Goal: Book appointment/travel/reservation

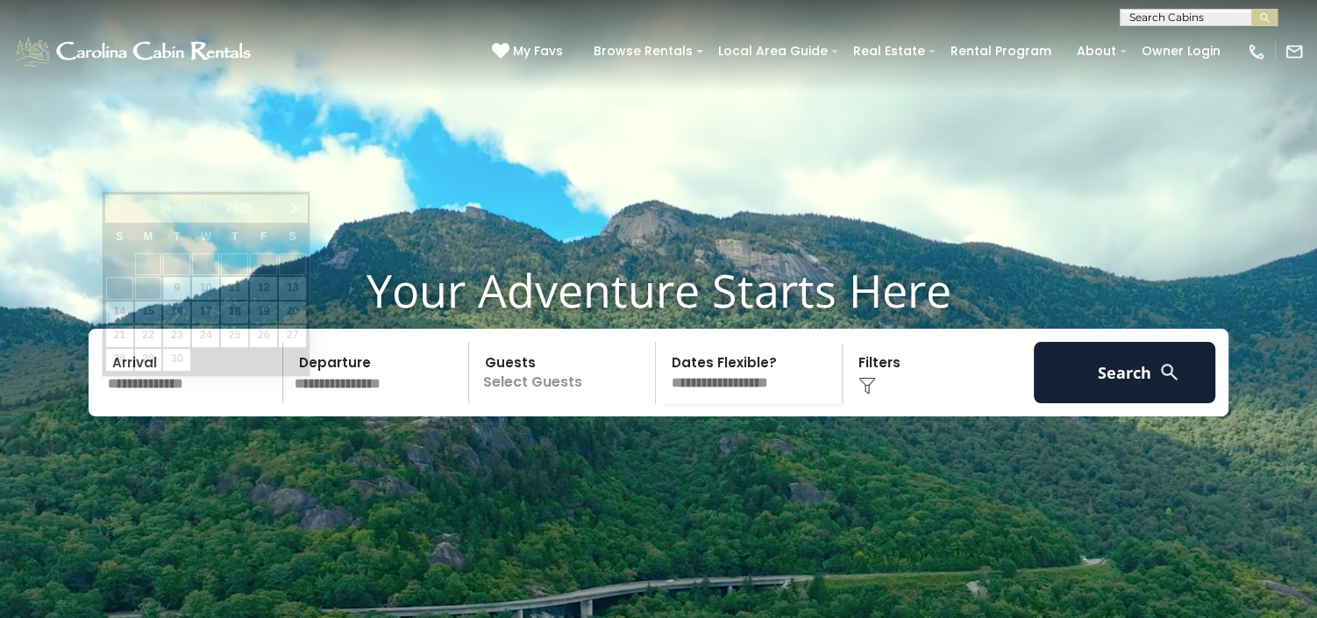
click at [196, 403] on input "text" at bounding box center [193, 372] width 182 height 61
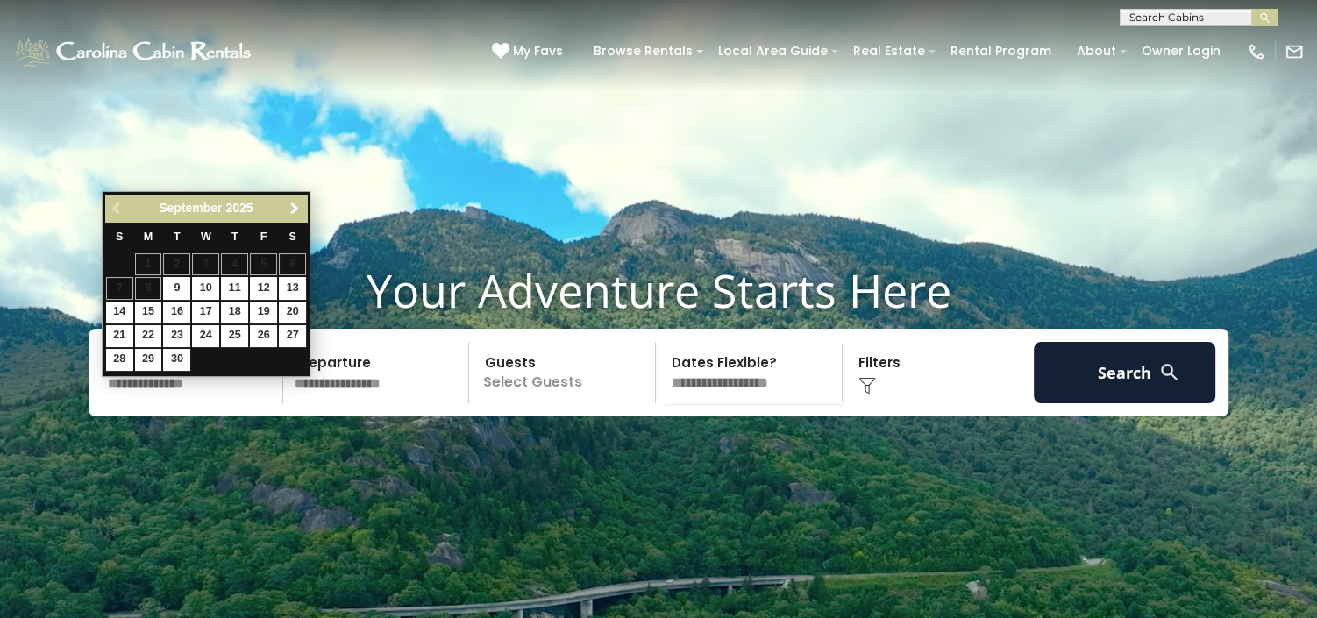
click at [292, 204] on span "Next" at bounding box center [294, 209] width 14 height 14
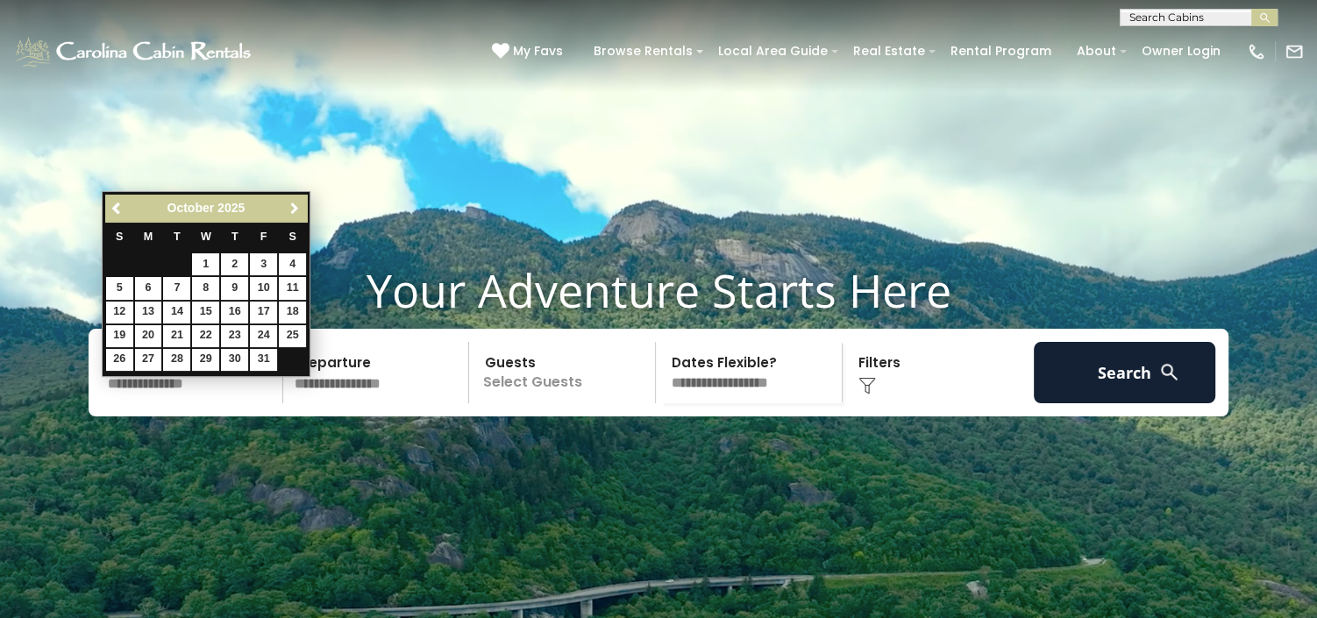
click at [292, 204] on span "Next" at bounding box center [294, 209] width 14 height 14
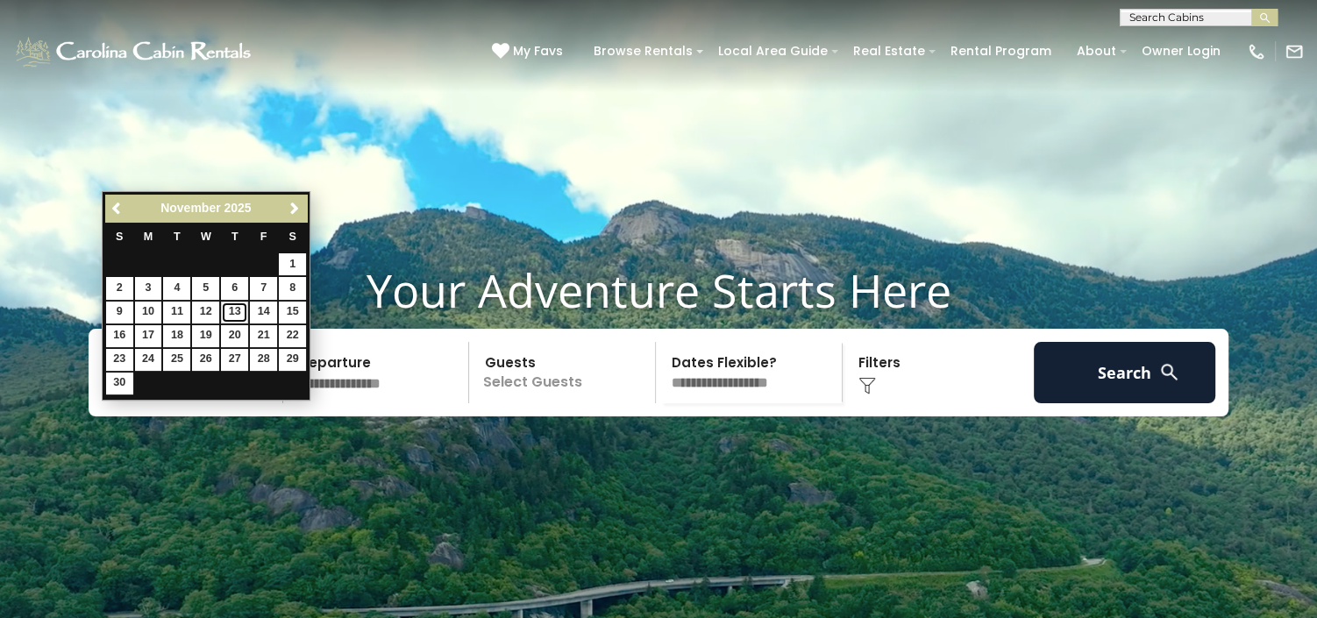
click at [239, 308] on link "13" at bounding box center [234, 313] width 27 height 22
type input "********"
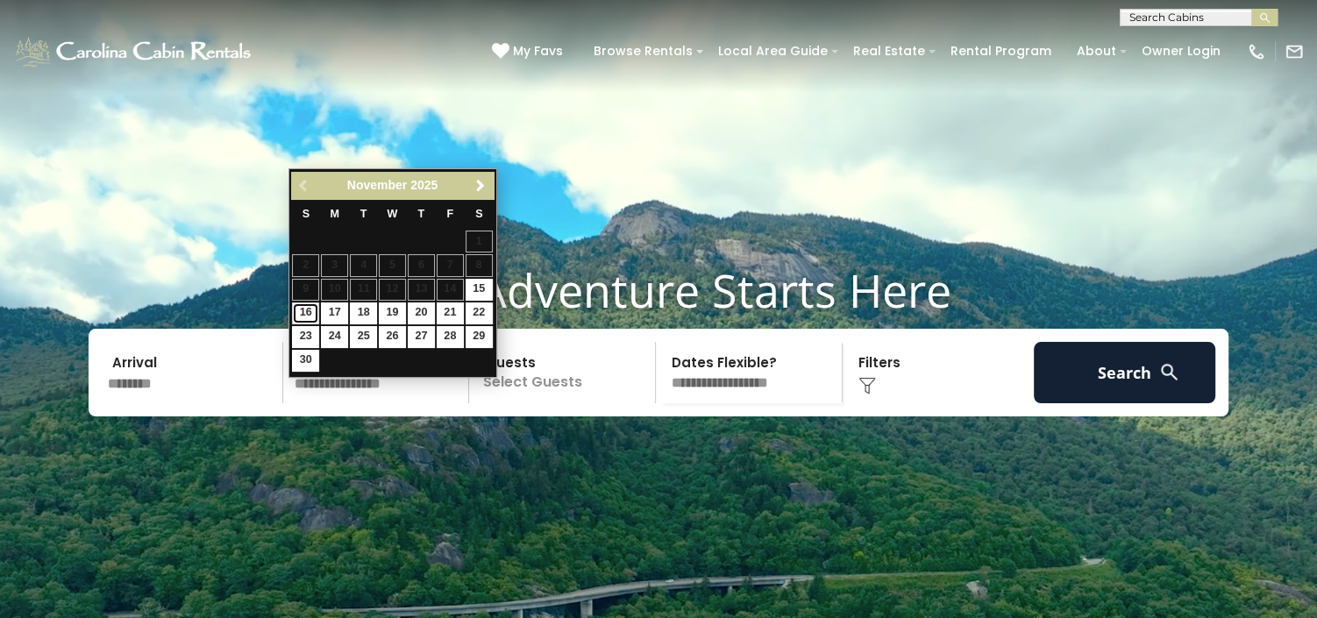
click at [297, 307] on link "16" at bounding box center [305, 314] width 27 height 22
type input "********"
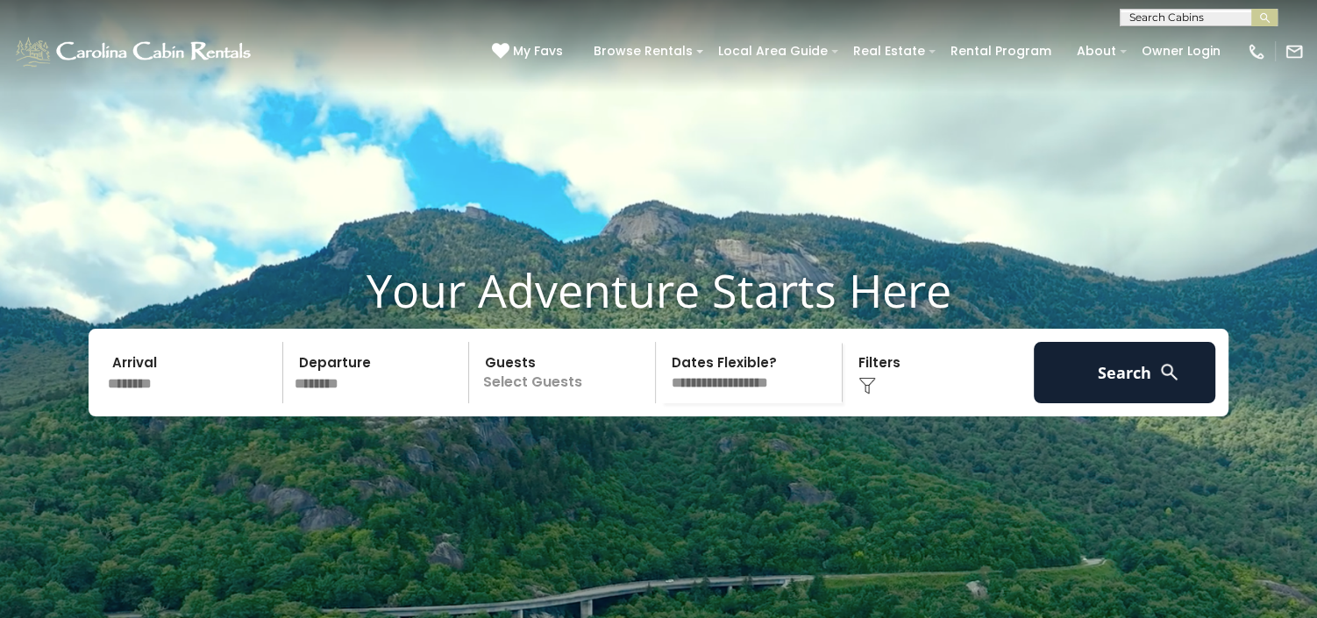
click at [522, 403] on p "Select Guests" at bounding box center [564, 372] width 181 height 61
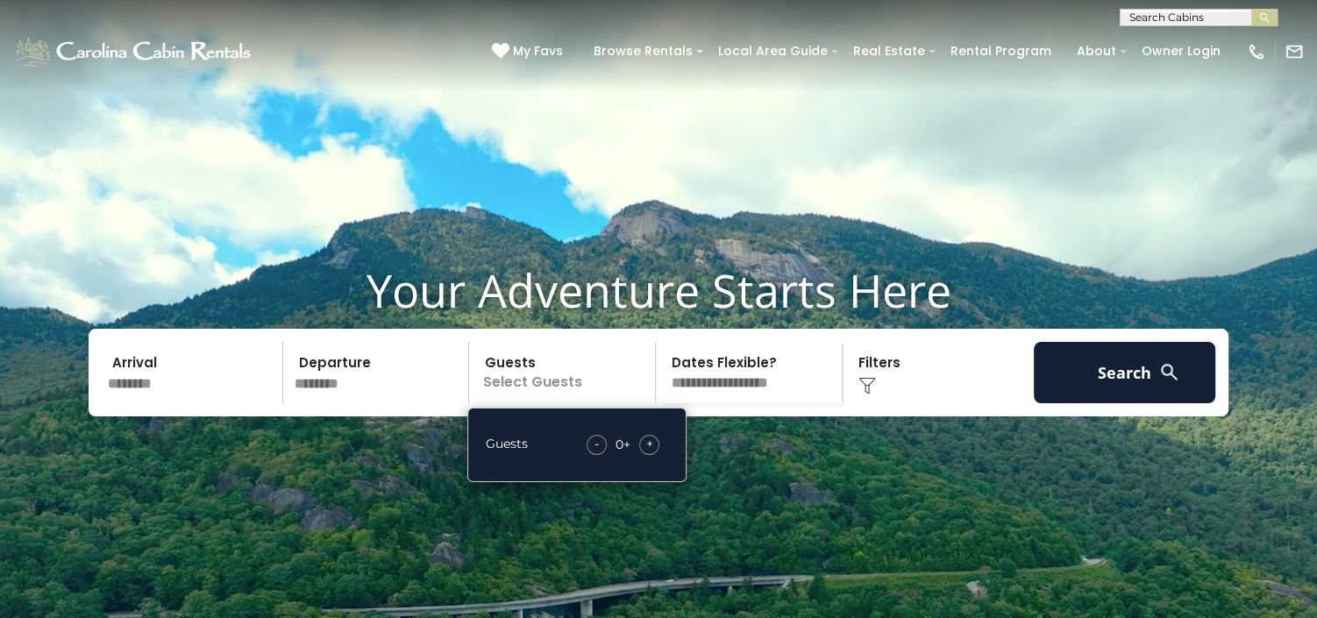
click at [648, 452] on span "+" at bounding box center [649, 444] width 7 height 18
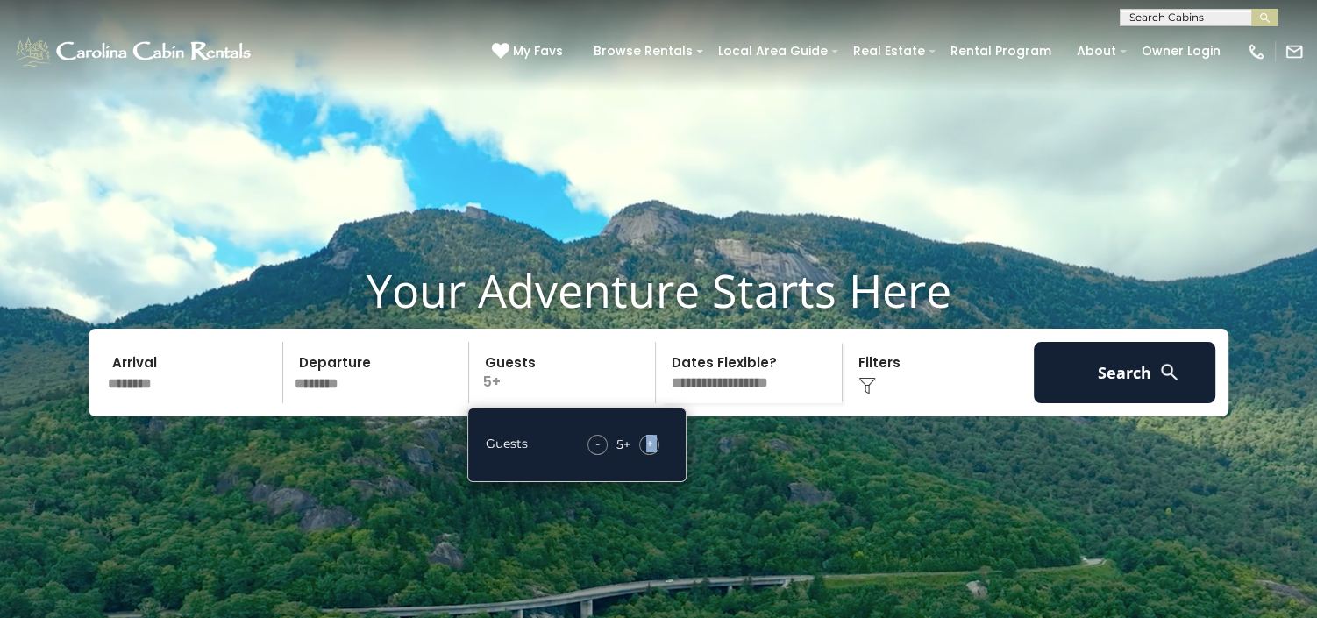
click at [648, 452] on span "+" at bounding box center [649, 444] width 7 height 18
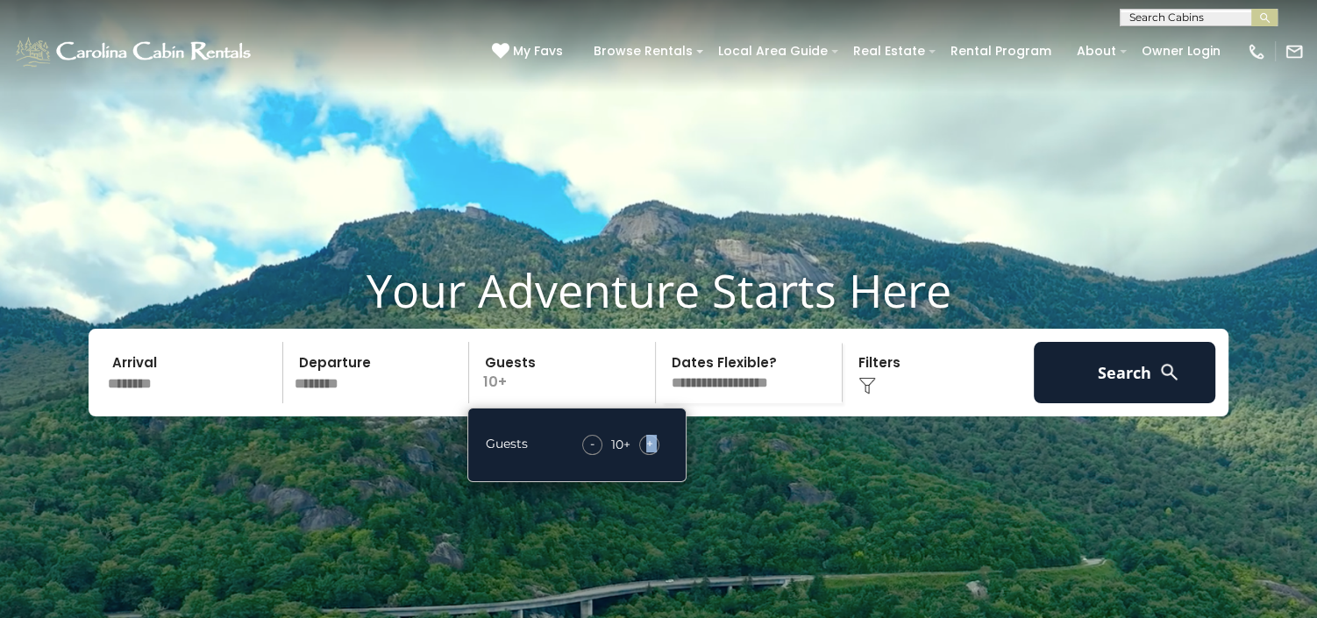
click at [648, 452] on span "+" at bounding box center [649, 444] width 7 height 18
click at [878, 403] on div "Click to Choose" at bounding box center [939, 372] width 182 height 61
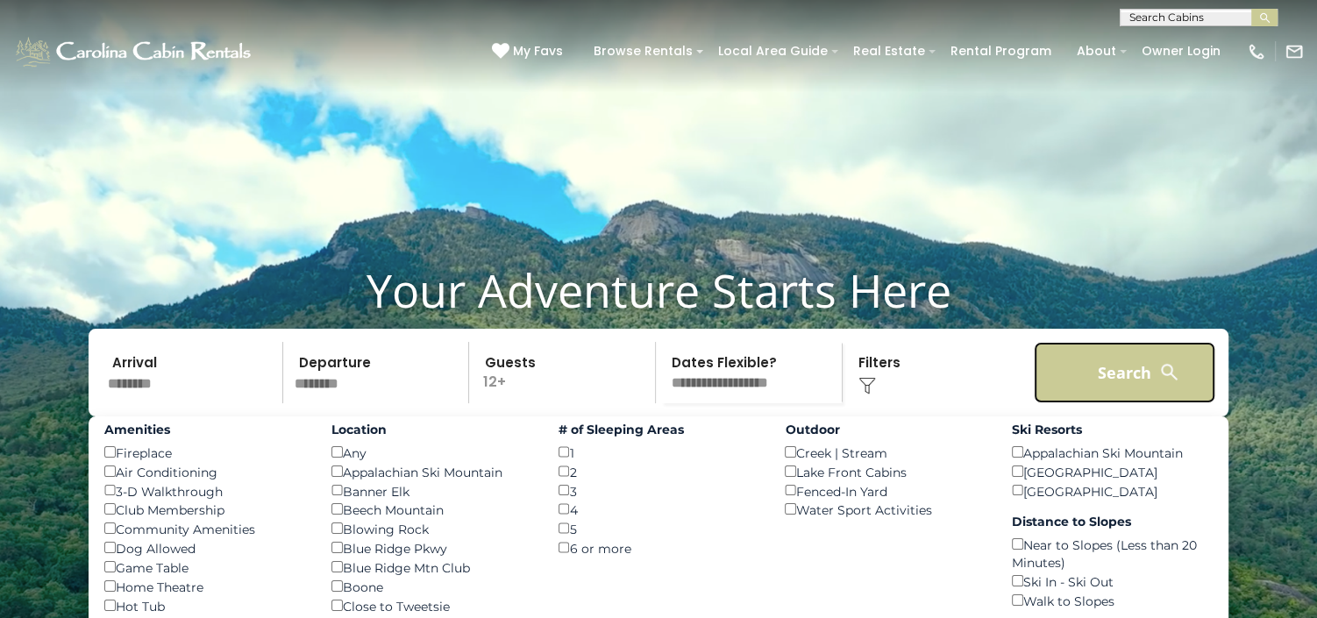
click at [1068, 402] on button "Search" at bounding box center [1125, 372] width 182 height 61
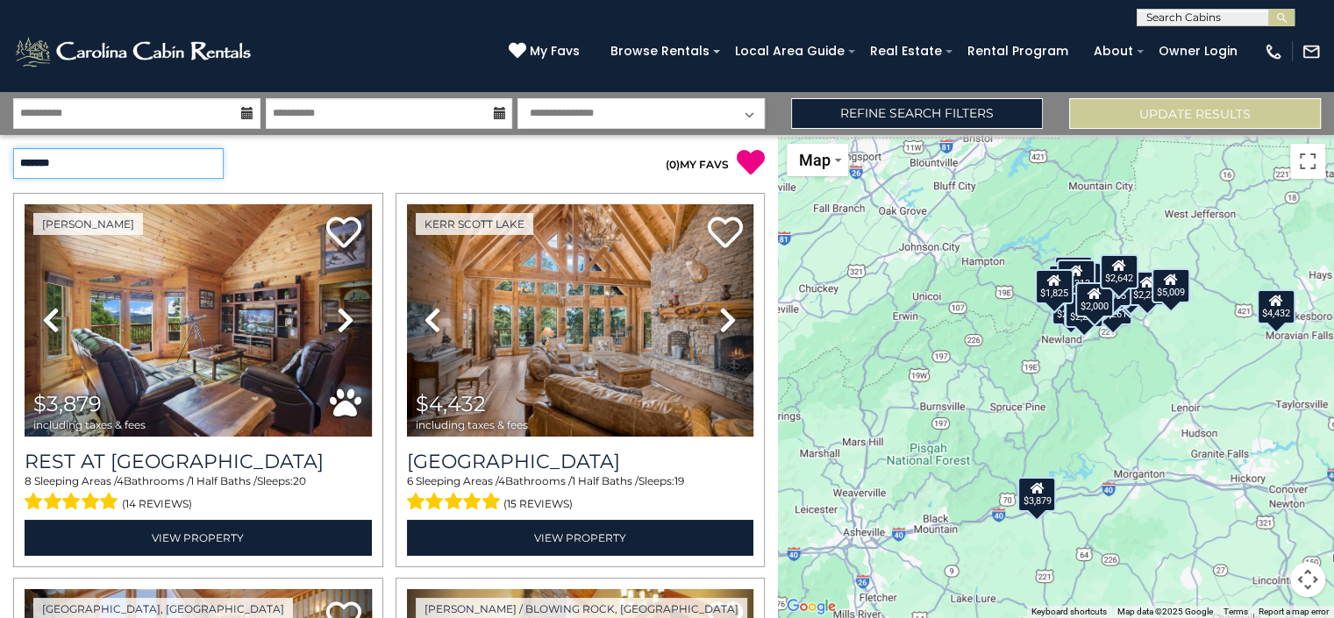
click at [210, 161] on select "**********" at bounding box center [118, 163] width 210 height 31
select select "*********"
click at [13, 148] on select "**********" at bounding box center [118, 163] width 210 height 31
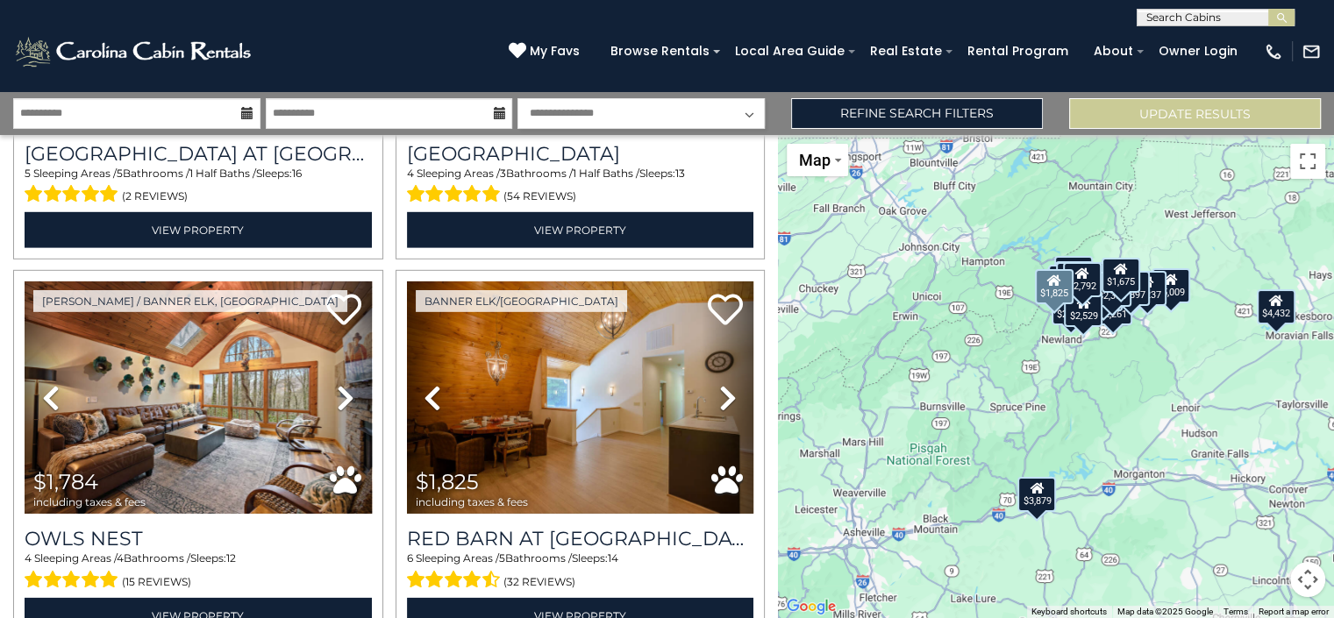
scroll to position [4931, 0]
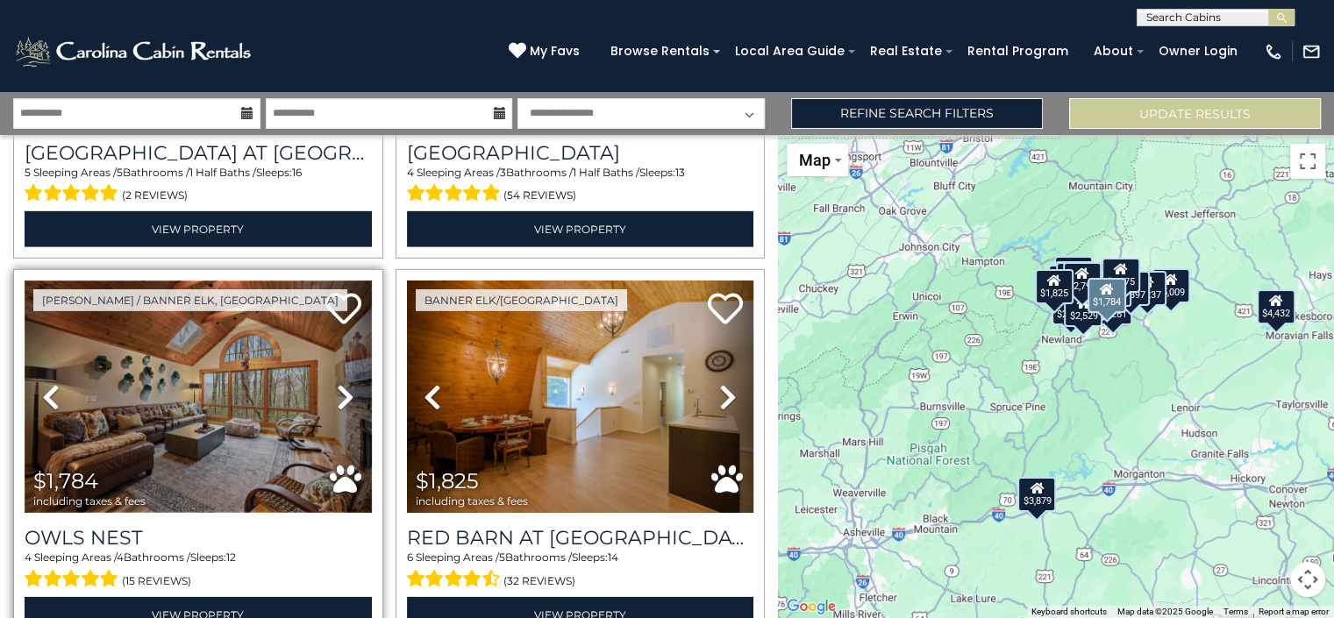
click at [197, 408] on img at bounding box center [198, 397] width 347 height 232
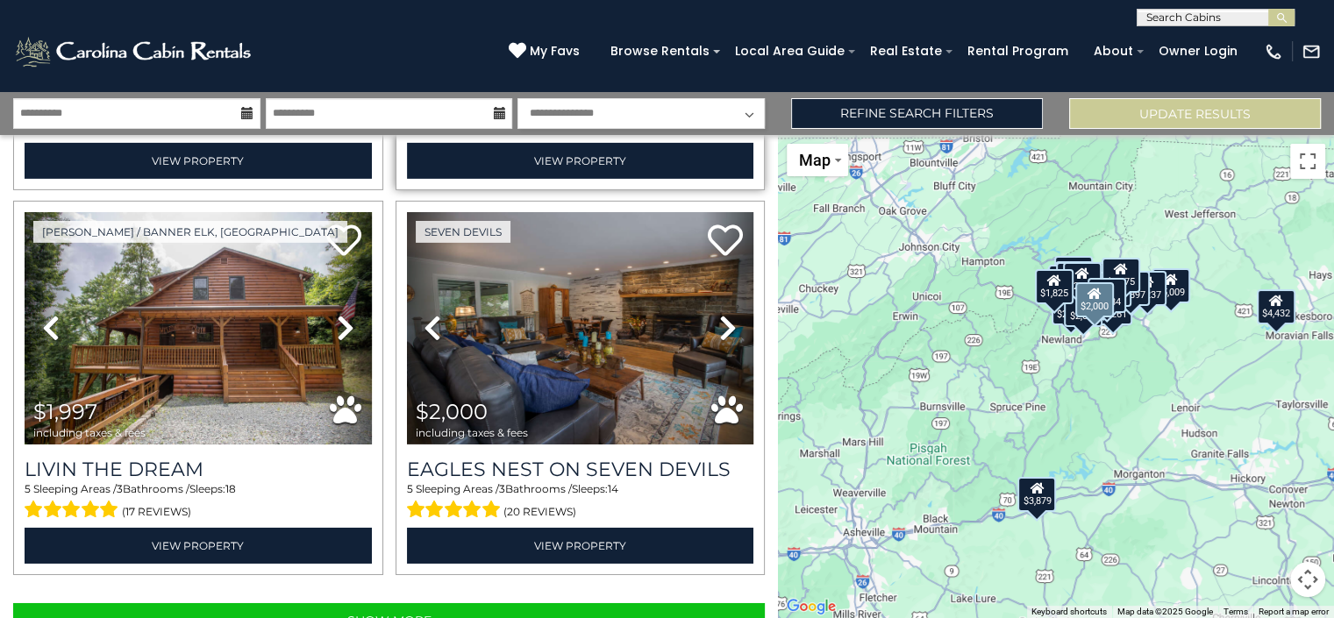
scroll to position [5389, 0]
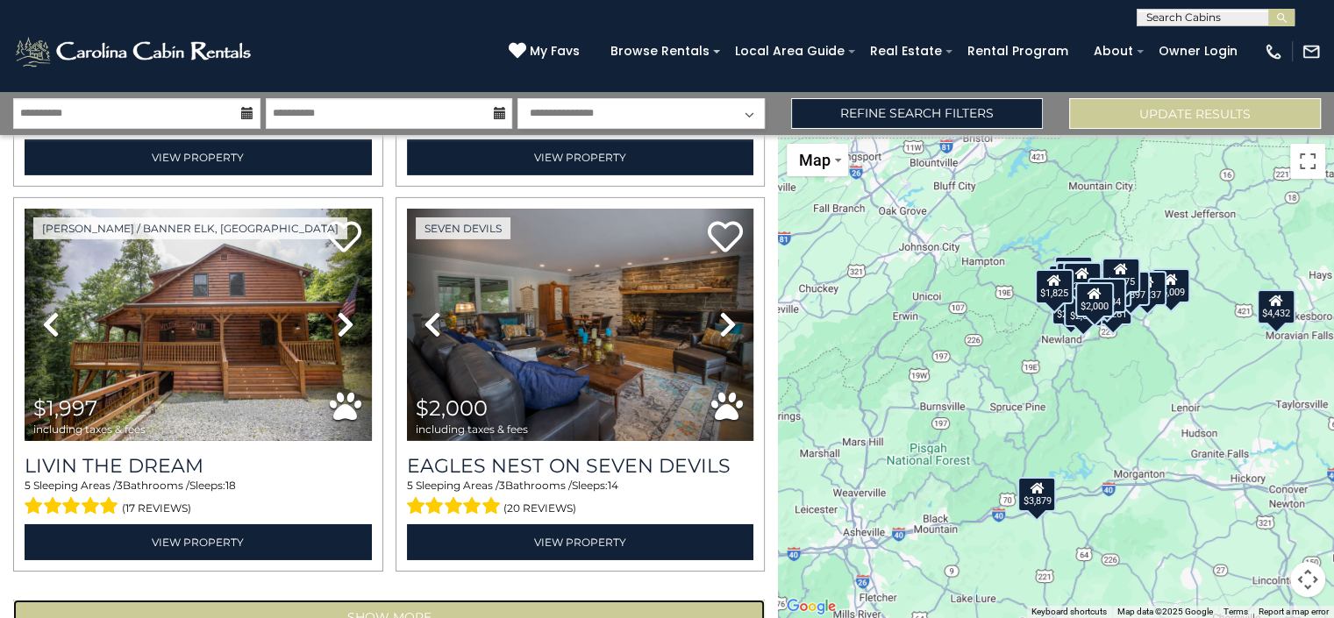
click at [379, 600] on button "Show More" at bounding box center [388, 617] width 751 height 35
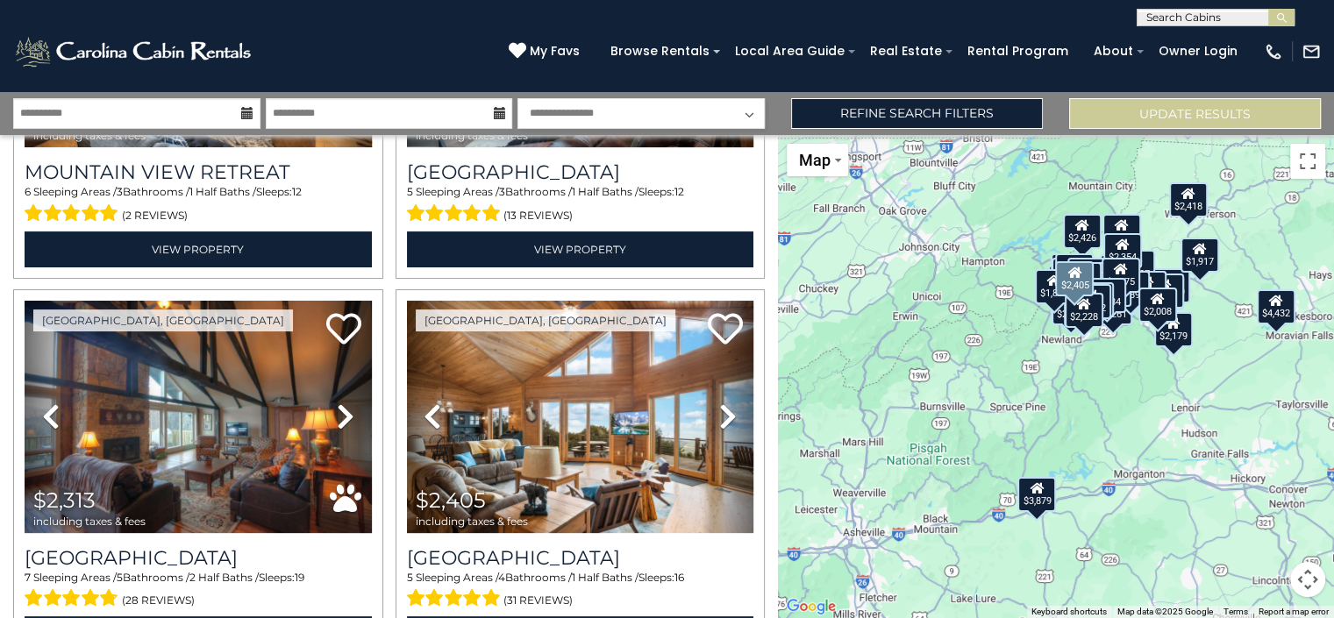
scroll to position [6485, 0]
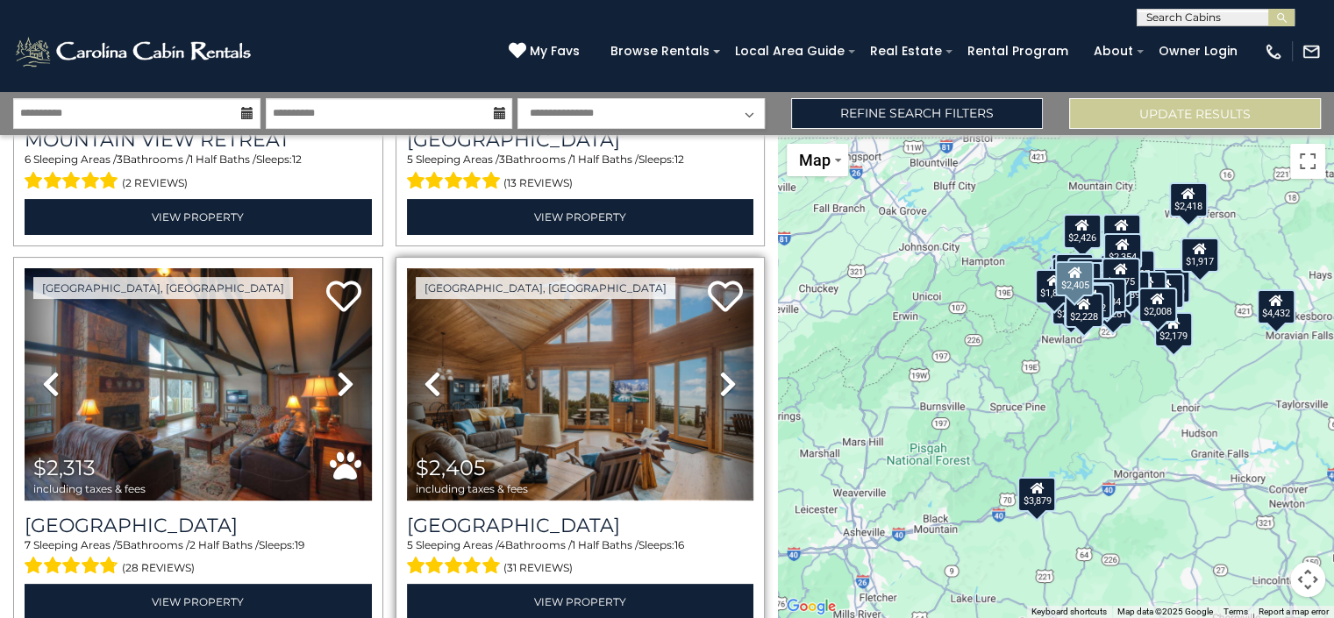
click at [523, 340] on img at bounding box center [580, 384] width 347 height 232
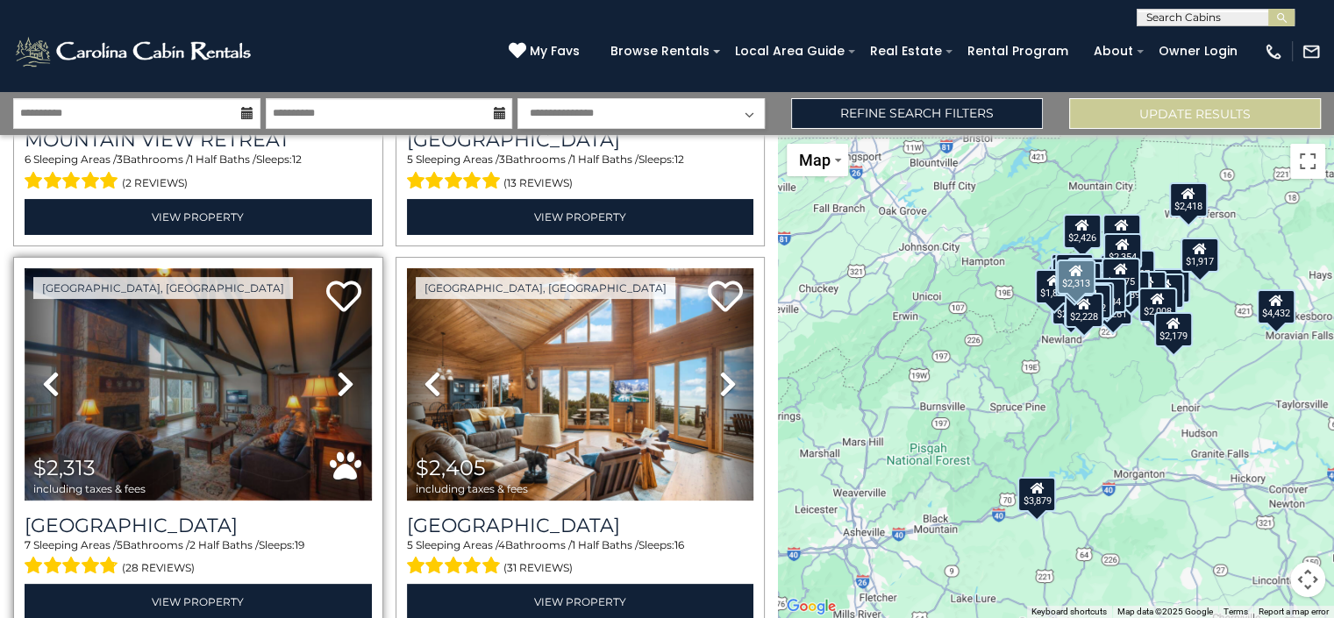
click at [239, 310] on img at bounding box center [198, 384] width 347 height 232
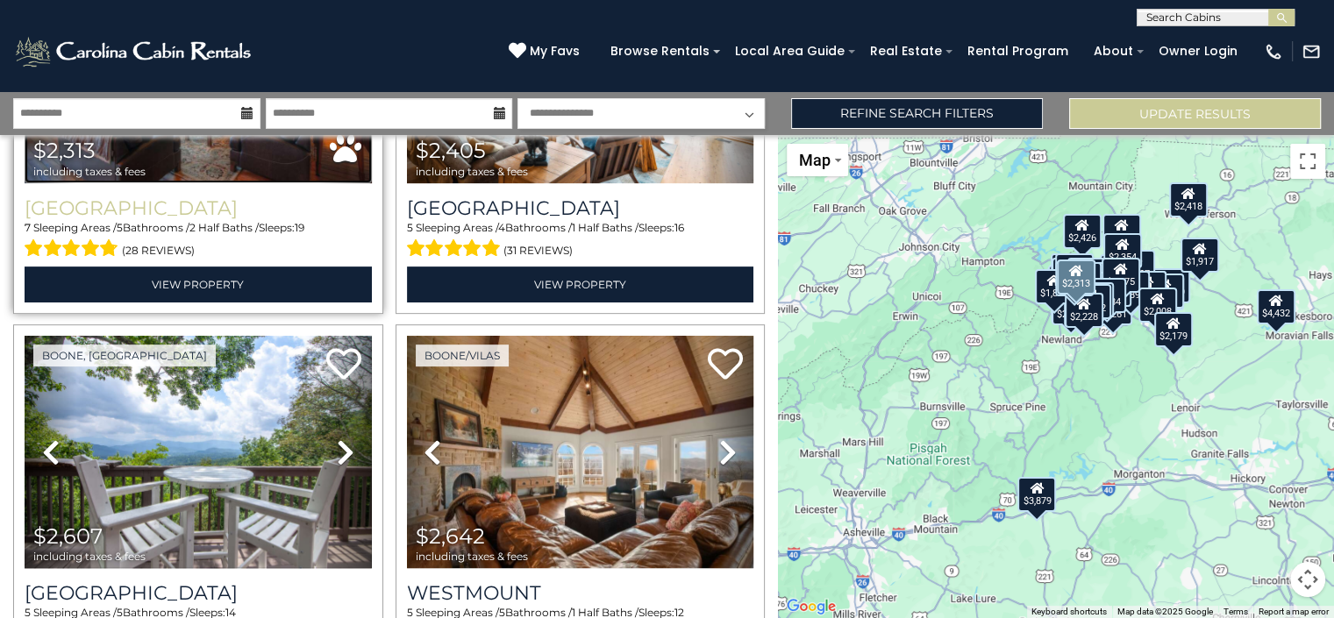
scroll to position [6814, 0]
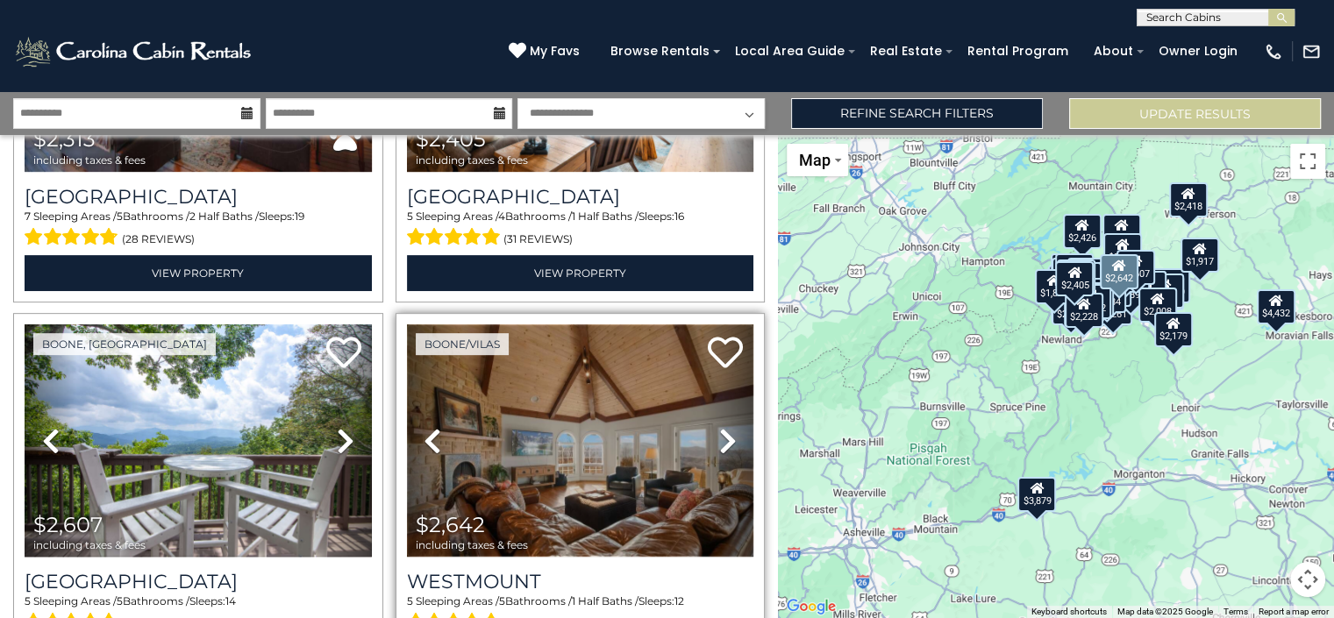
click at [506, 350] on img at bounding box center [580, 440] width 347 height 232
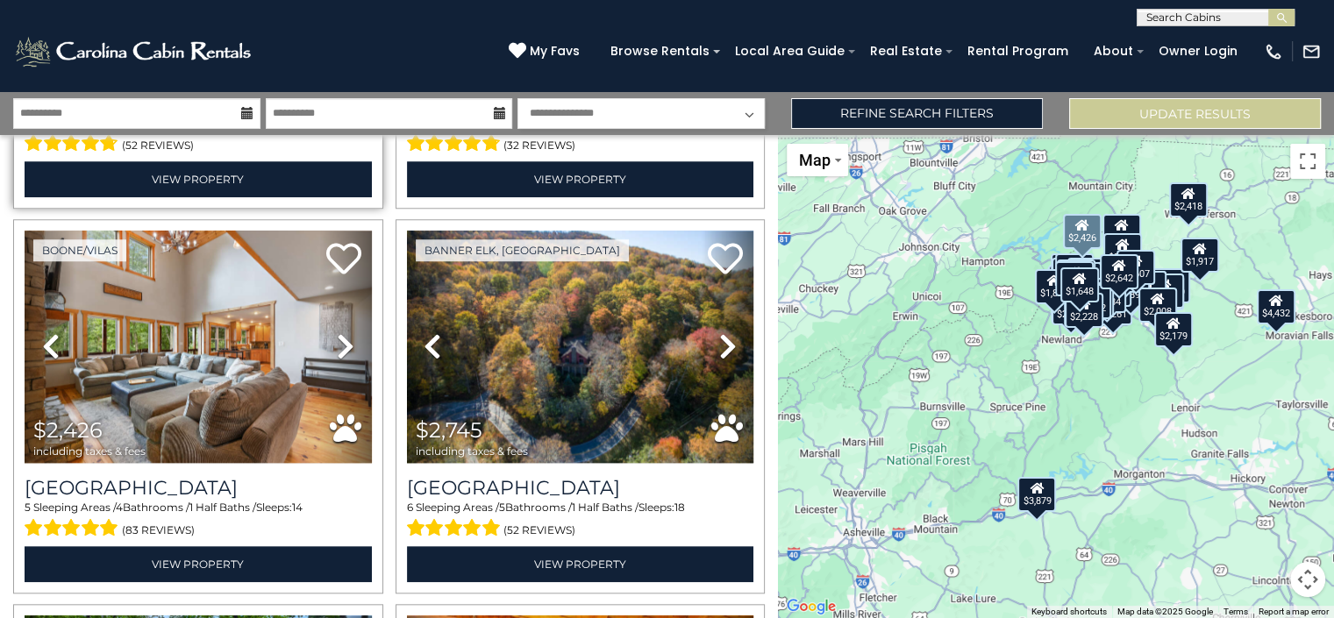
scroll to position [7691, 0]
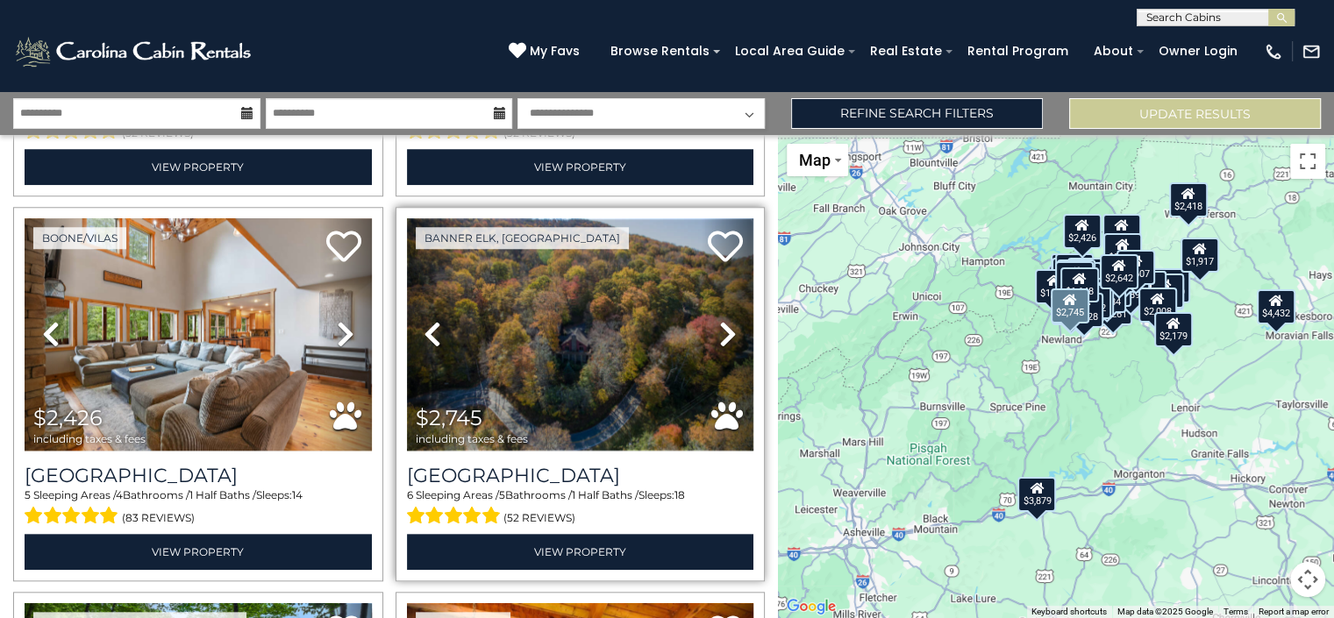
click at [543, 278] on img at bounding box center [580, 334] width 347 height 232
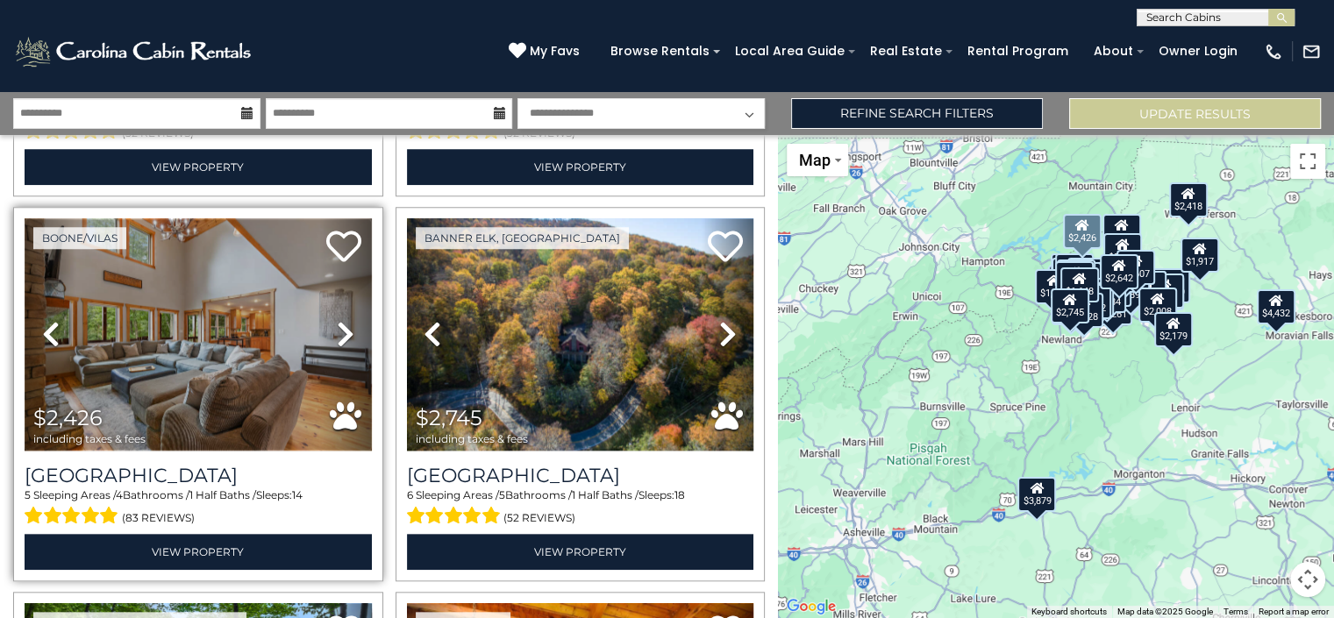
click at [217, 292] on img at bounding box center [198, 334] width 347 height 232
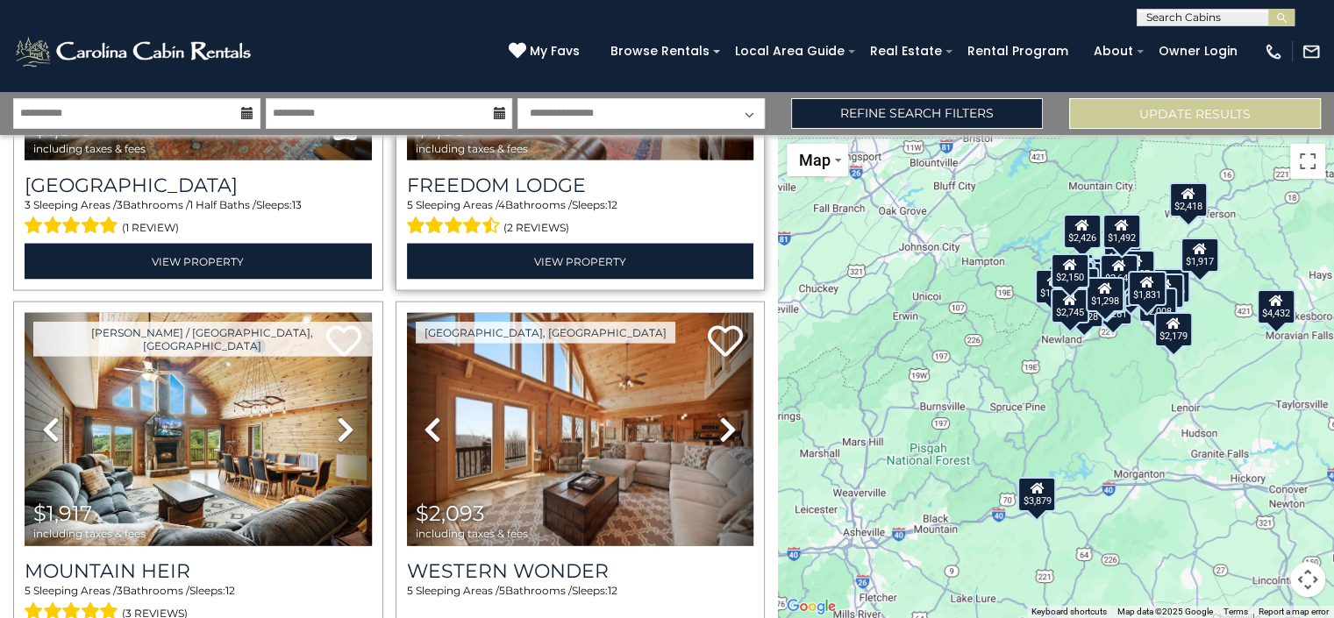
scroll to position [9554, 0]
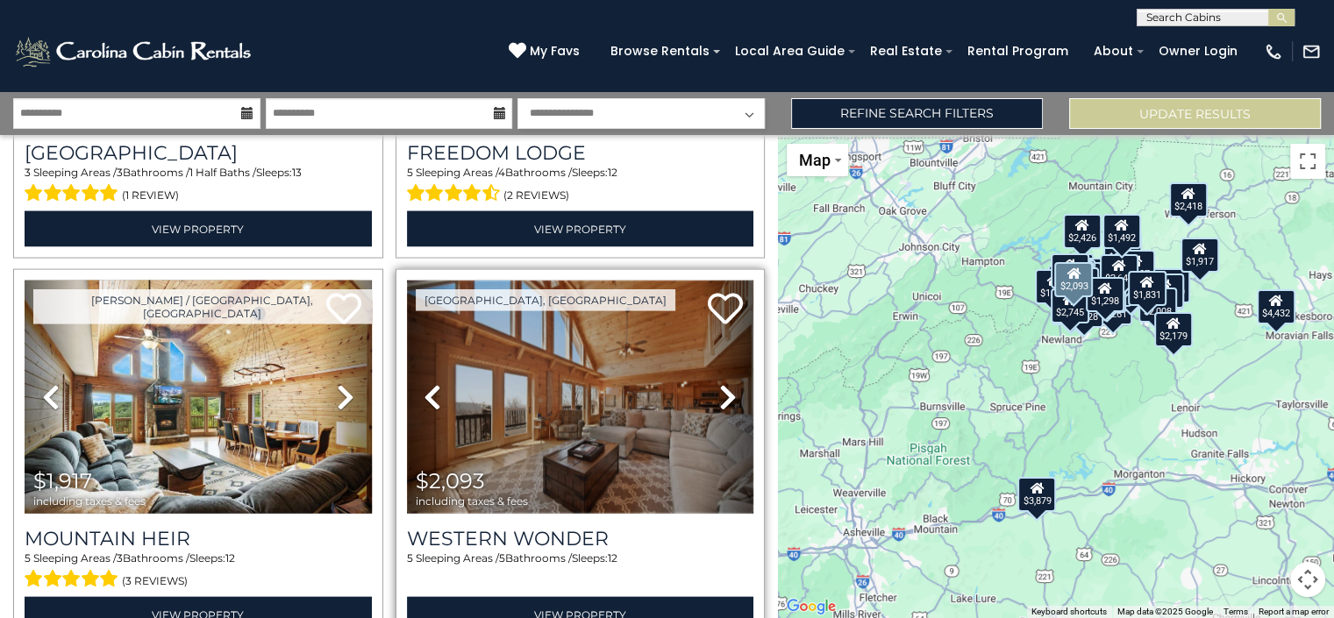
click at [626, 313] on img at bounding box center [580, 397] width 347 height 232
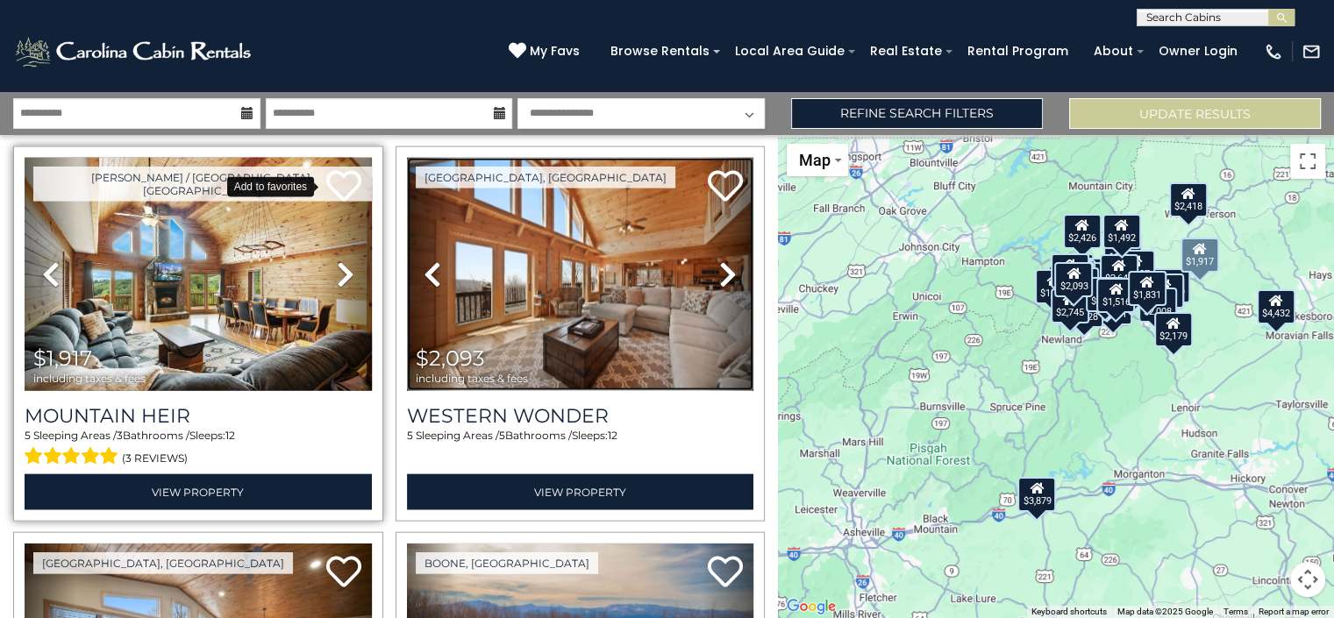
scroll to position [9883, 0]
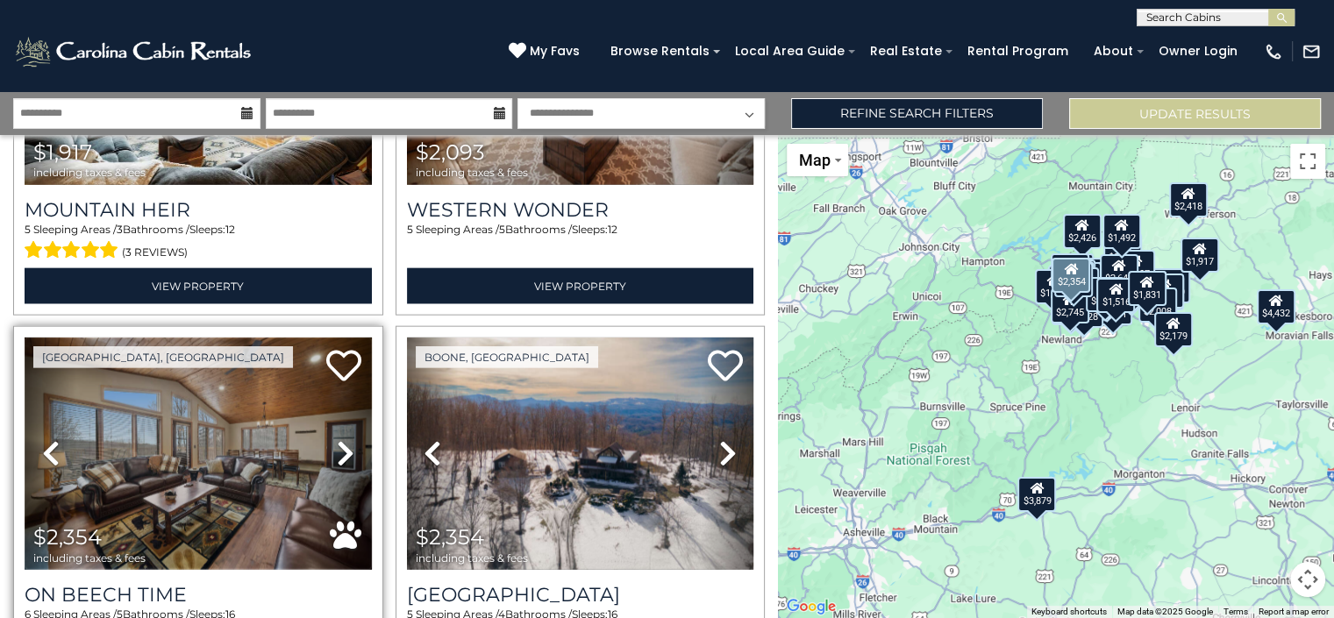
click at [247, 343] on img at bounding box center [198, 454] width 347 height 232
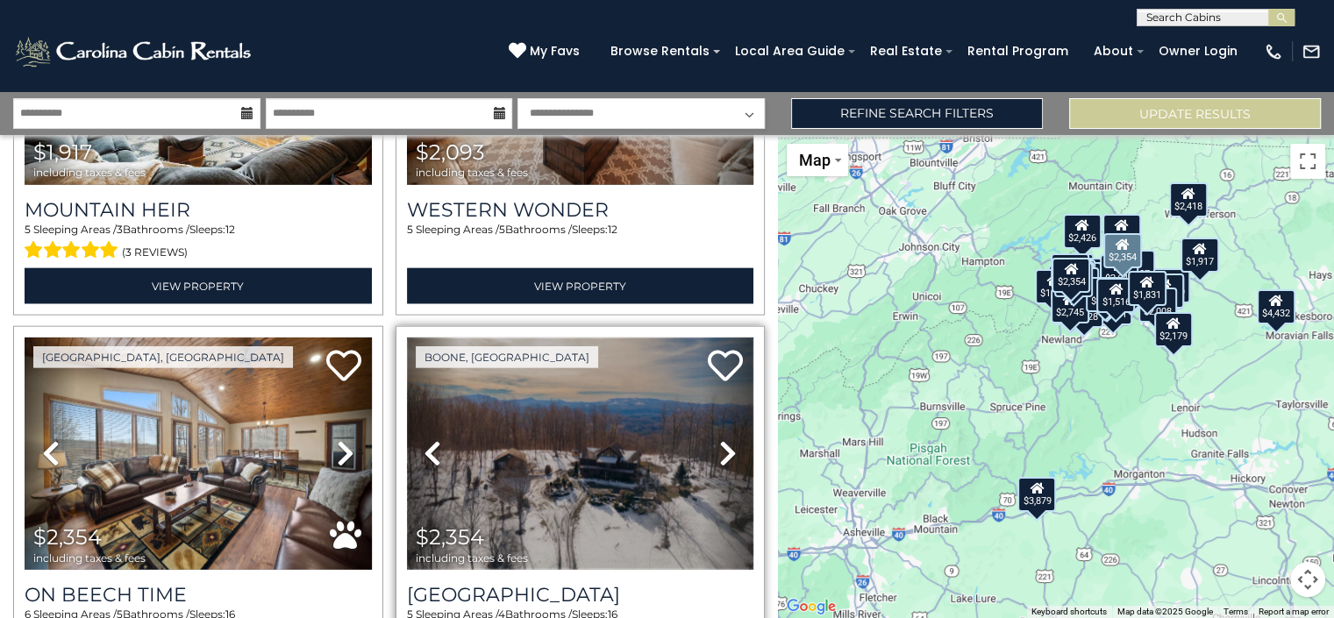
click at [567, 385] on img at bounding box center [580, 454] width 347 height 232
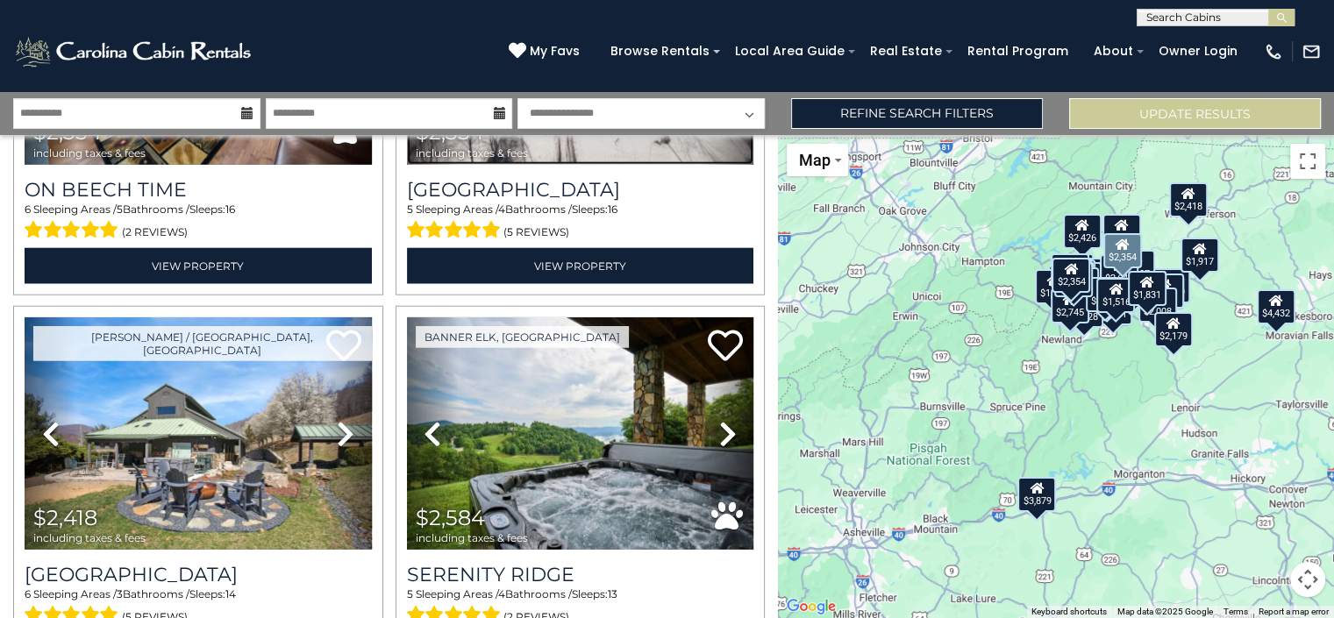
scroll to position [10321, 0]
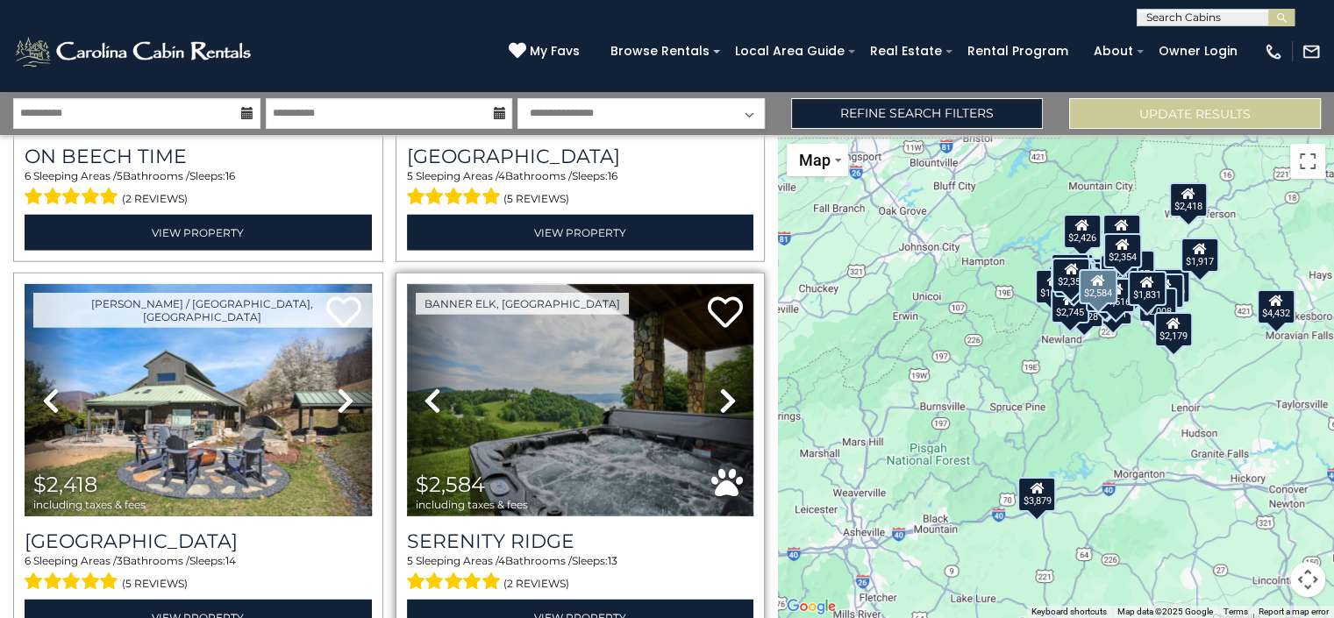
click at [524, 307] on img at bounding box center [580, 400] width 347 height 232
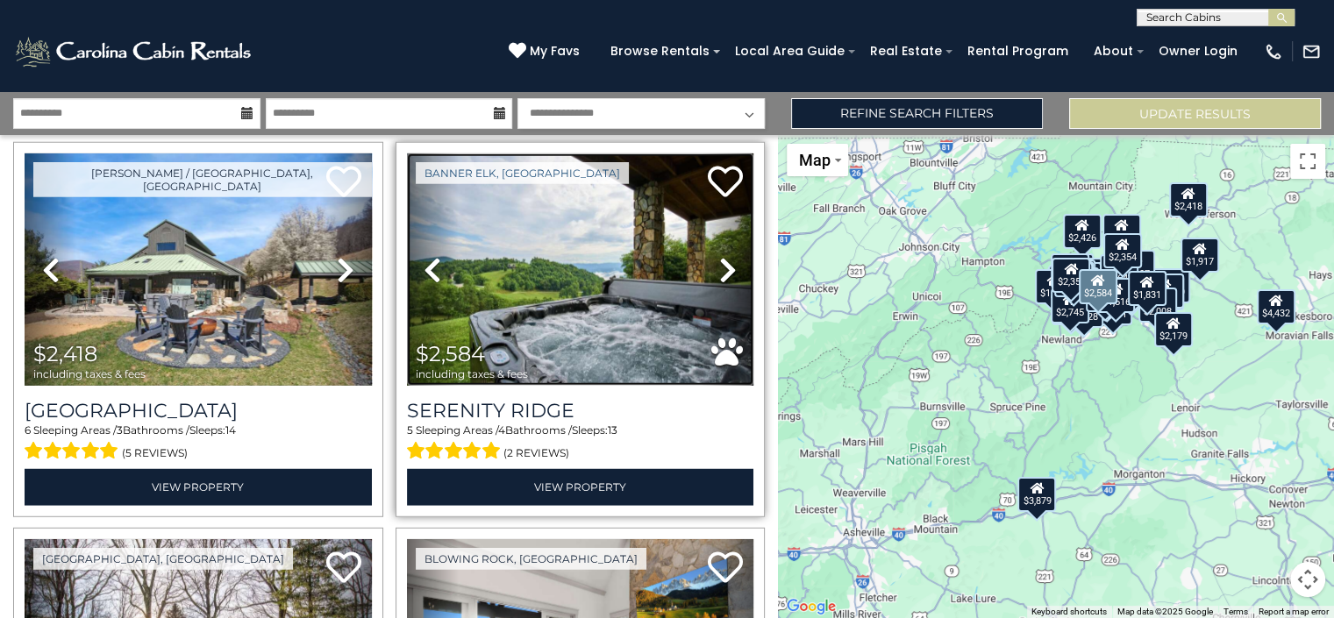
scroll to position [10650, 0]
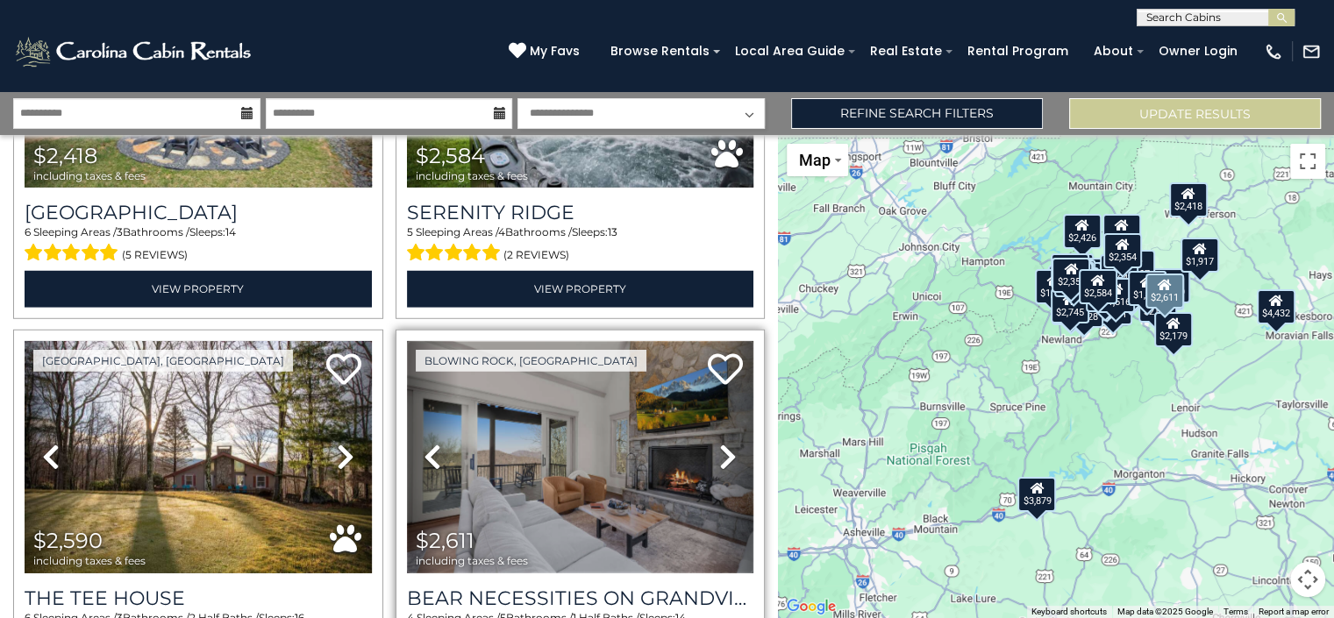
click at [552, 341] on img at bounding box center [580, 457] width 347 height 232
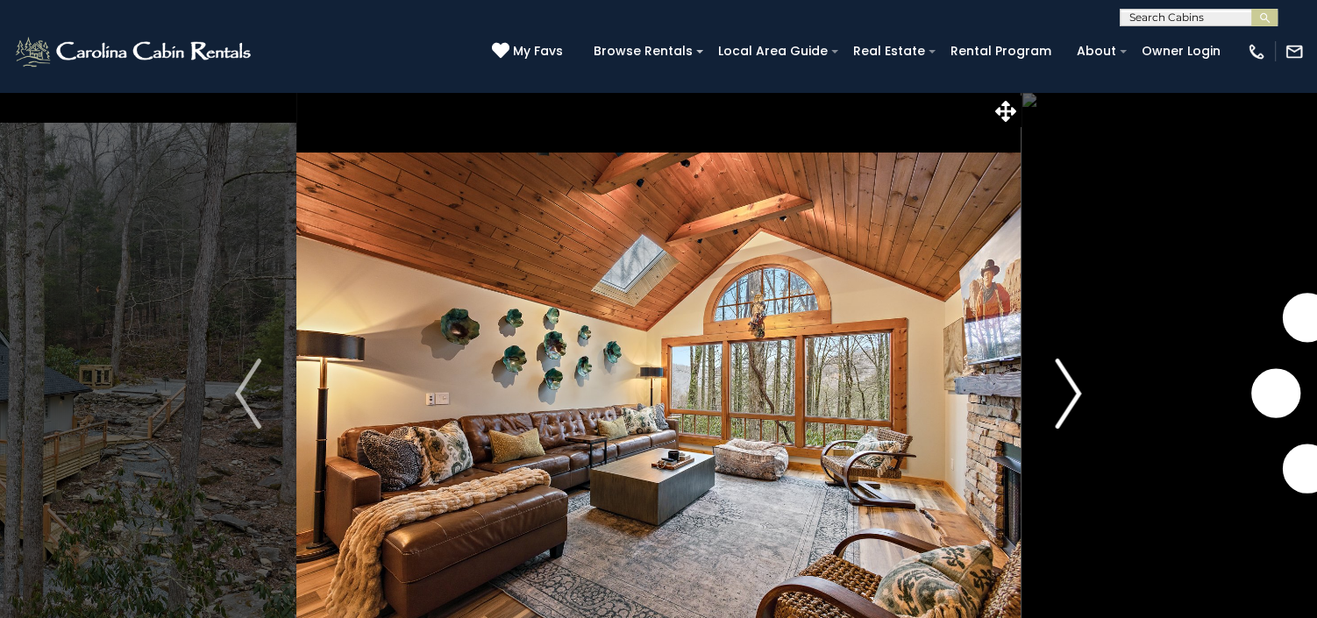
click at [1072, 389] on img "Next" at bounding box center [1069, 394] width 26 height 70
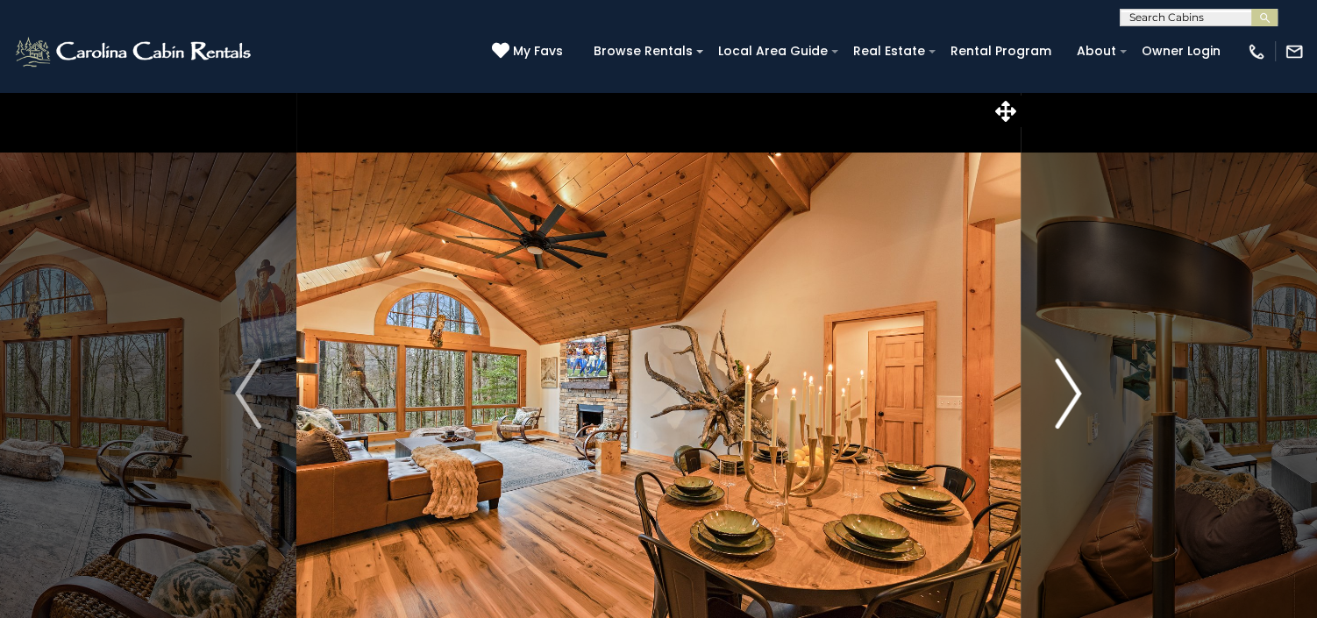
click at [1072, 389] on img "Next" at bounding box center [1069, 394] width 26 height 70
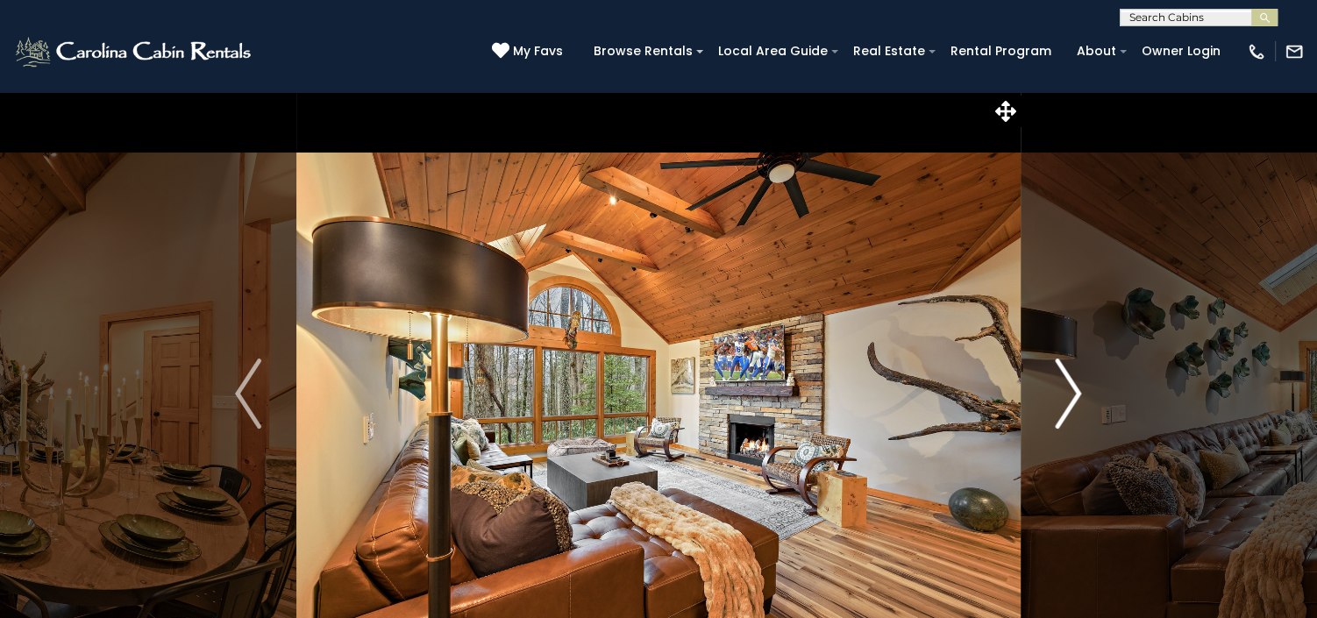
click at [1072, 389] on img "Next" at bounding box center [1069, 394] width 26 height 70
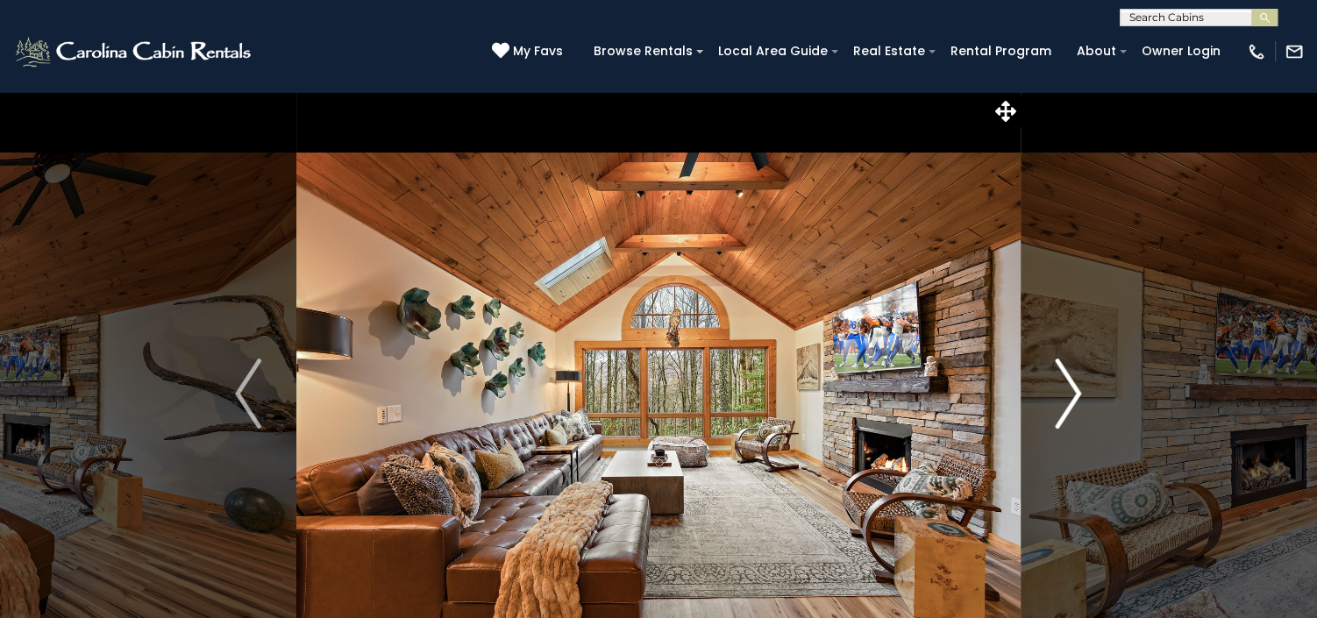
click at [1072, 389] on img "Next" at bounding box center [1069, 394] width 26 height 70
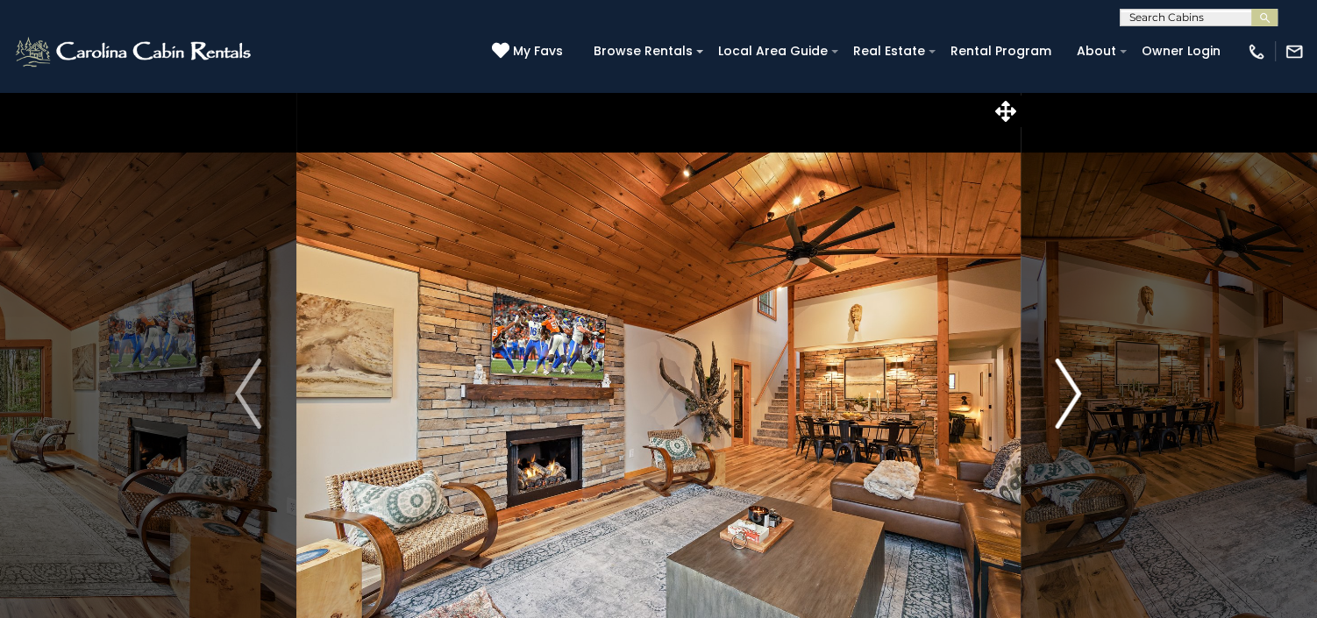
click at [1072, 389] on img "Next" at bounding box center [1069, 394] width 26 height 70
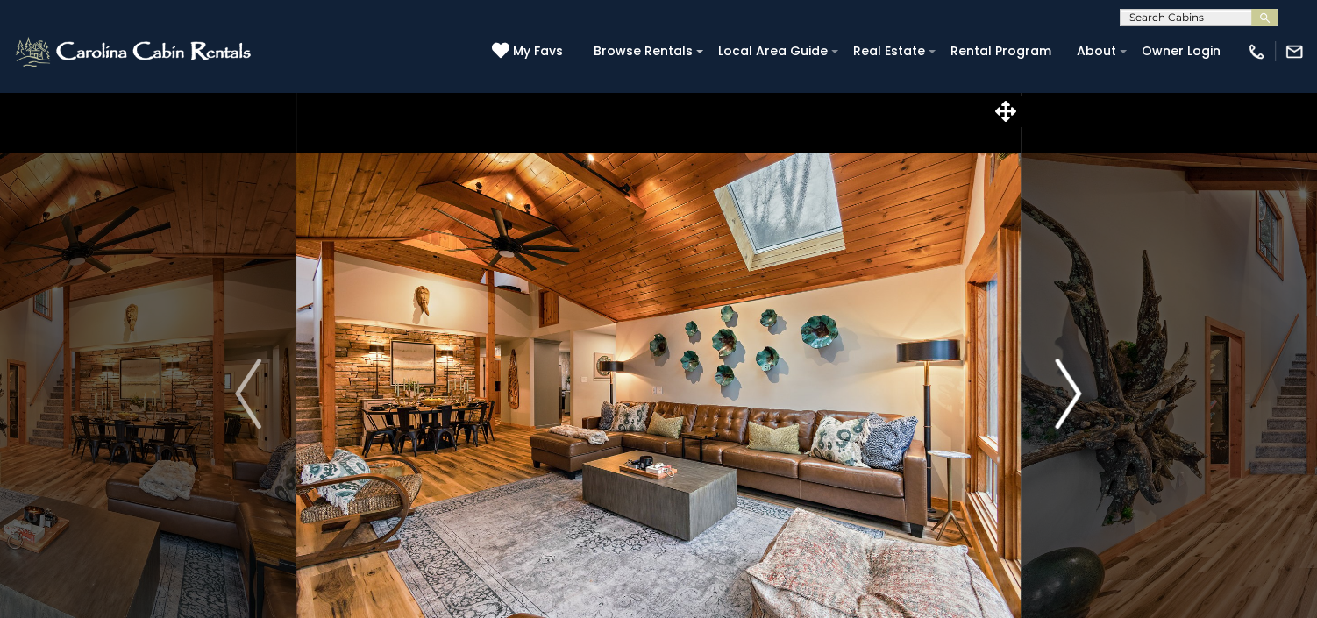
click at [1072, 389] on img "Next" at bounding box center [1069, 394] width 26 height 70
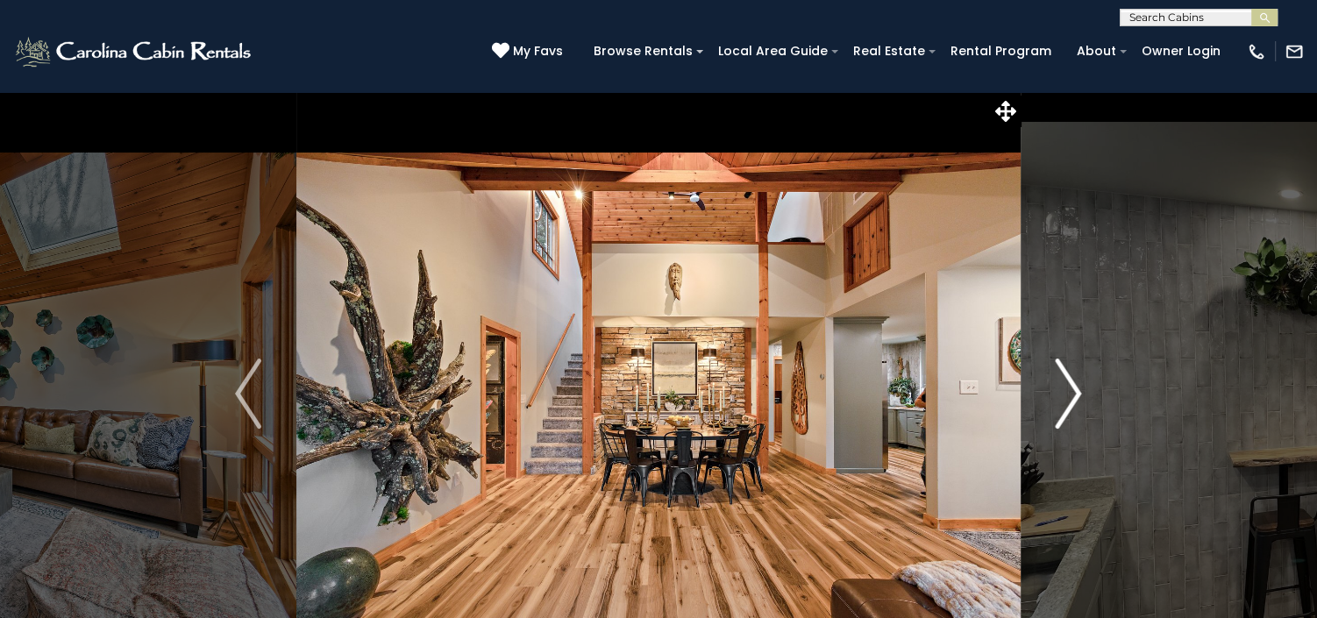
click at [1072, 389] on img "Next" at bounding box center [1069, 394] width 26 height 70
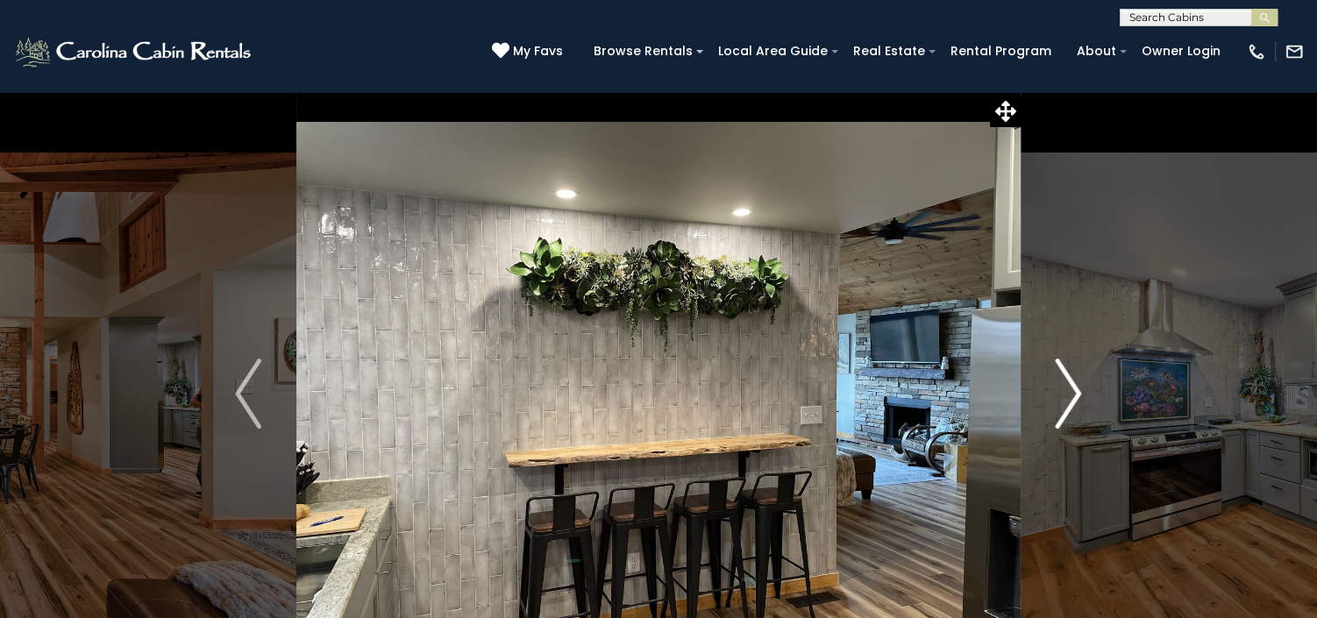
click at [1072, 389] on img "Next" at bounding box center [1069, 394] width 26 height 70
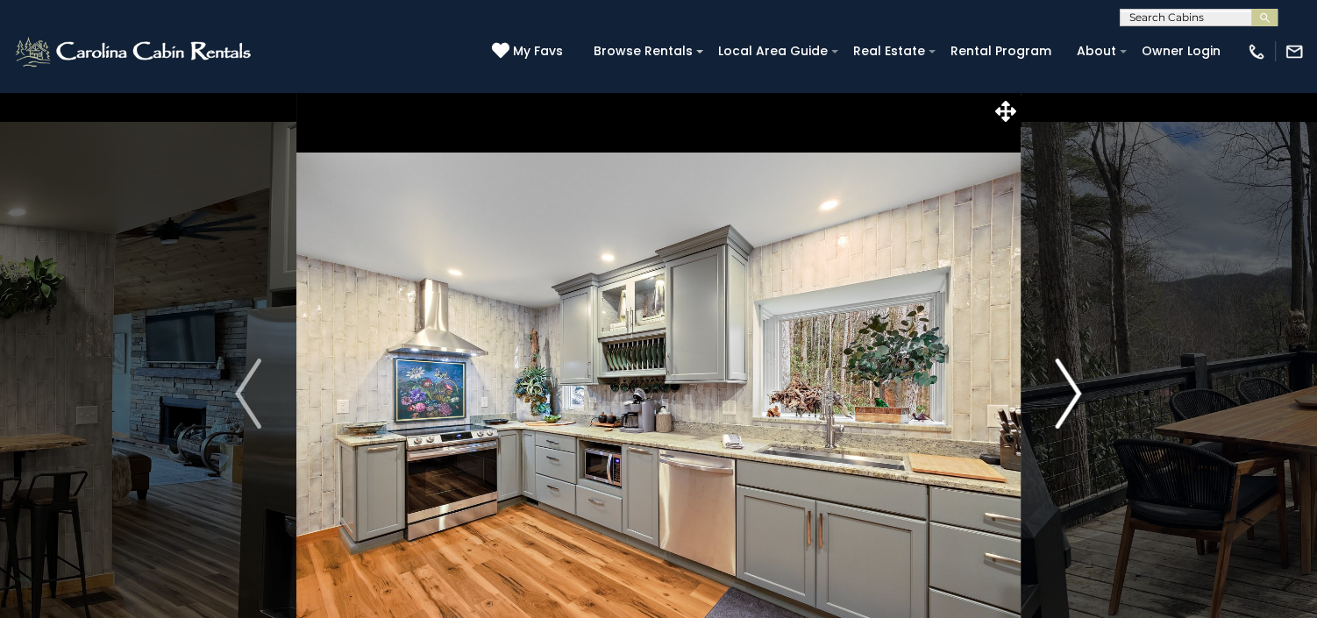
click at [1072, 389] on img "Next" at bounding box center [1069, 394] width 26 height 70
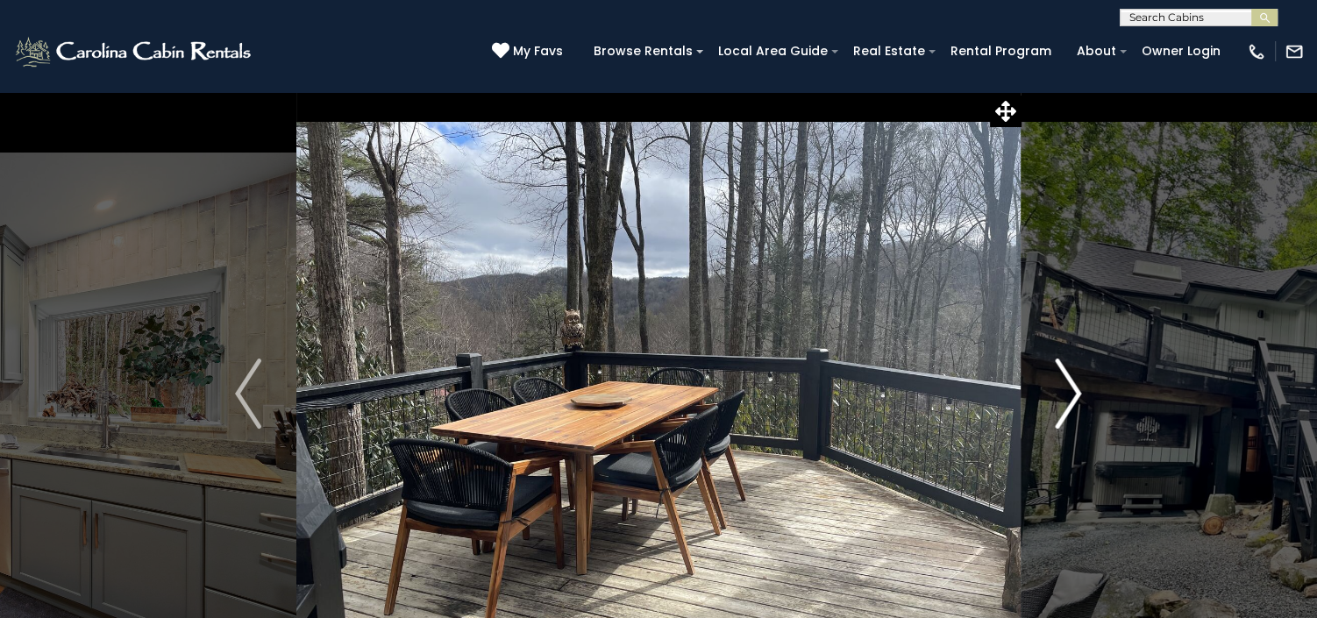
click at [1072, 389] on img "Next" at bounding box center [1069, 394] width 26 height 70
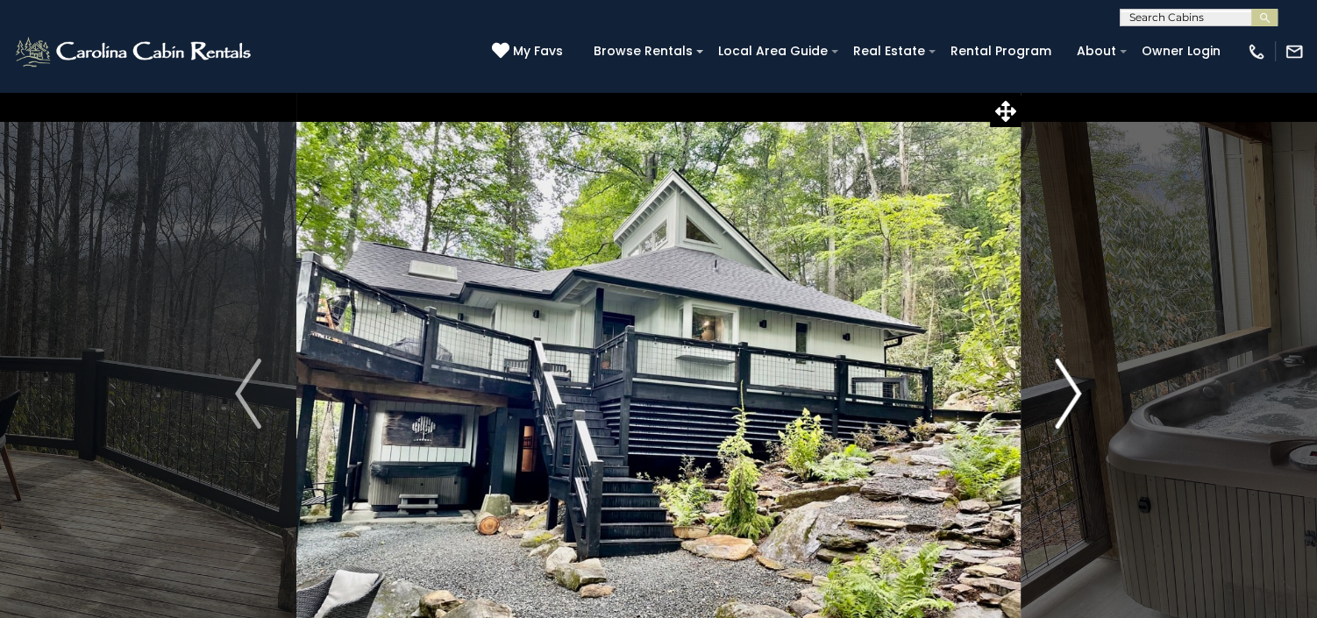
click at [1072, 389] on img "Next" at bounding box center [1069, 394] width 26 height 70
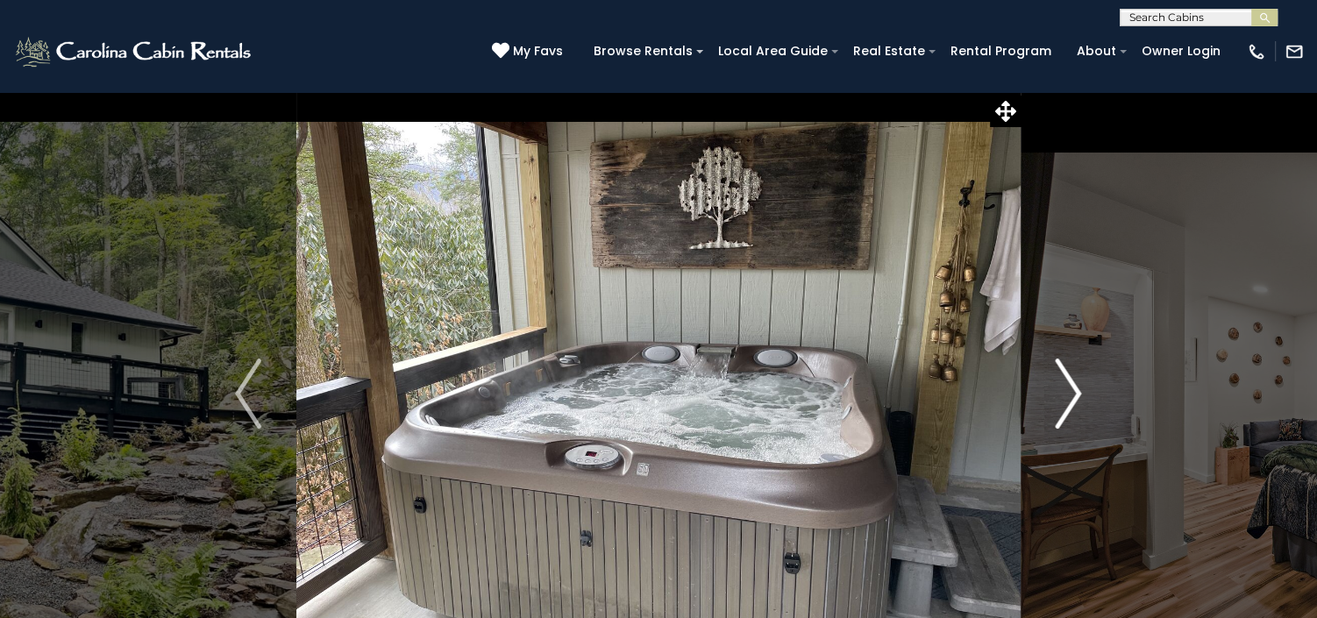
click at [1072, 389] on img "Next" at bounding box center [1069, 394] width 26 height 70
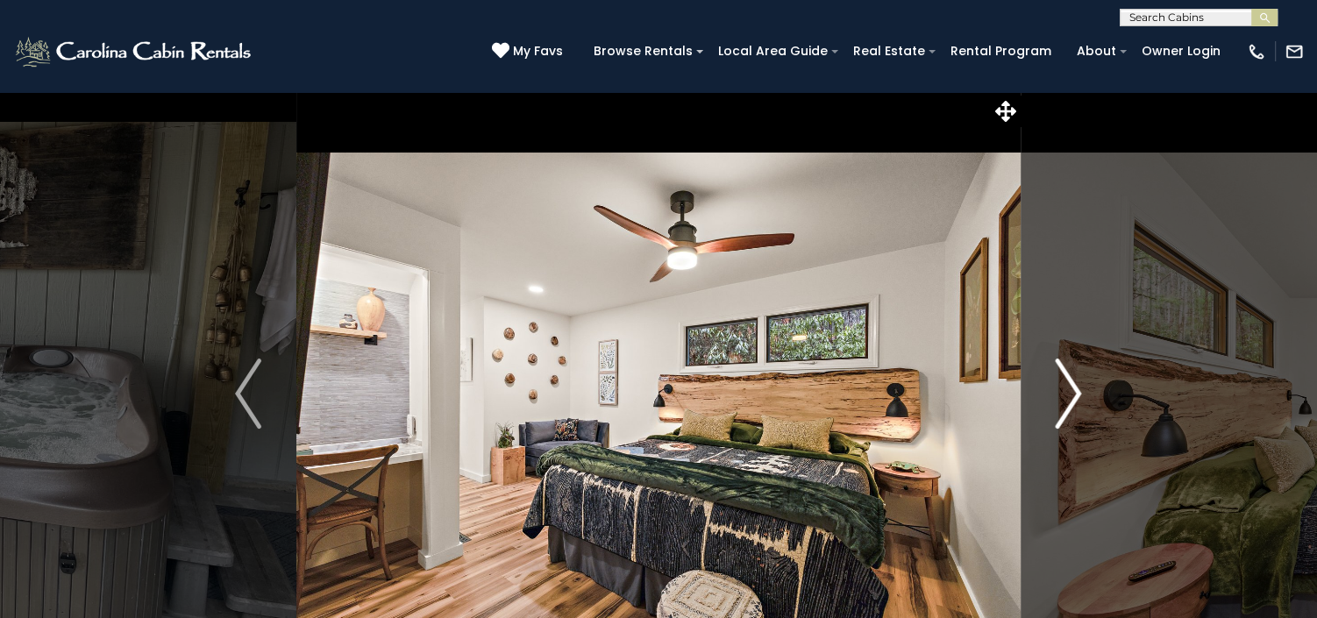
click at [1072, 389] on img "Next" at bounding box center [1069, 394] width 26 height 70
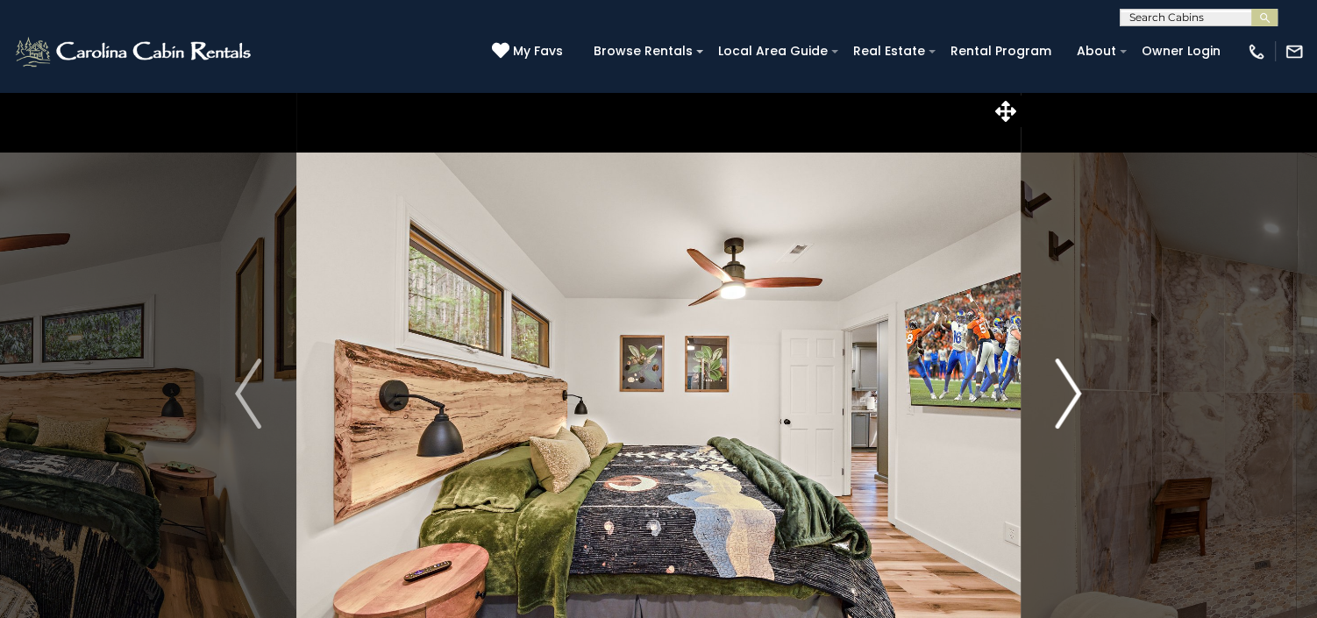
click at [1072, 389] on img "Next" at bounding box center [1069, 394] width 26 height 70
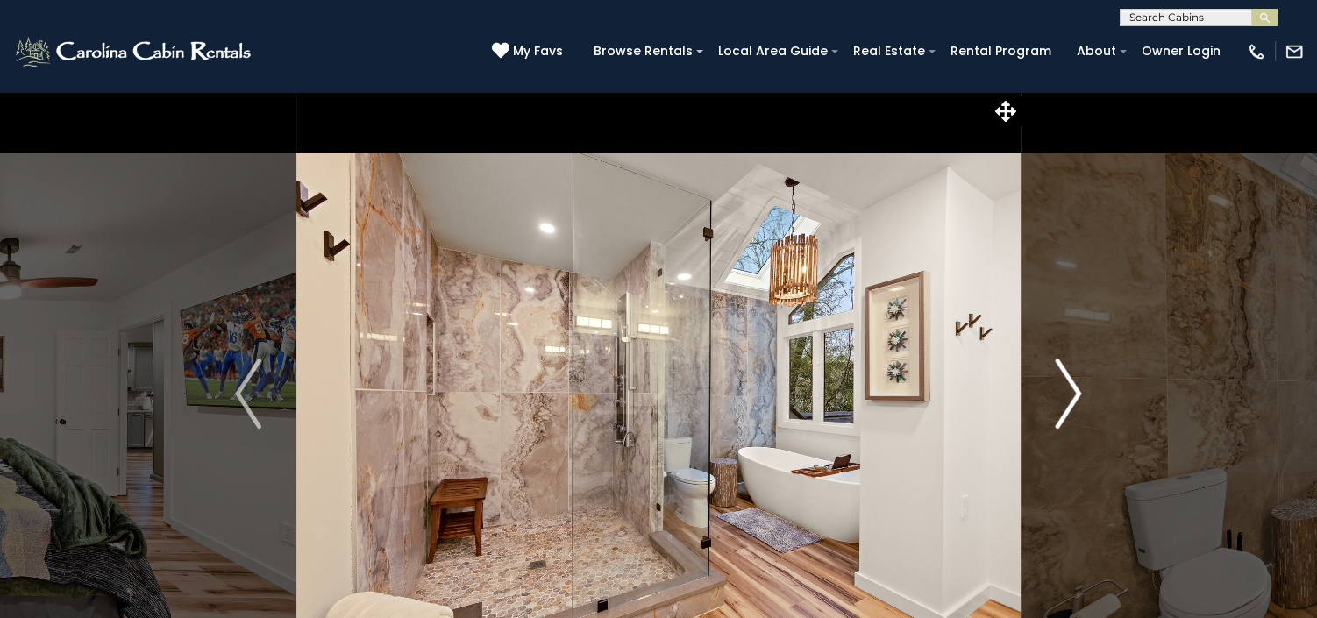
click at [1072, 389] on img "Next" at bounding box center [1069, 394] width 26 height 70
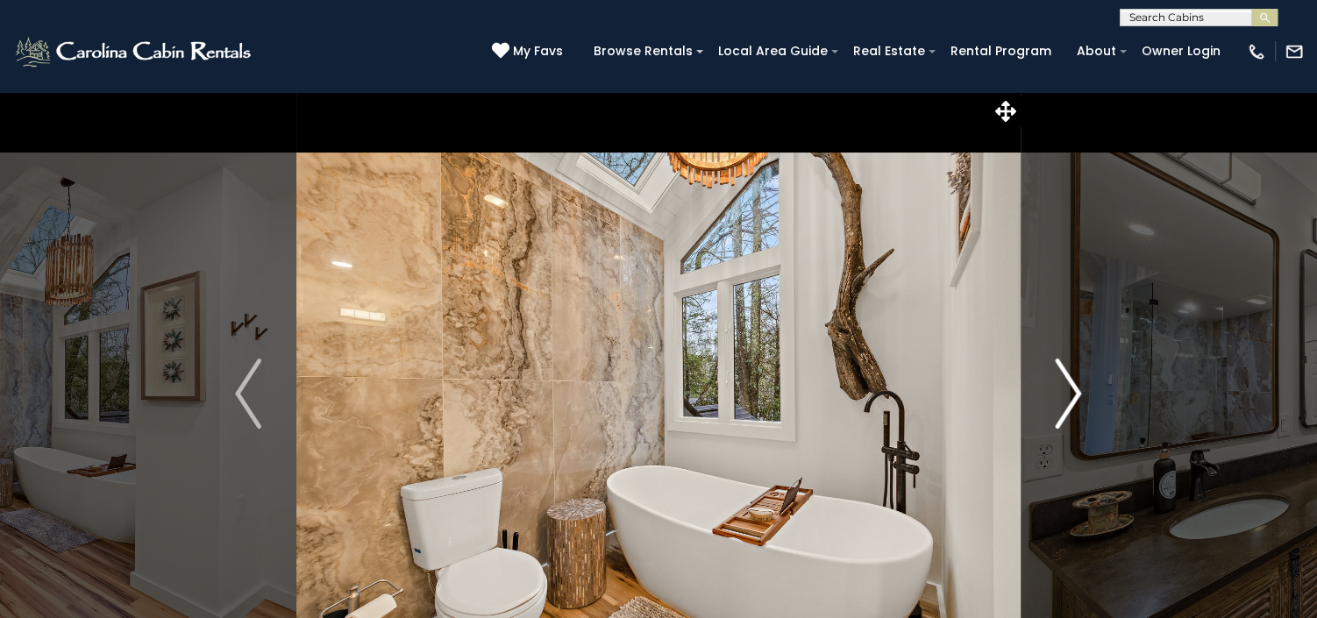
click at [1072, 389] on img "Next" at bounding box center [1069, 394] width 26 height 70
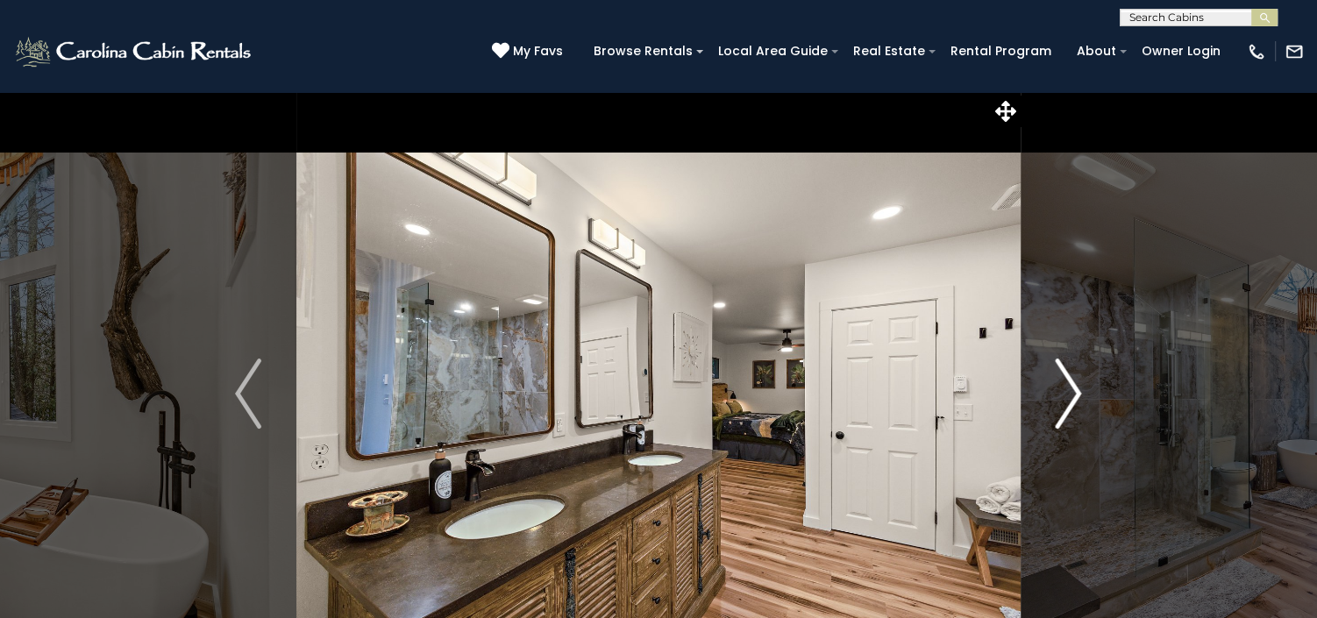
click at [1072, 389] on img "Next" at bounding box center [1069, 394] width 26 height 70
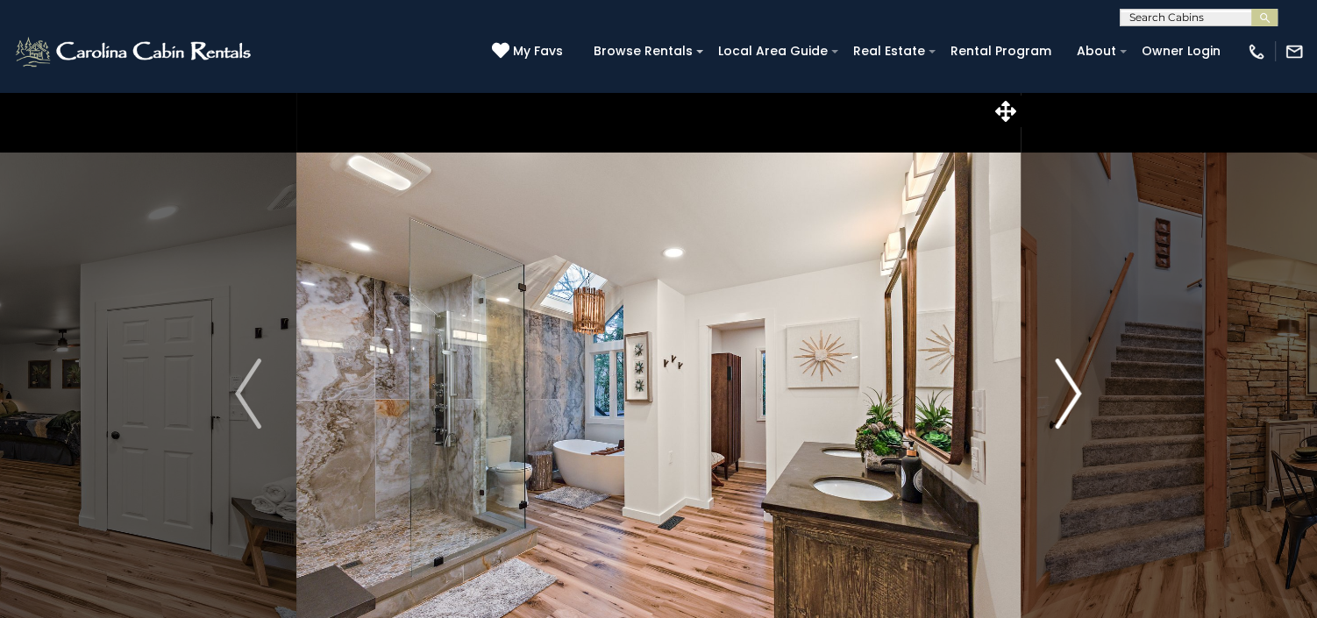
click at [1072, 389] on img "Next" at bounding box center [1069, 394] width 26 height 70
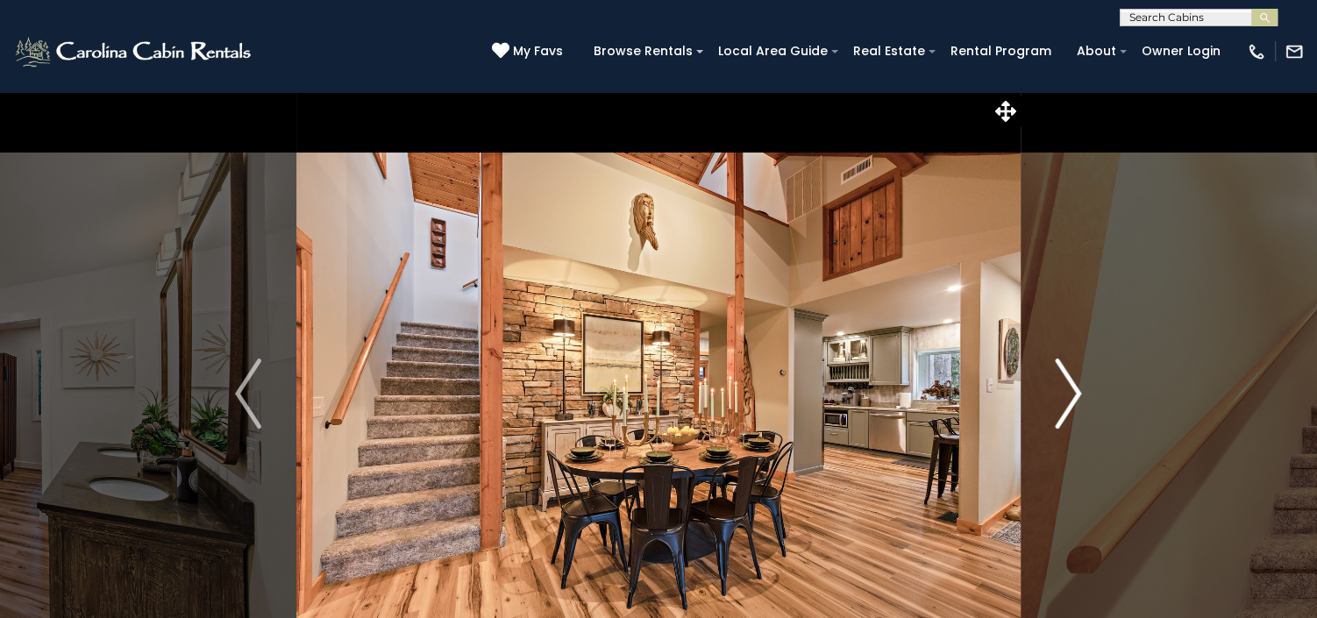
click at [1072, 389] on img "Next" at bounding box center [1069, 394] width 26 height 70
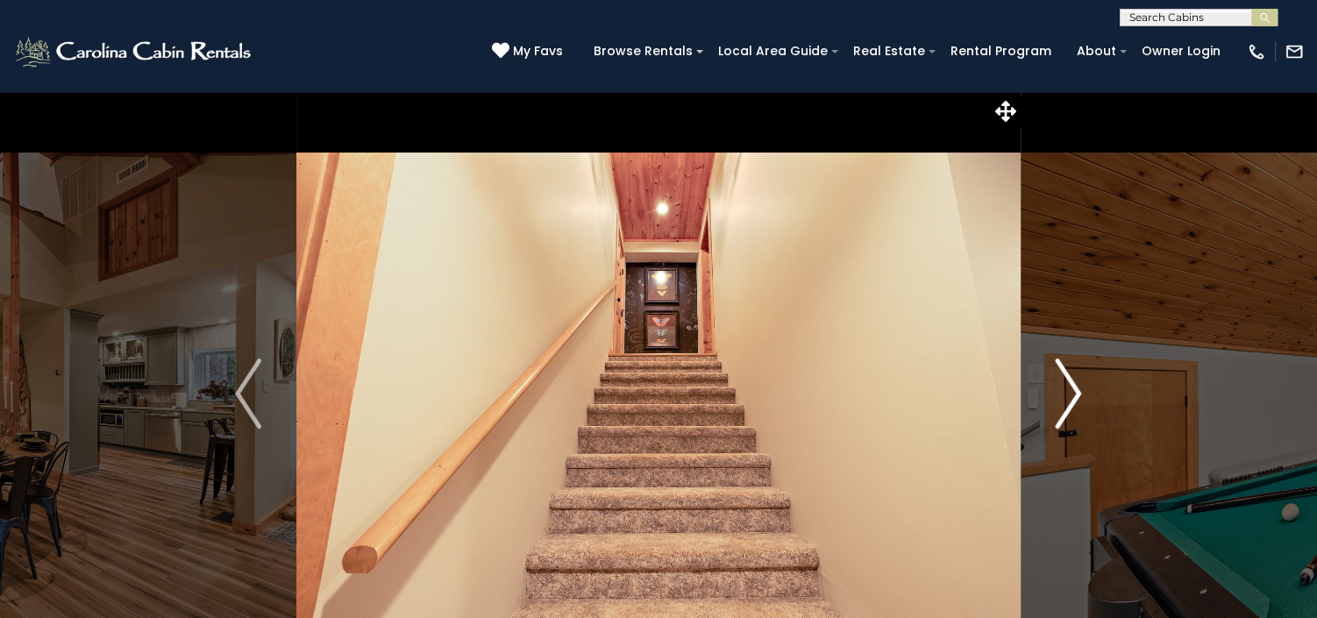
click at [1072, 389] on img "Next" at bounding box center [1069, 394] width 26 height 70
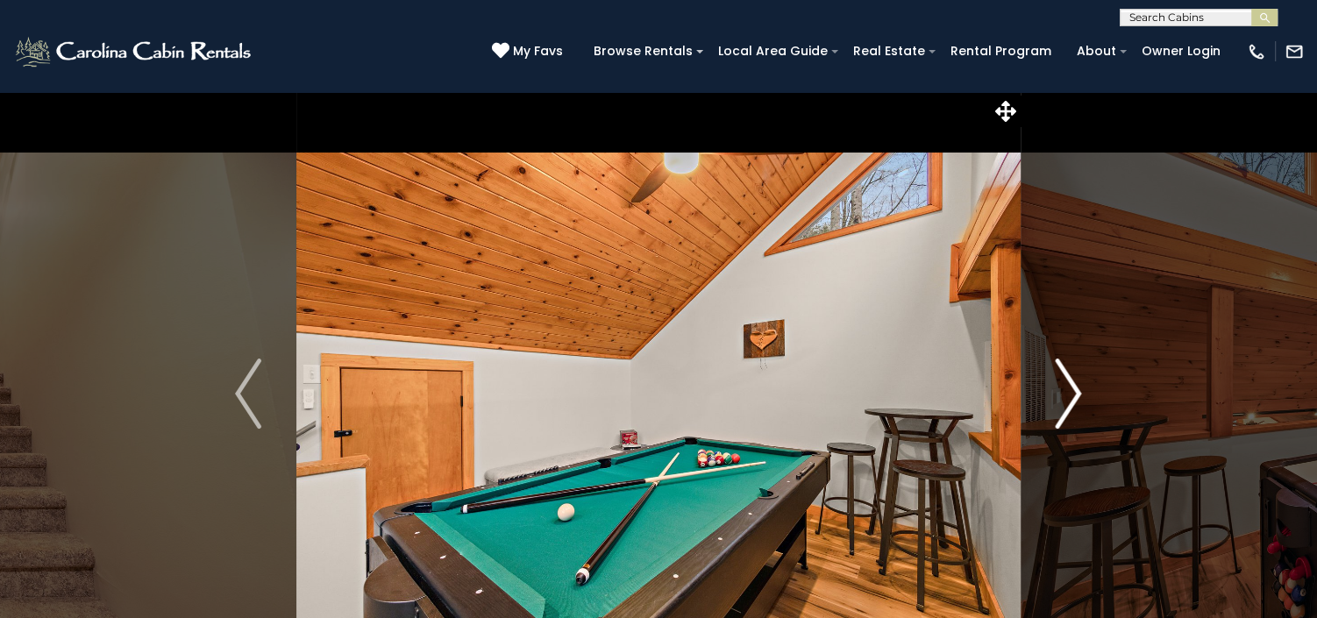
click at [1072, 389] on img "Next" at bounding box center [1069, 394] width 26 height 70
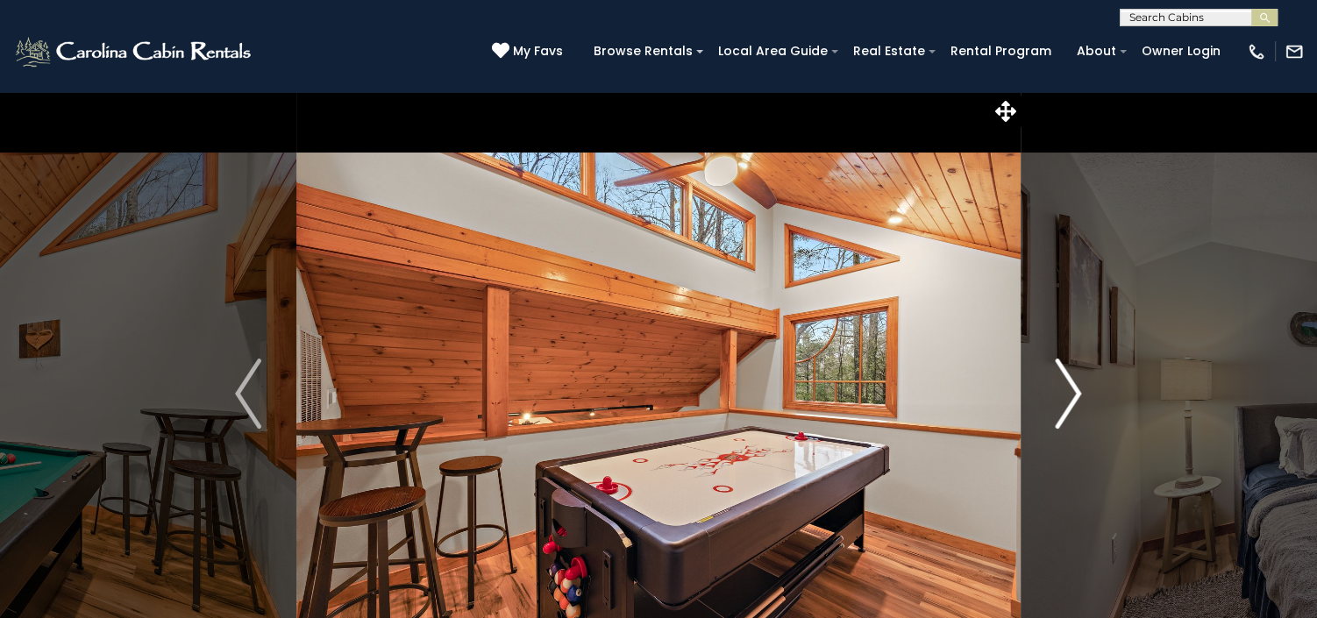
click at [1072, 389] on img "Next" at bounding box center [1069, 394] width 26 height 70
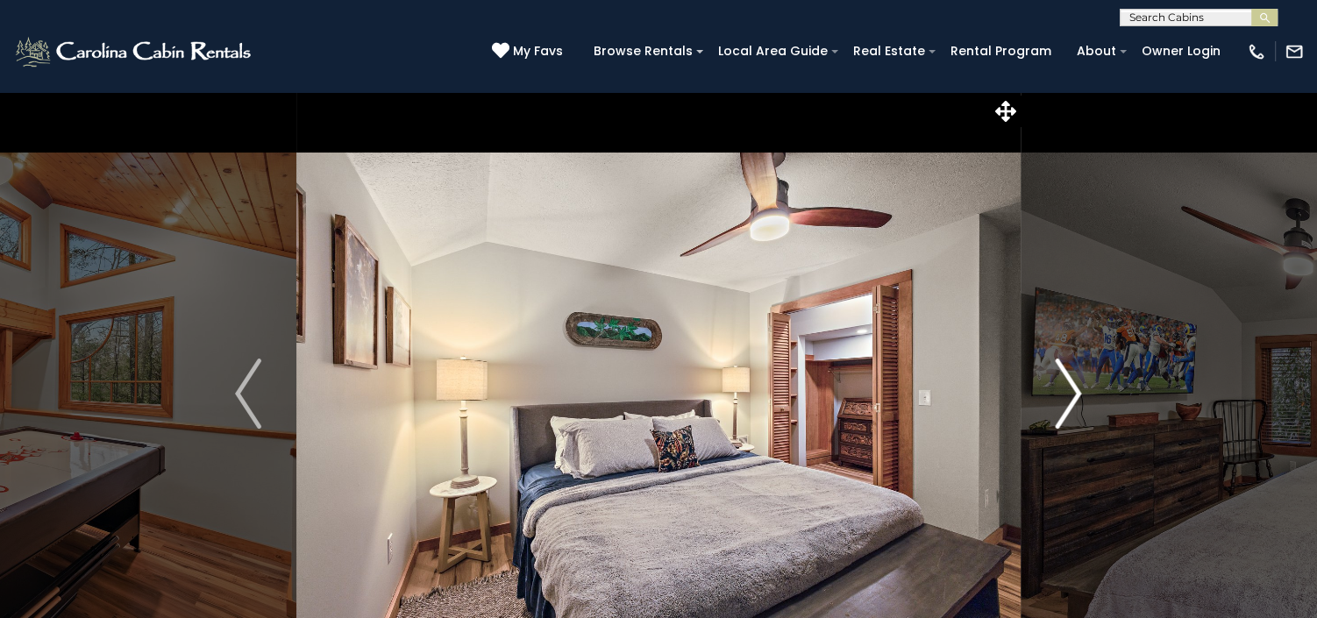
click at [1072, 389] on img "Next" at bounding box center [1069, 394] width 26 height 70
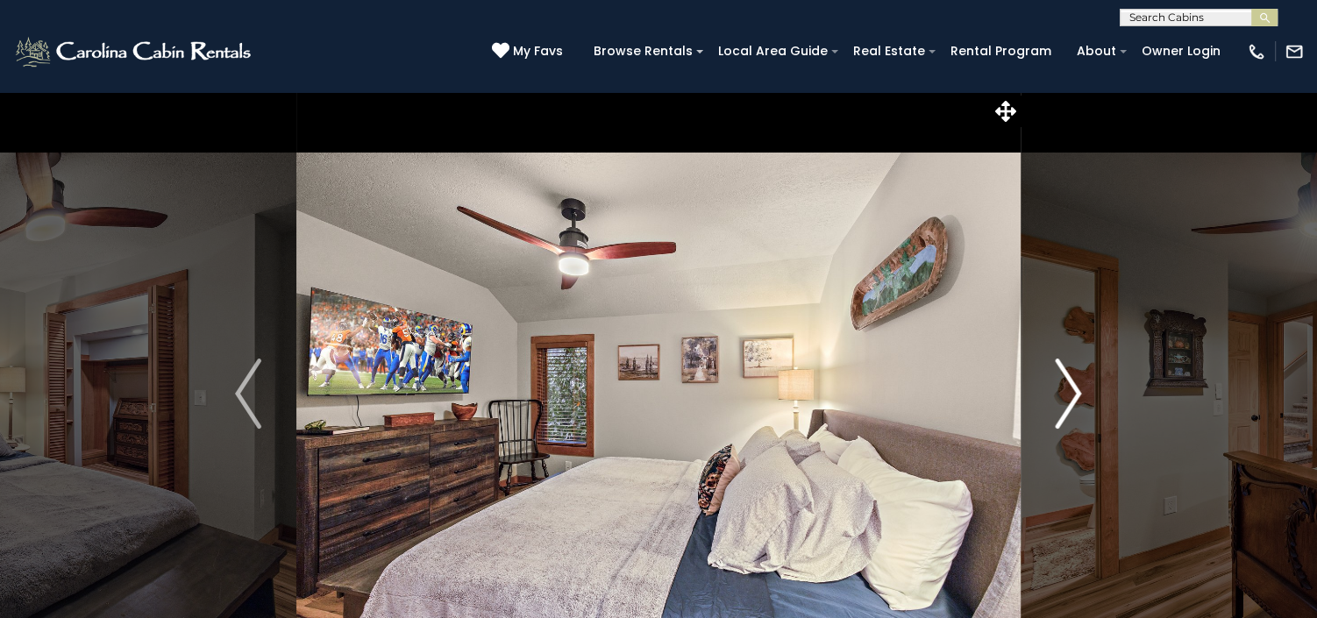
click at [1072, 389] on img "Next" at bounding box center [1069, 394] width 26 height 70
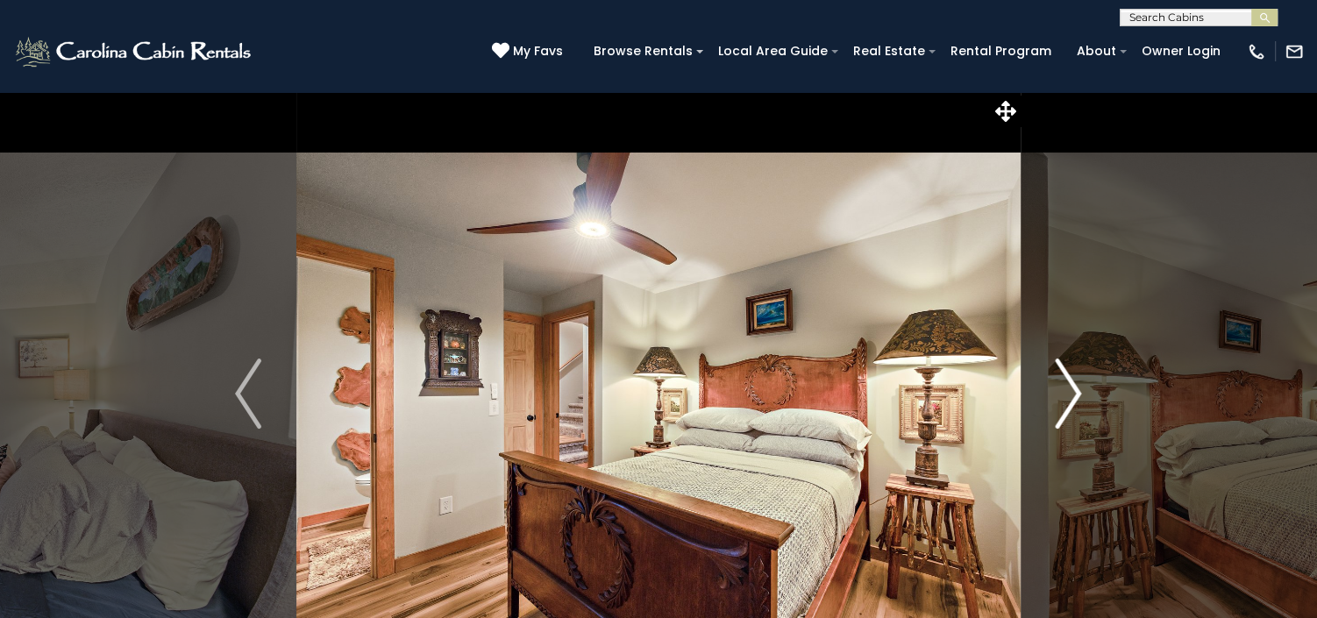
click at [1072, 389] on img "Next" at bounding box center [1069, 394] width 26 height 70
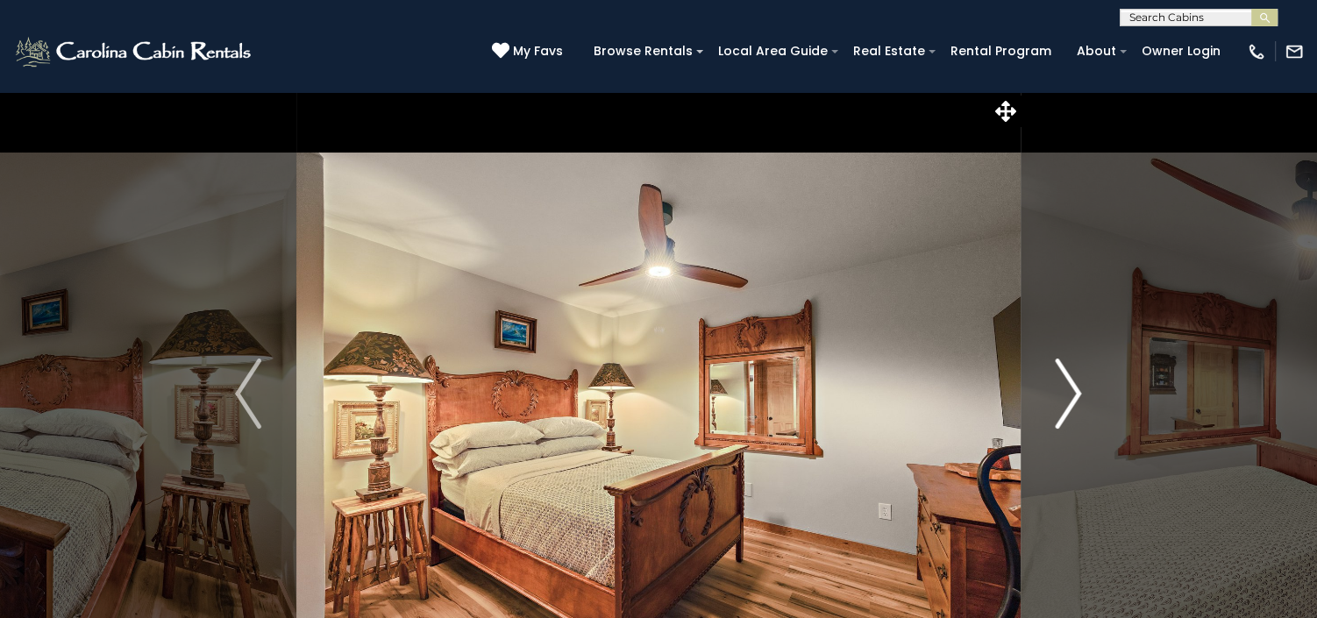
click at [1072, 389] on img "Next" at bounding box center [1069, 394] width 26 height 70
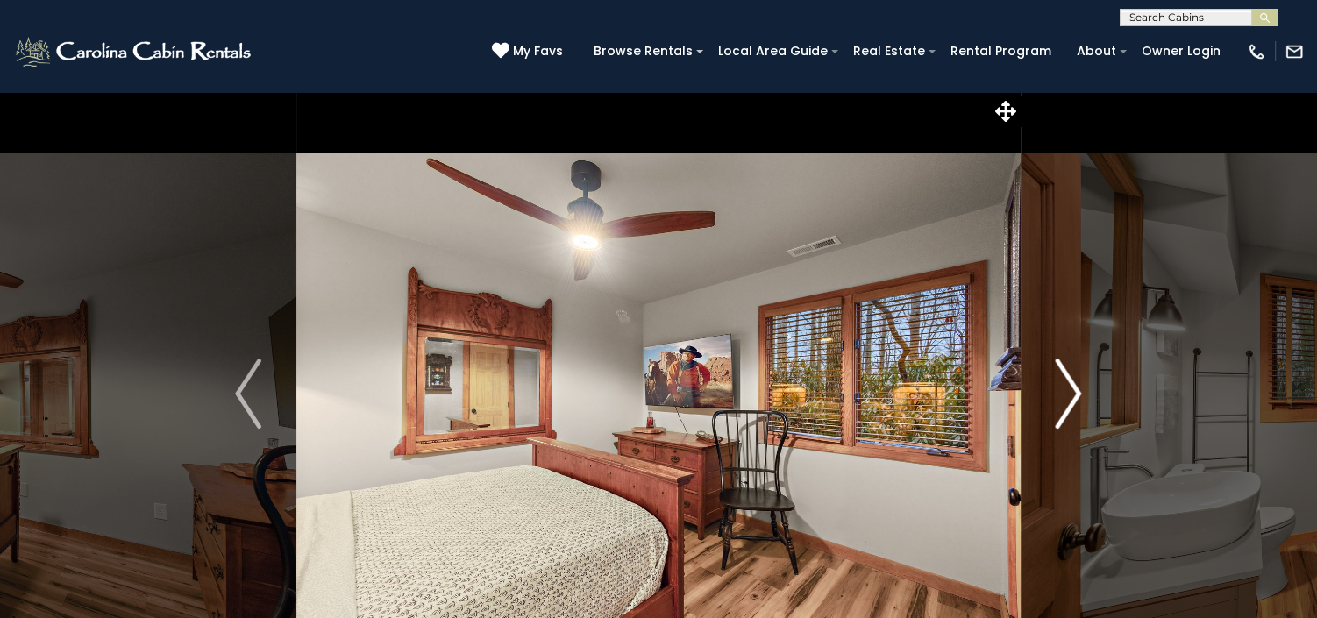
click at [1072, 389] on img "Next" at bounding box center [1069, 394] width 26 height 70
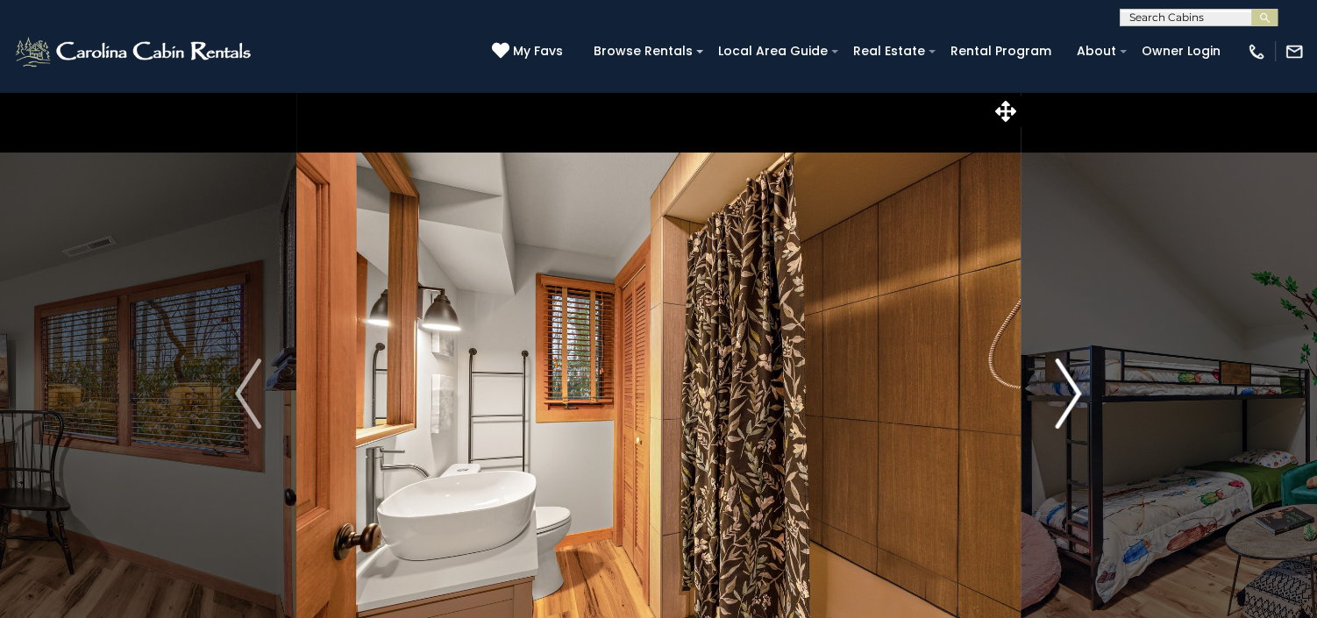
click at [1072, 389] on img "Next" at bounding box center [1069, 394] width 26 height 70
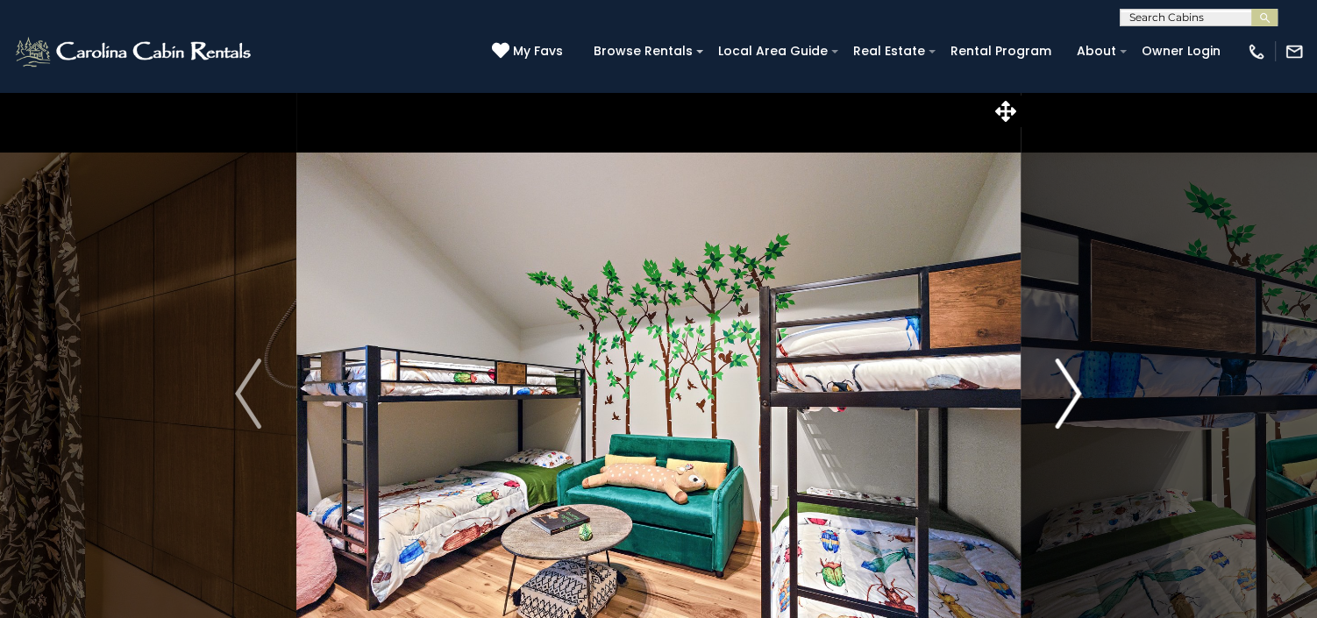
click at [1072, 389] on img "Next" at bounding box center [1069, 394] width 26 height 70
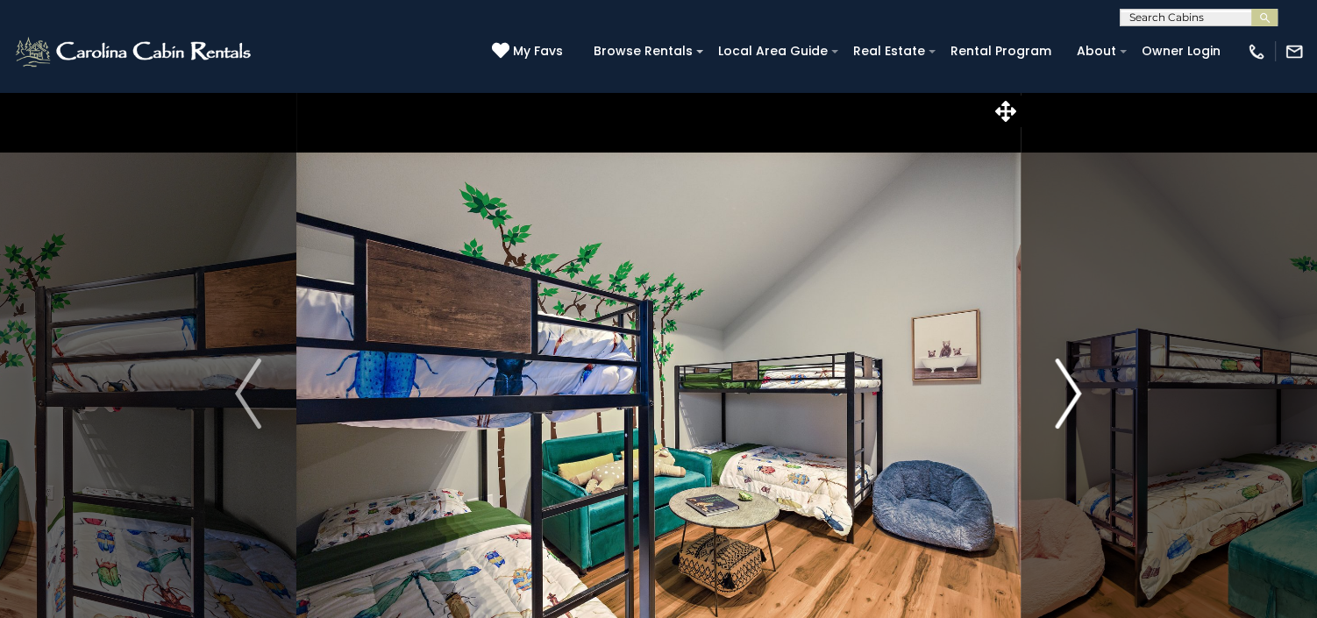
click at [1072, 389] on img "Next" at bounding box center [1069, 394] width 26 height 70
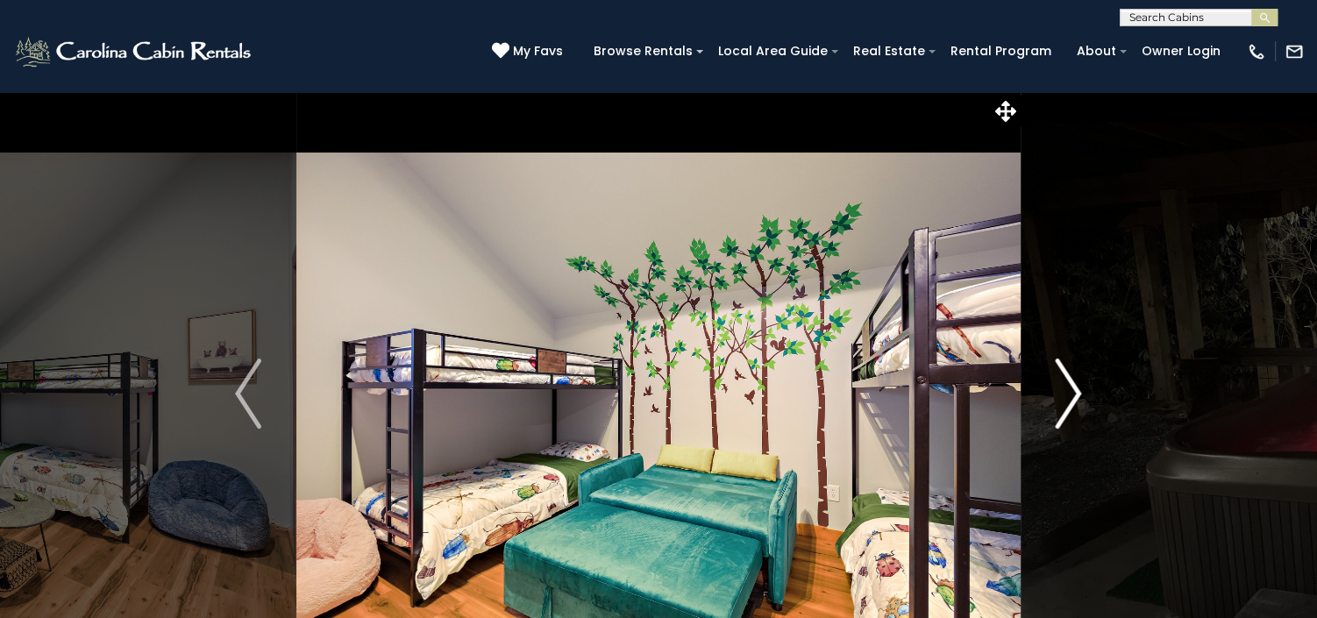
click at [1072, 389] on img "Next" at bounding box center [1069, 394] width 26 height 70
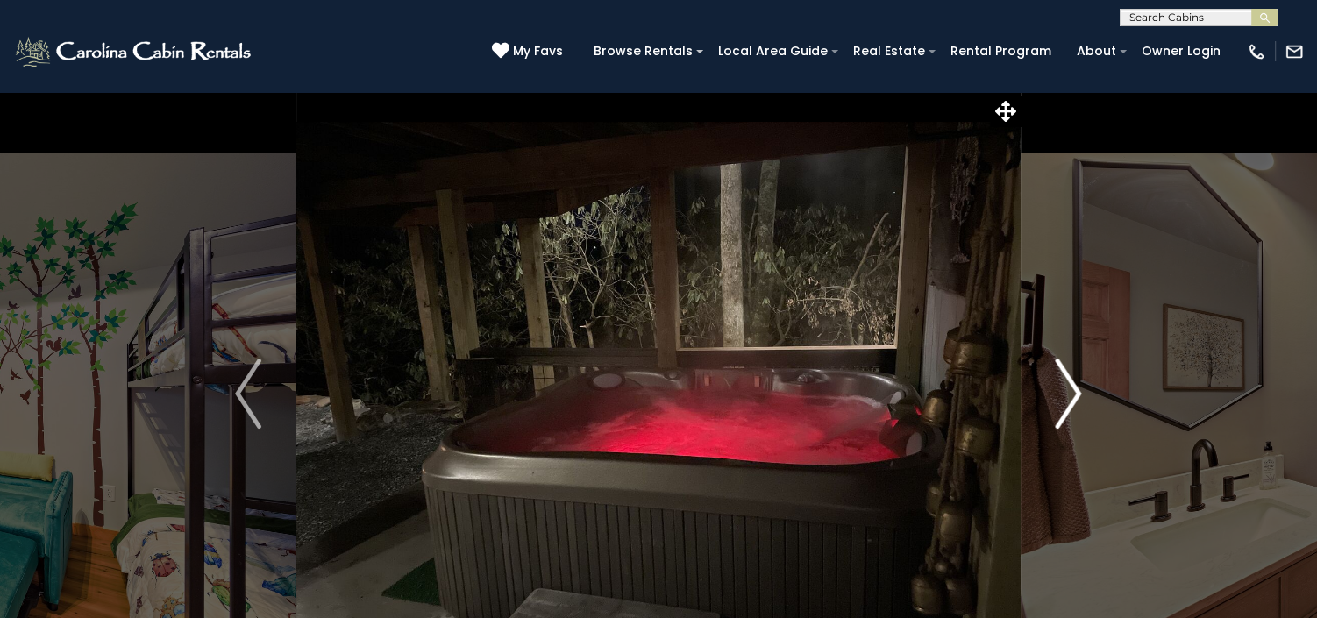
click at [1072, 389] on img "Next" at bounding box center [1069, 394] width 26 height 70
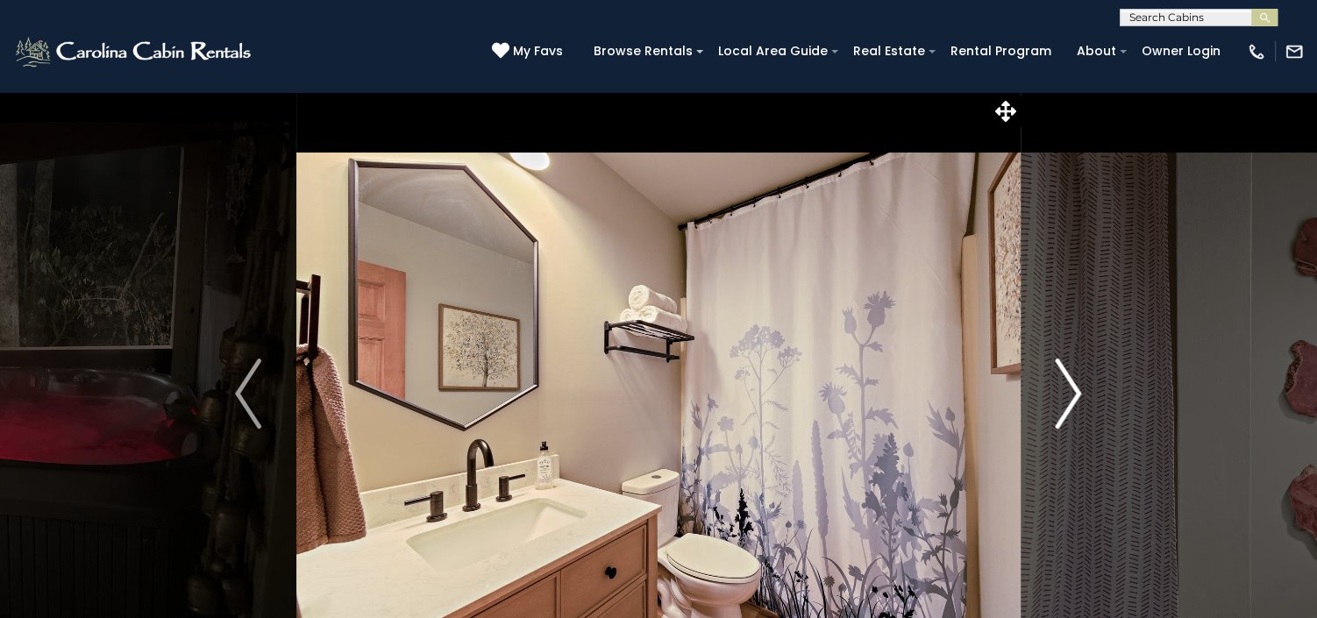
click at [1072, 389] on img "Next" at bounding box center [1069, 394] width 26 height 70
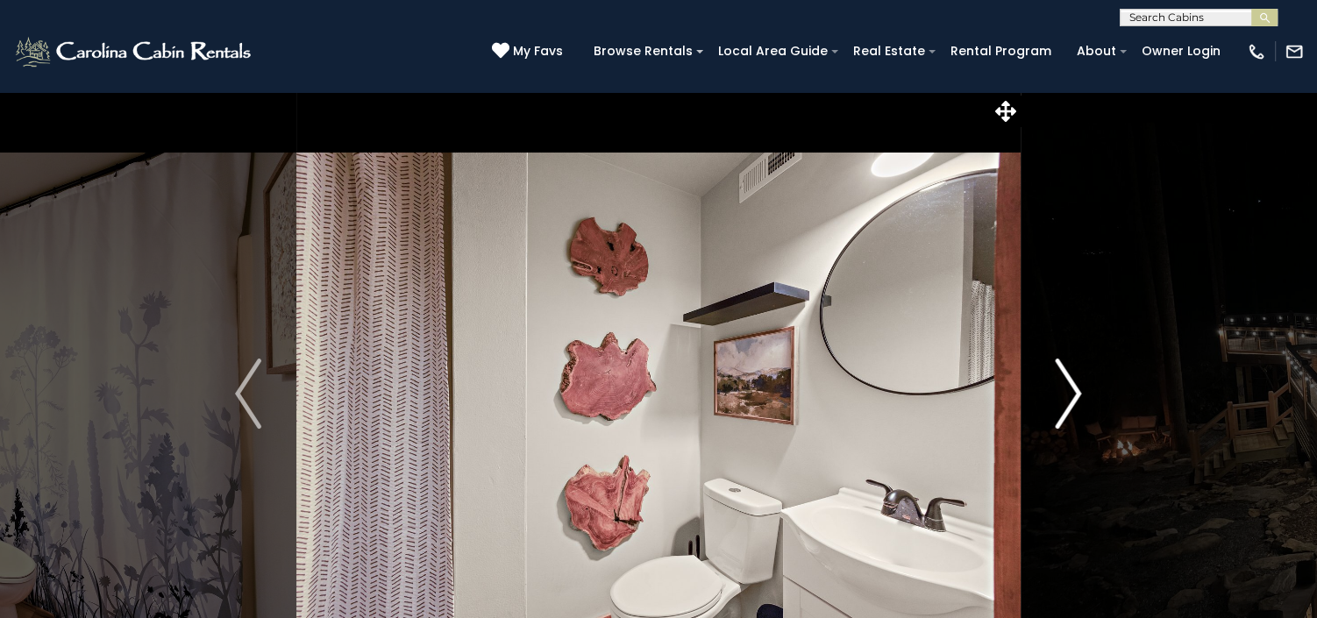
click at [1072, 389] on img "Next" at bounding box center [1069, 394] width 26 height 70
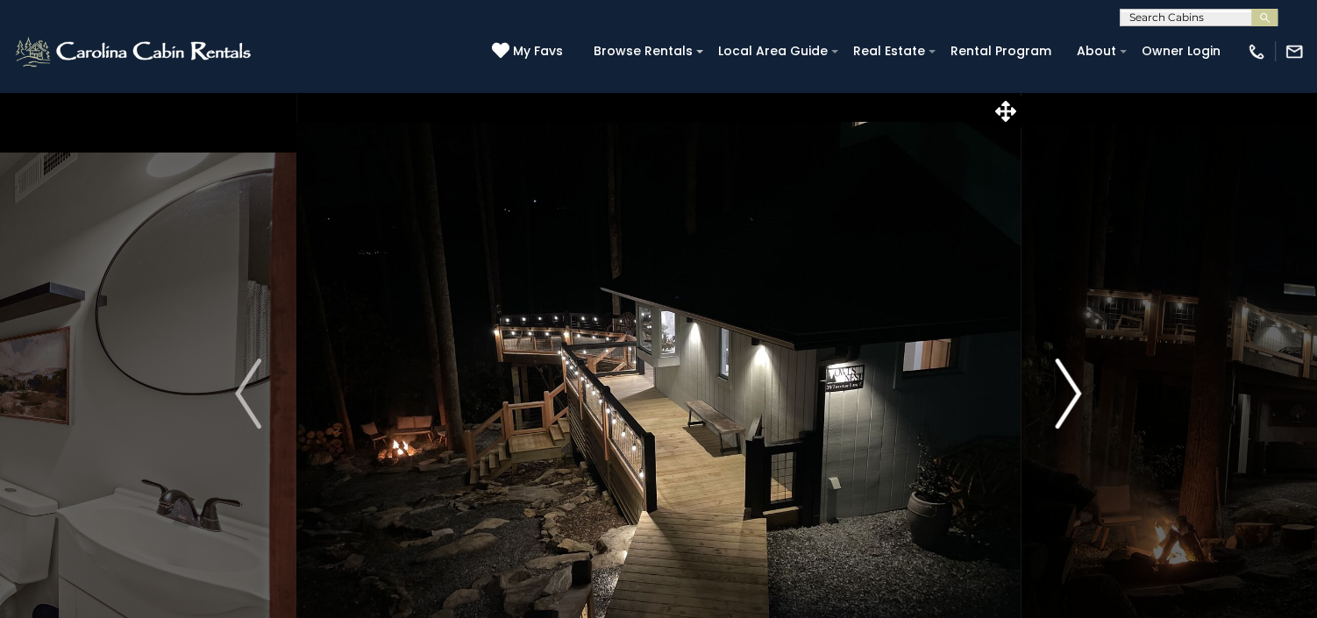
click at [1072, 389] on img "Next" at bounding box center [1069, 394] width 26 height 70
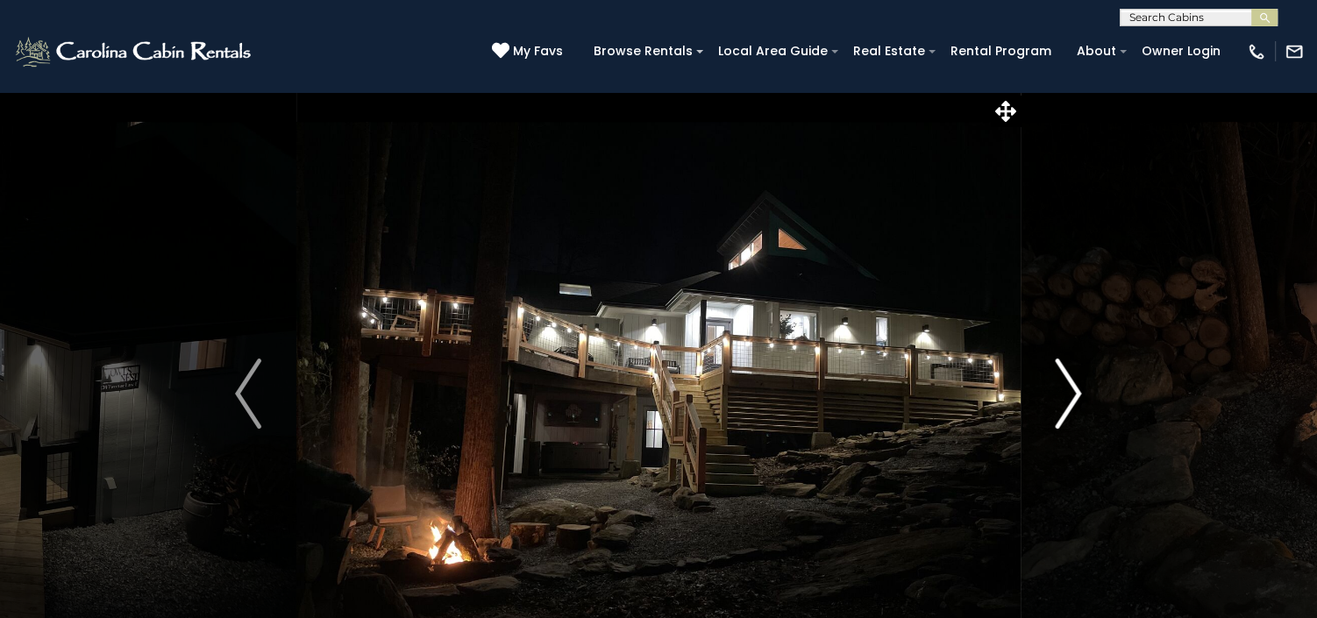
click at [1072, 389] on img "Next" at bounding box center [1069, 394] width 26 height 70
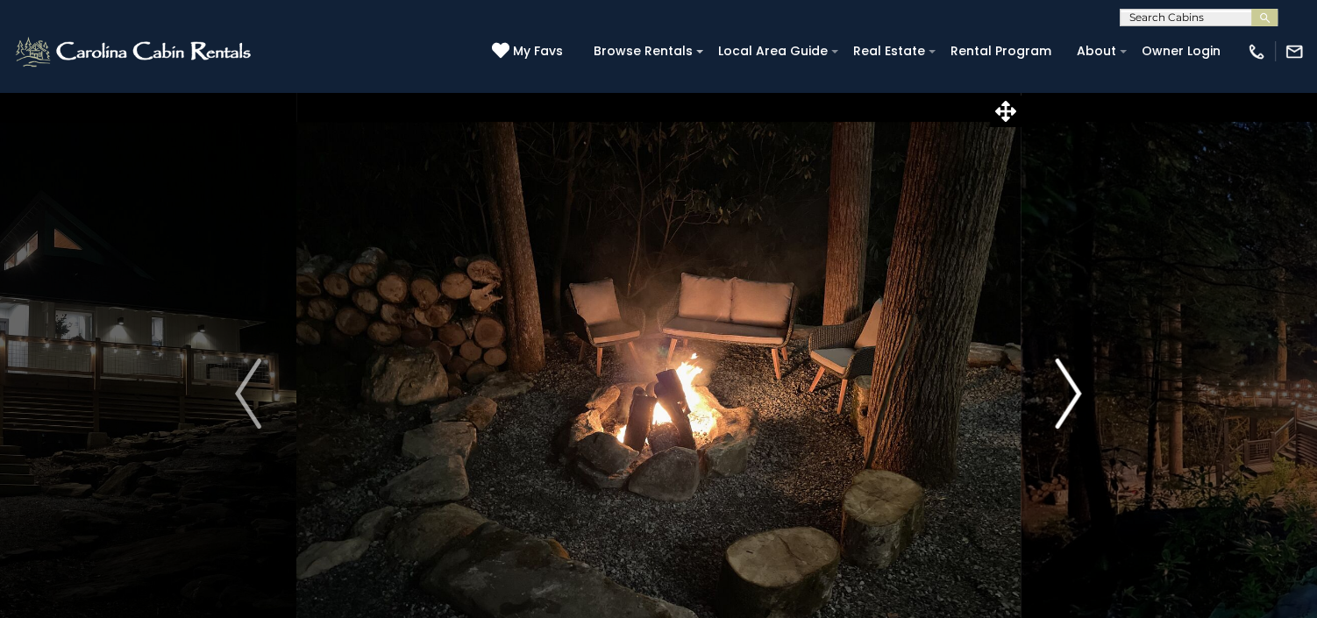
click at [1072, 389] on img "Next" at bounding box center [1069, 394] width 26 height 70
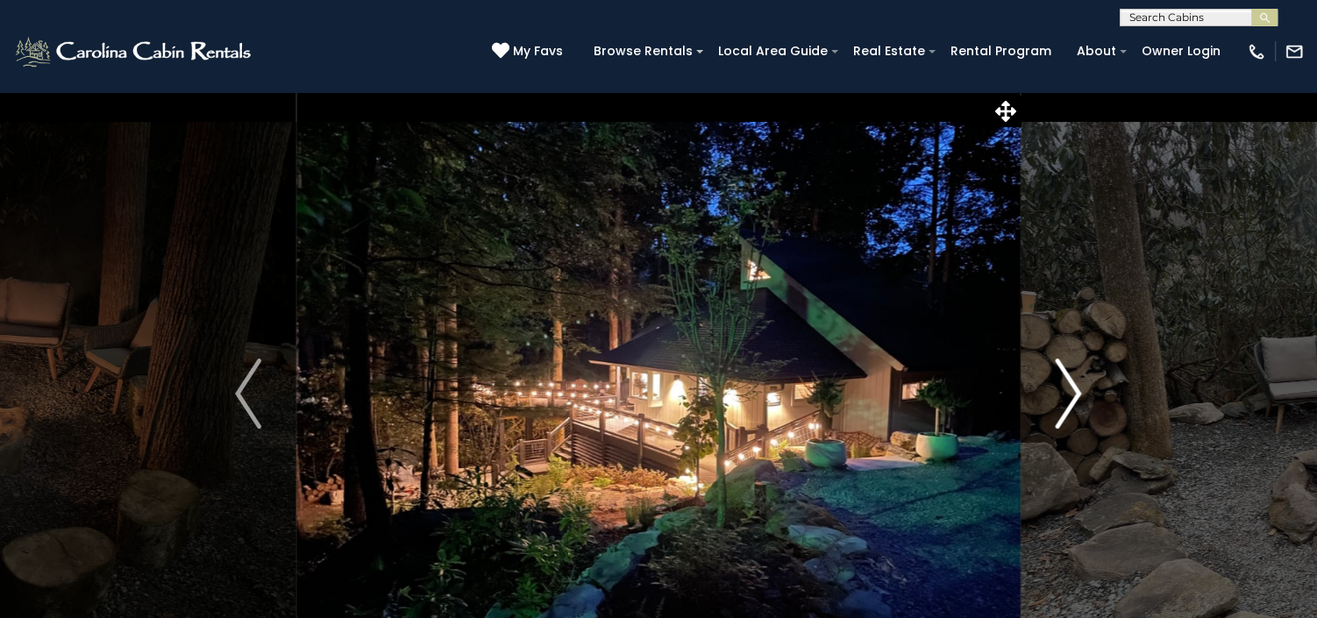
click at [1072, 389] on img "Next" at bounding box center [1069, 394] width 26 height 70
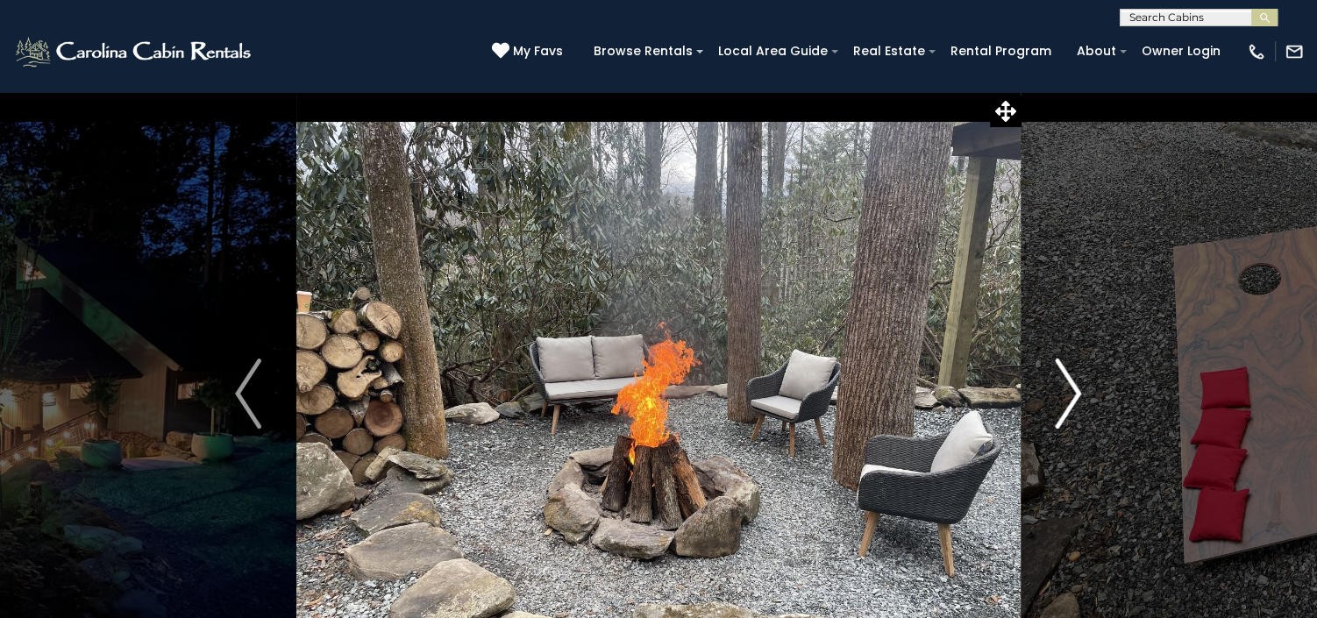
click at [1072, 389] on img "Next" at bounding box center [1069, 394] width 26 height 70
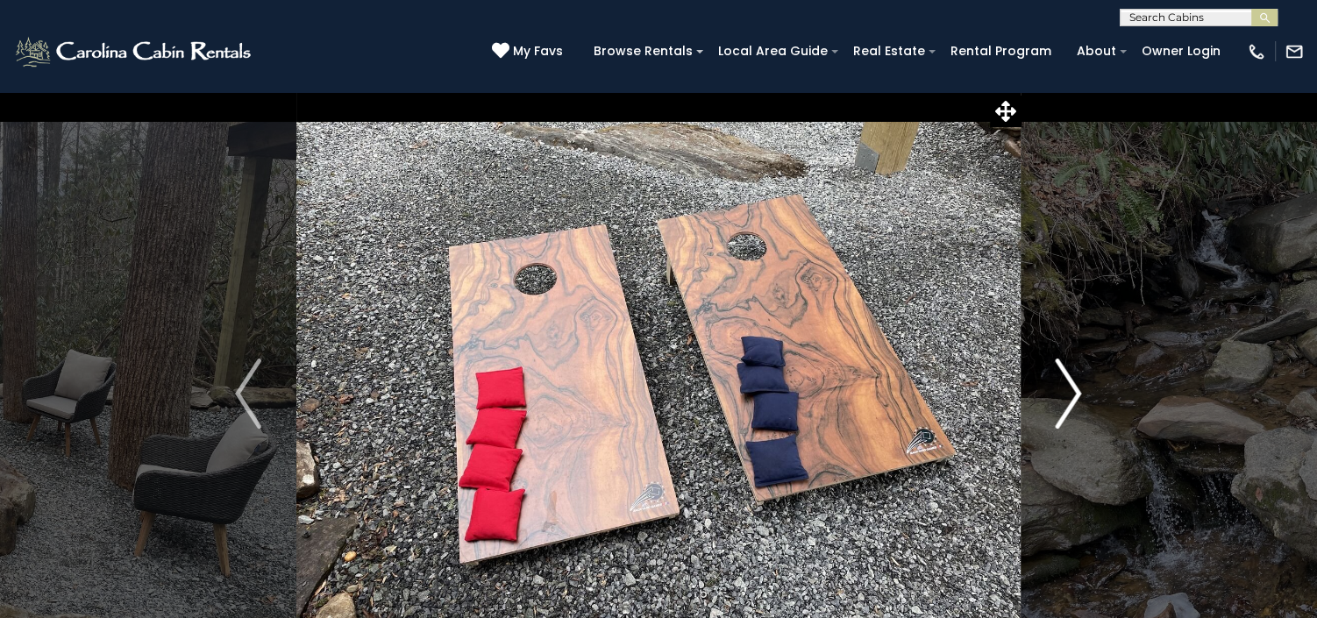
click at [1072, 389] on img "Next" at bounding box center [1069, 394] width 26 height 70
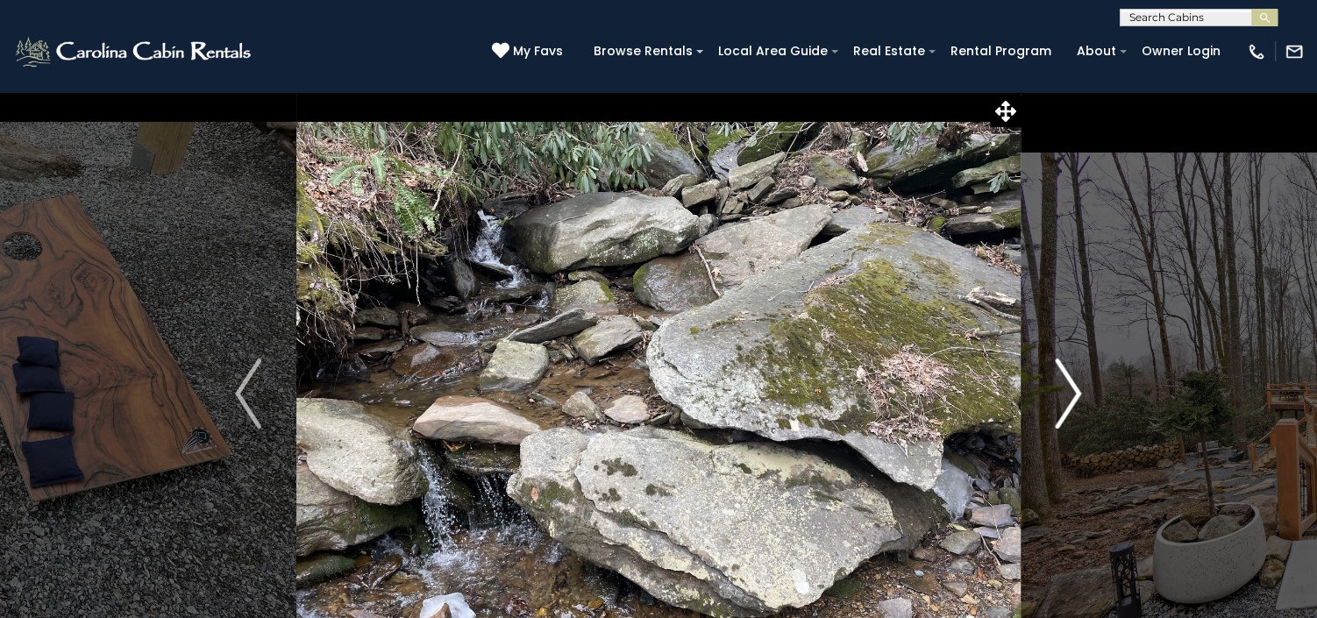
click at [1072, 389] on img "Next" at bounding box center [1069, 394] width 26 height 70
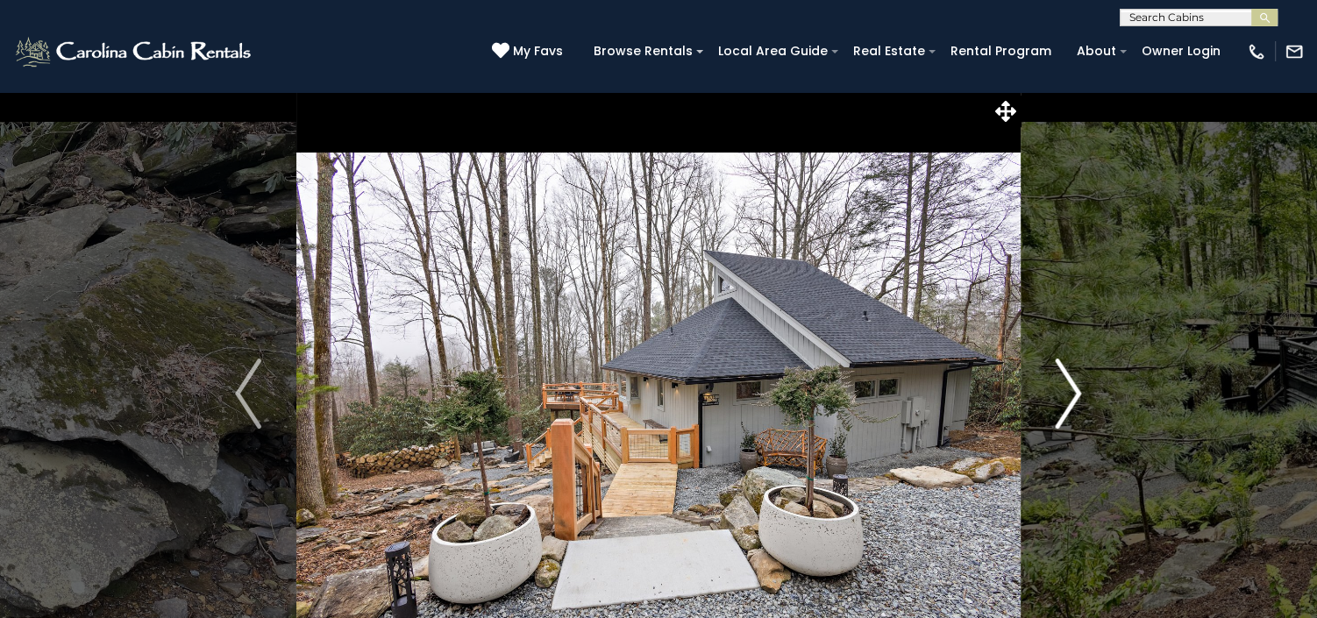
click at [1072, 389] on img "Next" at bounding box center [1069, 394] width 26 height 70
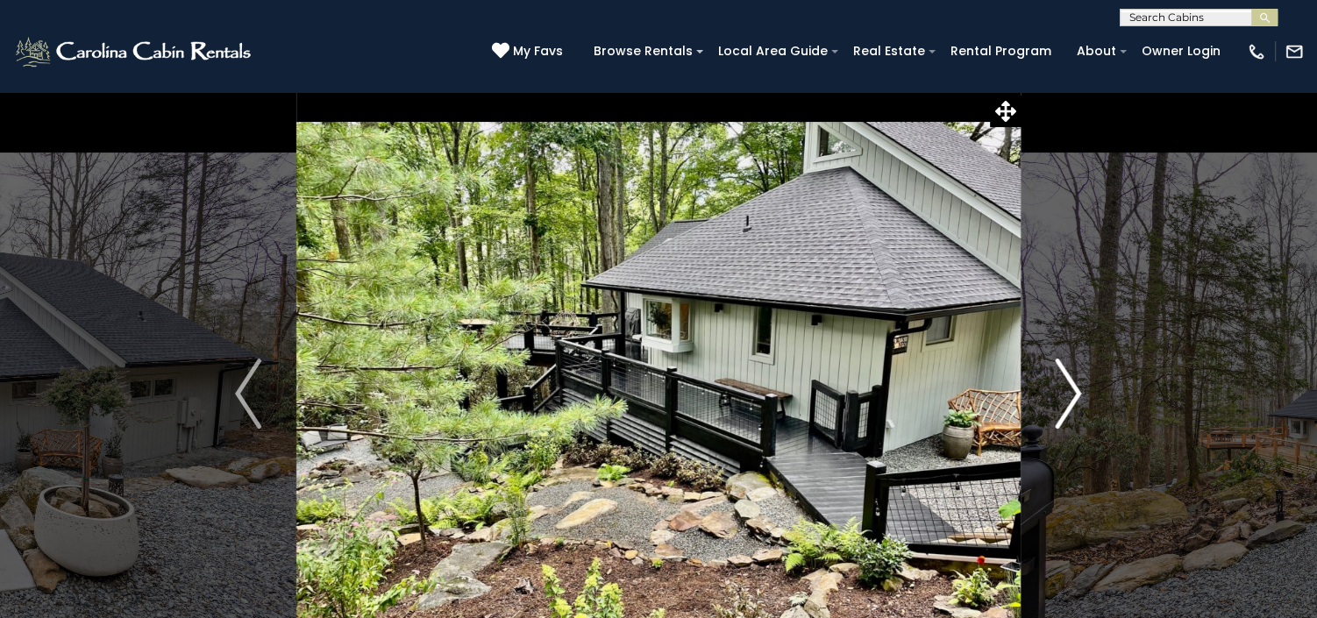
click at [1072, 389] on img "Next" at bounding box center [1069, 394] width 26 height 70
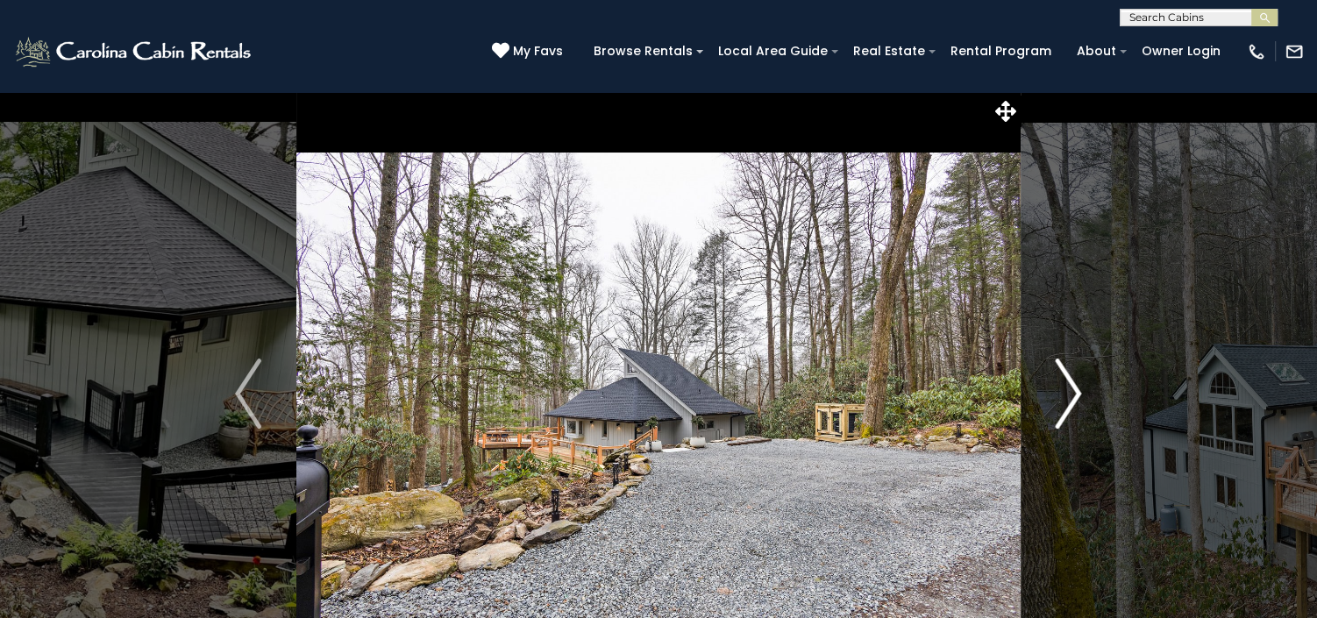
click at [1072, 389] on img "Next" at bounding box center [1069, 394] width 26 height 70
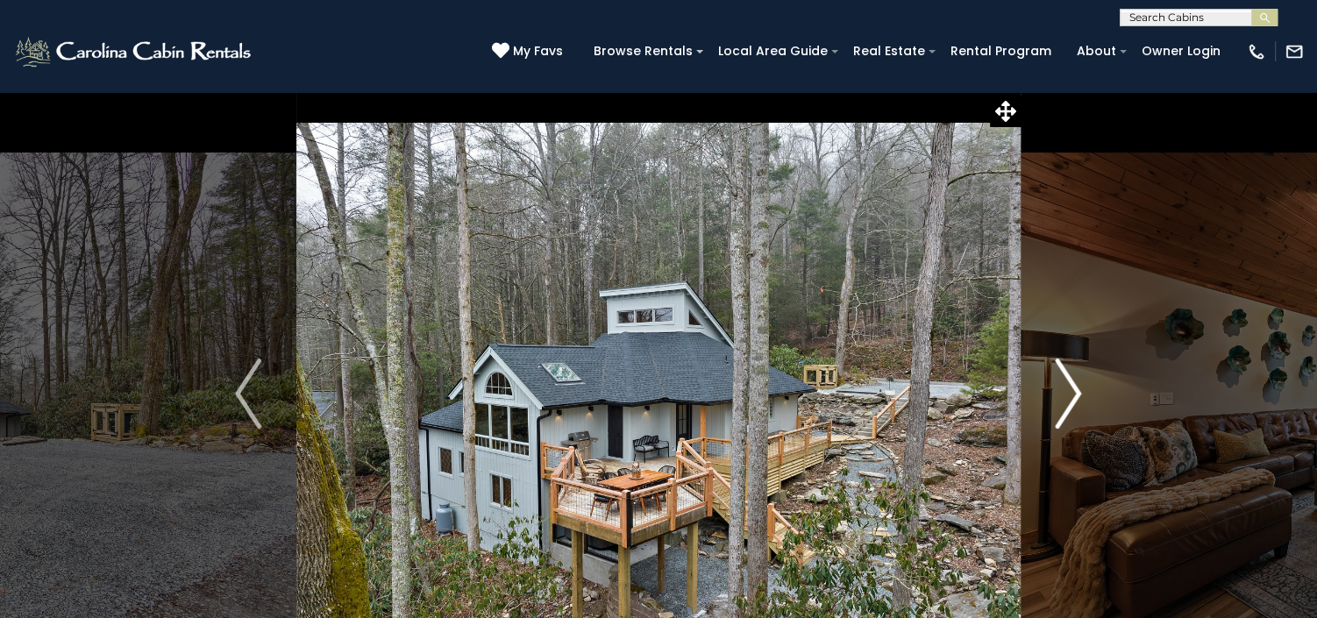
click at [1072, 389] on img "Next" at bounding box center [1069, 394] width 26 height 70
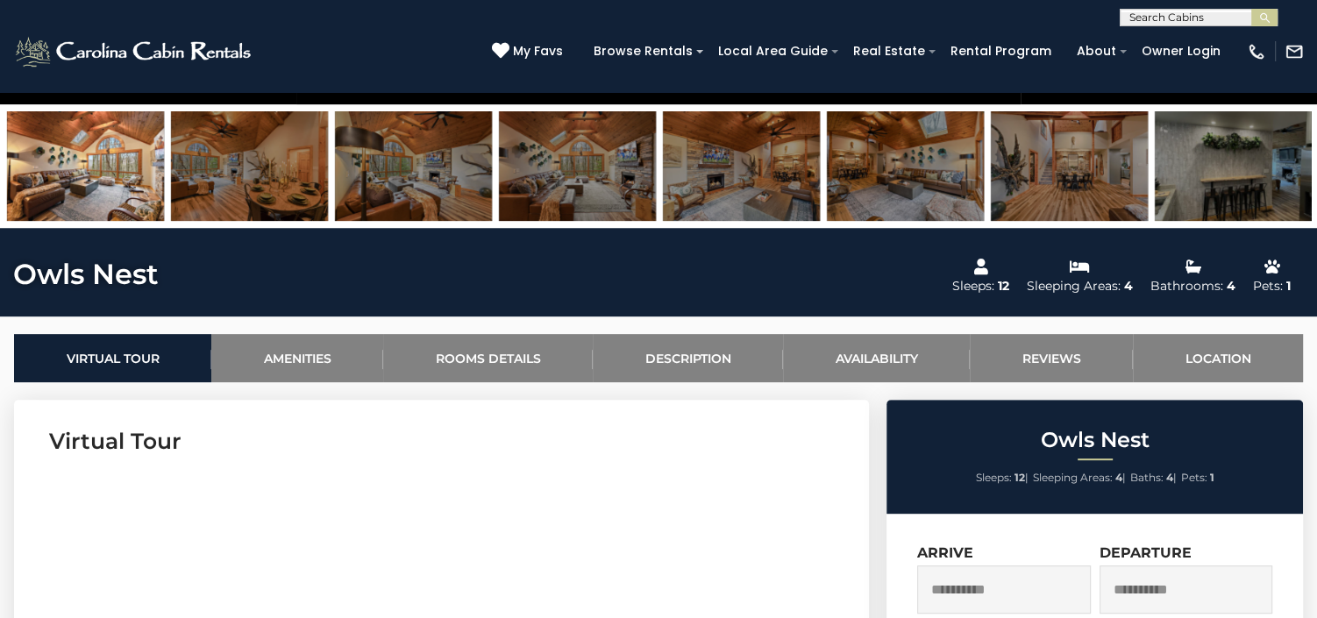
scroll to position [657, 0]
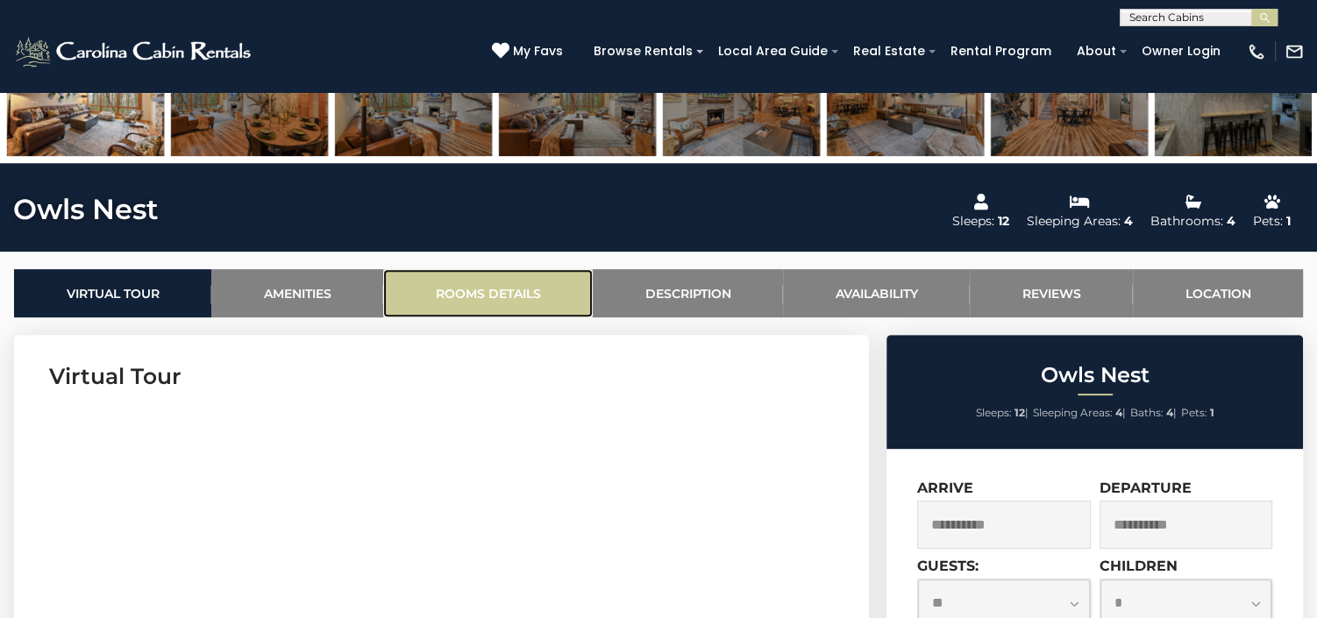
click at [485, 281] on link "Rooms Details" at bounding box center [488, 293] width 210 height 48
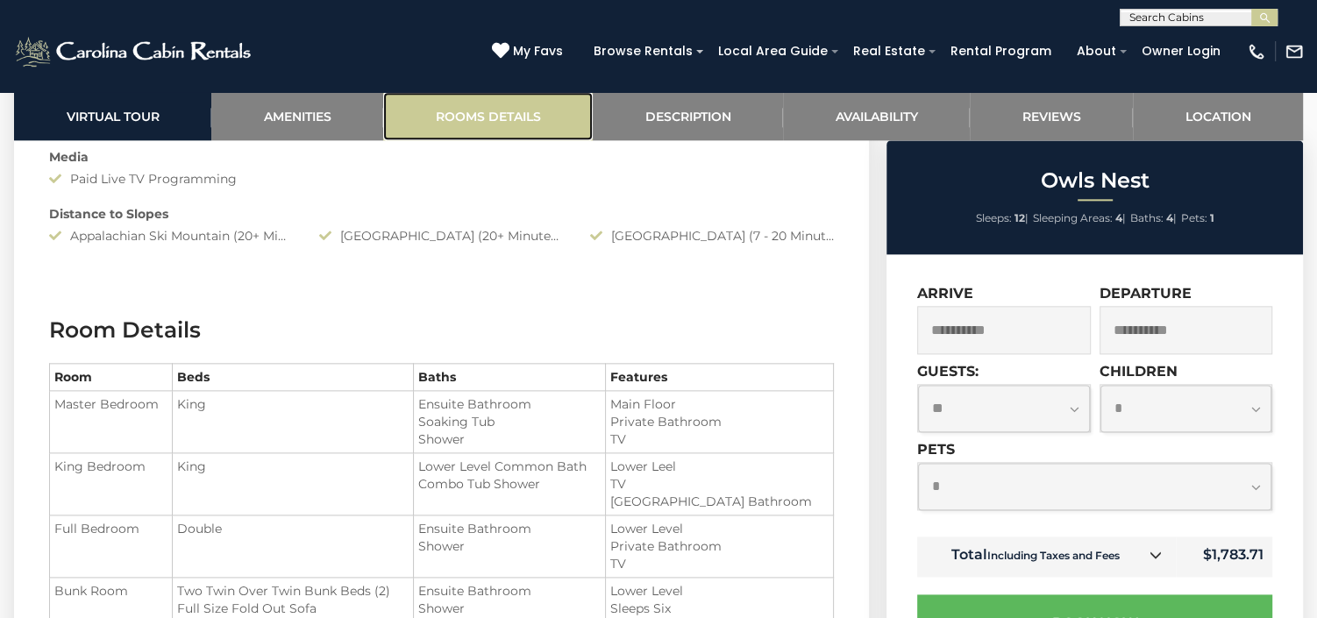
scroll to position [2033, 0]
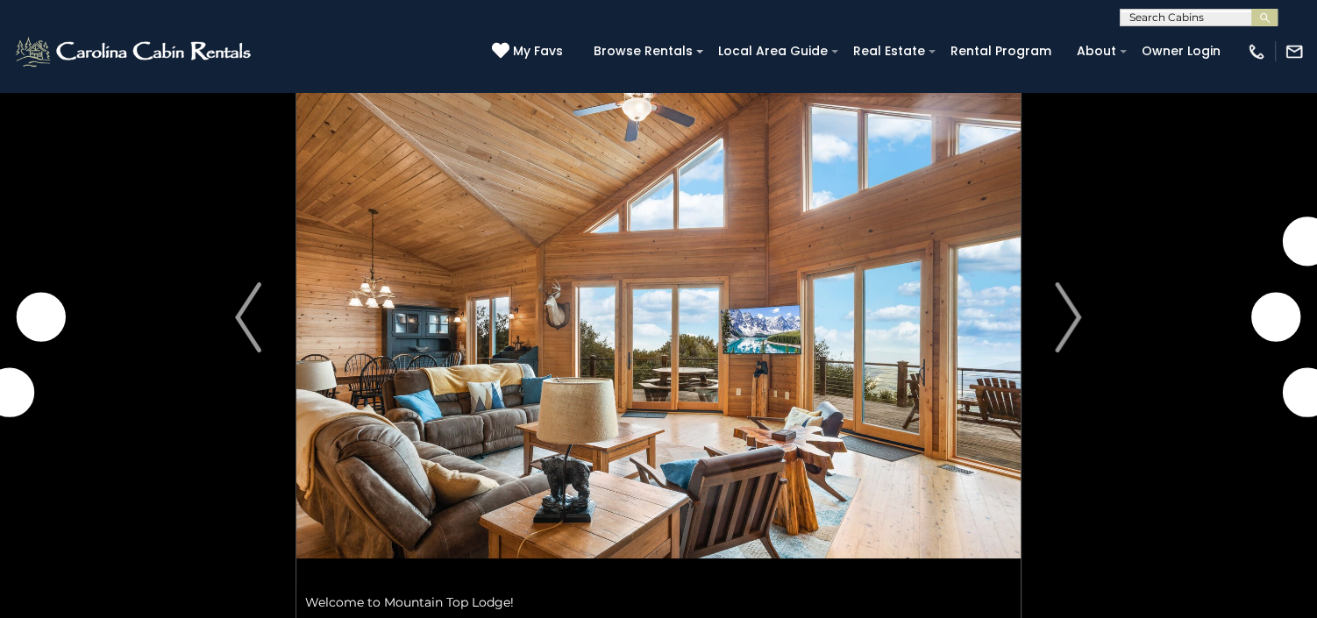
scroll to position [110, 0]
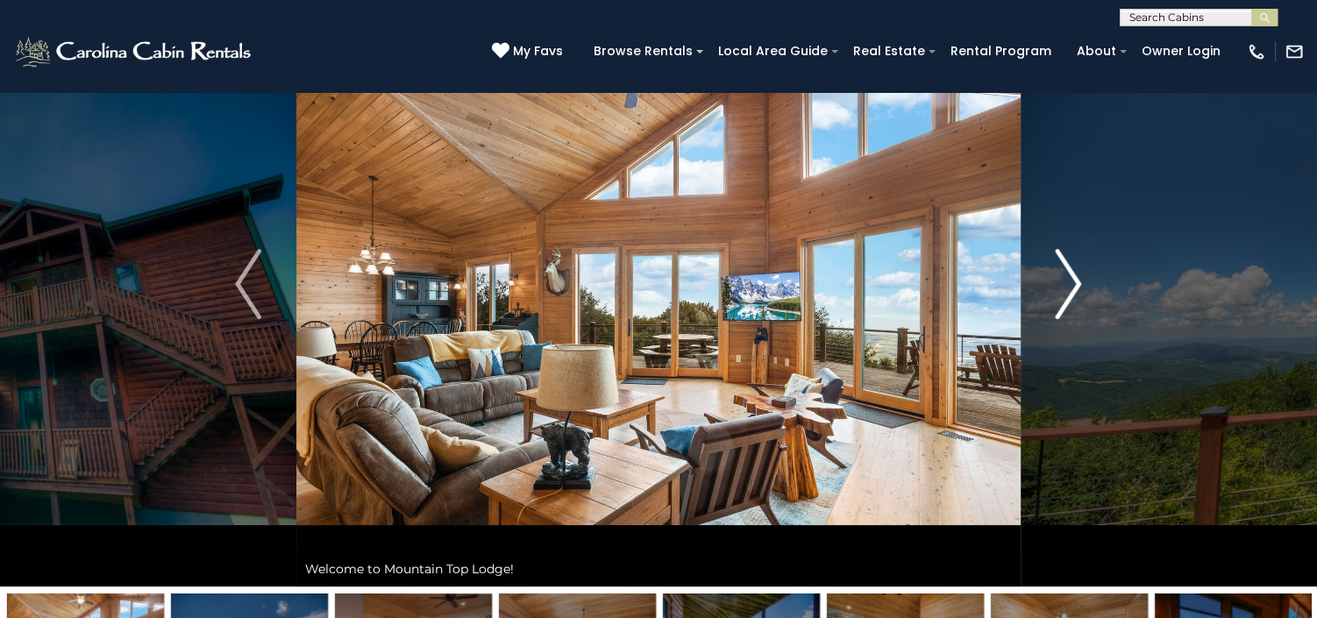
click at [1063, 285] on img "Next" at bounding box center [1069, 284] width 26 height 70
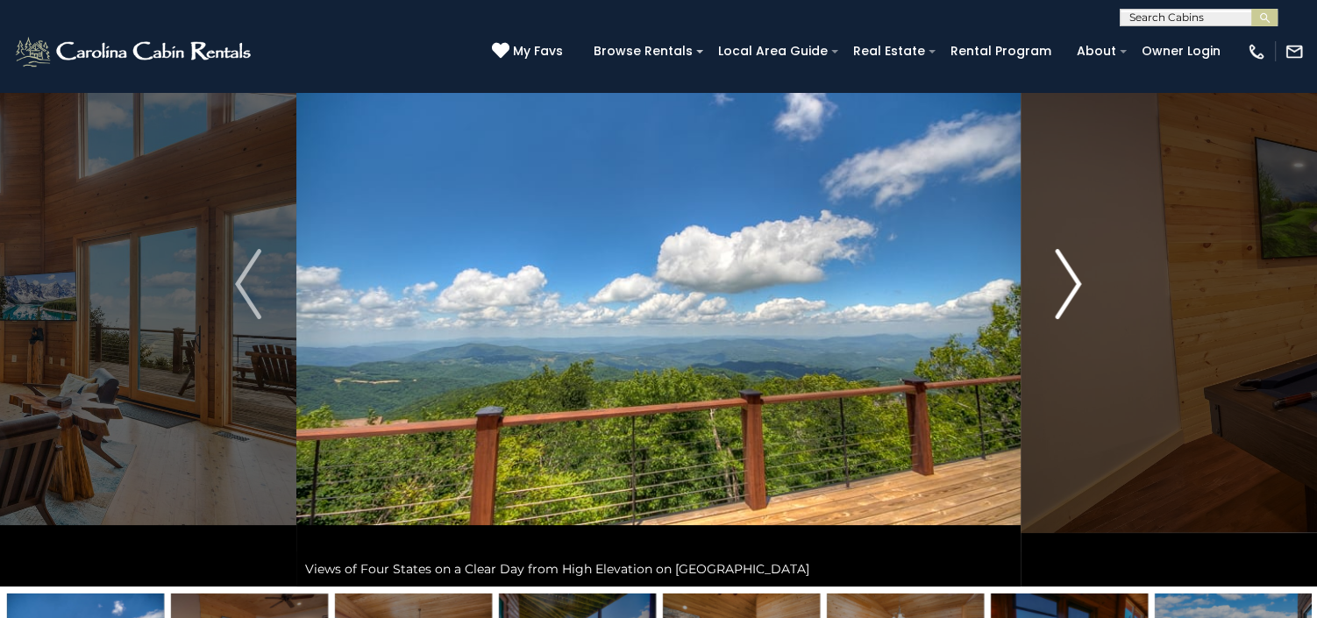
click at [1063, 285] on img "Next" at bounding box center [1069, 284] width 26 height 70
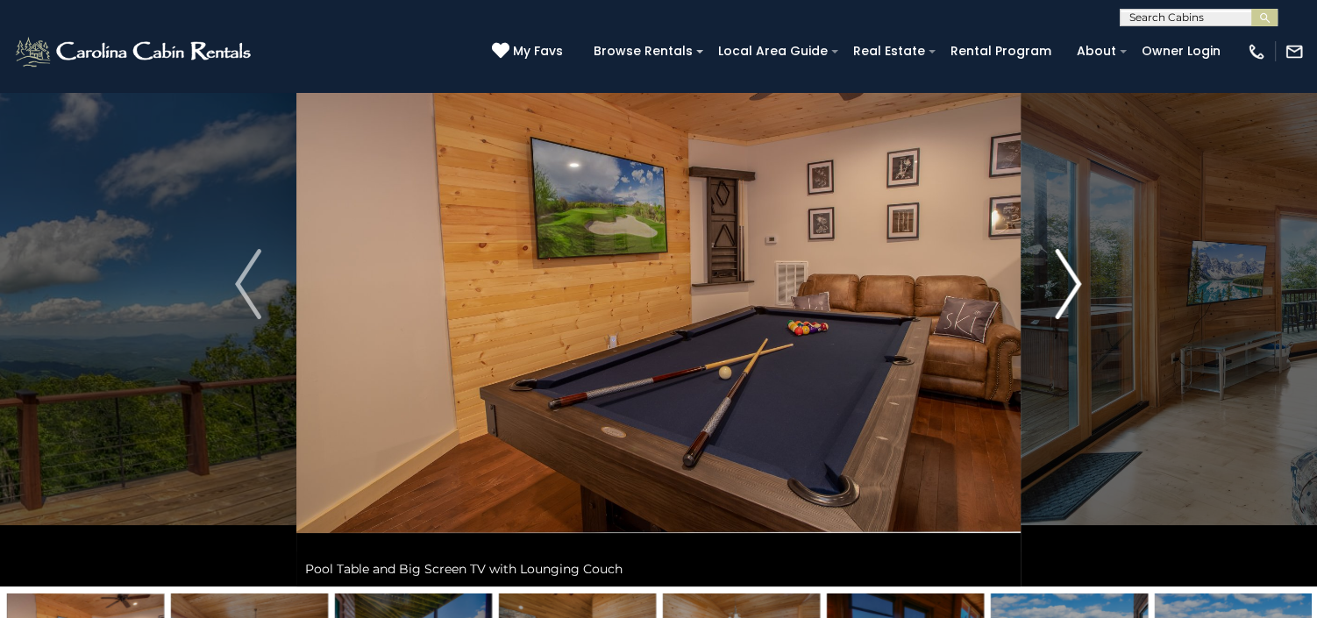
click at [1063, 285] on img "Next" at bounding box center [1069, 284] width 26 height 70
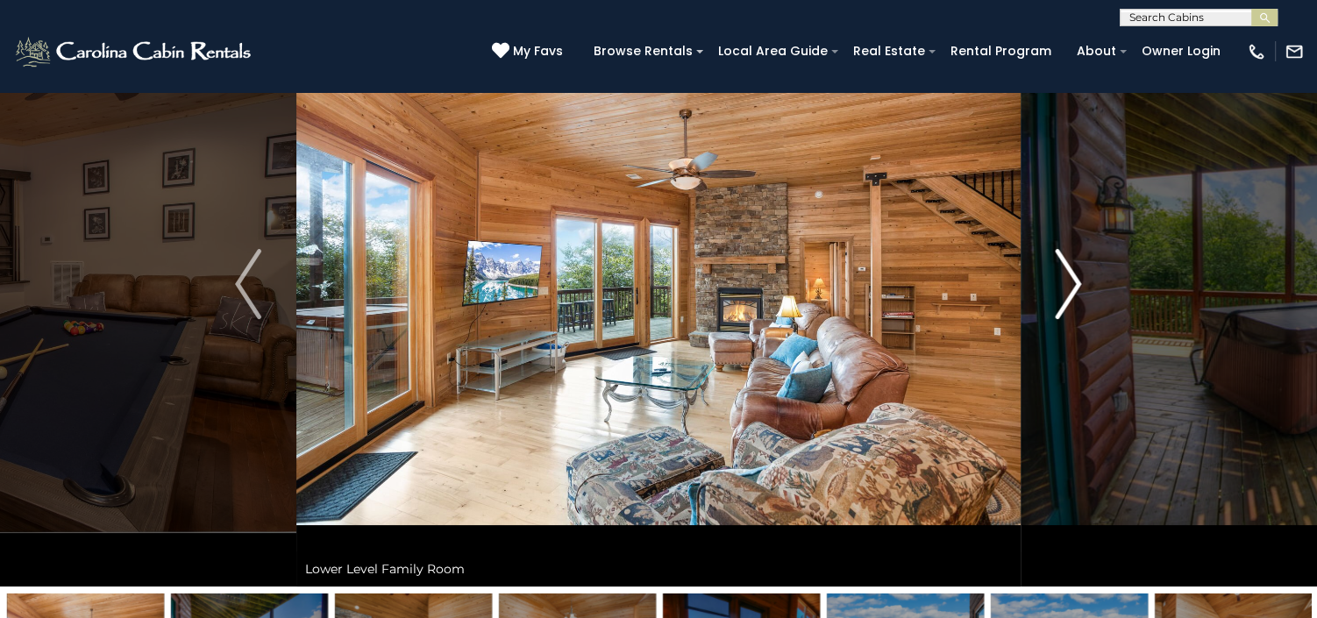
click at [1063, 285] on img "Next" at bounding box center [1069, 284] width 26 height 70
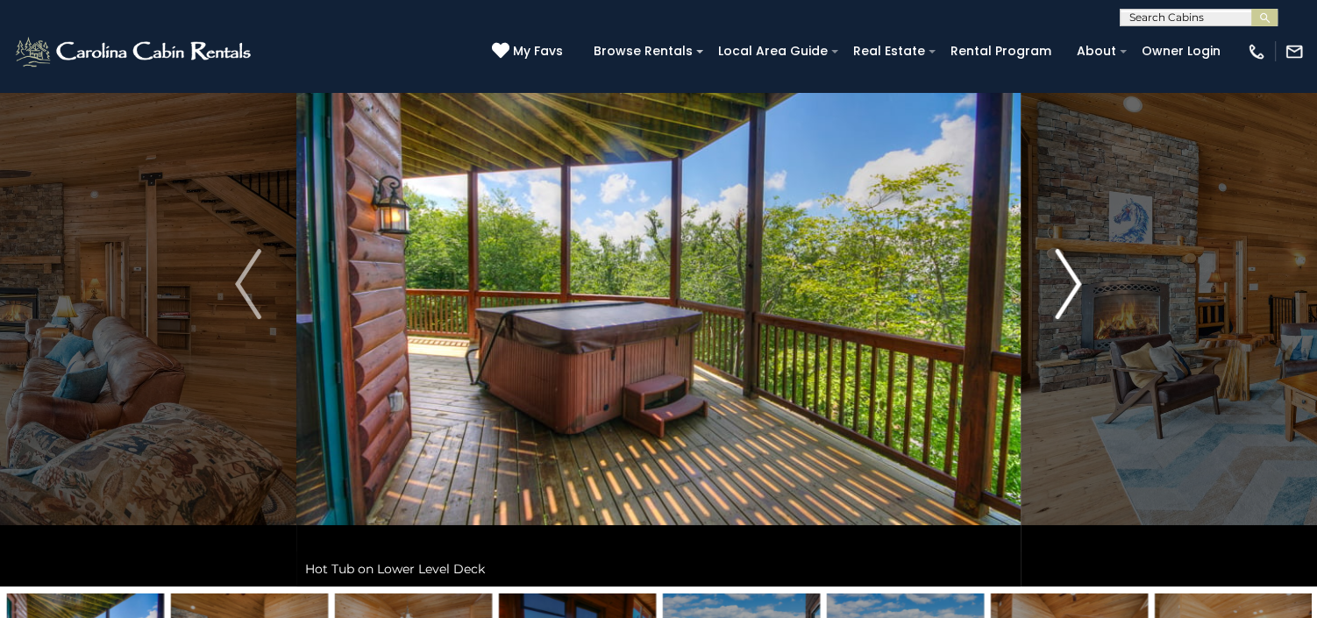
click at [1063, 285] on img "Next" at bounding box center [1069, 284] width 26 height 70
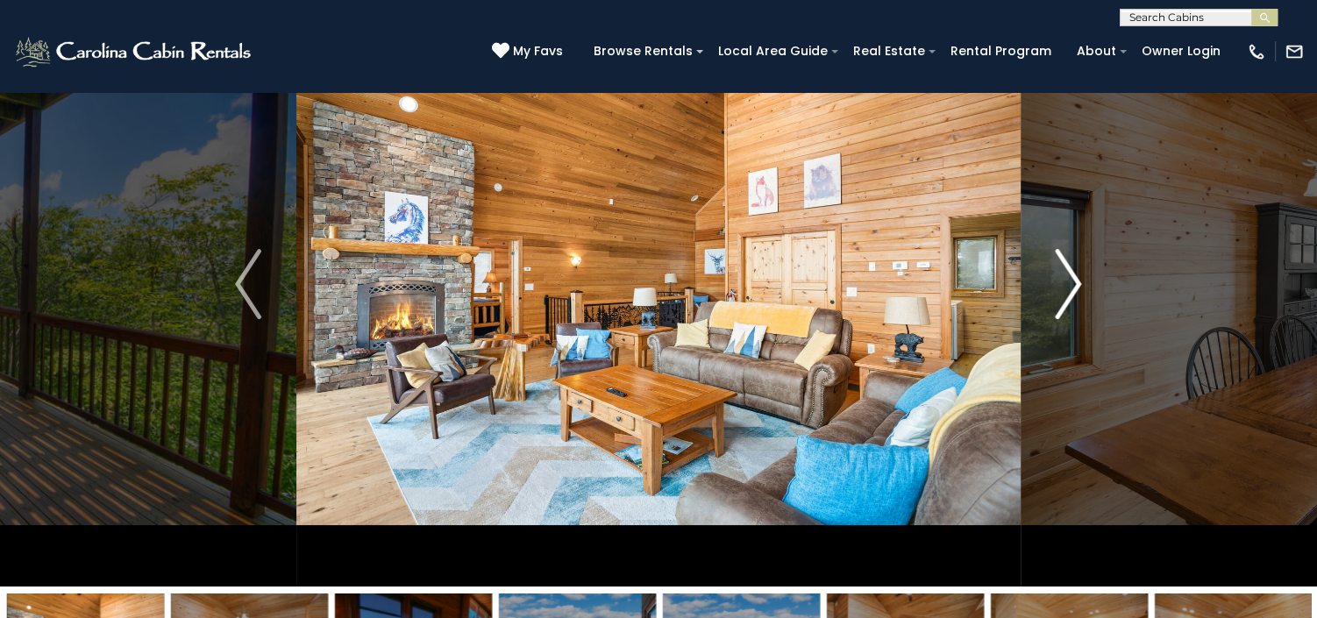
click at [1063, 285] on img "Next" at bounding box center [1069, 284] width 26 height 70
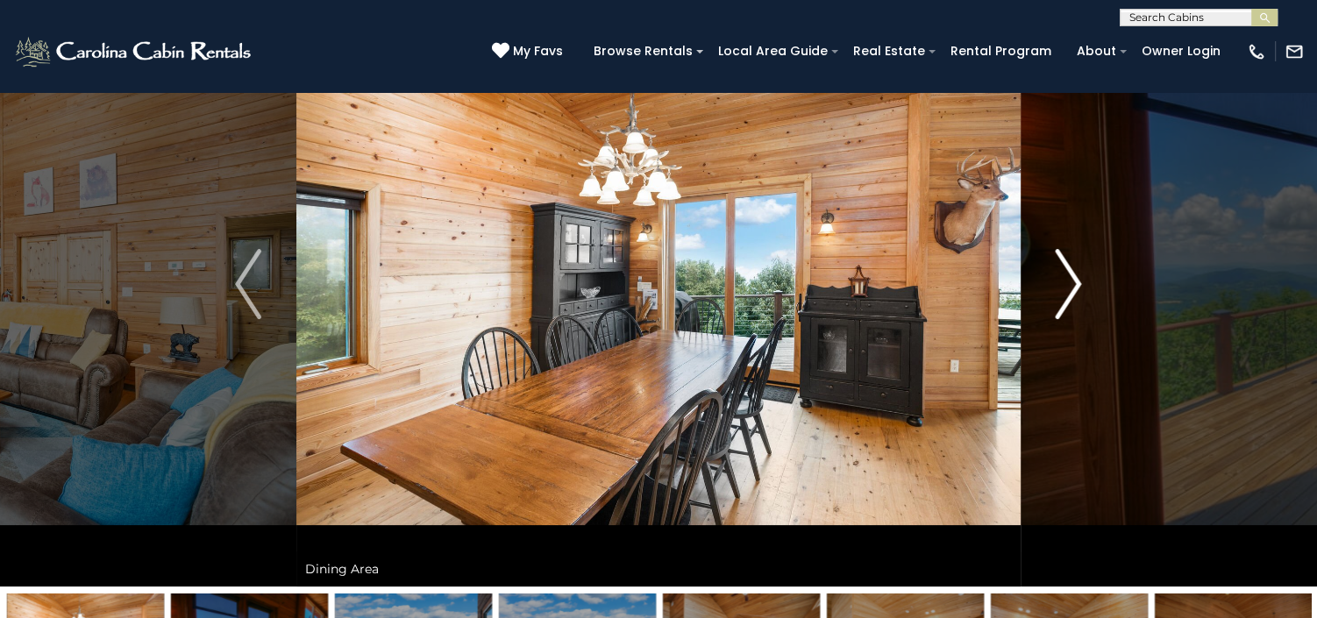
click at [1063, 285] on img "Next" at bounding box center [1069, 284] width 26 height 70
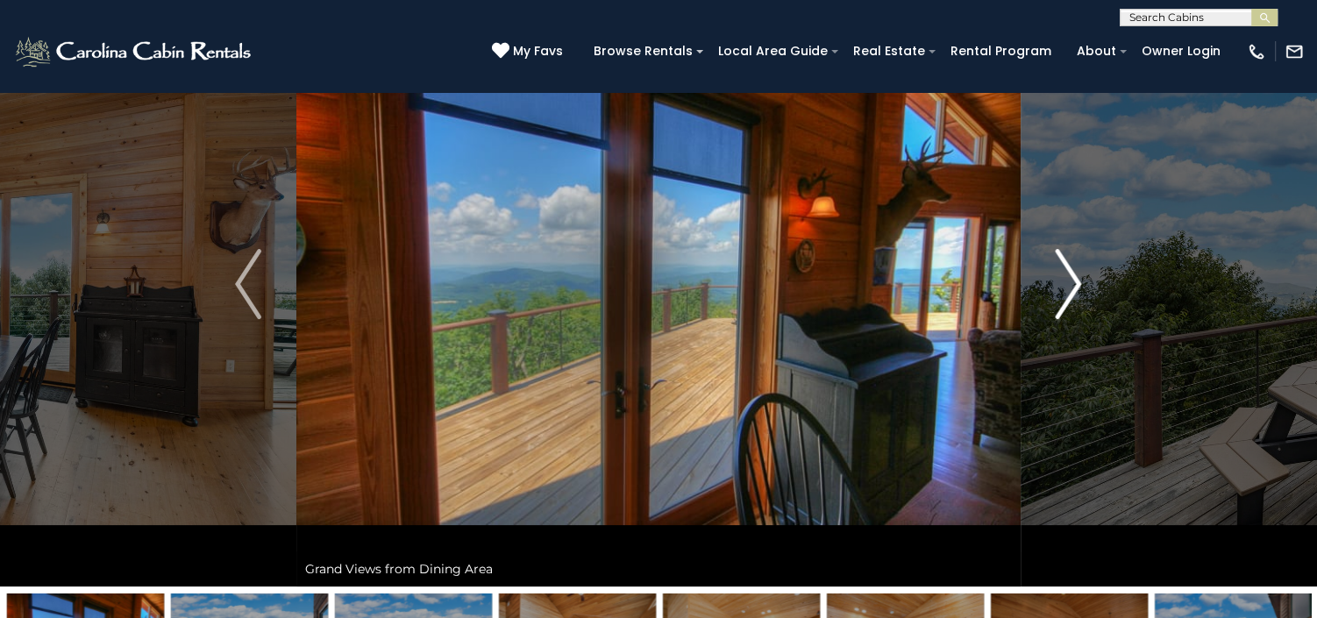
click at [1063, 285] on img "Next" at bounding box center [1069, 284] width 26 height 70
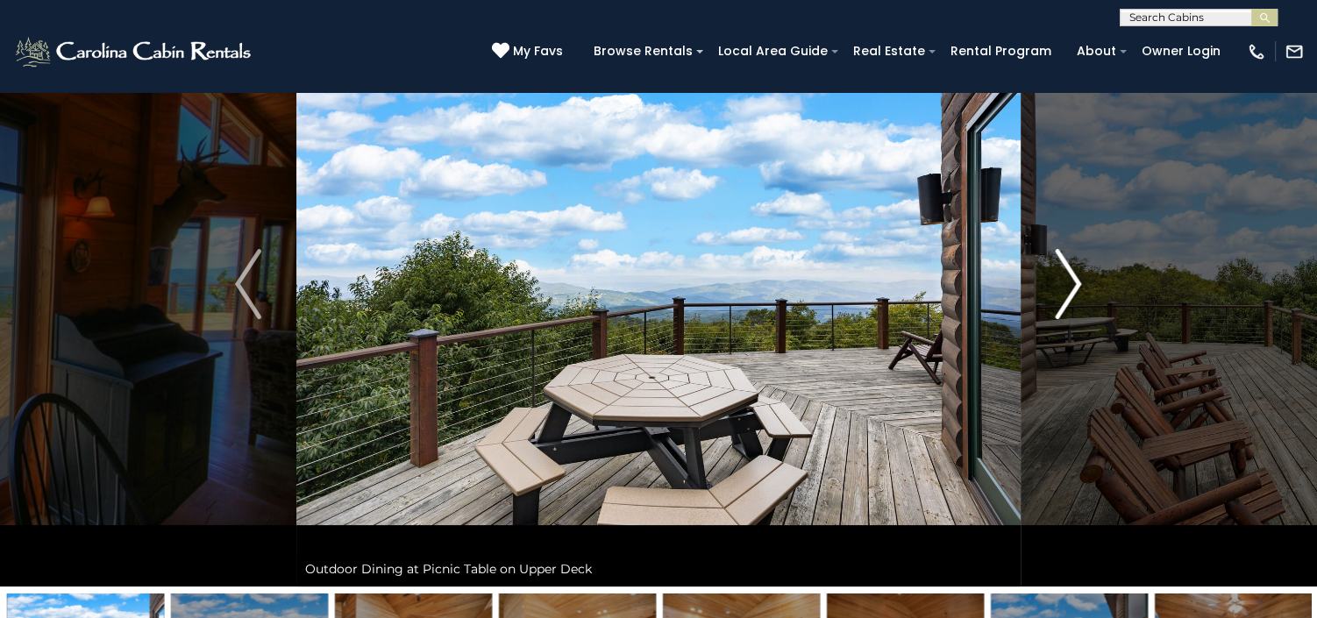
click at [1063, 285] on img "Next" at bounding box center [1069, 284] width 26 height 70
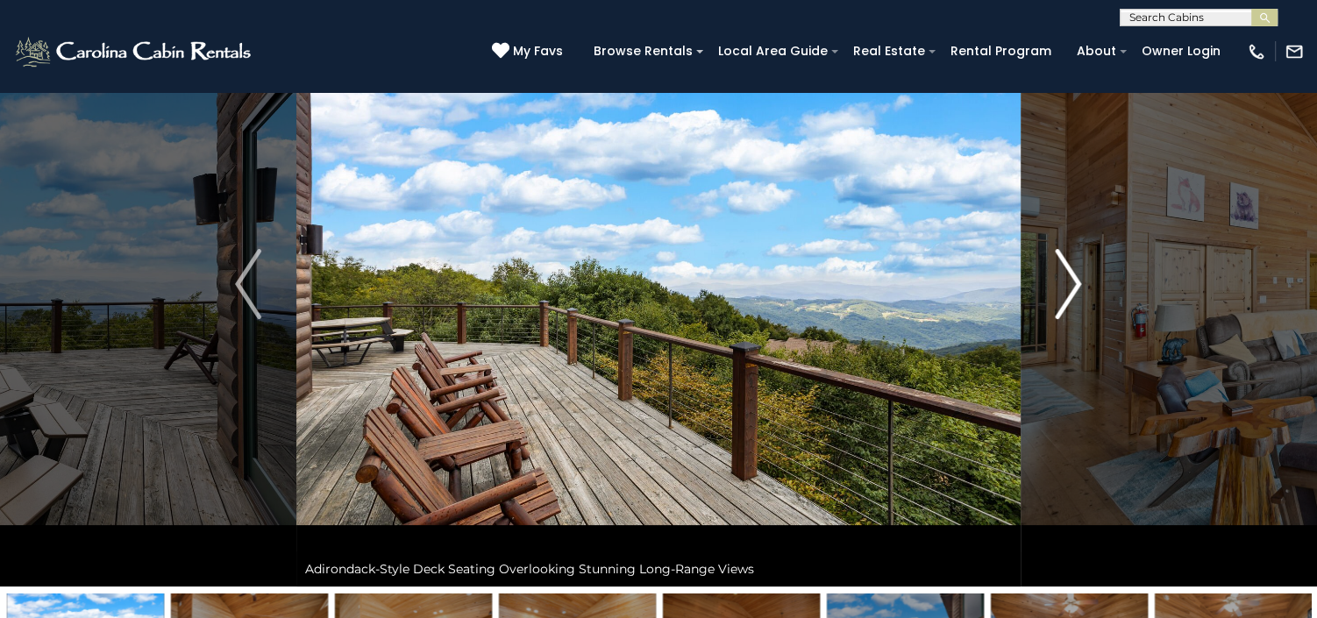
click at [1063, 285] on img "Next" at bounding box center [1069, 284] width 26 height 70
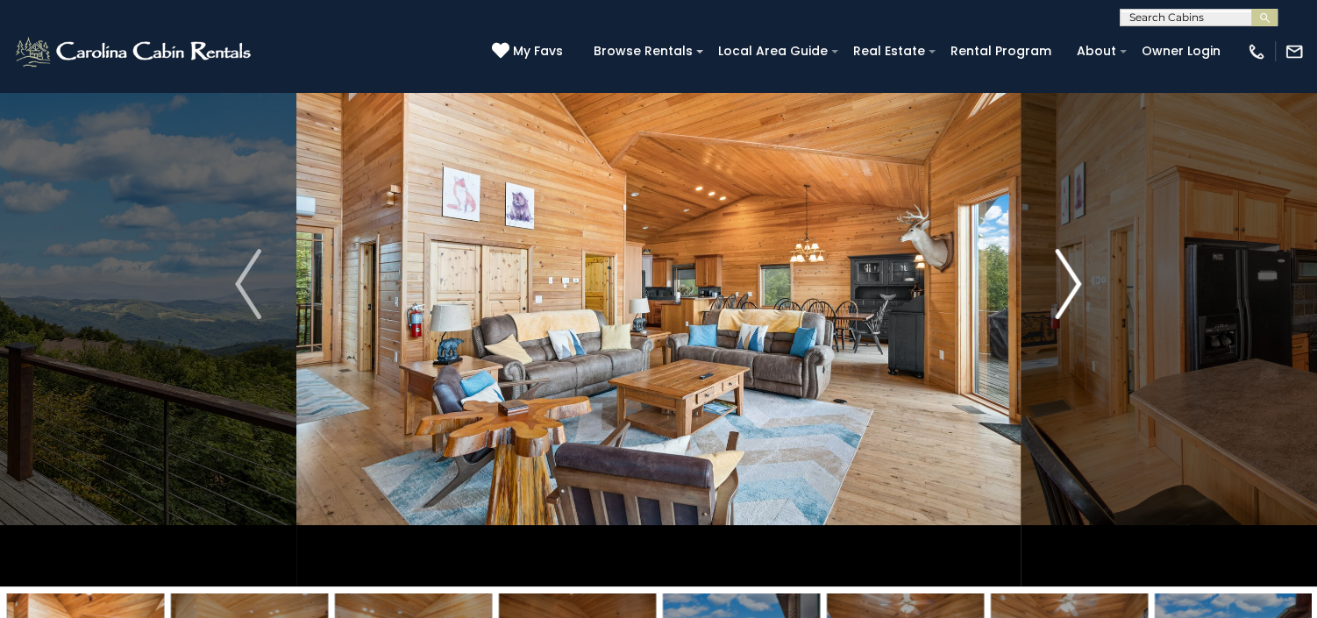
click at [1063, 285] on img "Next" at bounding box center [1069, 284] width 26 height 70
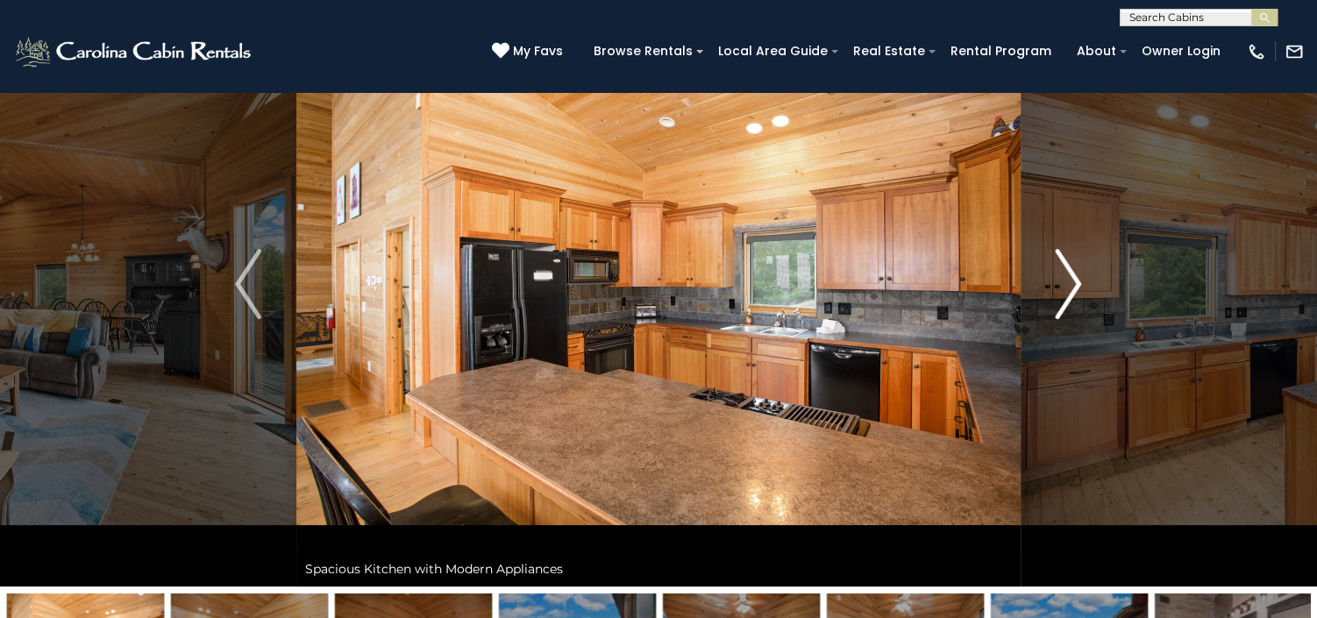
click at [1063, 285] on img "Next" at bounding box center [1069, 284] width 26 height 70
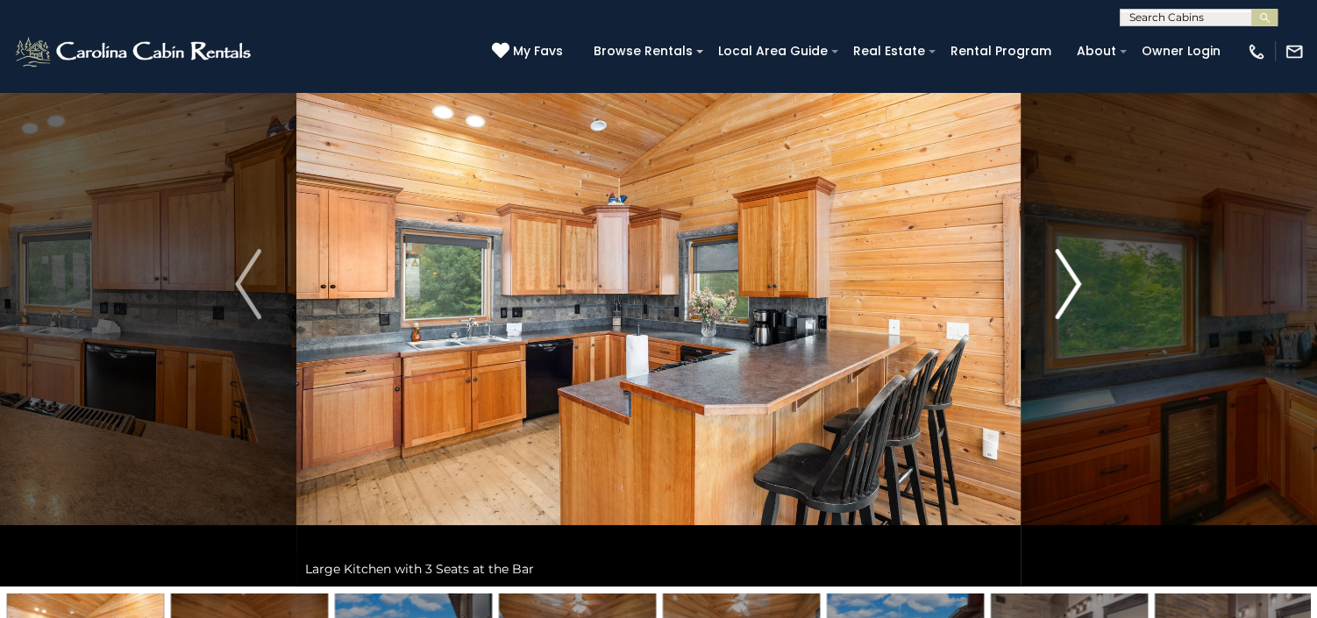
click at [1063, 285] on img "Next" at bounding box center [1069, 284] width 26 height 70
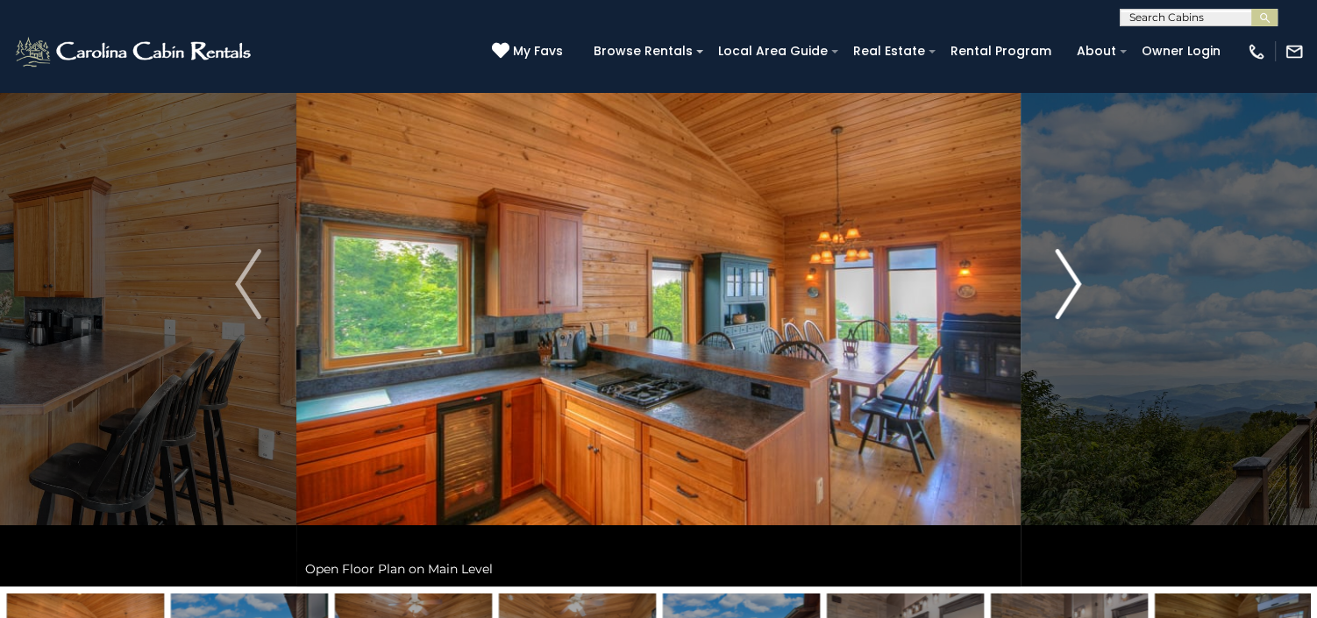
click at [1063, 285] on img "Next" at bounding box center [1069, 284] width 26 height 70
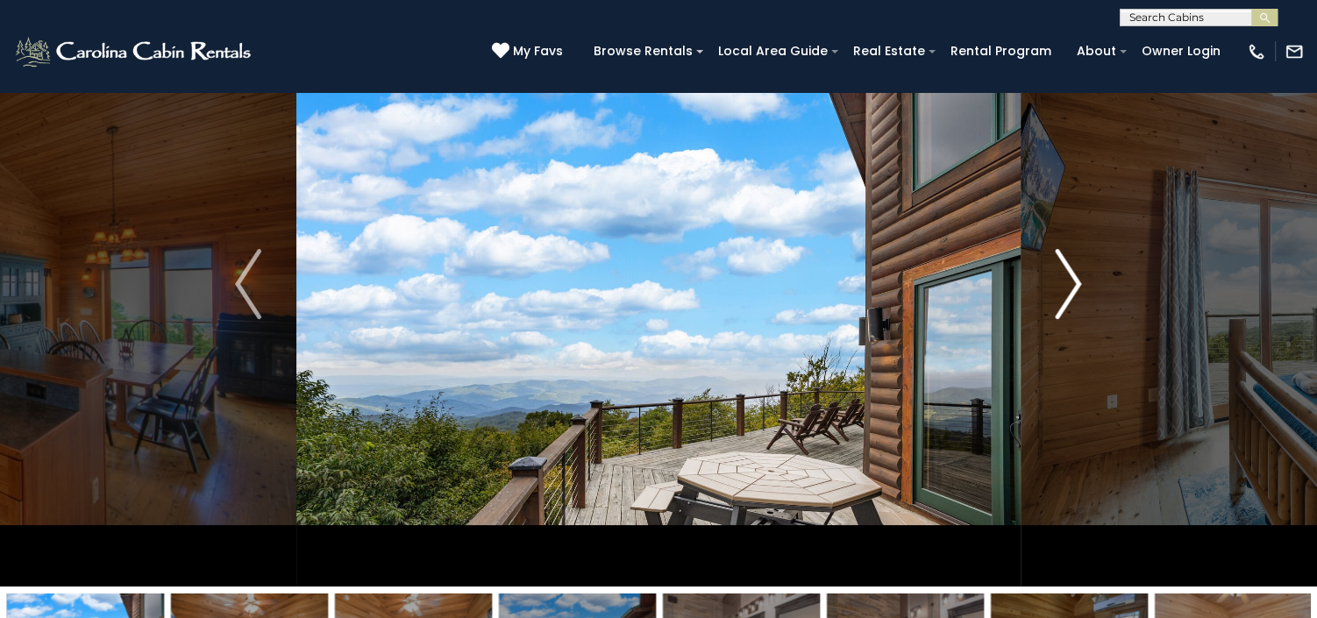
click at [1063, 285] on img "Next" at bounding box center [1069, 284] width 26 height 70
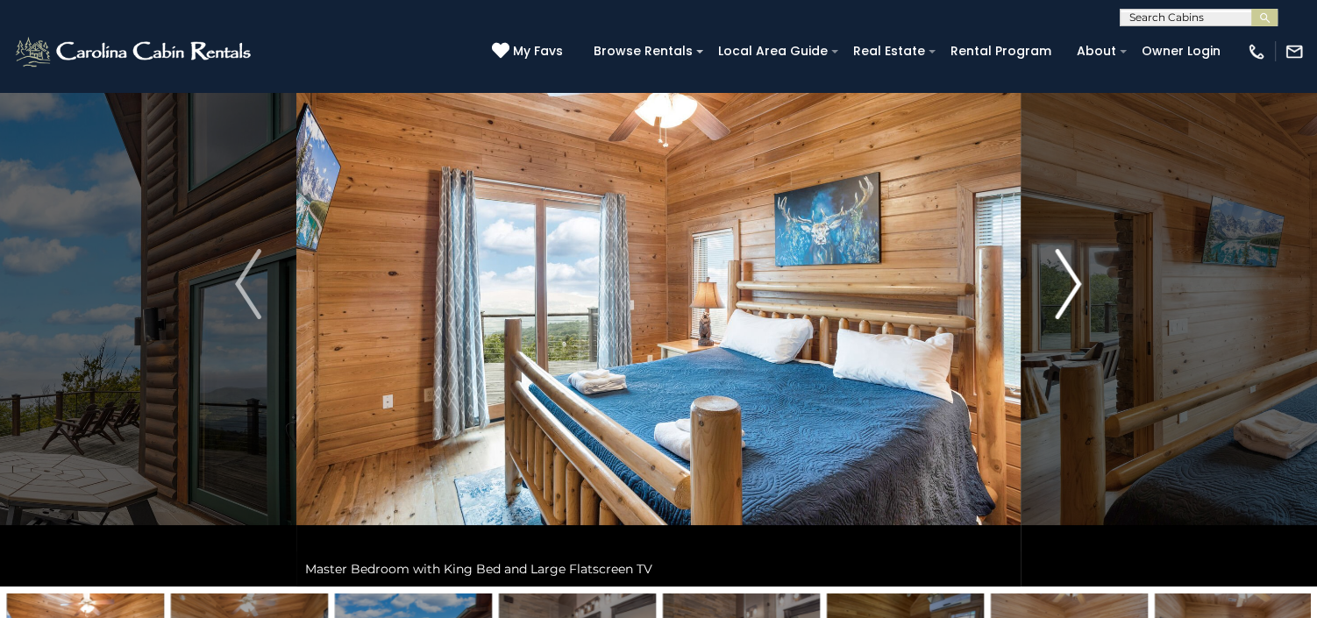
click at [1063, 285] on img "Next" at bounding box center [1069, 284] width 26 height 70
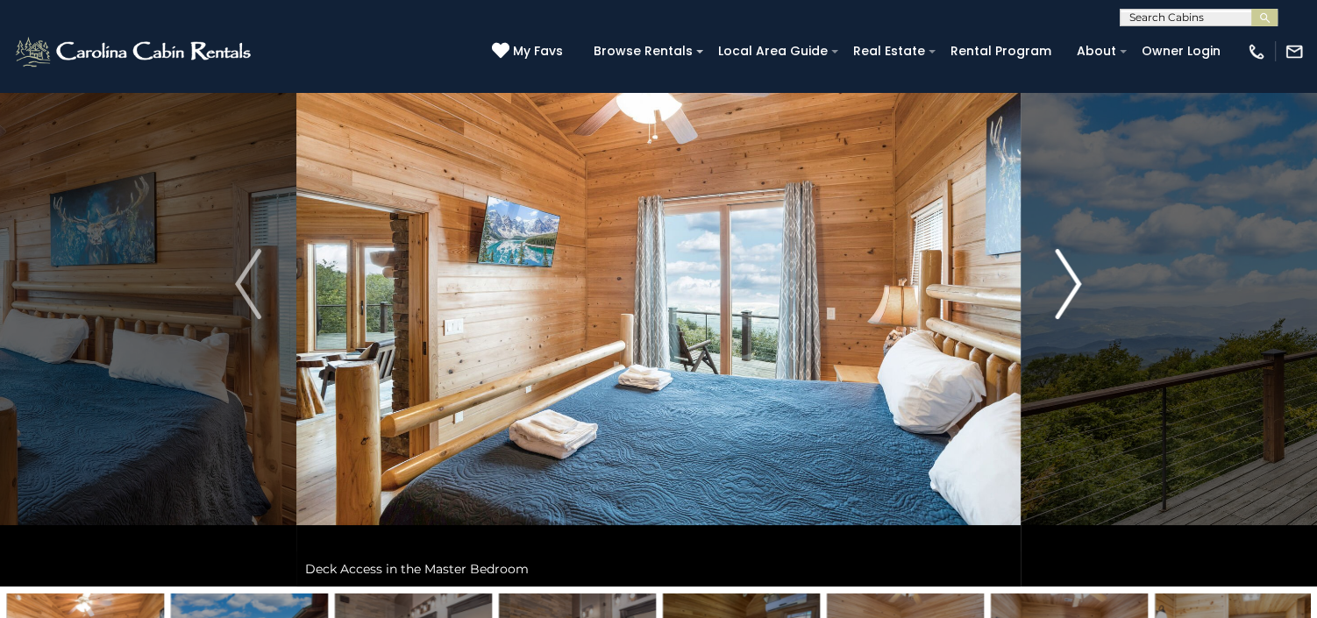
click at [1063, 285] on img "Next" at bounding box center [1069, 284] width 26 height 70
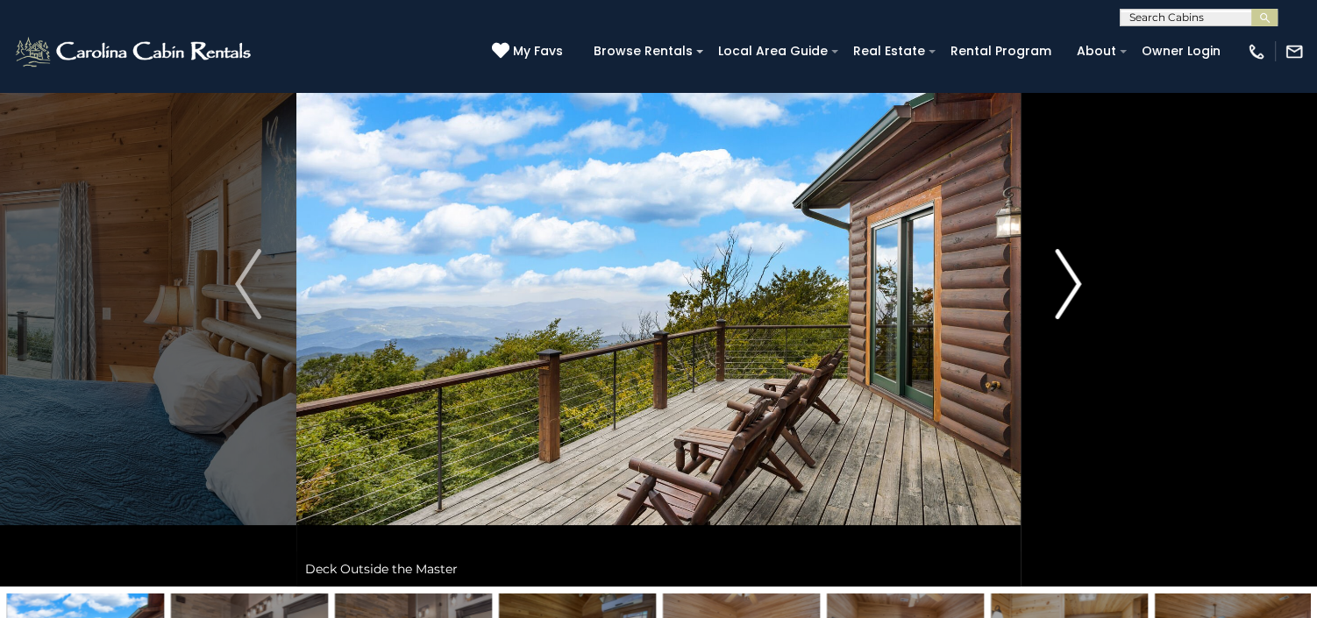
click at [1063, 285] on img "Next" at bounding box center [1069, 284] width 26 height 70
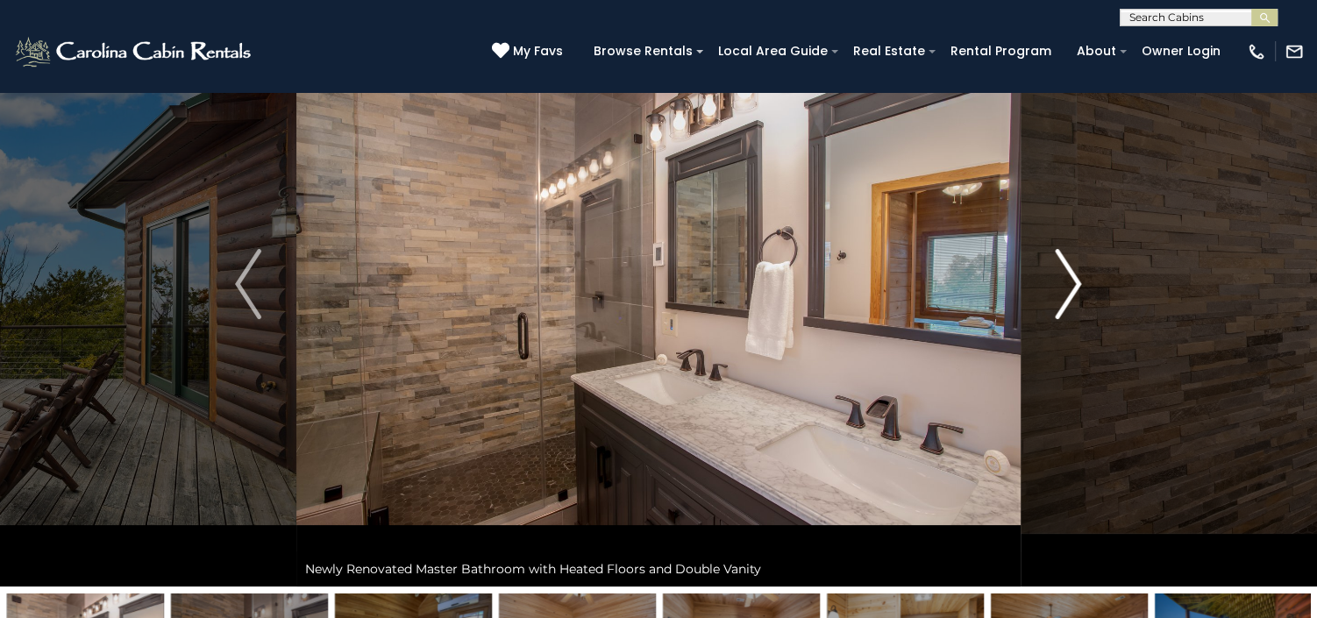
click at [1063, 285] on img "Next" at bounding box center [1069, 284] width 26 height 70
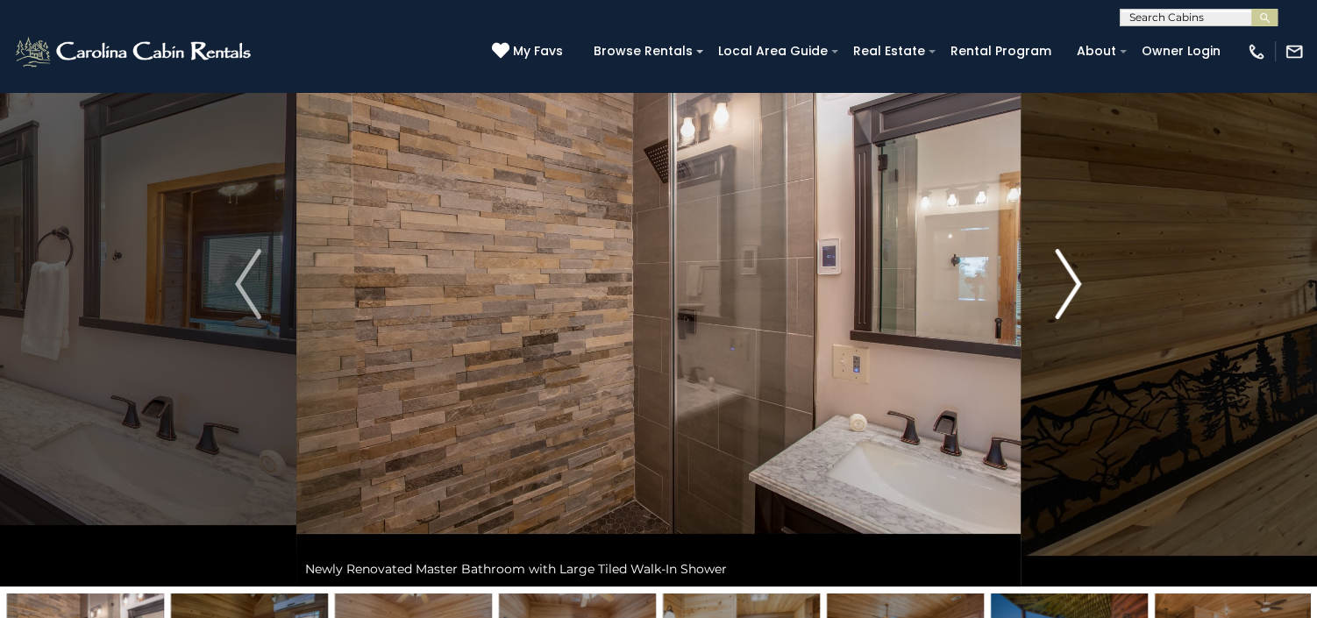
click at [1063, 285] on img "Next" at bounding box center [1069, 284] width 26 height 70
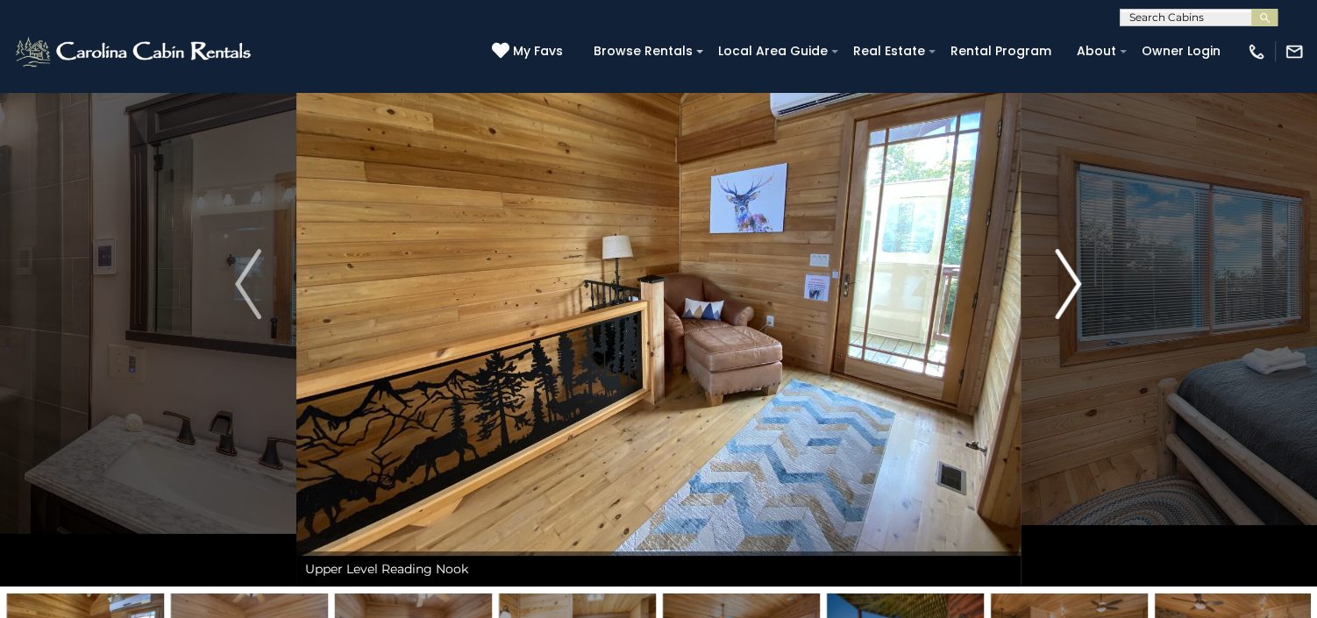
click at [1063, 285] on img "Next" at bounding box center [1069, 284] width 26 height 70
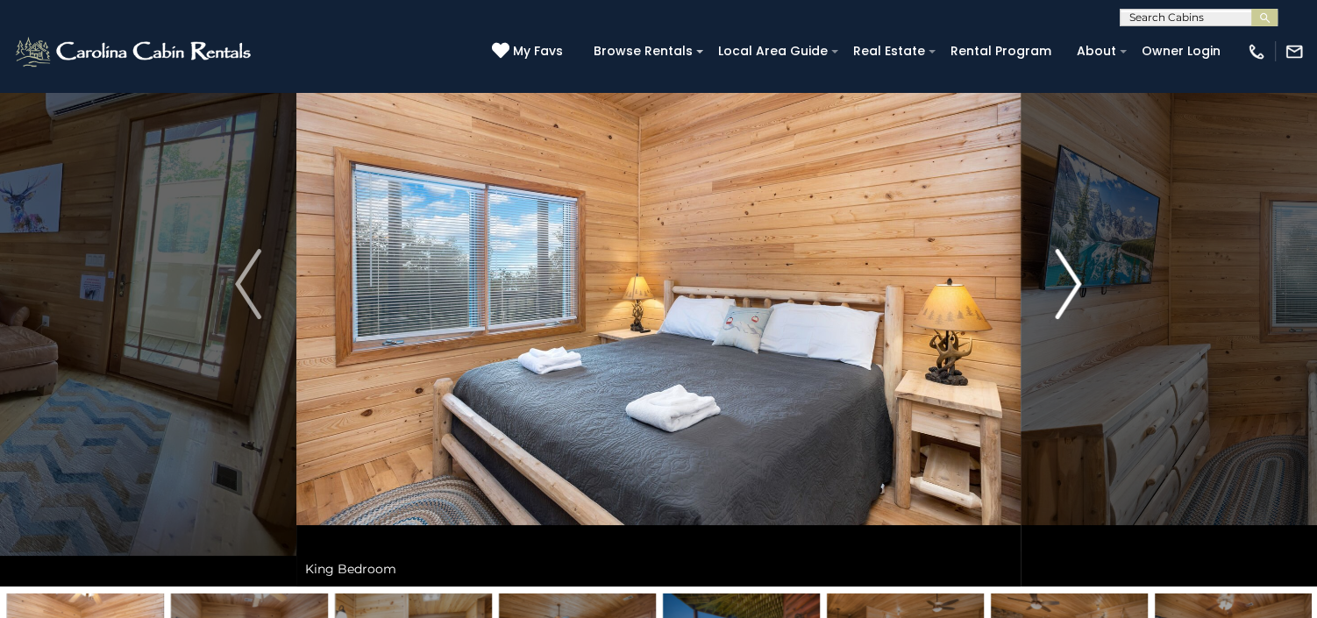
click at [1063, 285] on img "Next" at bounding box center [1069, 284] width 26 height 70
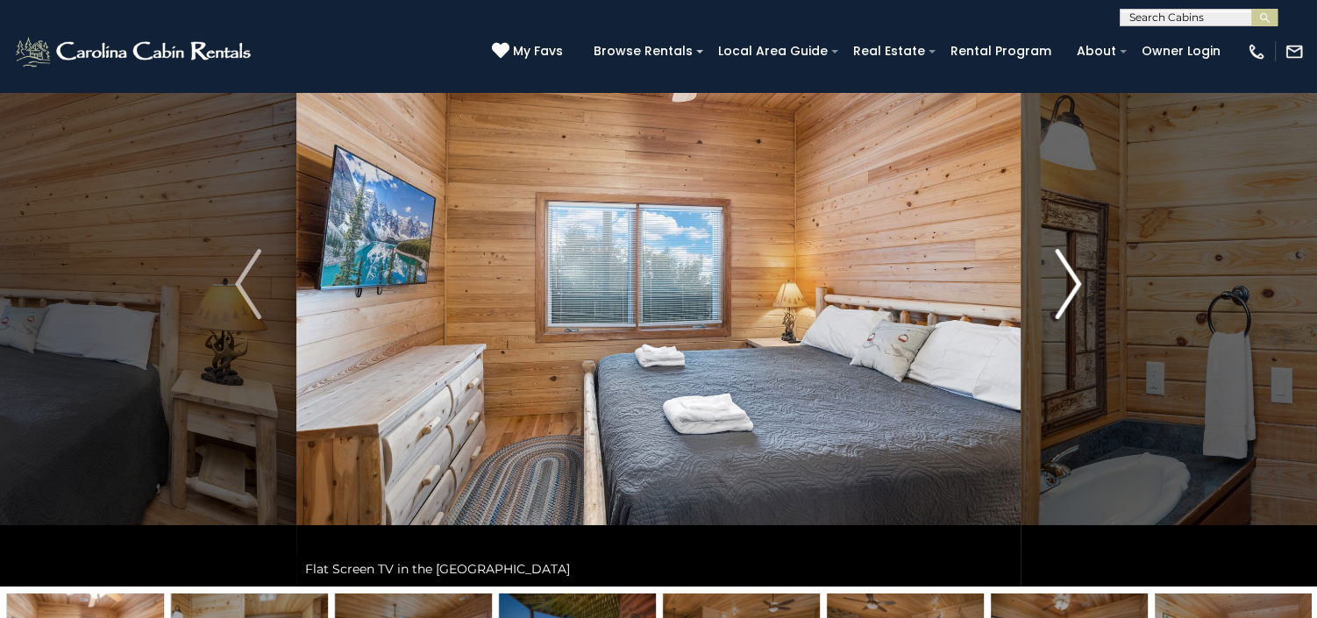
click at [1063, 285] on img "Next" at bounding box center [1069, 284] width 26 height 70
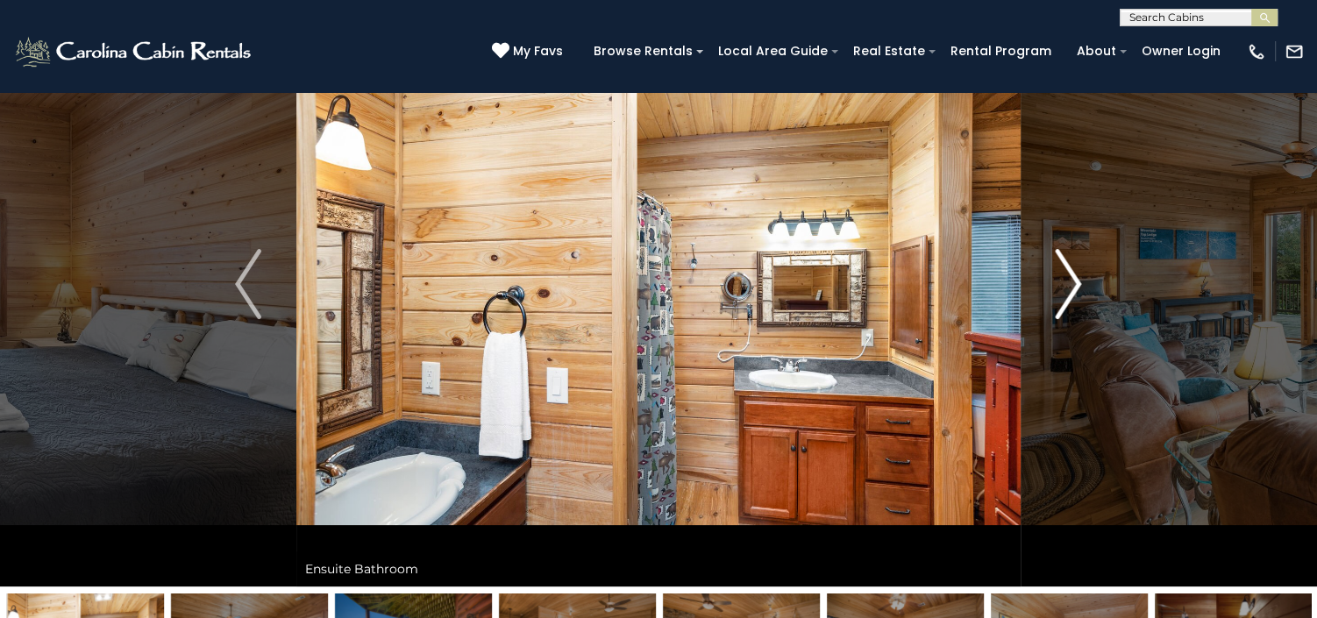
click at [1063, 285] on img "Next" at bounding box center [1069, 284] width 26 height 70
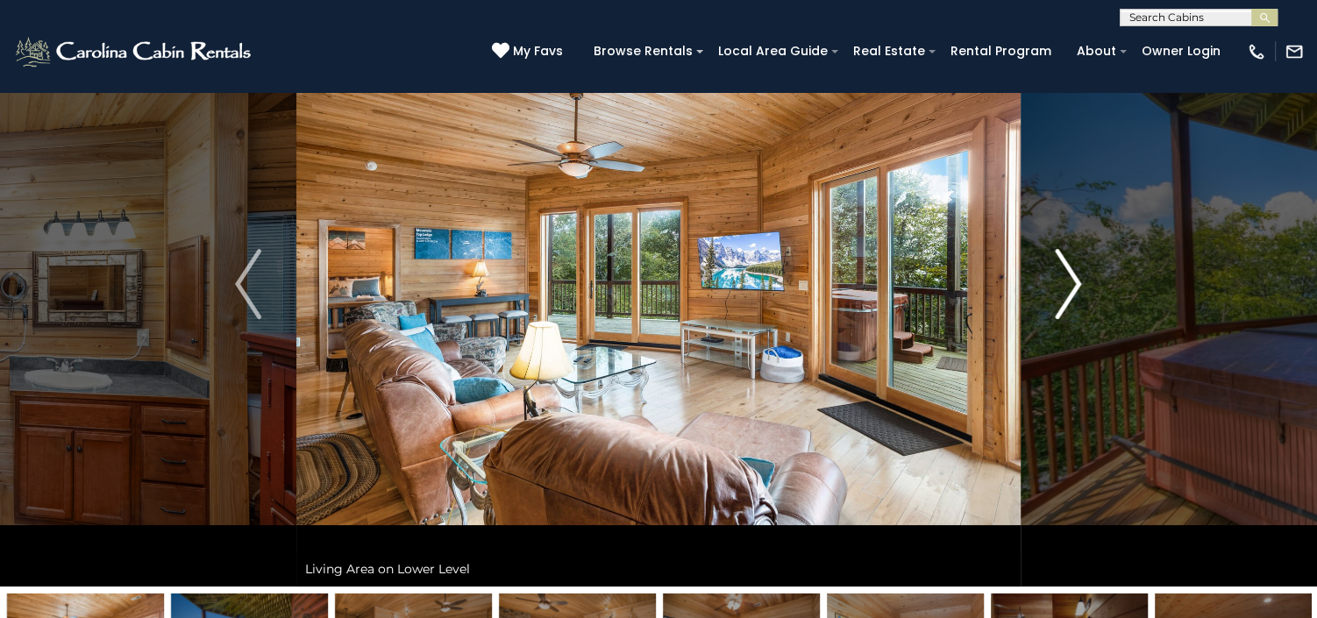
click at [1063, 285] on img "Next" at bounding box center [1069, 284] width 26 height 70
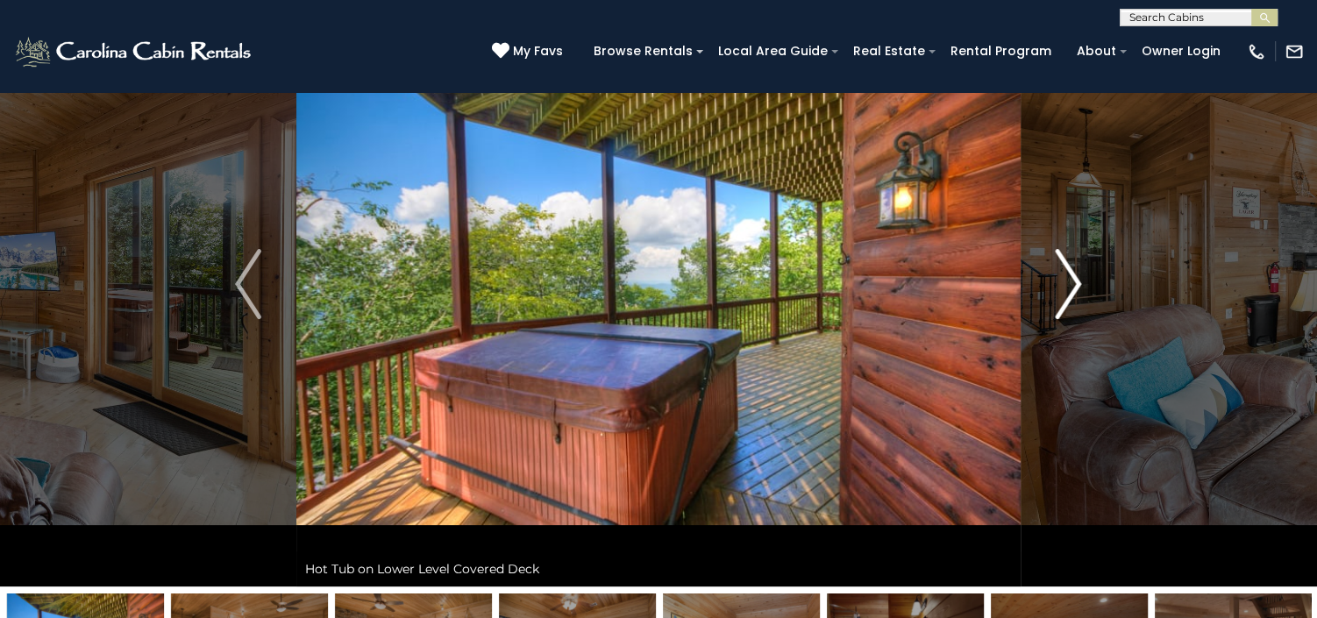
click at [1063, 285] on img "Next" at bounding box center [1069, 284] width 26 height 70
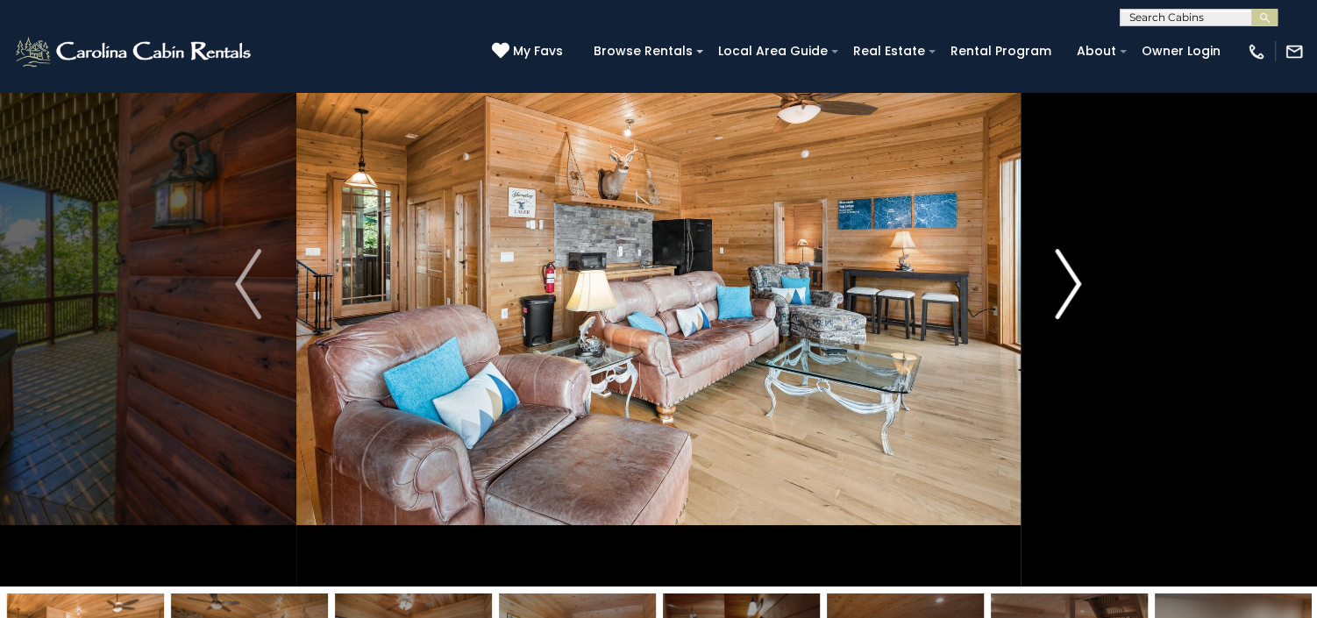
click at [1063, 285] on img "Next" at bounding box center [1069, 284] width 26 height 70
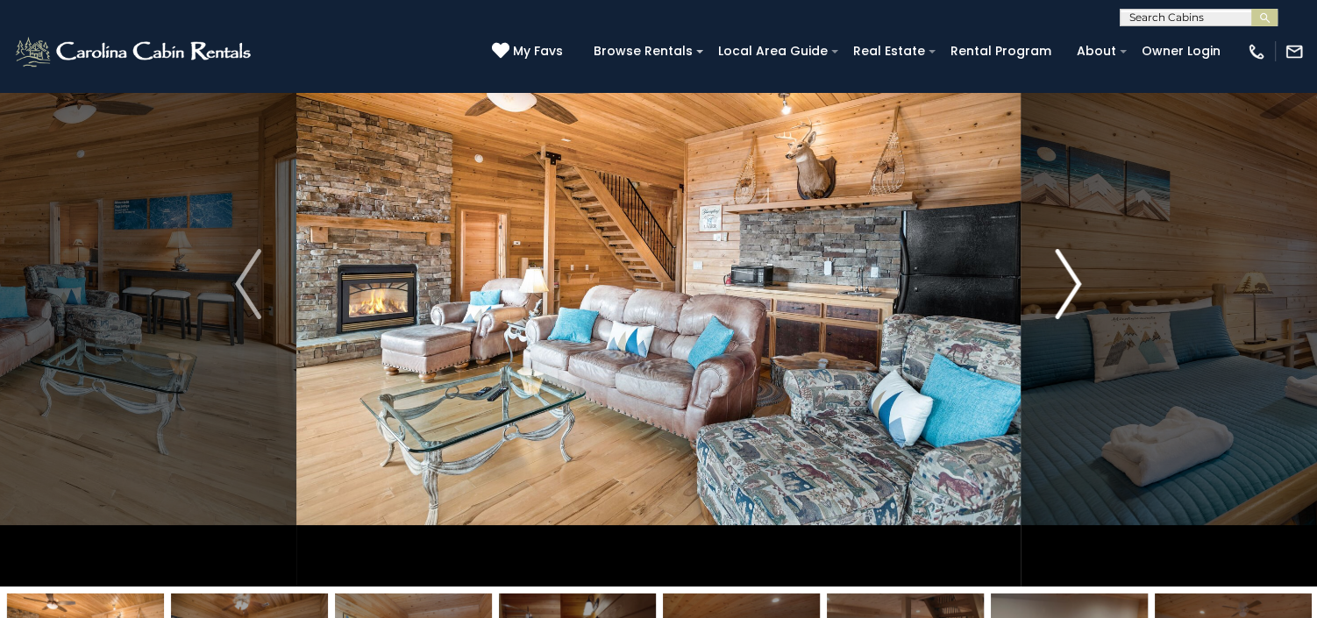
click at [1063, 285] on img "Next" at bounding box center [1069, 284] width 26 height 70
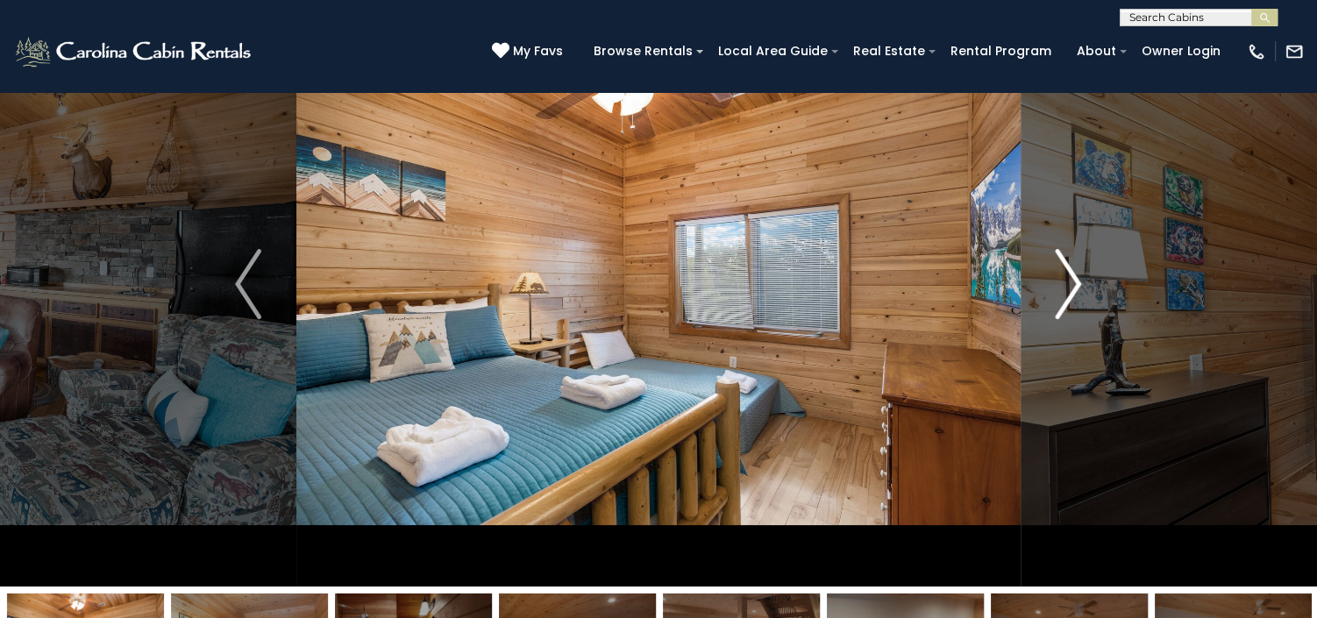
click at [1063, 285] on img "Next" at bounding box center [1069, 284] width 26 height 70
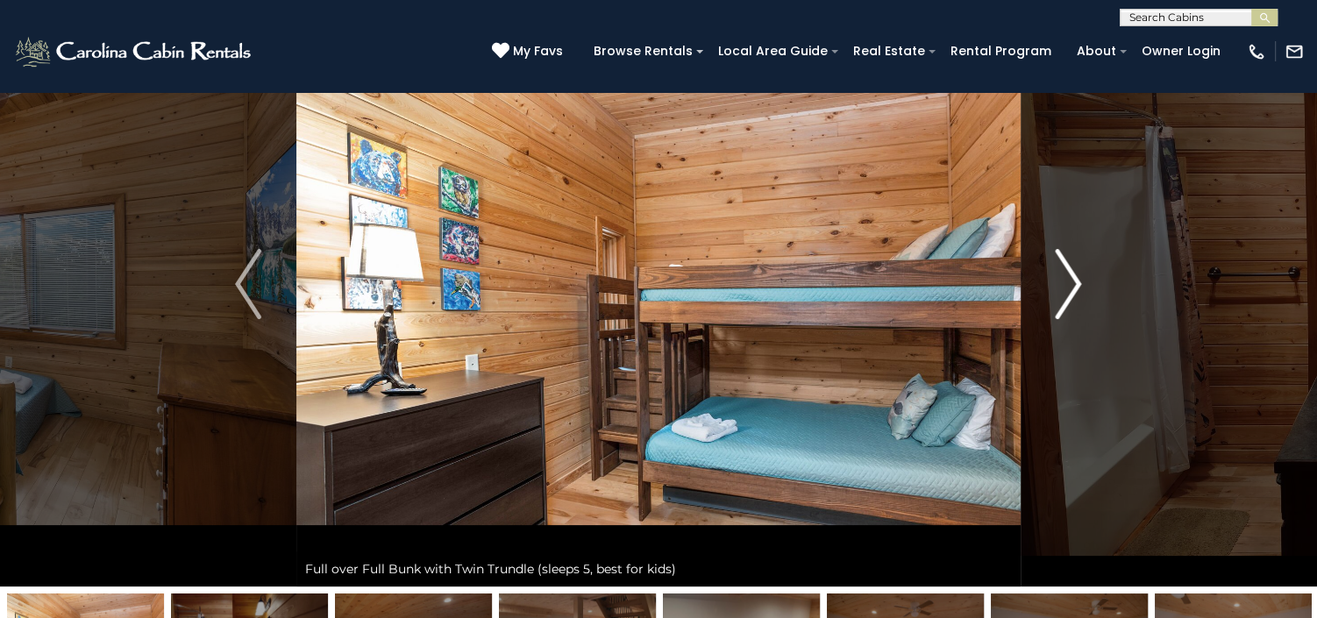
click at [1063, 285] on img "Next" at bounding box center [1069, 284] width 26 height 70
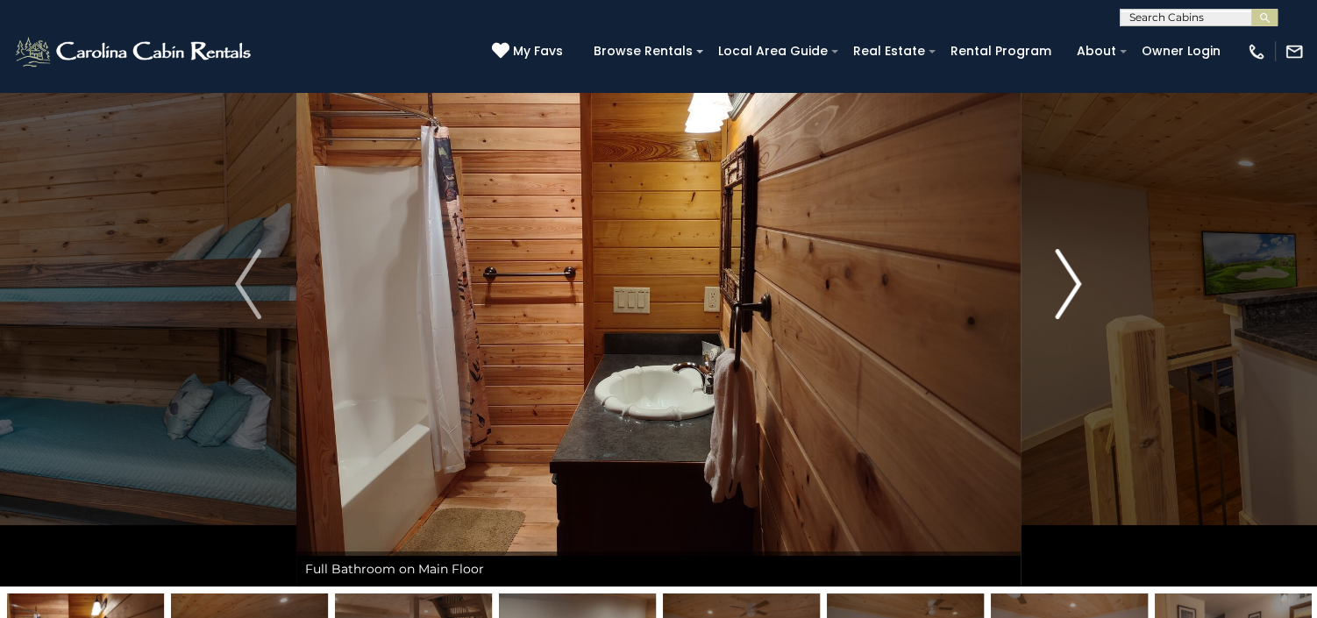
click at [1063, 285] on img "Next" at bounding box center [1069, 284] width 26 height 70
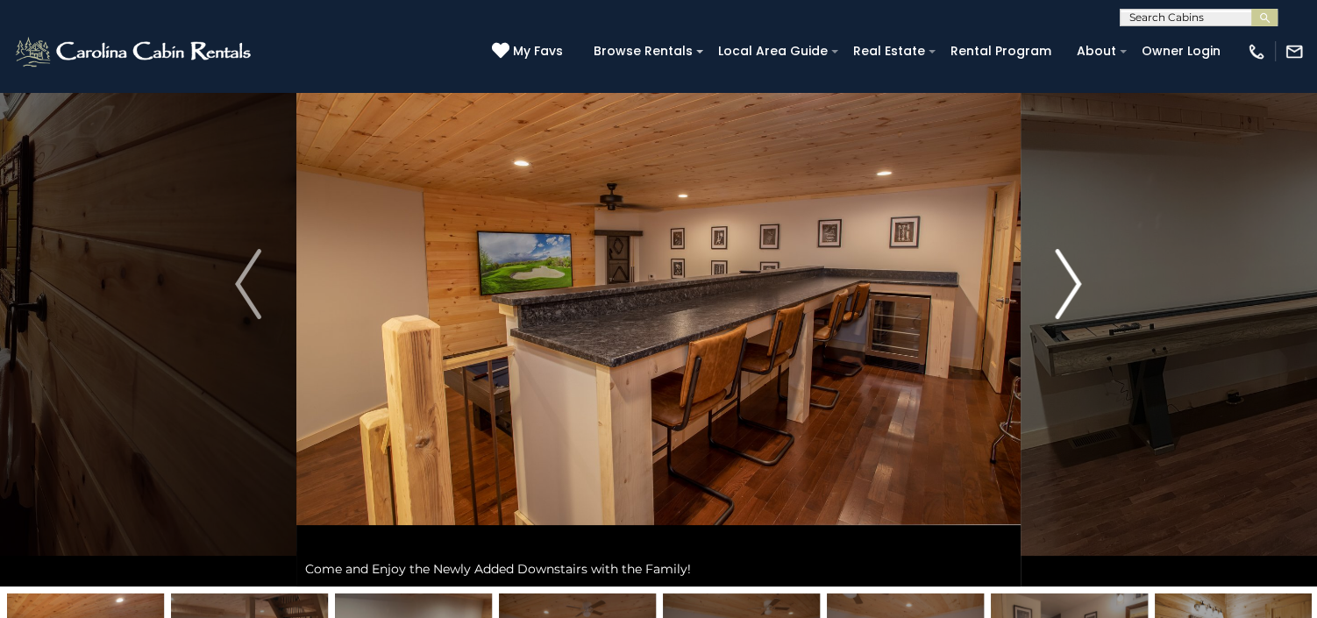
click at [1063, 285] on img "Next" at bounding box center [1069, 284] width 26 height 70
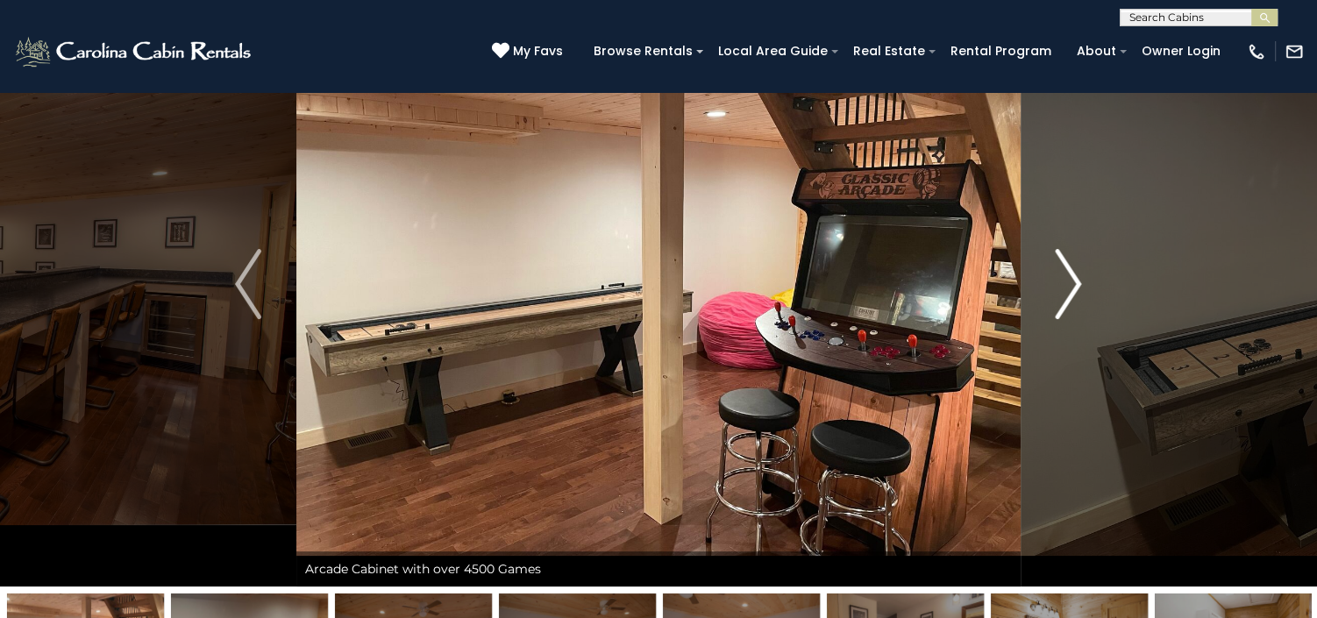
click at [1063, 285] on img "Next" at bounding box center [1069, 284] width 26 height 70
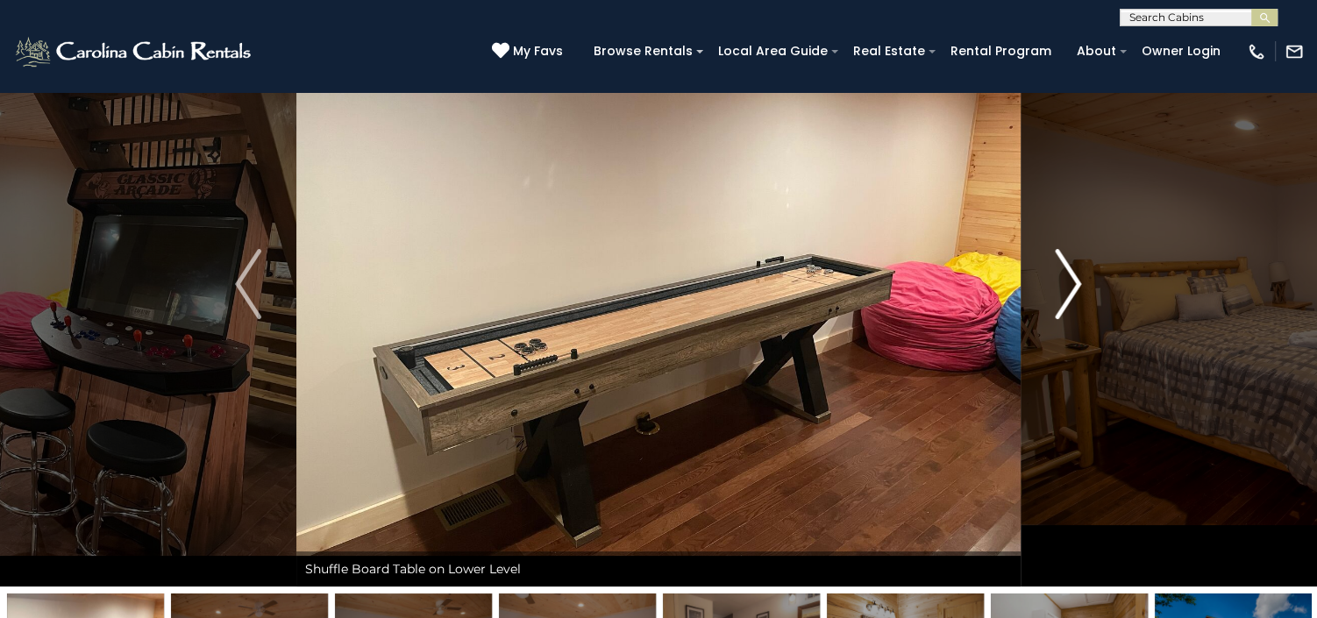
click at [1063, 285] on img "Next" at bounding box center [1069, 284] width 26 height 70
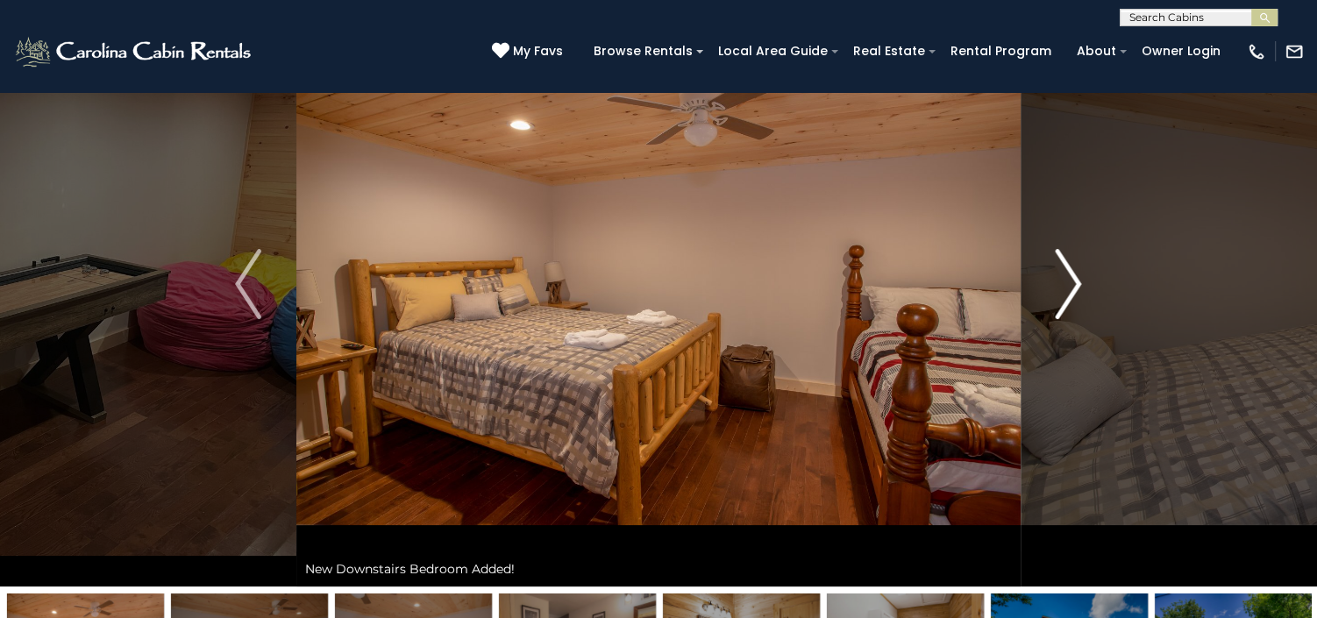
click at [1063, 285] on img "Next" at bounding box center [1069, 284] width 26 height 70
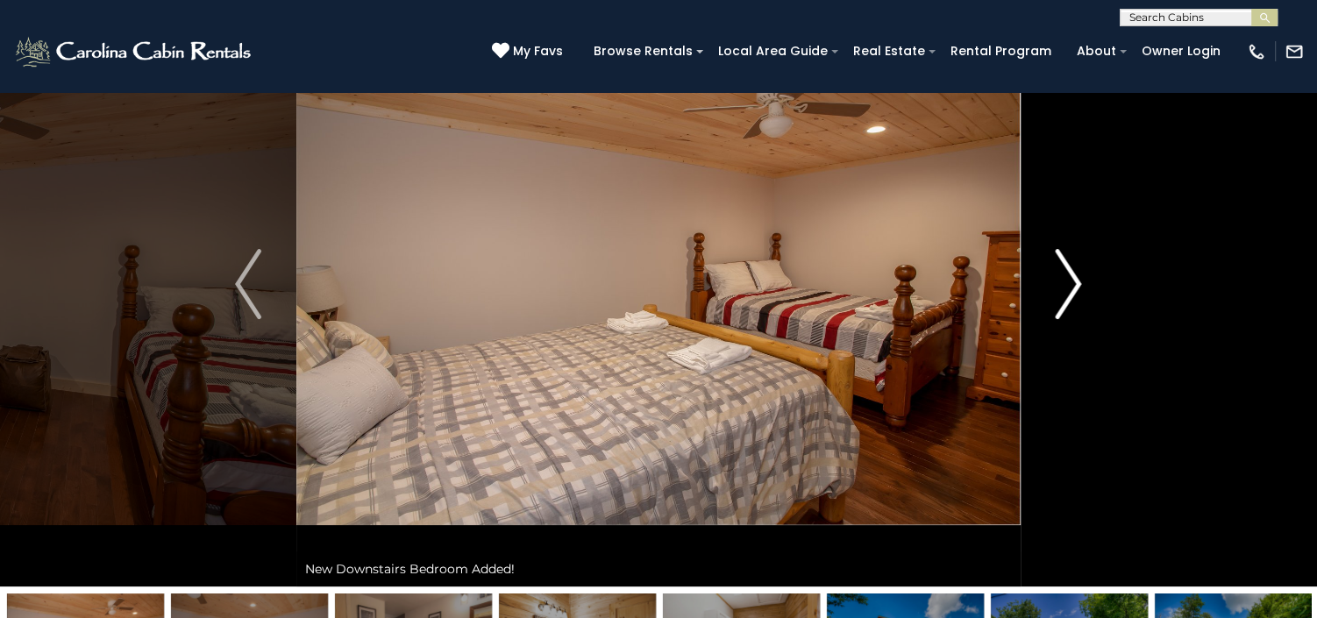
click at [1063, 285] on img "Next" at bounding box center [1069, 284] width 26 height 70
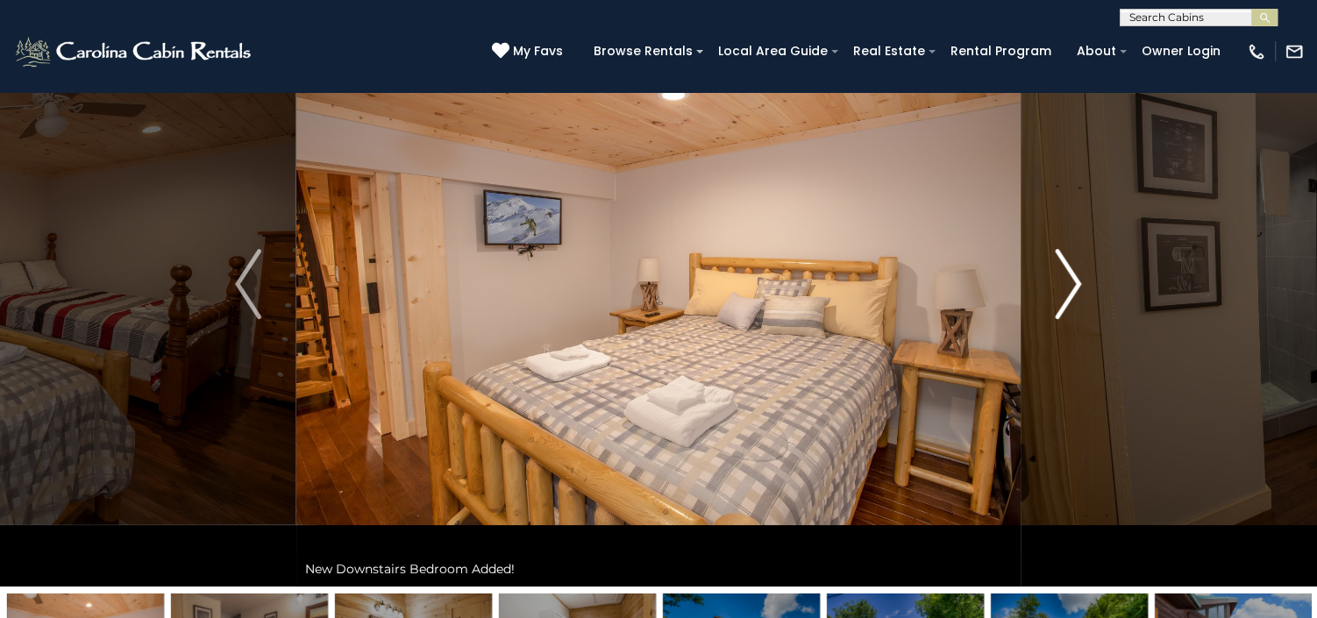
click at [1063, 285] on img "Next" at bounding box center [1069, 284] width 26 height 70
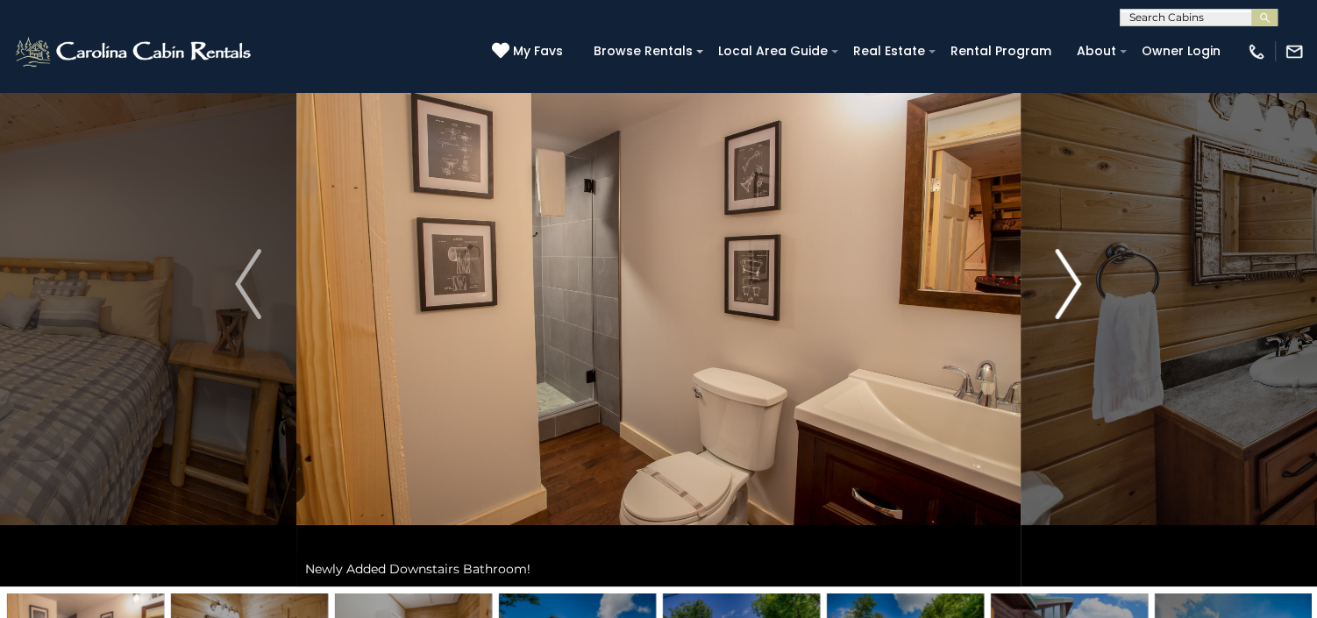
click at [1063, 285] on img "Next" at bounding box center [1069, 284] width 26 height 70
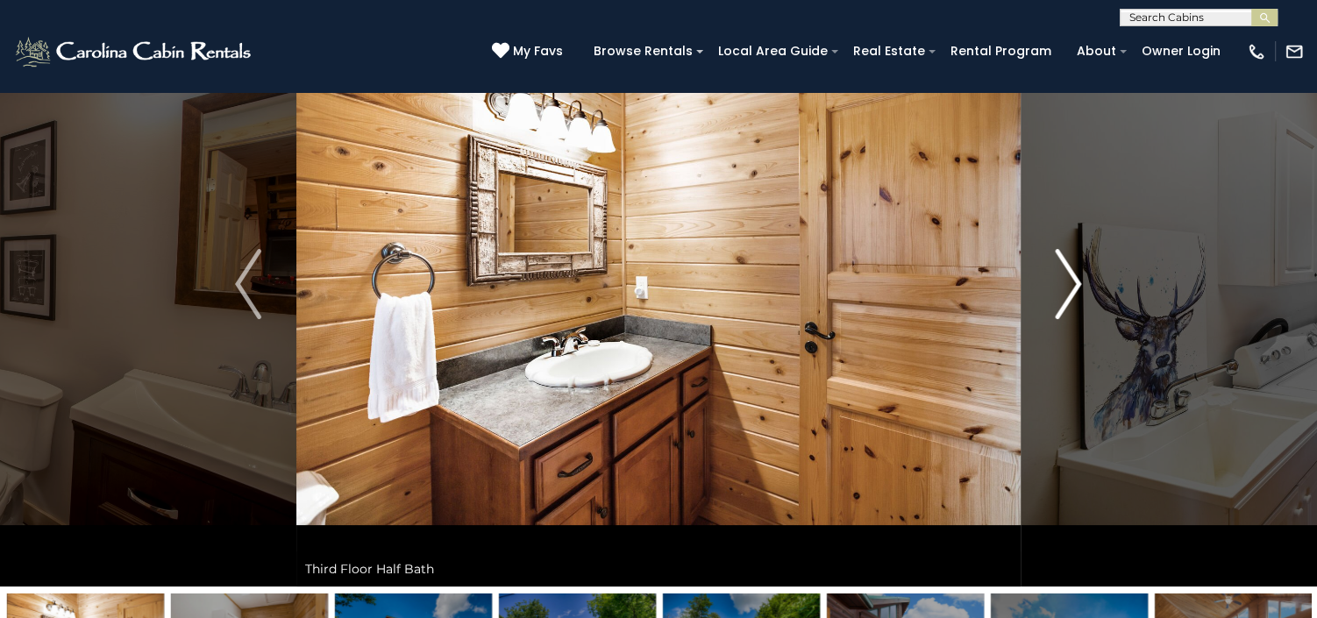
click at [1063, 285] on img "Next" at bounding box center [1069, 284] width 26 height 70
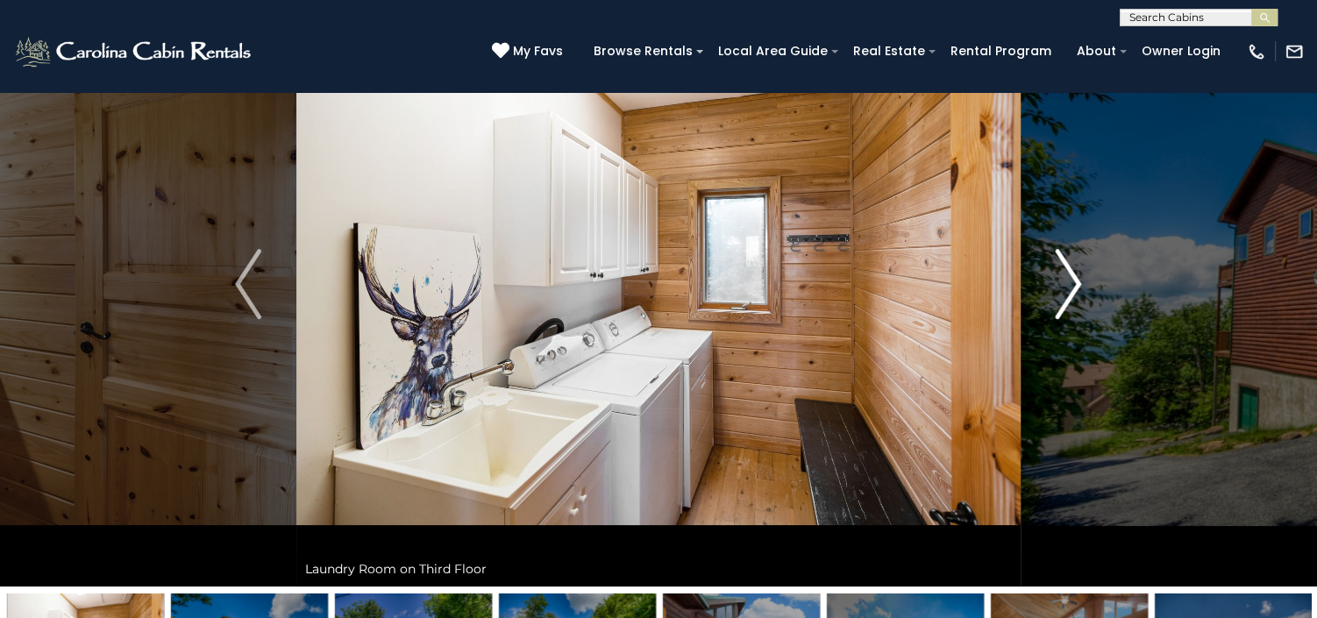
click at [1063, 285] on img "Next" at bounding box center [1069, 284] width 26 height 70
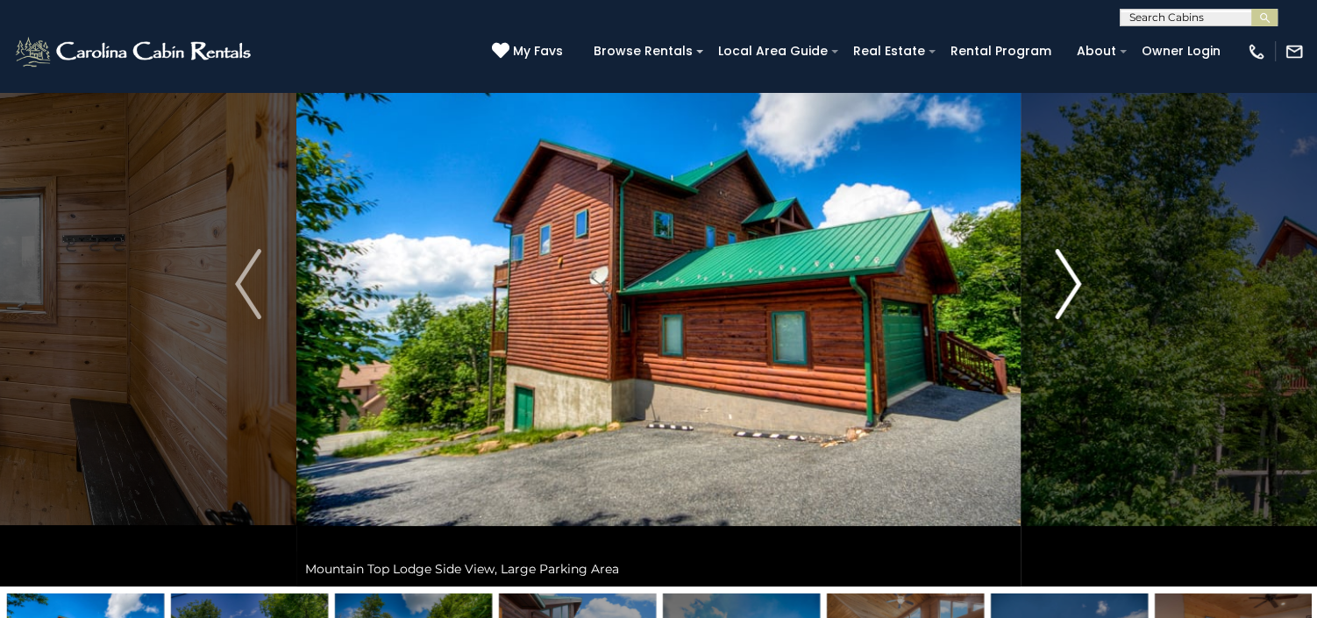
click at [1063, 285] on img "Next" at bounding box center [1069, 284] width 26 height 70
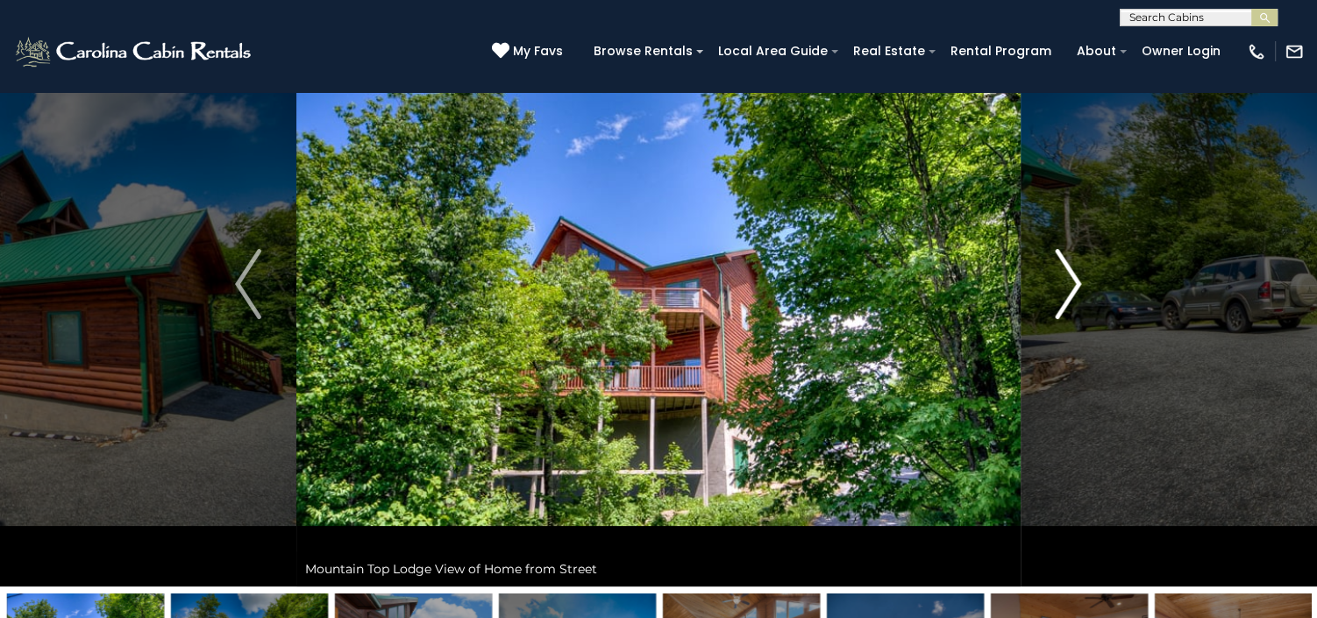
click at [1063, 285] on img "Next" at bounding box center [1069, 284] width 26 height 70
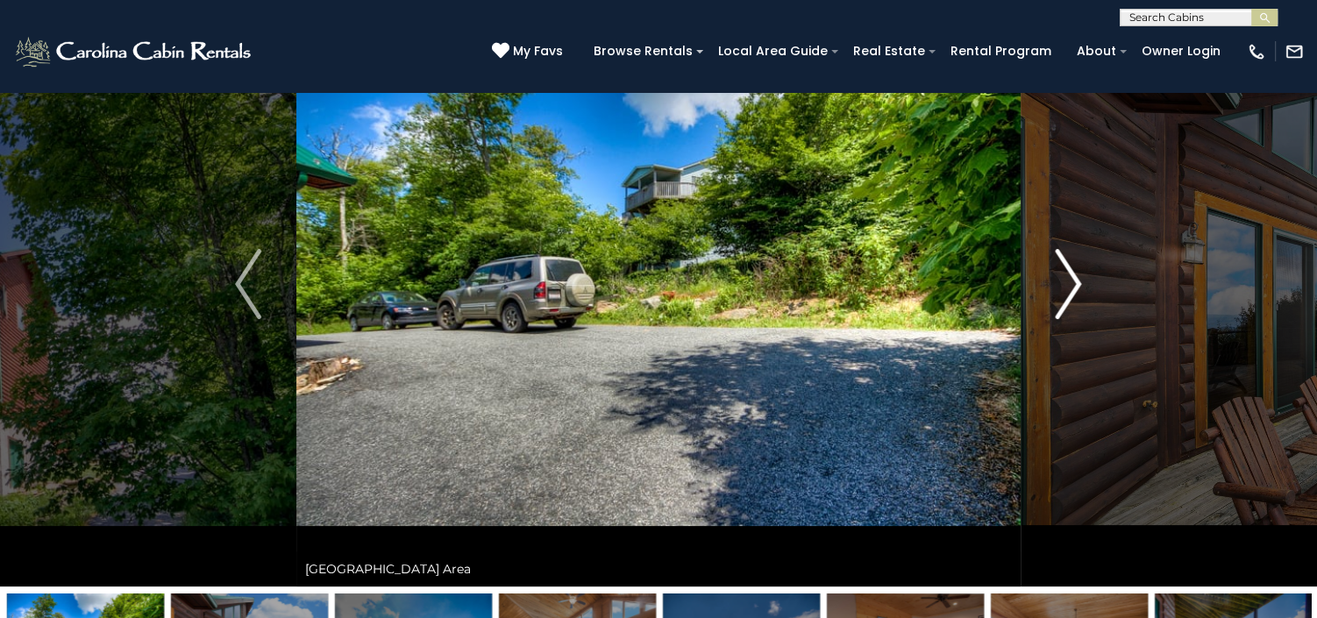
click at [1063, 285] on img "Next" at bounding box center [1069, 284] width 26 height 70
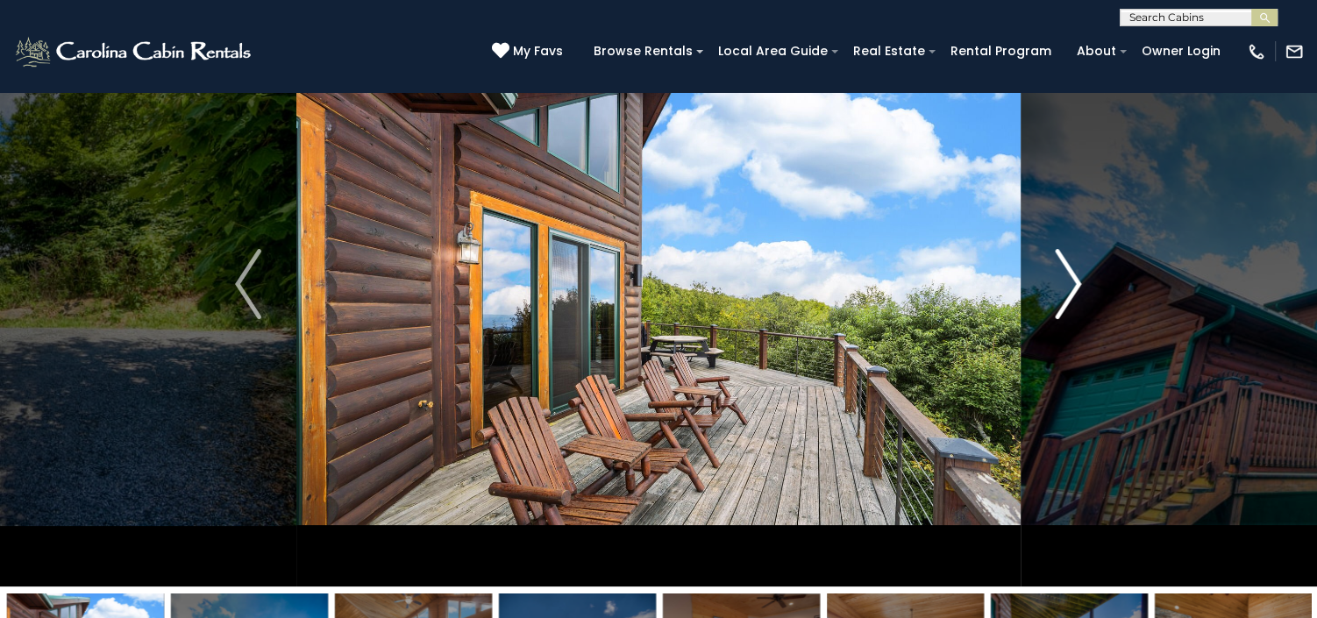
click at [1063, 285] on img "Next" at bounding box center [1069, 284] width 26 height 70
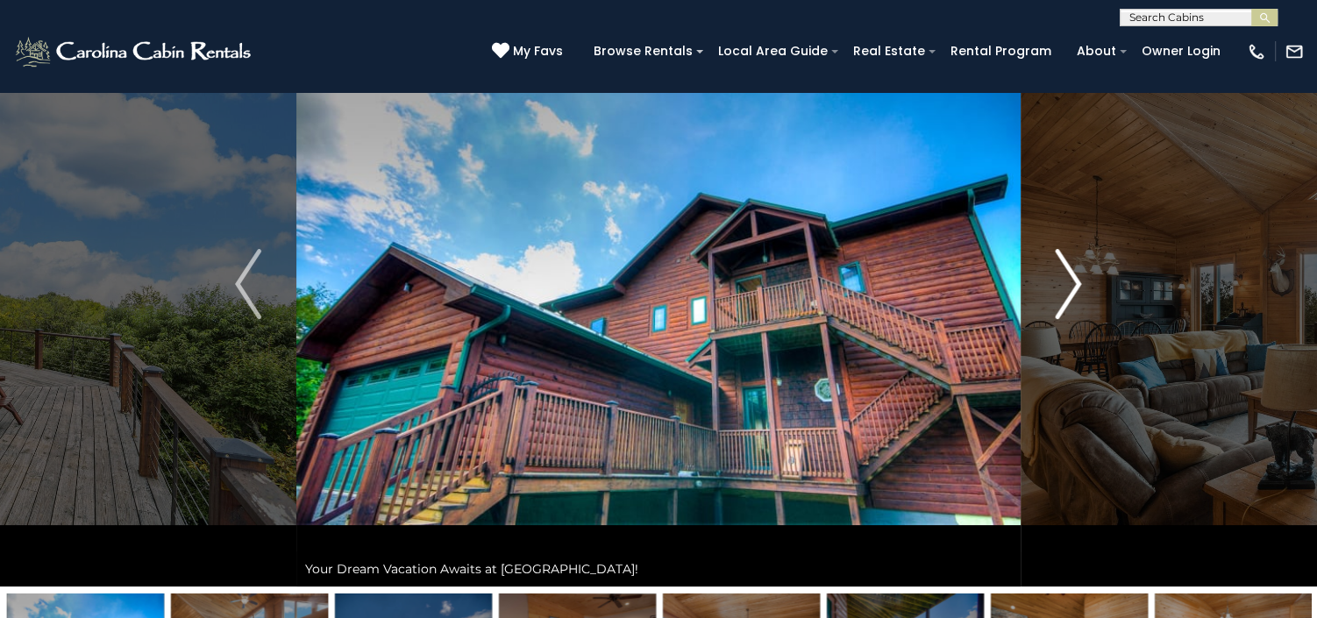
click at [1063, 285] on img "Next" at bounding box center [1069, 284] width 26 height 70
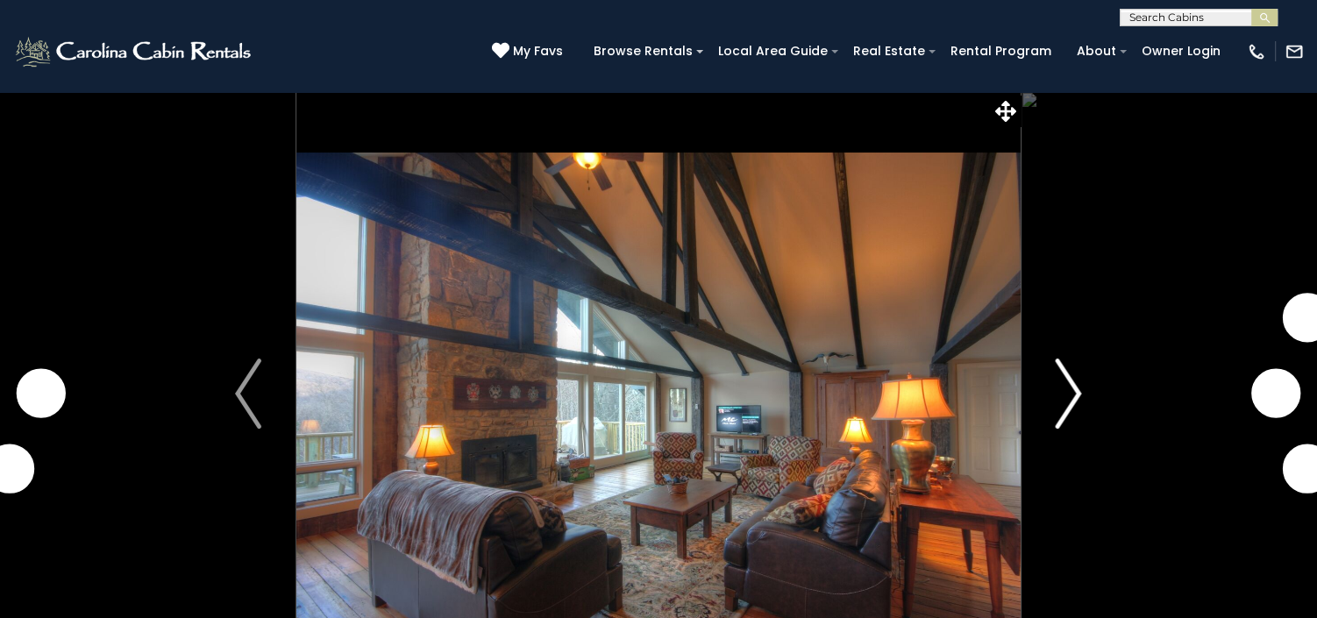
click at [1069, 393] on img "Next" at bounding box center [1069, 394] width 26 height 70
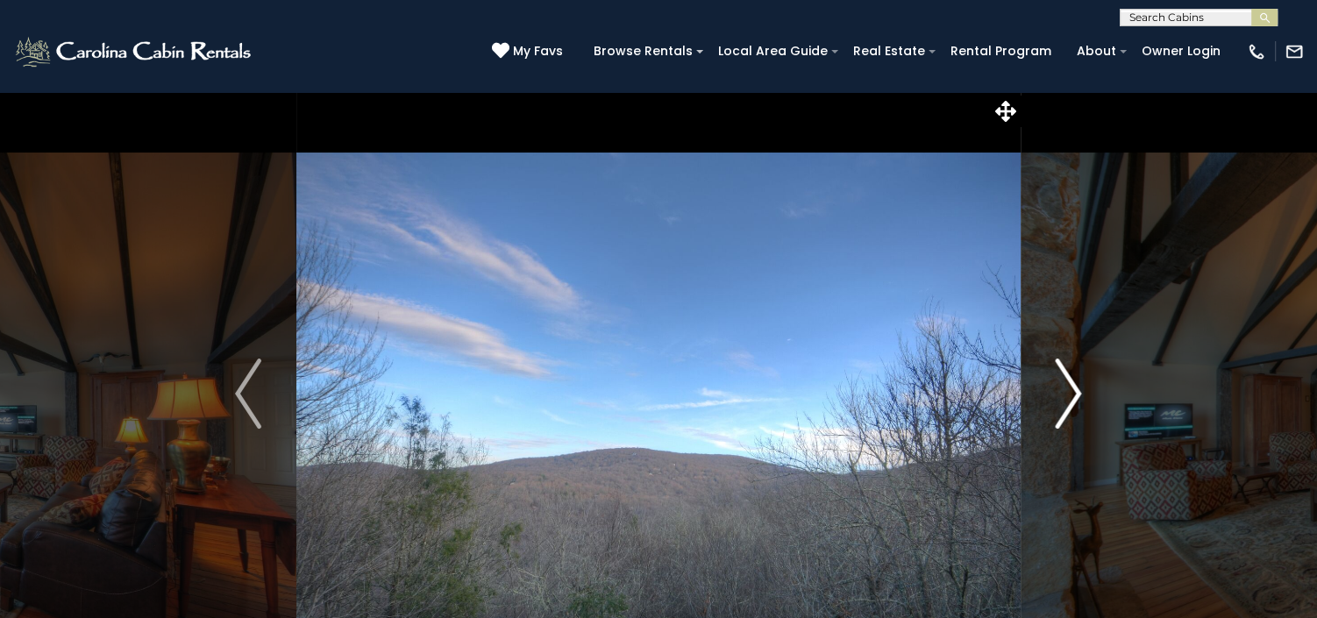
click at [1069, 393] on img "Next" at bounding box center [1069, 394] width 26 height 70
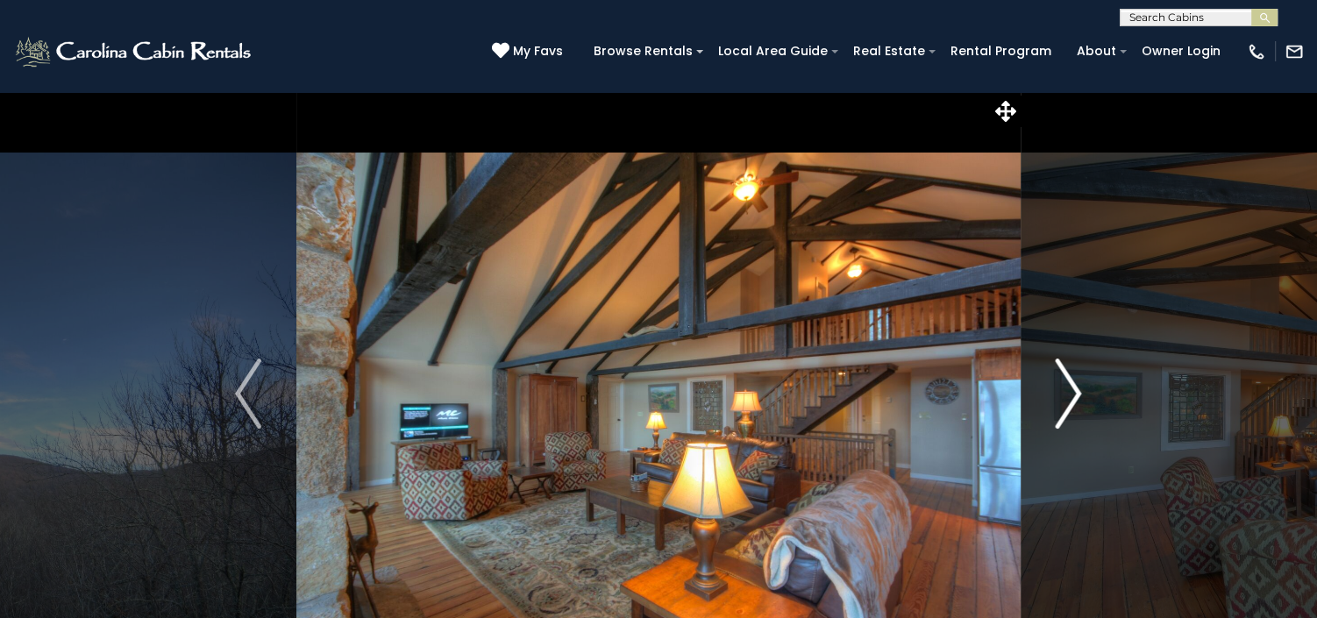
click at [1069, 393] on img "Next" at bounding box center [1069, 394] width 26 height 70
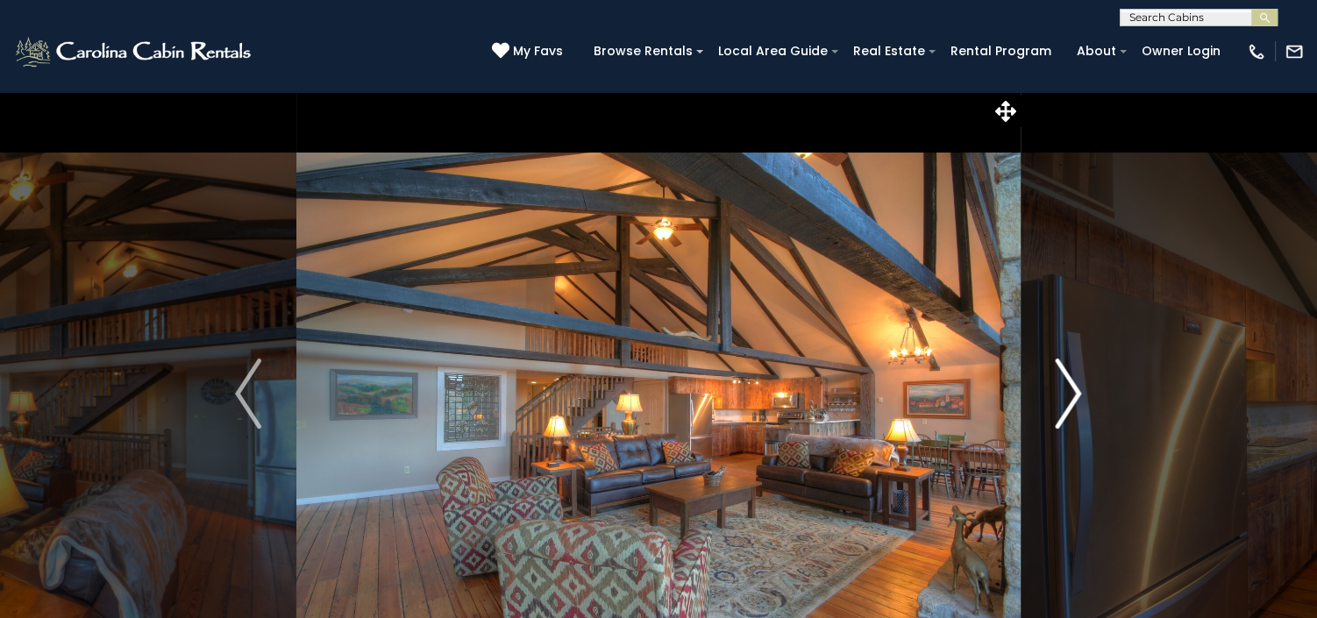
click at [1069, 393] on img "Next" at bounding box center [1069, 394] width 26 height 70
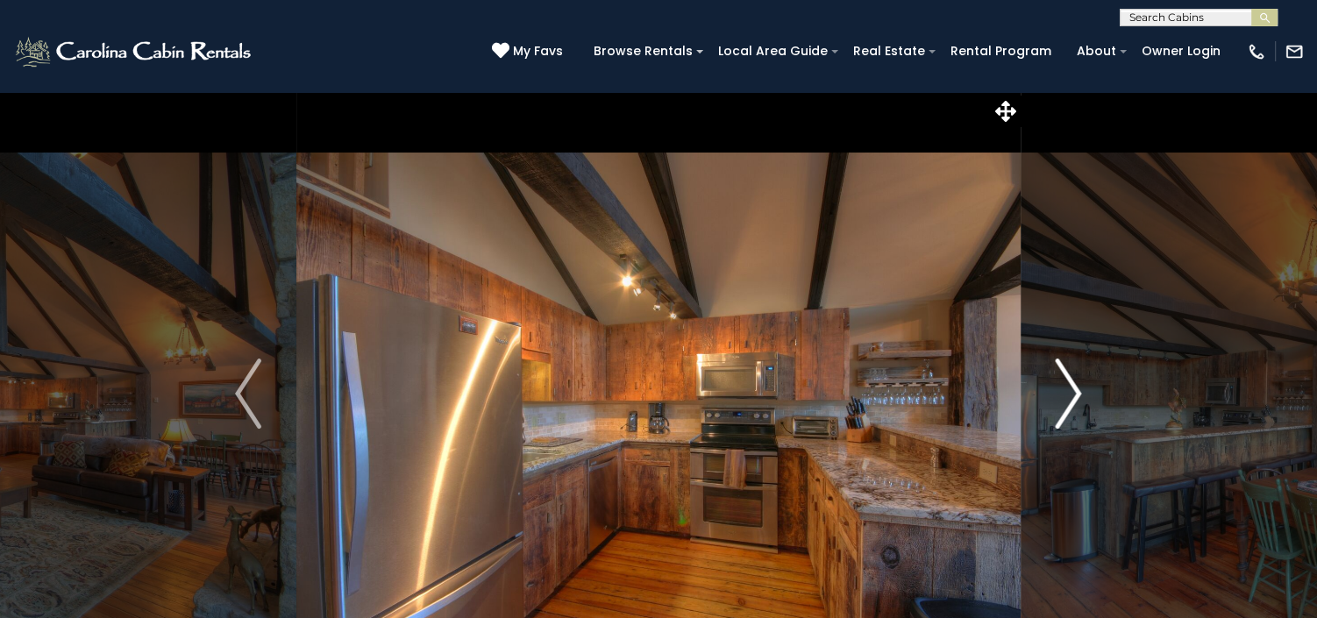
click at [1069, 393] on img "Next" at bounding box center [1069, 394] width 26 height 70
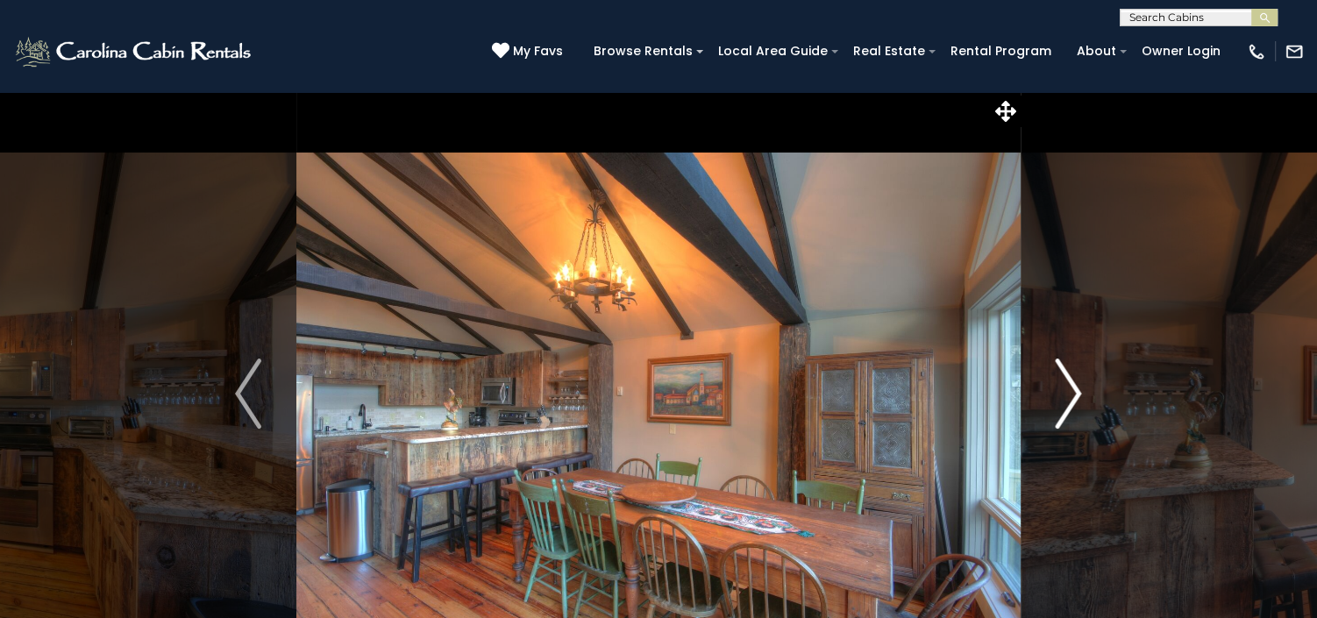
click at [1069, 393] on img "Next" at bounding box center [1069, 394] width 26 height 70
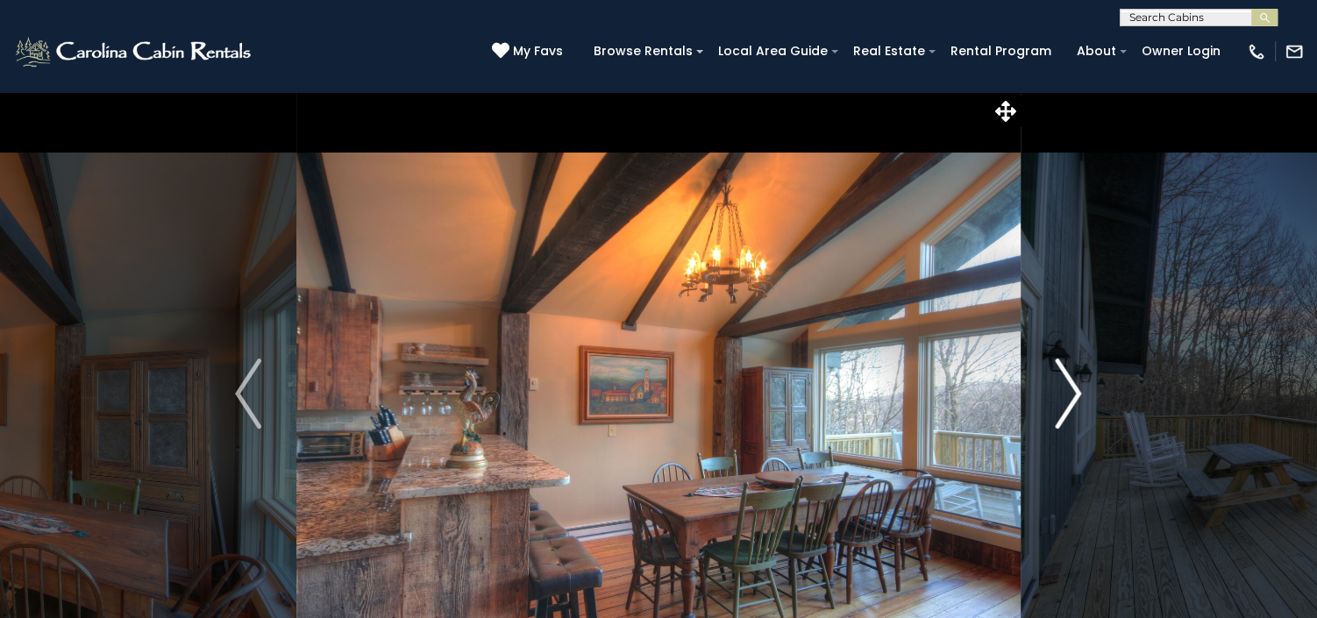
click at [1069, 393] on img "Next" at bounding box center [1069, 394] width 26 height 70
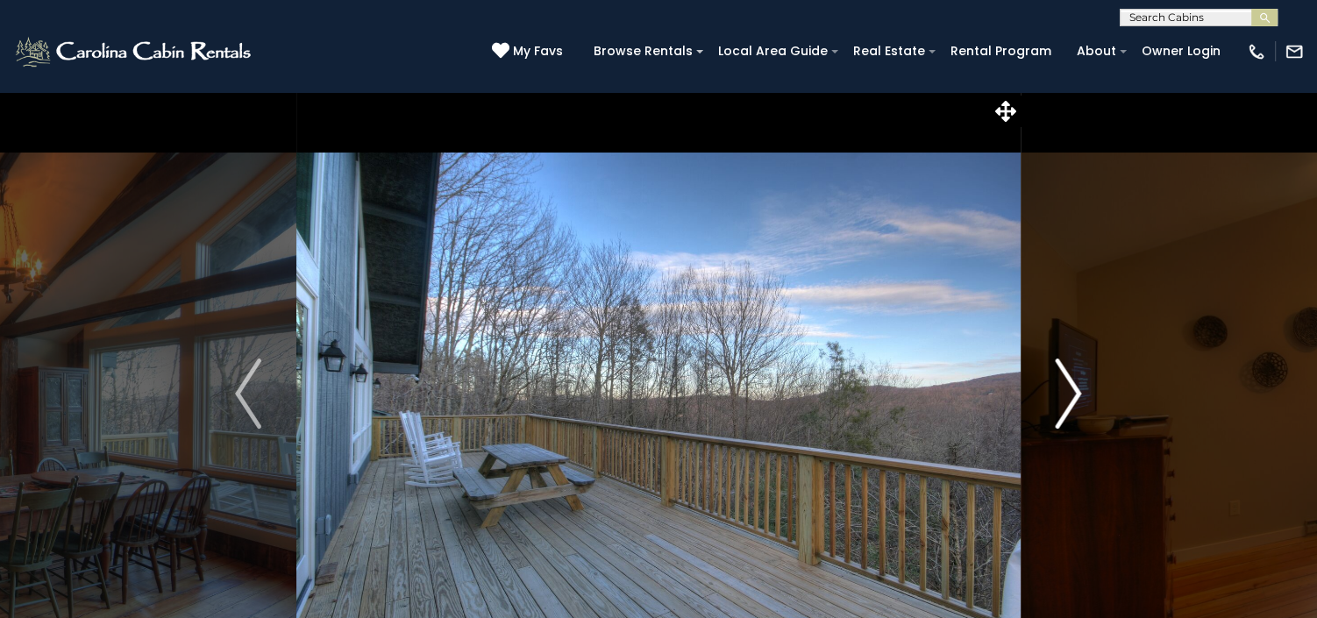
click at [1069, 393] on img "Next" at bounding box center [1069, 394] width 26 height 70
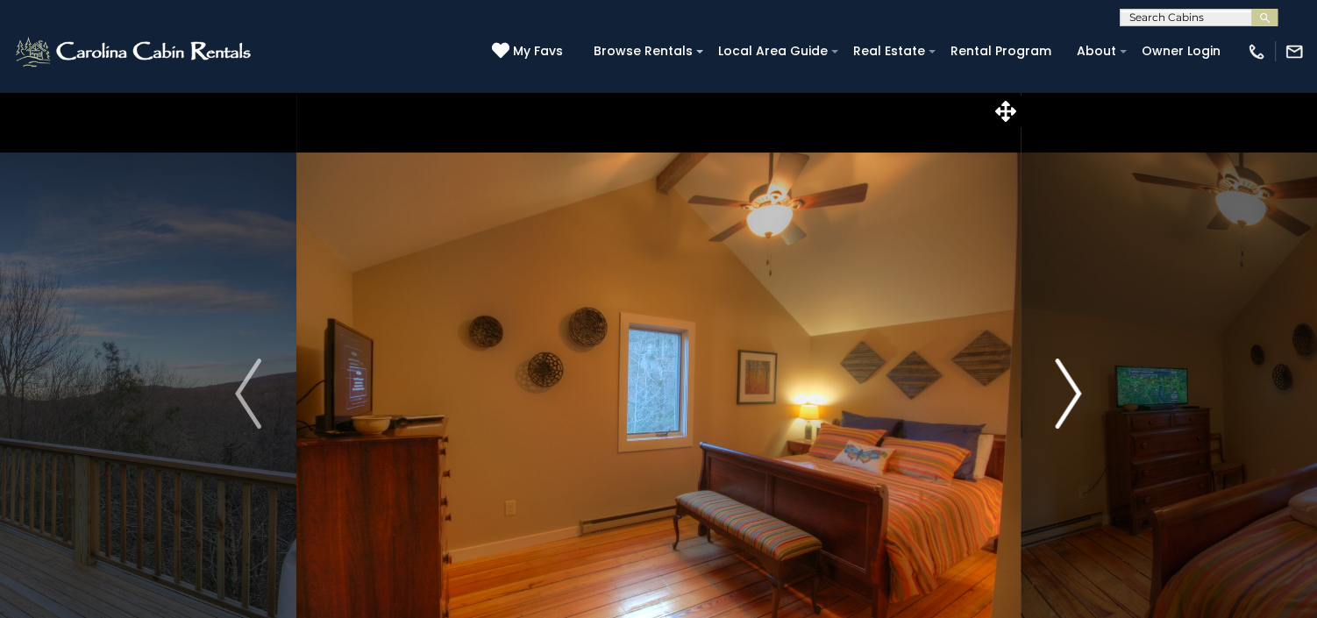
click at [1069, 393] on img "Next" at bounding box center [1069, 394] width 26 height 70
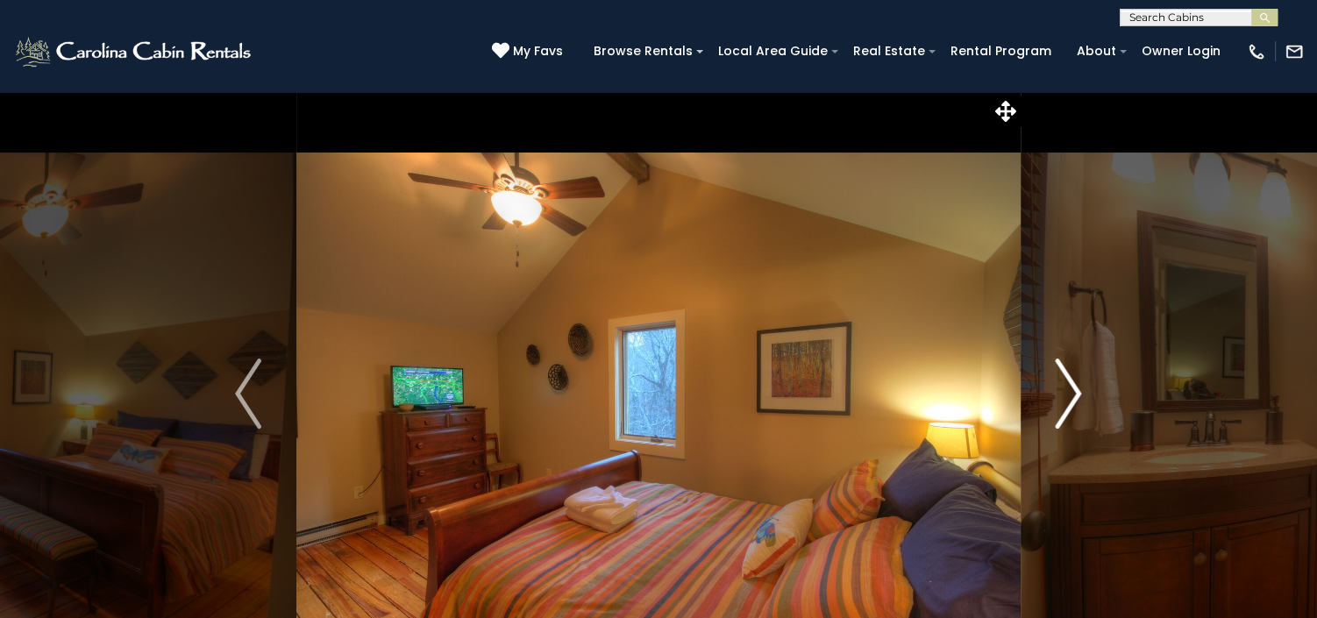
click at [1069, 393] on img "Next" at bounding box center [1069, 394] width 26 height 70
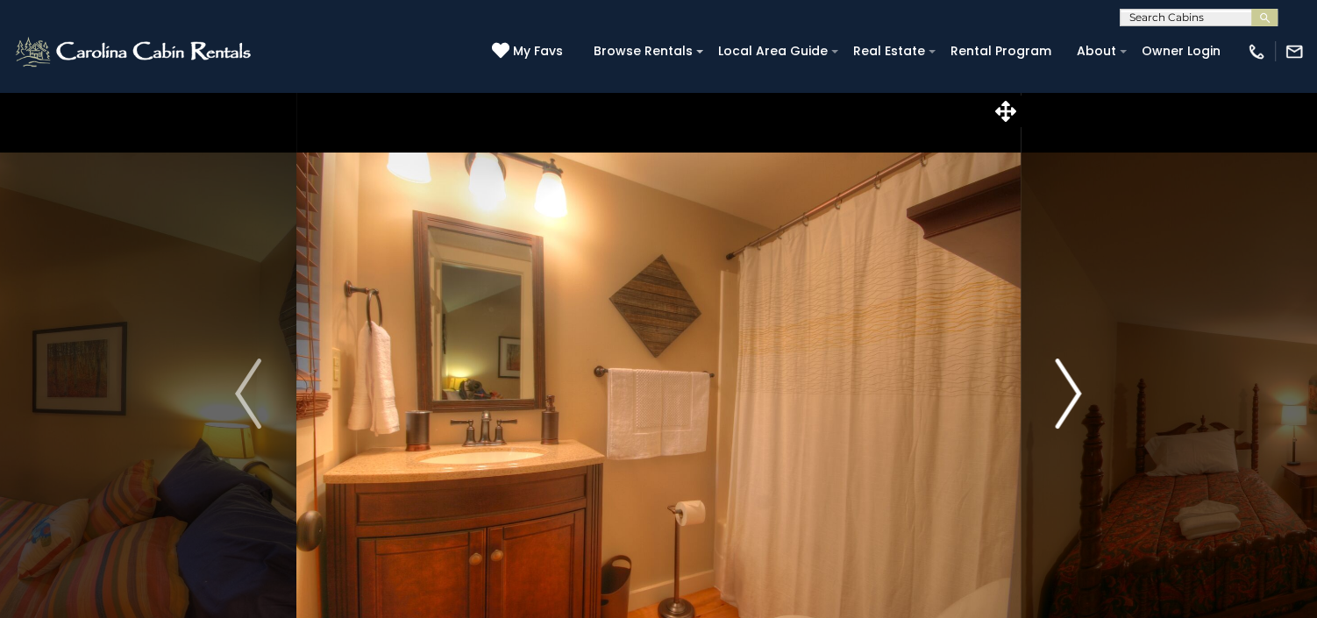
click at [1069, 393] on img "Next" at bounding box center [1069, 394] width 26 height 70
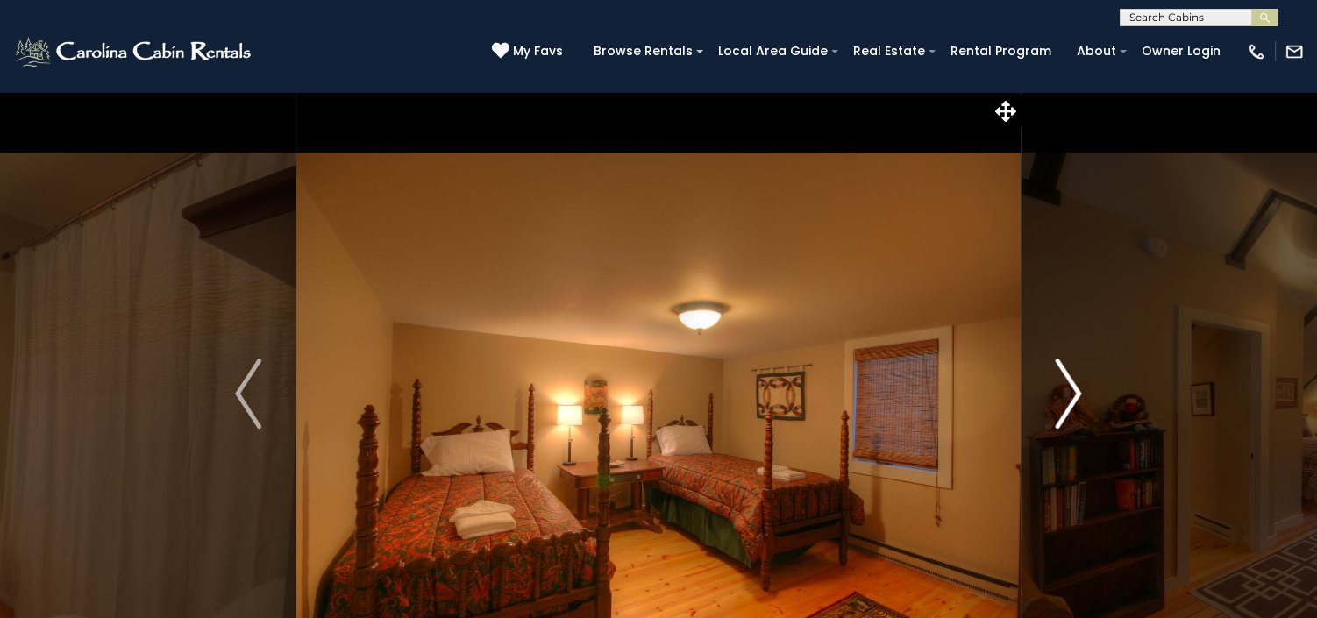
click at [1069, 393] on img "Next" at bounding box center [1069, 394] width 26 height 70
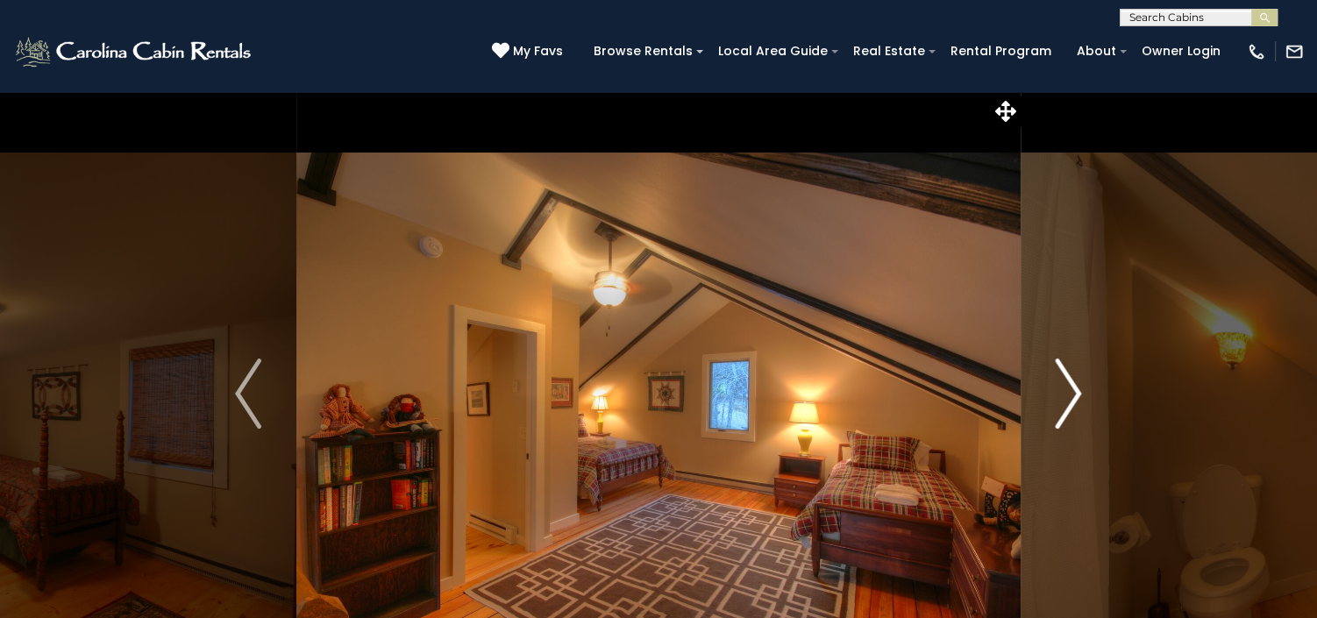
click at [1069, 393] on img "Next" at bounding box center [1069, 394] width 26 height 70
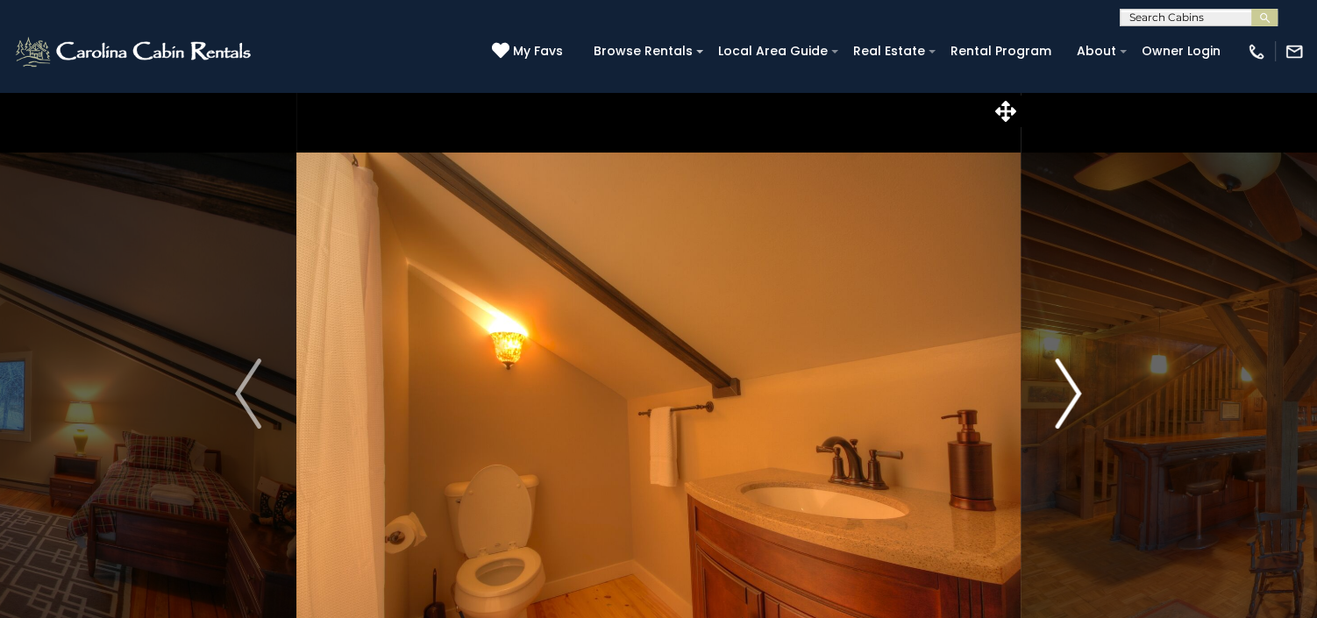
click at [1069, 393] on img "Next" at bounding box center [1069, 394] width 26 height 70
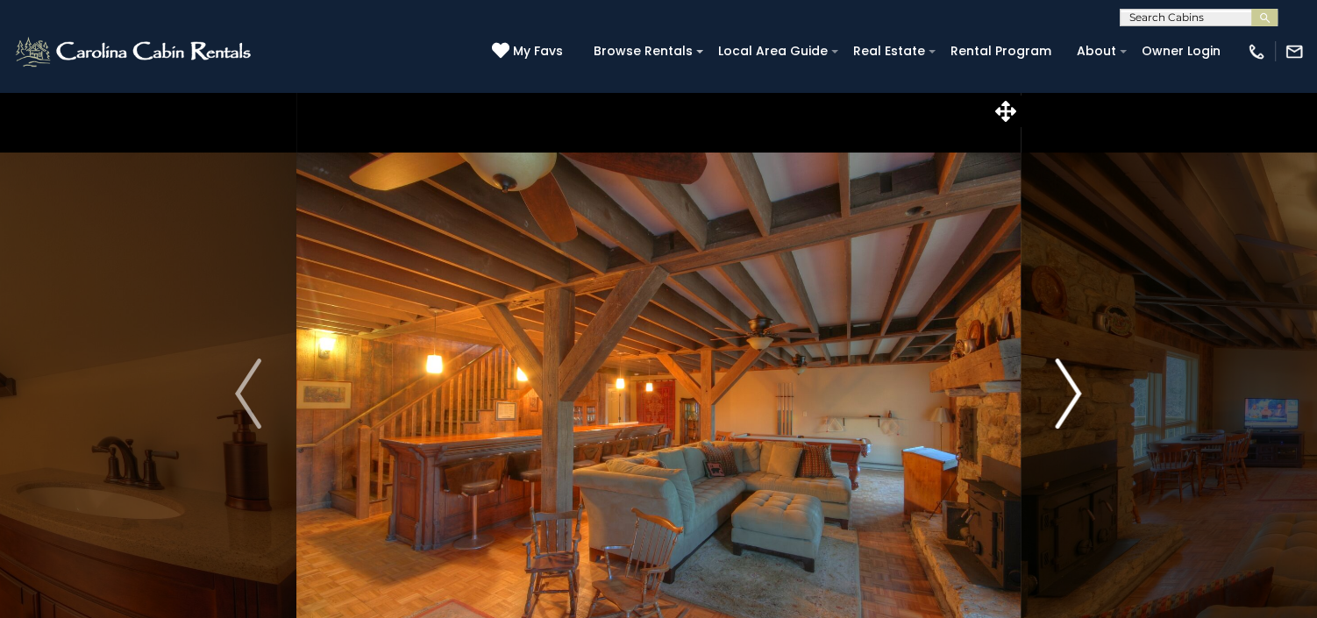
click at [1069, 393] on img "Next" at bounding box center [1069, 394] width 26 height 70
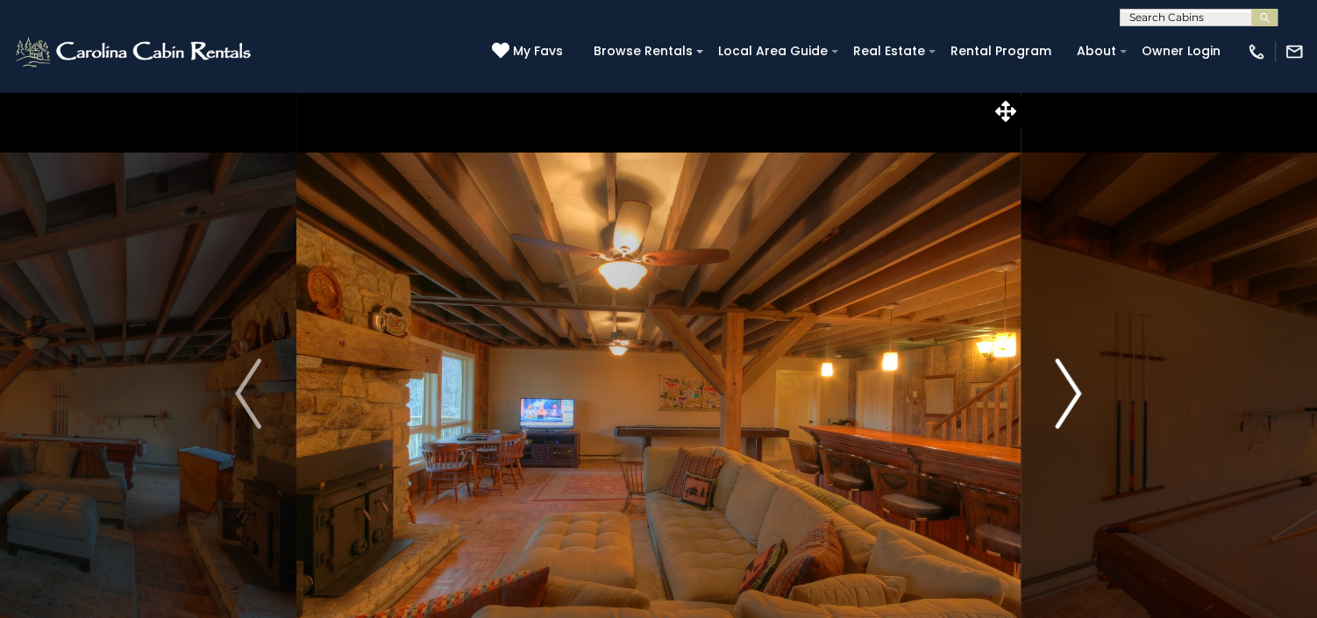
click at [1069, 393] on img "Next" at bounding box center [1069, 394] width 26 height 70
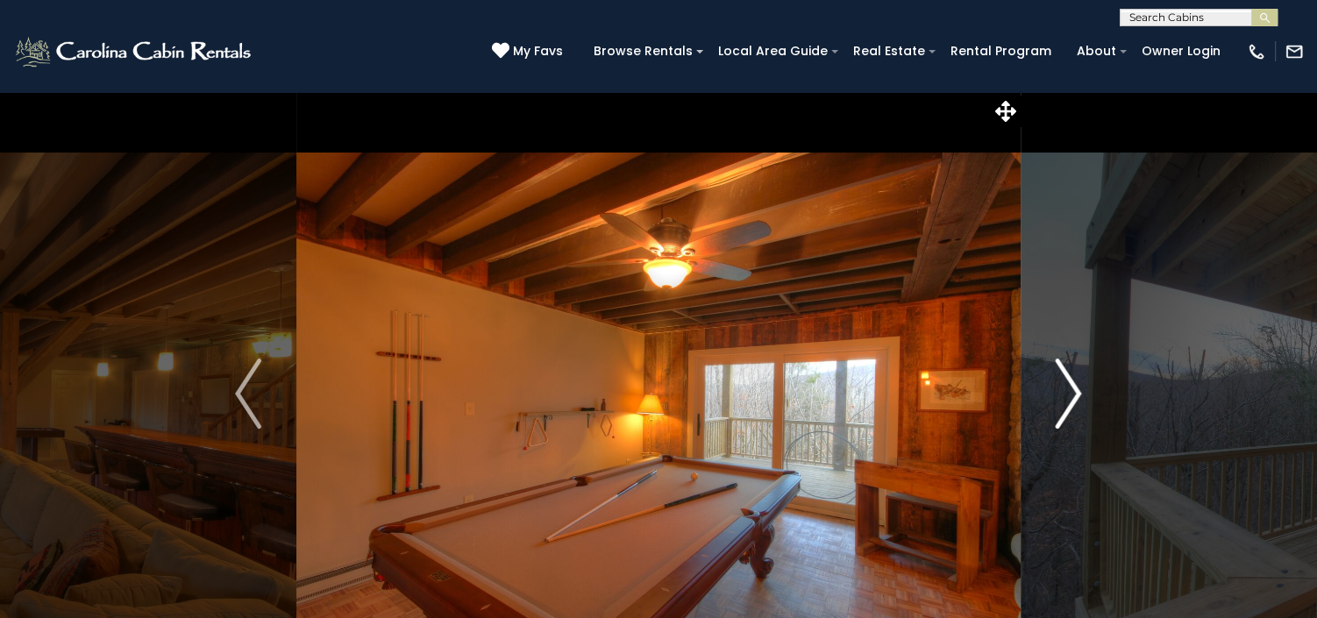
click at [1069, 393] on img "Next" at bounding box center [1069, 394] width 26 height 70
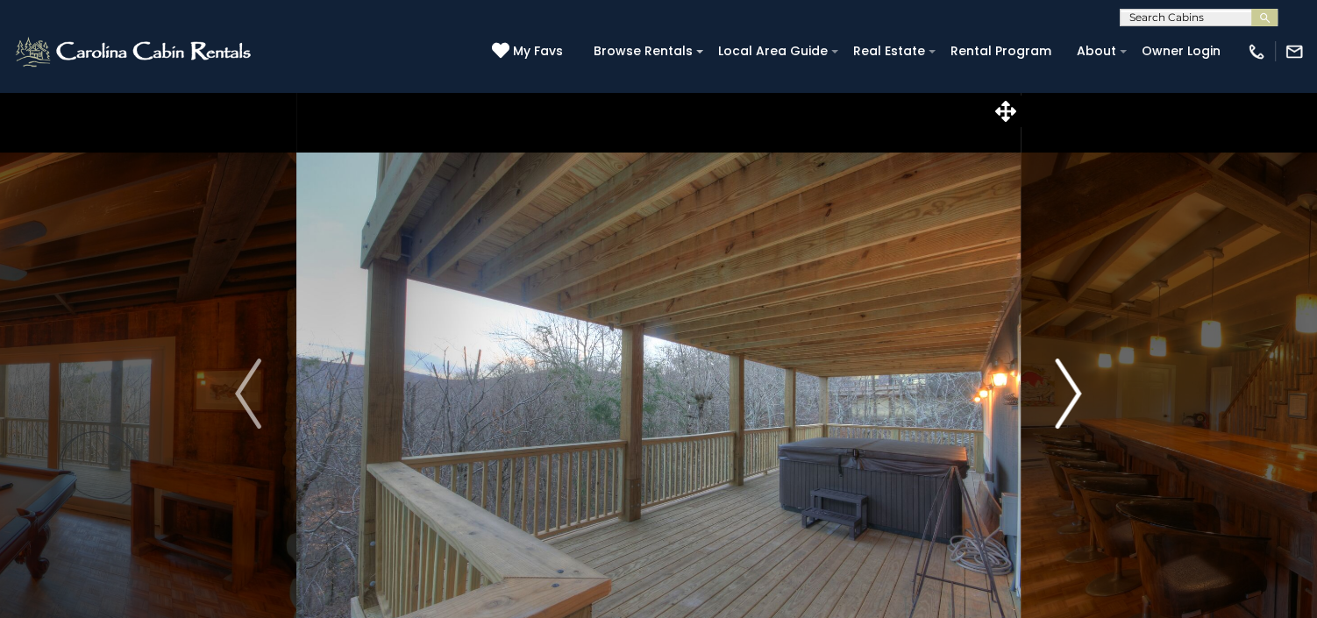
click at [1069, 393] on img "Next" at bounding box center [1069, 394] width 26 height 70
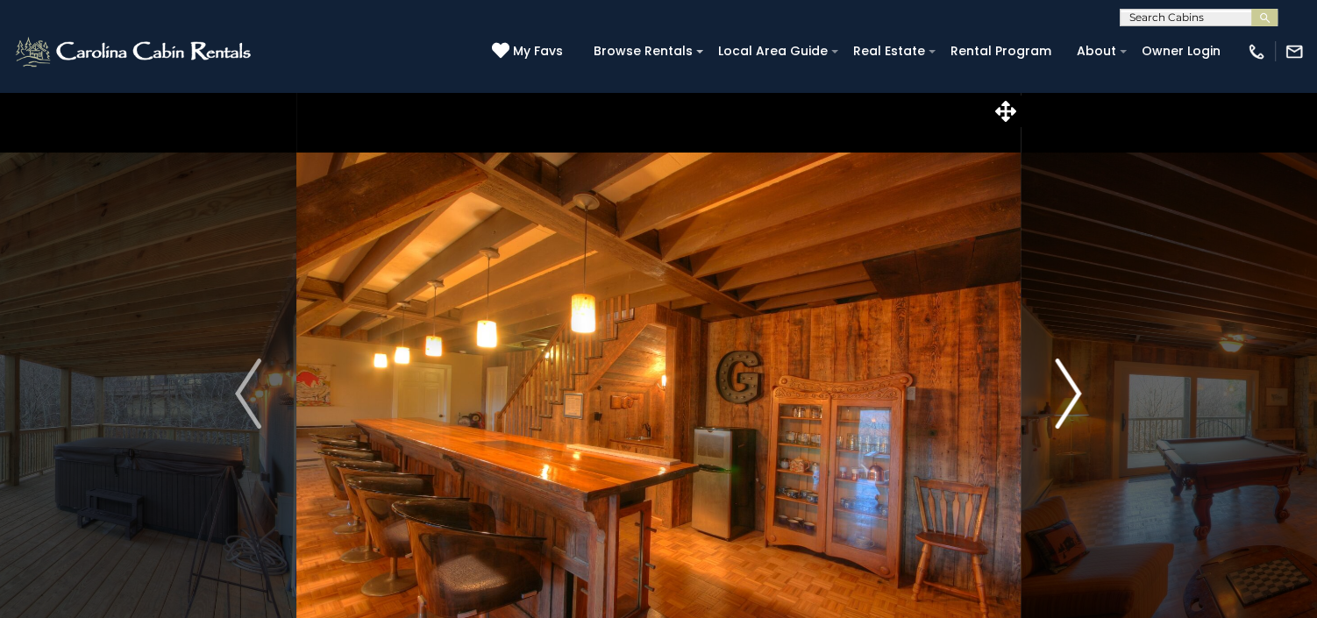
click at [1069, 393] on img "Next" at bounding box center [1069, 394] width 26 height 70
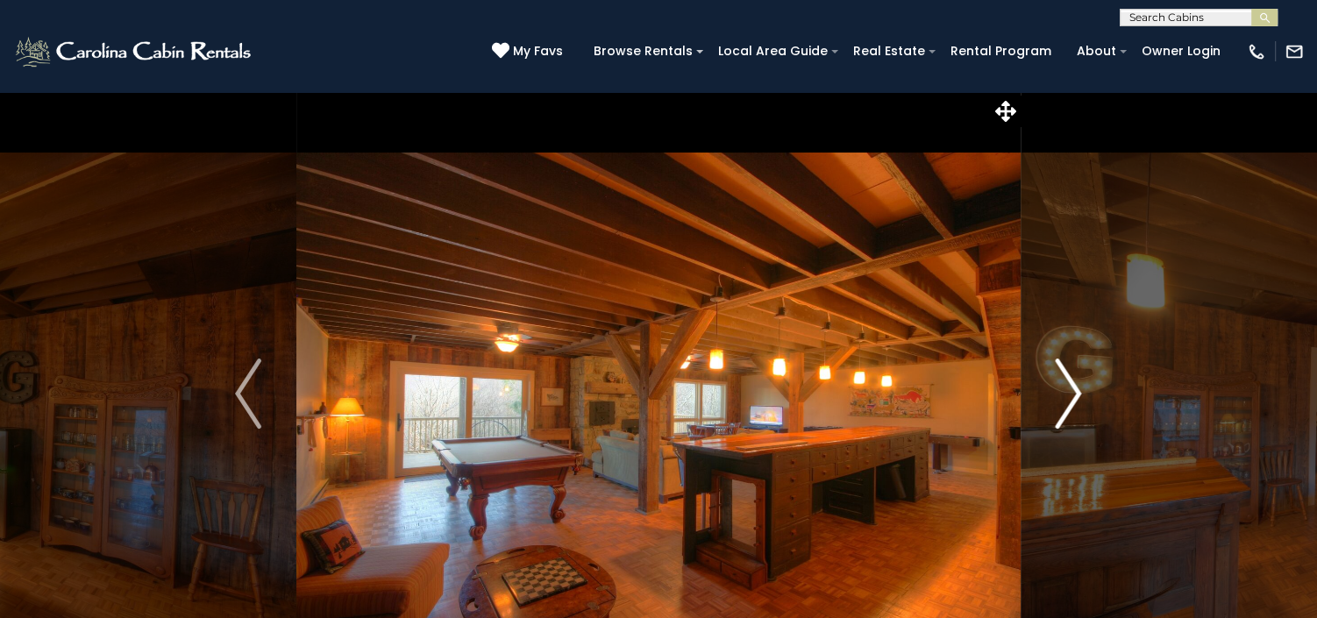
click at [1069, 393] on img "Next" at bounding box center [1069, 394] width 26 height 70
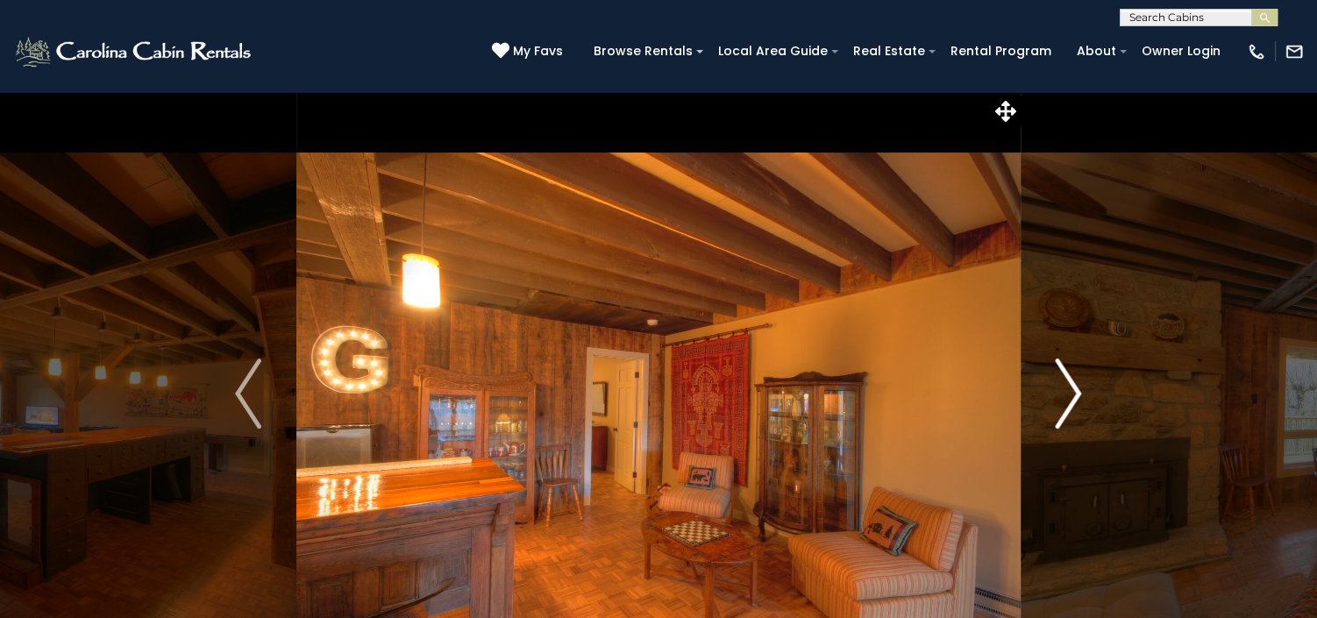
click at [1069, 393] on img "Next" at bounding box center [1069, 394] width 26 height 70
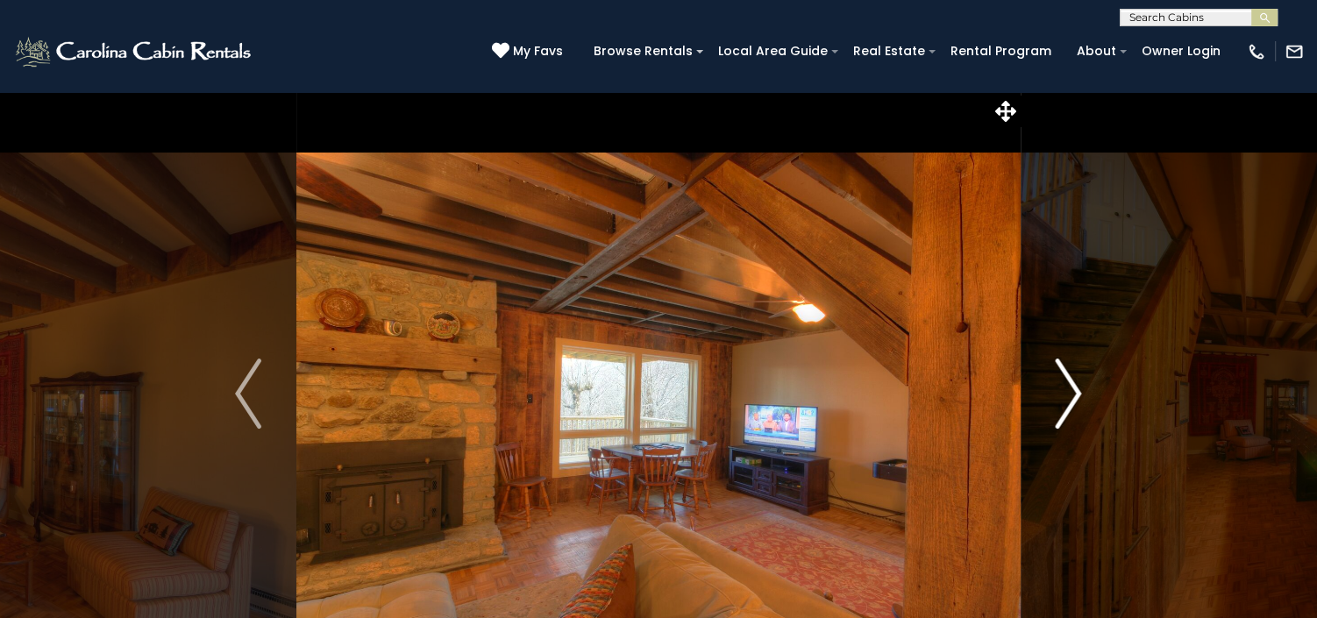
click at [1069, 393] on img "Next" at bounding box center [1069, 394] width 26 height 70
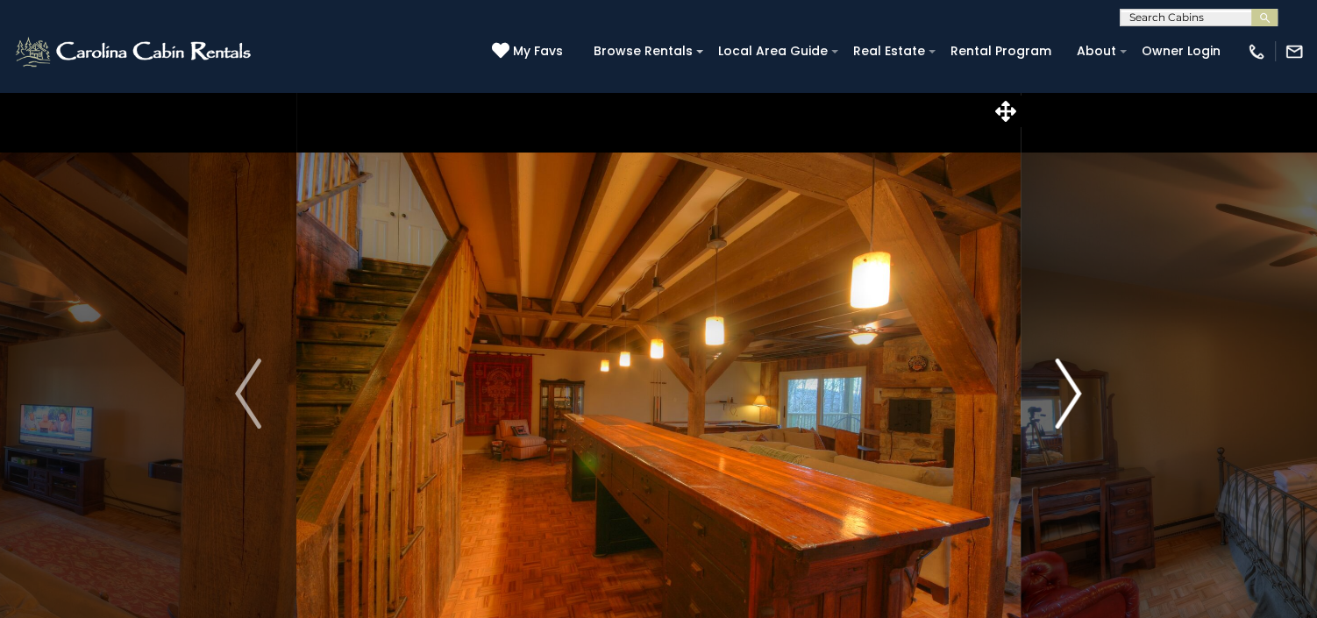
click at [1069, 393] on img "Next" at bounding box center [1069, 394] width 26 height 70
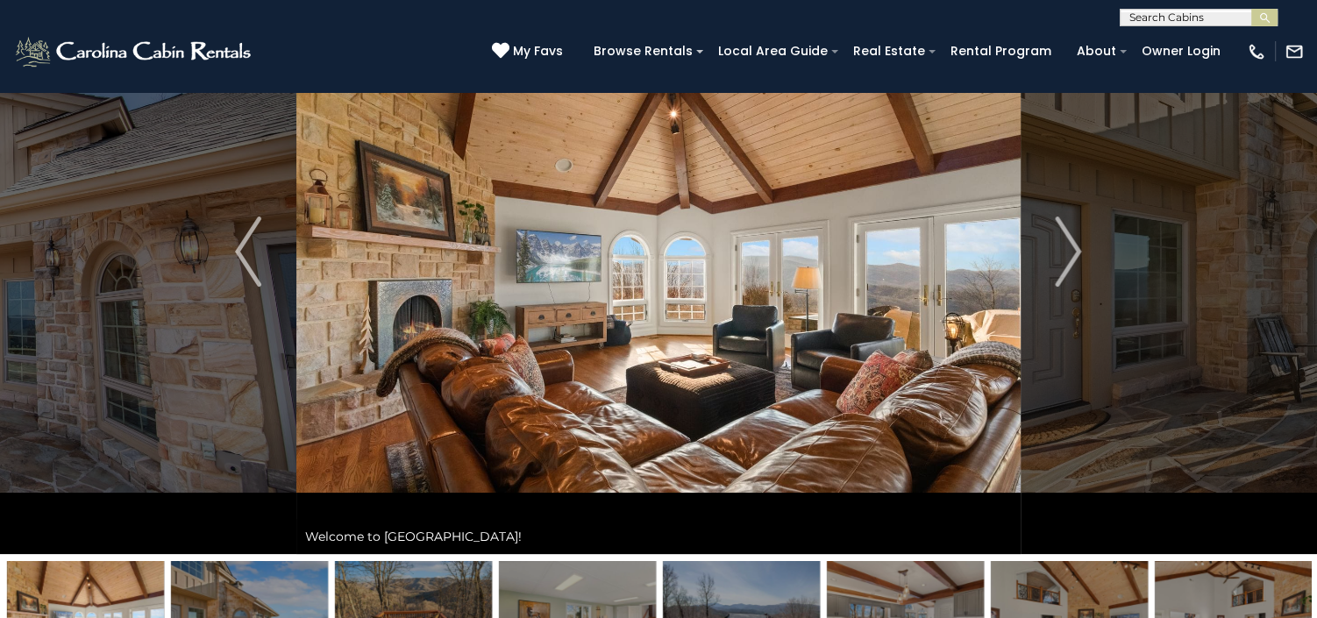
scroll to position [110, 0]
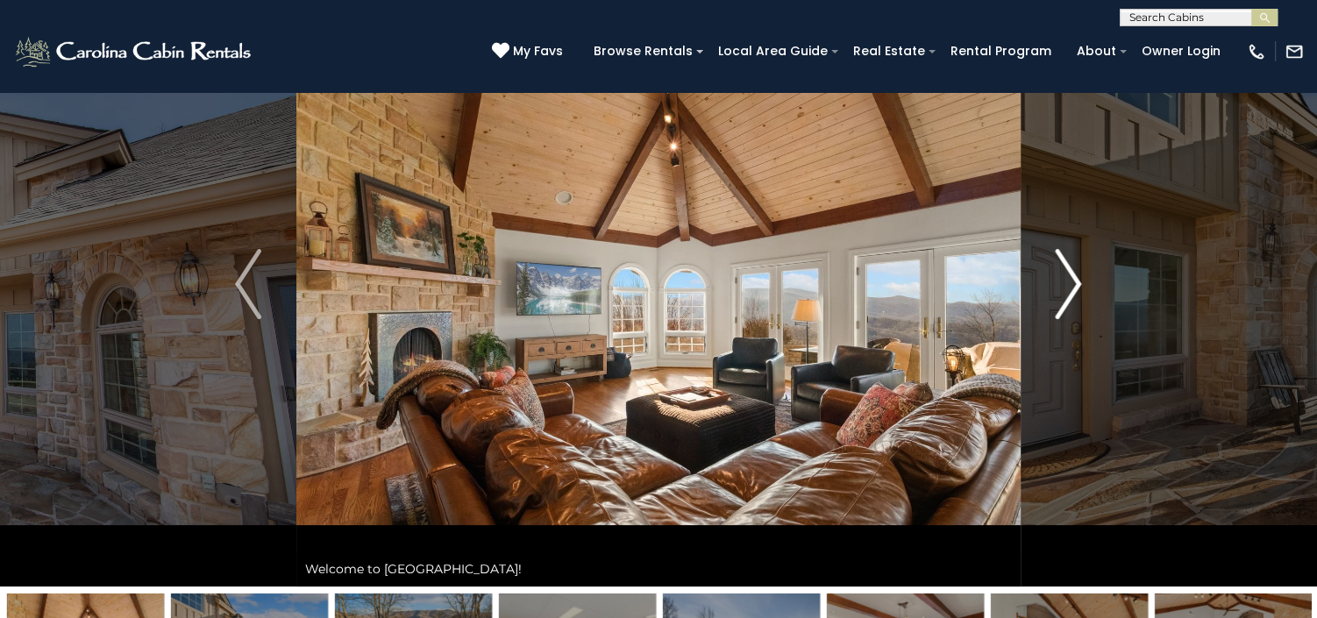
click at [1059, 305] on img "Next" at bounding box center [1069, 284] width 26 height 70
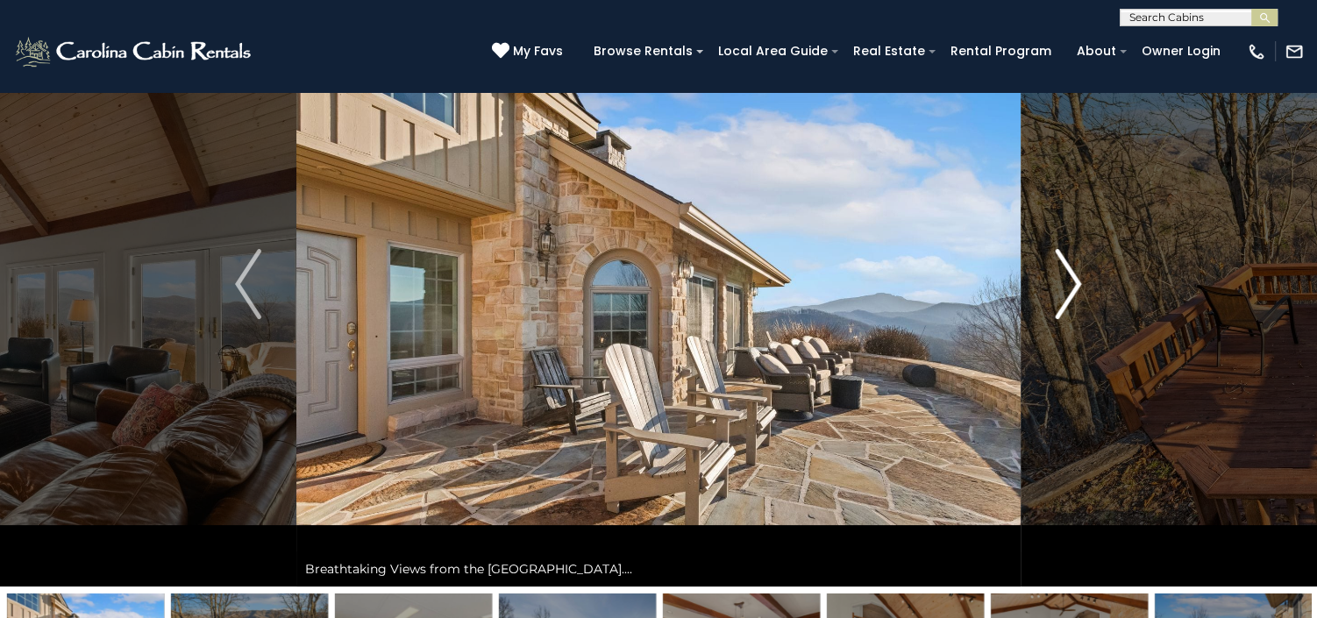
click at [1059, 305] on img "Next" at bounding box center [1069, 284] width 26 height 70
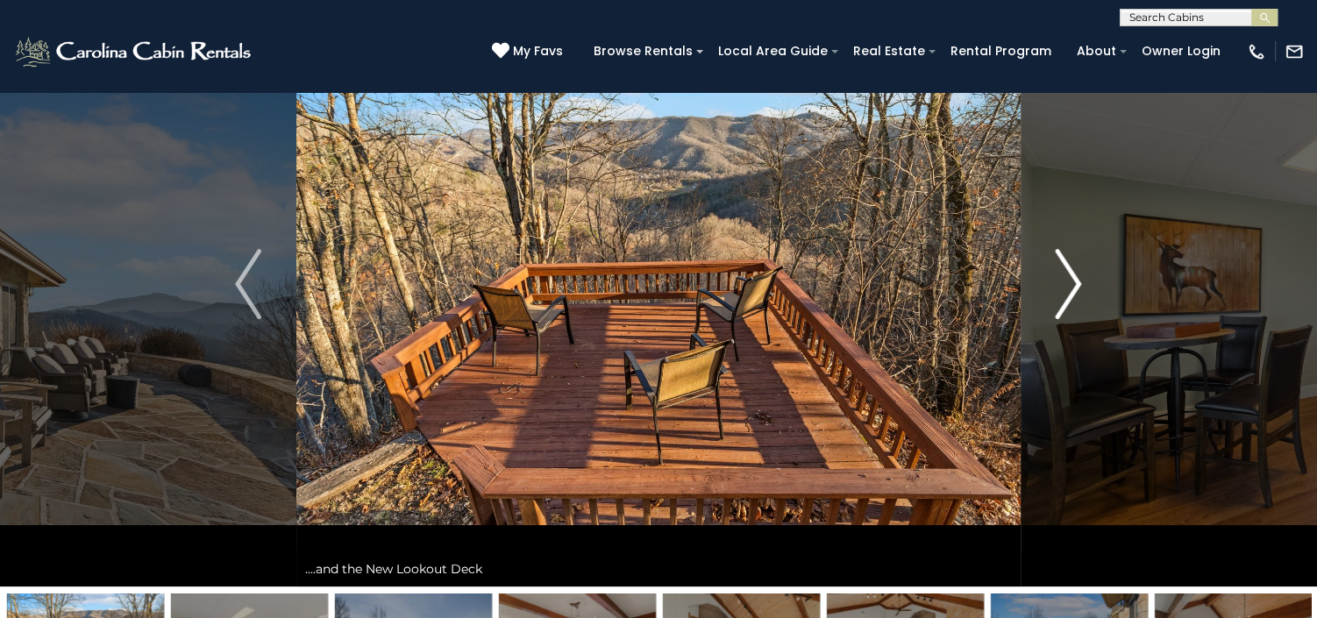
click at [1059, 305] on img "Next" at bounding box center [1069, 284] width 26 height 70
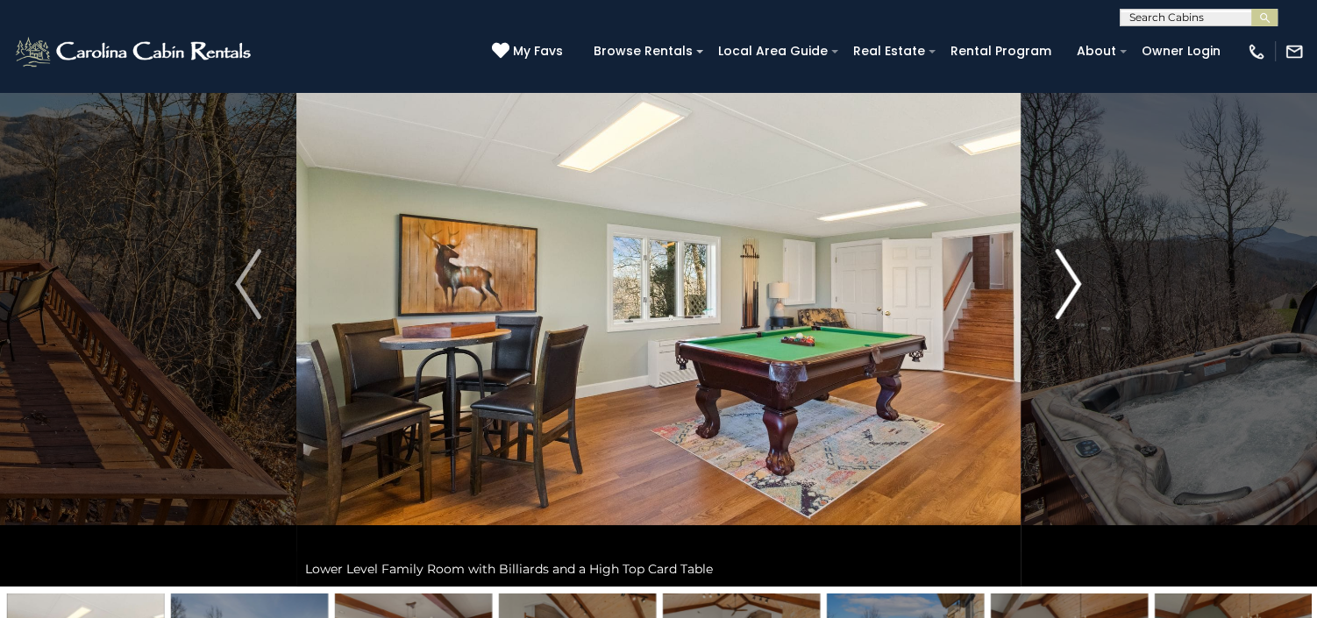
click at [1059, 305] on img "Next" at bounding box center [1069, 284] width 26 height 70
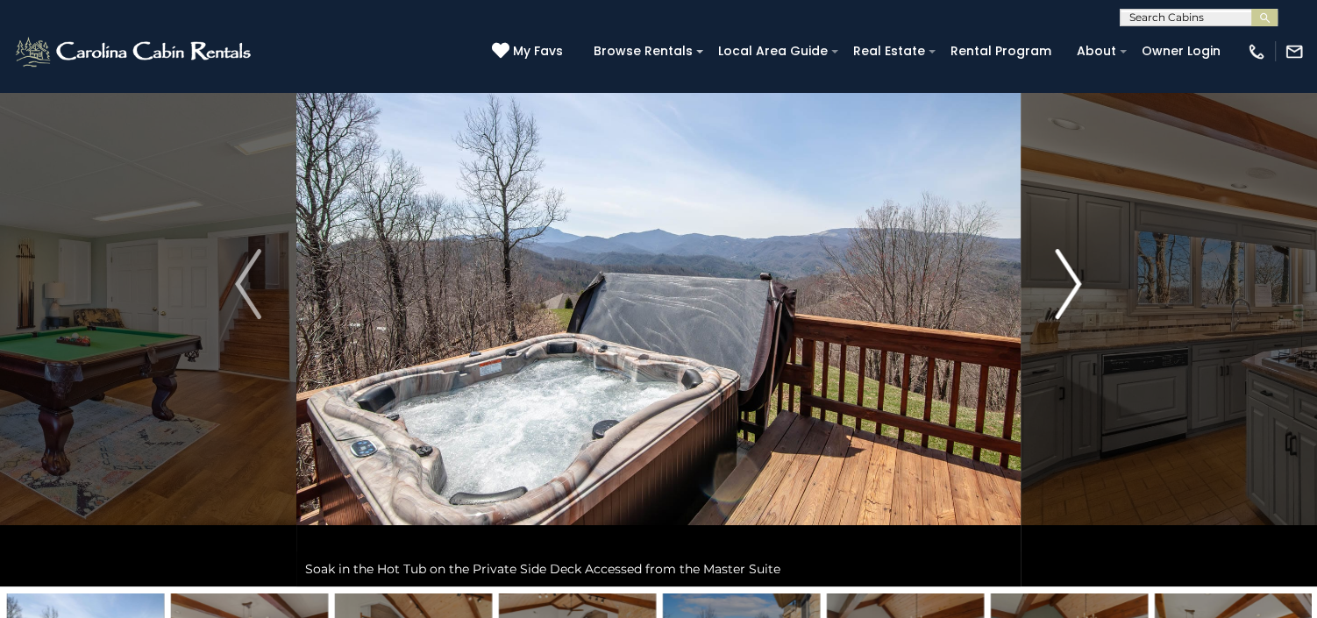
click at [1059, 305] on img "Next" at bounding box center [1069, 284] width 26 height 70
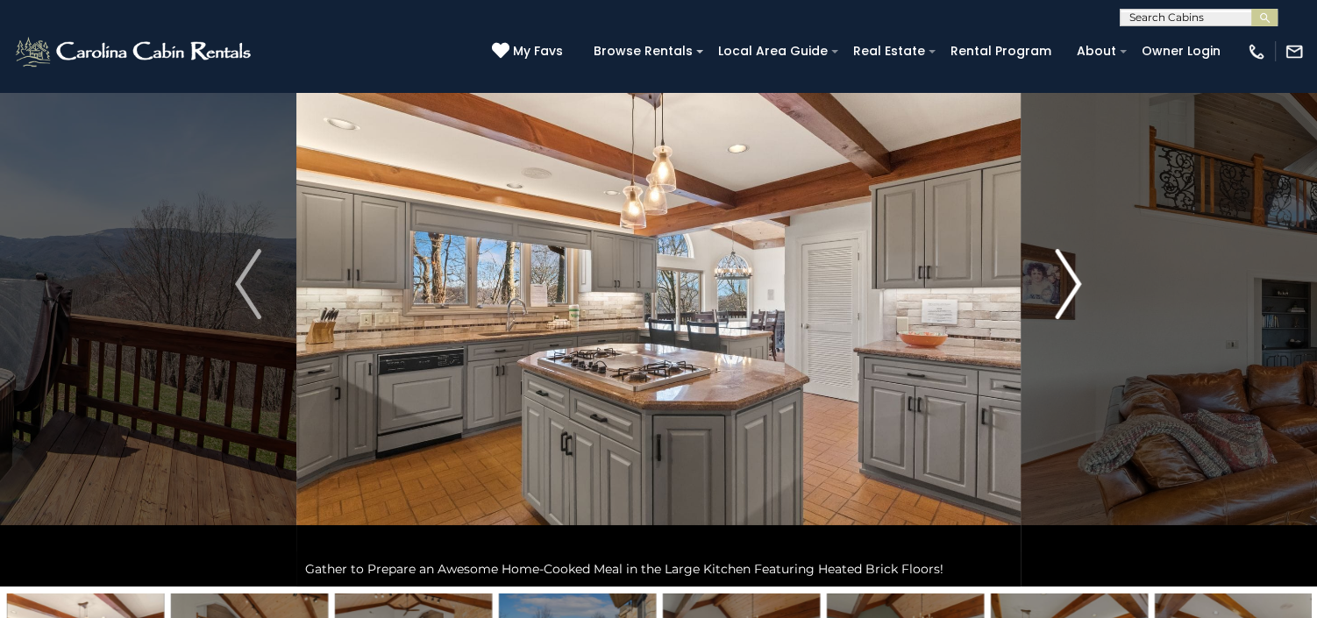
click at [1059, 305] on img "Next" at bounding box center [1069, 284] width 26 height 70
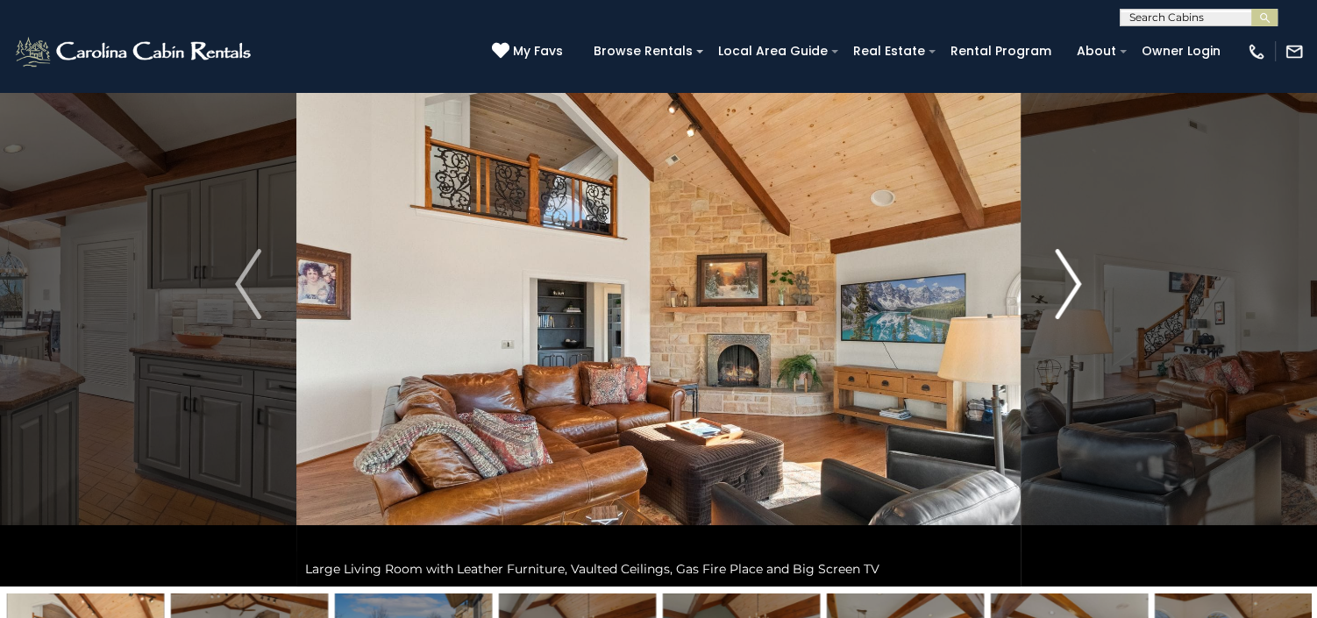
click at [1059, 305] on img "Next" at bounding box center [1069, 284] width 26 height 70
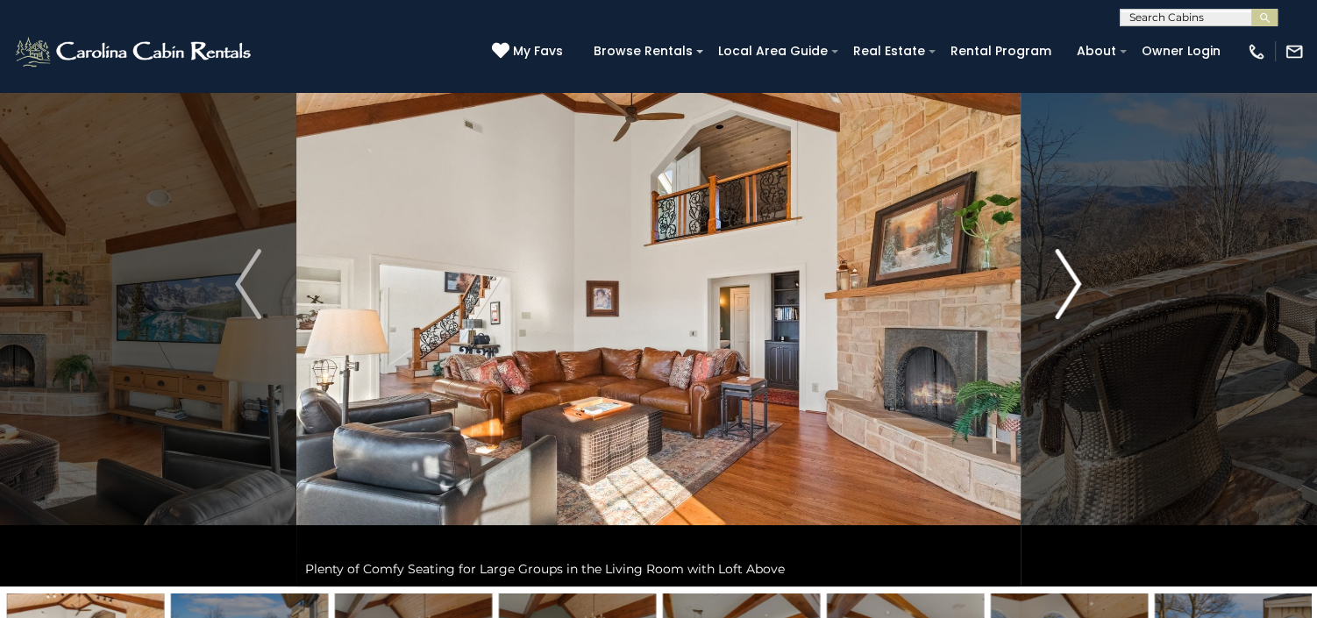
click at [1059, 305] on img "Next" at bounding box center [1069, 284] width 26 height 70
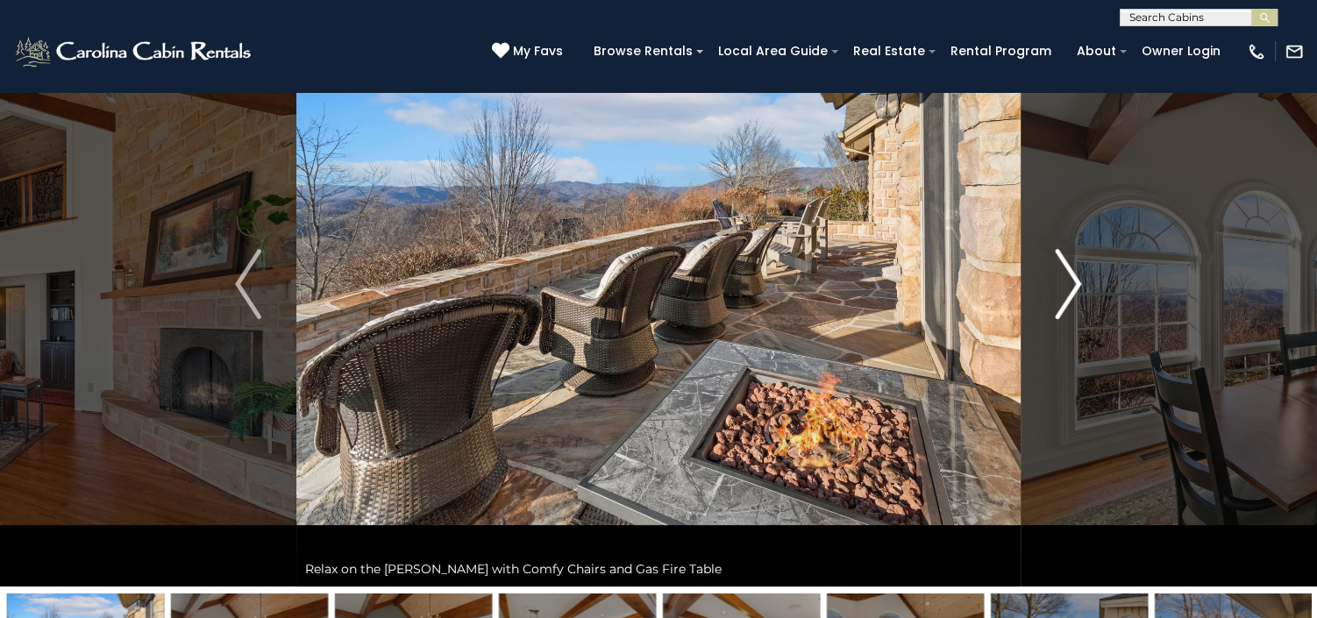
click at [1059, 305] on img "Next" at bounding box center [1069, 284] width 26 height 70
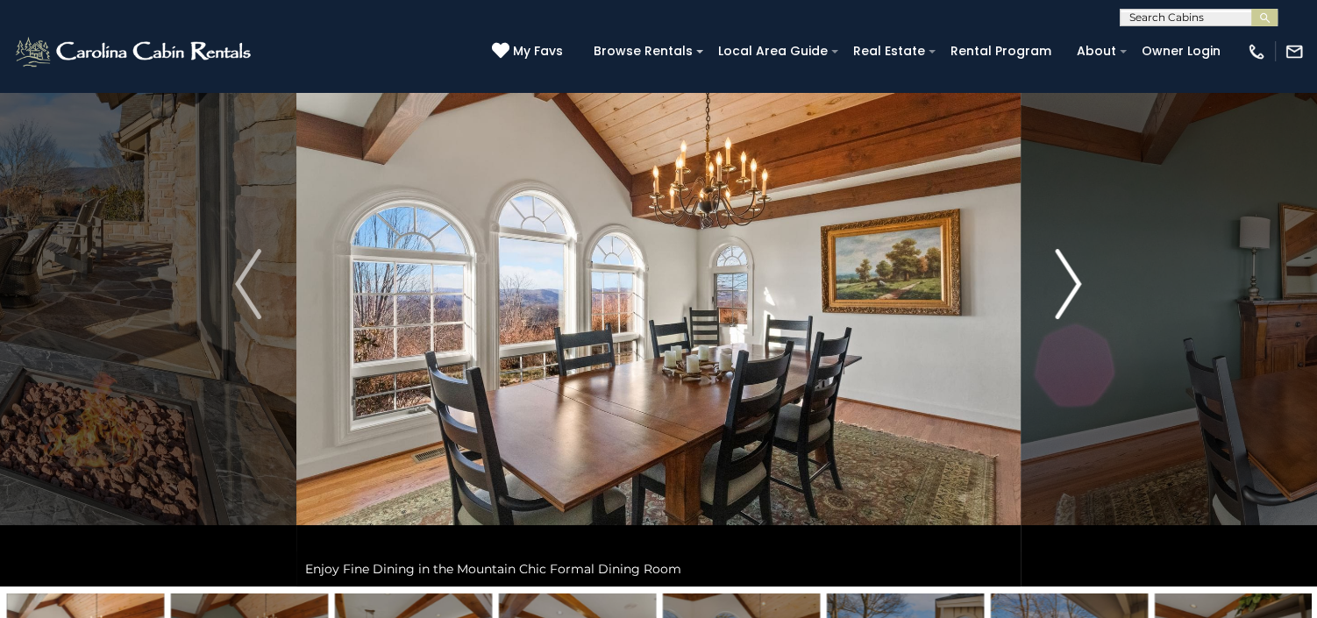
click at [1059, 305] on img "Next" at bounding box center [1069, 284] width 26 height 70
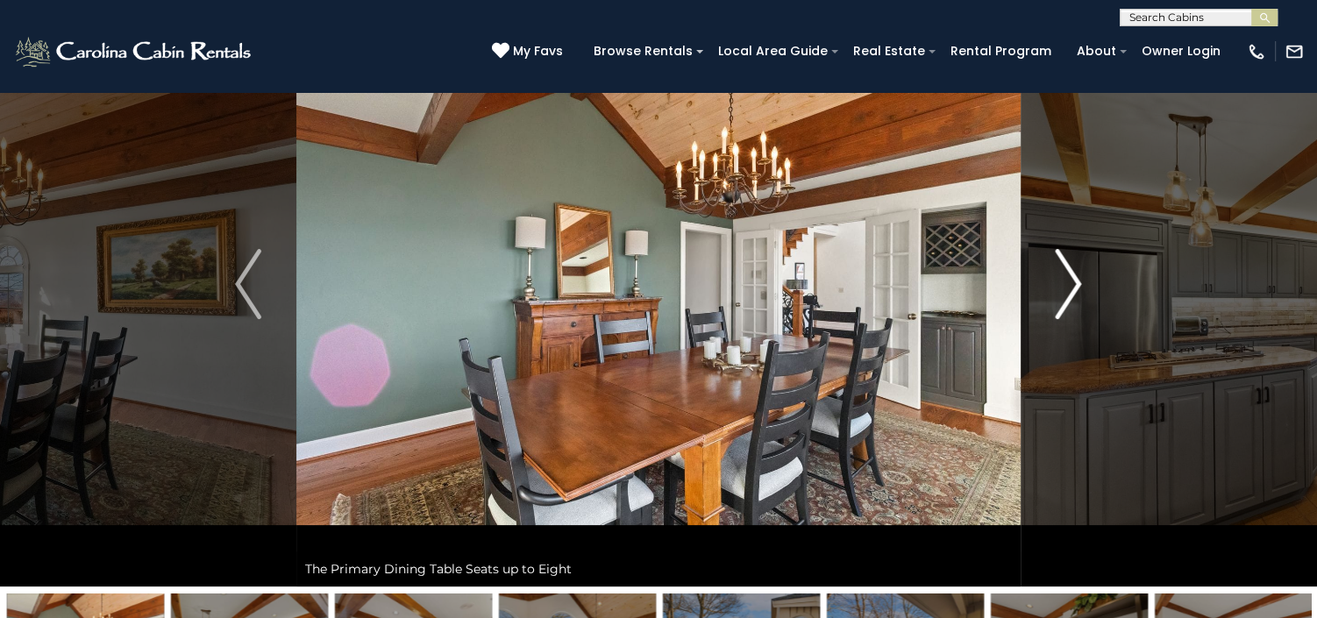
click at [1059, 305] on img "Next" at bounding box center [1069, 284] width 26 height 70
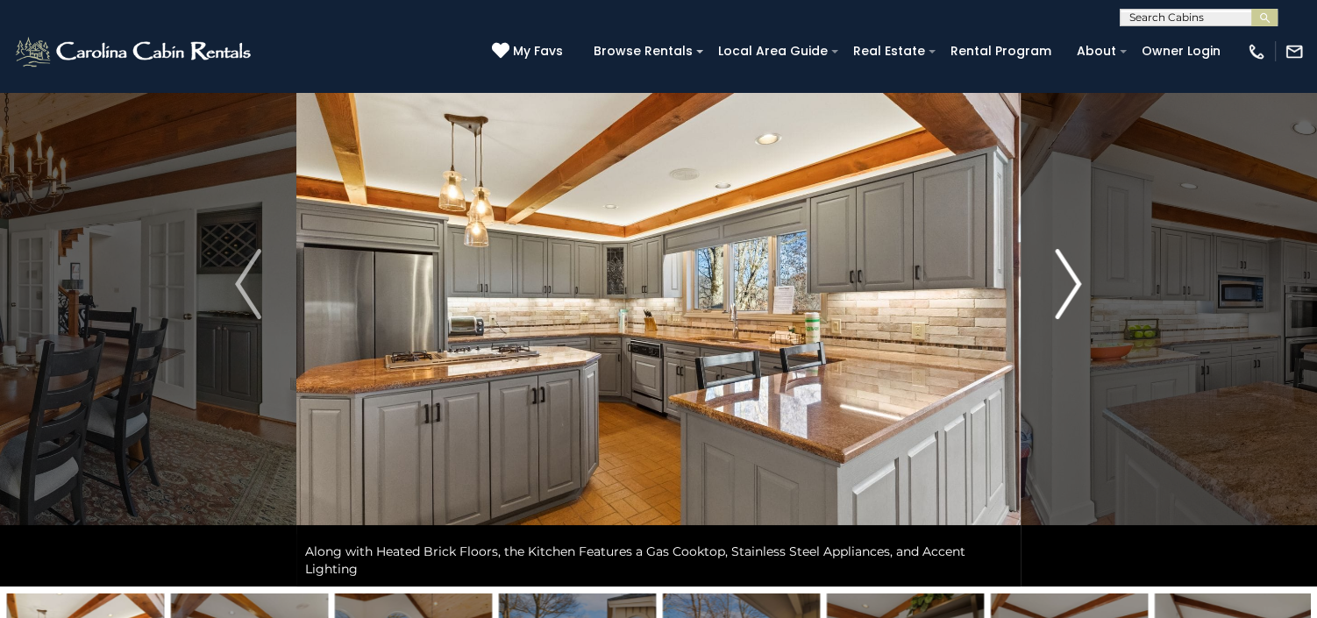
click at [1059, 305] on img "Next" at bounding box center [1069, 284] width 26 height 70
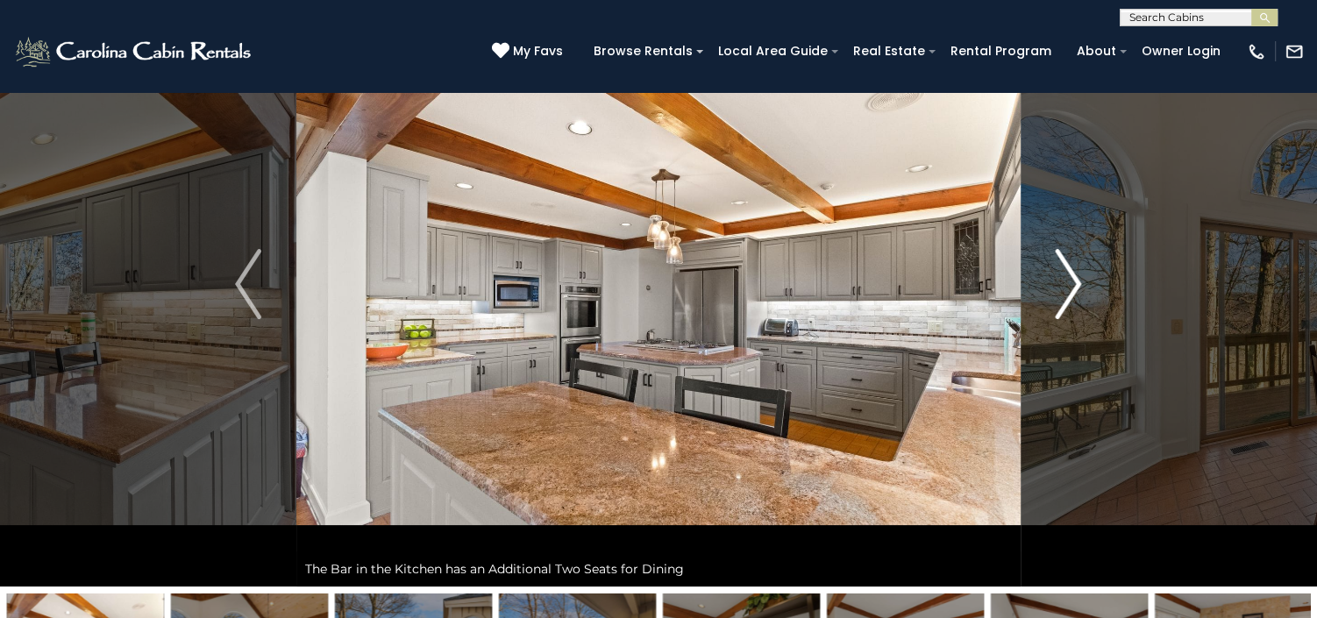
click at [1059, 305] on img "Next" at bounding box center [1069, 284] width 26 height 70
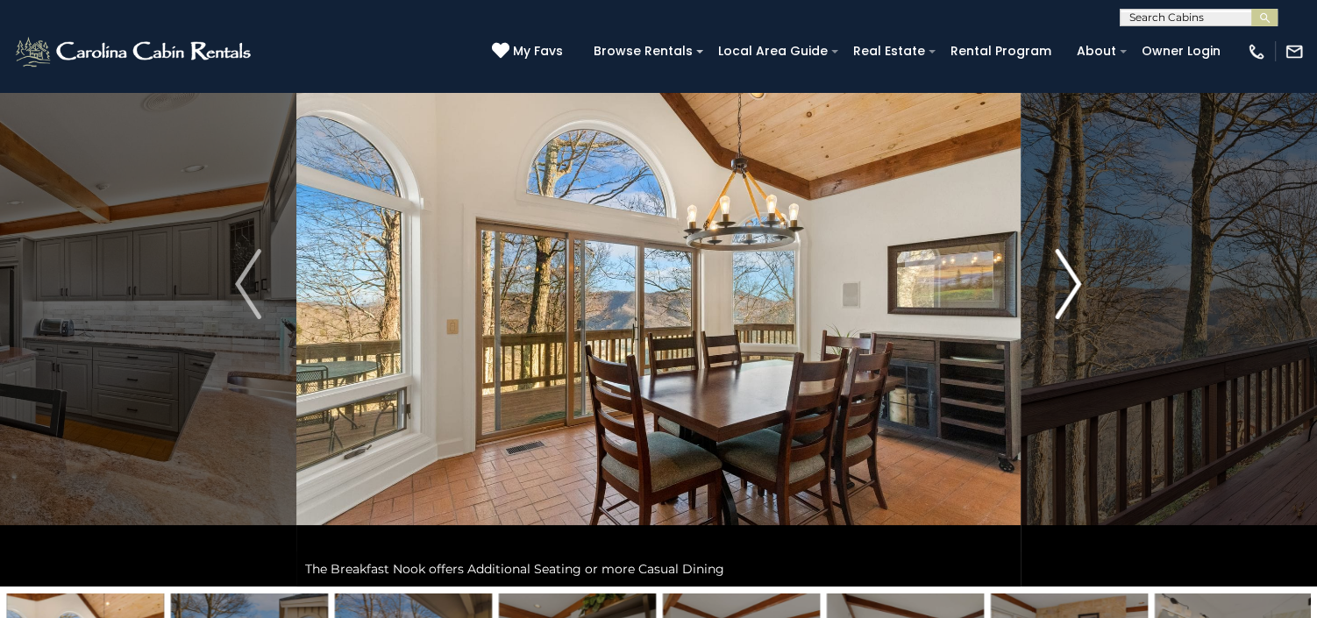
click at [1059, 305] on img "Next" at bounding box center [1069, 284] width 26 height 70
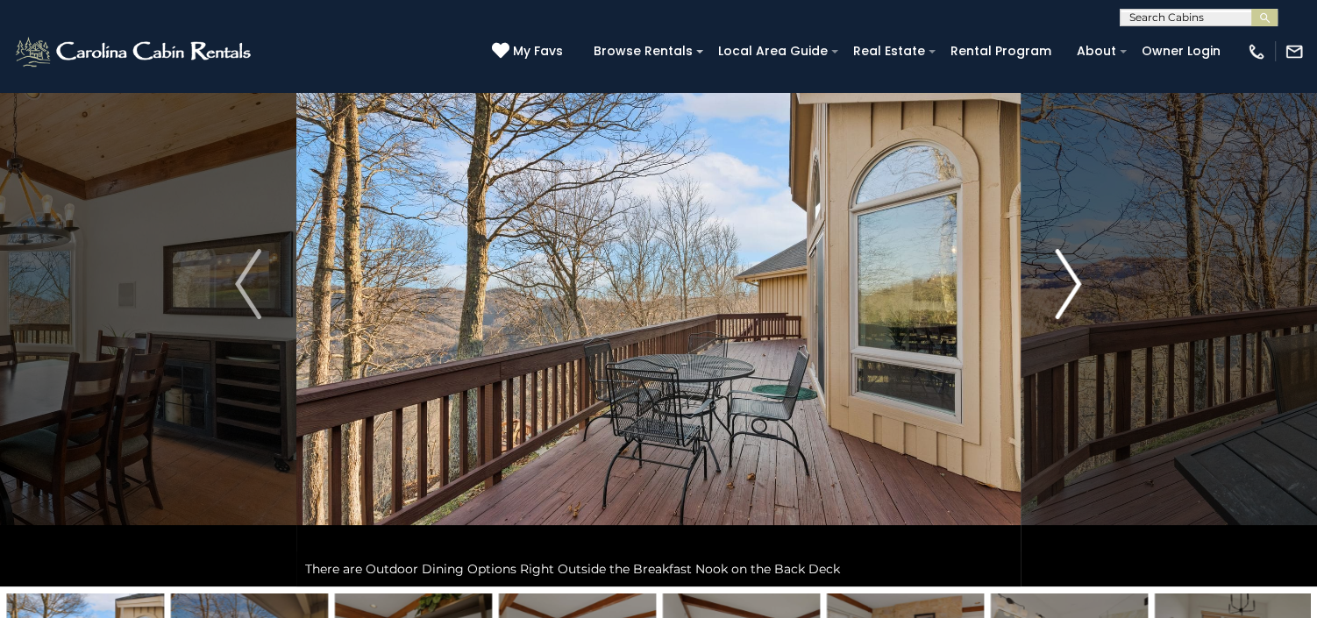
click at [1059, 305] on img "Next" at bounding box center [1069, 284] width 26 height 70
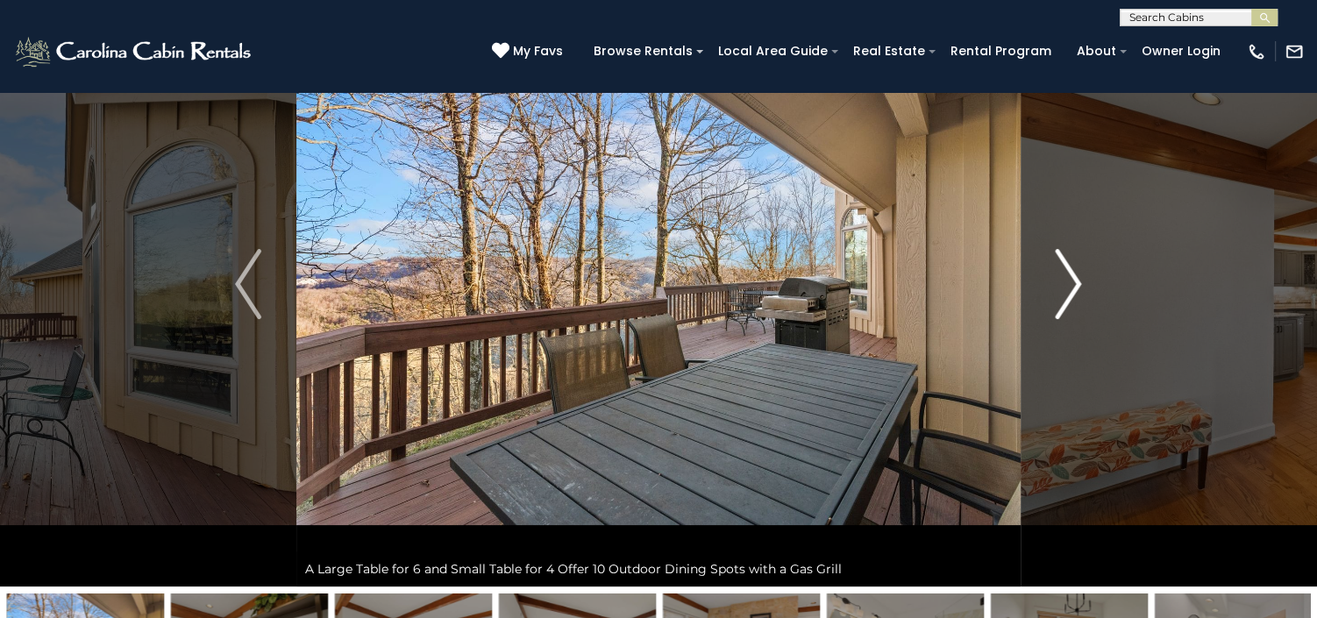
click at [1059, 305] on img "Next" at bounding box center [1069, 284] width 26 height 70
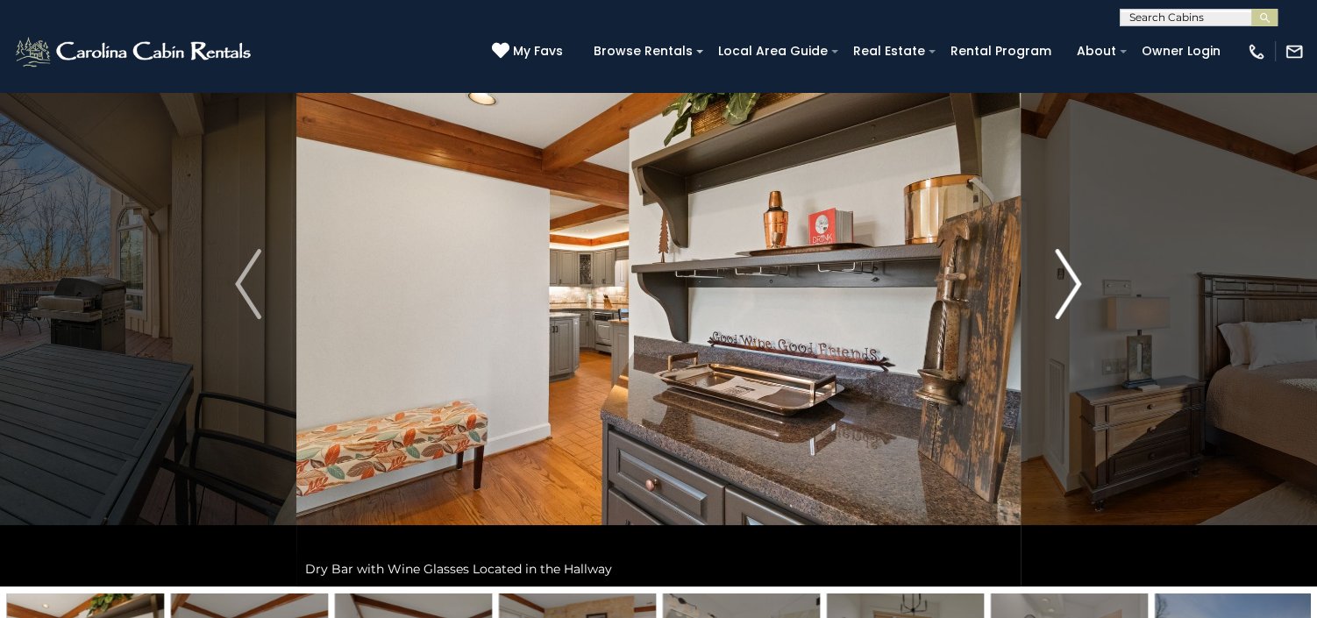
click at [1059, 305] on img "Next" at bounding box center [1069, 284] width 26 height 70
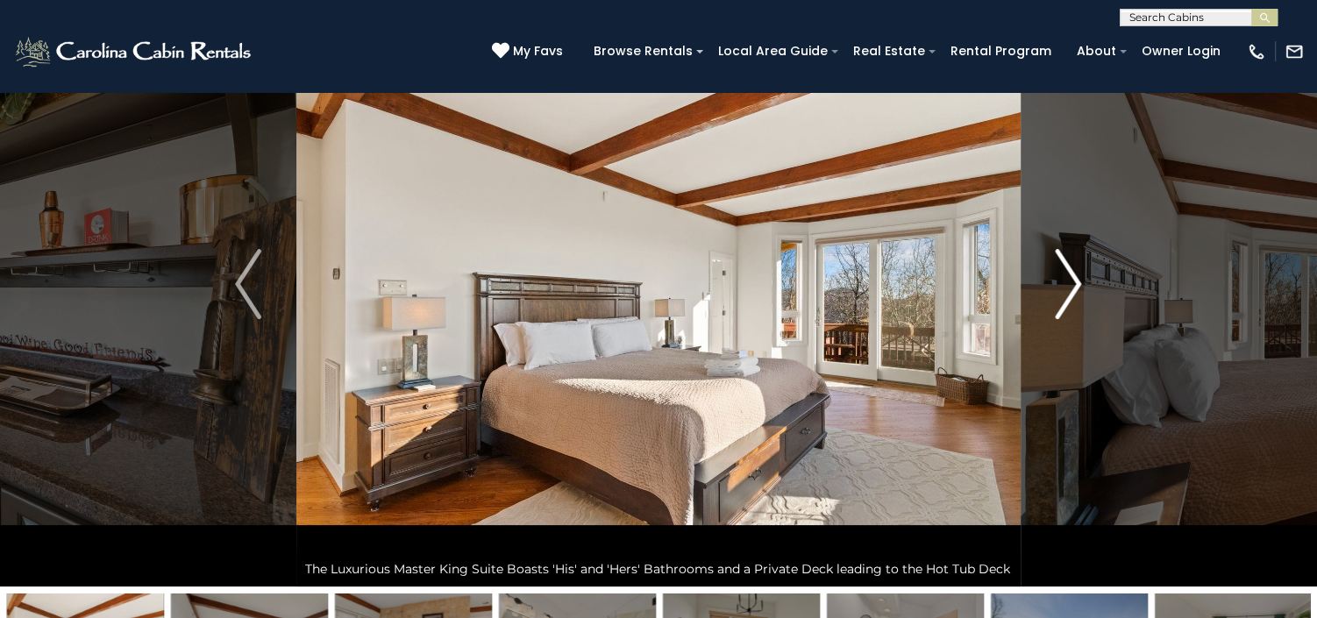
click at [1059, 305] on img "Next" at bounding box center [1069, 284] width 26 height 70
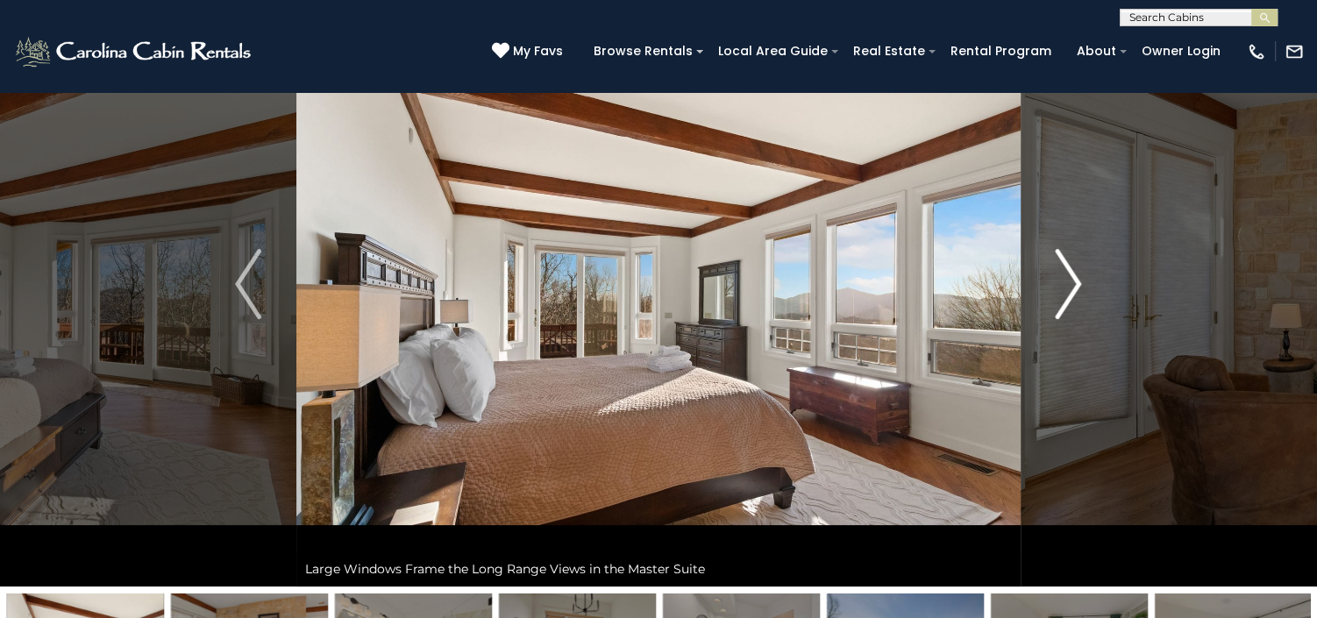
click at [1059, 305] on img "Next" at bounding box center [1069, 284] width 26 height 70
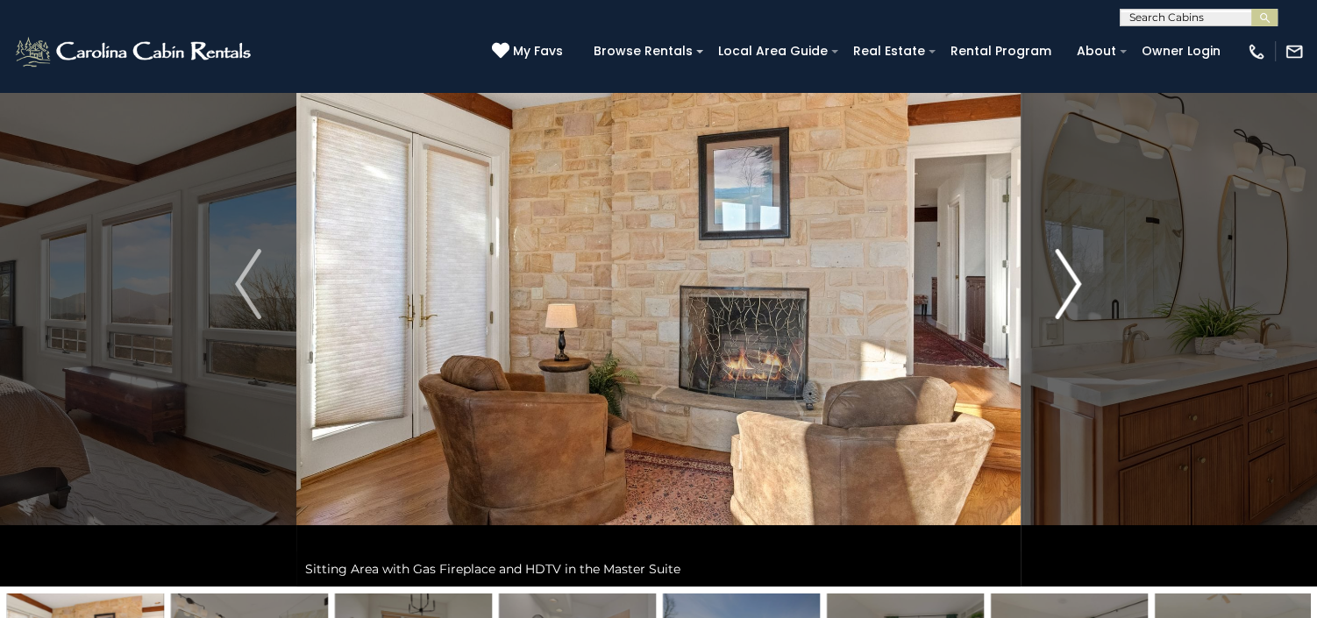
click at [1059, 305] on img "Next" at bounding box center [1069, 284] width 26 height 70
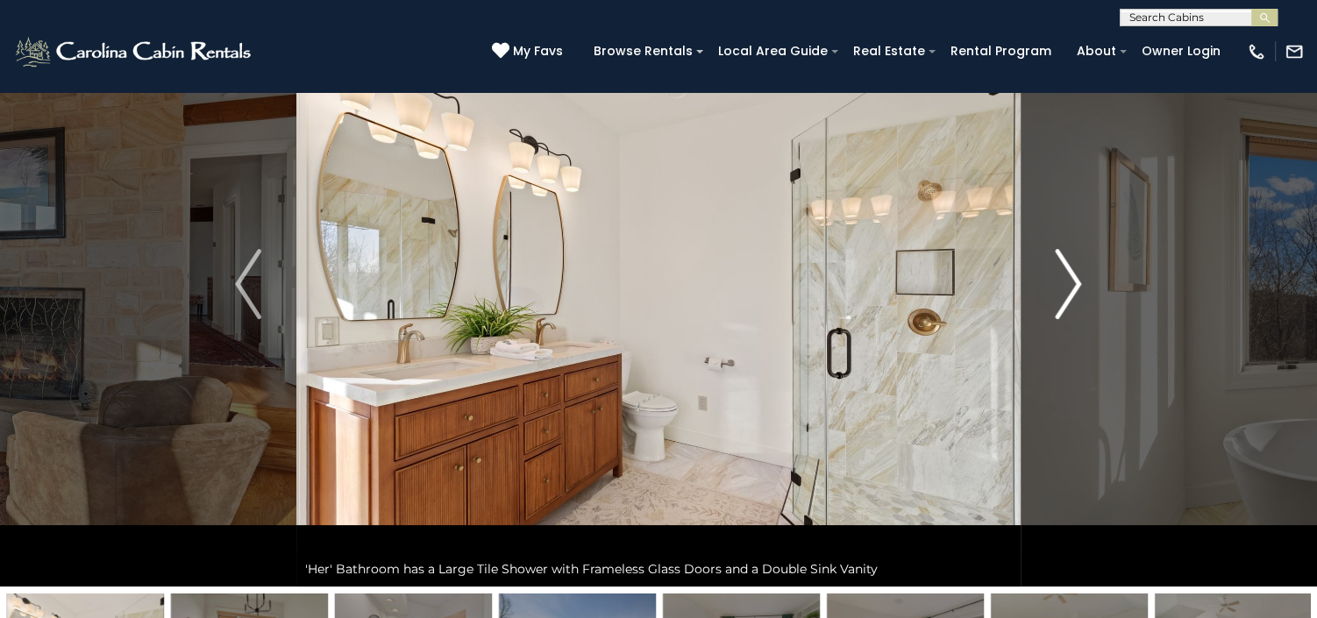
click at [1059, 305] on img "Next" at bounding box center [1069, 284] width 26 height 70
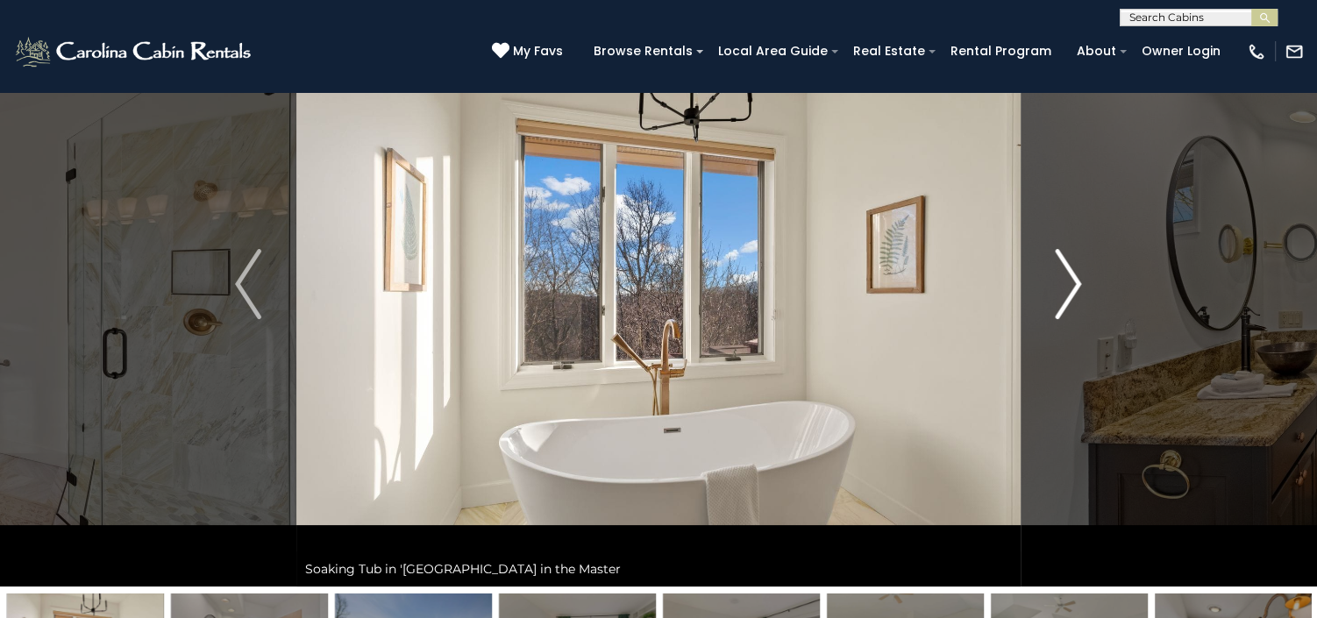
click at [1059, 305] on img "Next" at bounding box center [1069, 284] width 26 height 70
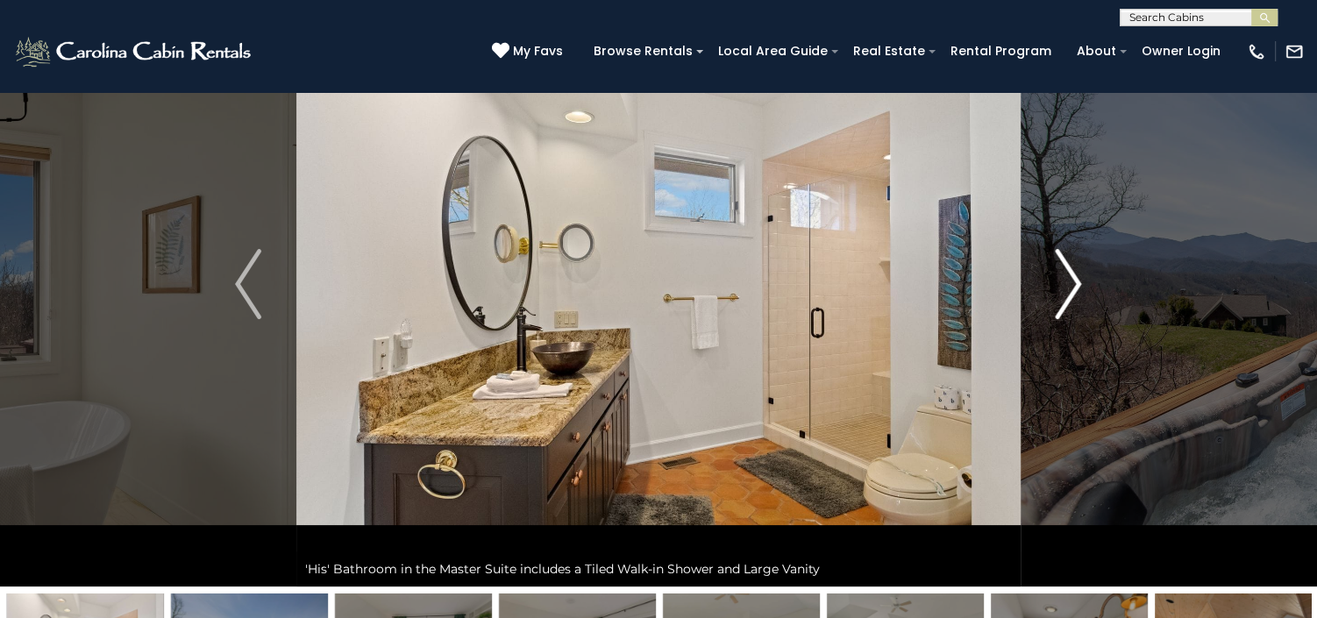
click at [1059, 305] on img "Next" at bounding box center [1069, 284] width 26 height 70
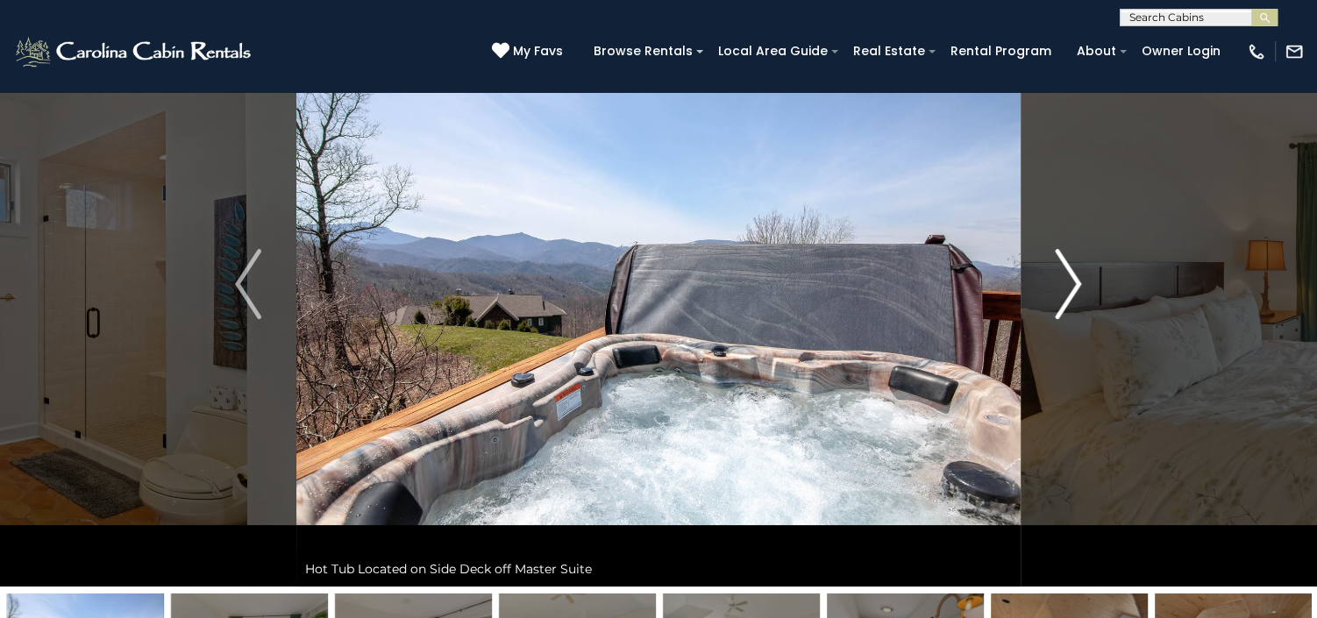
click at [1059, 305] on img "Next" at bounding box center [1069, 284] width 26 height 70
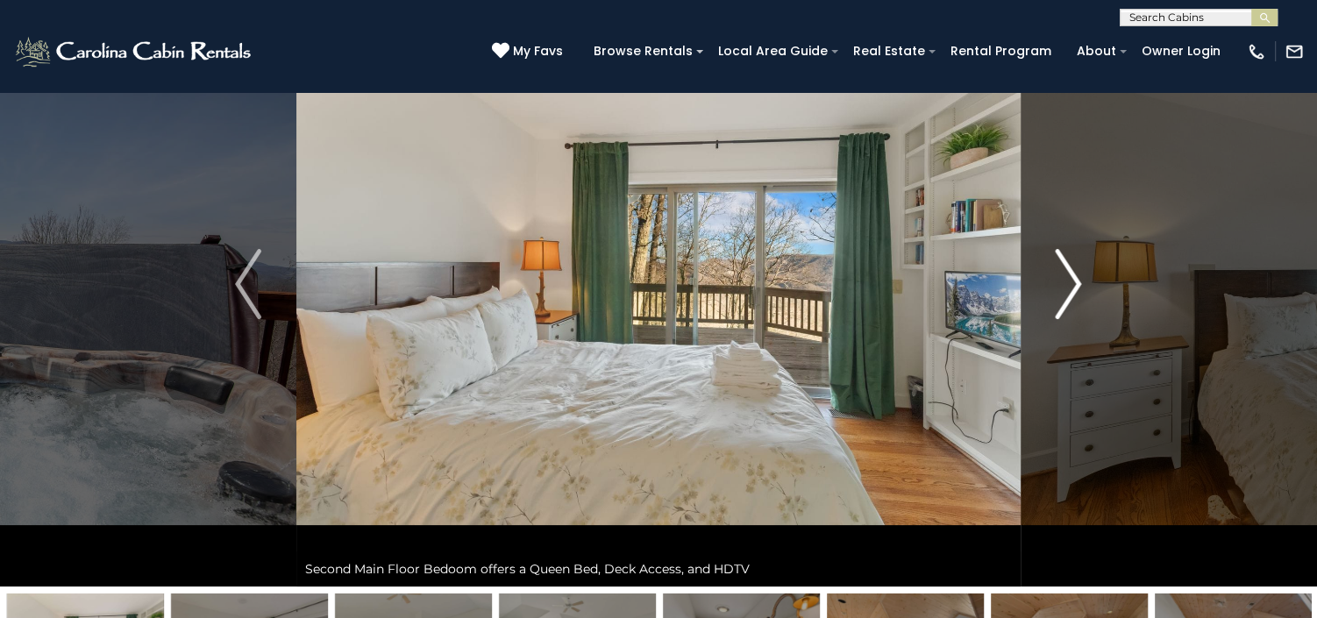
click at [1059, 305] on img "Next" at bounding box center [1069, 284] width 26 height 70
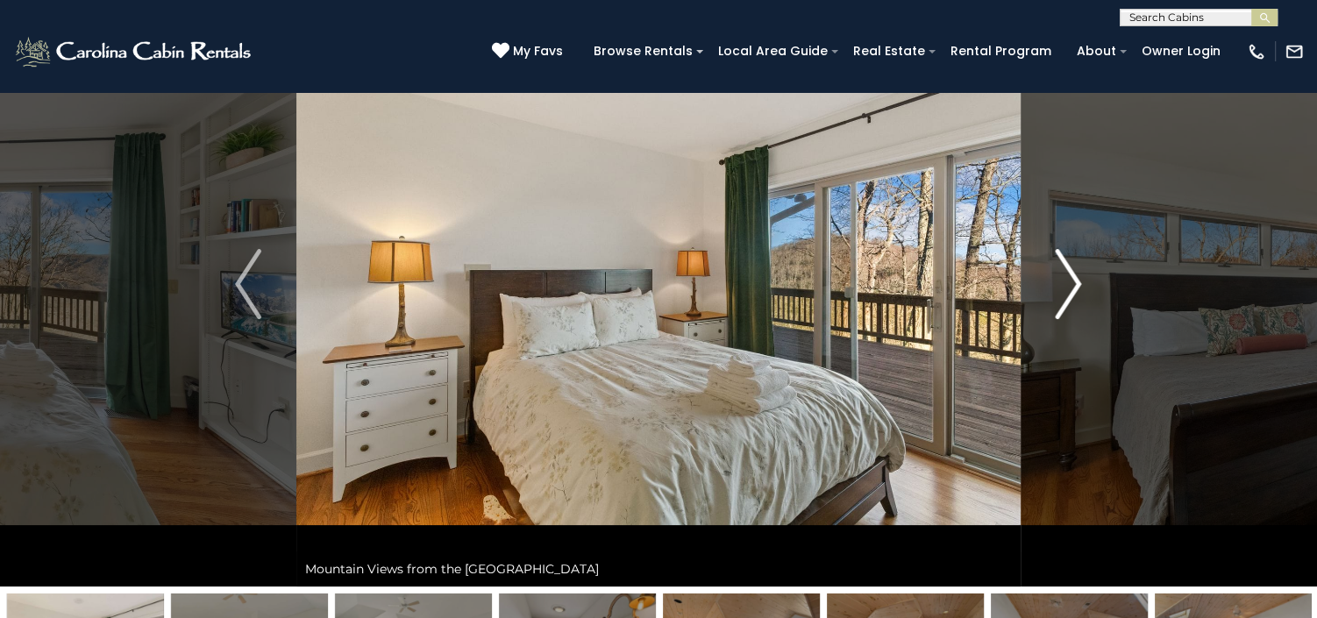
click at [1059, 305] on img "Next" at bounding box center [1069, 284] width 26 height 70
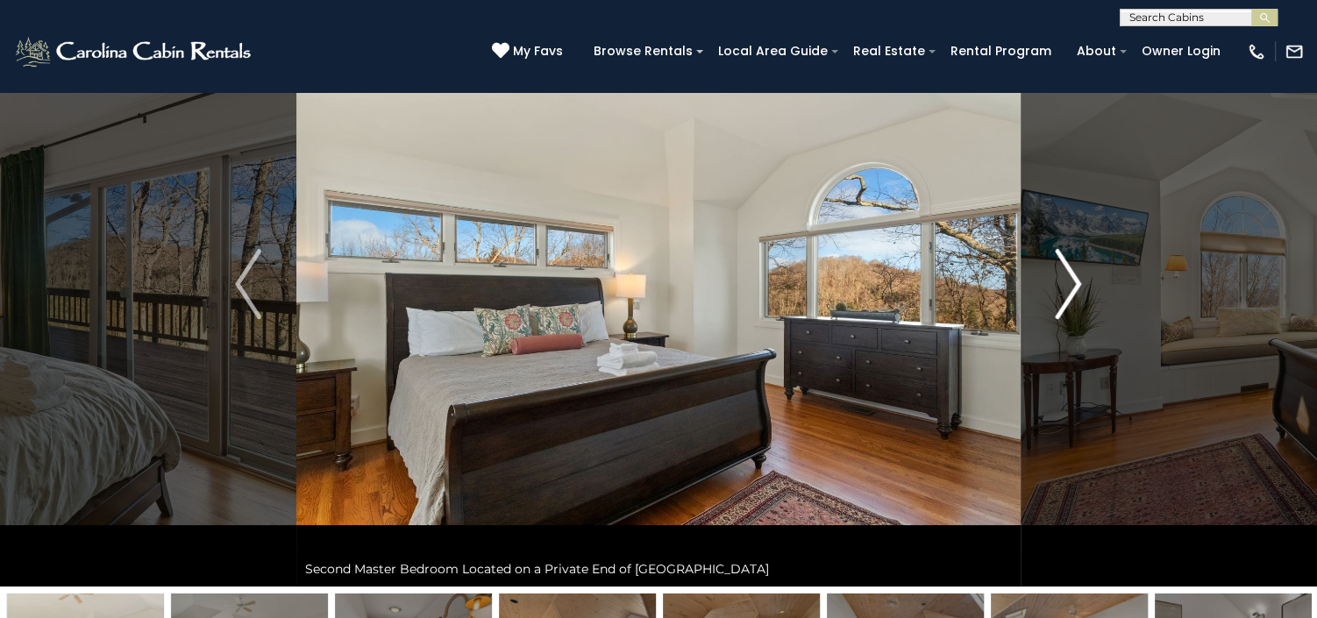
click at [1059, 305] on img "Next" at bounding box center [1069, 284] width 26 height 70
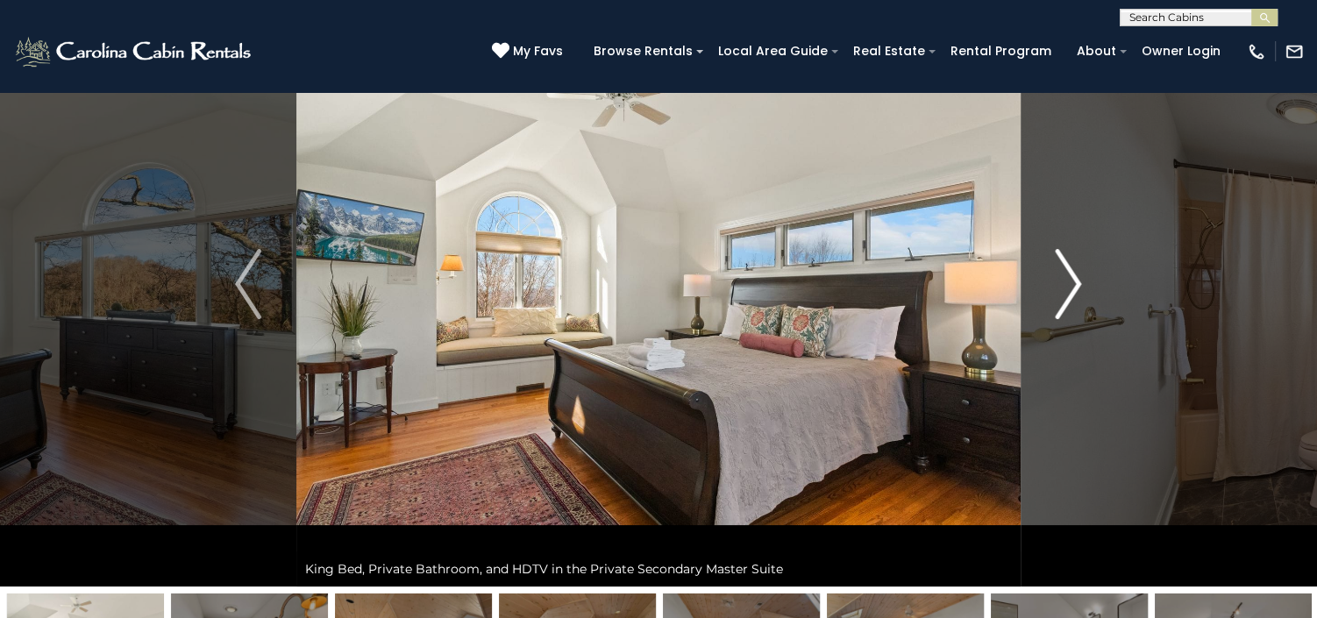
click at [1059, 305] on img "Next" at bounding box center [1069, 284] width 26 height 70
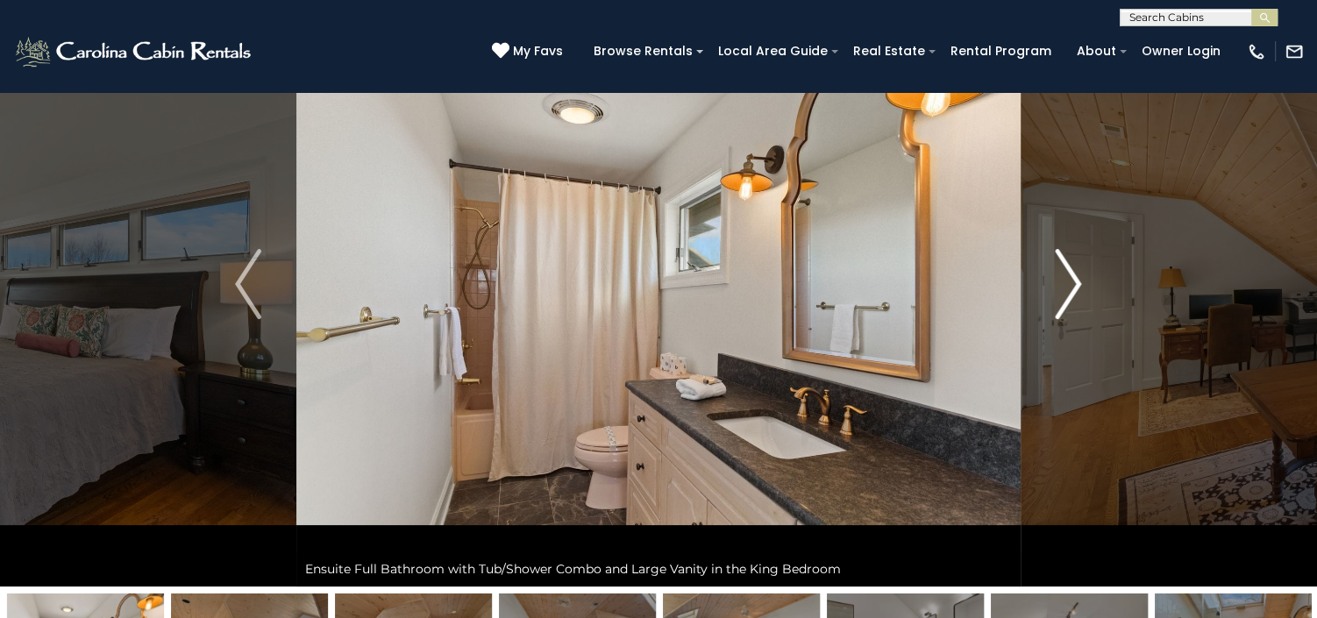
click at [1059, 305] on img "Next" at bounding box center [1069, 284] width 26 height 70
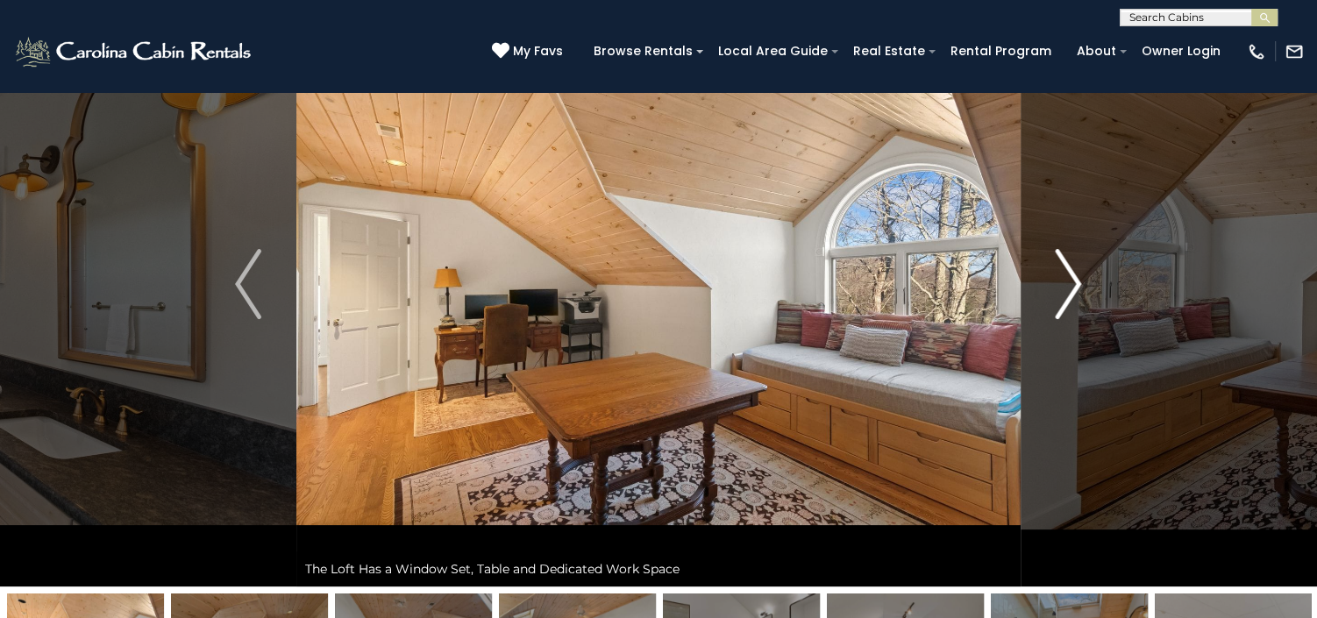
click at [1059, 305] on img "Next" at bounding box center [1069, 284] width 26 height 70
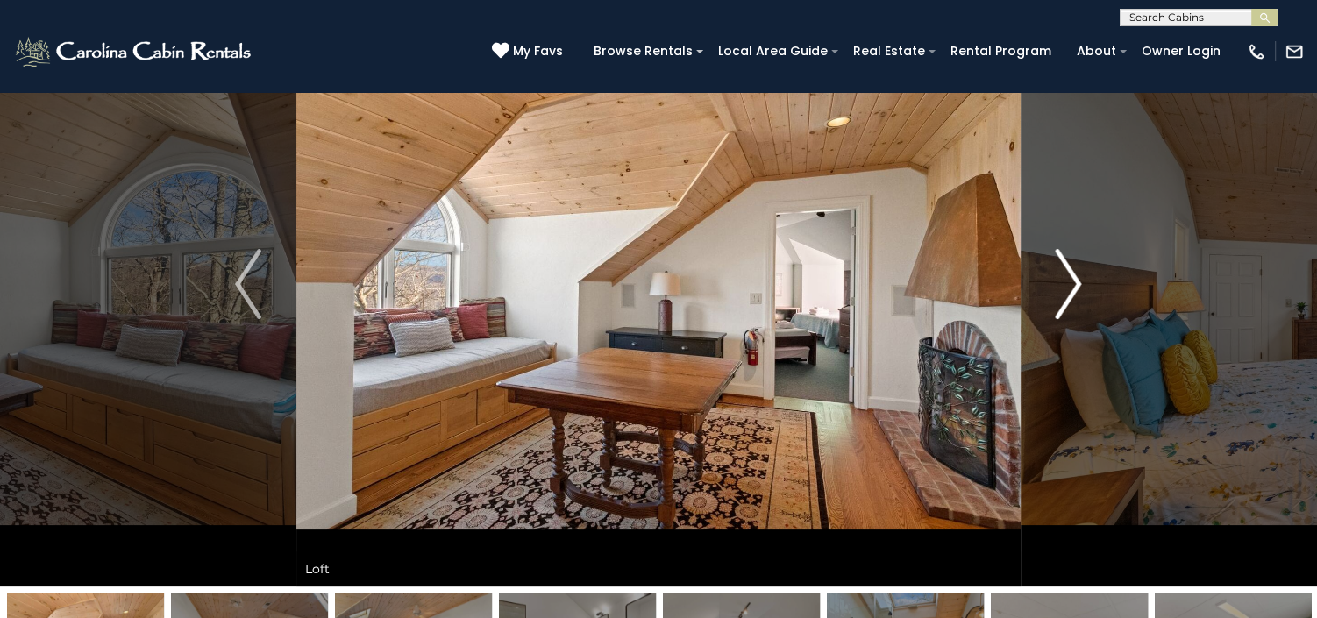
click at [1059, 305] on img "Next" at bounding box center [1069, 284] width 26 height 70
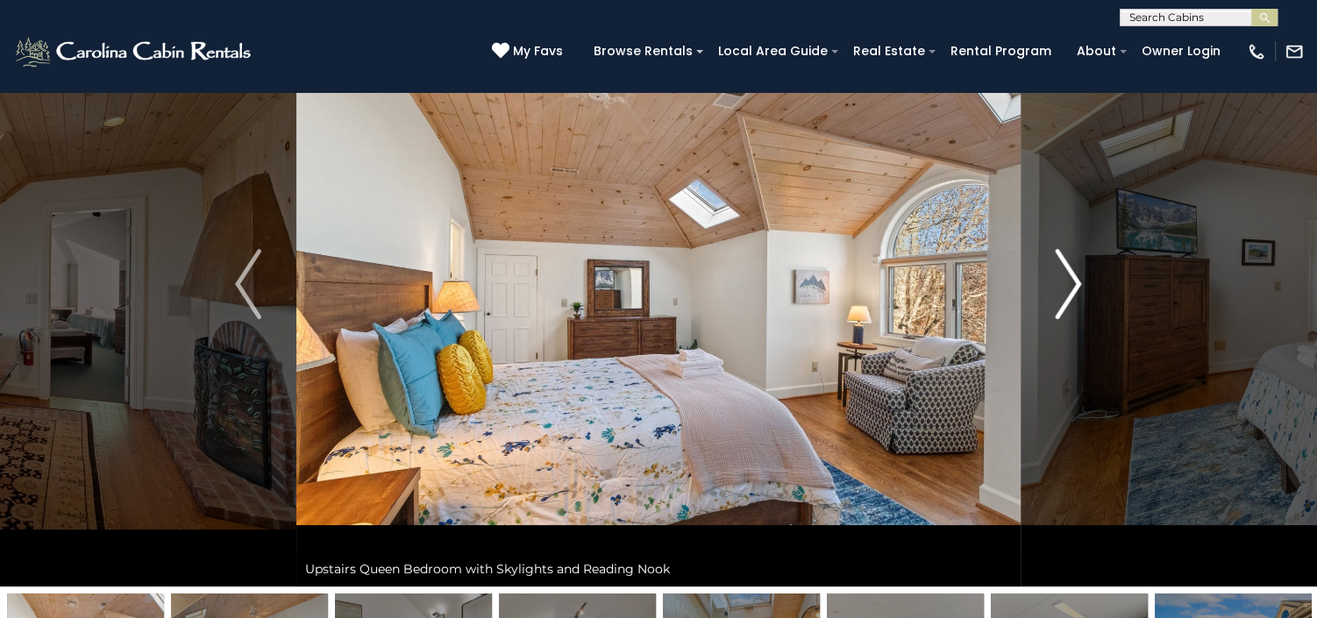
click at [1059, 305] on img "Next" at bounding box center [1069, 284] width 26 height 70
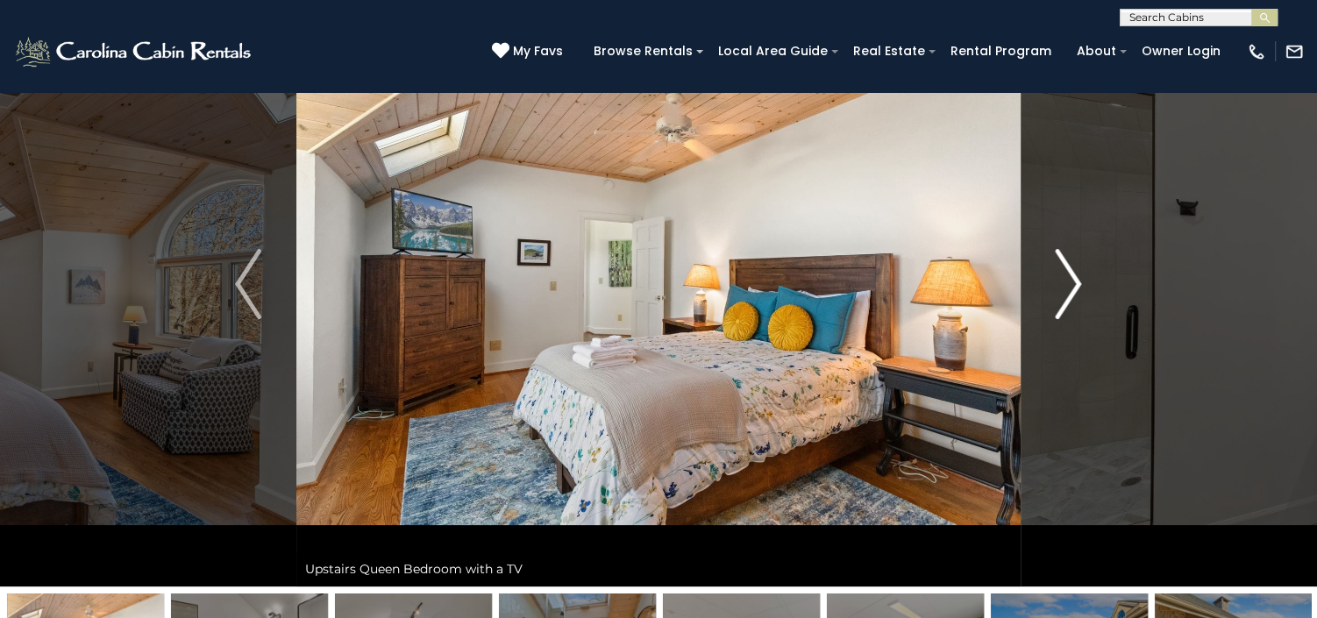
click at [1059, 305] on img "Next" at bounding box center [1069, 284] width 26 height 70
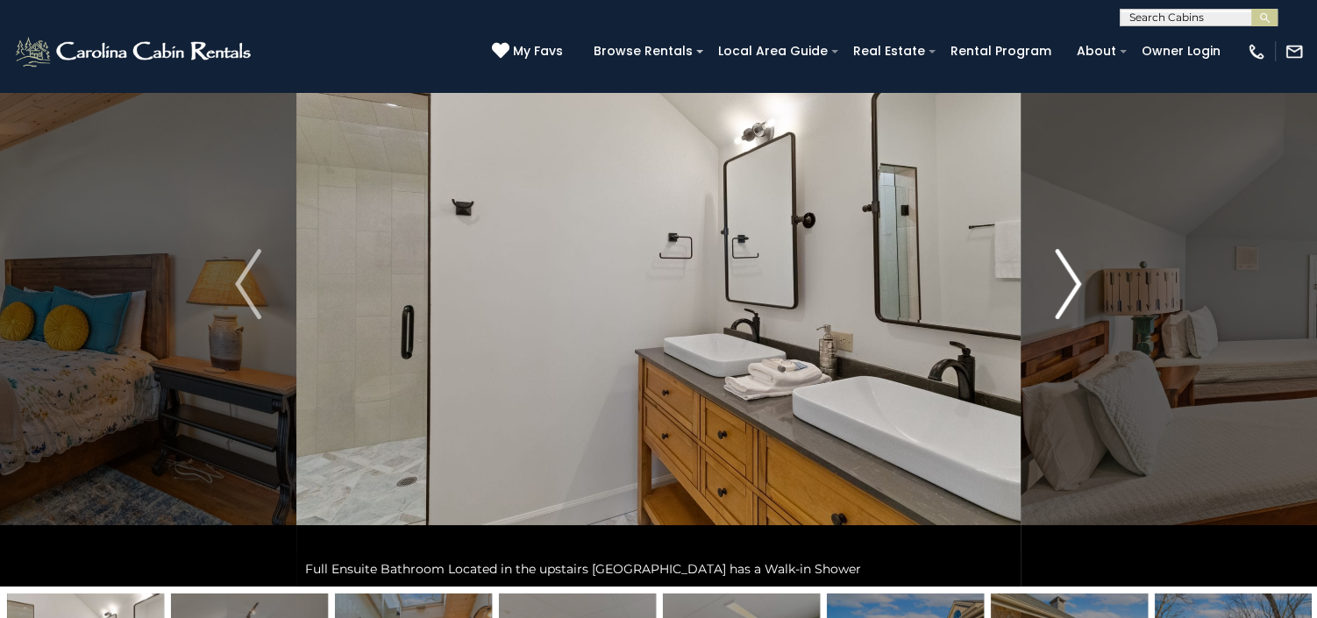
click at [1059, 305] on img "Next" at bounding box center [1069, 284] width 26 height 70
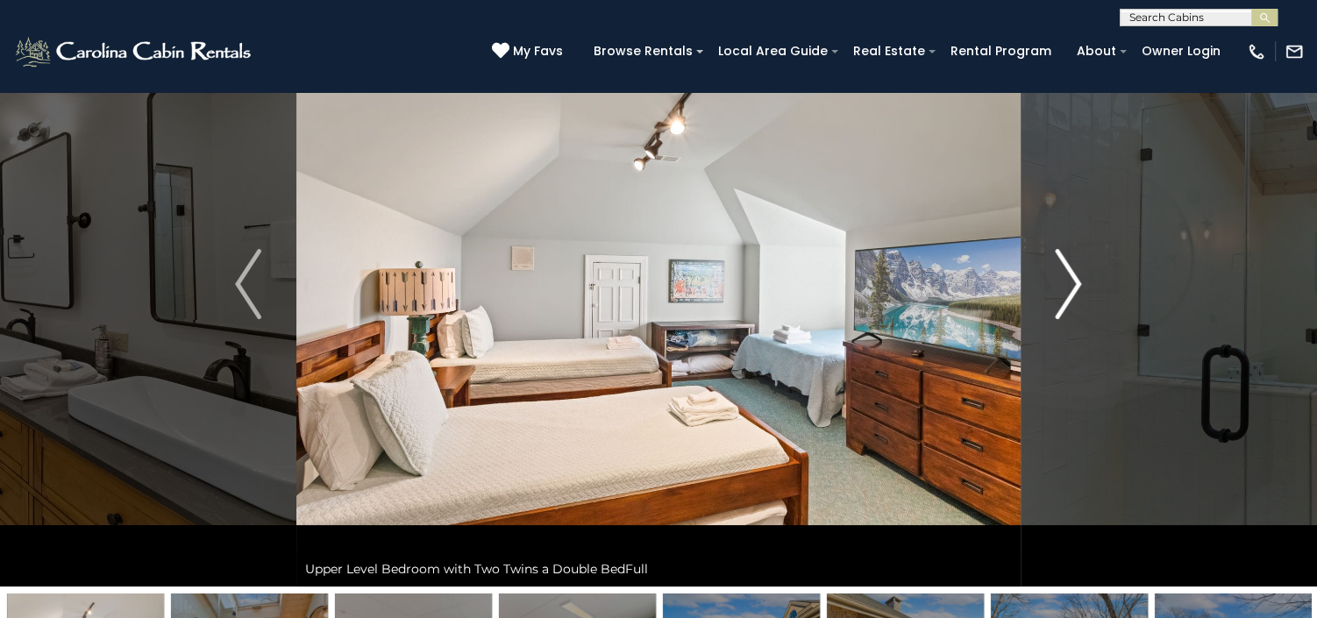
click at [1059, 305] on img "Next" at bounding box center [1069, 284] width 26 height 70
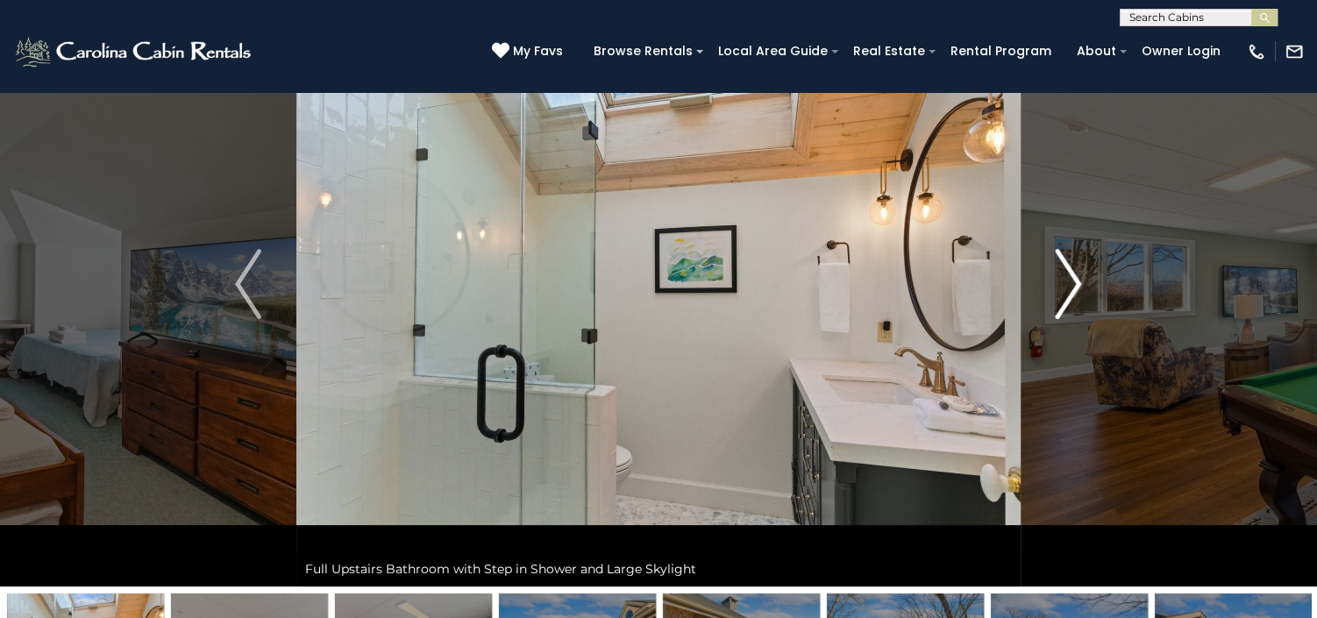
click at [1059, 305] on img "Next" at bounding box center [1069, 284] width 26 height 70
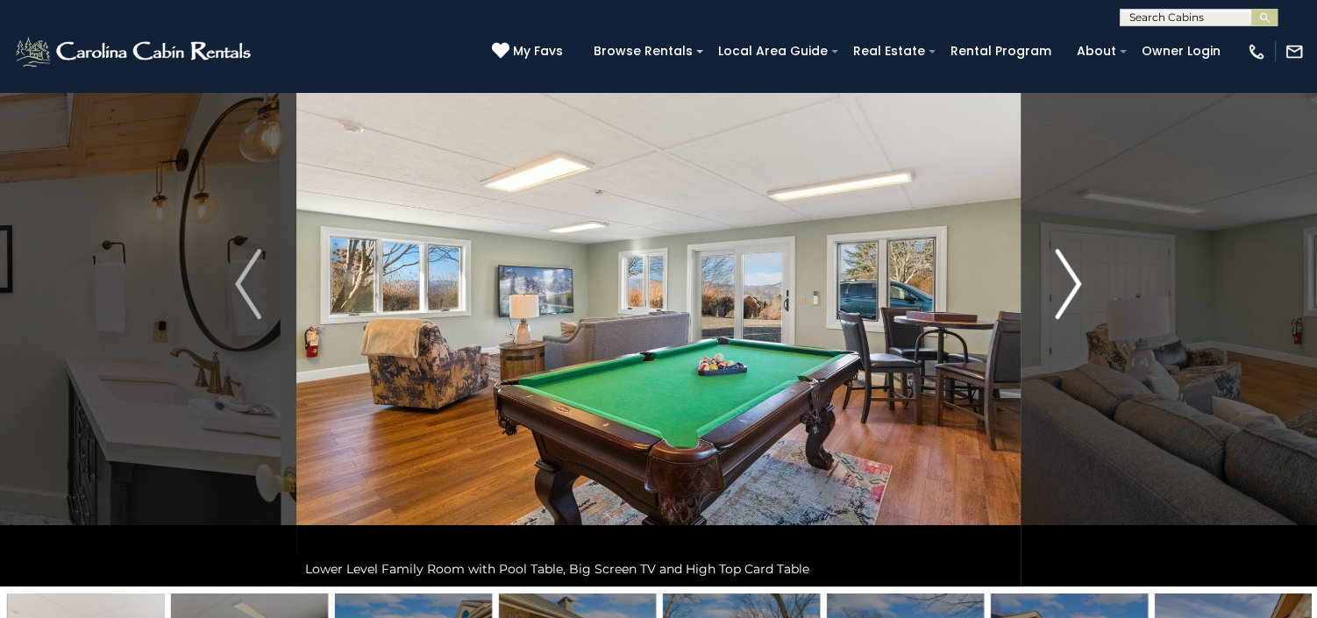
click at [1059, 305] on img "Next" at bounding box center [1069, 284] width 26 height 70
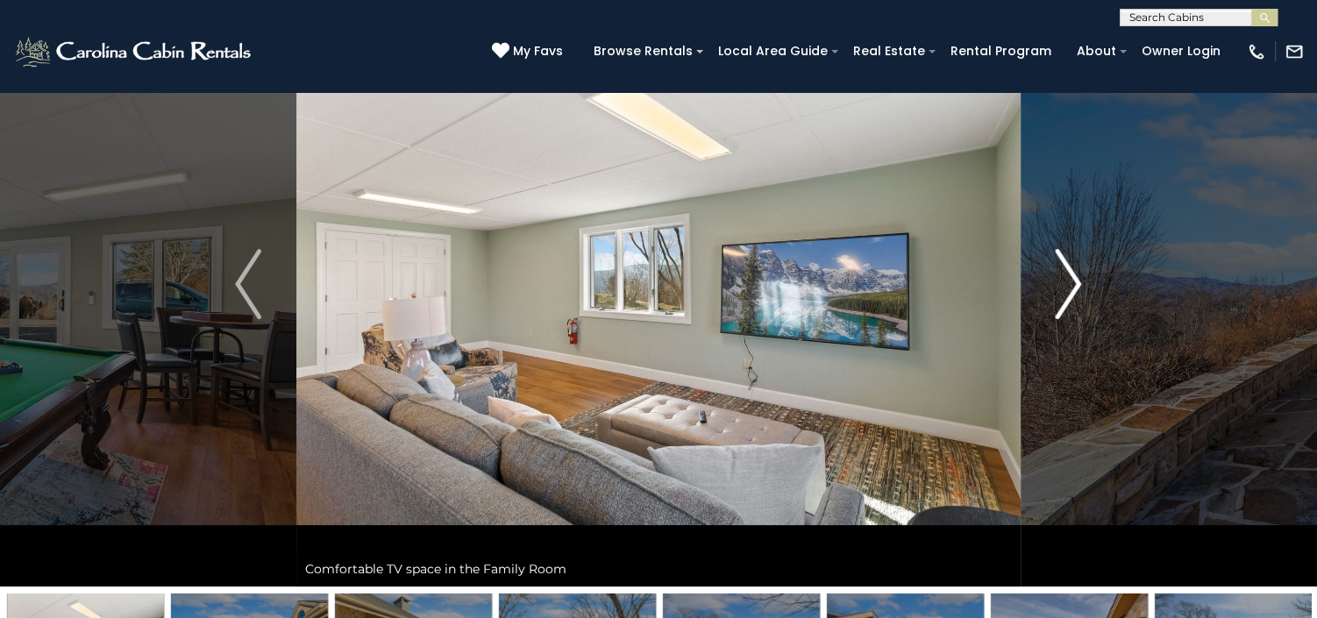
click at [1059, 305] on img "Next" at bounding box center [1069, 284] width 26 height 70
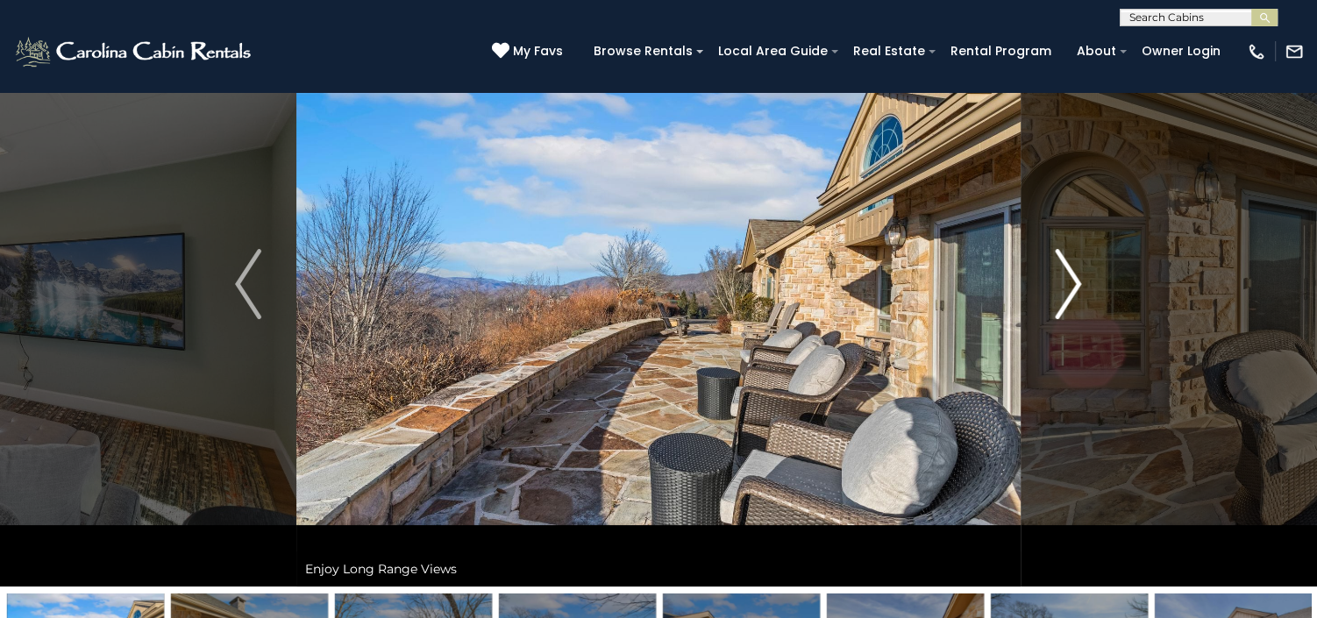
click at [1059, 305] on img "Next" at bounding box center [1069, 284] width 26 height 70
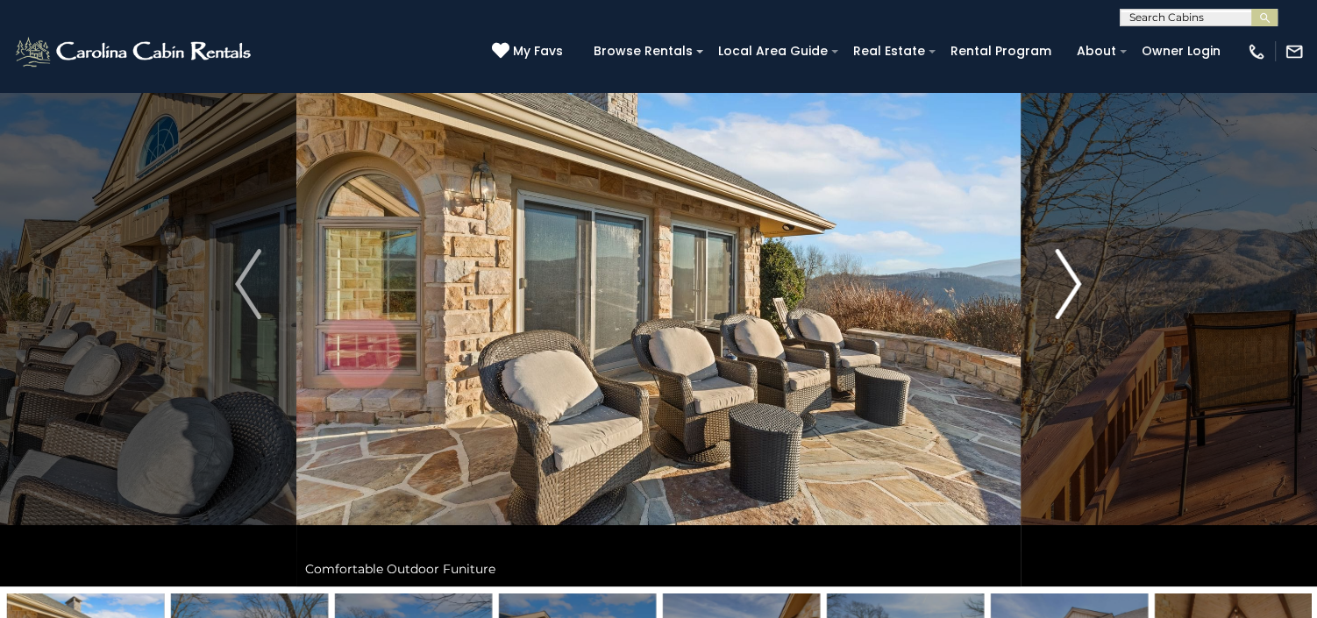
click at [1059, 305] on img "Next" at bounding box center [1069, 284] width 26 height 70
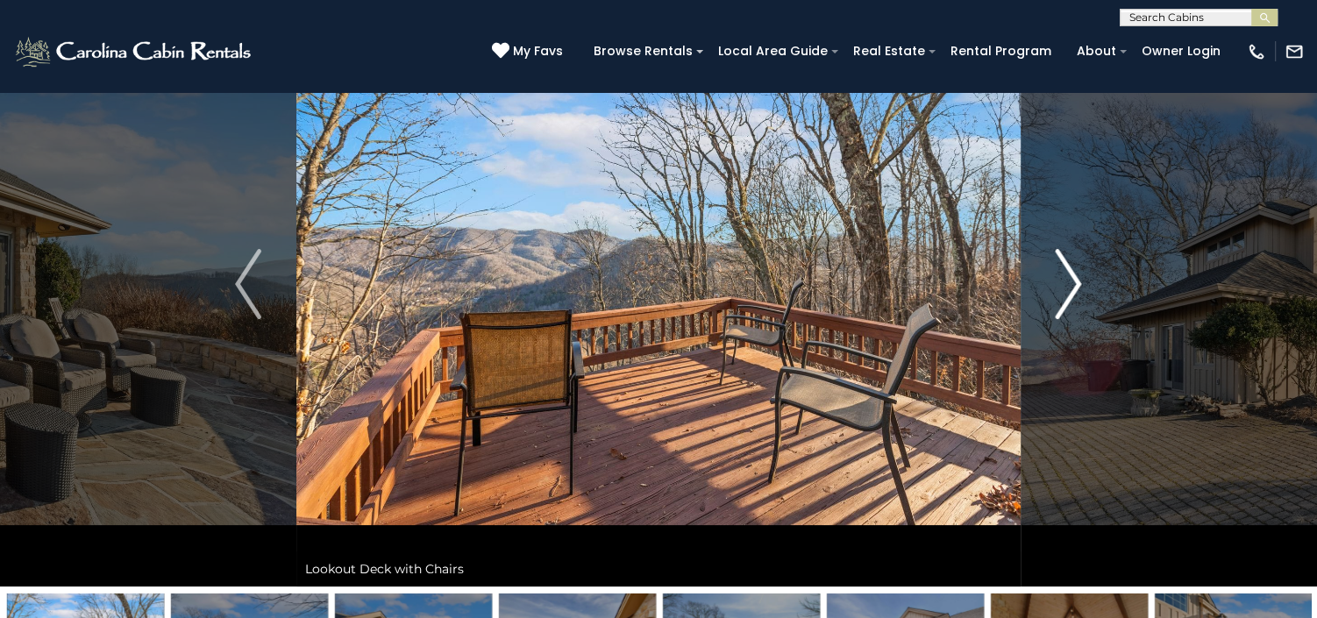
click at [1059, 305] on img "Next" at bounding box center [1069, 284] width 26 height 70
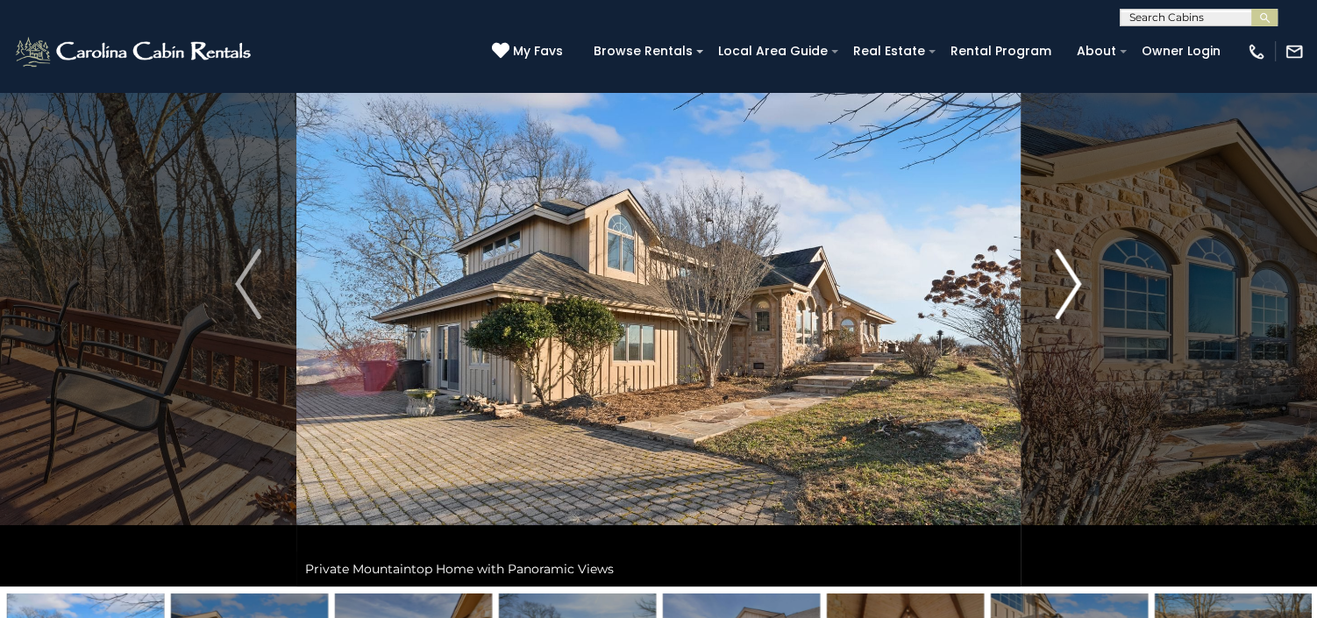
click at [1059, 305] on img "Next" at bounding box center [1069, 284] width 26 height 70
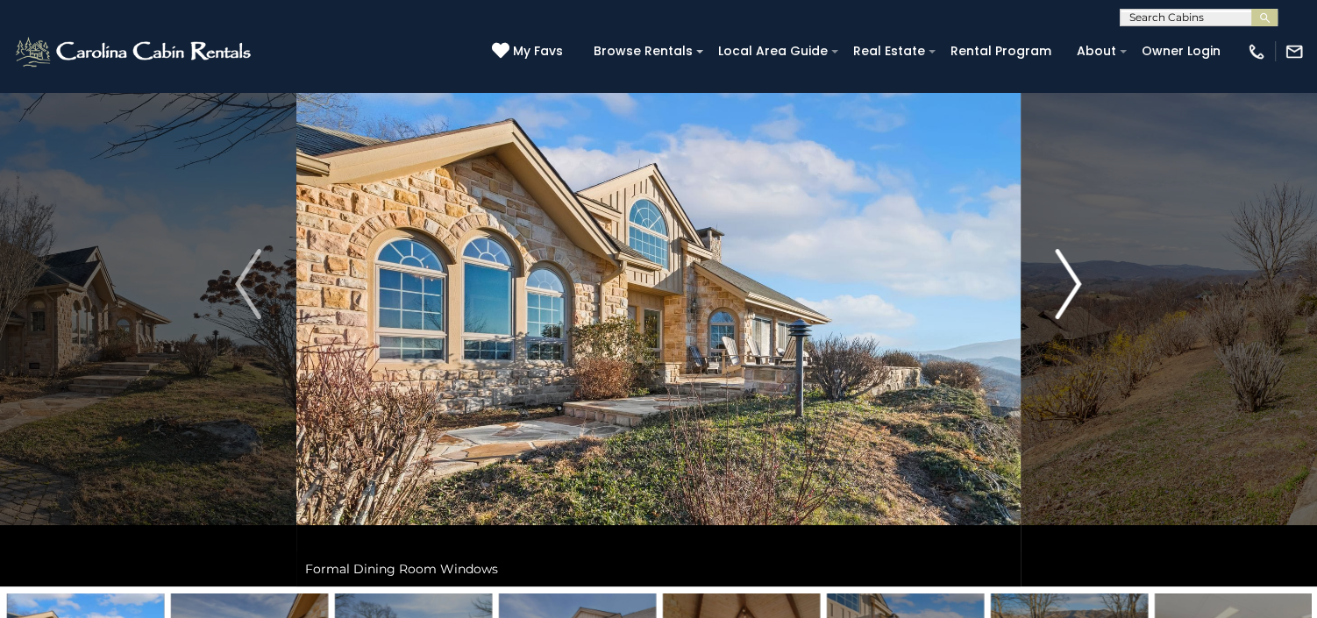
click at [1059, 305] on img "Next" at bounding box center [1069, 284] width 26 height 70
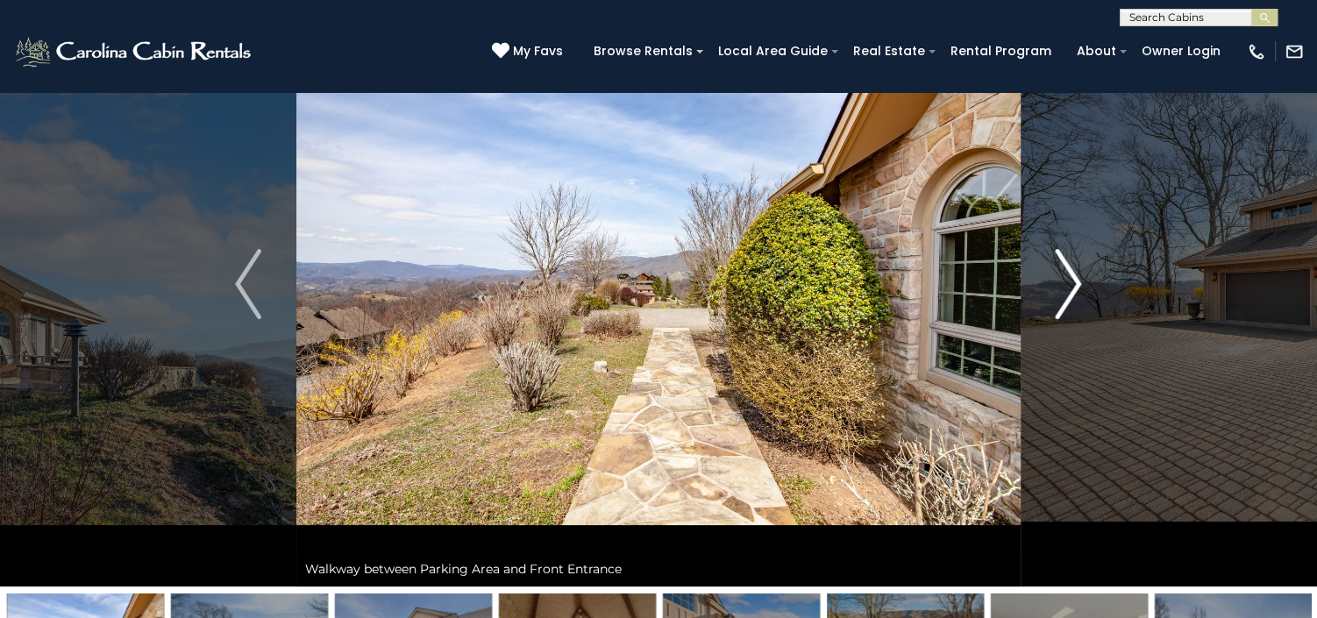
click at [1059, 305] on img "Next" at bounding box center [1069, 284] width 26 height 70
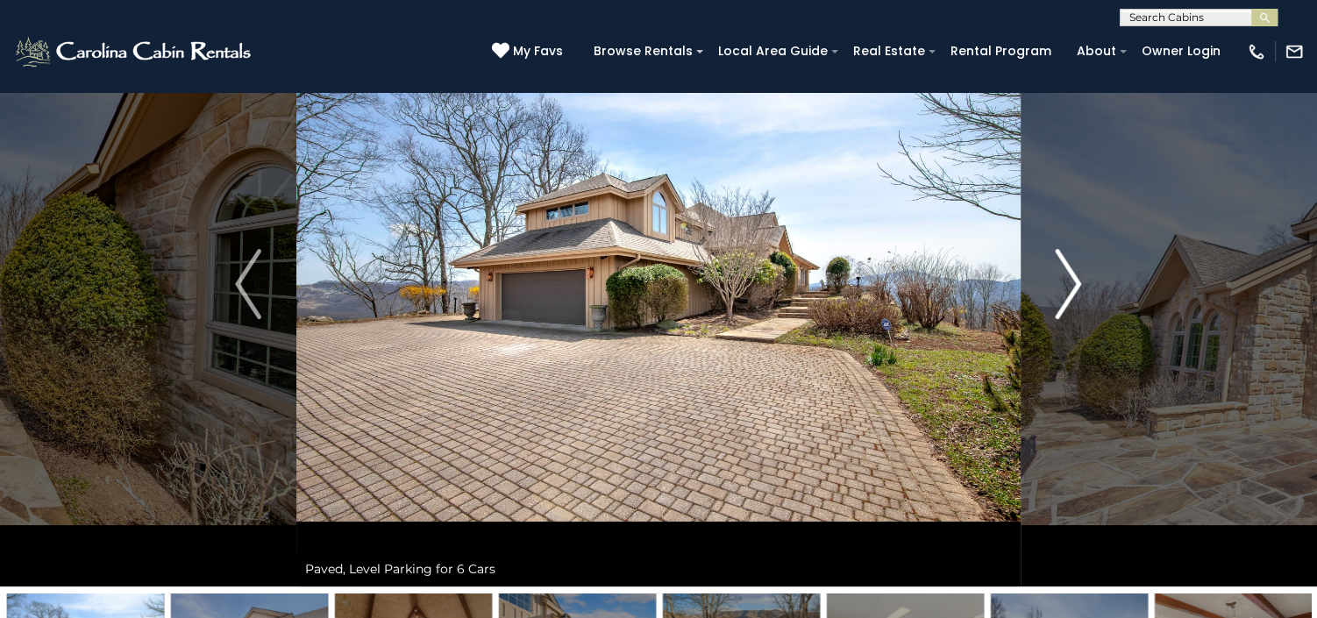
click at [1059, 305] on img "Next" at bounding box center [1069, 284] width 26 height 70
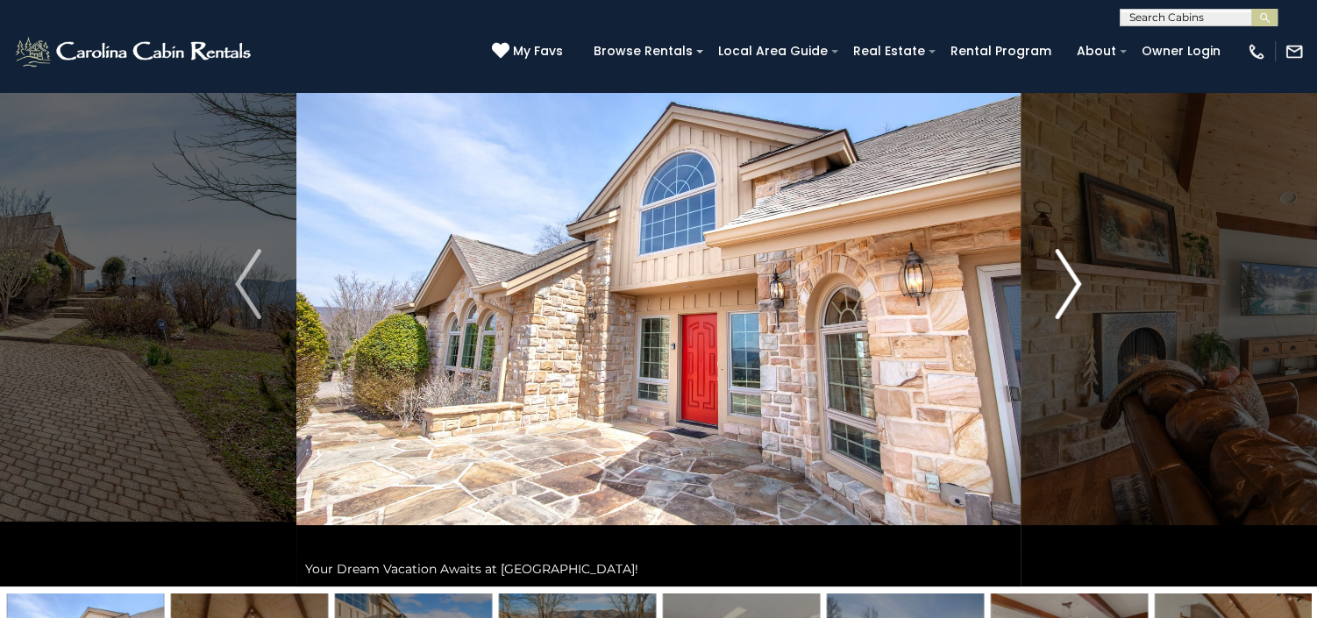
click at [1059, 305] on img "Next" at bounding box center [1069, 284] width 26 height 70
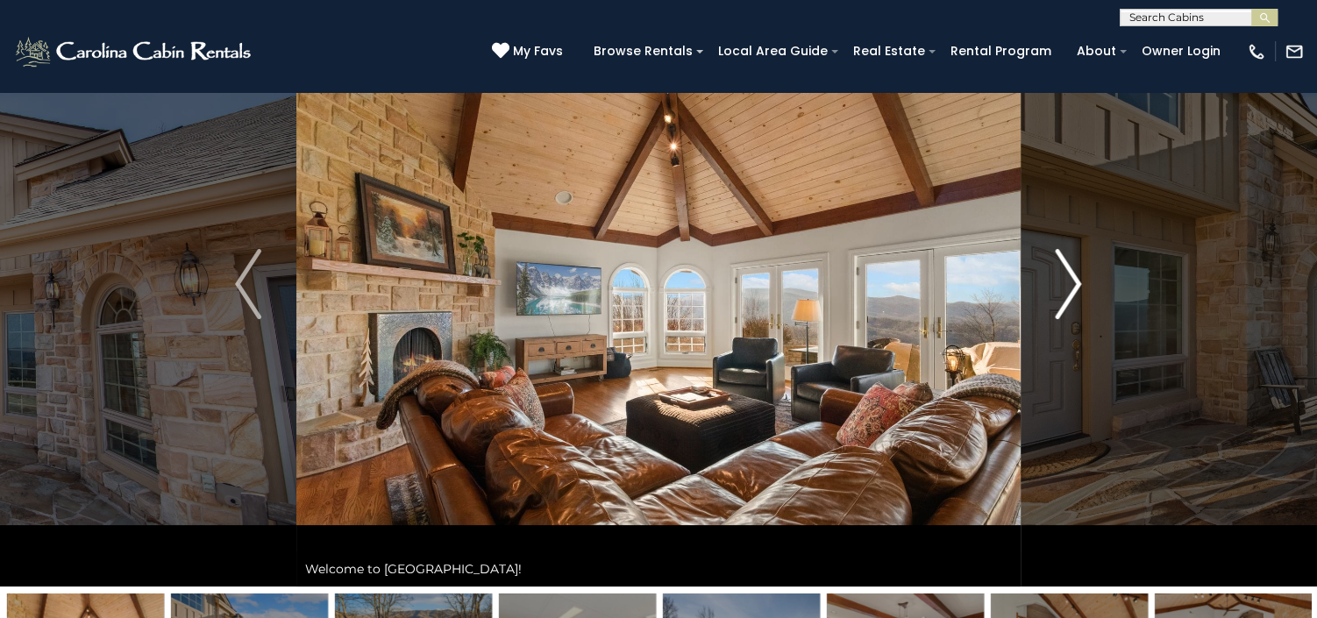
click at [1059, 305] on img "Next" at bounding box center [1069, 284] width 26 height 70
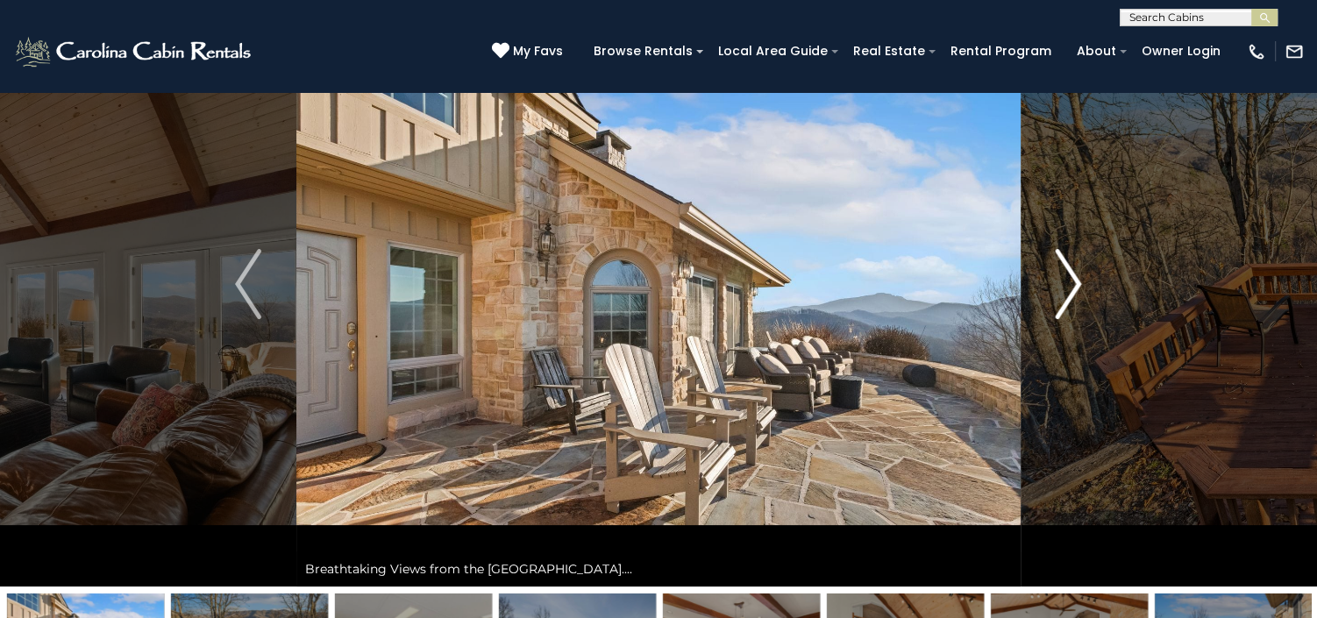
click at [1059, 305] on img "Next" at bounding box center [1069, 284] width 26 height 70
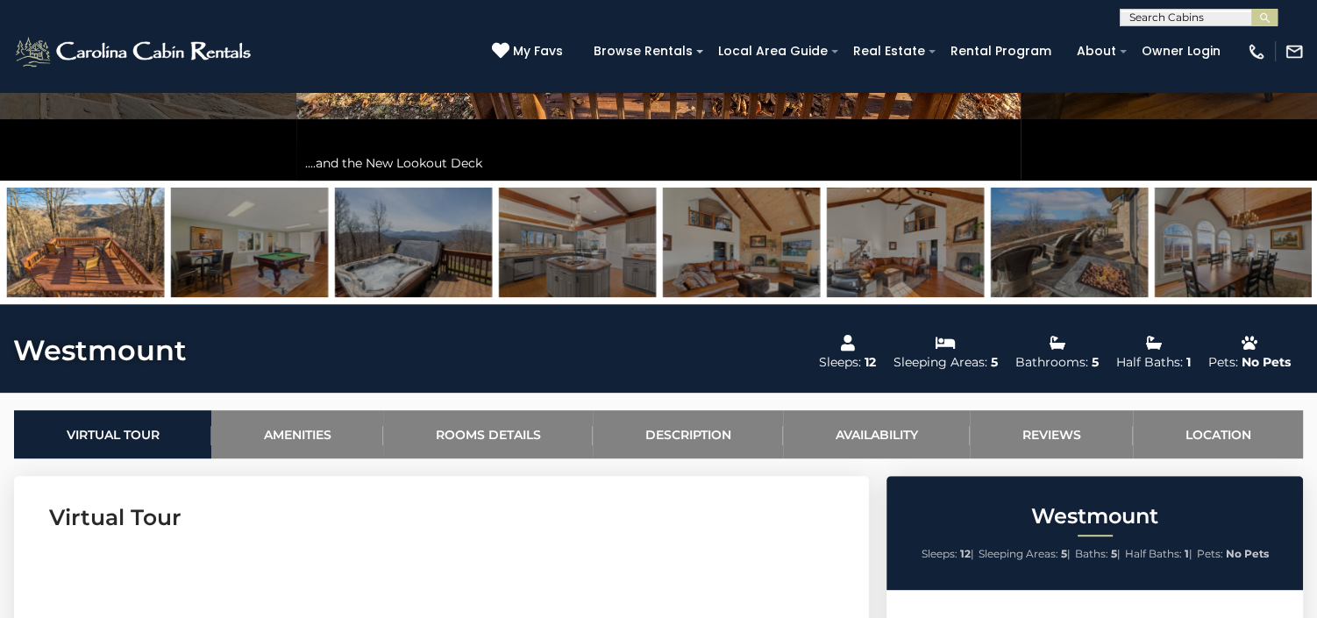
scroll to position [547, 0]
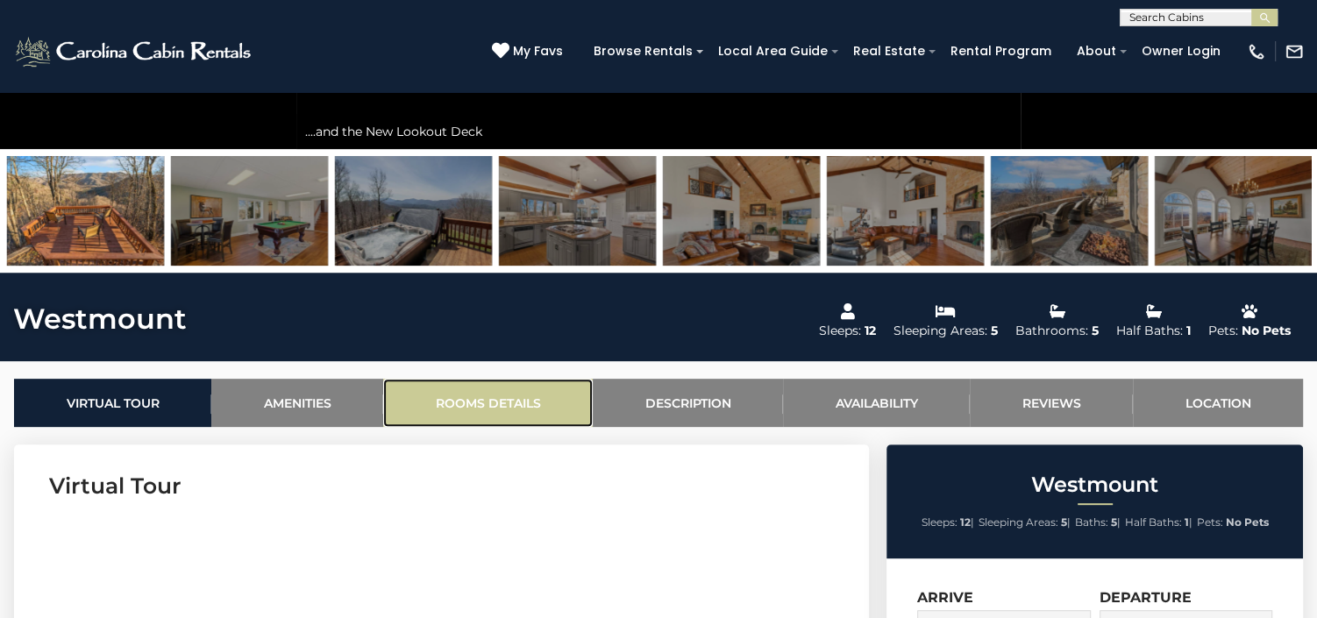
click at [526, 402] on link "Rooms Details" at bounding box center [488, 403] width 210 height 48
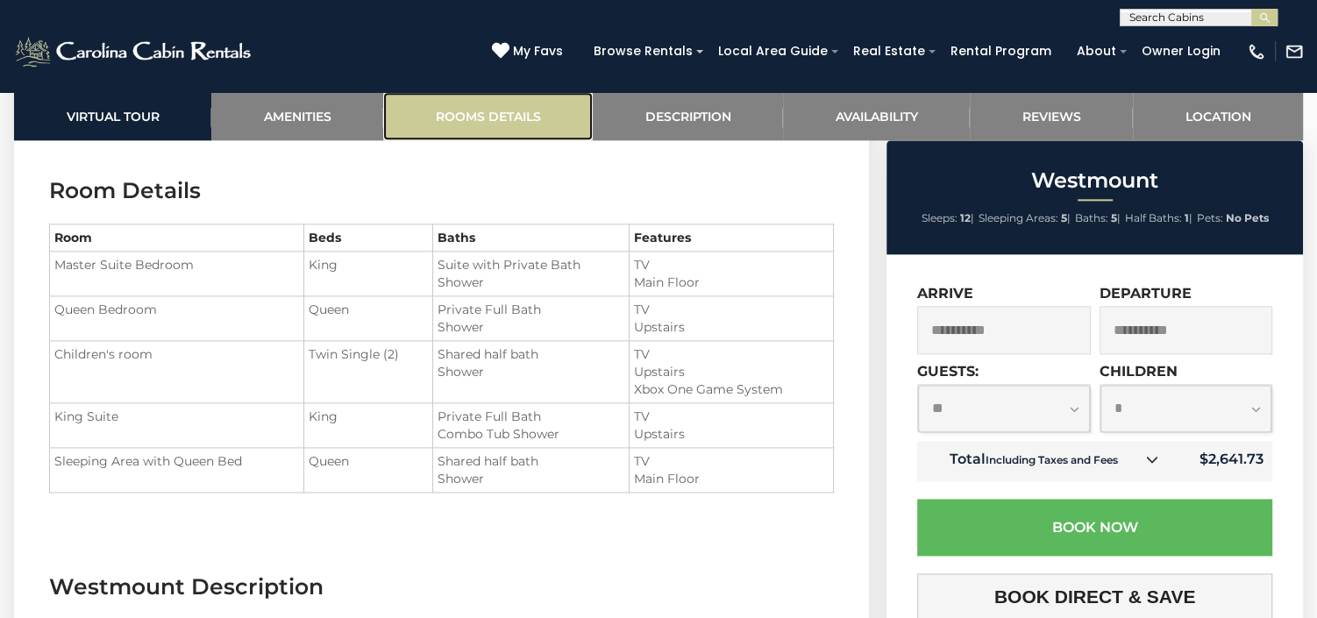
scroll to position [2007, 0]
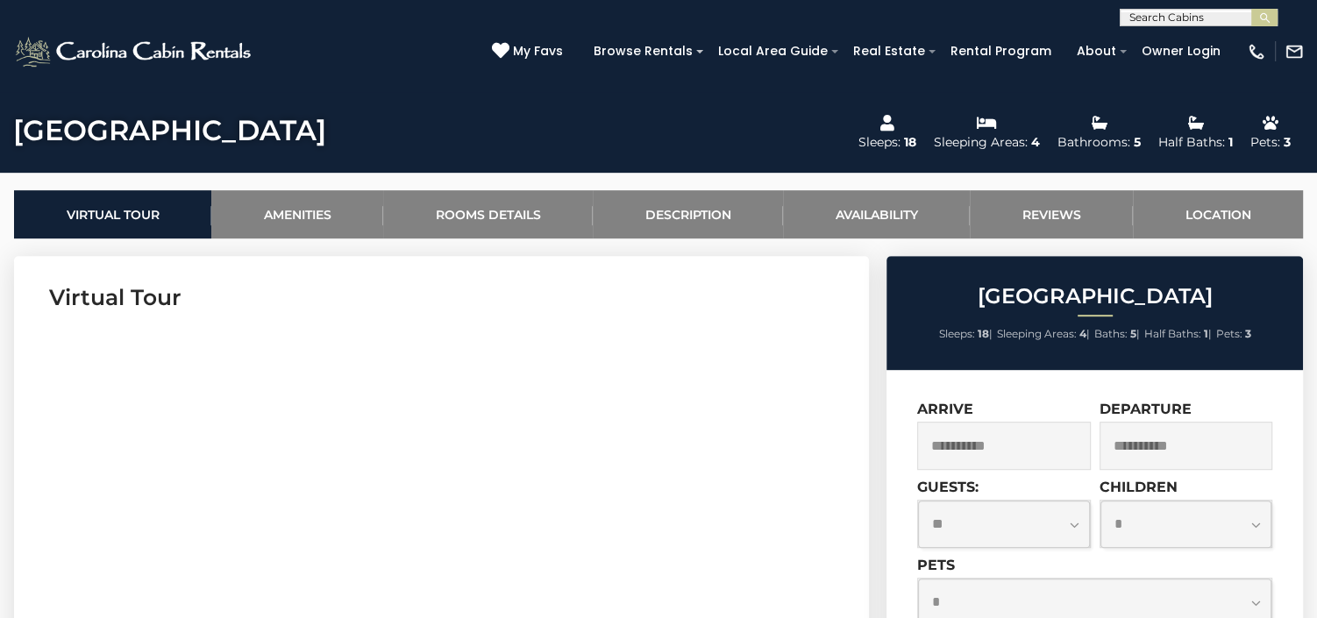
scroll to position [766, 0]
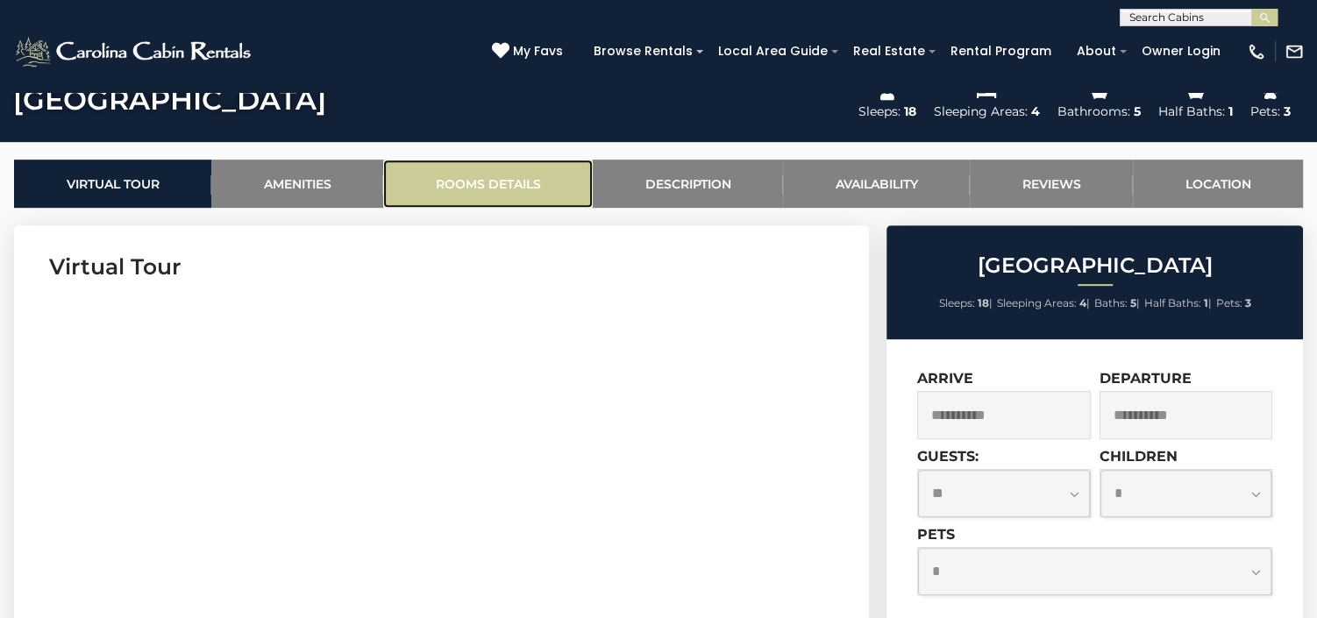
click at [500, 183] on link "Rooms Details" at bounding box center [488, 184] width 210 height 48
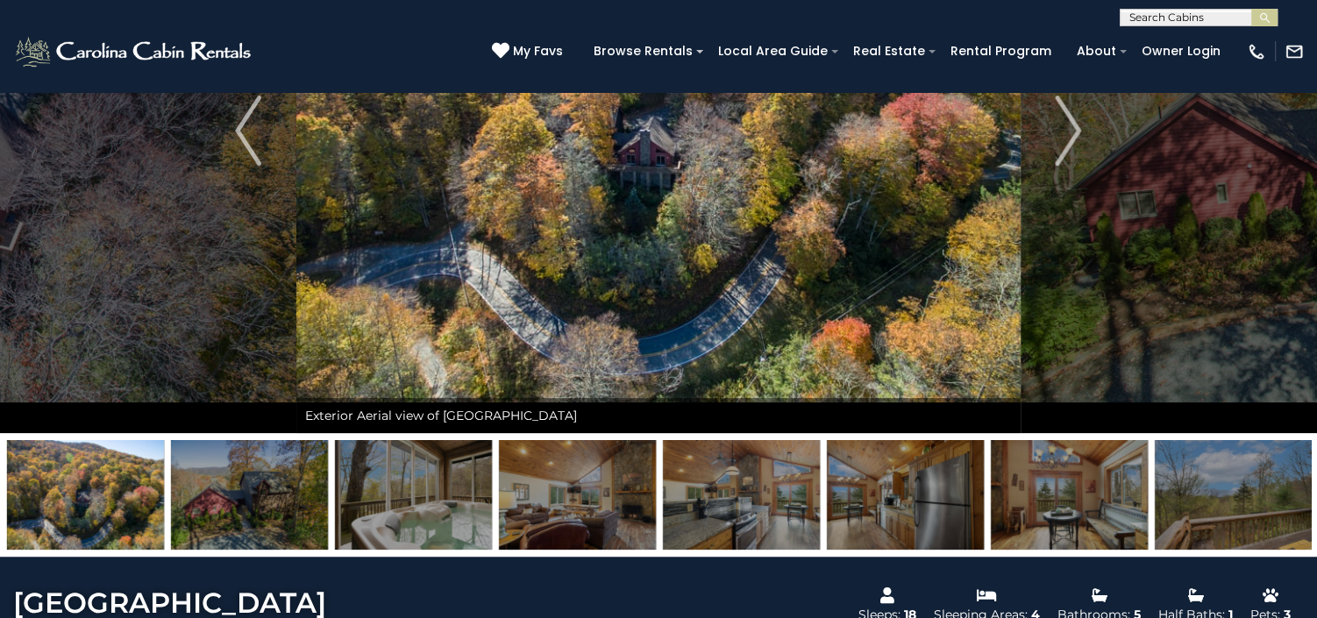
scroll to position [61, 0]
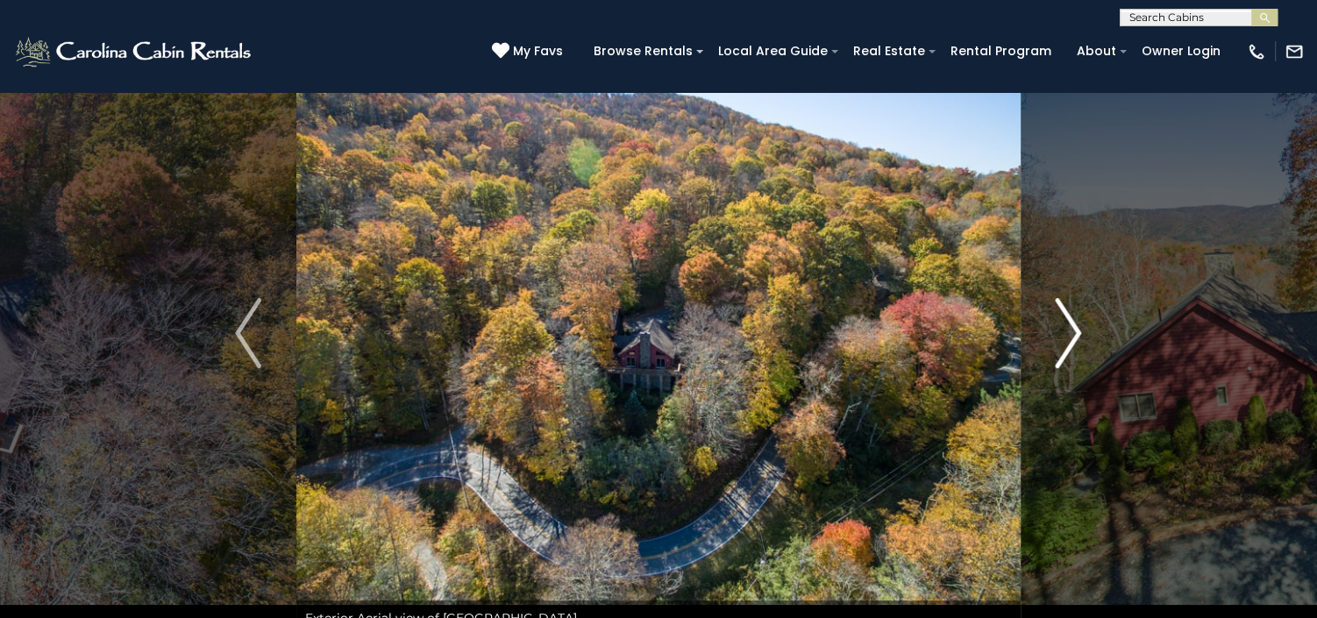
click at [1076, 333] on img "Next" at bounding box center [1069, 333] width 26 height 70
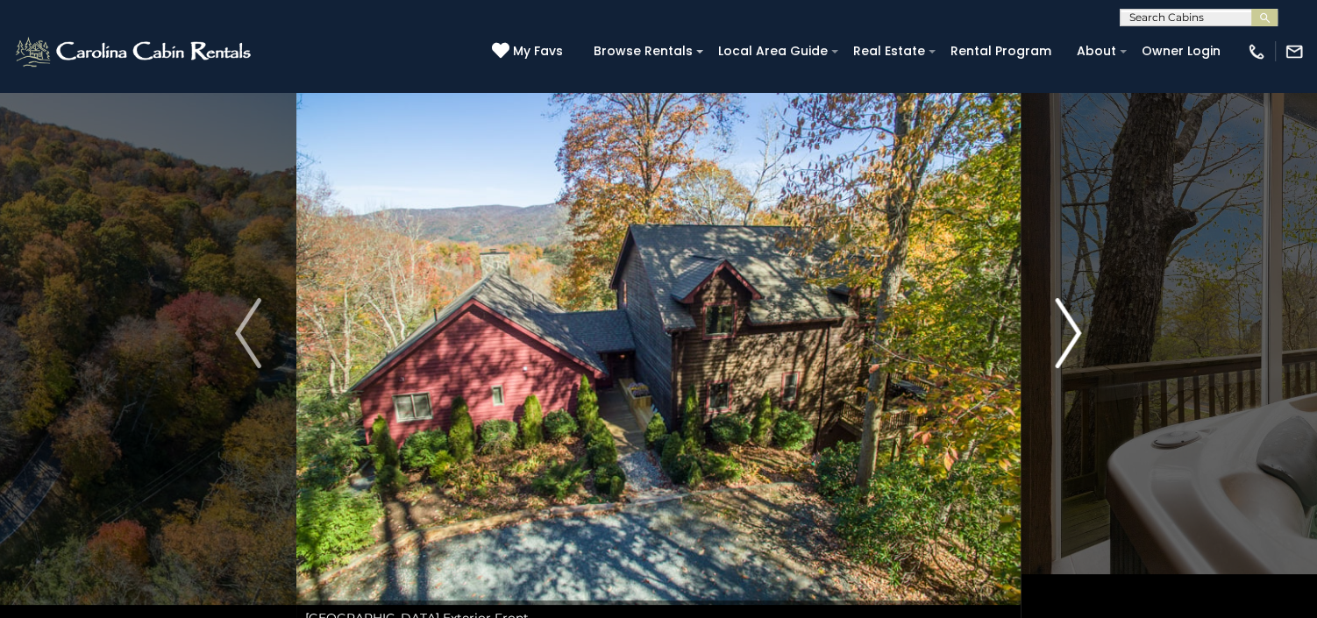
click at [1076, 333] on img "Next" at bounding box center [1069, 333] width 26 height 70
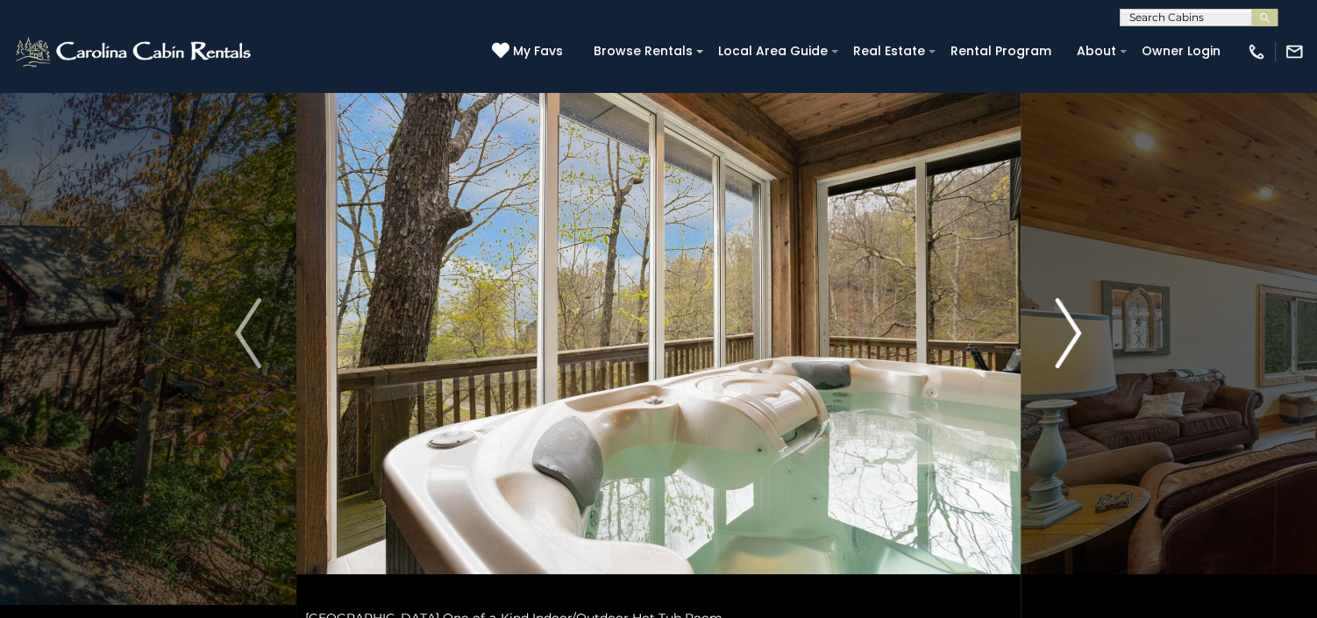
click at [1076, 333] on img "Next" at bounding box center [1069, 333] width 26 height 70
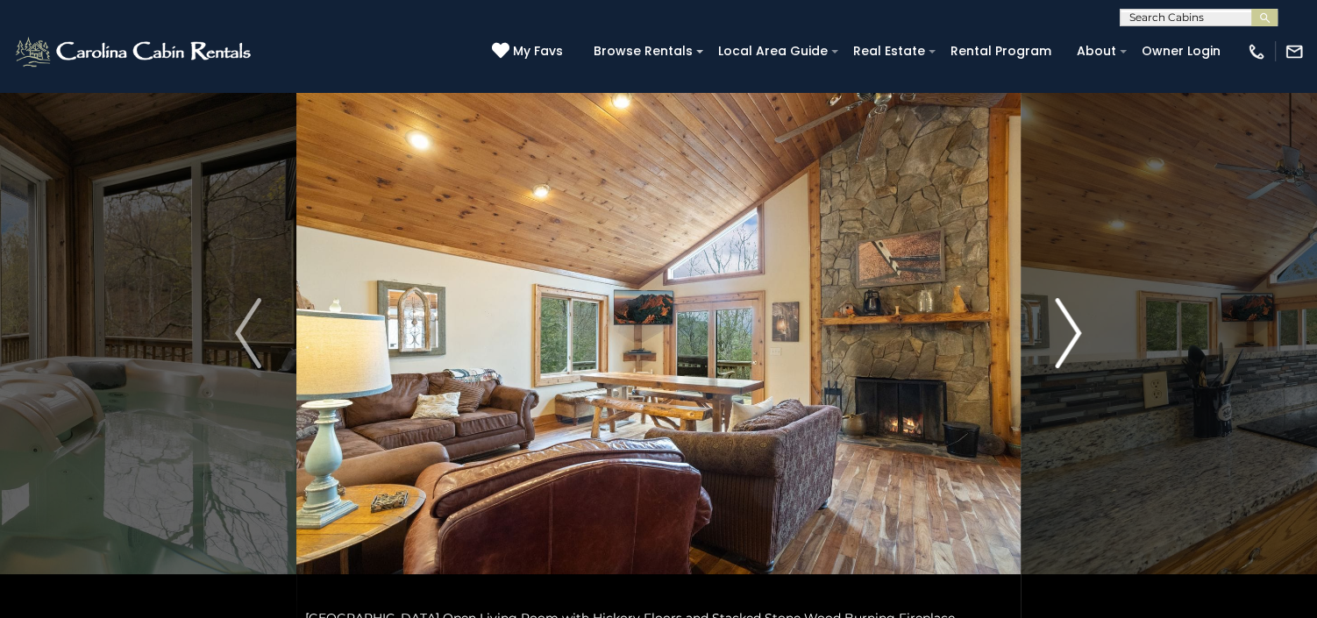
click at [1076, 333] on img "Next" at bounding box center [1069, 333] width 26 height 70
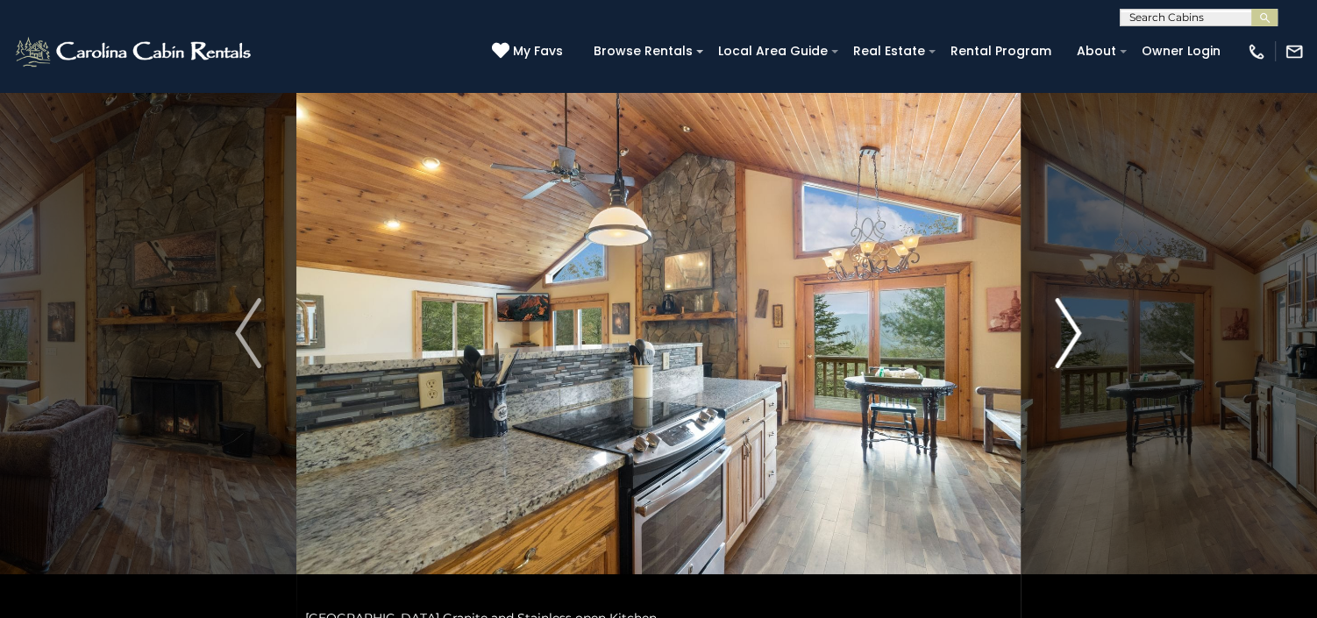
click at [1076, 333] on img "Next" at bounding box center [1069, 333] width 26 height 70
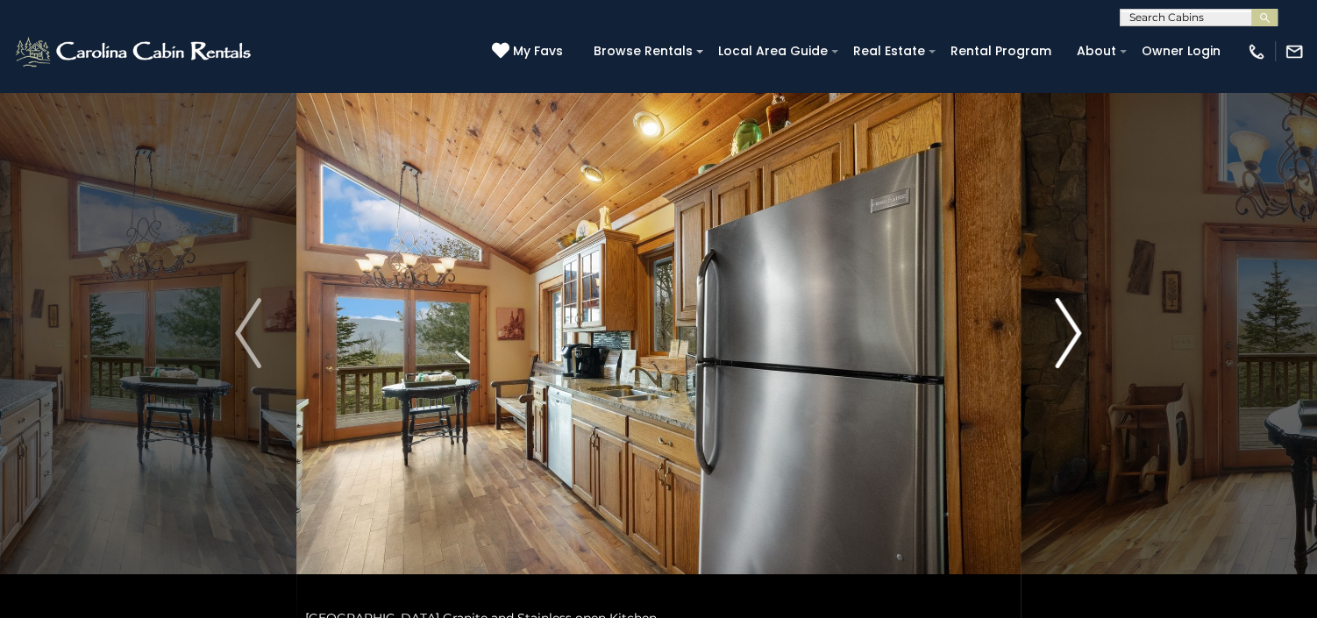
click at [1076, 333] on img "Next" at bounding box center [1069, 333] width 26 height 70
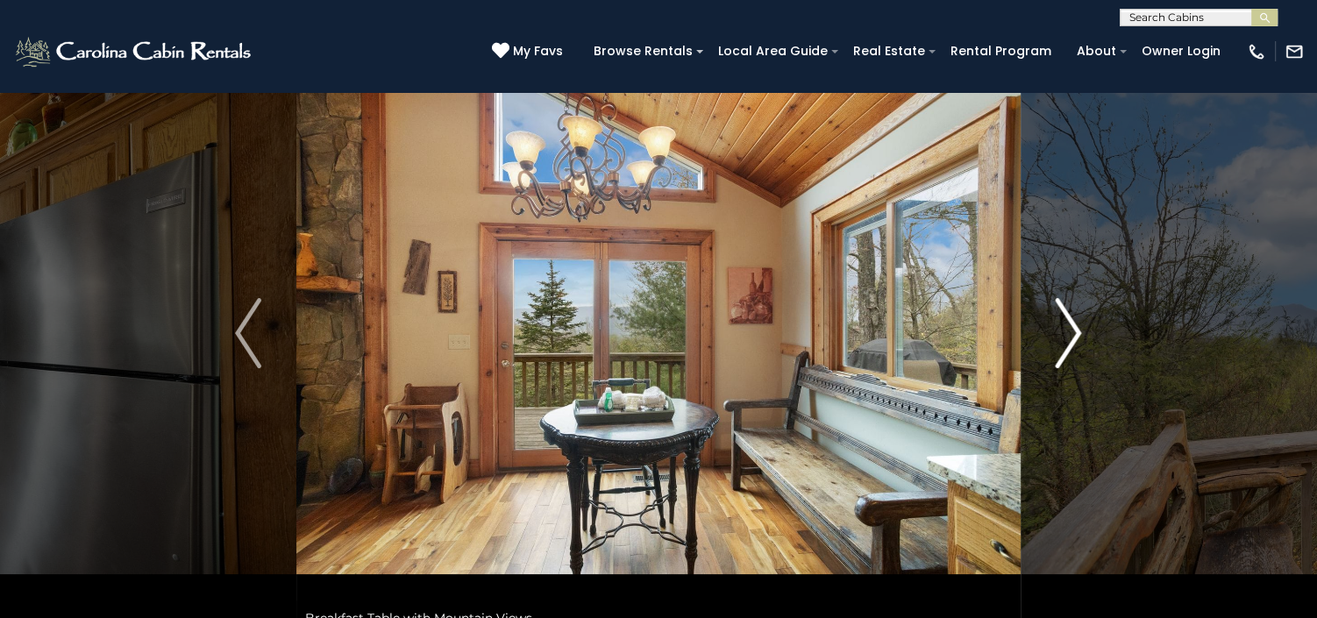
click at [1076, 333] on img "Next" at bounding box center [1069, 333] width 26 height 70
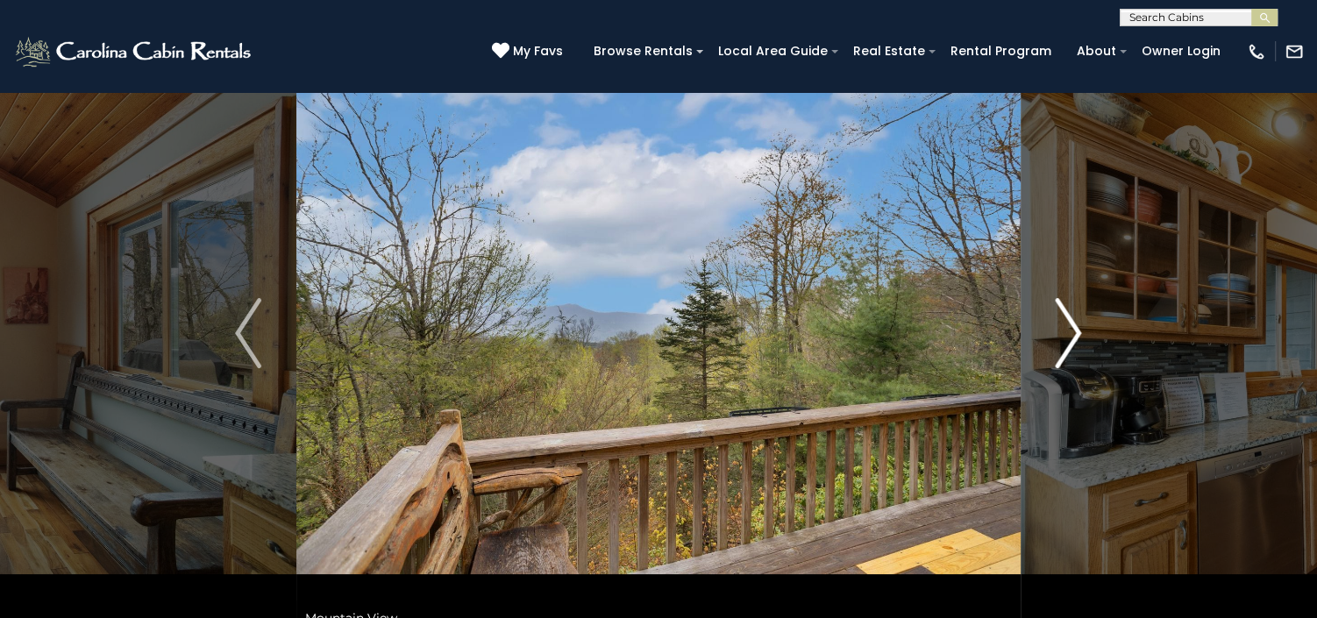
click at [1076, 333] on img "Next" at bounding box center [1069, 333] width 26 height 70
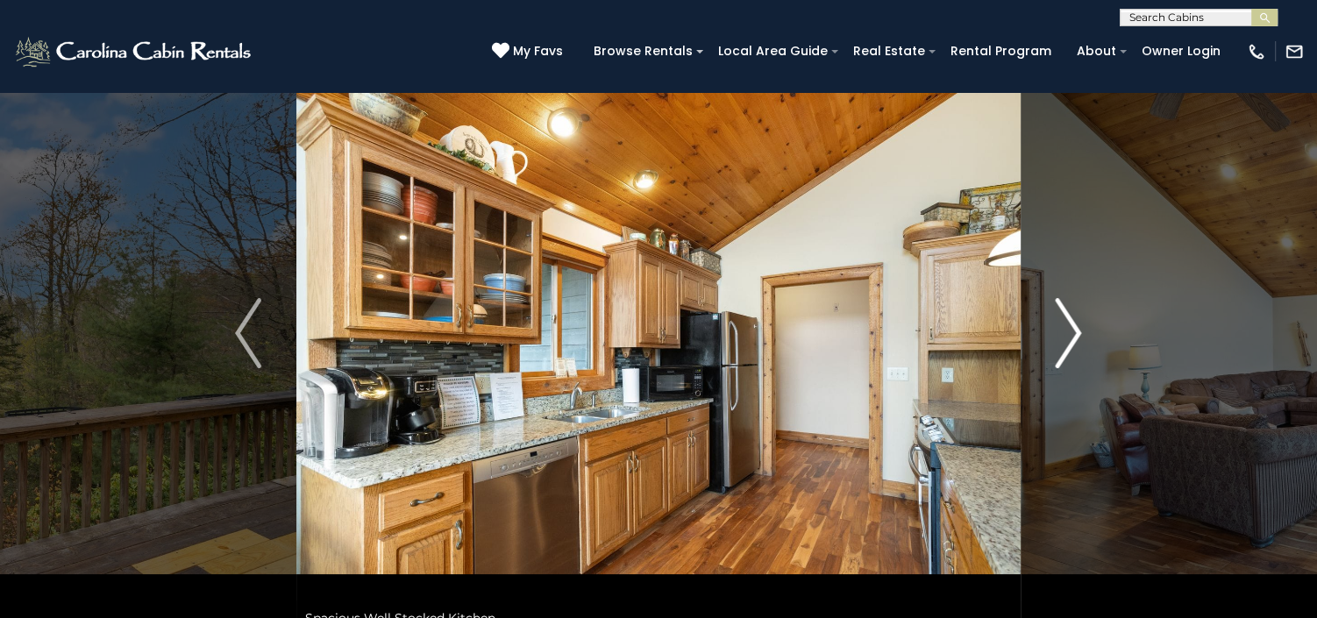
click at [1076, 333] on img "Next" at bounding box center [1069, 333] width 26 height 70
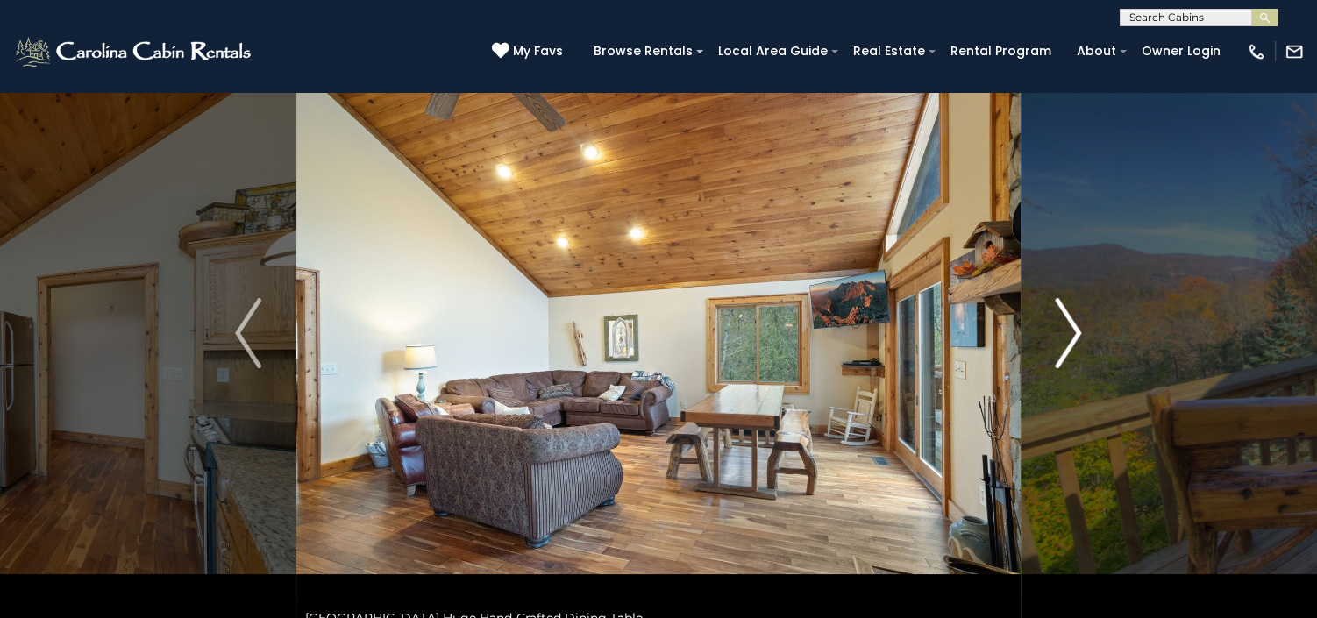
click at [1076, 335] on img "Next" at bounding box center [1069, 333] width 26 height 70
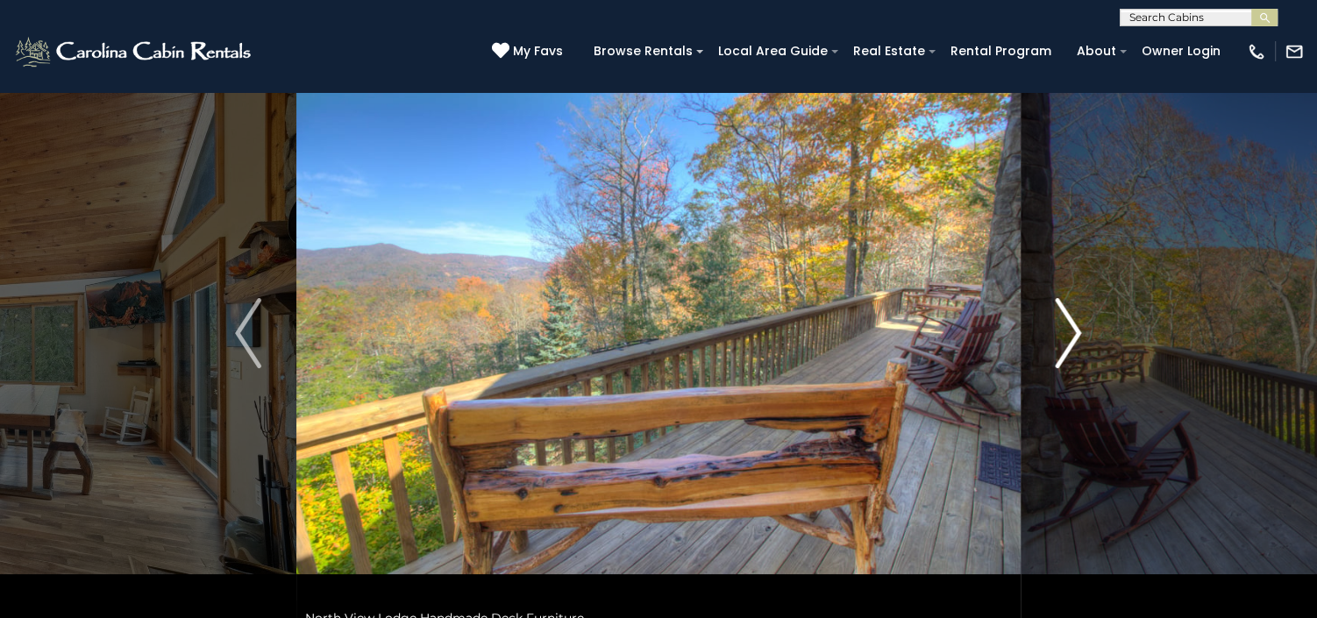
click at [1069, 327] on img "Next" at bounding box center [1069, 333] width 26 height 70
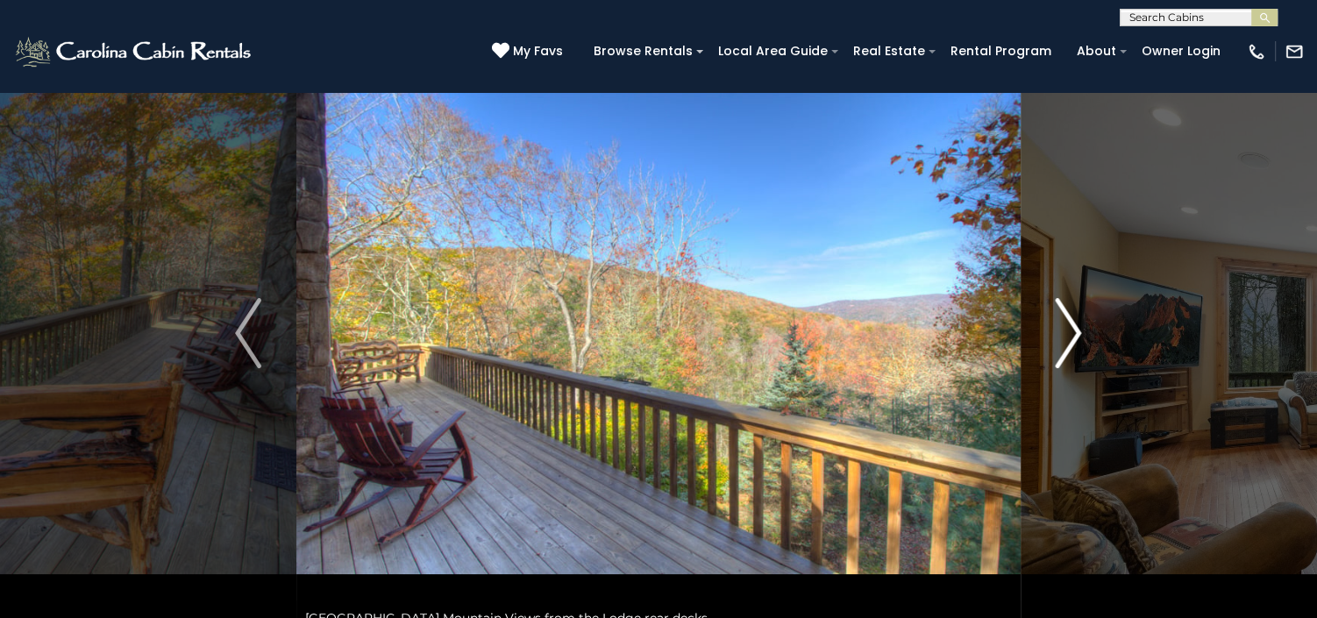
click at [1069, 327] on img "Next" at bounding box center [1069, 333] width 26 height 70
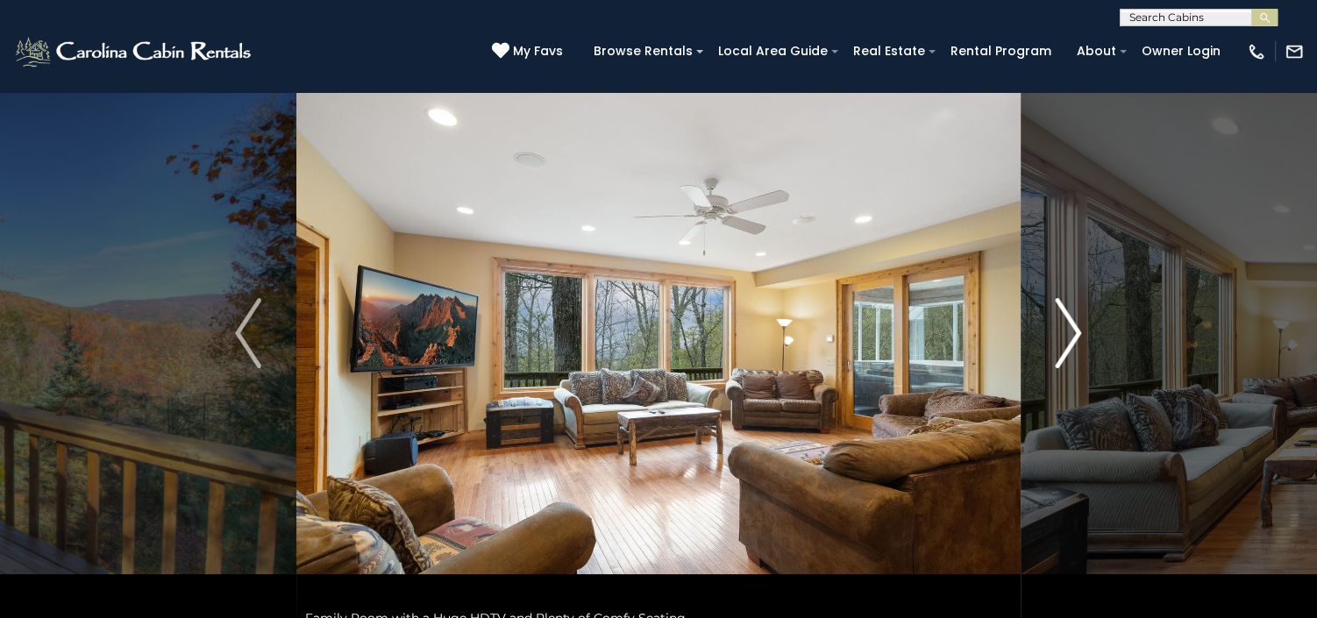
click at [1069, 323] on img "Next" at bounding box center [1069, 333] width 26 height 70
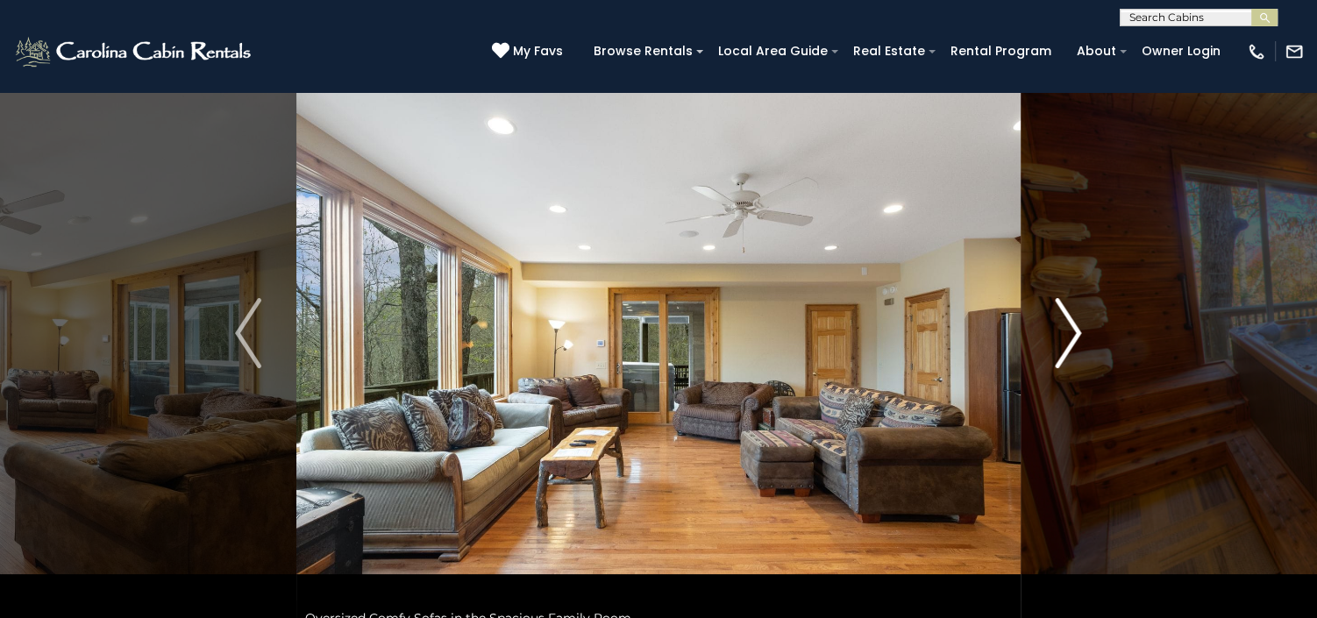
click at [1069, 323] on img "Next" at bounding box center [1069, 333] width 26 height 70
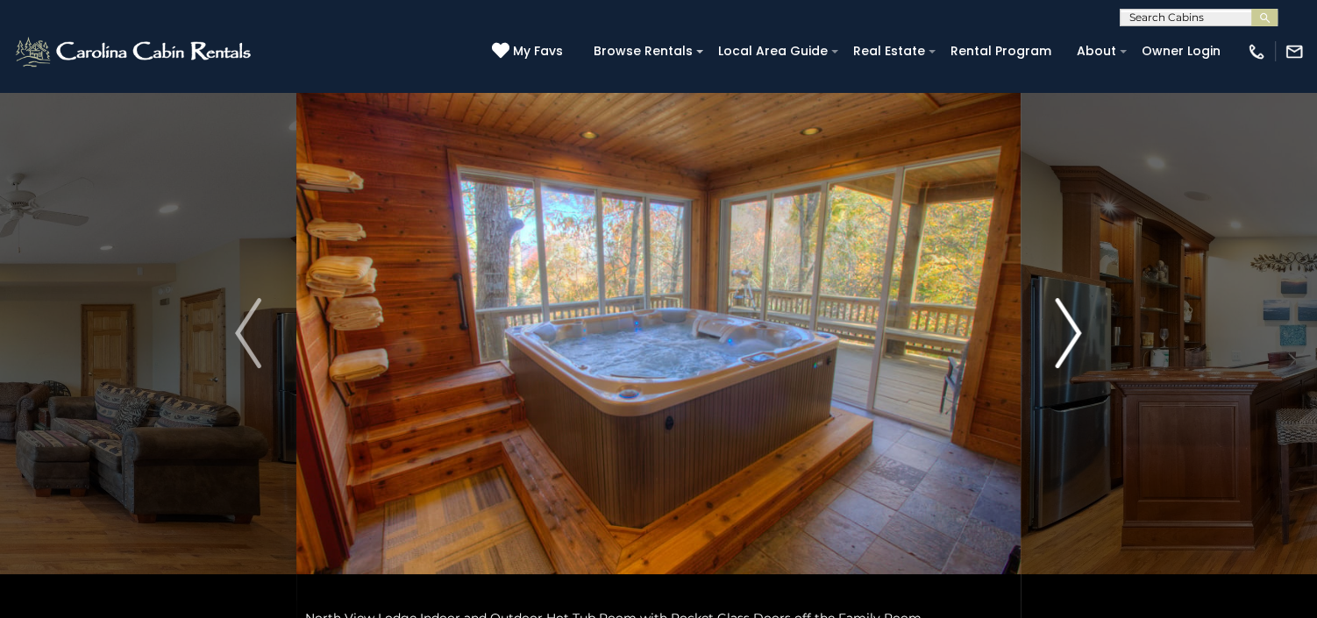
click at [1065, 322] on img "Next" at bounding box center [1069, 333] width 26 height 70
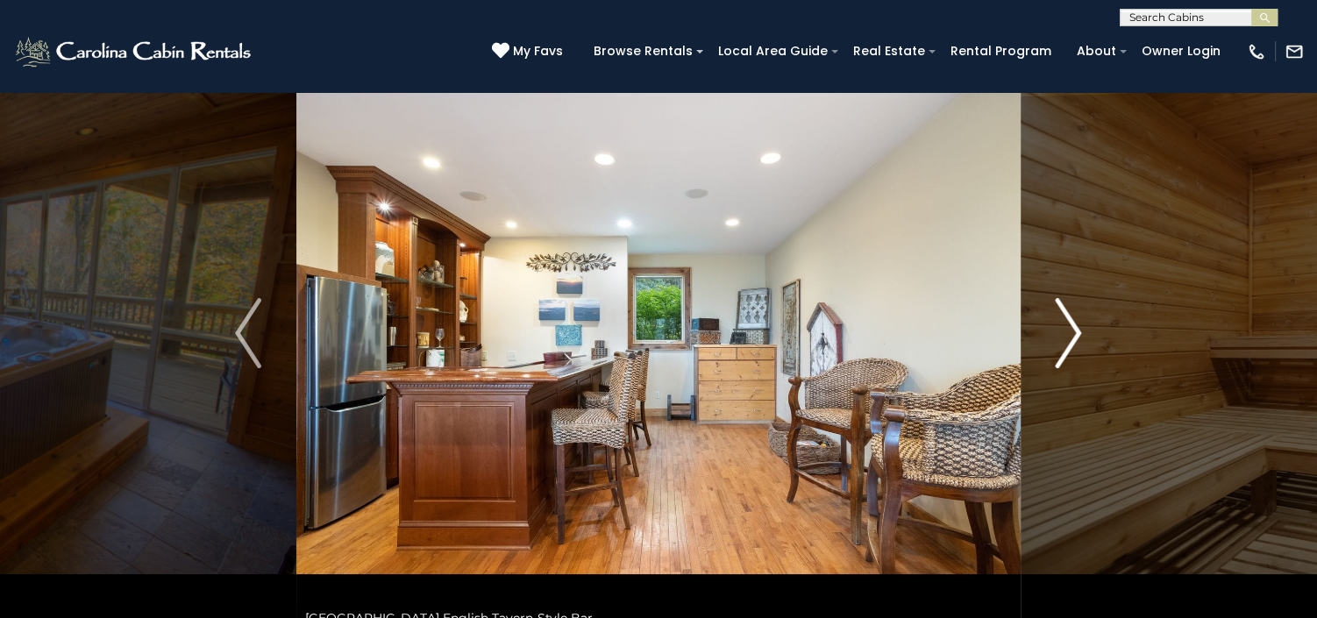
click at [1065, 322] on img "Next" at bounding box center [1069, 333] width 26 height 70
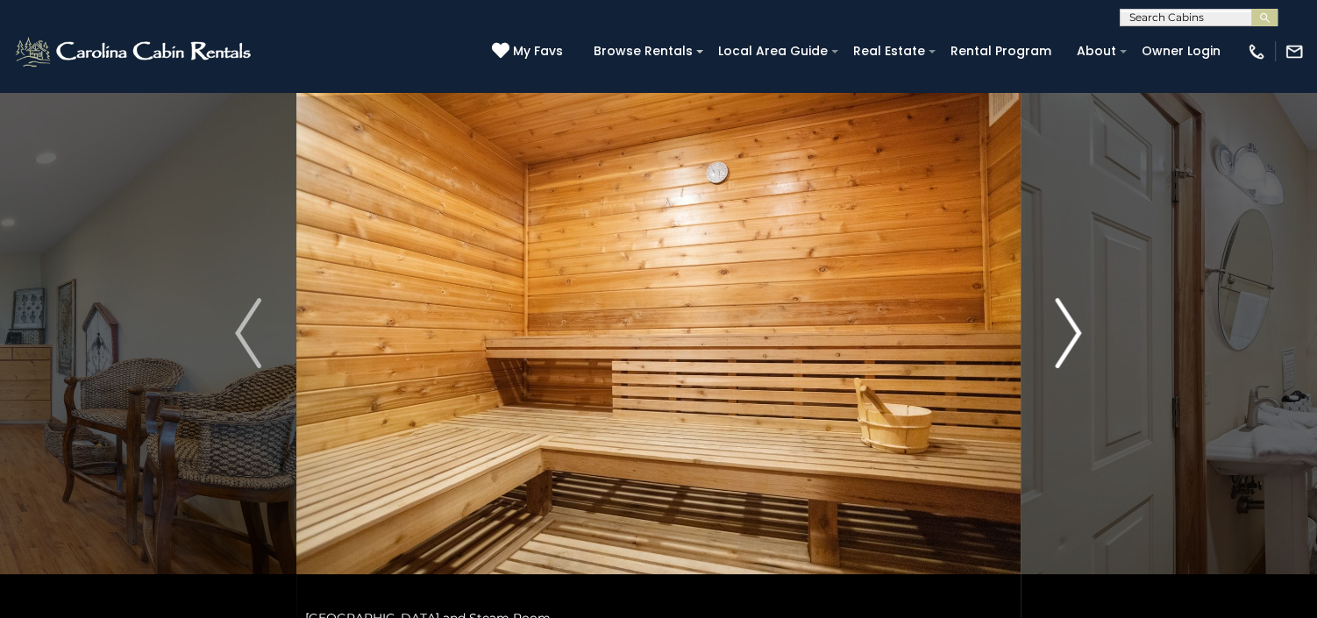
click at [1065, 322] on img "Next" at bounding box center [1069, 333] width 26 height 70
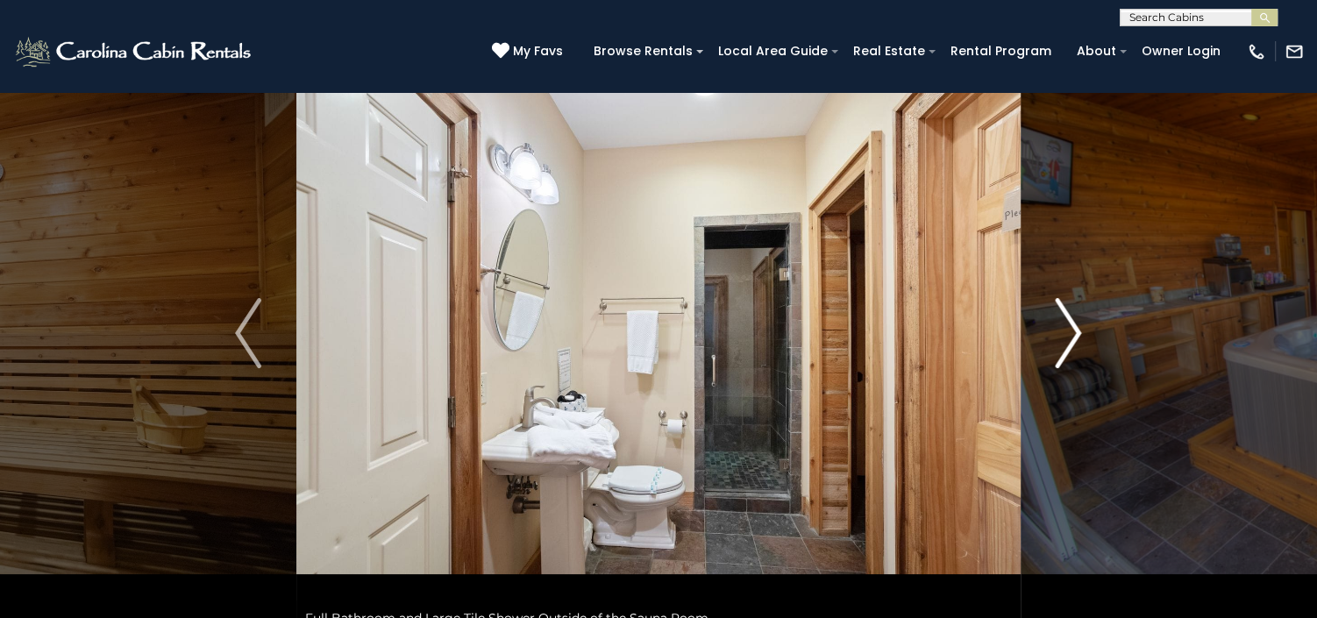
click at [1065, 322] on img "Next" at bounding box center [1069, 333] width 26 height 70
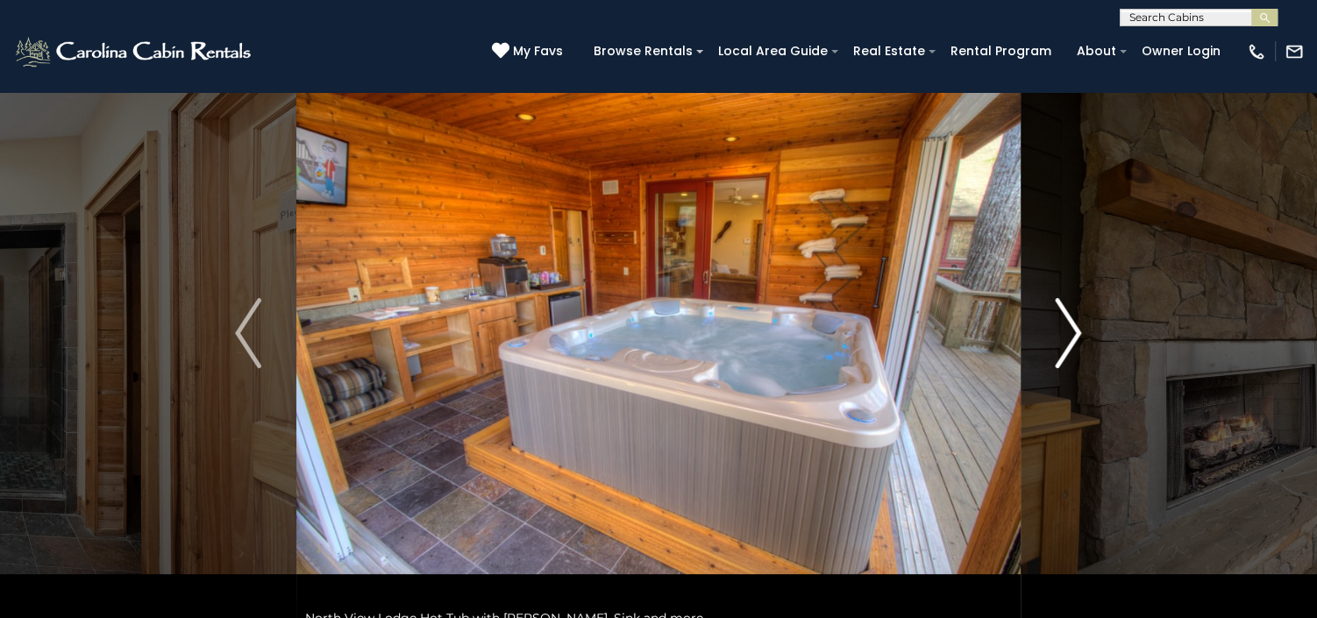
click at [1065, 322] on img "Next" at bounding box center [1069, 333] width 26 height 70
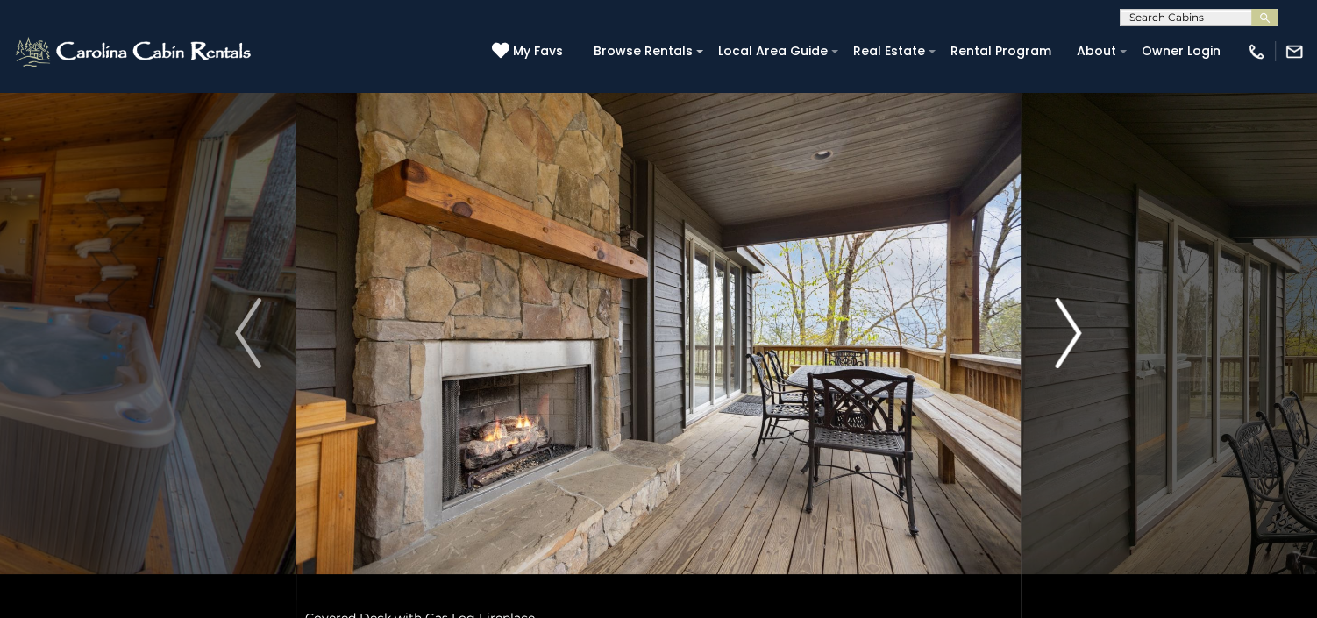
click at [1065, 322] on img "Next" at bounding box center [1069, 333] width 26 height 70
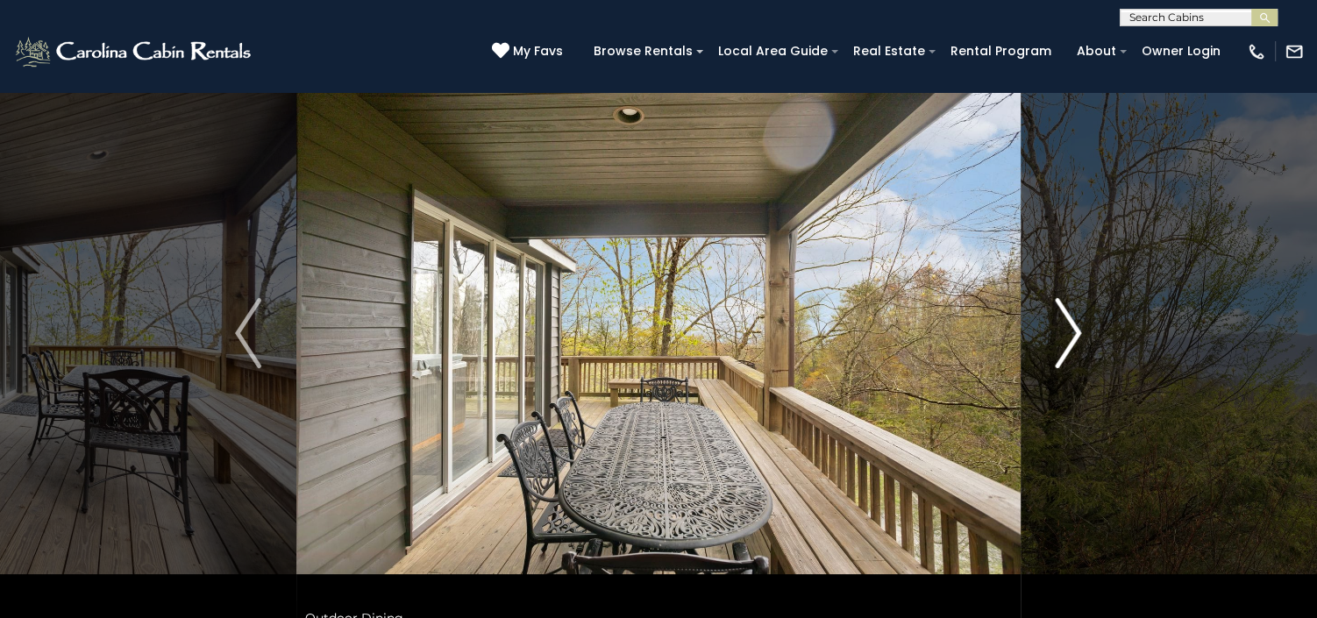
click at [1065, 322] on img "Next" at bounding box center [1069, 333] width 26 height 70
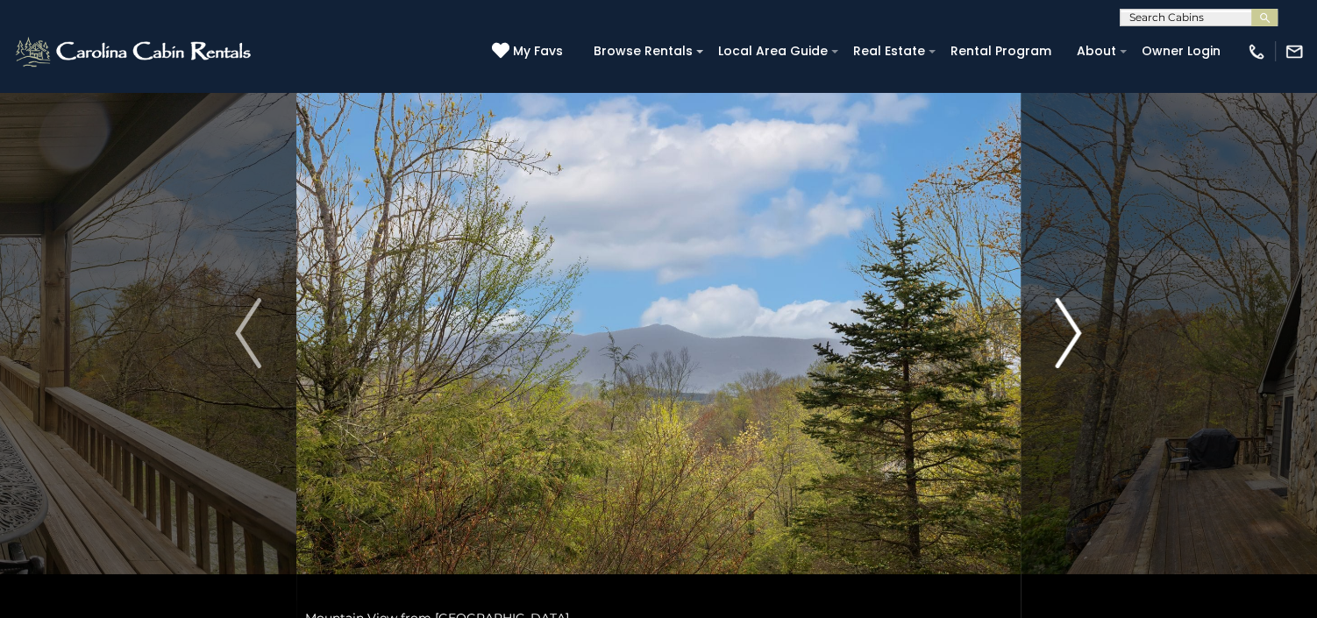
click at [1065, 322] on img "Next" at bounding box center [1069, 333] width 26 height 70
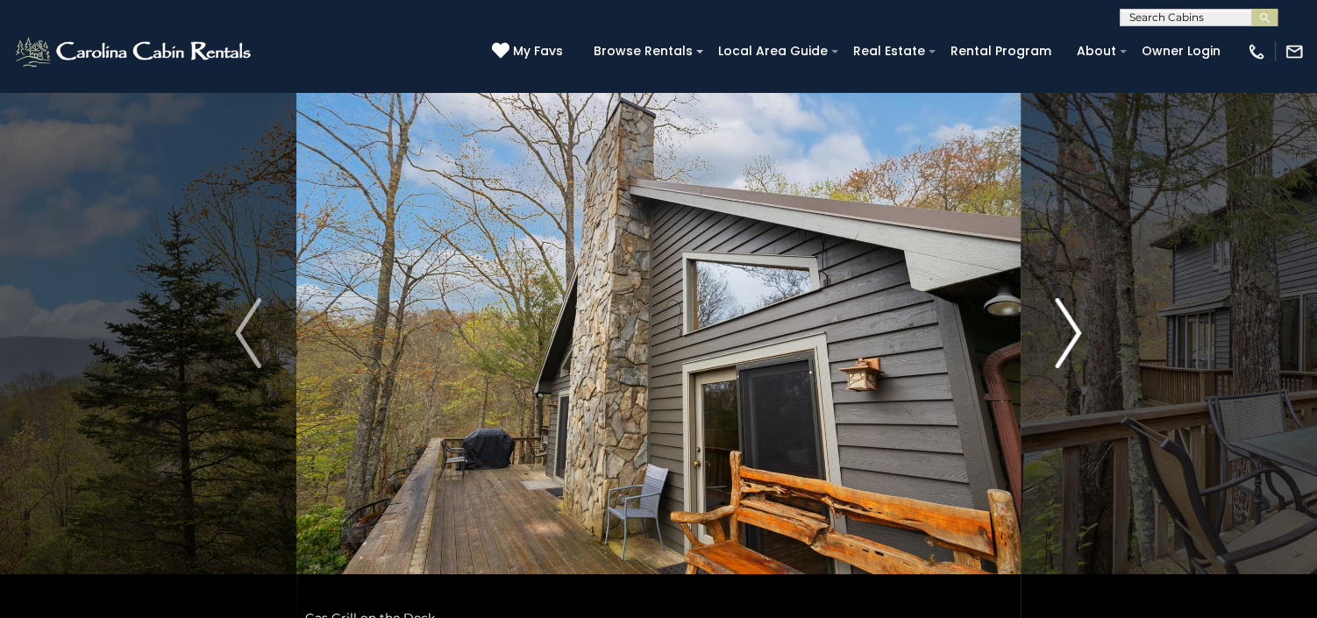
click at [1065, 322] on img "Next" at bounding box center [1069, 333] width 26 height 70
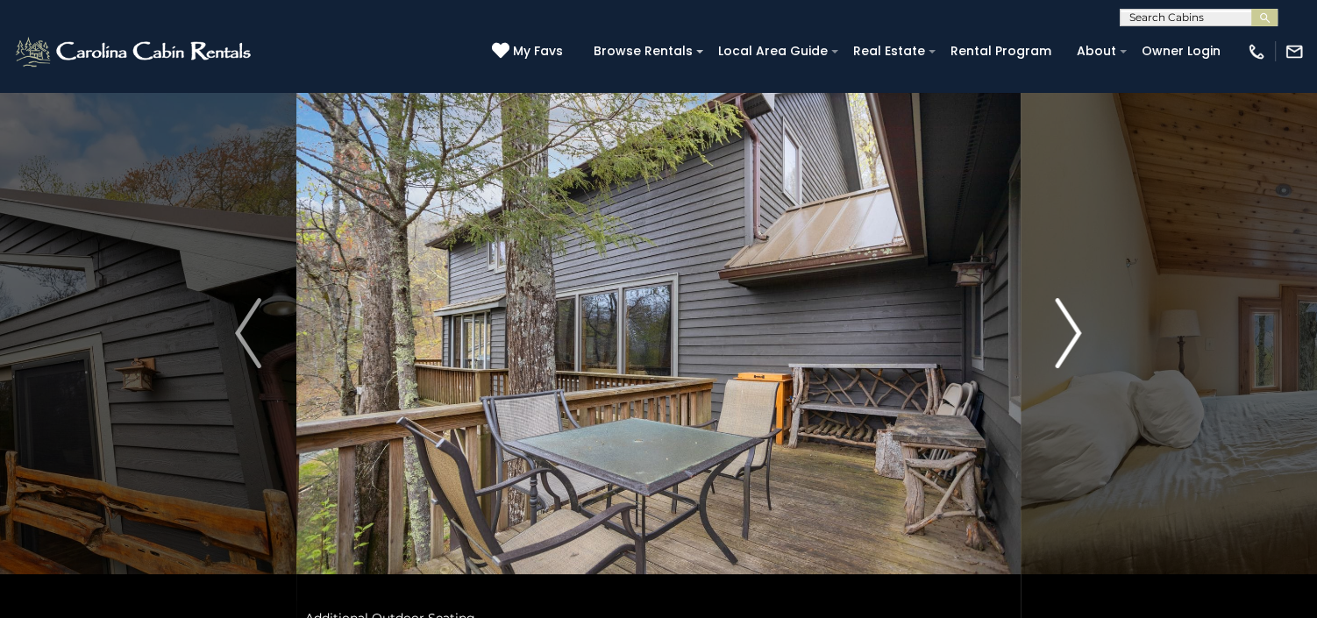
click at [1065, 322] on img "Next" at bounding box center [1069, 333] width 26 height 70
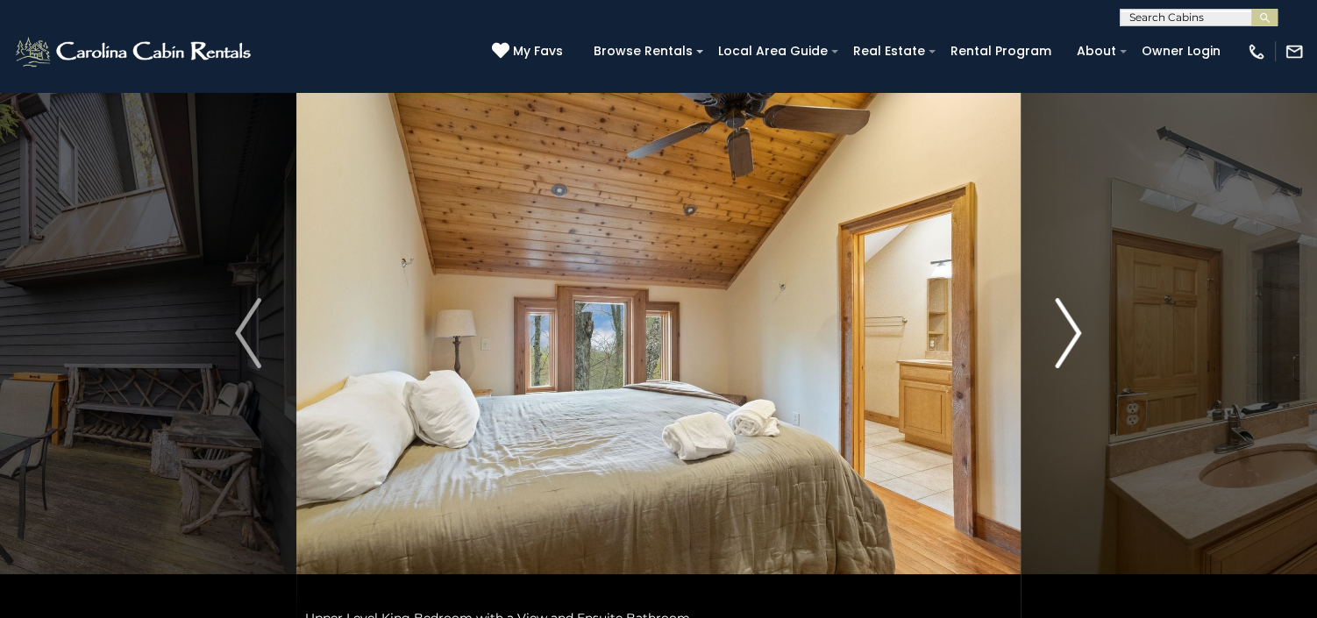
click at [1065, 322] on img "Next" at bounding box center [1069, 333] width 26 height 70
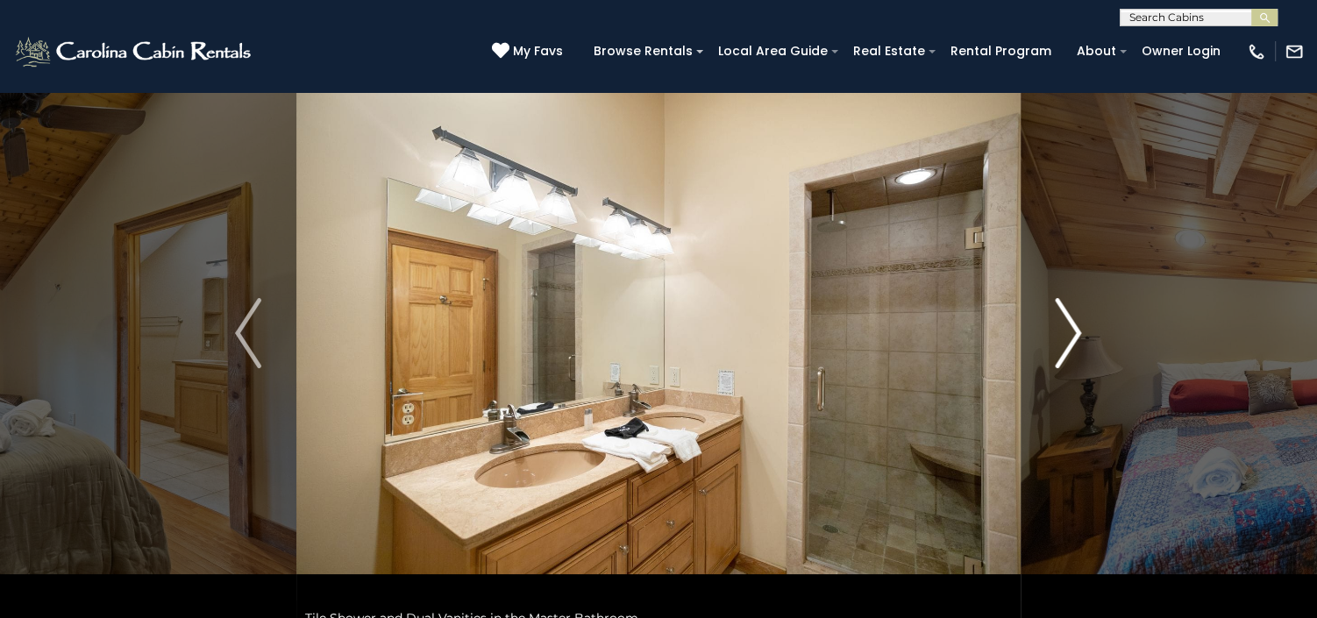
click at [1065, 322] on img "Next" at bounding box center [1069, 333] width 26 height 70
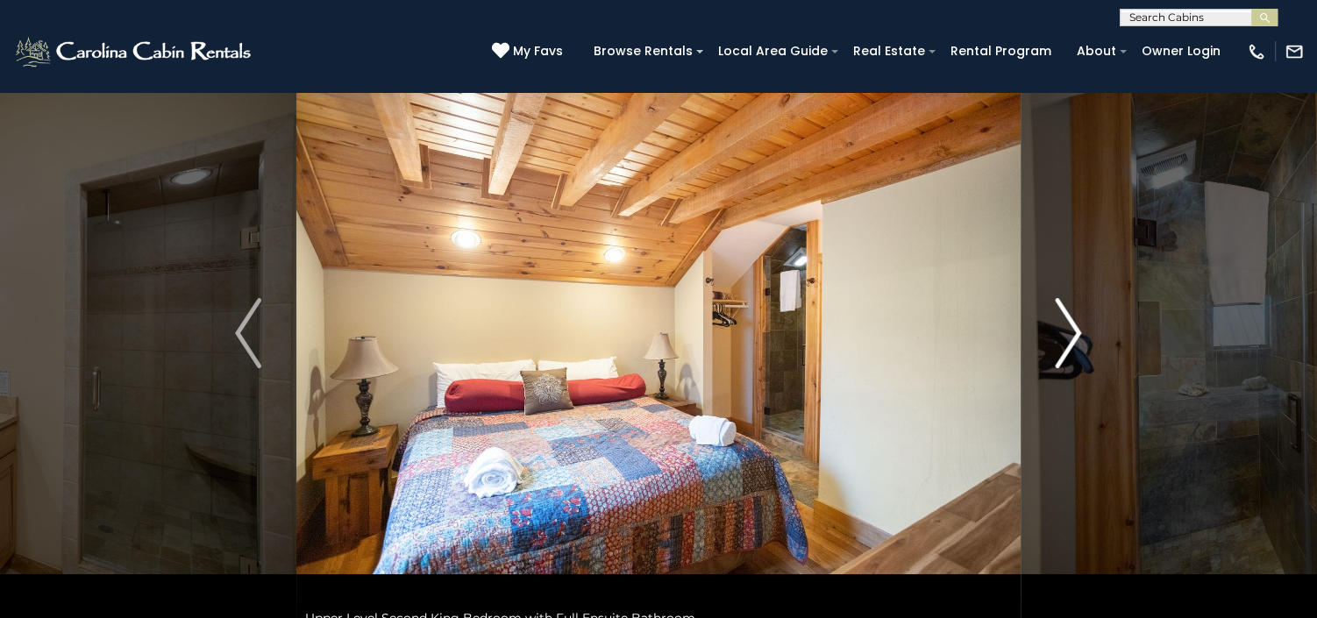
click at [1065, 322] on img "Next" at bounding box center [1069, 333] width 26 height 70
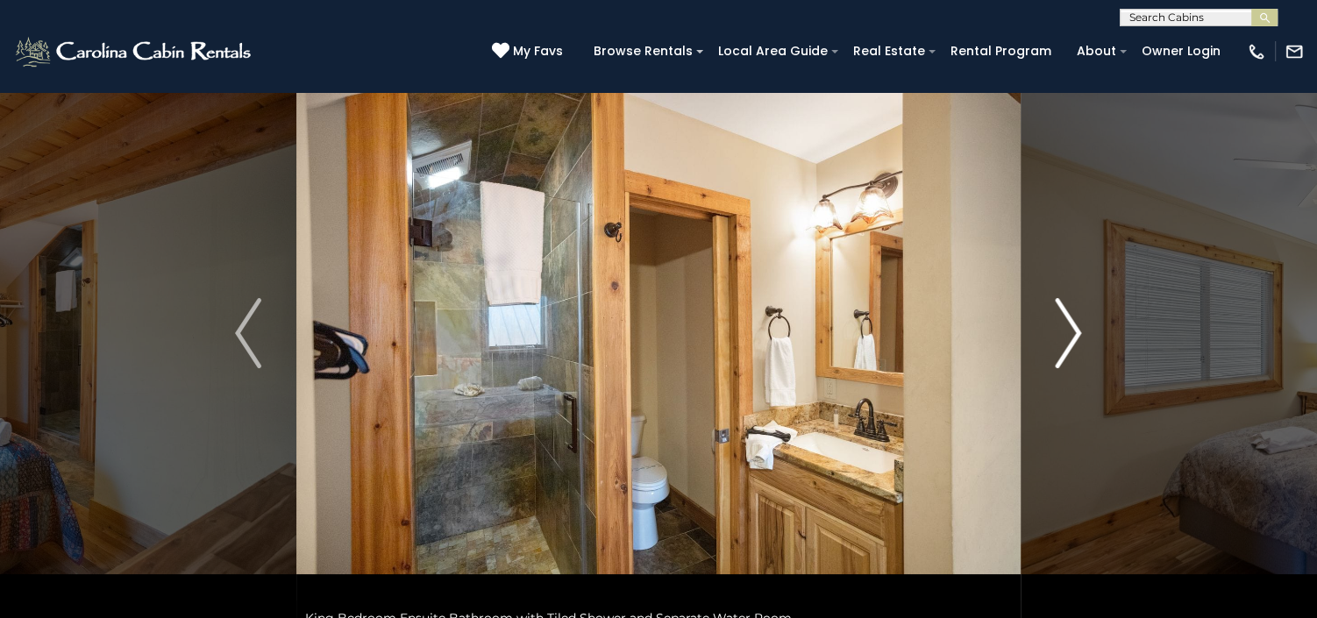
click at [1065, 322] on img "Next" at bounding box center [1069, 333] width 26 height 70
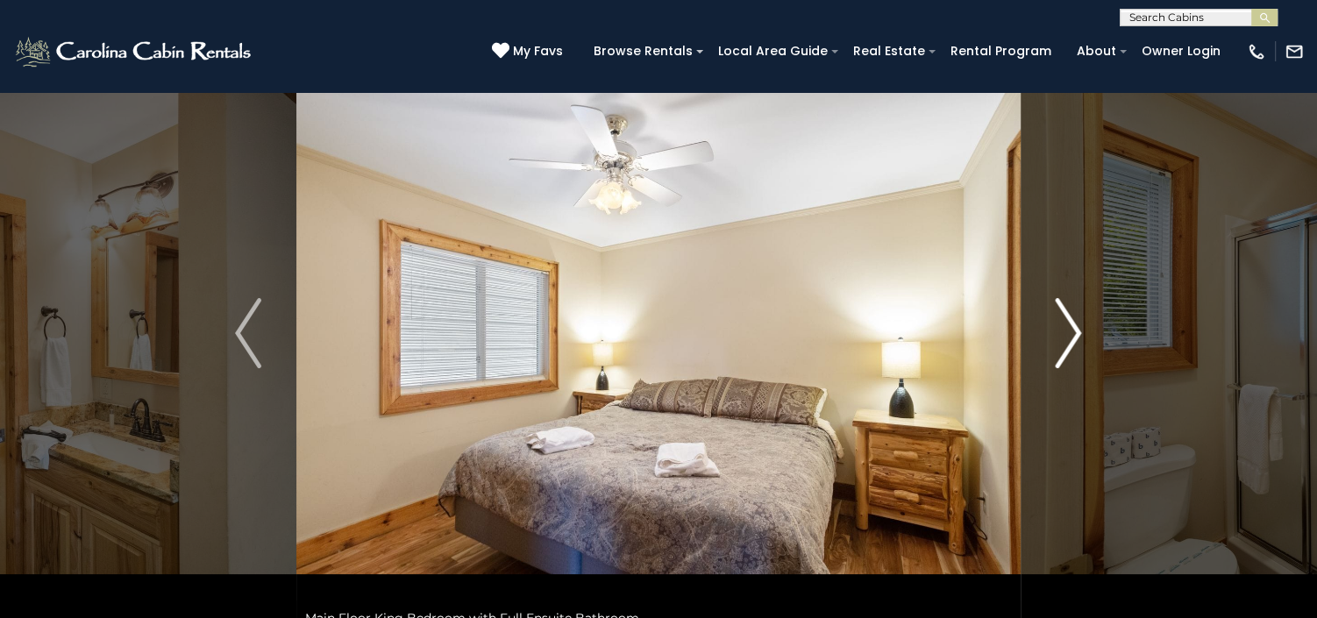
click at [1065, 322] on img "Next" at bounding box center [1069, 333] width 26 height 70
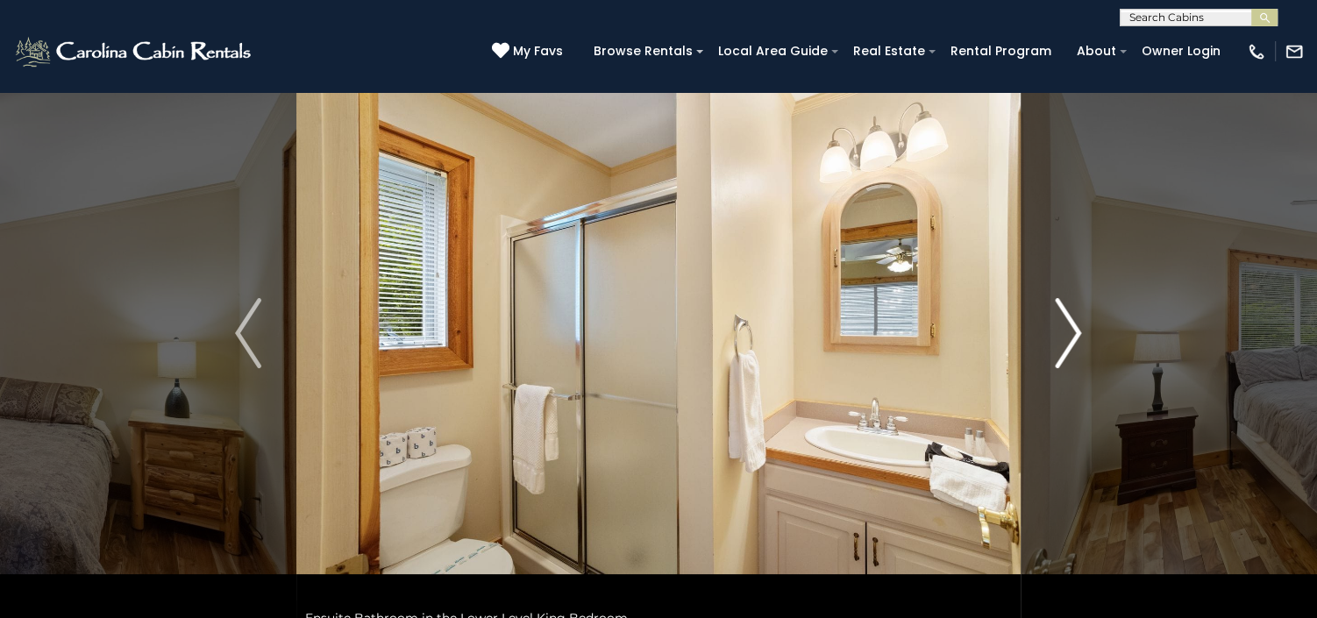
click at [1065, 322] on img "Next" at bounding box center [1069, 333] width 26 height 70
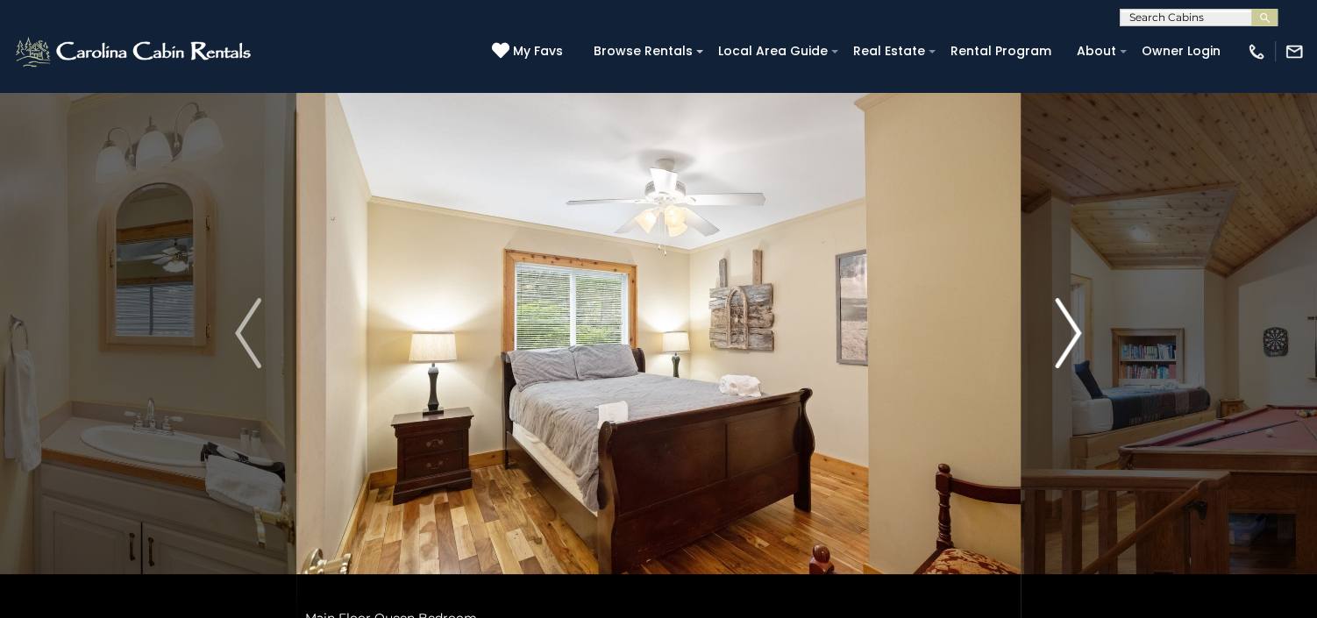
click at [1065, 322] on img "Next" at bounding box center [1069, 333] width 26 height 70
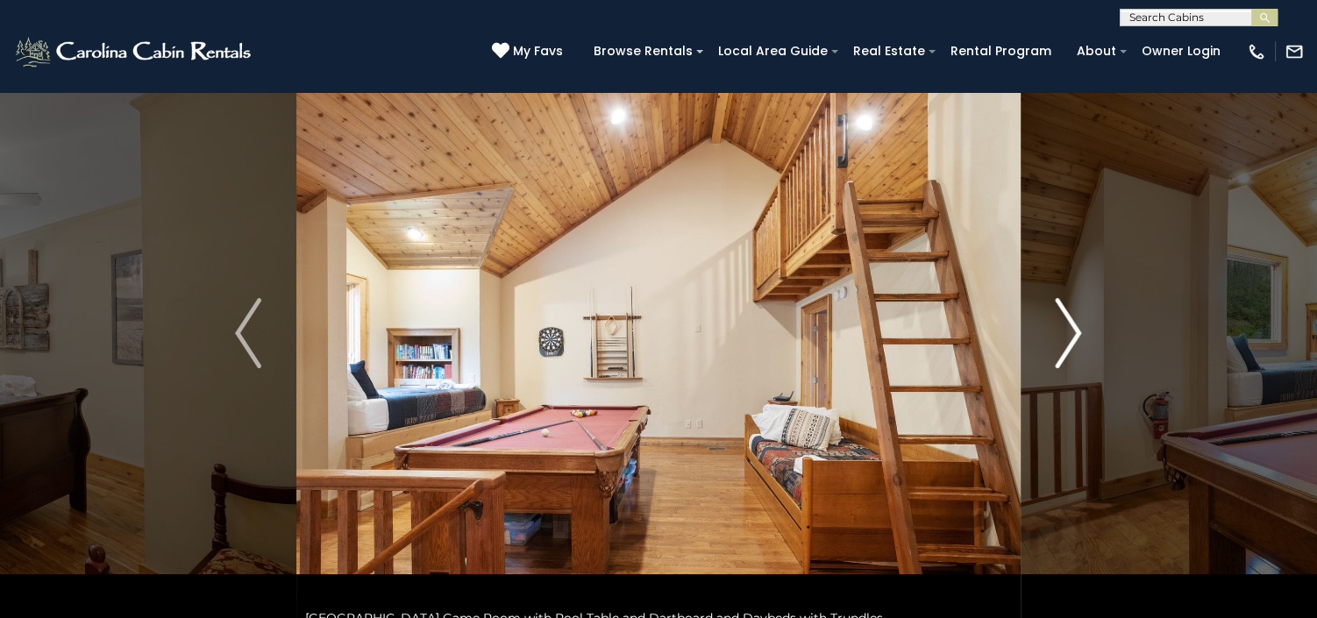
click at [1065, 322] on img "Next" at bounding box center [1069, 333] width 26 height 70
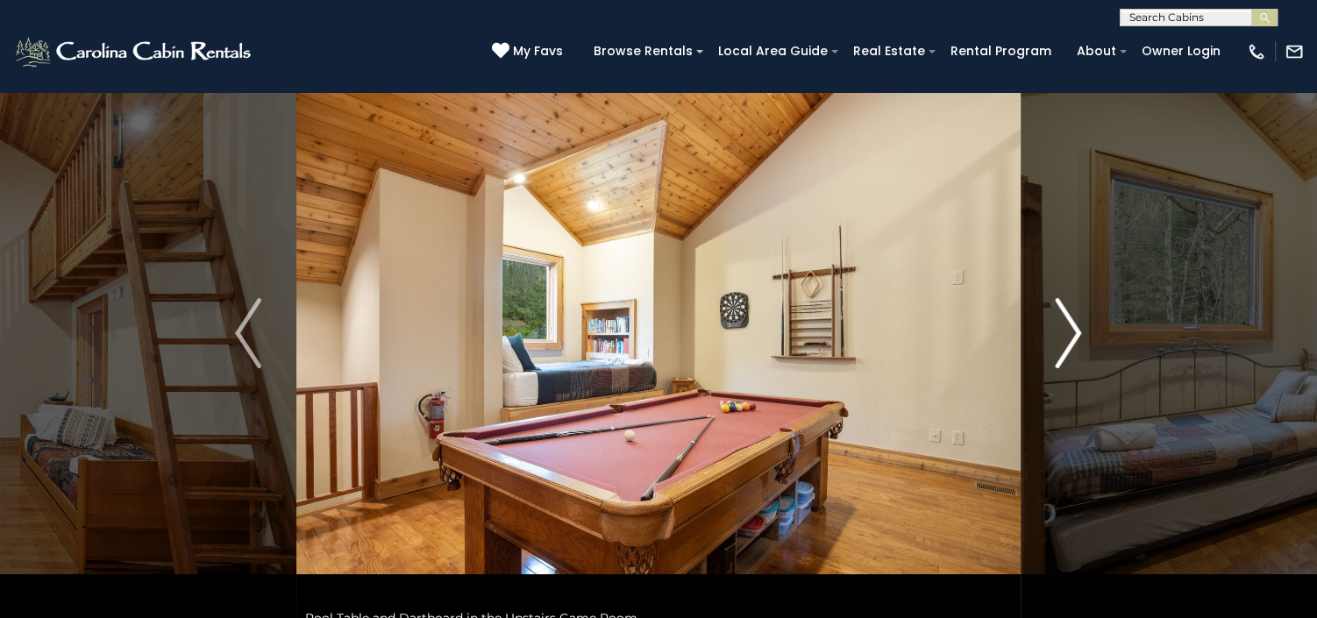
click at [1065, 322] on img "Next" at bounding box center [1069, 333] width 26 height 70
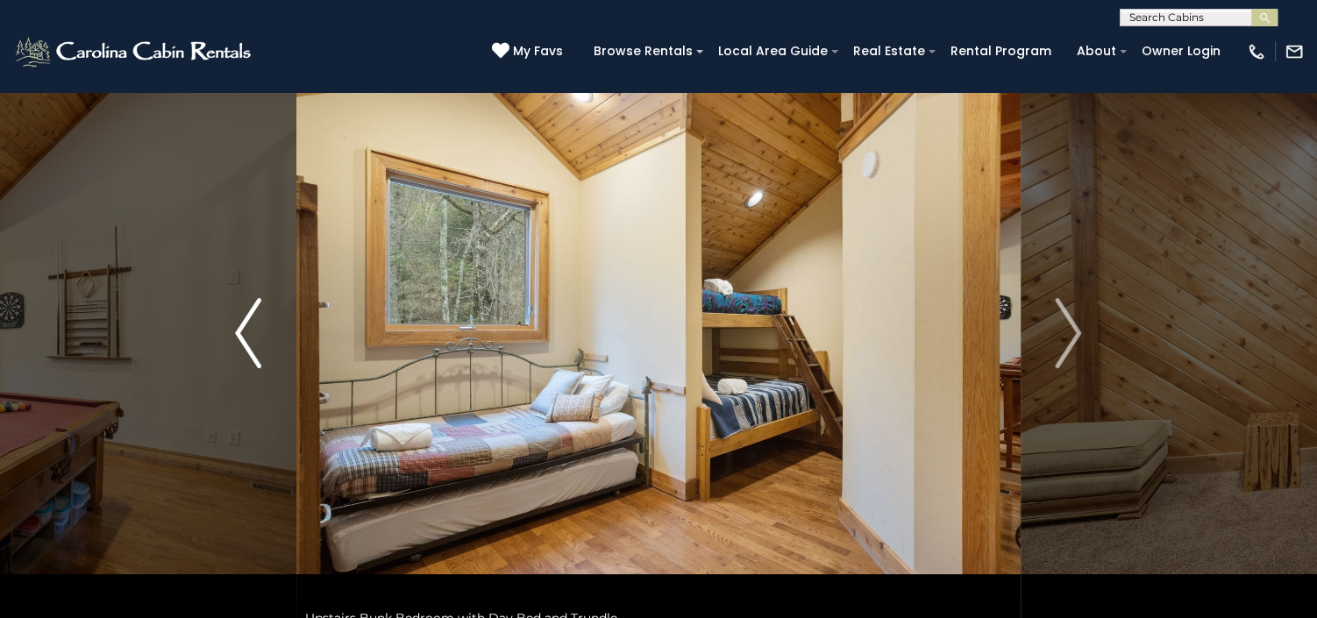
click at [255, 338] on img "Previous" at bounding box center [248, 333] width 26 height 70
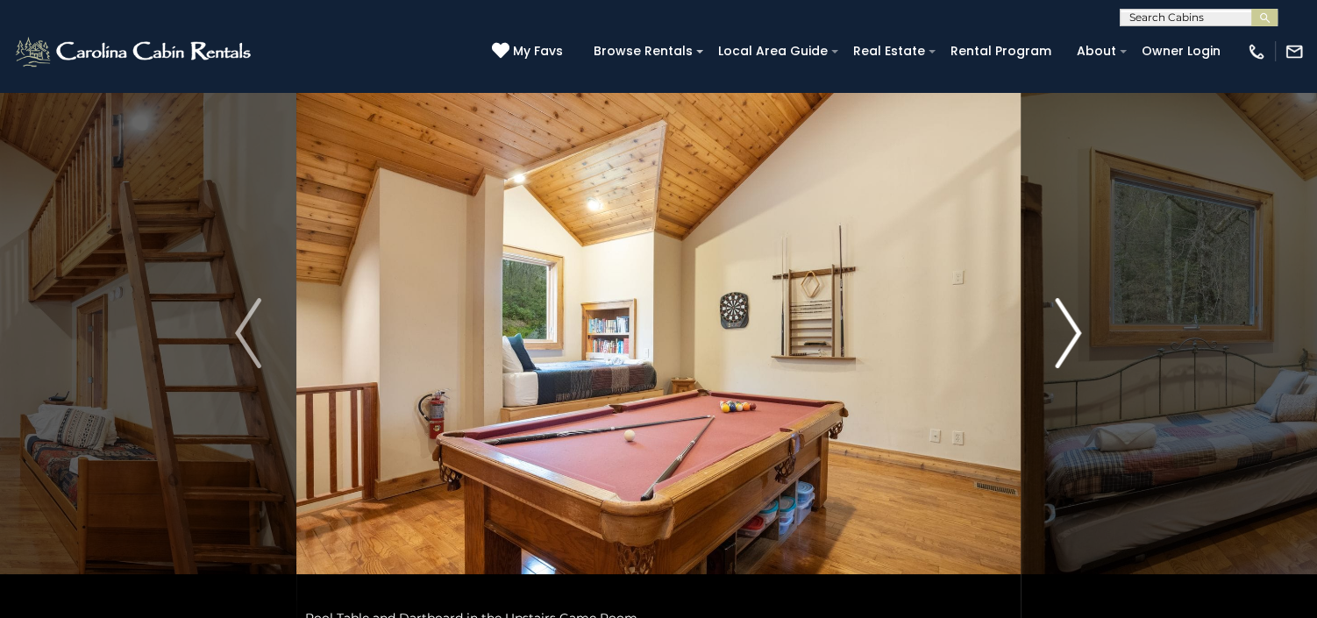
click at [1084, 335] on button "Next" at bounding box center [1069, 333] width 96 height 605
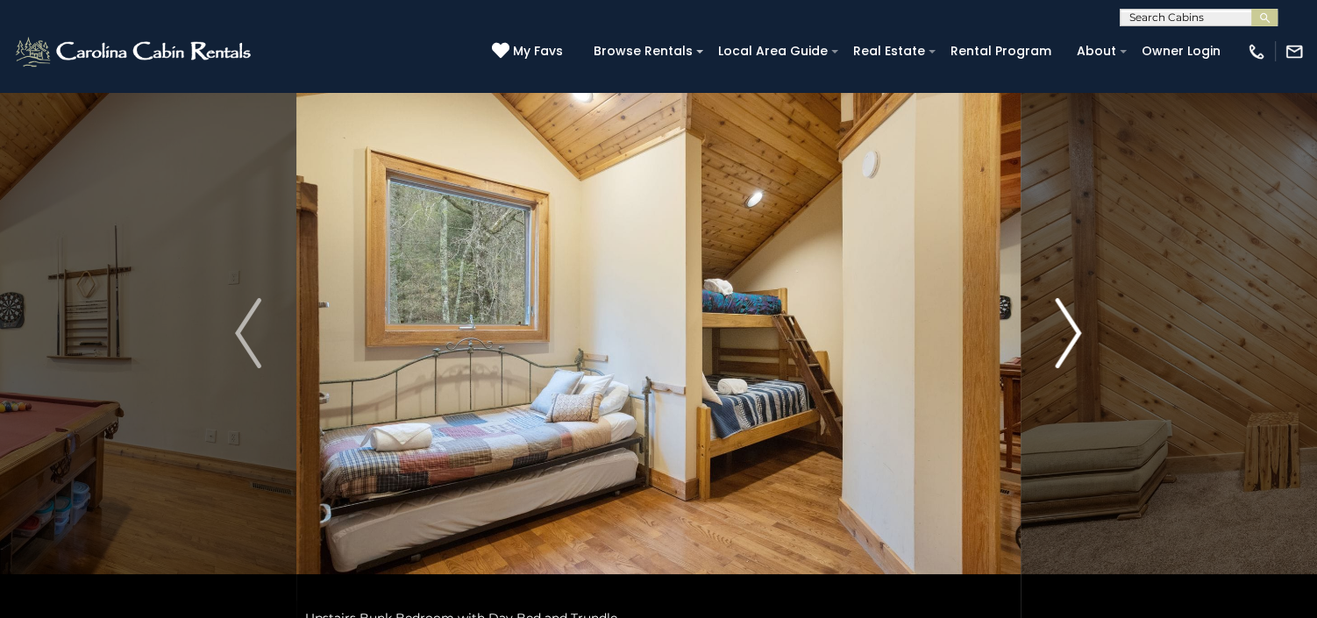
click at [1078, 342] on img "Next" at bounding box center [1069, 333] width 26 height 70
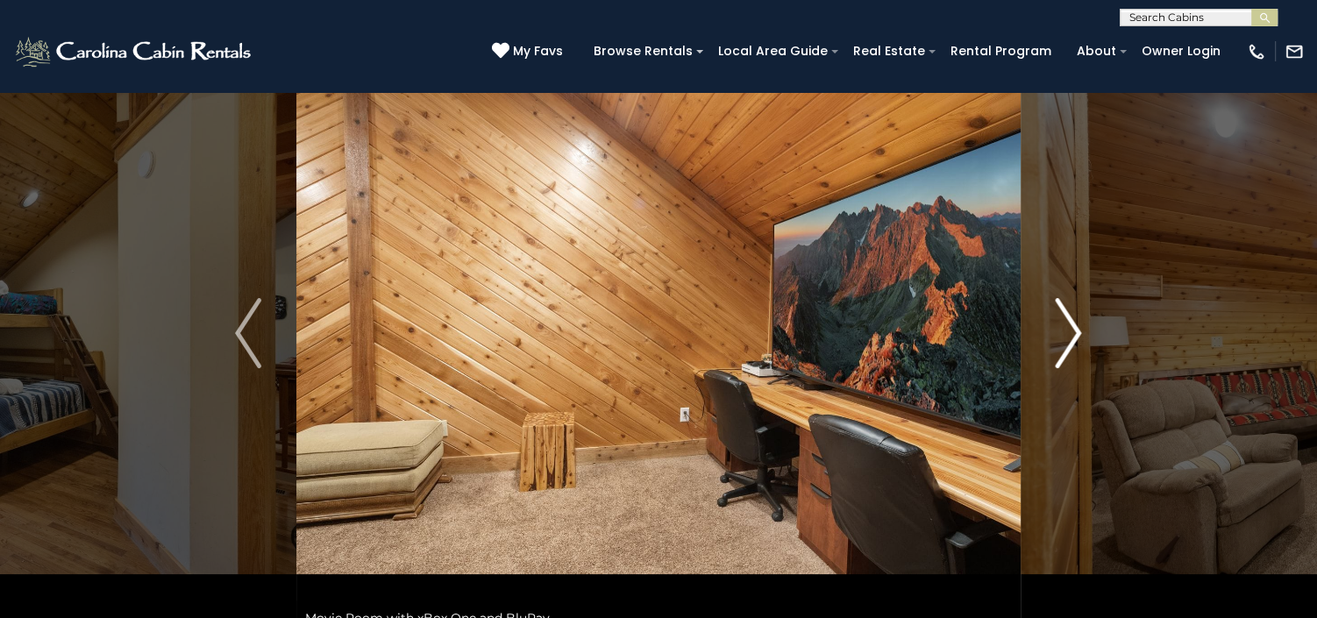
click at [1078, 342] on img "Next" at bounding box center [1069, 333] width 26 height 70
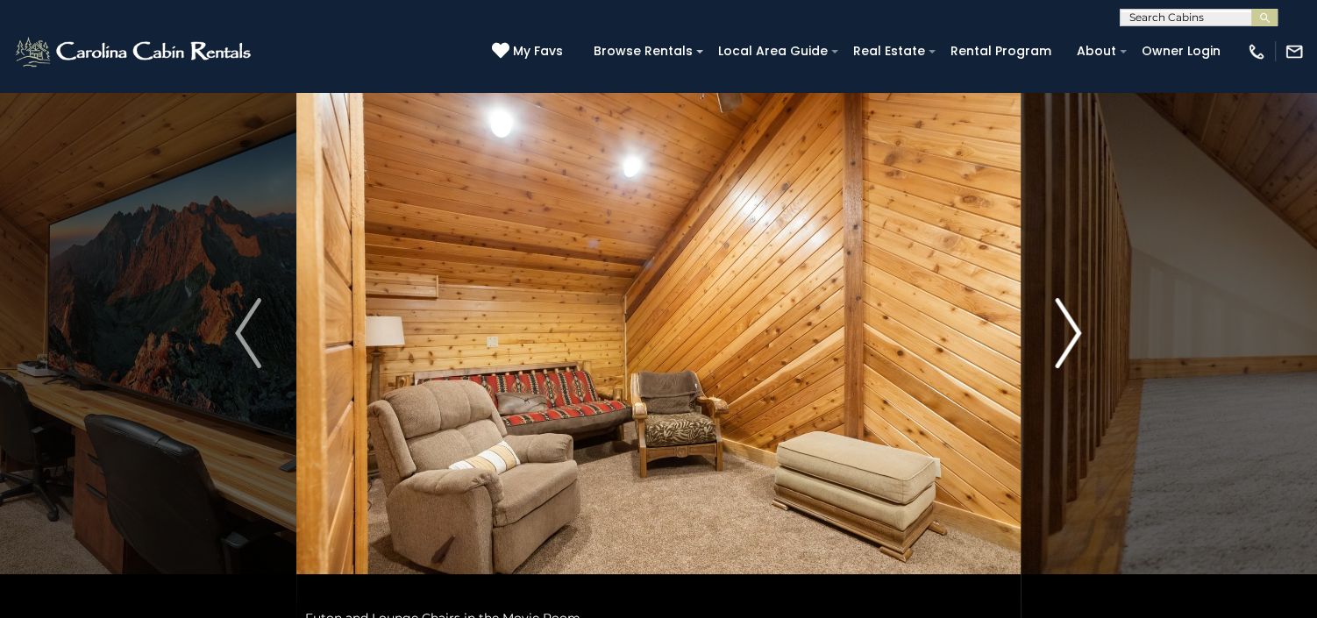
click at [1078, 342] on img "Next" at bounding box center [1069, 333] width 26 height 70
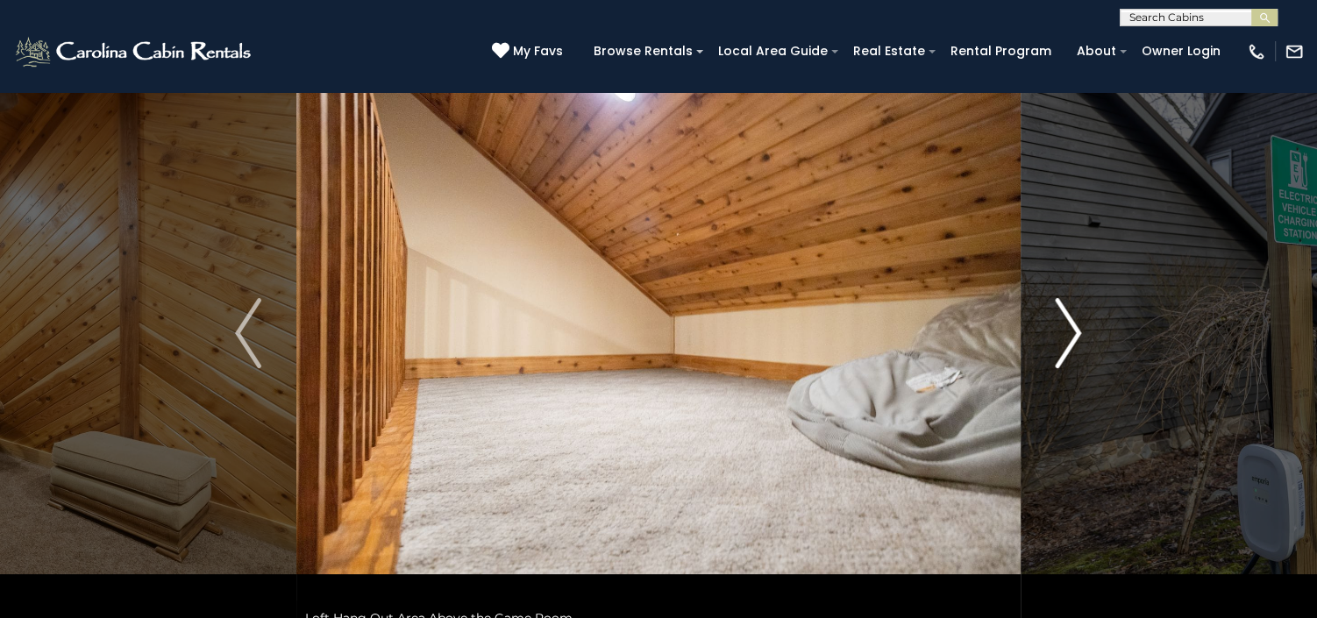
click at [1078, 342] on img "Next" at bounding box center [1069, 333] width 26 height 70
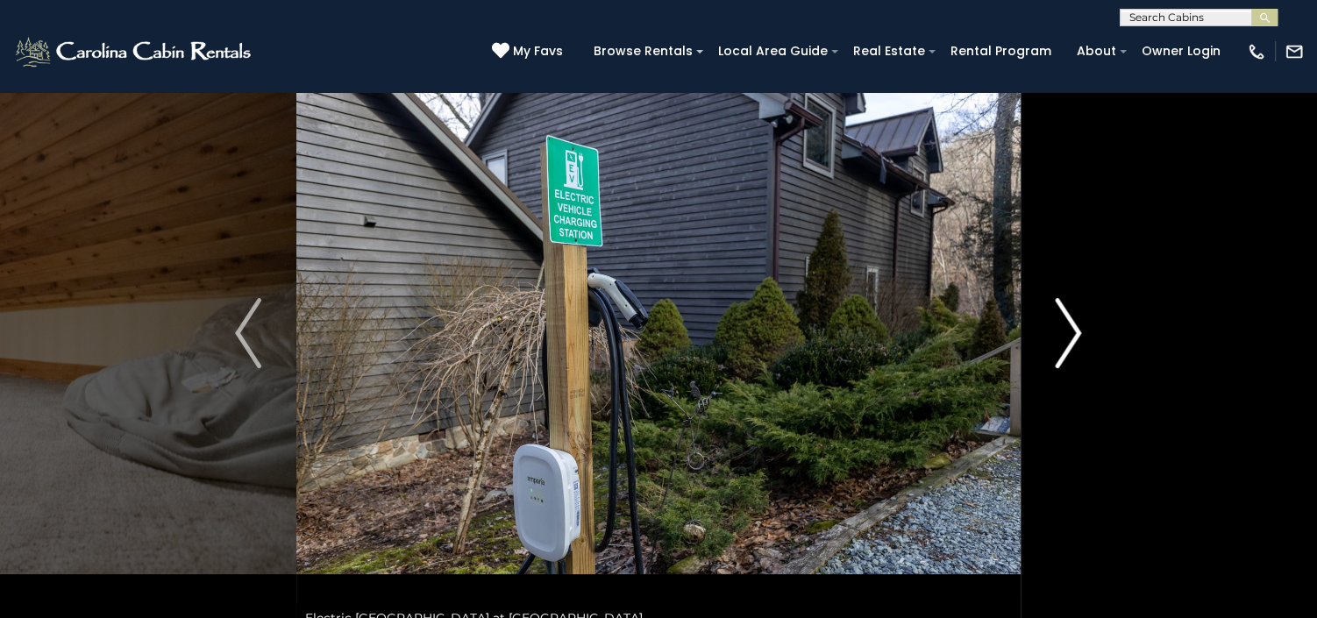
click at [1078, 342] on img "Next" at bounding box center [1069, 333] width 26 height 70
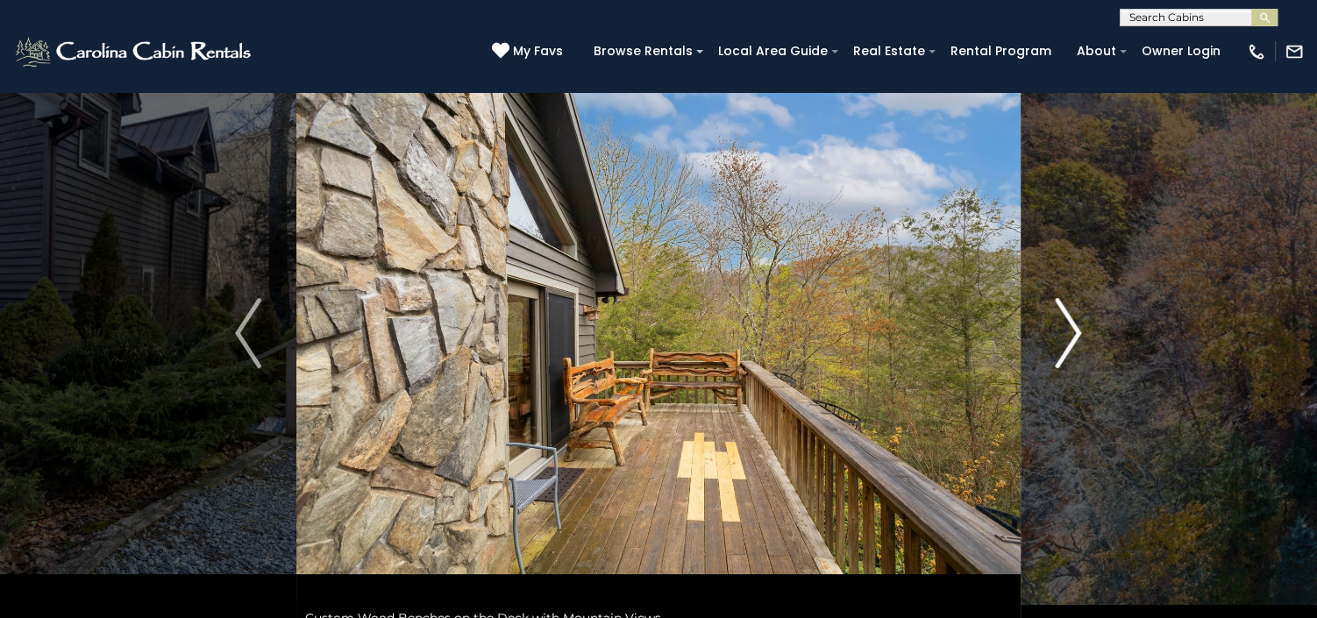
click at [1078, 342] on img "Next" at bounding box center [1069, 333] width 26 height 70
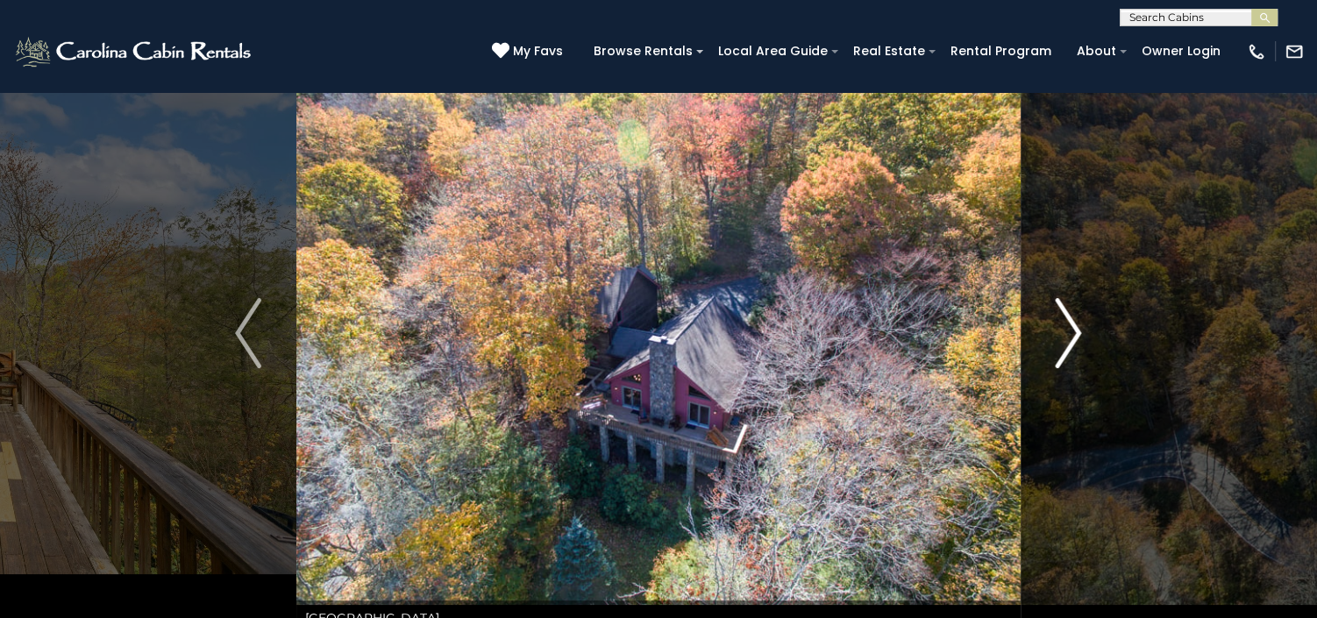
click at [1078, 342] on img "Next" at bounding box center [1069, 333] width 26 height 70
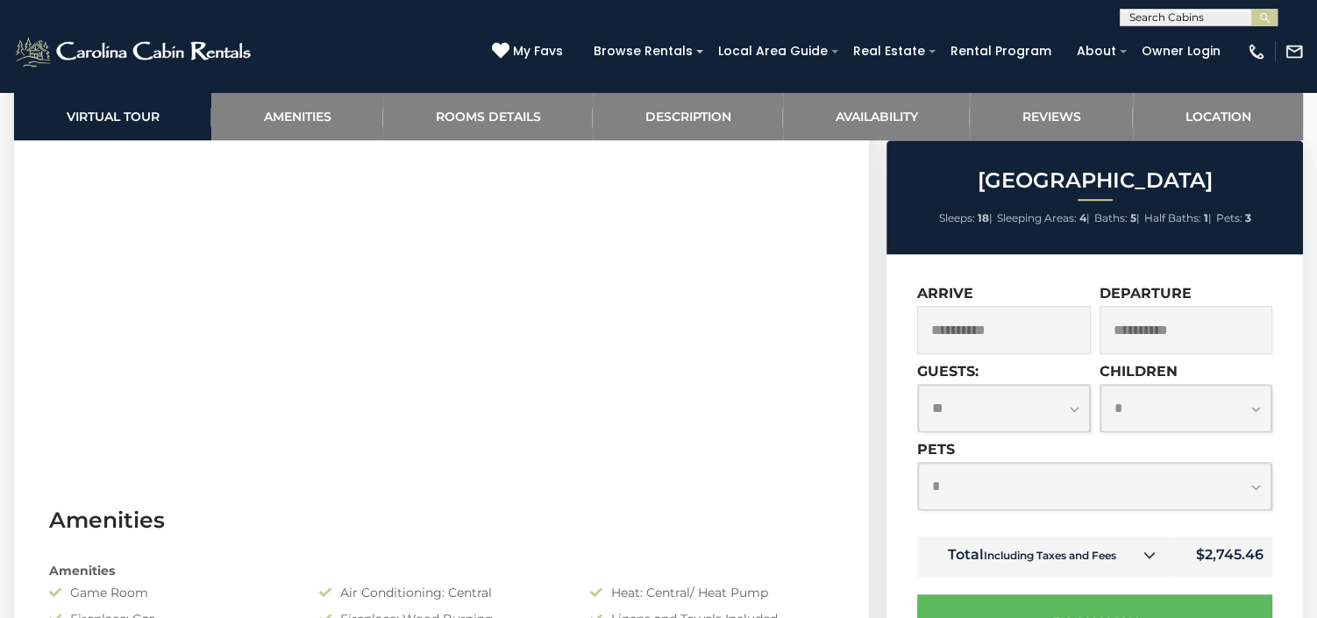
scroll to position [1047, 0]
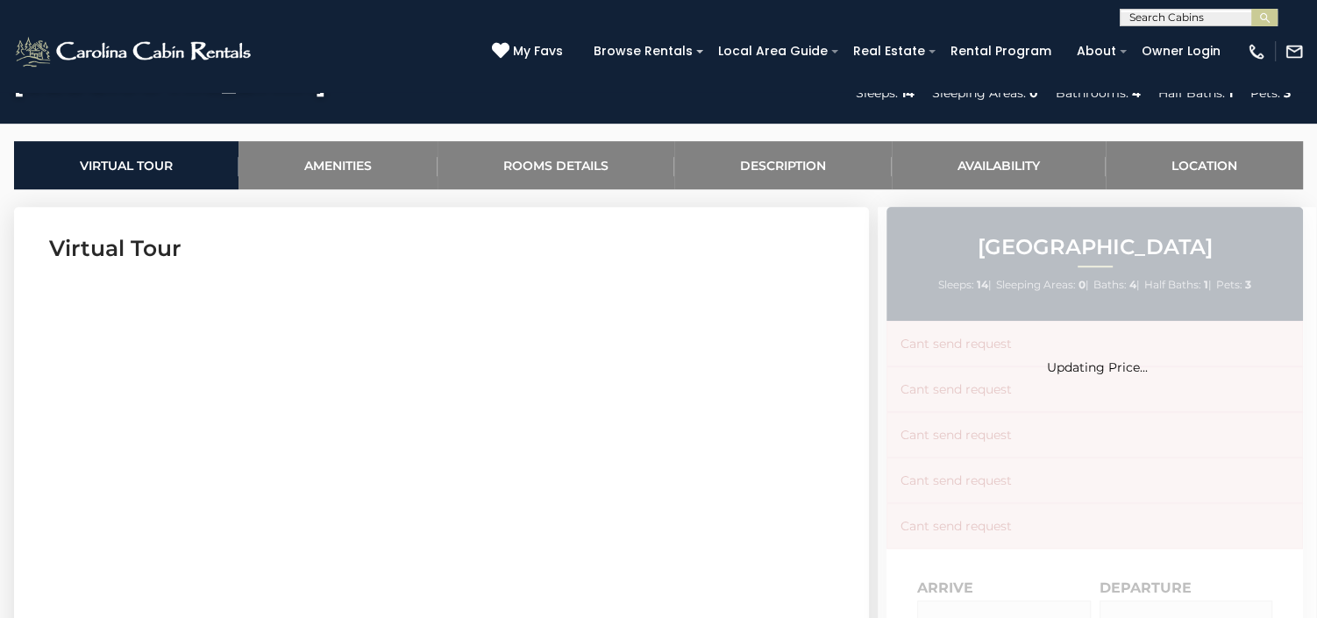
scroll to position [766, 0]
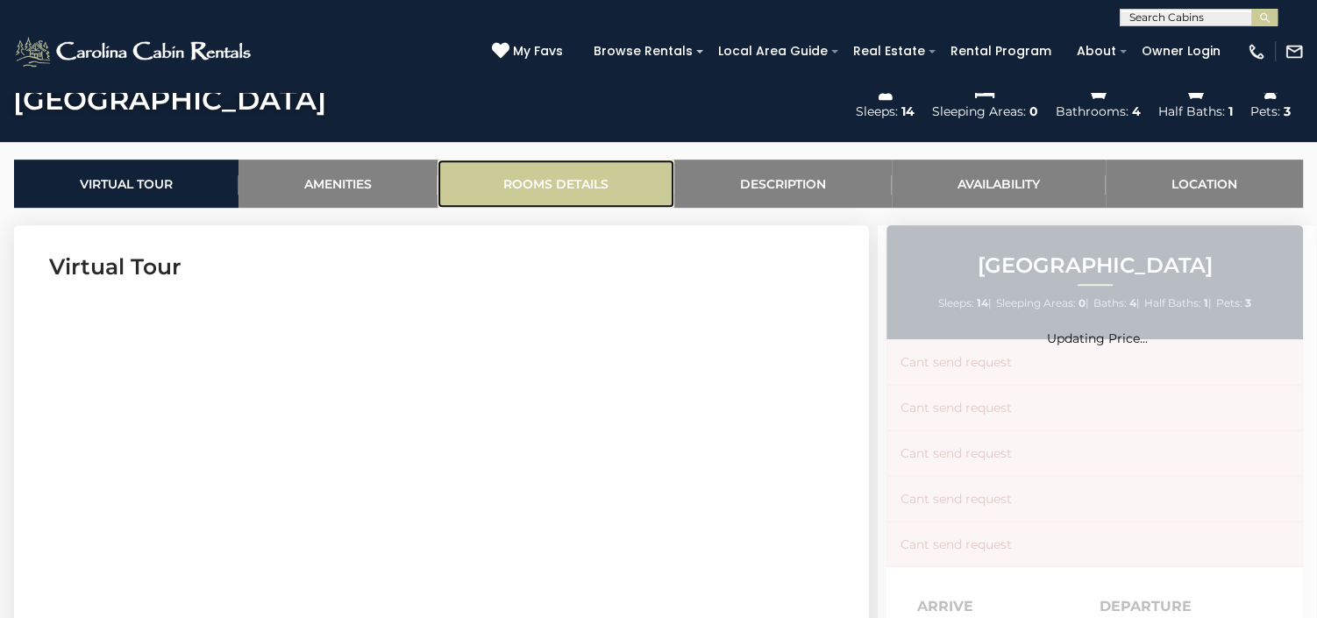
click at [530, 178] on link "Rooms Details" at bounding box center [556, 184] width 237 height 48
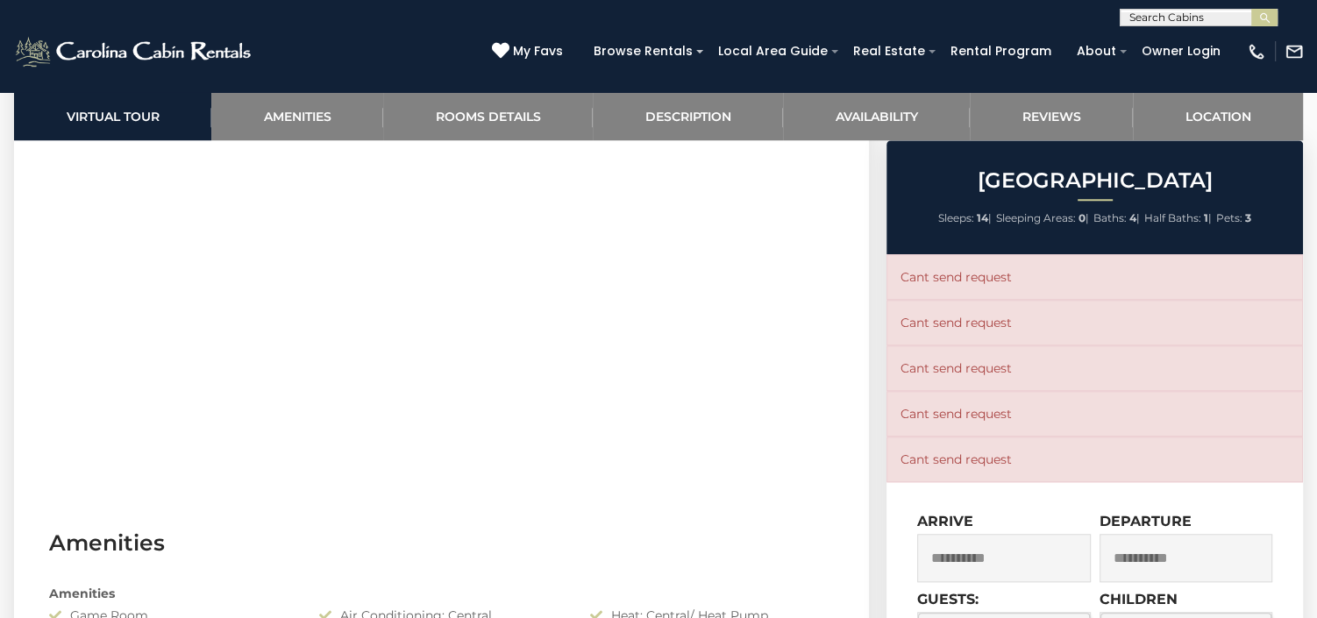
scroll to position [1446, 0]
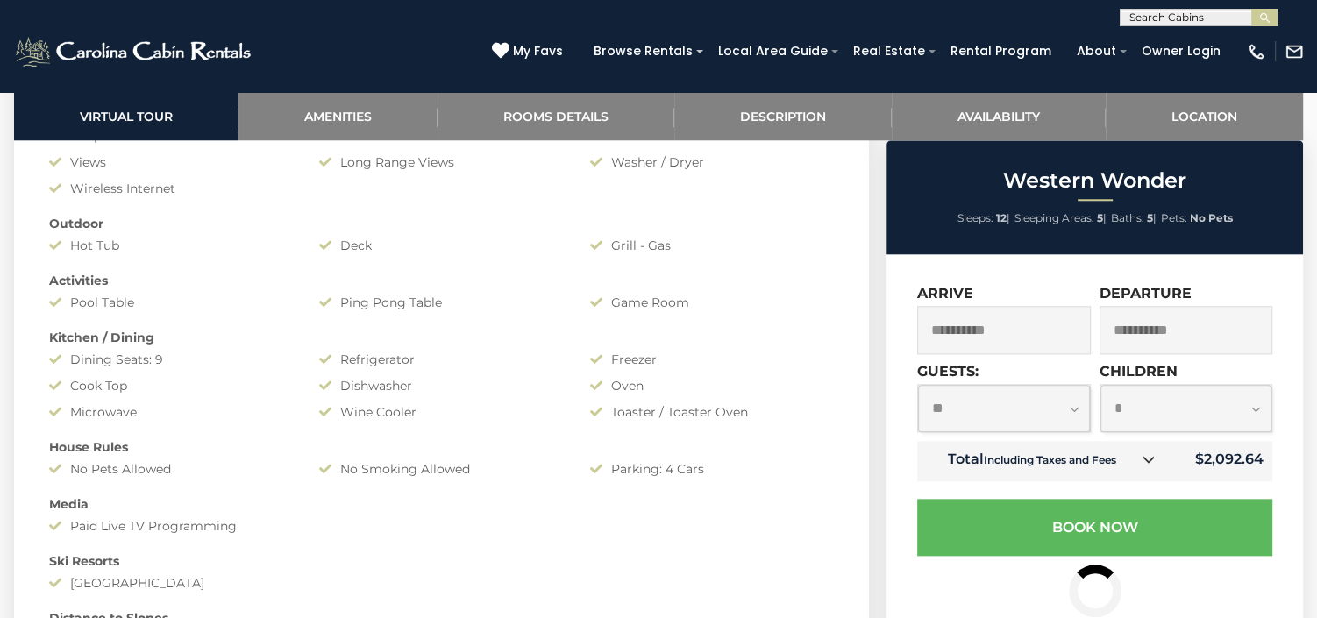
scroll to position [1534, 0]
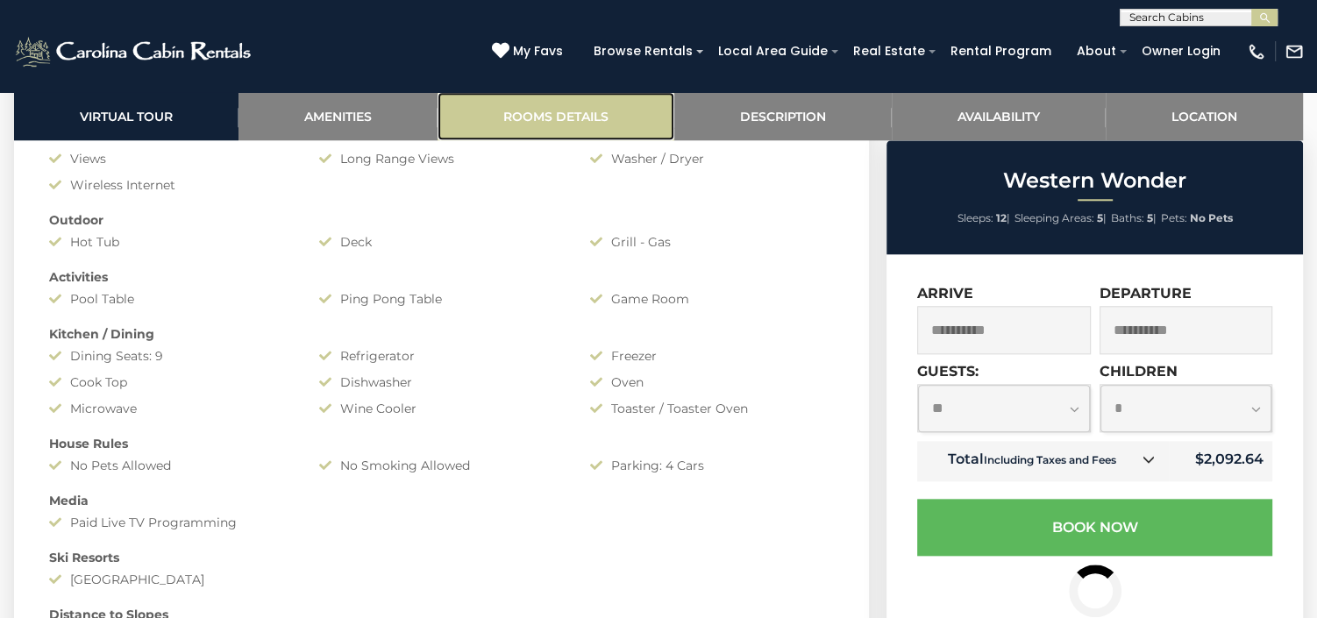
click at [566, 111] on link "Rooms Details" at bounding box center [556, 116] width 237 height 48
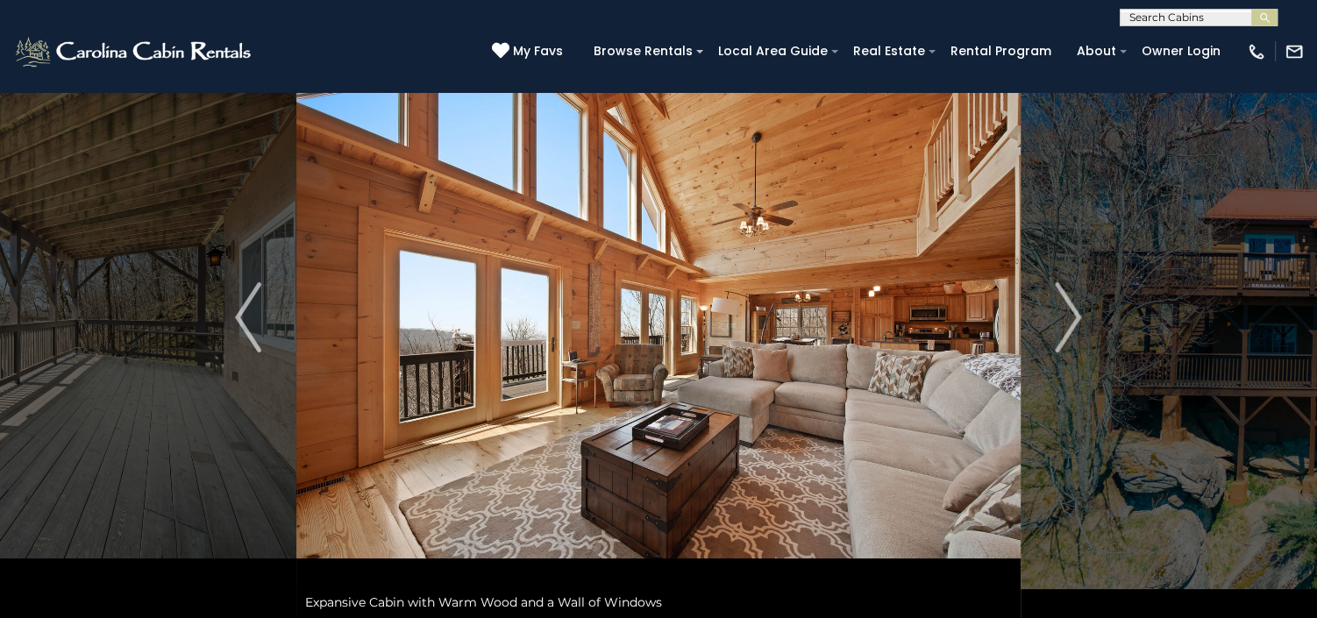
scroll to position [110, 0]
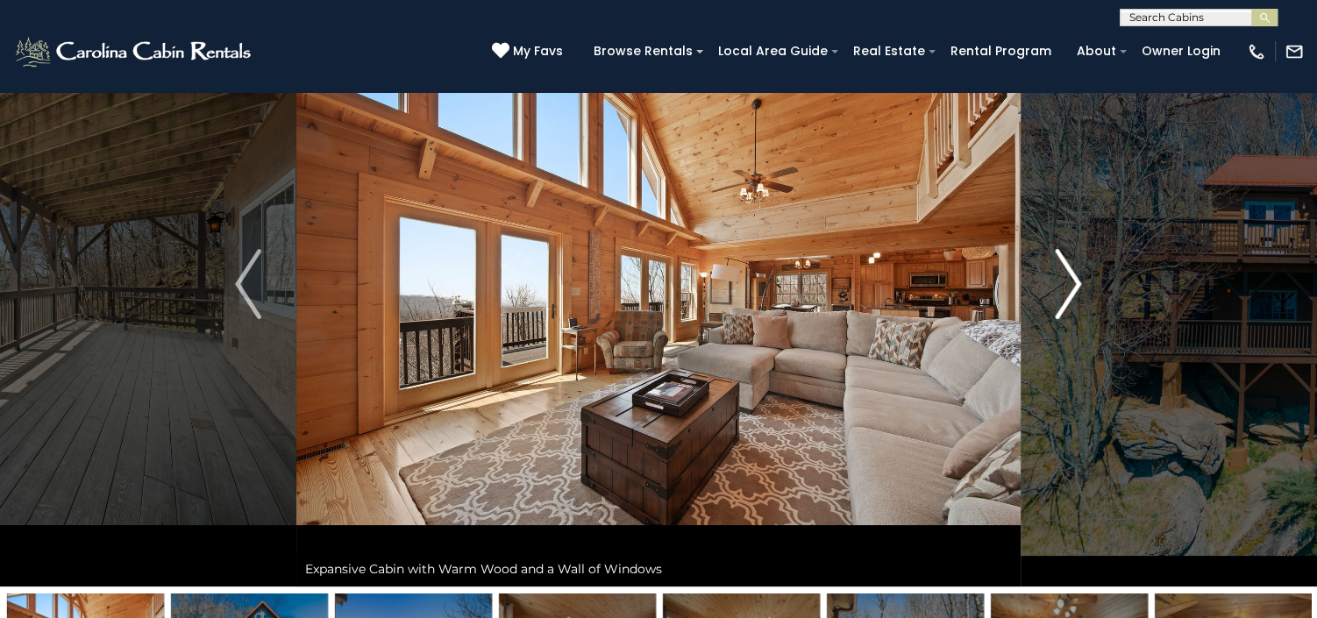
click at [1069, 272] on img "Next" at bounding box center [1069, 284] width 26 height 70
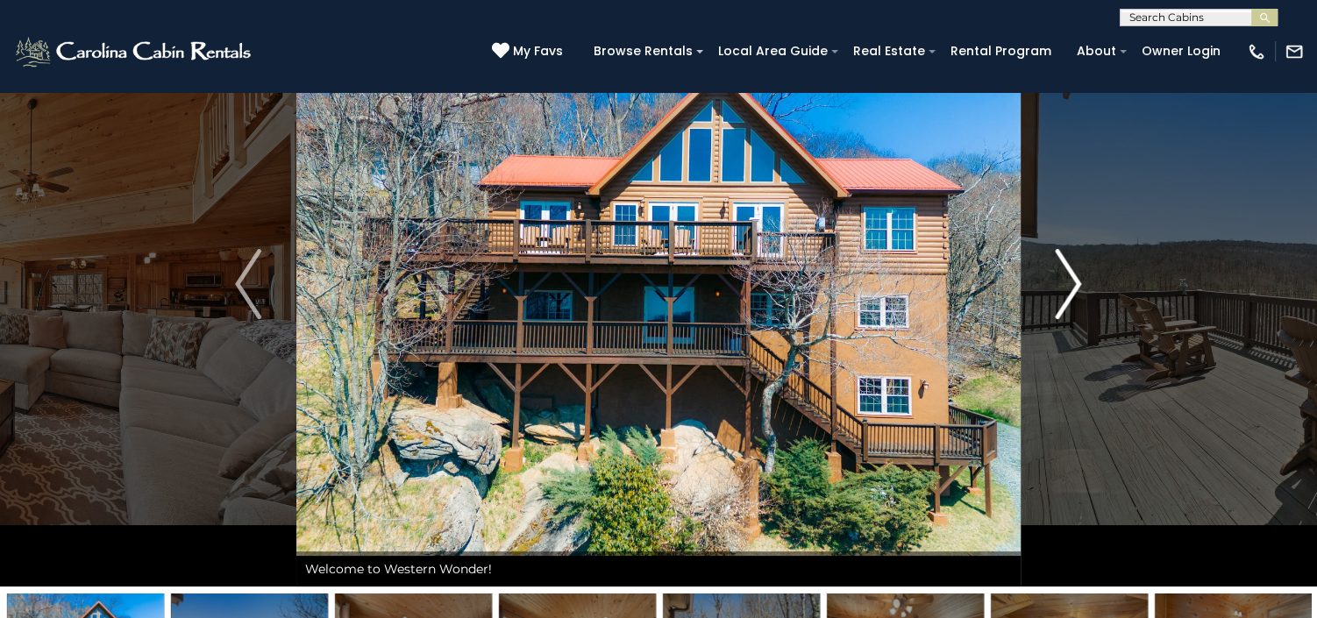
click at [1069, 272] on img "Next" at bounding box center [1069, 284] width 26 height 70
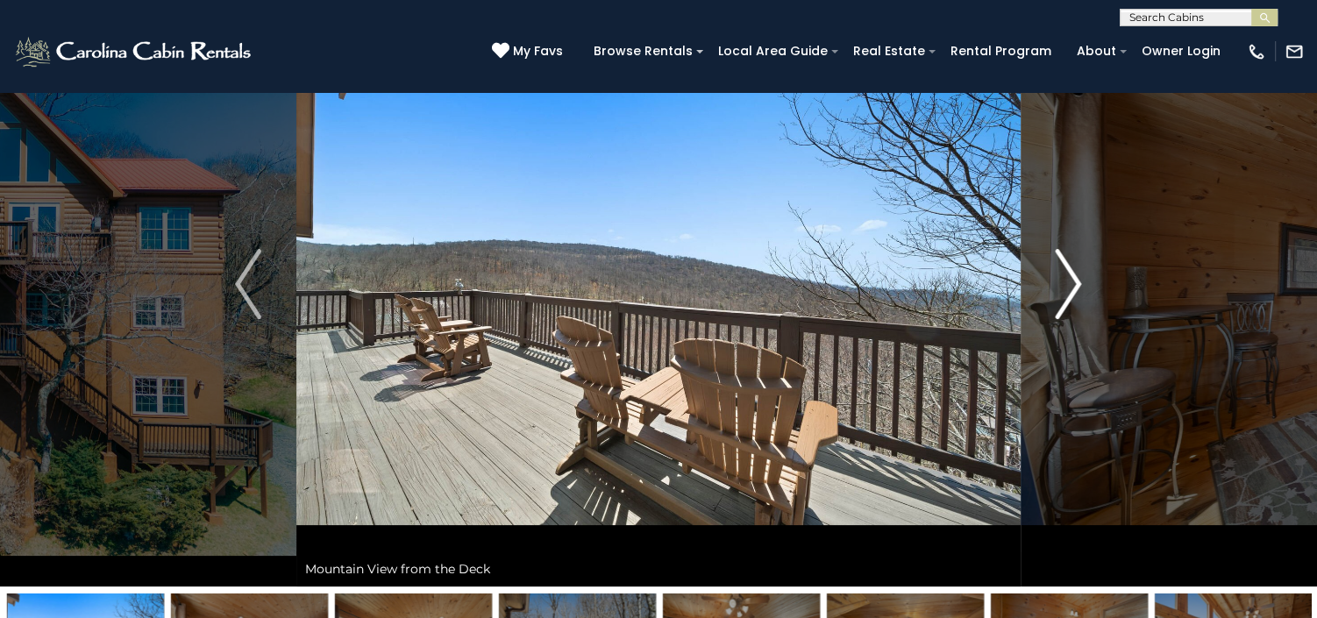
click at [1069, 272] on img "Next" at bounding box center [1069, 284] width 26 height 70
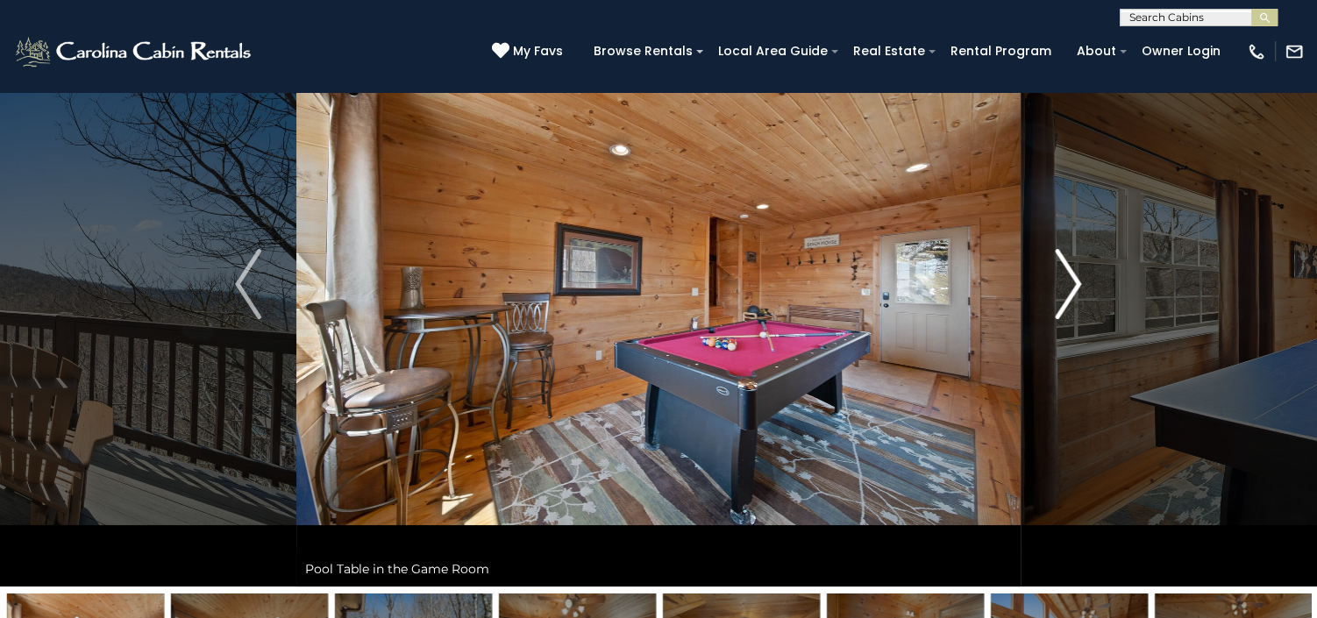
click at [1069, 272] on img "Next" at bounding box center [1069, 284] width 26 height 70
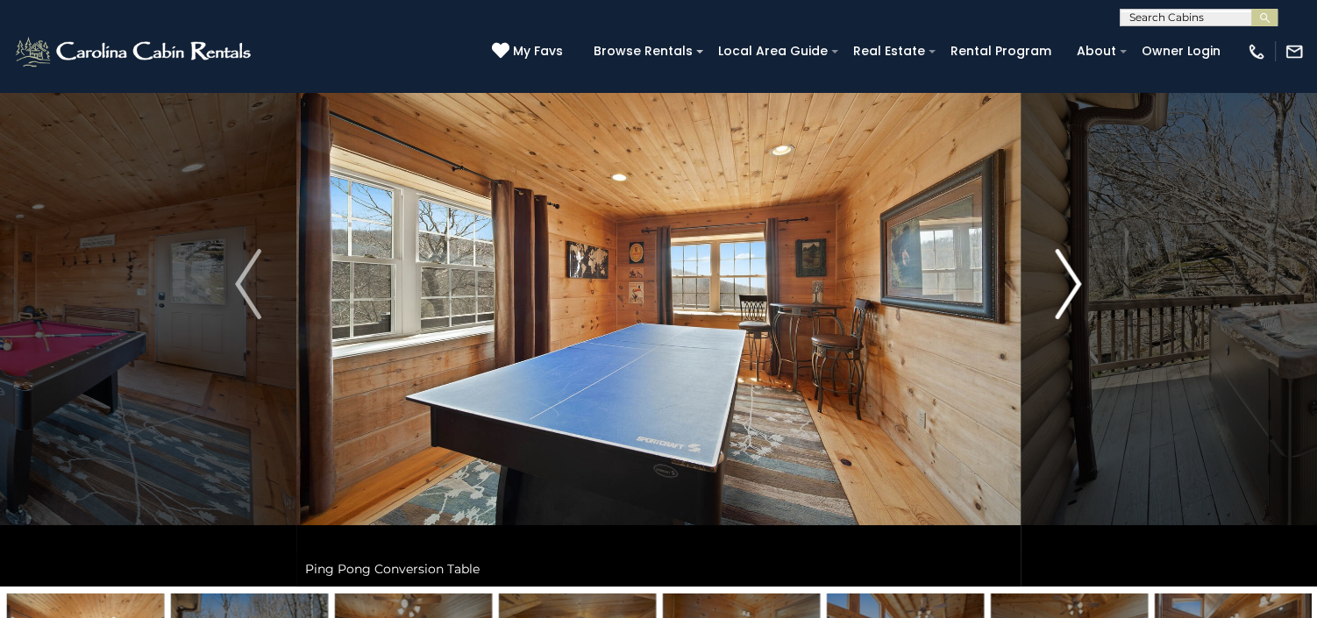
click at [1069, 272] on img "Next" at bounding box center [1069, 284] width 26 height 70
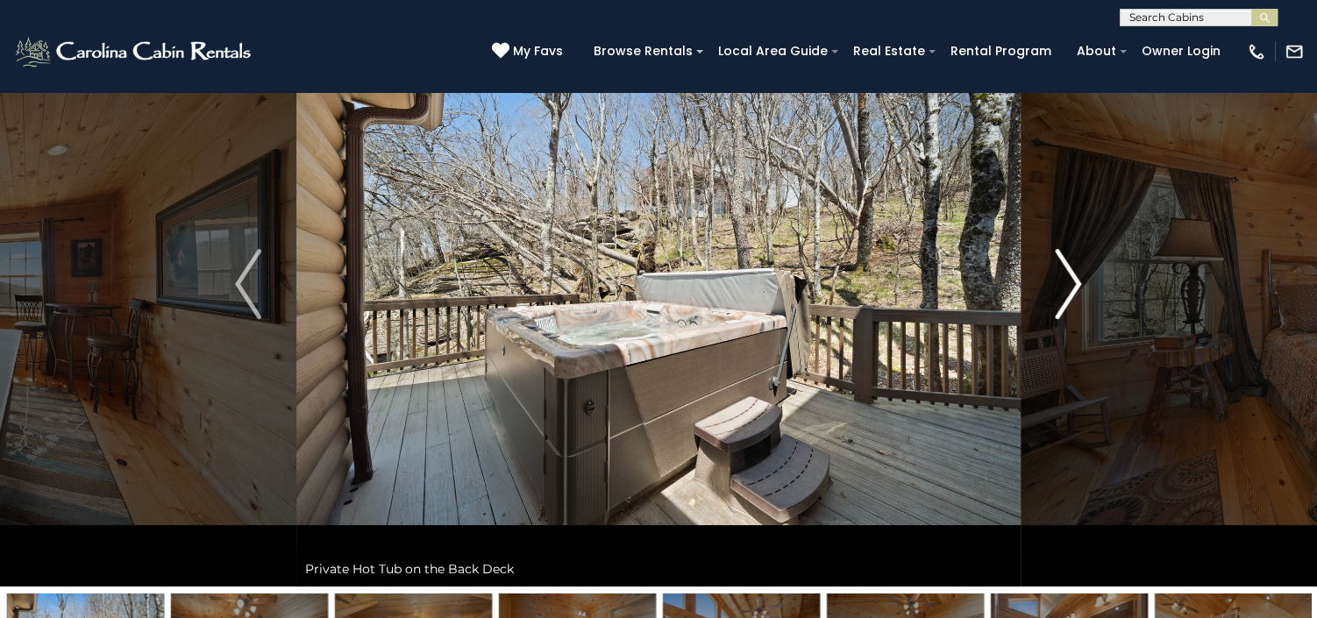
click at [1069, 272] on img "Next" at bounding box center [1069, 284] width 26 height 70
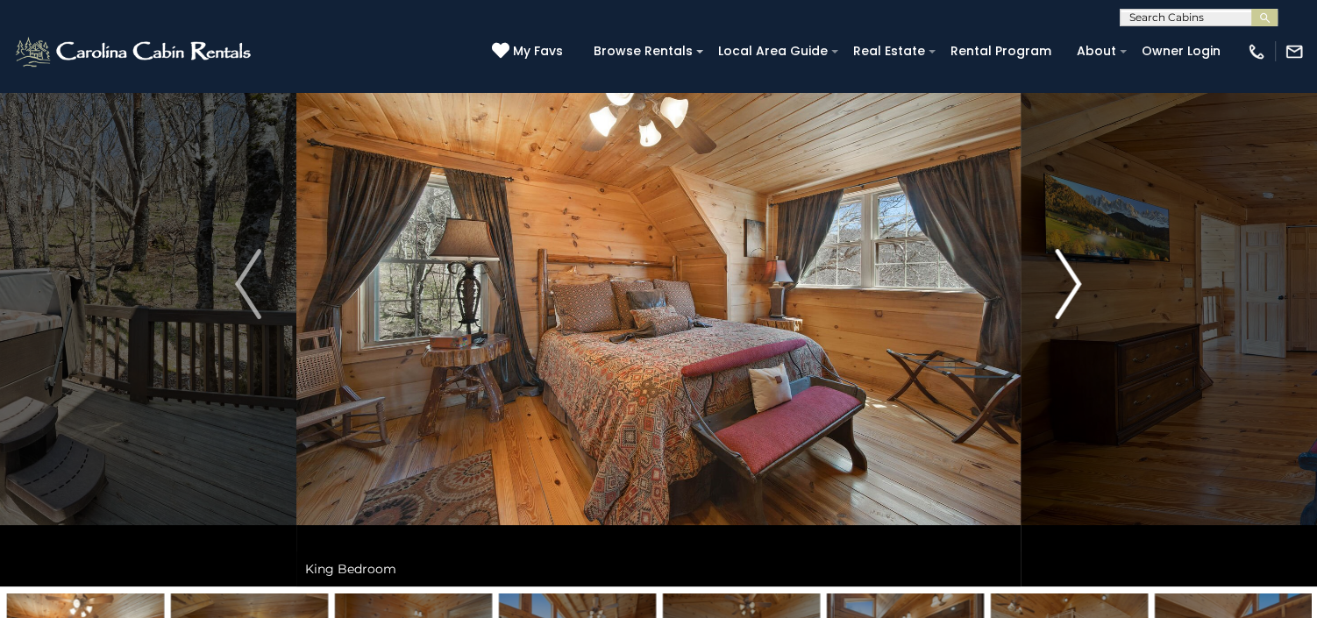
click at [1069, 272] on img "Next" at bounding box center [1069, 284] width 26 height 70
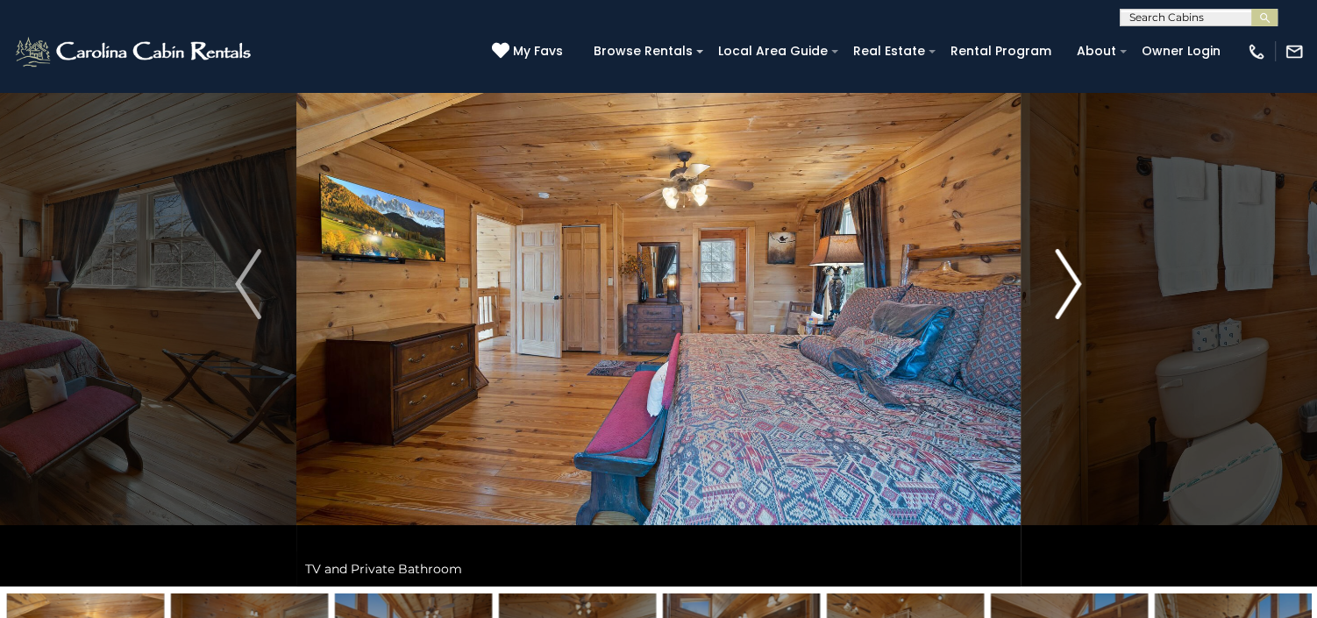
click at [1069, 272] on img "Next" at bounding box center [1069, 284] width 26 height 70
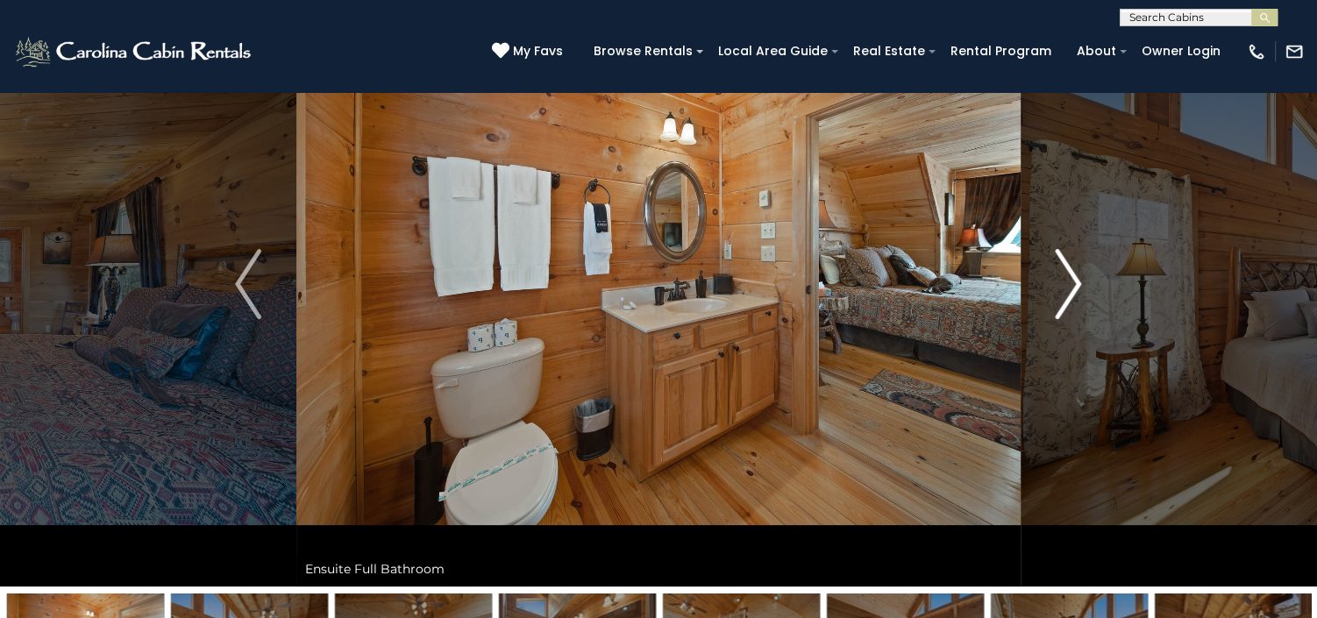
click at [1069, 272] on img "Next" at bounding box center [1069, 284] width 26 height 70
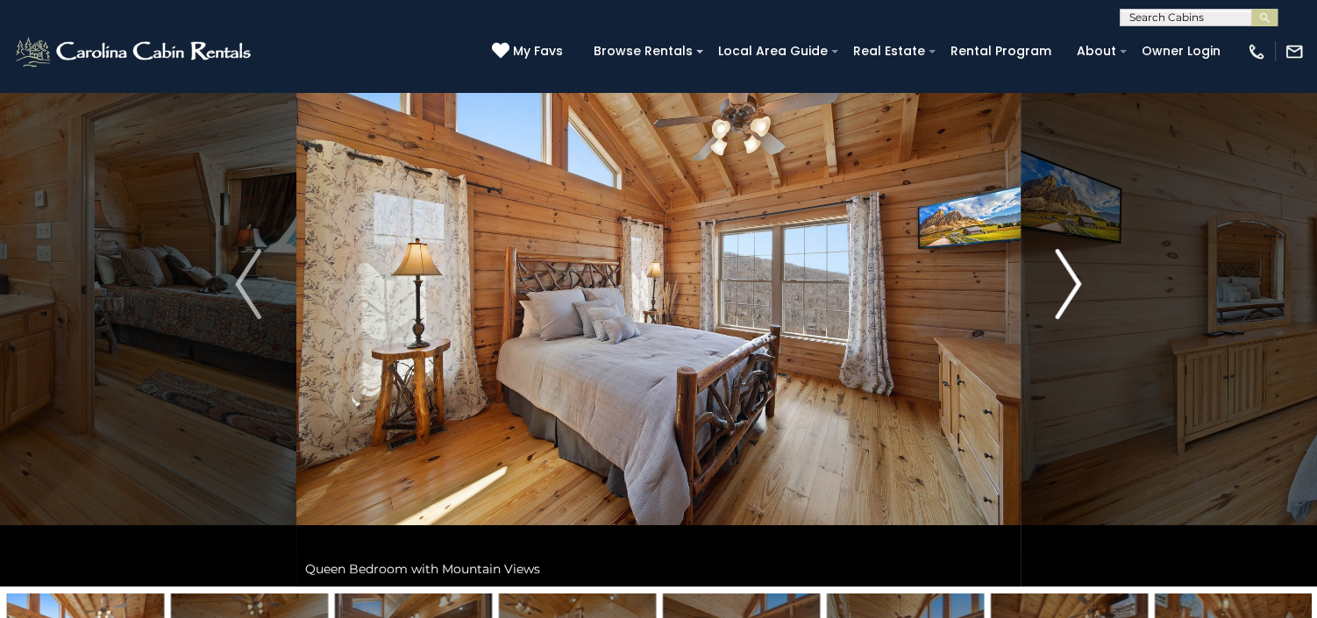
click at [1069, 272] on img "Next" at bounding box center [1069, 284] width 26 height 70
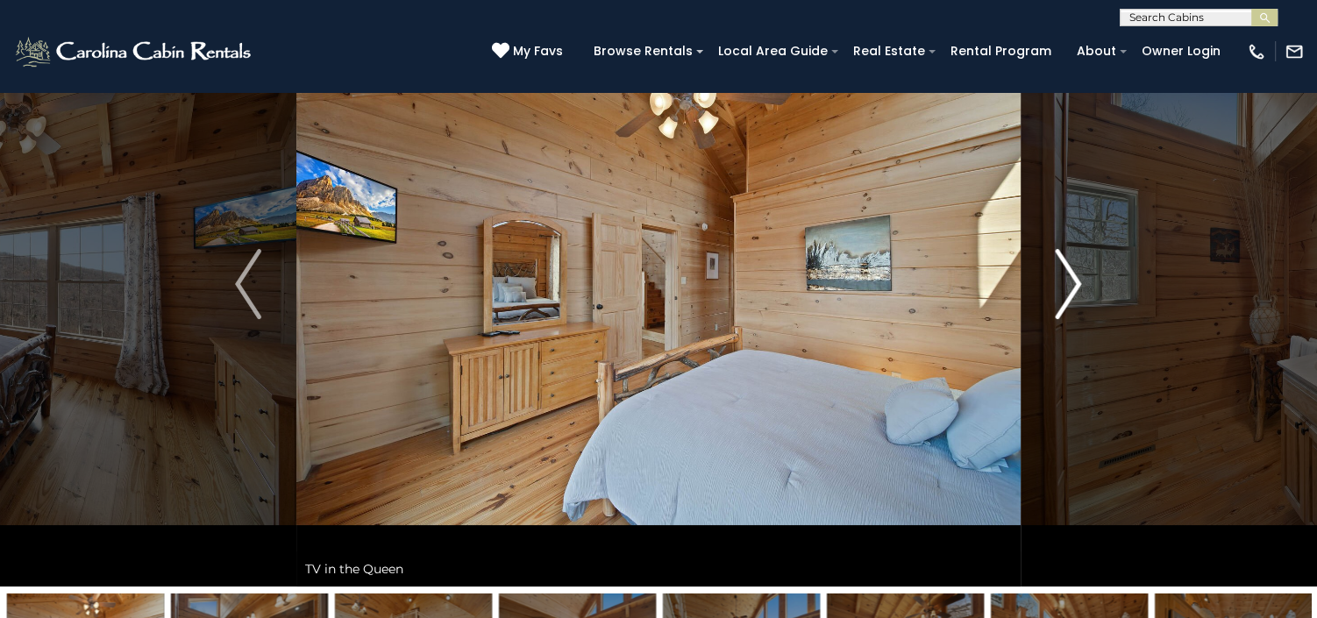
click at [1070, 273] on img "Next" at bounding box center [1069, 284] width 26 height 70
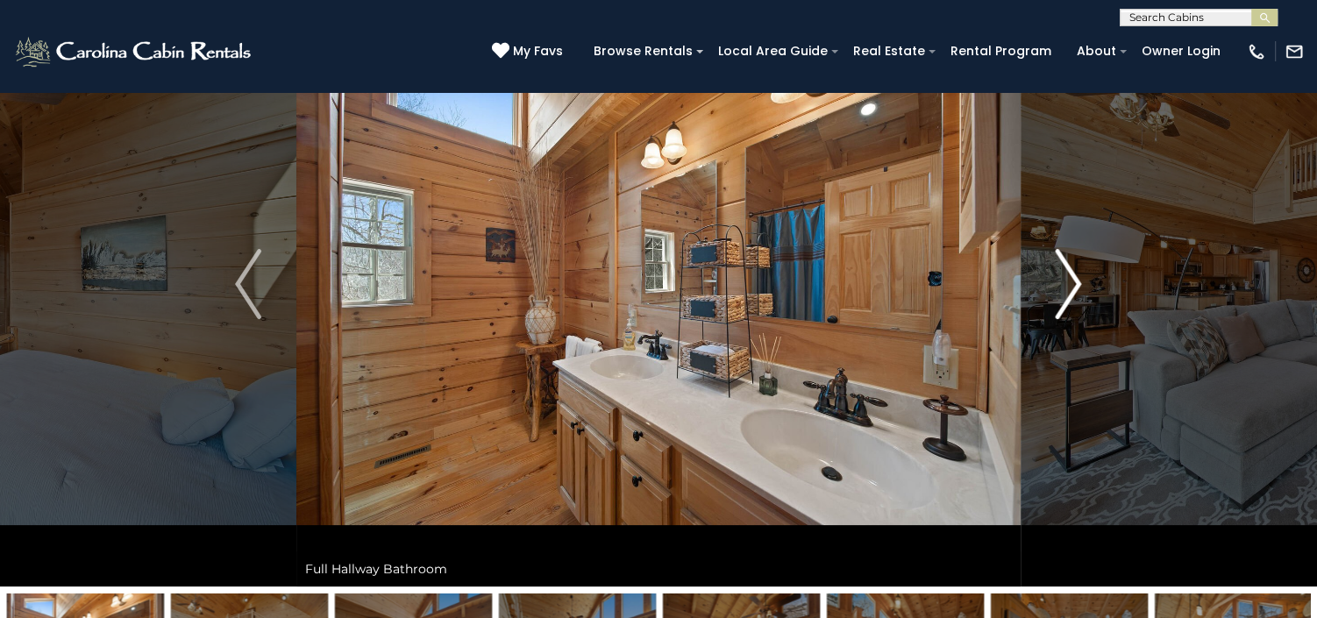
click at [1070, 273] on img "Next" at bounding box center [1069, 284] width 26 height 70
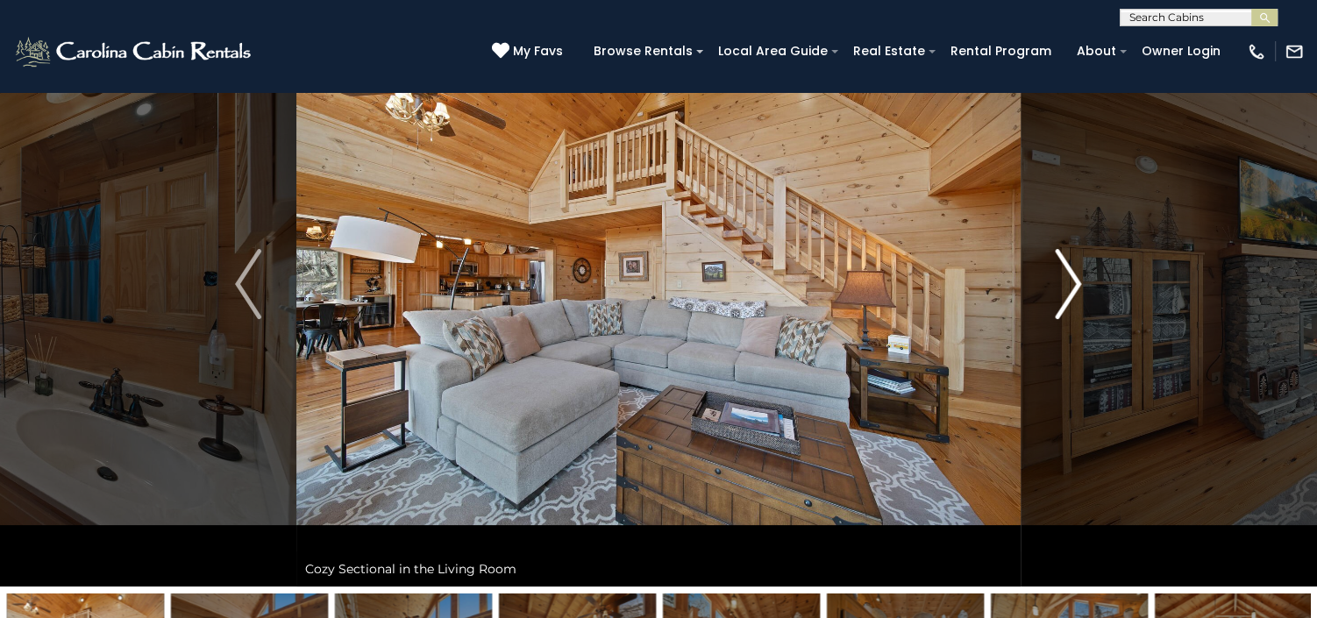
click at [1070, 273] on img "Next" at bounding box center [1069, 284] width 26 height 70
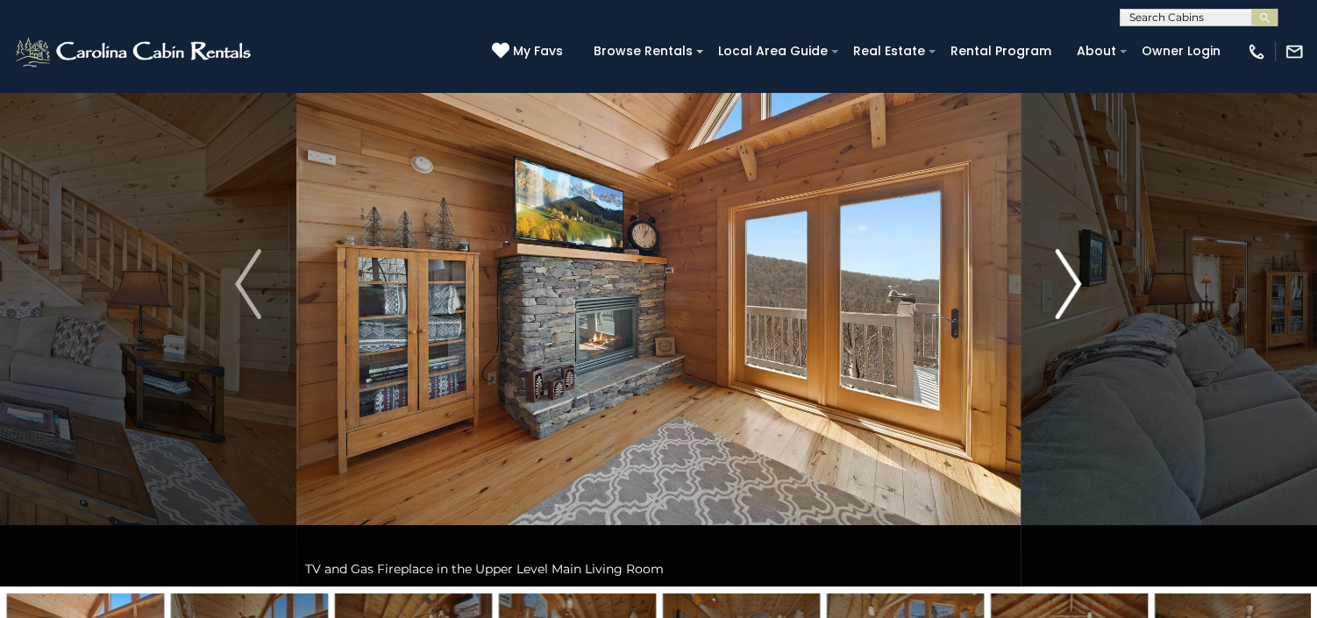
click at [1072, 273] on img "Next" at bounding box center [1069, 284] width 26 height 70
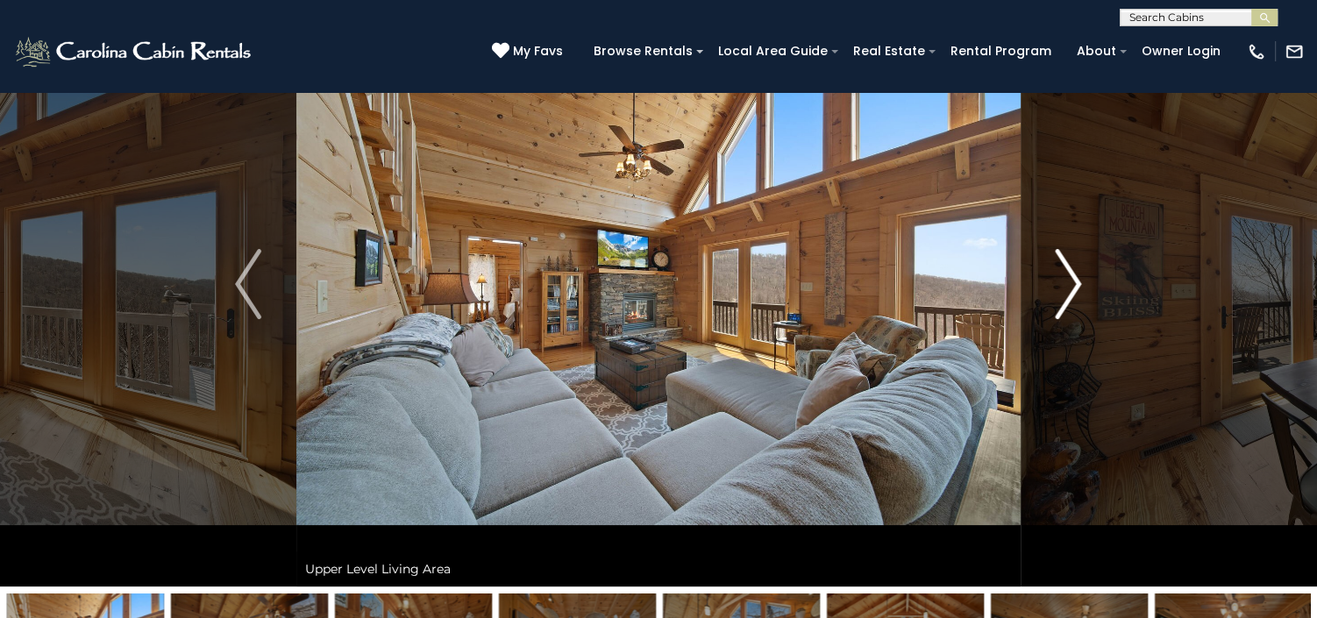
click at [1072, 273] on img "Next" at bounding box center [1069, 284] width 26 height 70
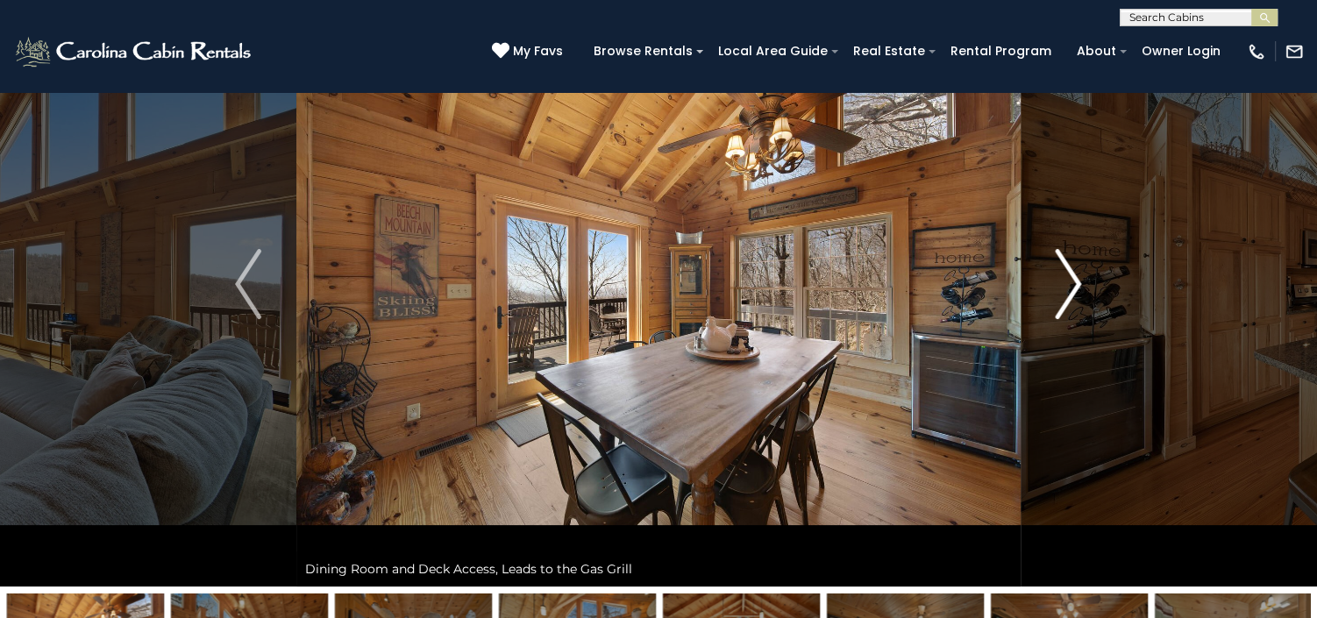
click at [1073, 274] on img "Next" at bounding box center [1069, 284] width 26 height 70
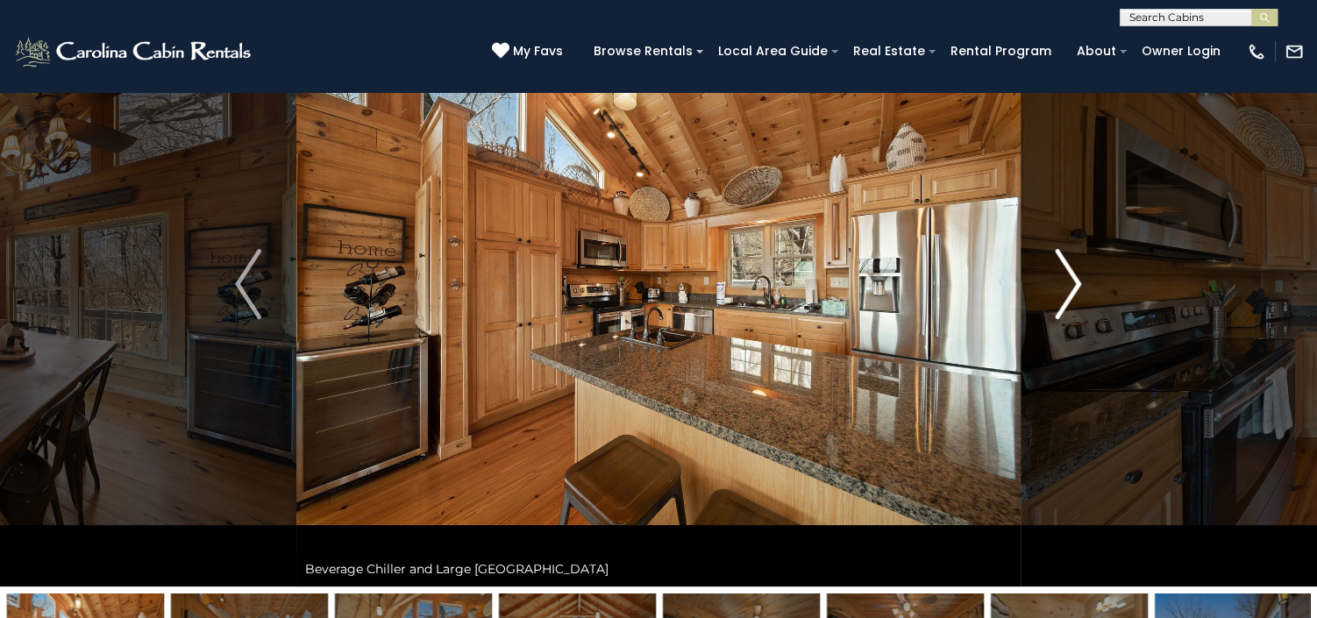
click at [1076, 274] on img "Next" at bounding box center [1069, 284] width 26 height 70
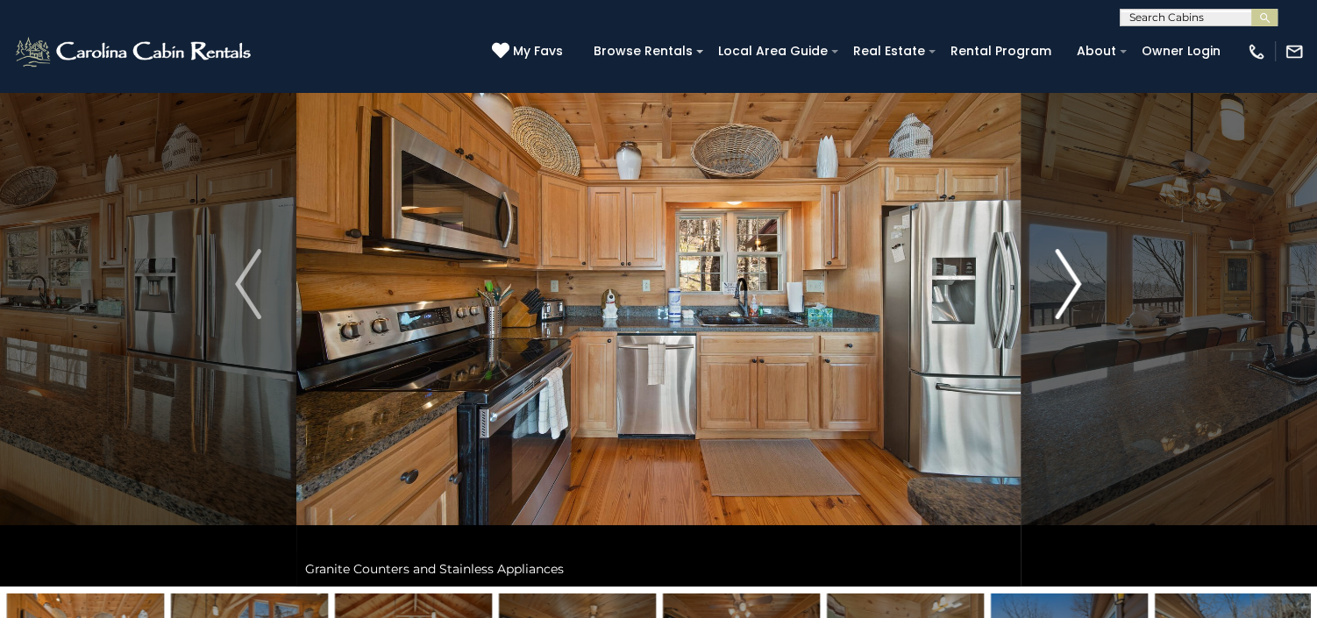
click at [1076, 274] on img "Next" at bounding box center [1069, 284] width 26 height 70
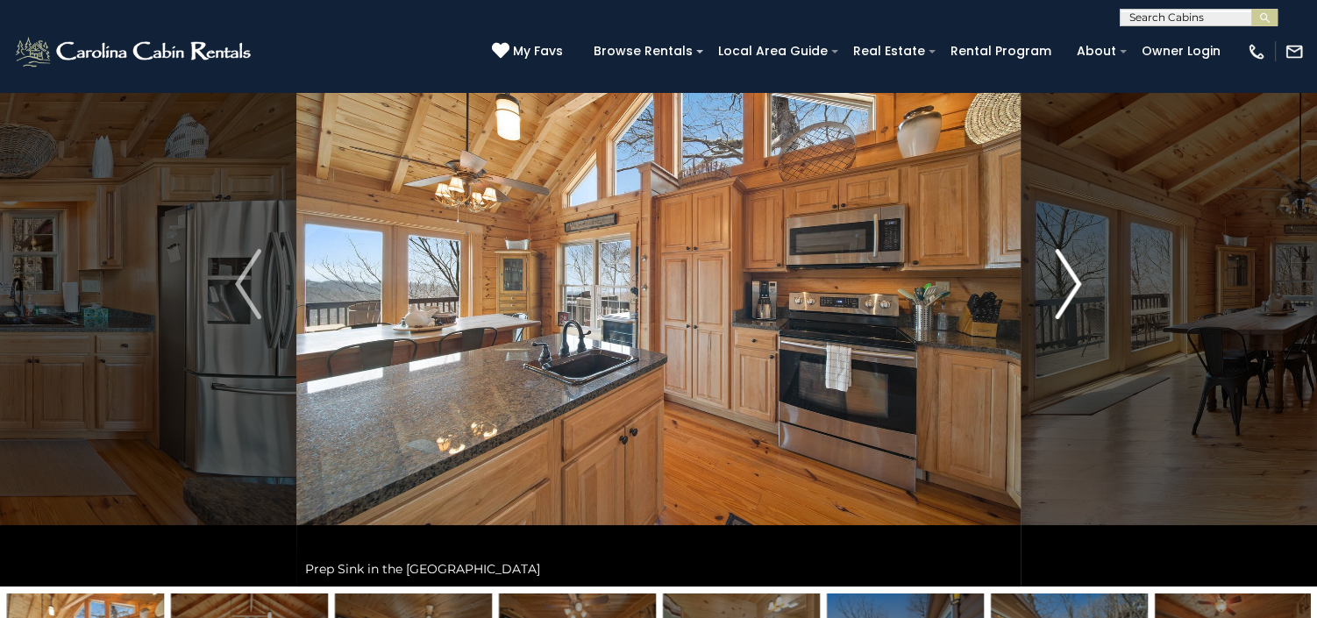
click at [1076, 274] on img "Next" at bounding box center [1069, 284] width 26 height 70
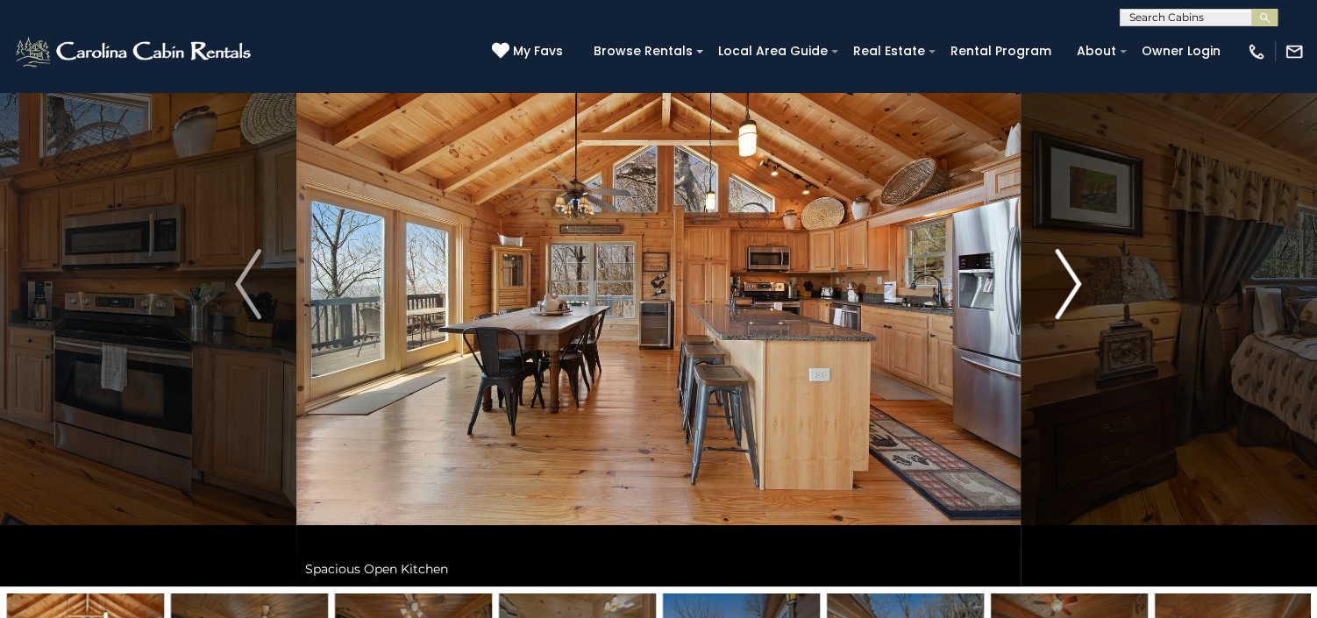
click at [1076, 274] on img "Next" at bounding box center [1069, 284] width 26 height 70
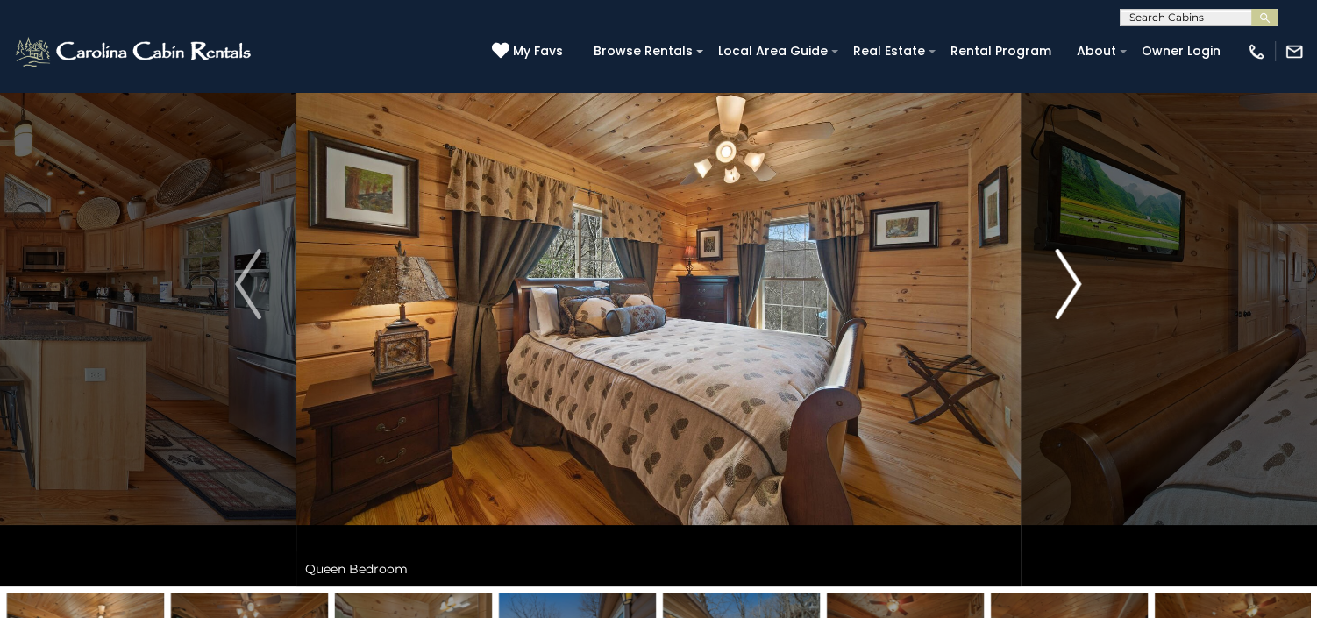
click at [1076, 274] on img "Next" at bounding box center [1069, 284] width 26 height 70
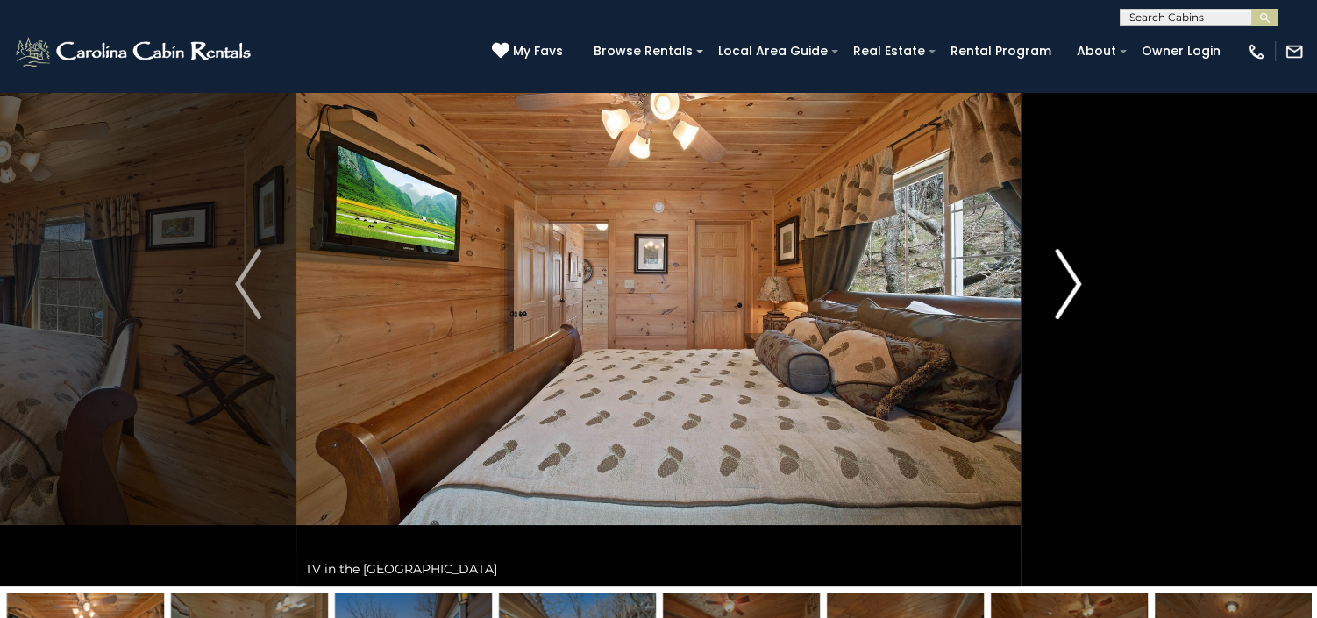
click at [1076, 274] on img "Next" at bounding box center [1069, 284] width 26 height 70
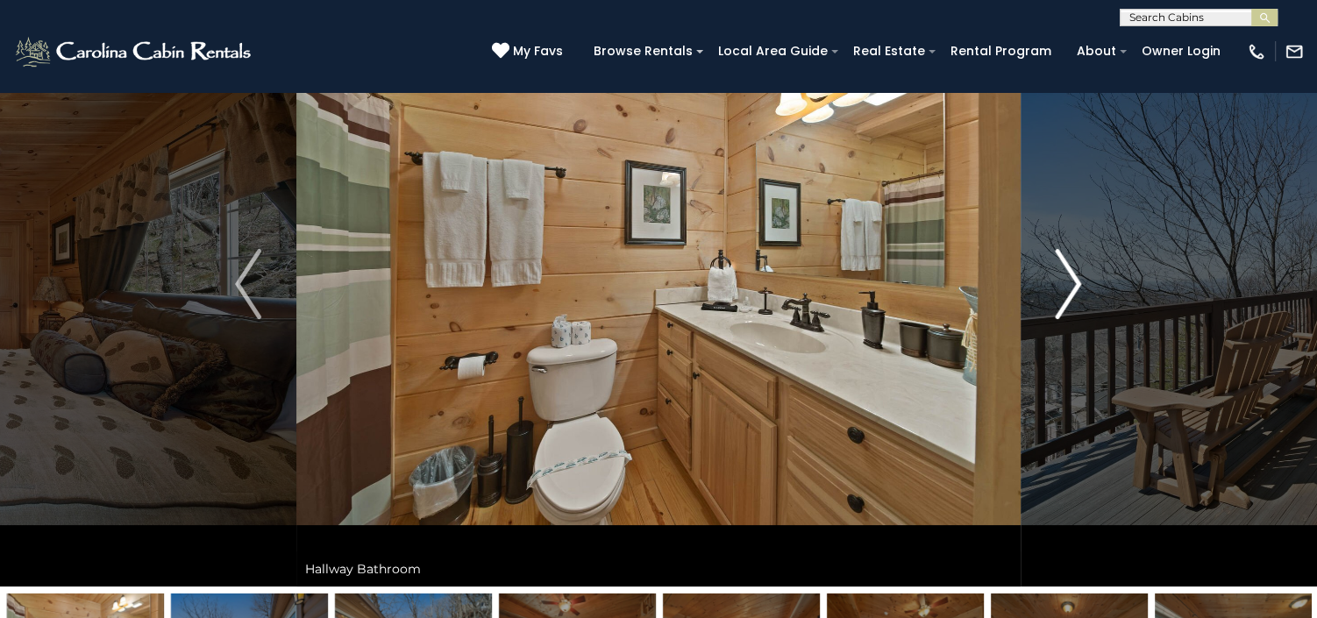
click at [1076, 274] on img "Next" at bounding box center [1069, 284] width 26 height 70
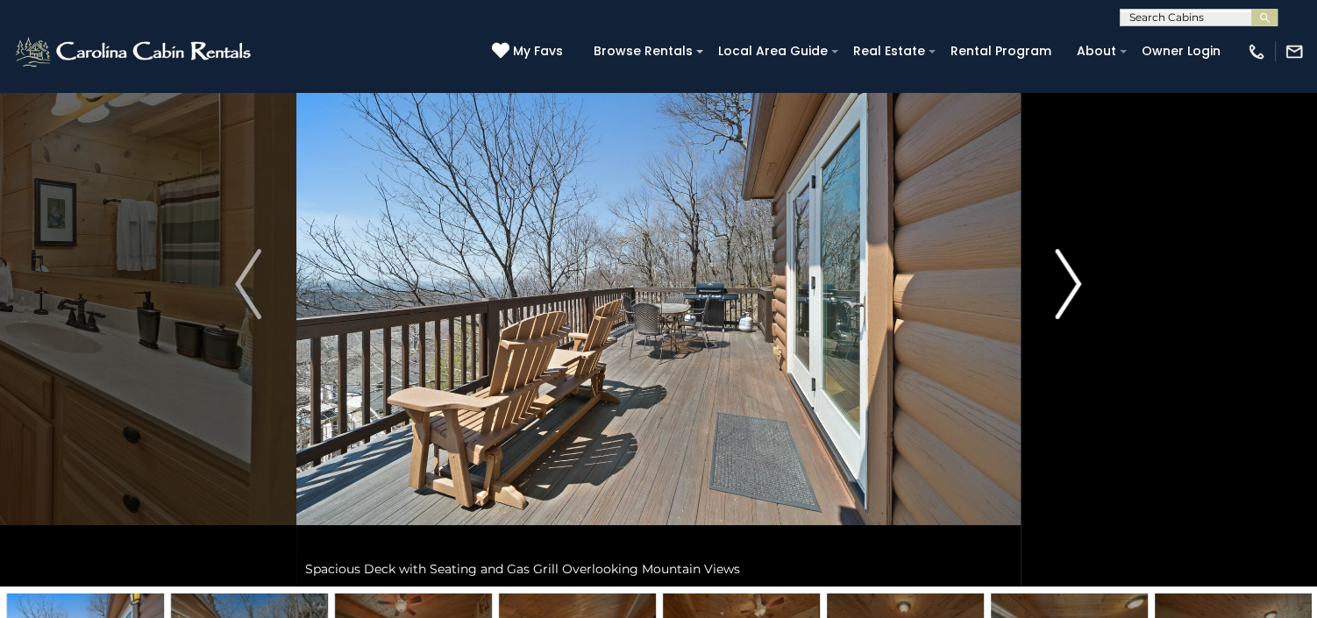
click at [1072, 275] on img "Next" at bounding box center [1069, 284] width 26 height 70
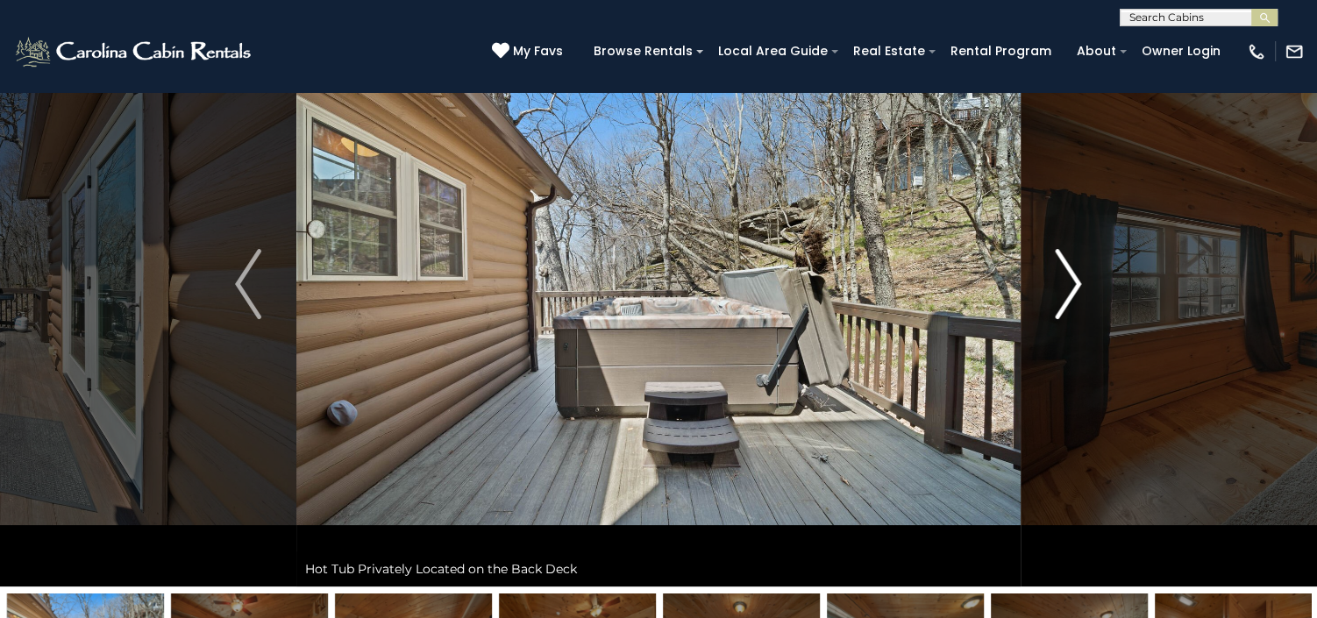
click at [1072, 276] on img "Next" at bounding box center [1069, 284] width 26 height 70
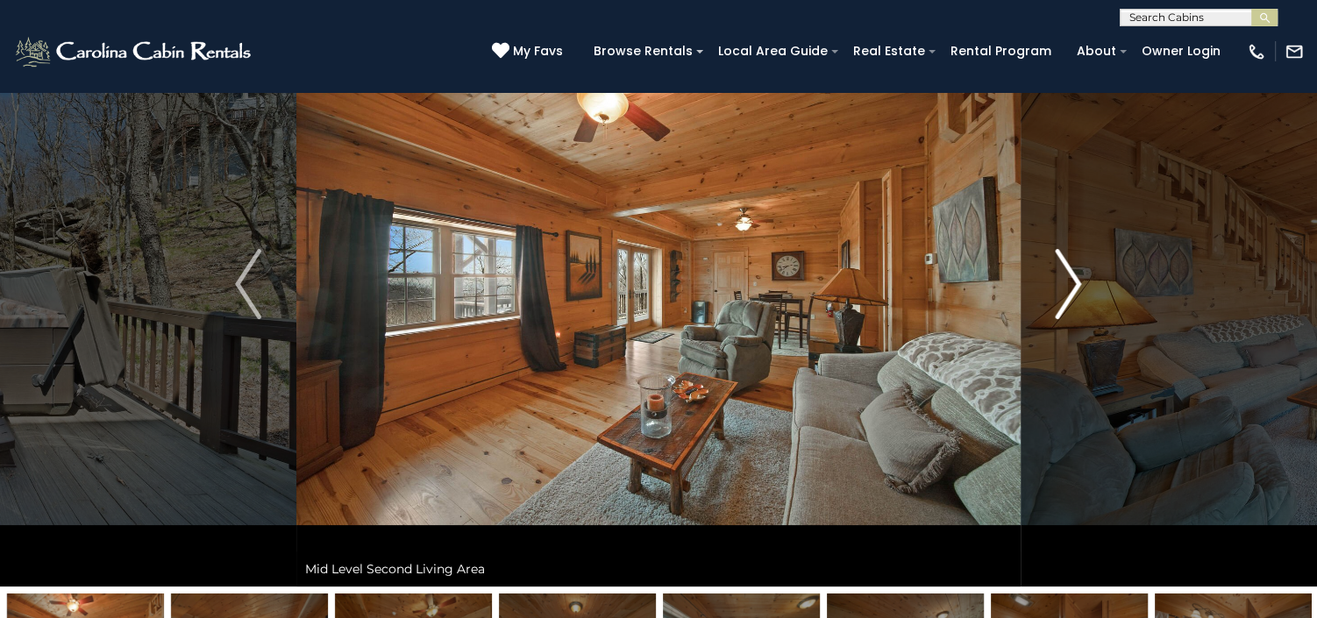
click at [1072, 276] on img "Next" at bounding box center [1069, 284] width 26 height 70
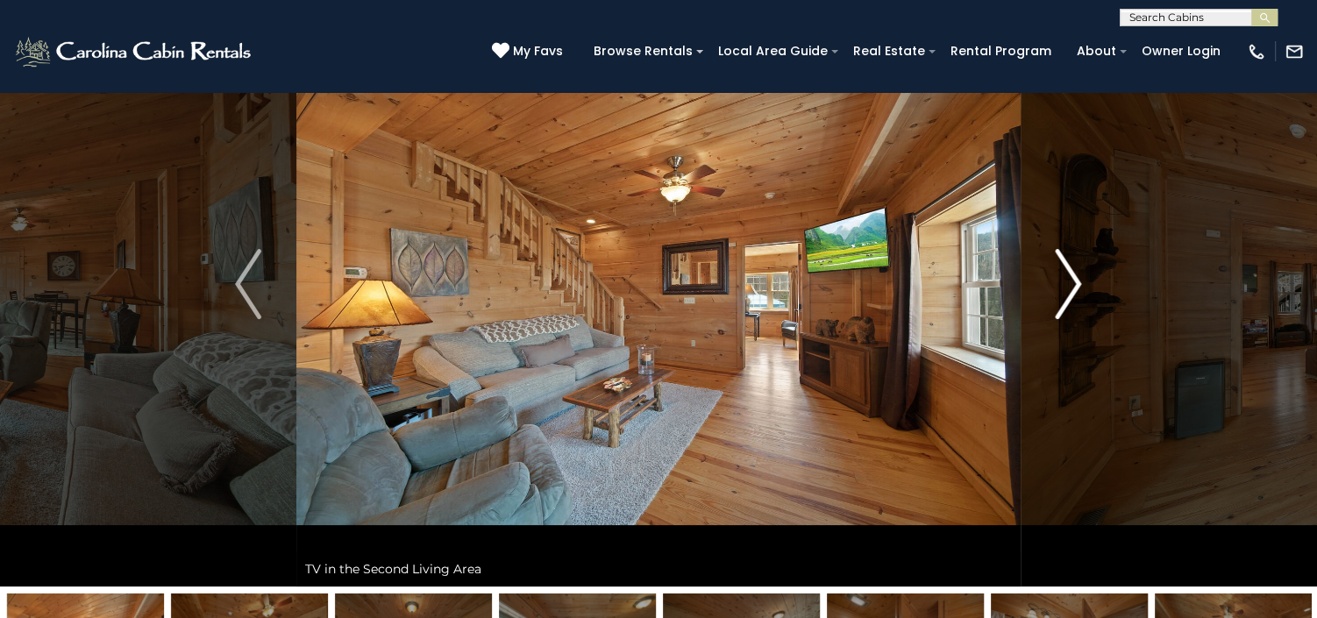
click at [1072, 276] on img "Next" at bounding box center [1069, 284] width 26 height 70
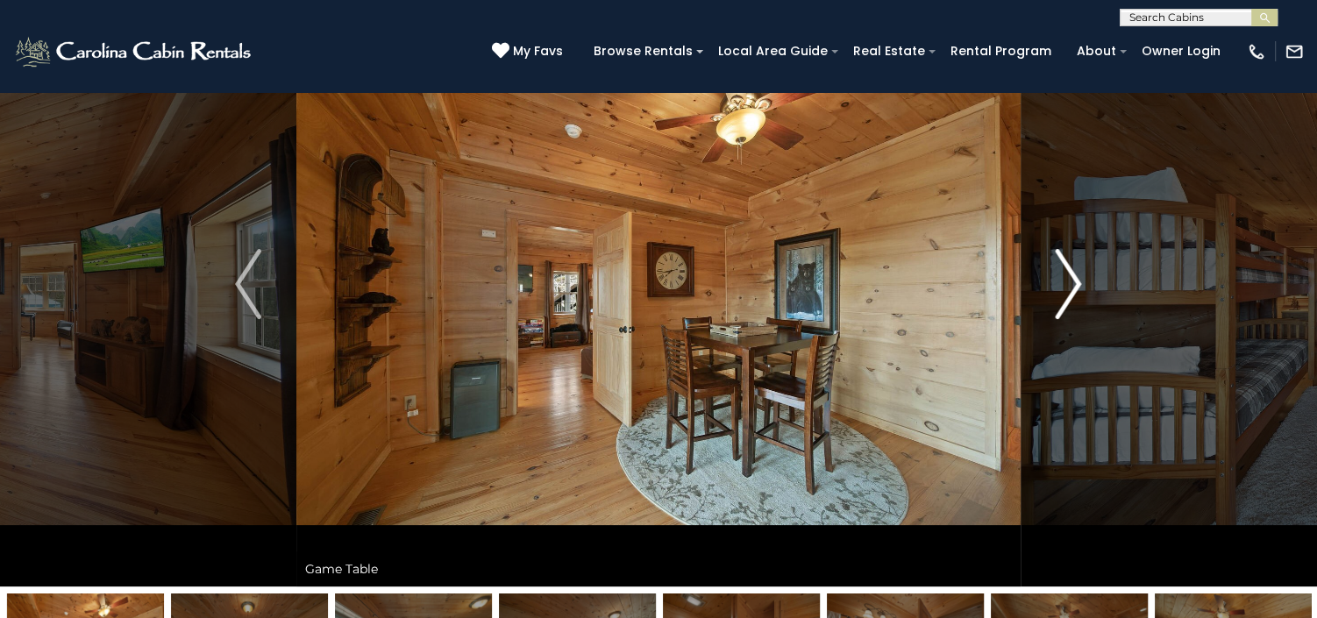
click at [1072, 276] on img "Next" at bounding box center [1069, 284] width 26 height 70
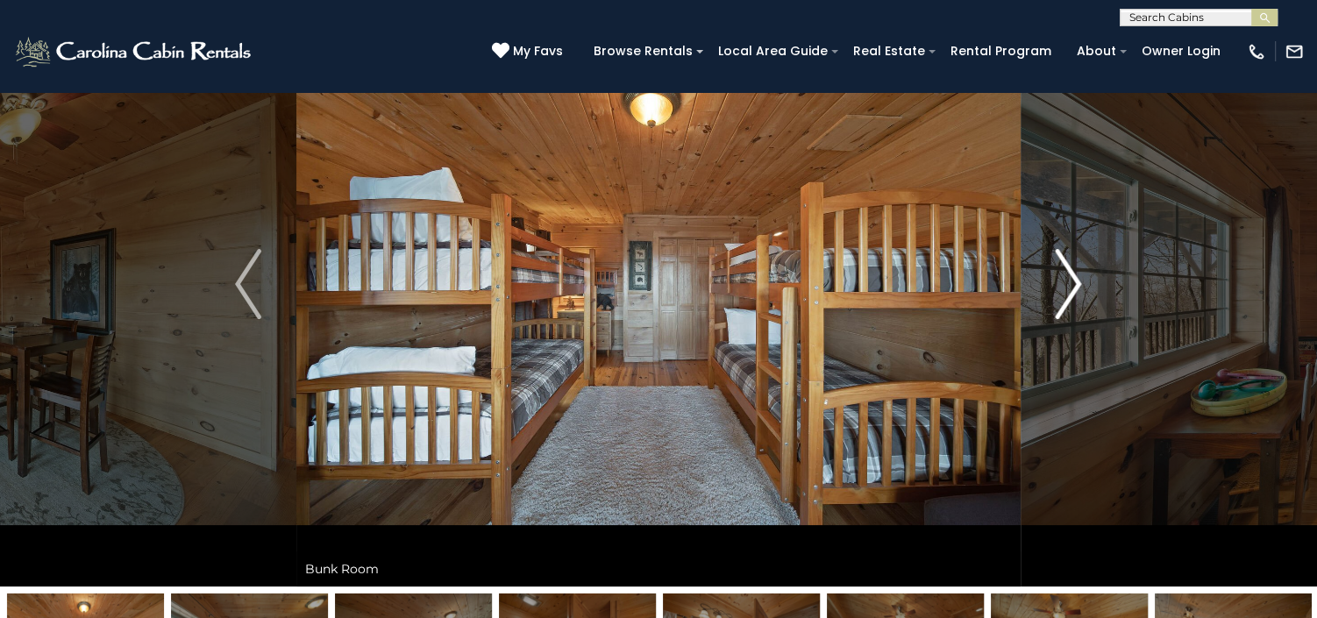
click at [1072, 276] on img "Next" at bounding box center [1069, 284] width 26 height 70
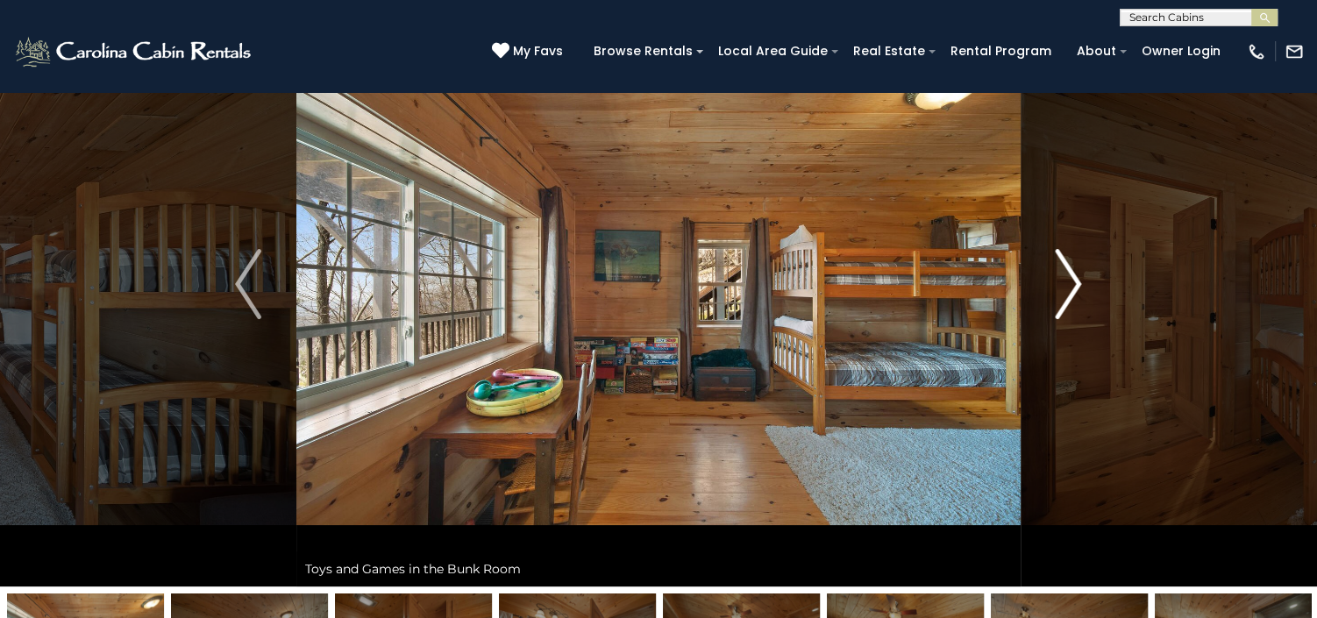
click at [1072, 276] on img "Next" at bounding box center [1069, 284] width 26 height 70
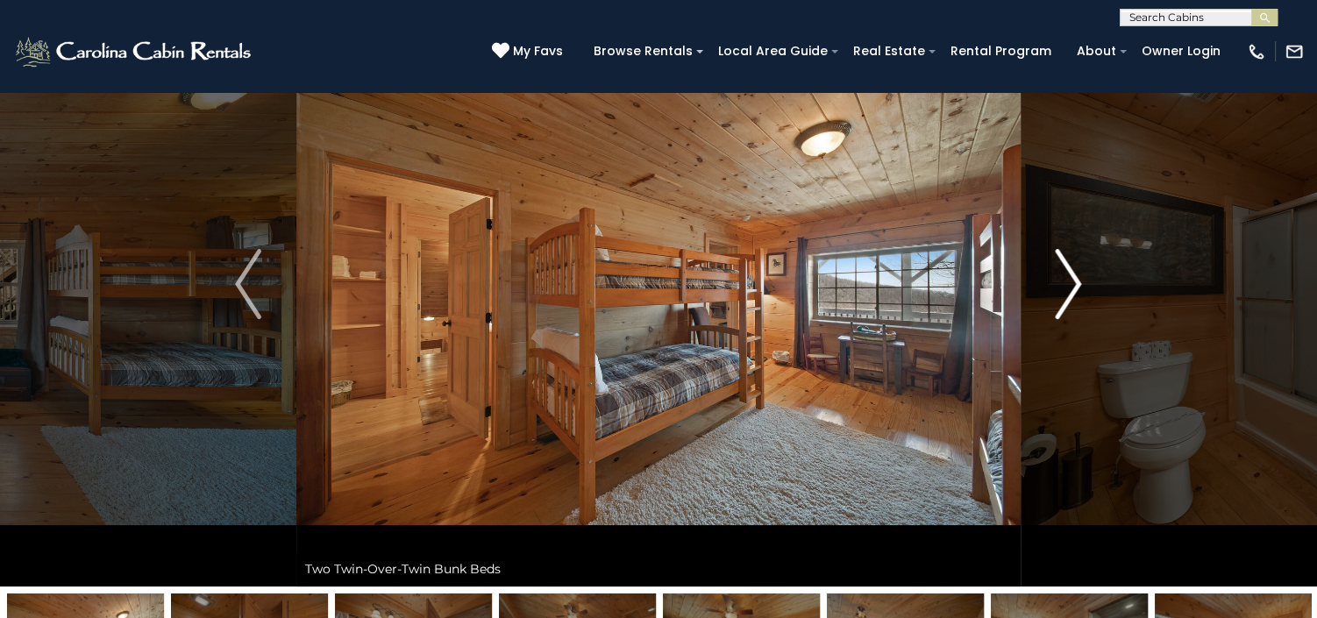
click at [1072, 276] on img "Next" at bounding box center [1069, 284] width 26 height 70
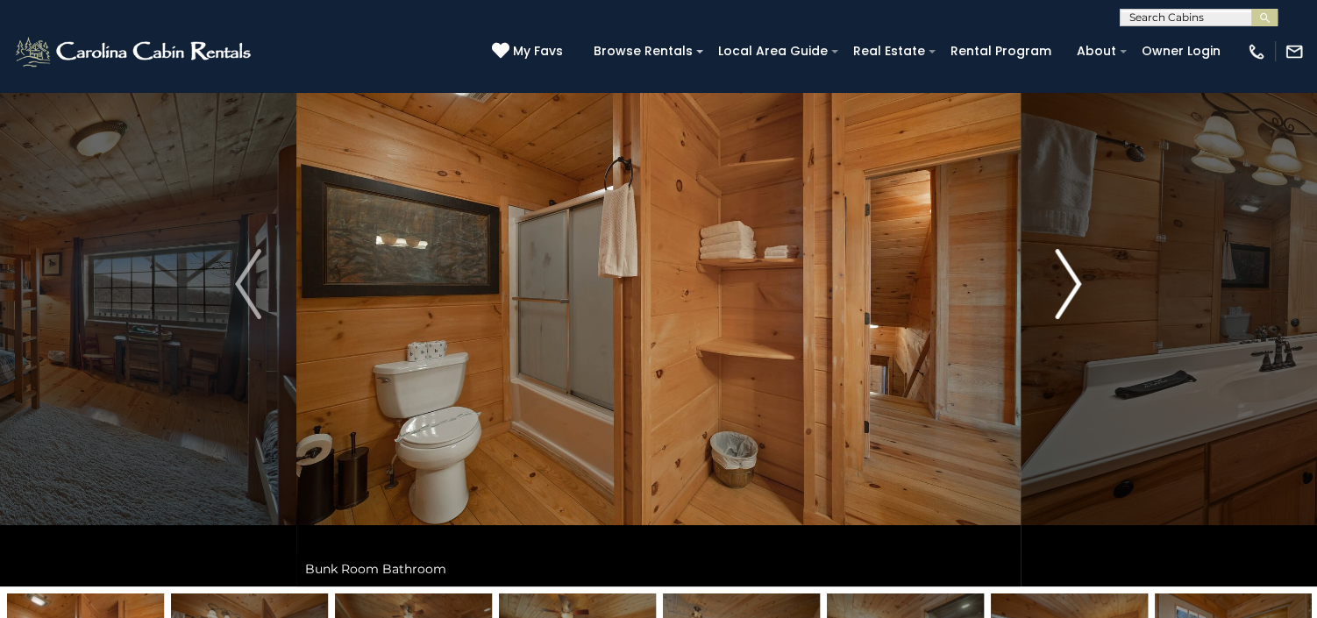
click at [1072, 276] on img "Next" at bounding box center [1069, 284] width 26 height 70
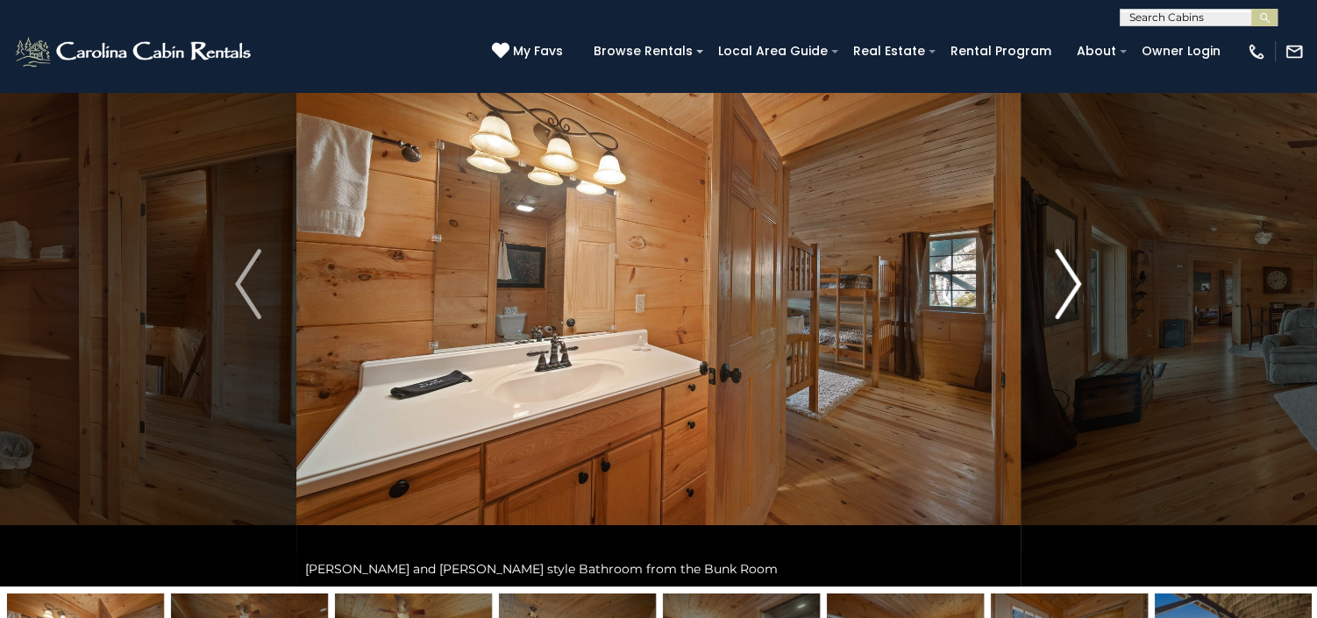
click at [1072, 276] on img "Next" at bounding box center [1069, 284] width 26 height 70
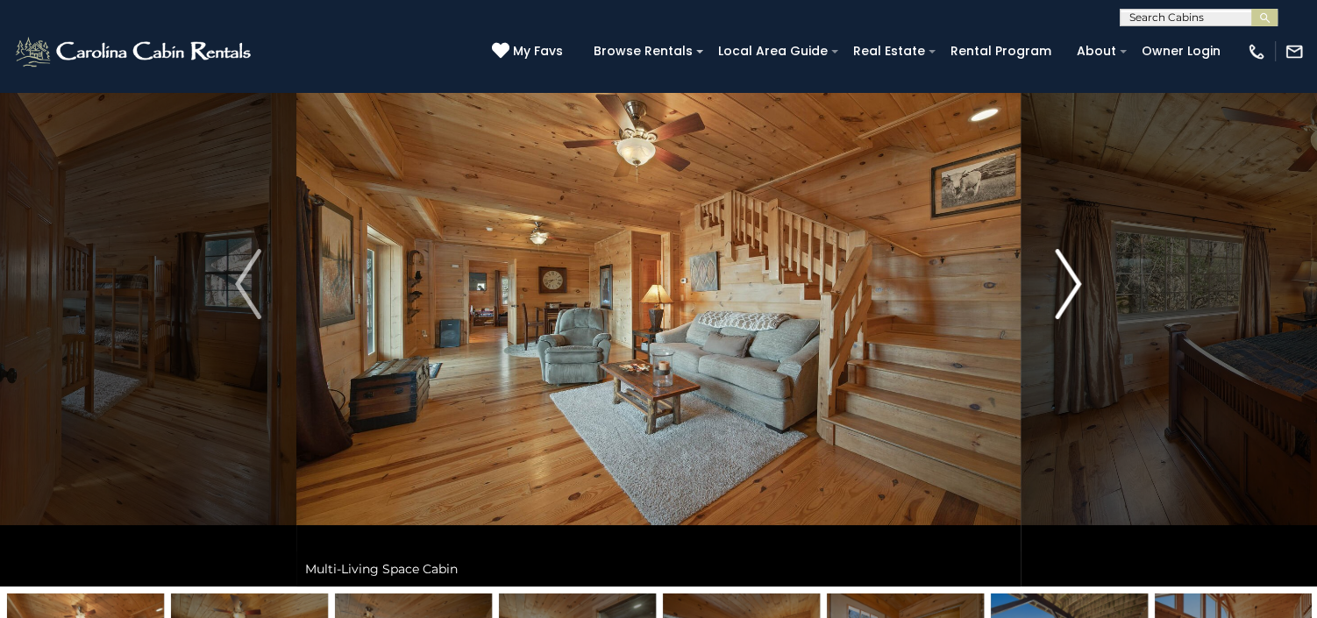
click at [1072, 276] on img "Next" at bounding box center [1069, 284] width 26 height 70
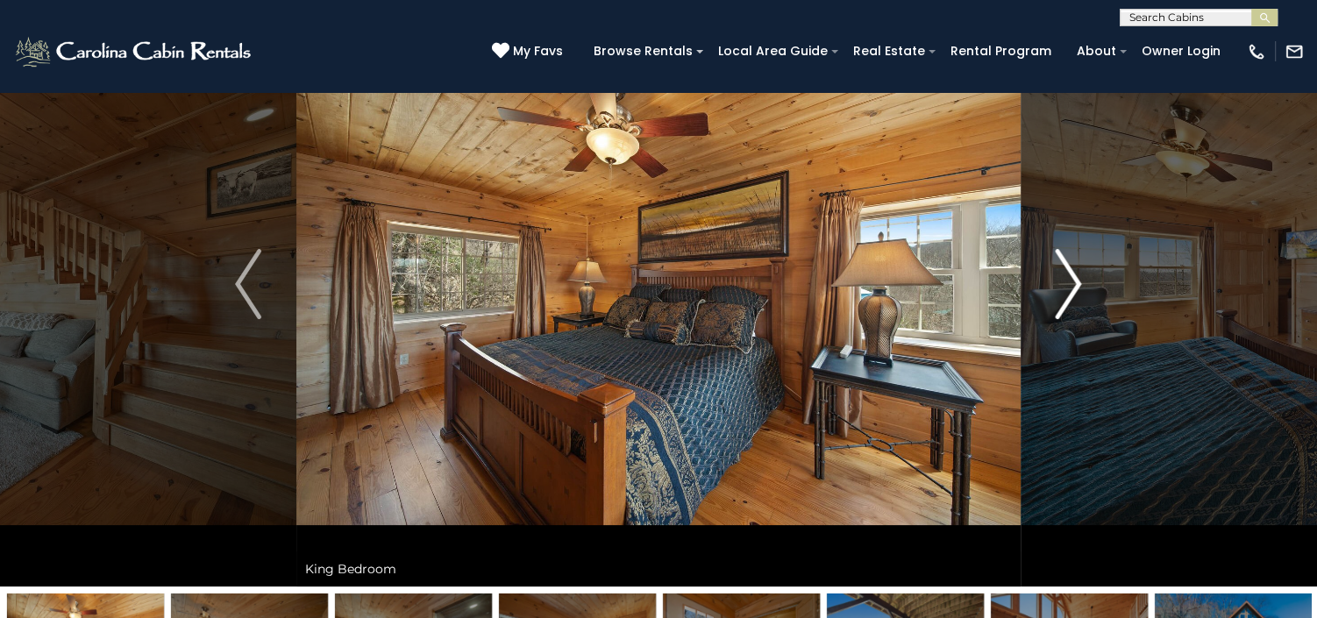
click at [1072, 276] on img "Next" at bounding box center [1069, 284] width 26 height 70
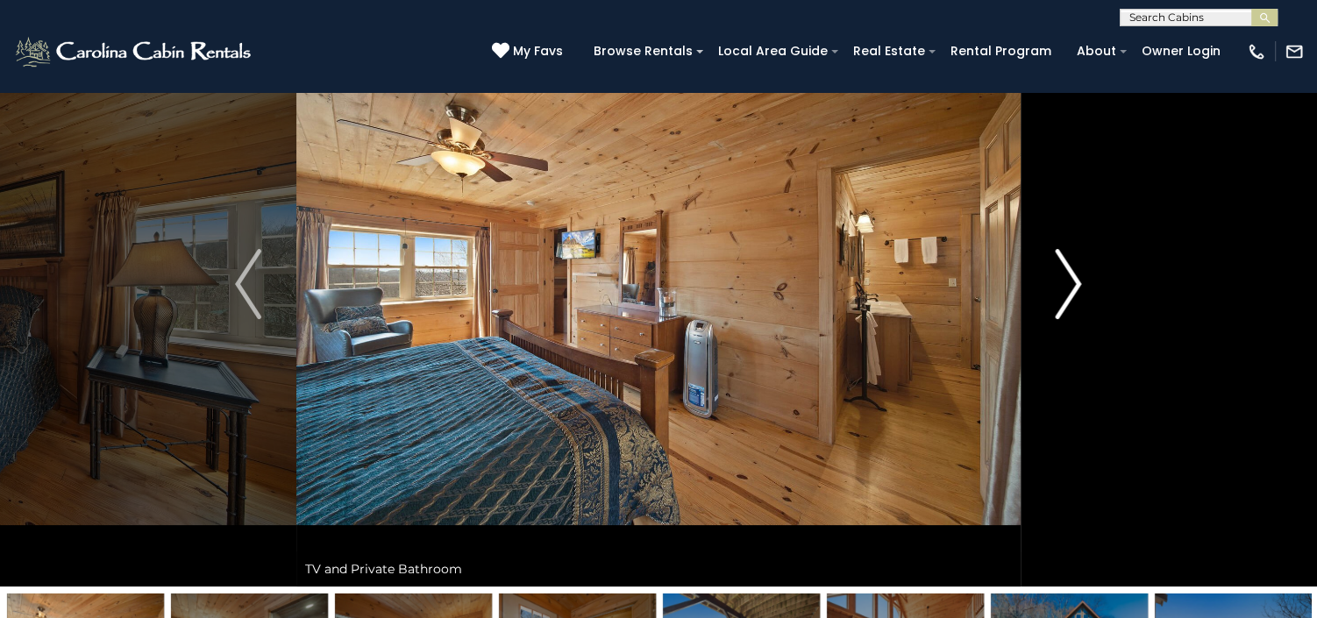
click at [1072, 276] on img "Next" at bounding box center [1069, 284] width 26 height 70
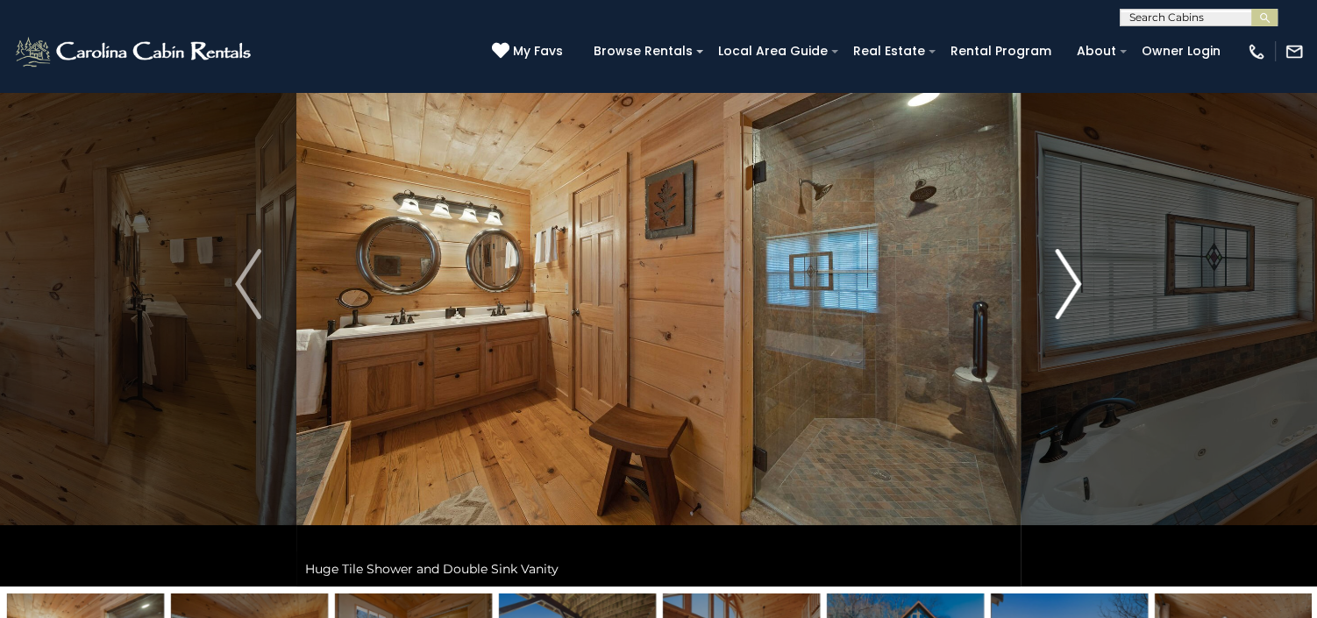
click at [1072, 276] on img "Next" at bounding box center [1069, 284] width 26 height 70
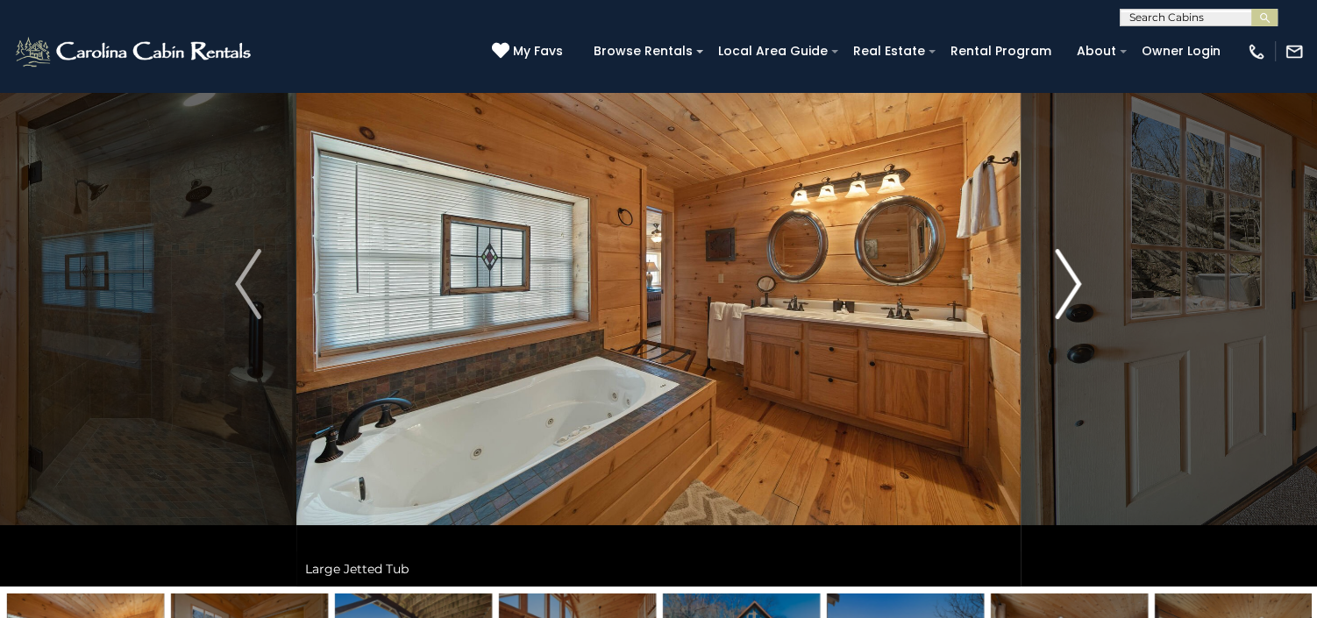
click at [1072, 276] on img "Next" at bounding box center [1069, 284] width 26 height 70
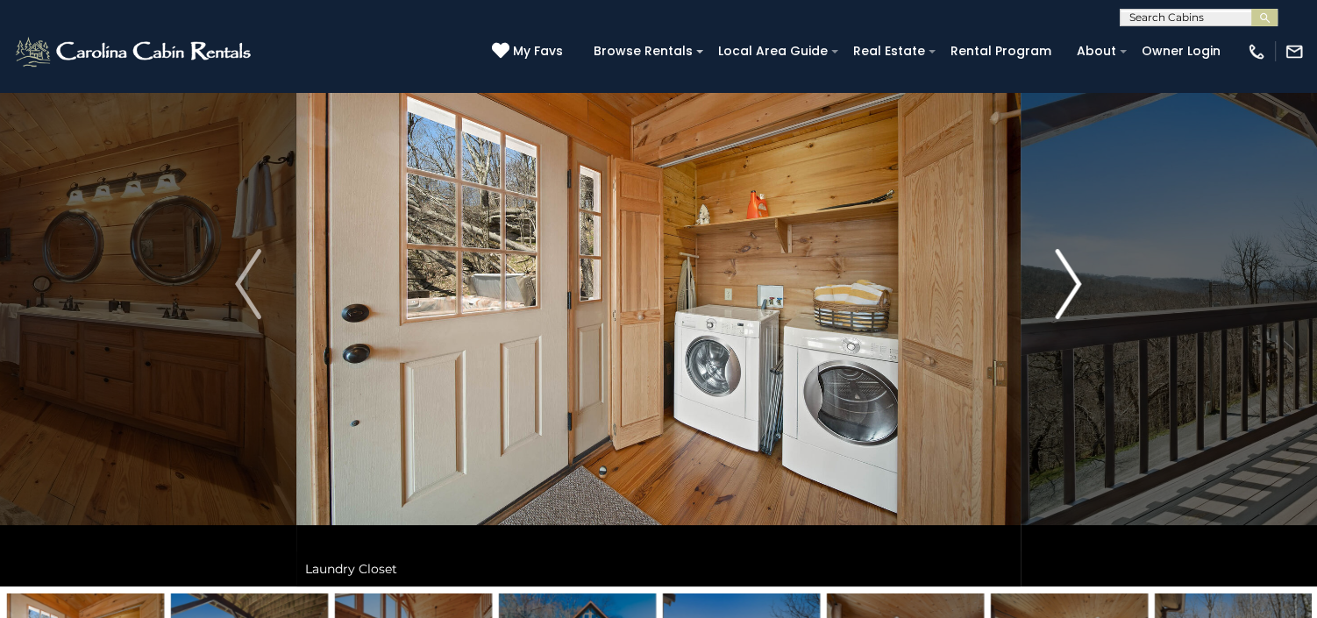
click at [1072, 276] on img "Next" at bounding box center [1069, 284] width 26 height 70
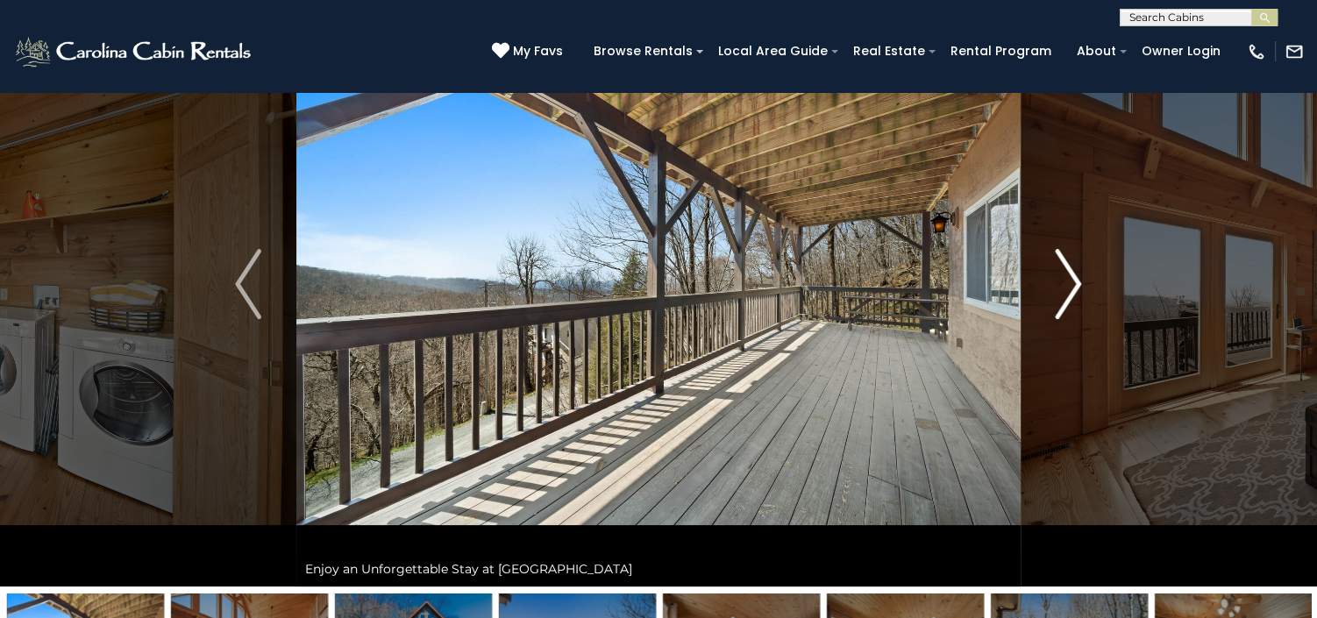
click at [1072, 276] on img "Next" at bounding box center [1069, 284] width 26 height 70
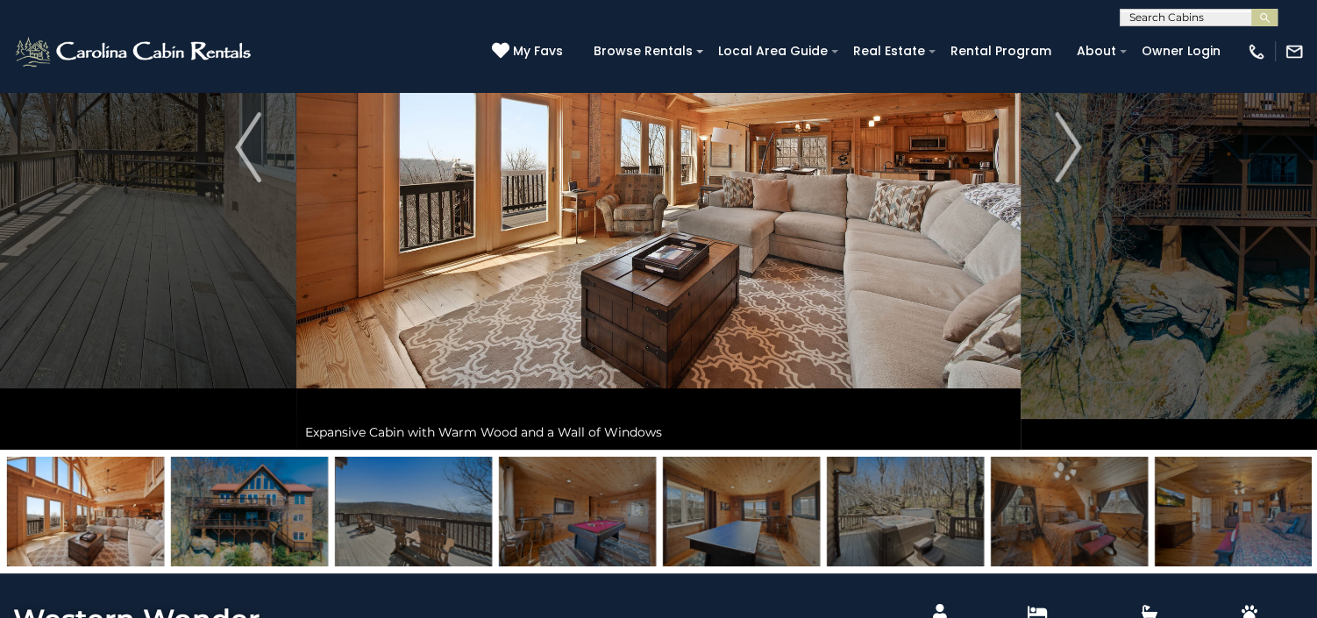
scroll to position [219, 0]
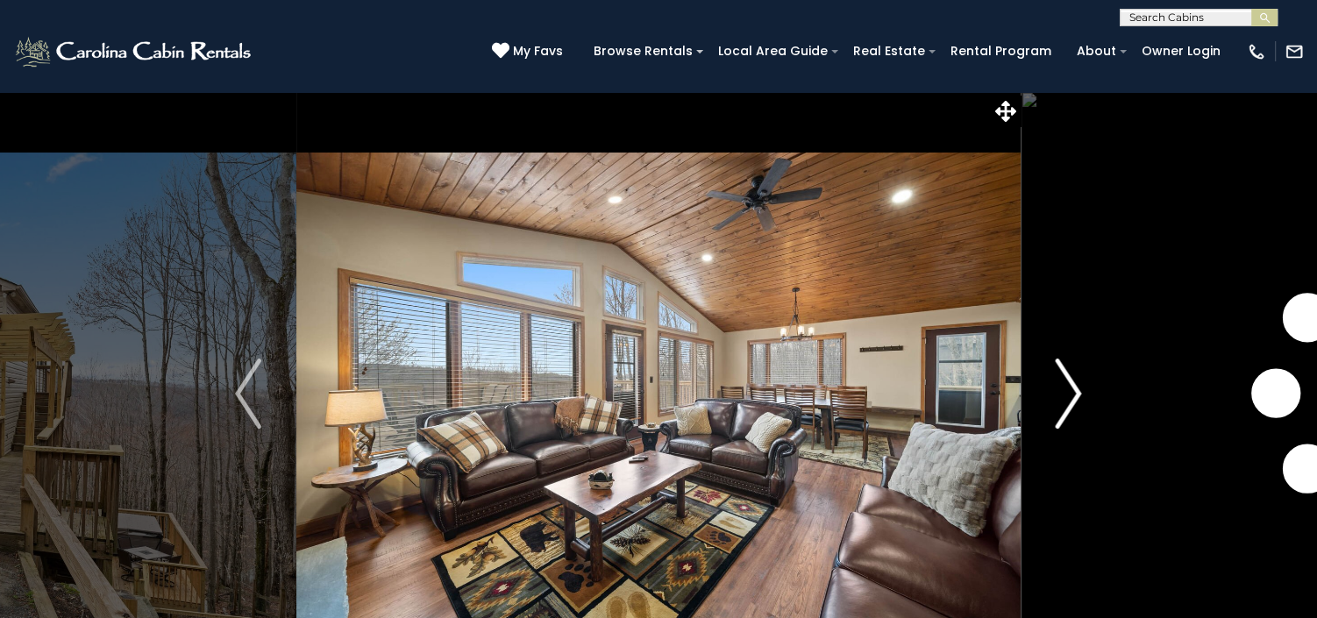
click at [1072, 380] on img "Next" at bounding box center [1069, 394] width 26 height 70
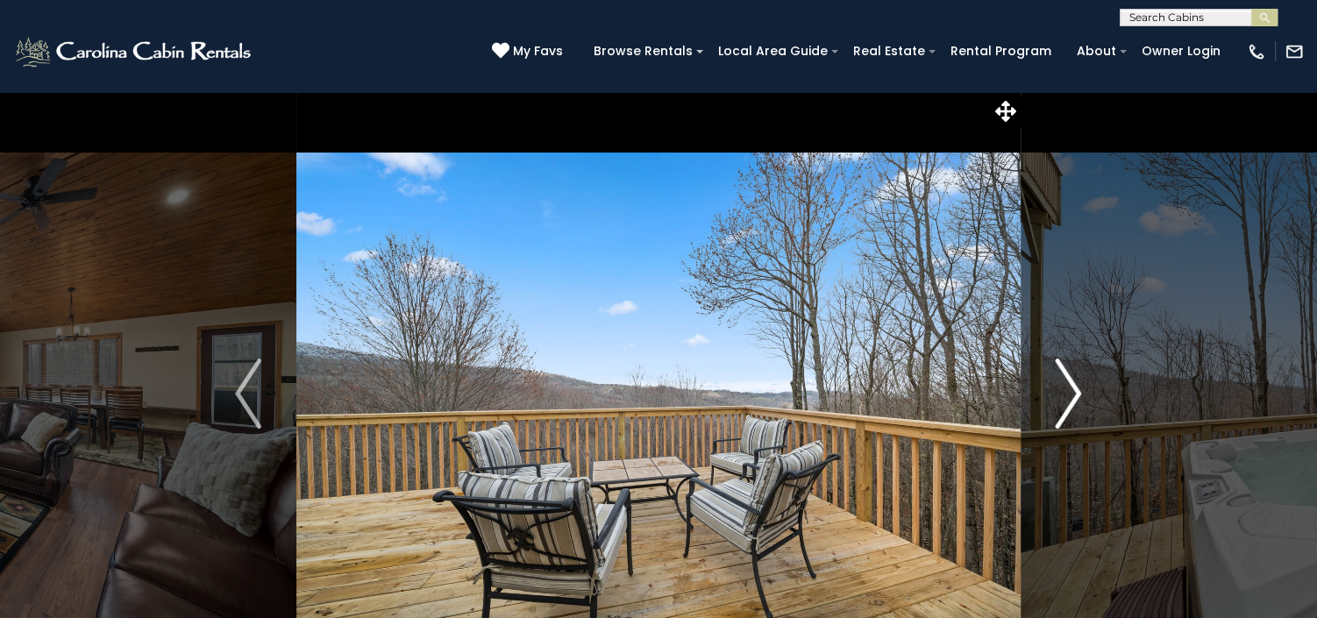
click at [1072, 380] on img "Next" at bounding box center [1069, 394] width 26 height 70
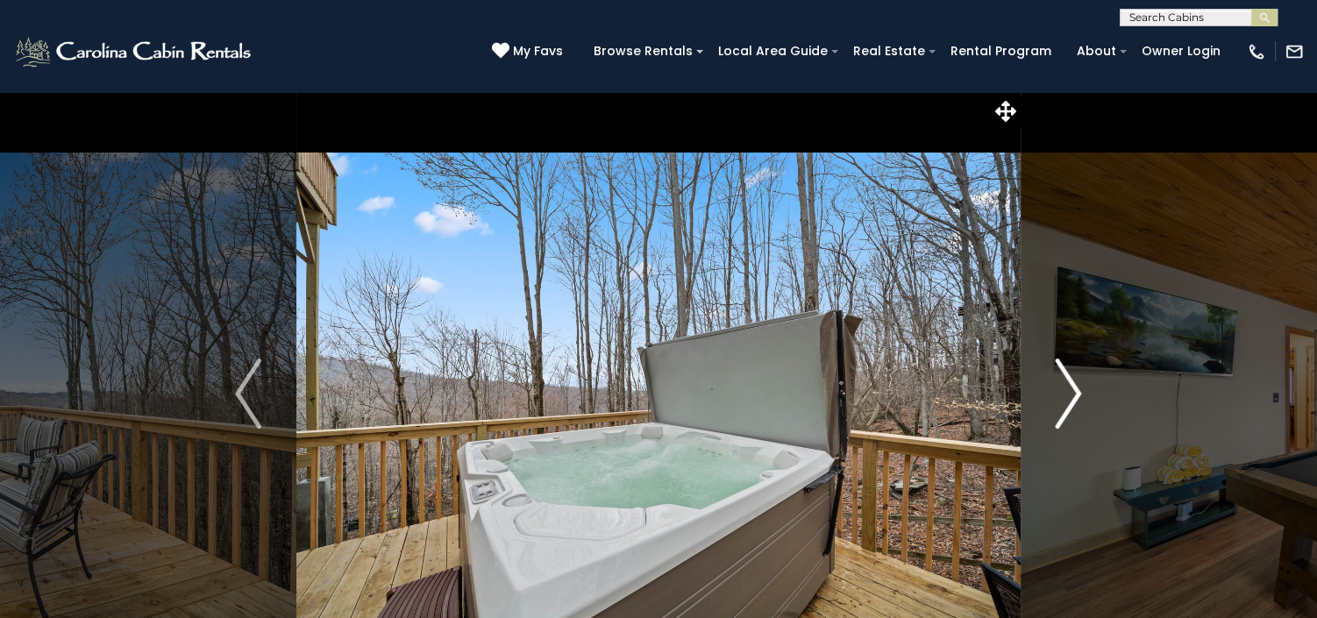
click at [1072, 380] on img "Next" at bounding box center [1069, 394] width 26 height 70
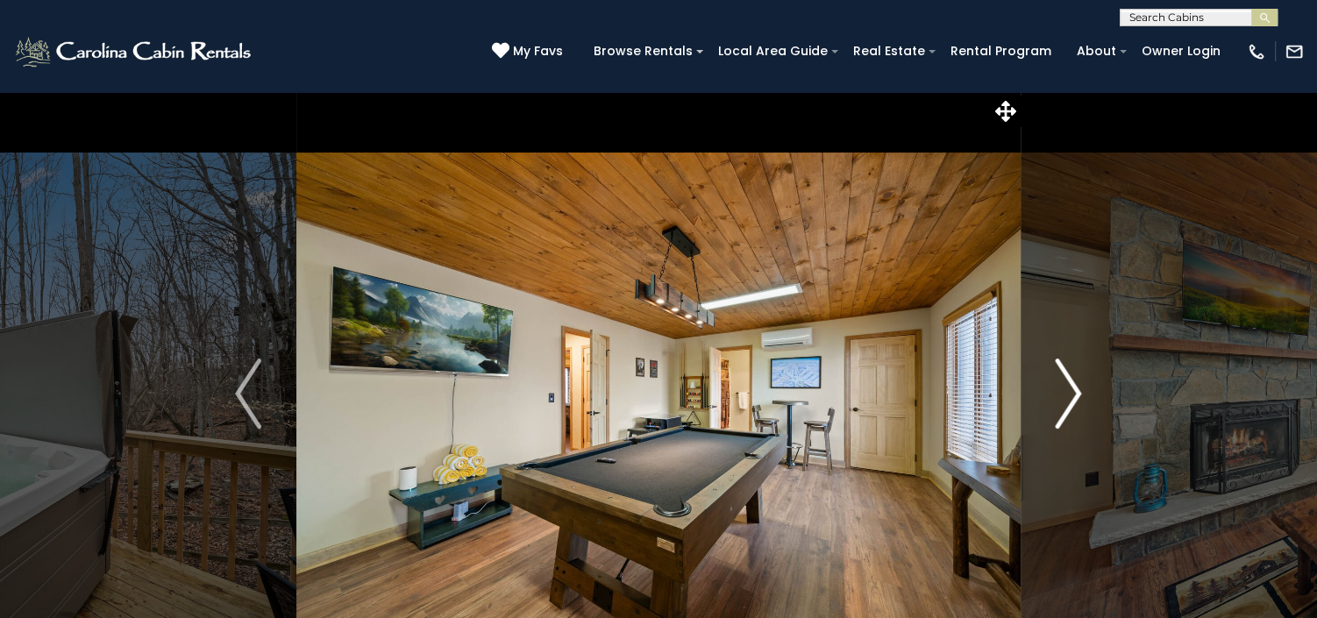
click at [1072, 380] on img "Next" at bounding box center [1069, 394] width 26 height 70
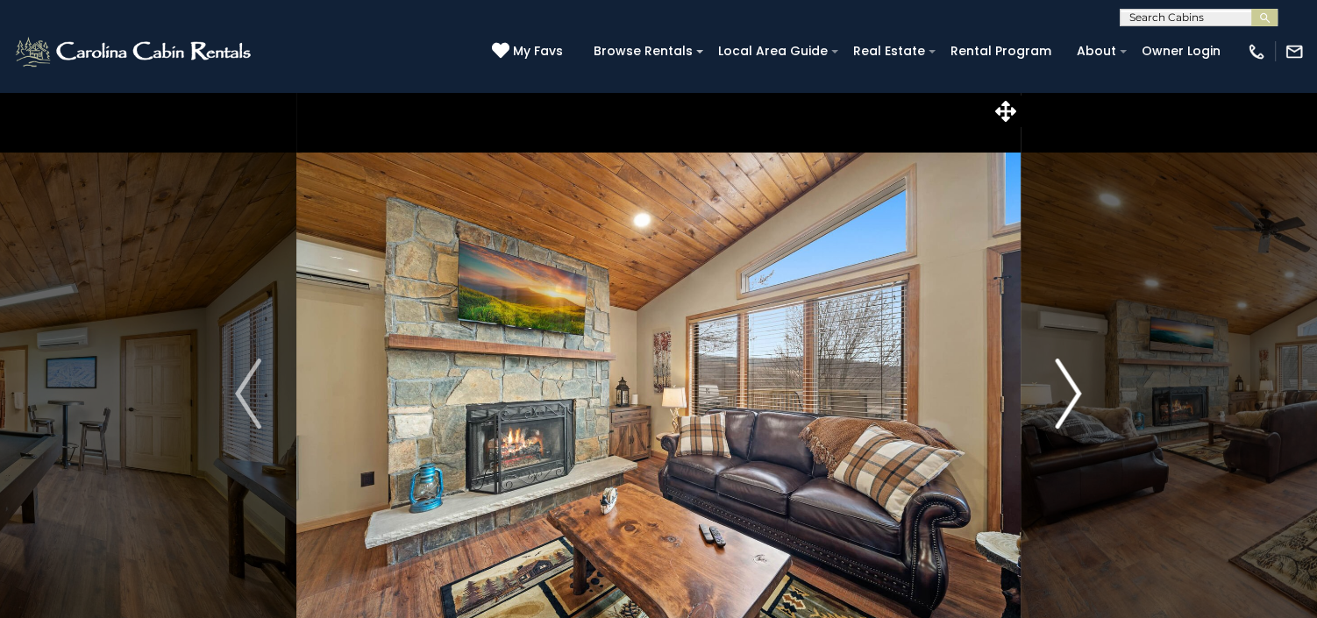
click at [1072, 380] on img "Next" at bounding box center [1069, 394] width 26 height 70
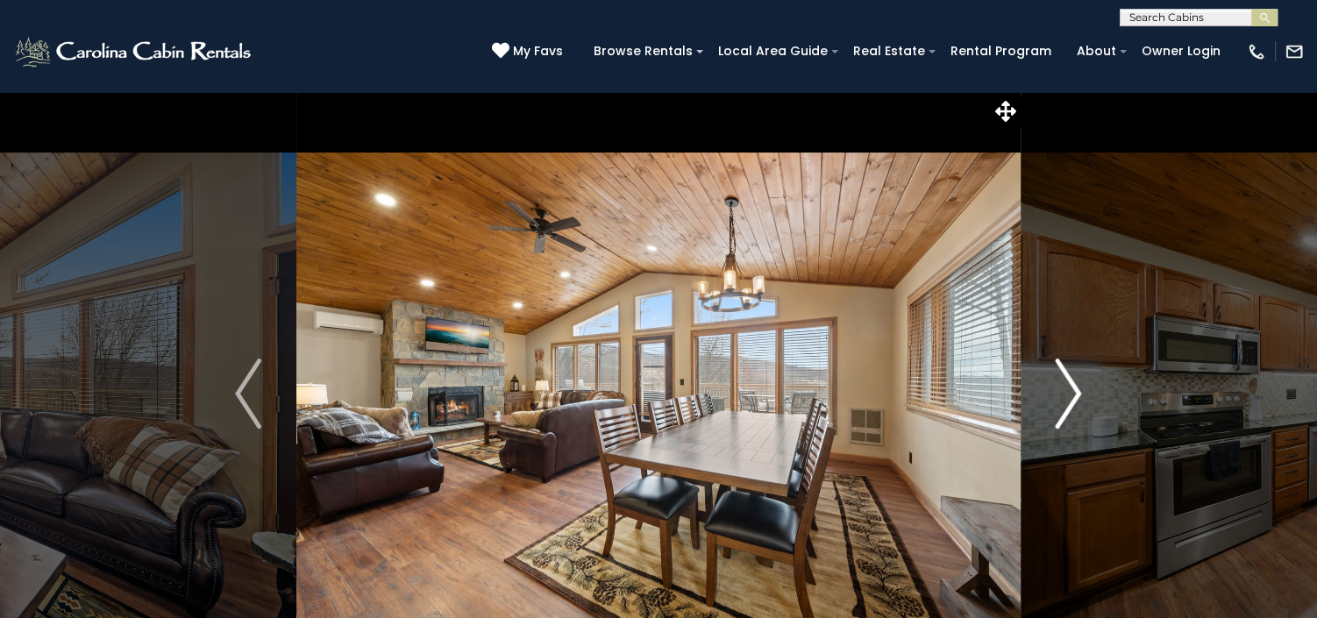
click at [1072, 380] on img "Next" at bounding box center [1069, 394] width 26 height 70
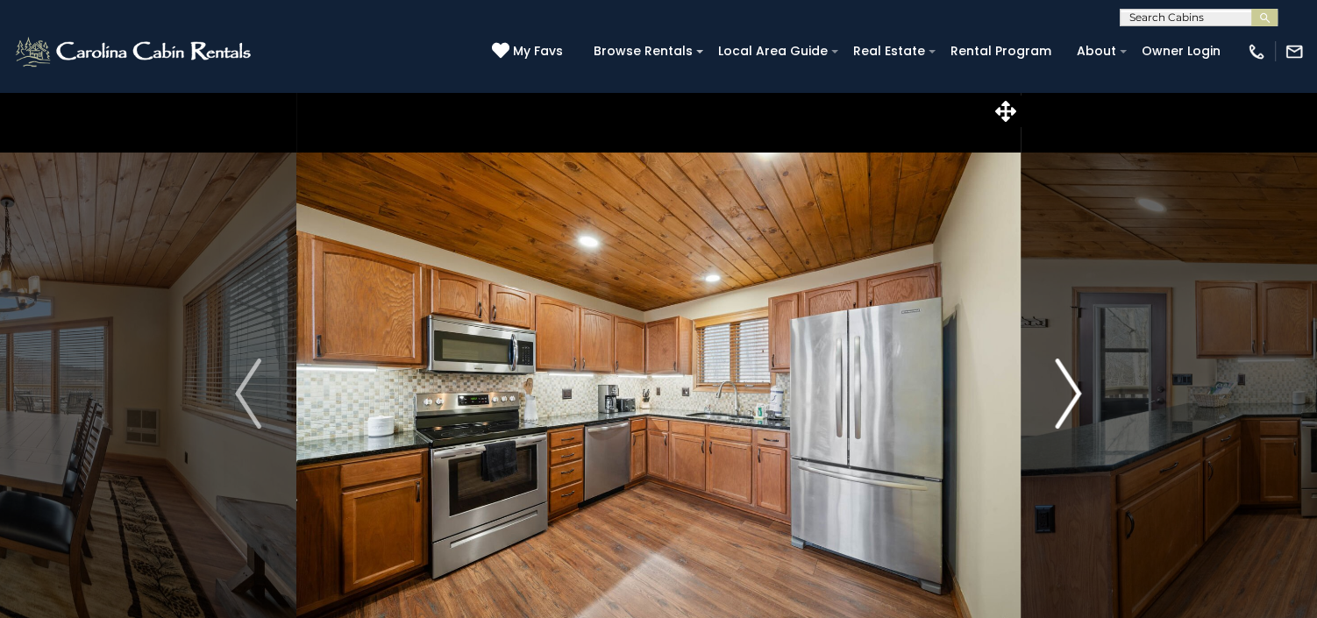
click at [1072, 380] on img "Next" at bounding box center [1069, 394] width 26 height 70
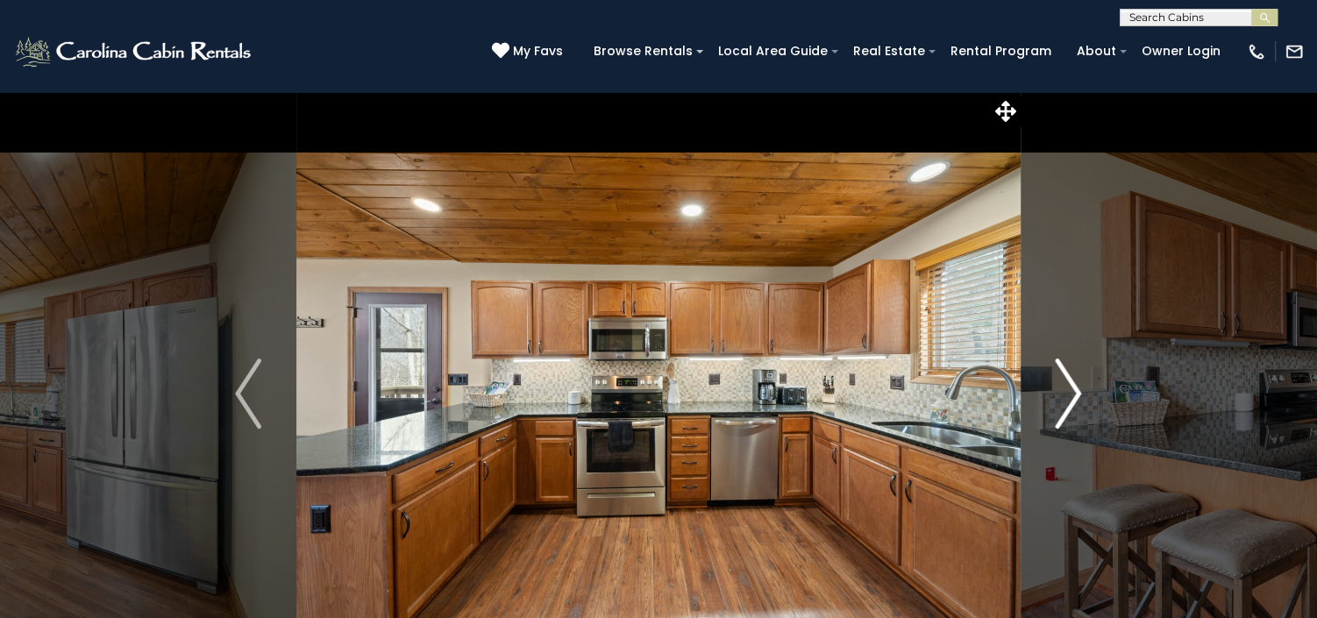
click at [1072, 380] on img "Next" at bounding box center [1069, 394] width 26 height 70
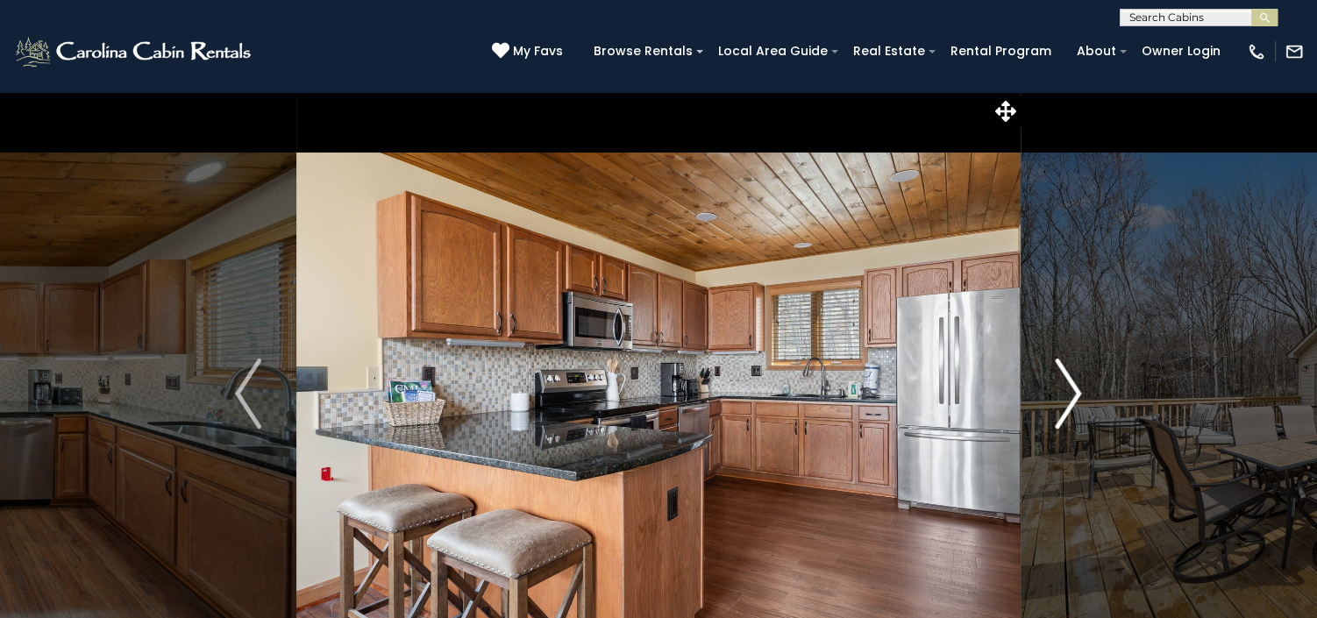
click at [1072, 380] on img "Next" at bounding box center [1069, 394] width 26 height 70
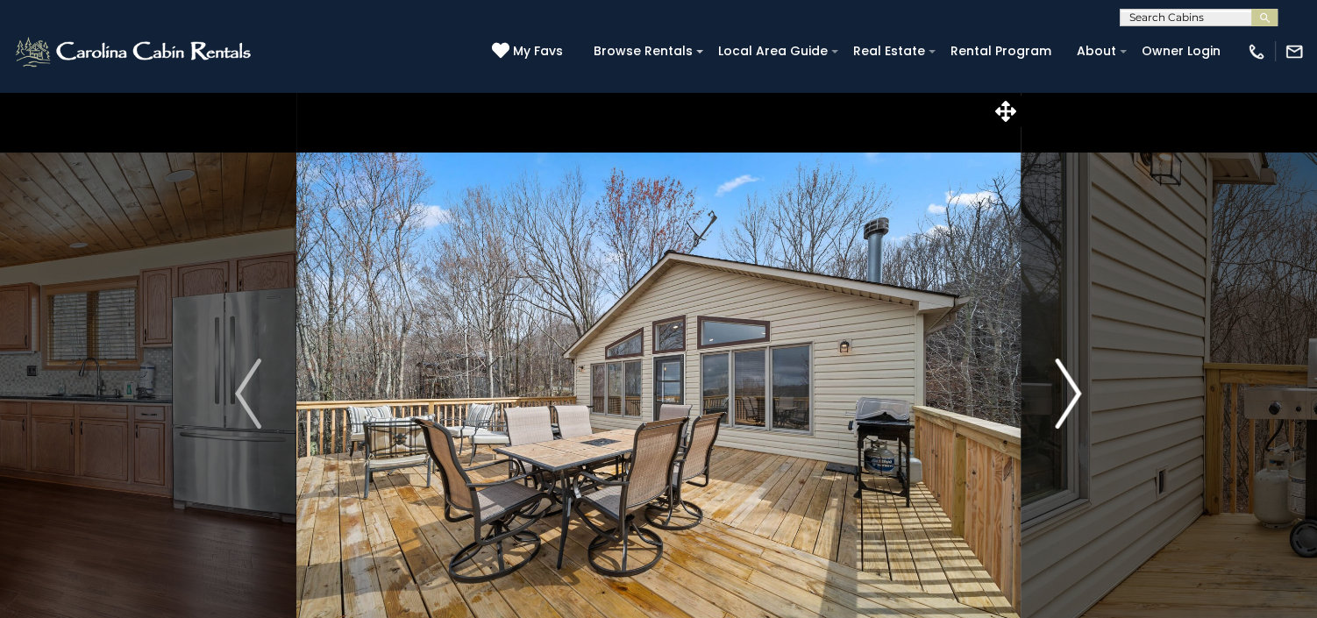
click at [1072, 380] on img "Next" at bounding box center [1069, 394] width 26 height 70
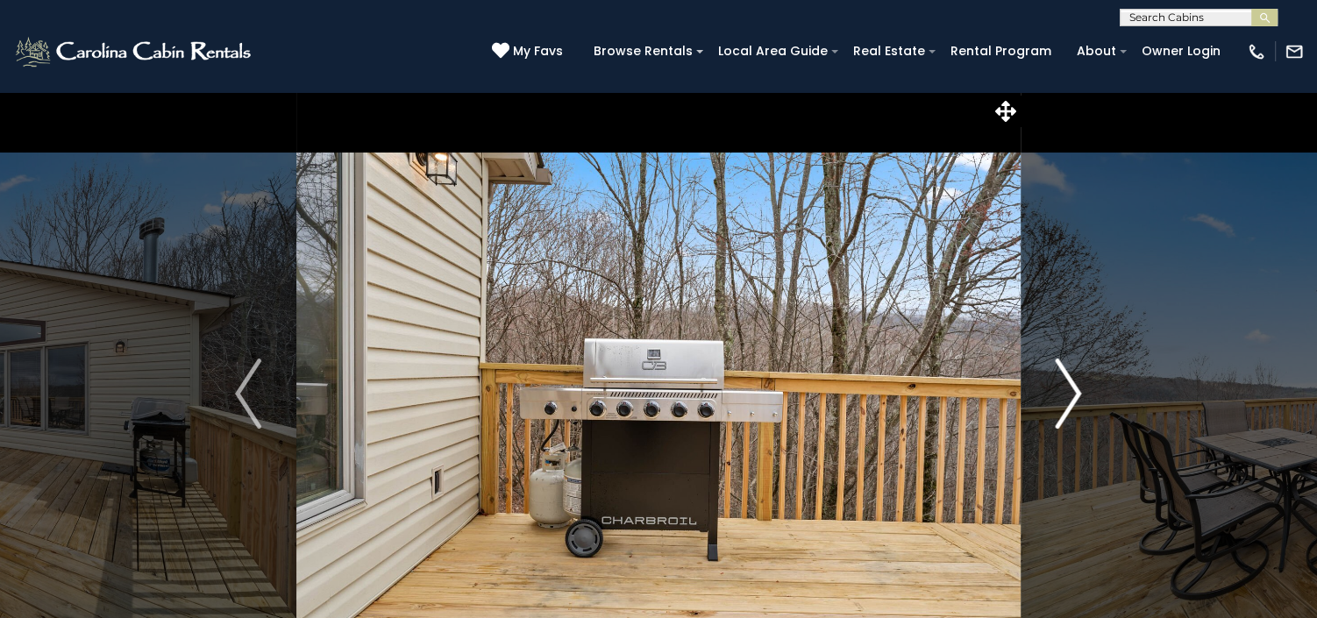
click at [1072, 380] on img "Next" at bounding box center [1069, 394] width 26 height 70
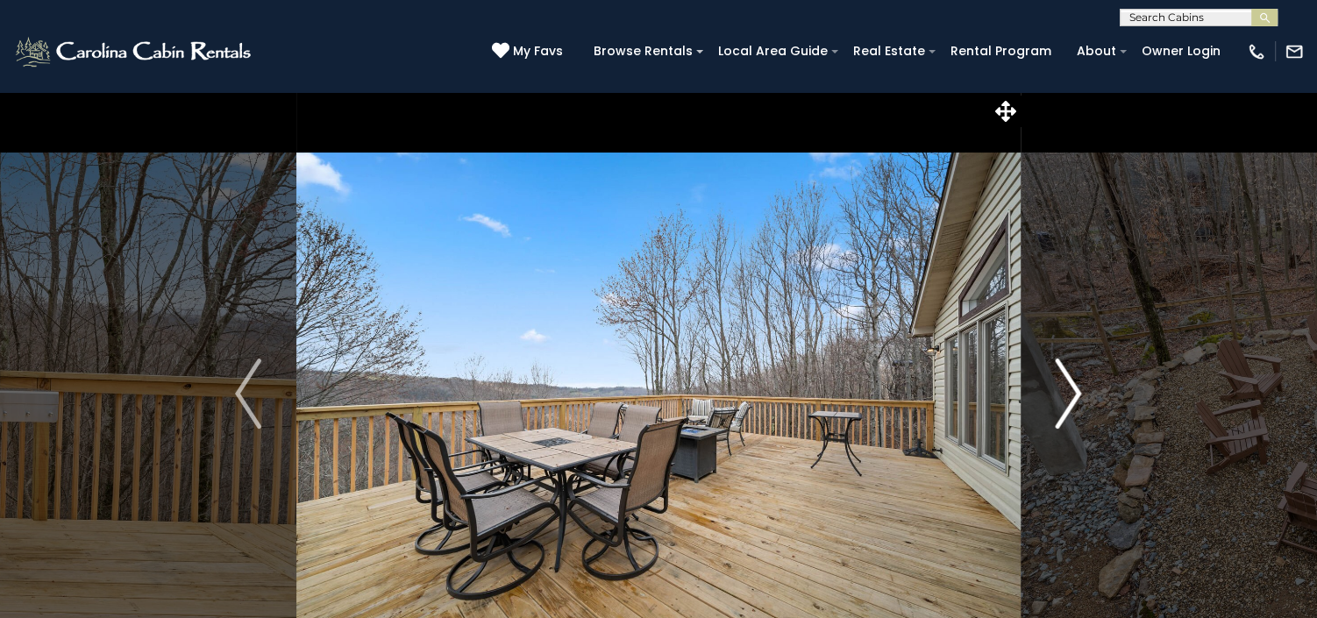
click at [1072, 380] on img "Next" at bounding box center [1069, 394] width 26 height 70
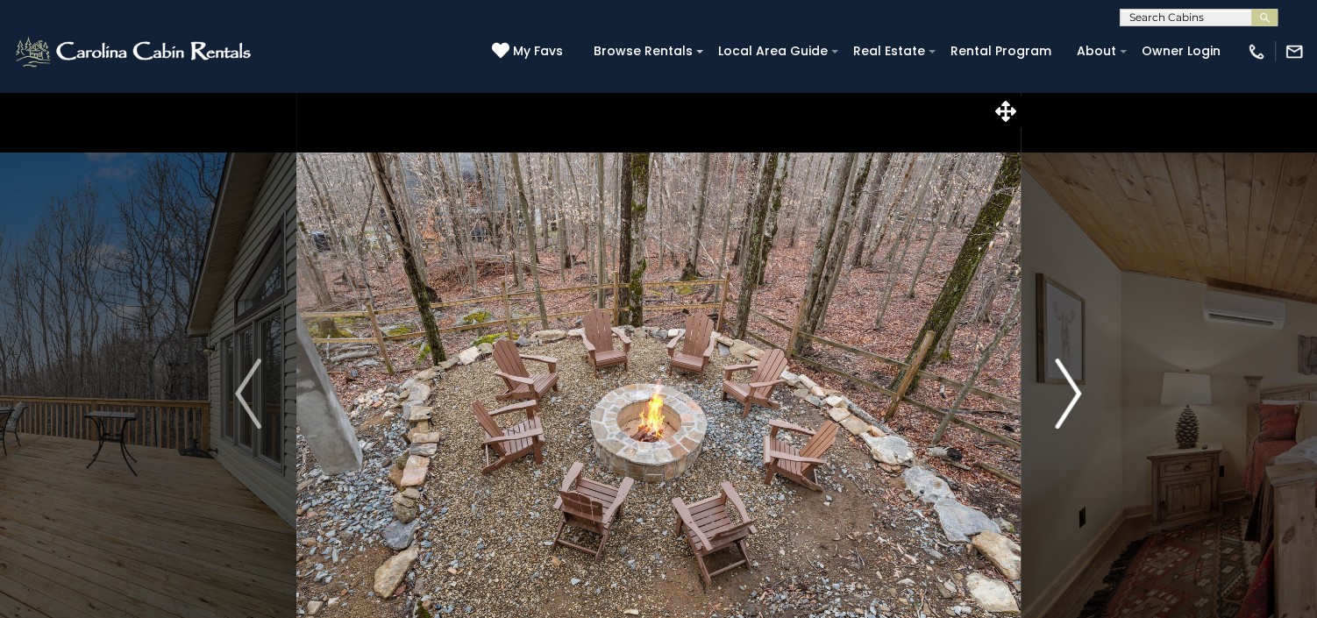
click at [1072, 380] on img "Next" at bounding box center [1069, 394] width 26 height 70
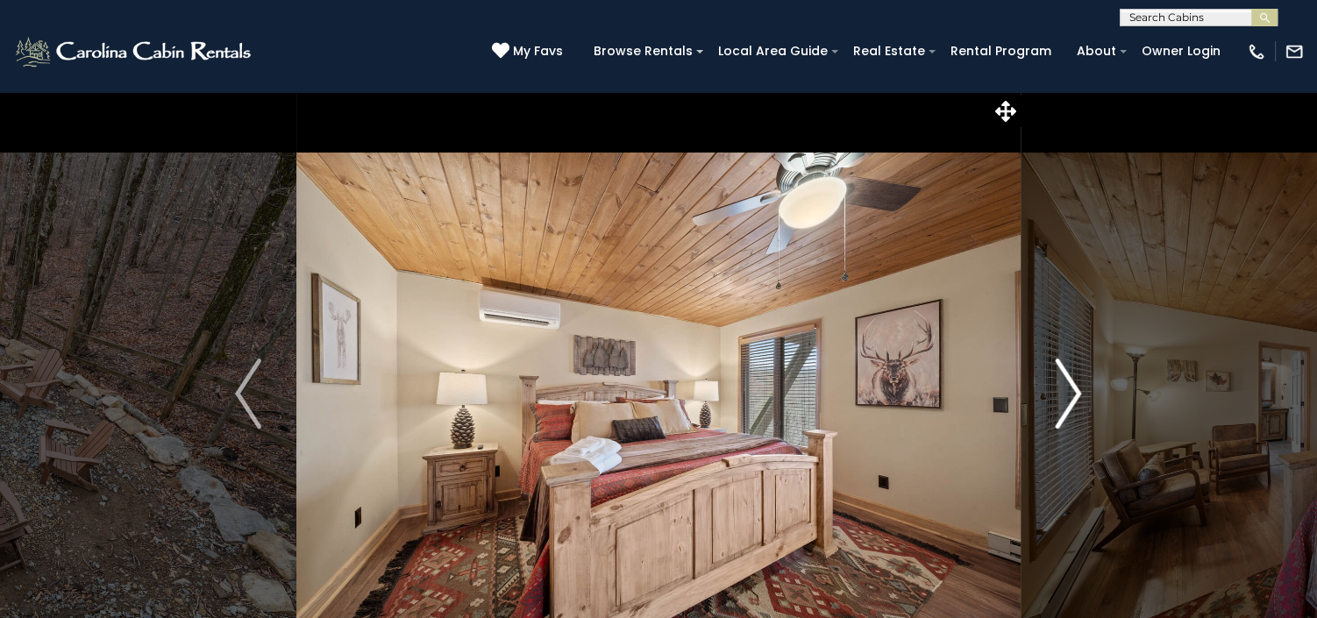
click at [1072, 380] on img "Next" at bounding box center [1069, 394] width 26 height 70
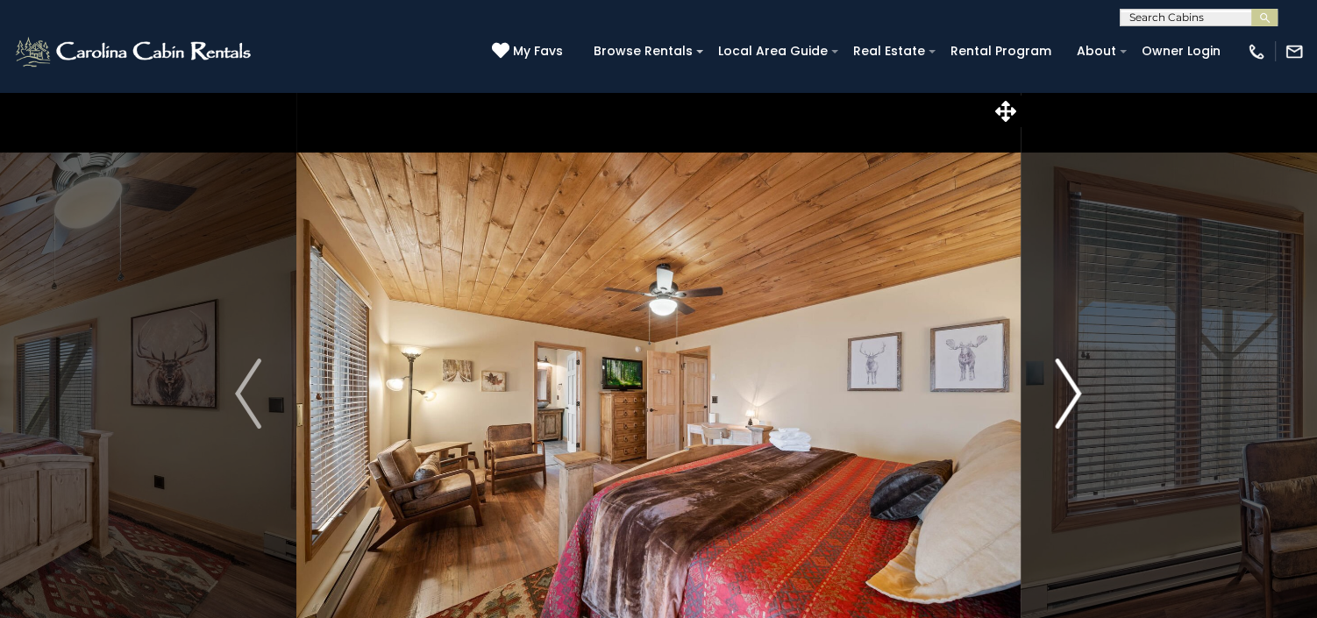
click at [1072, 380] on img "Next" at bounding box center [1069, 394] width 26 height 70
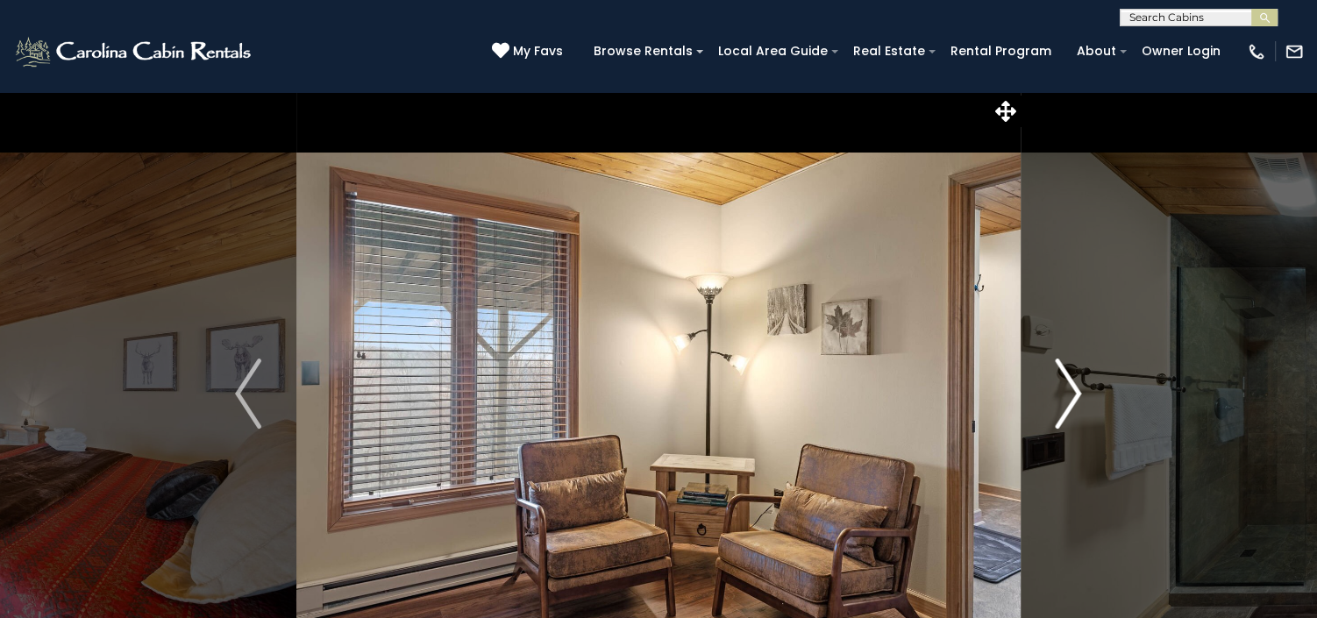
click at [1072, 380] on img "Next" at bounding box center [1069, 394] width 26 height 70
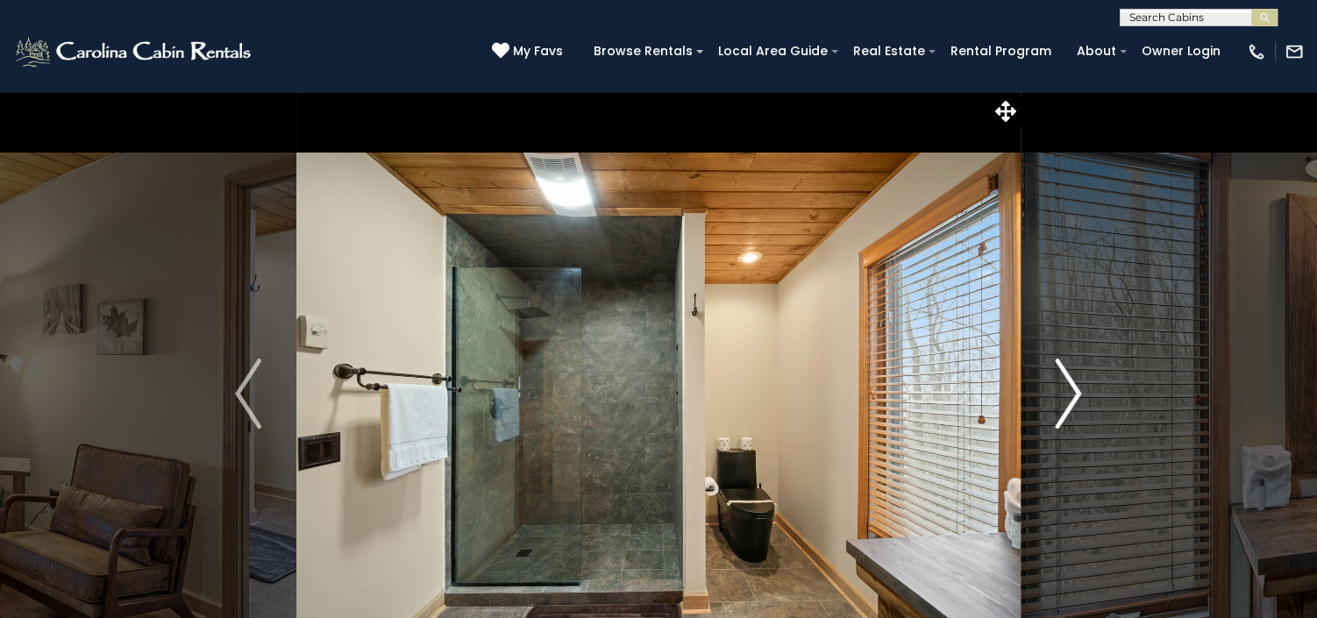
click at [1072, 380] on img "Next" at bounding box center [1069, 394] width 26 height 70
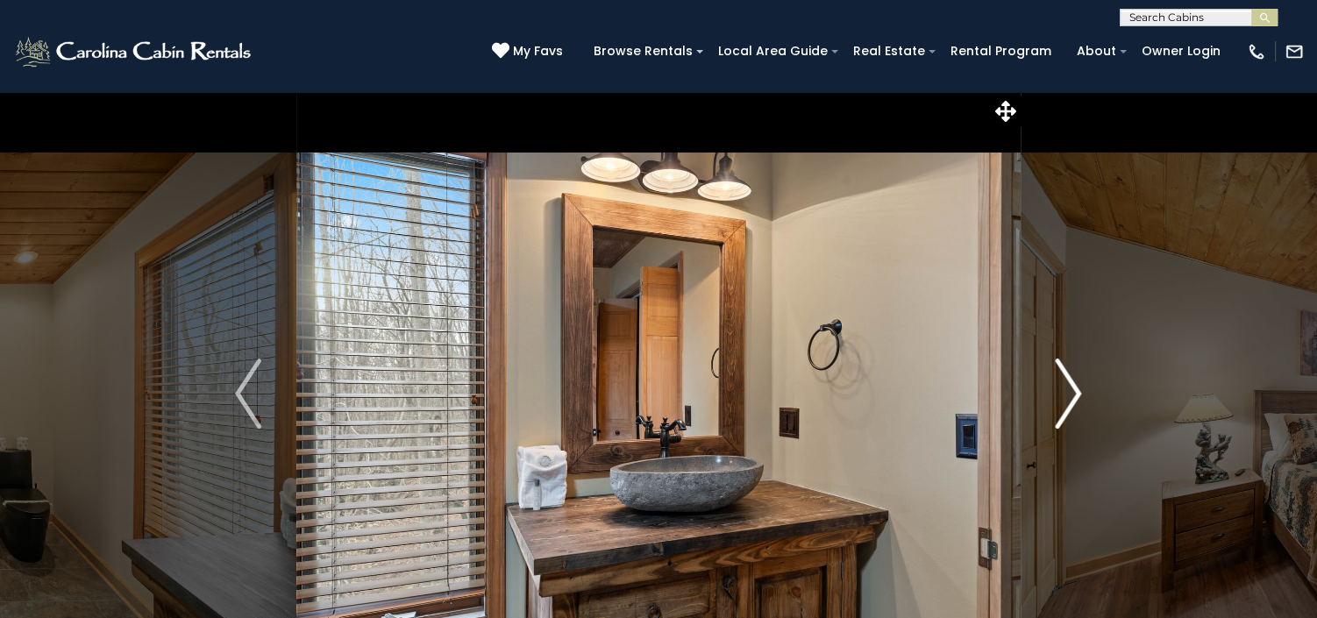
click at [1072, 380] on img "Next" at bounding box center [1069, 394] width 26 height 70
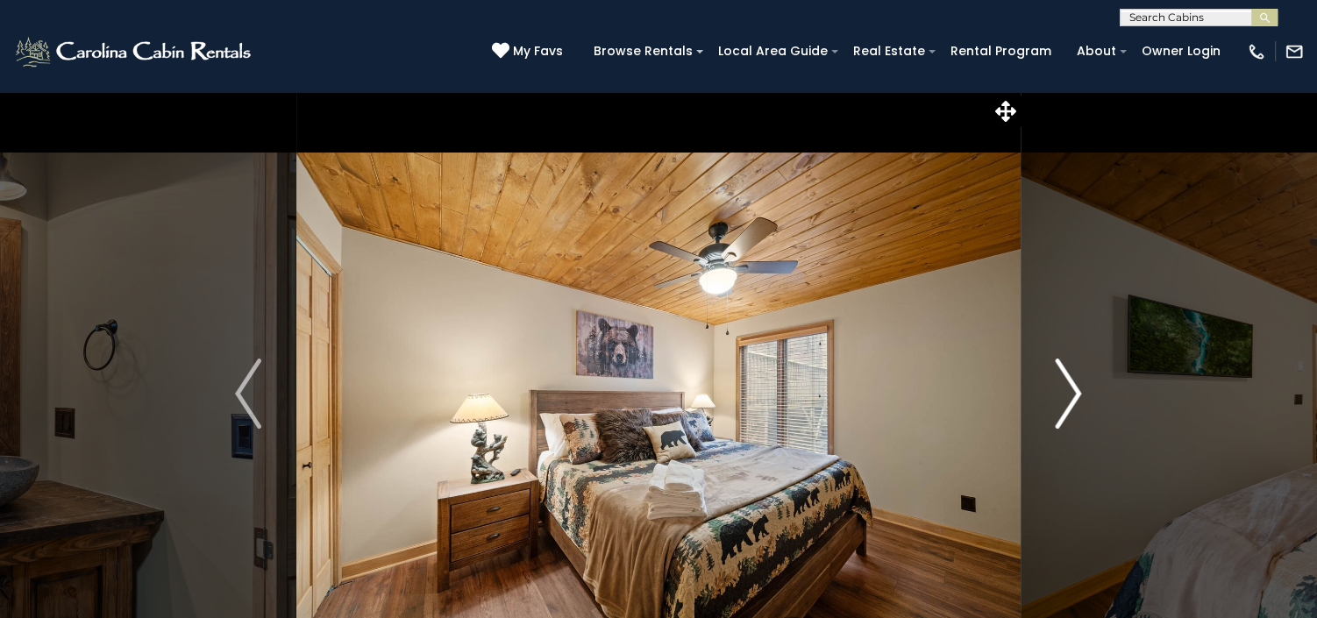
click at [1072, 380] on img "Next" at bounding box center [1069, 394] width 26 height 70
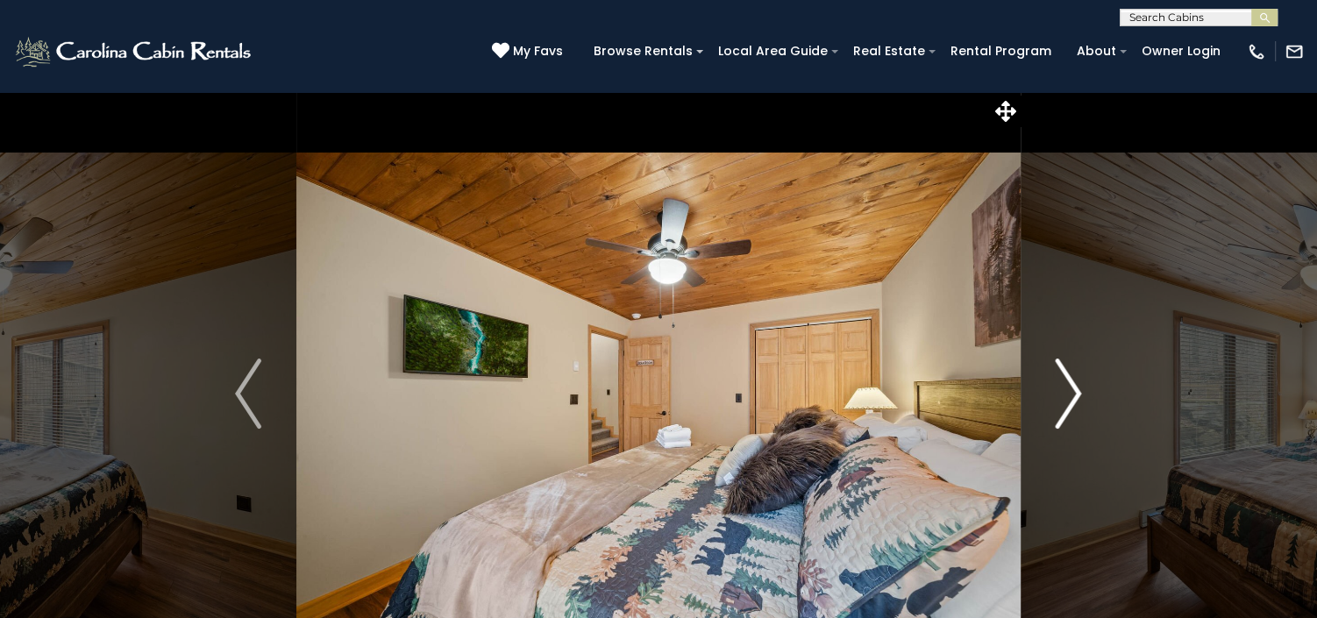
click at [1072, 380] on img "Next" at bounding box center [1069, 394] width 26 height 70
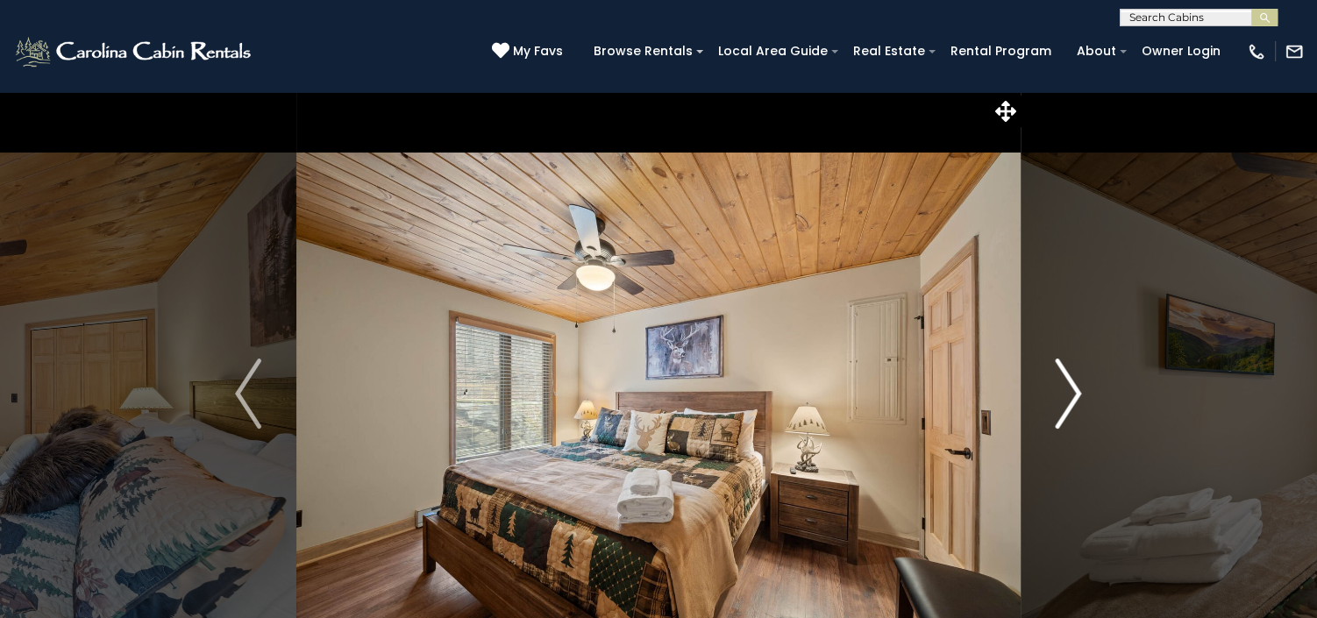
click at [1072, 380] on img "Next" at bounding box center [1069, 394] width 26 height 70
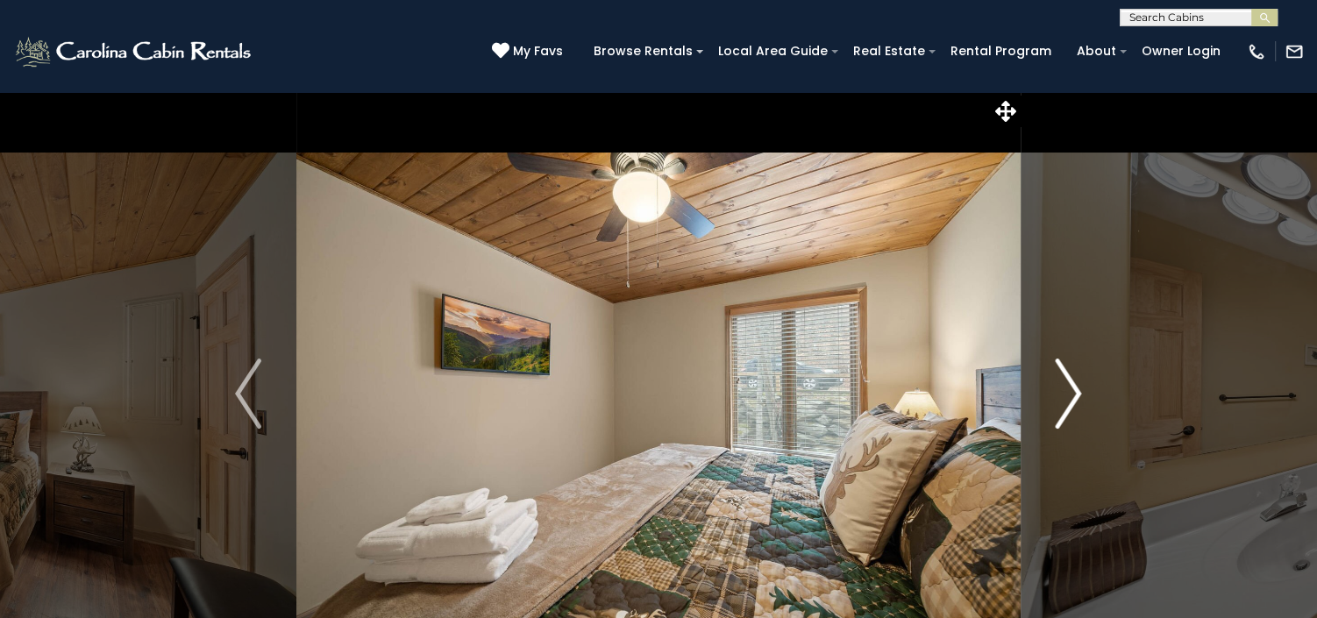
click at [1072, 380] on img "Next" at bounding box center [1069, 394] width 26 height 70
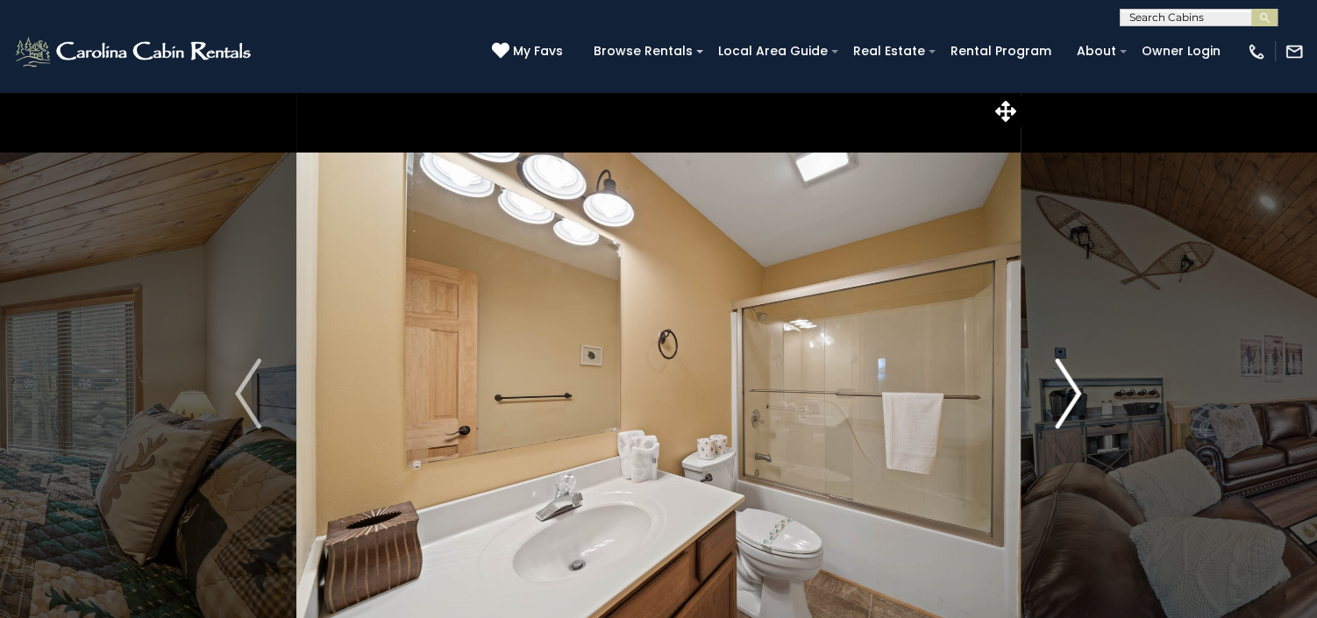
click at [1072, 380] on img "Next" at bounding box center [1069, 394] width 26 height 70
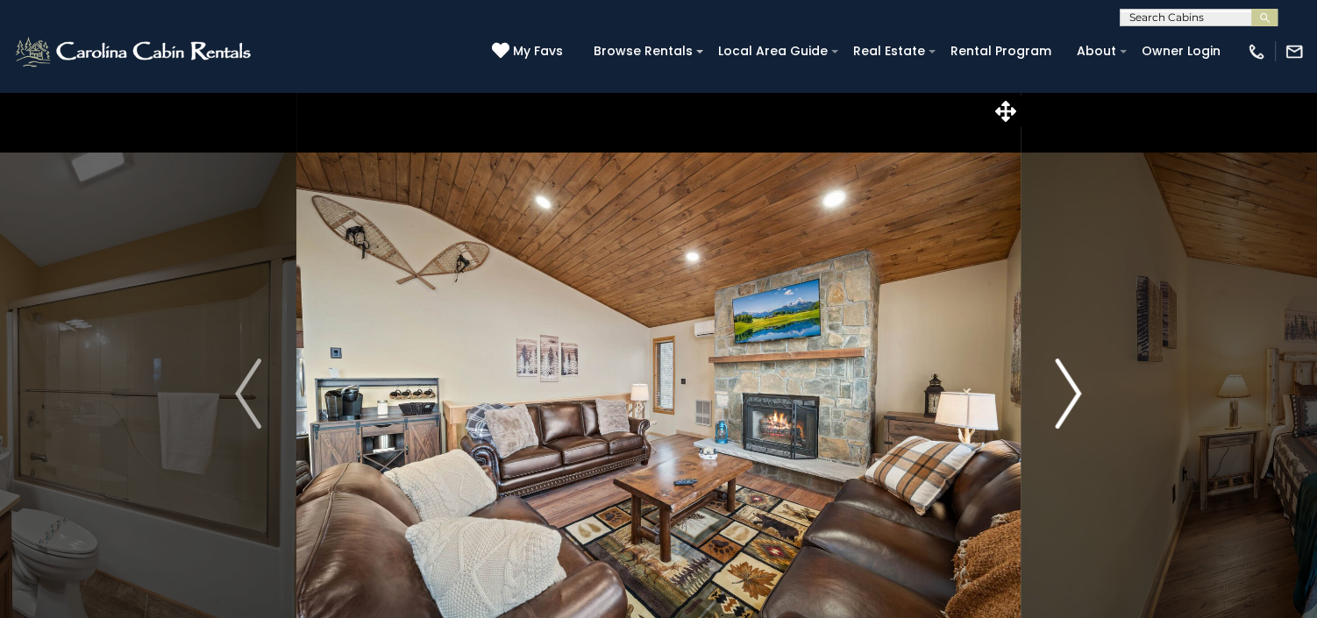
click at [1072, 380] on img "Next" at bounding box center [1069, 394] width 26 height 70
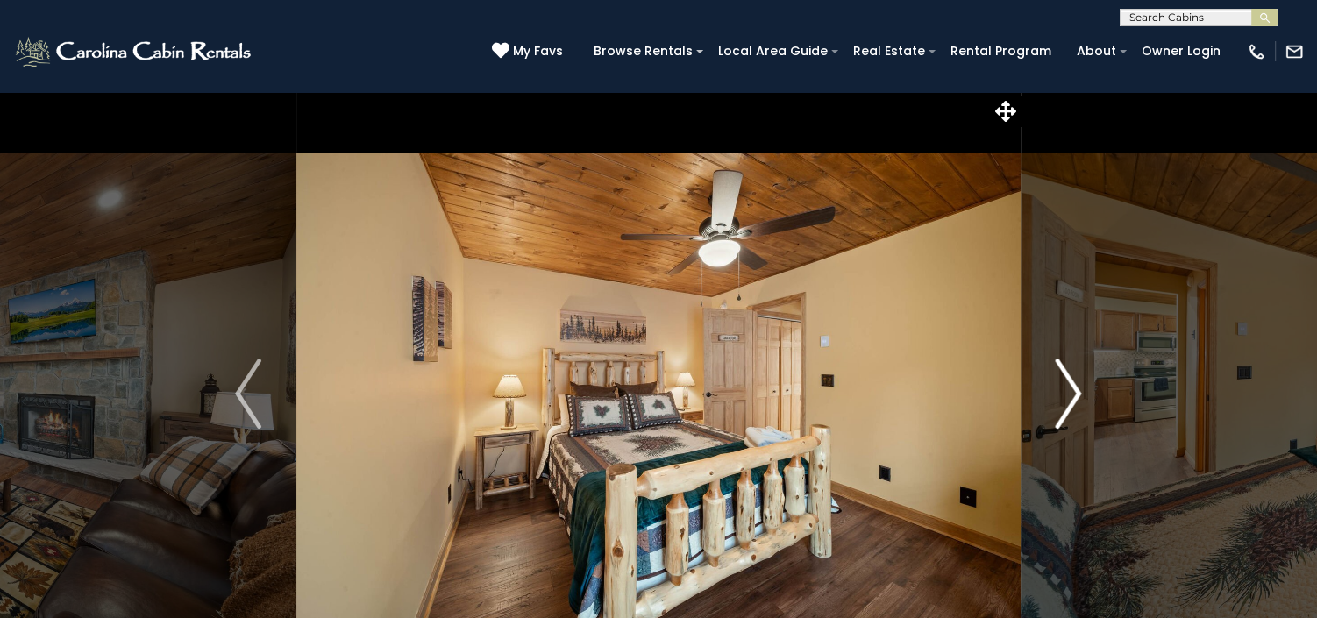
click at [1072, 380] on img "Next" at bounding box center [1069, 394] width 26 height 70
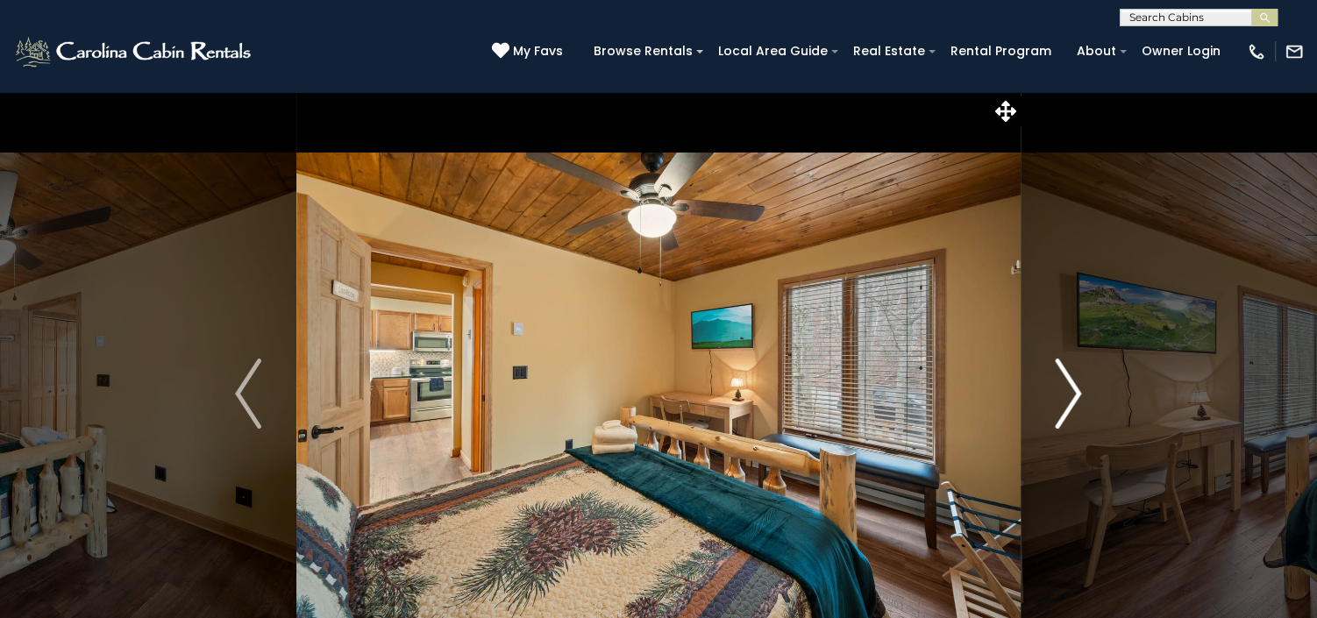
click at [1072, 380] on img "Next" at bounding box center [1069, 394] width 26 height 70
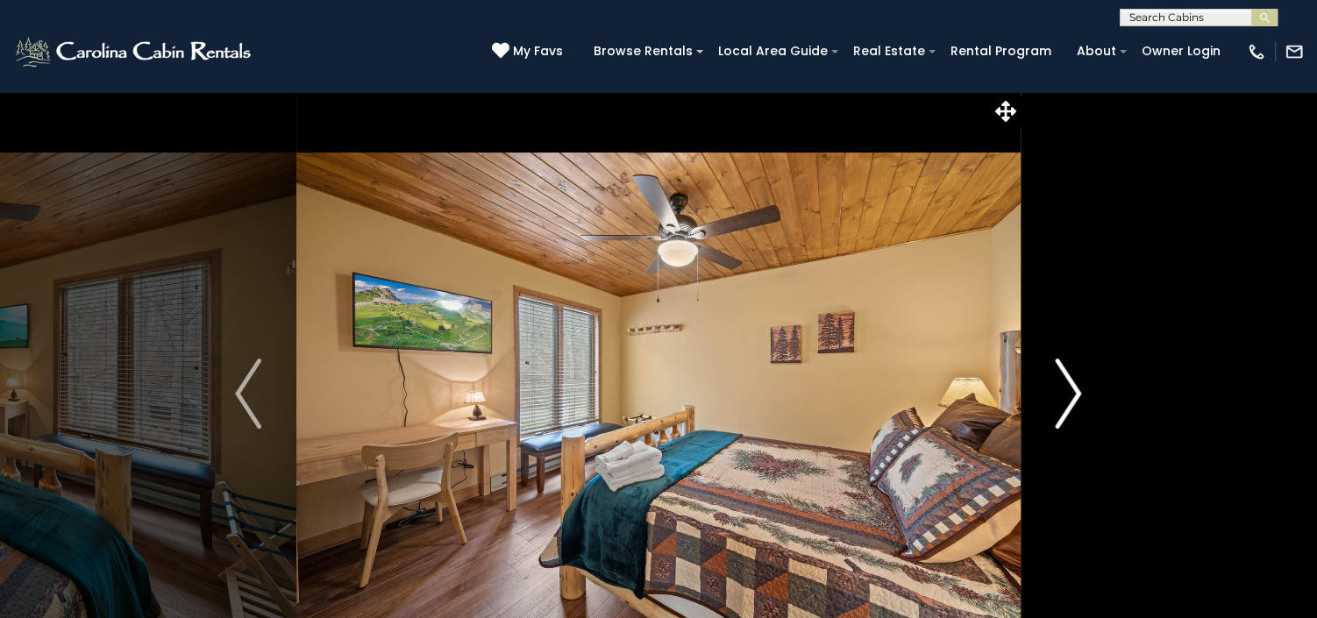
click at [1072, 380] on img "Next" at bounding box center [1069, 394] width 26 height 70
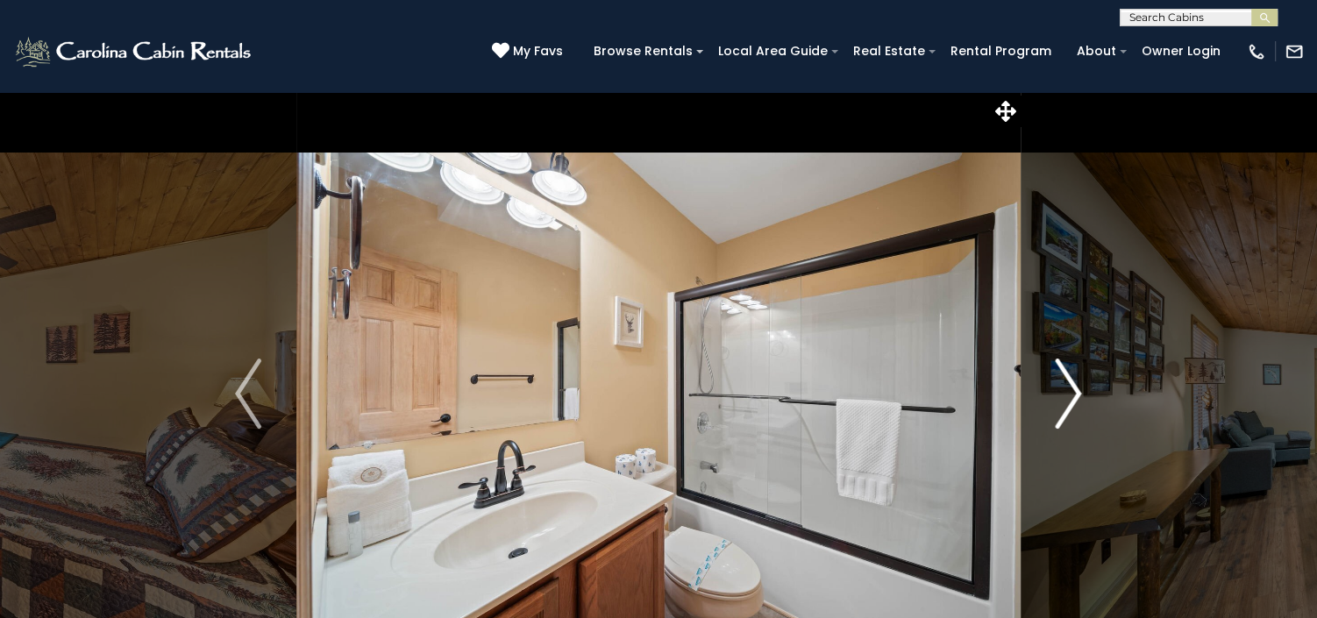
click at [1072, 380] on img "Next" at bounding box center [1069, 394] width 26 height 70
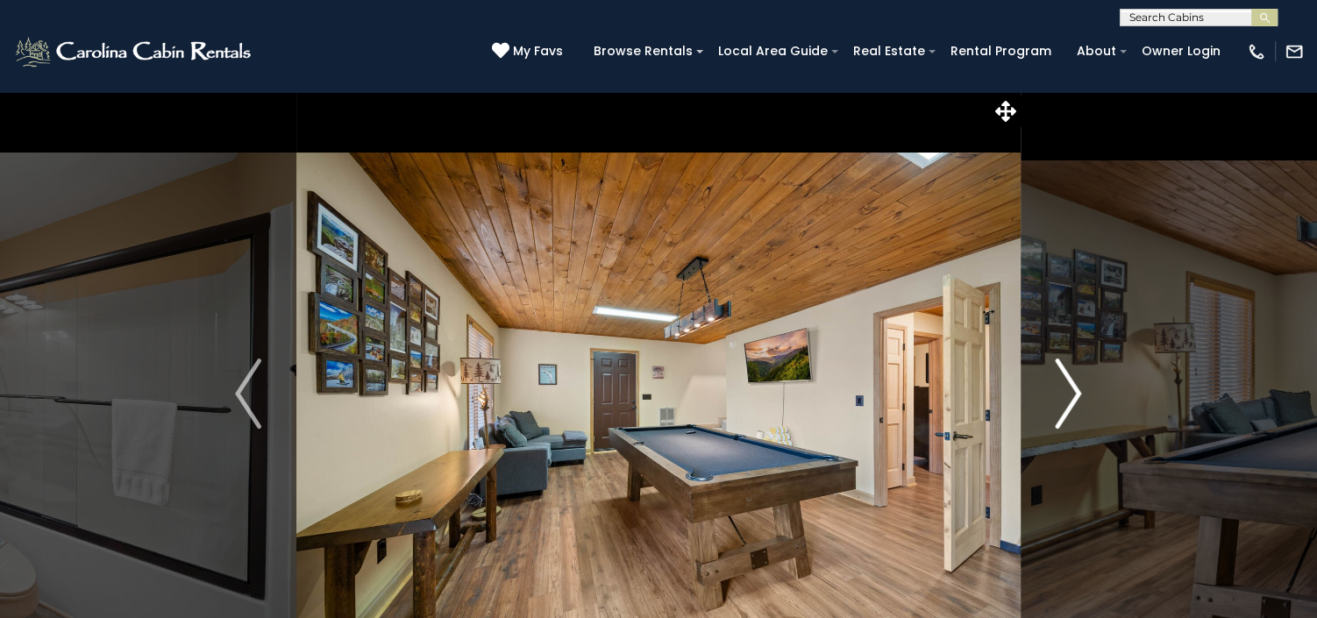
click at [1072, 380] on img "Next" at bounding box center [1069, 394] width 26 height 70
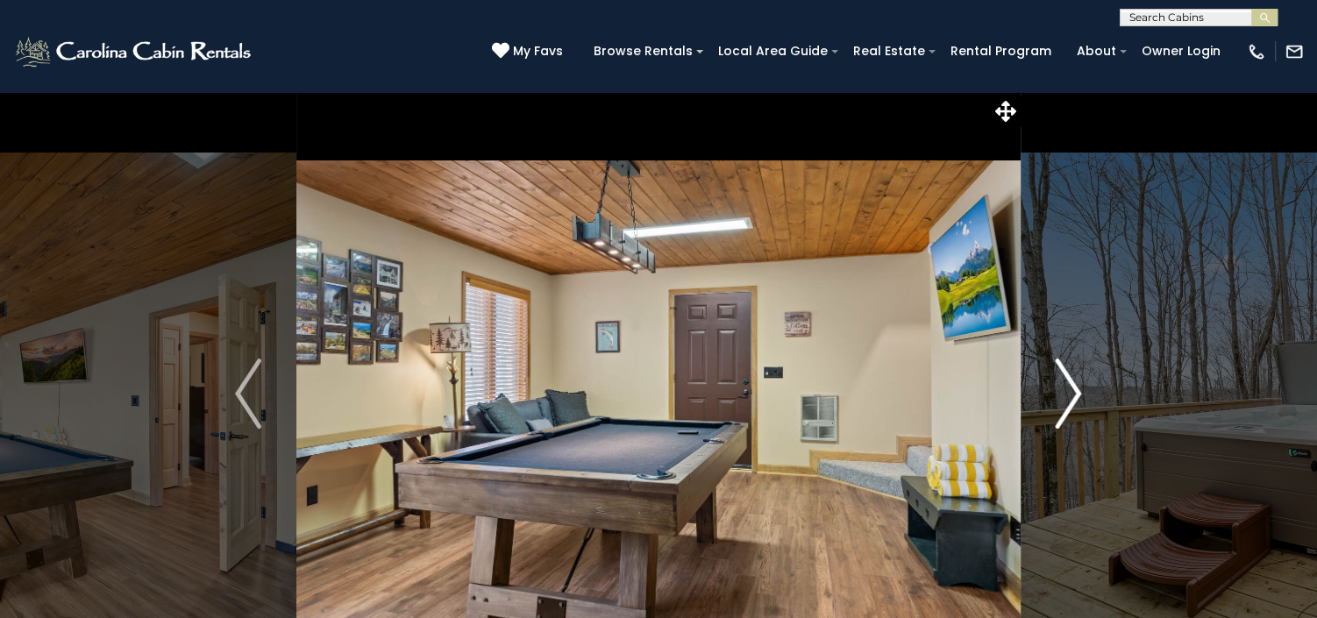
click at [1072, 380] on img "Next" at bounding box center [1069, 394] width 26 height 70
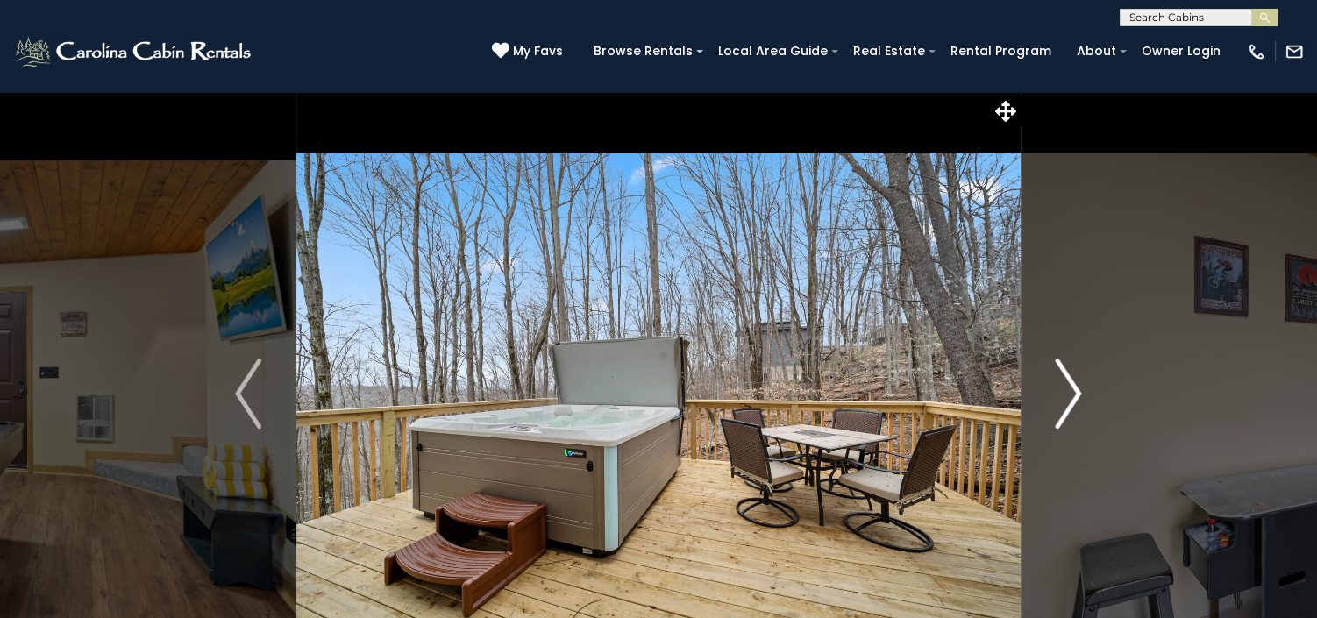
click at [1072, 380] on img "Next" at bounding box center [1069, 394] width 26 height 70
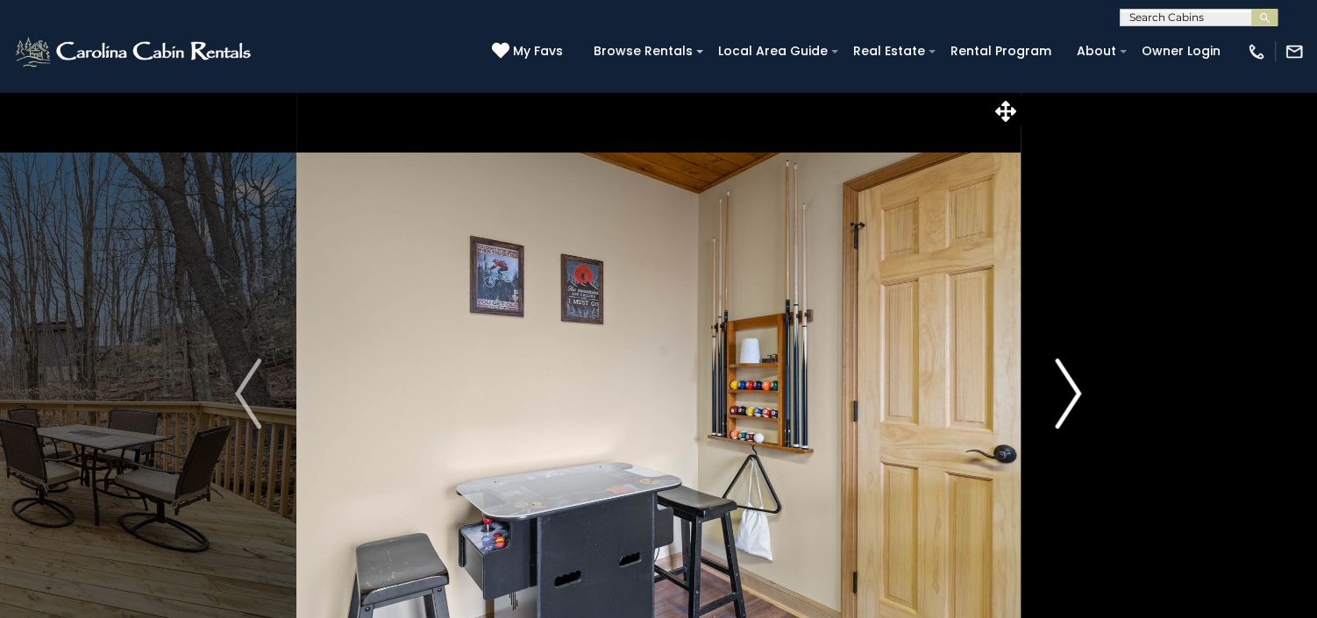
click at [1072, 380] on img "Next" at bounding box center [1069, 394] width 26 height 70
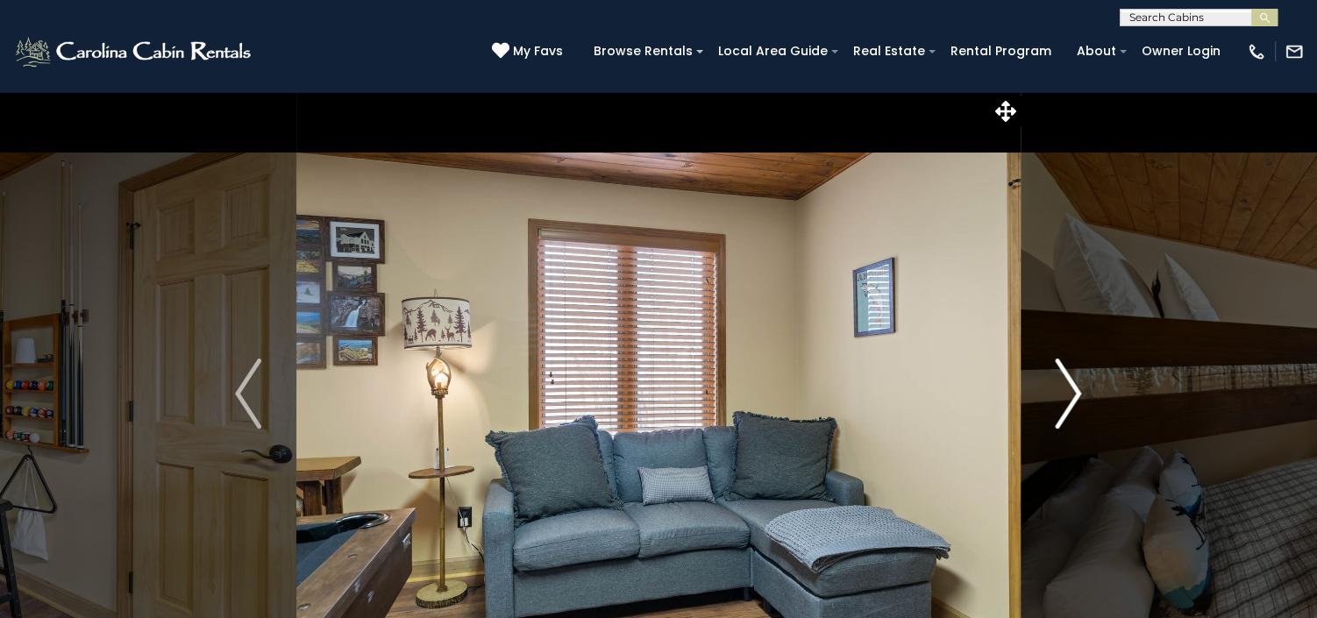
click at [1072, 380] on img "Next" at bounding box center [1069, 394] width 26 height 70
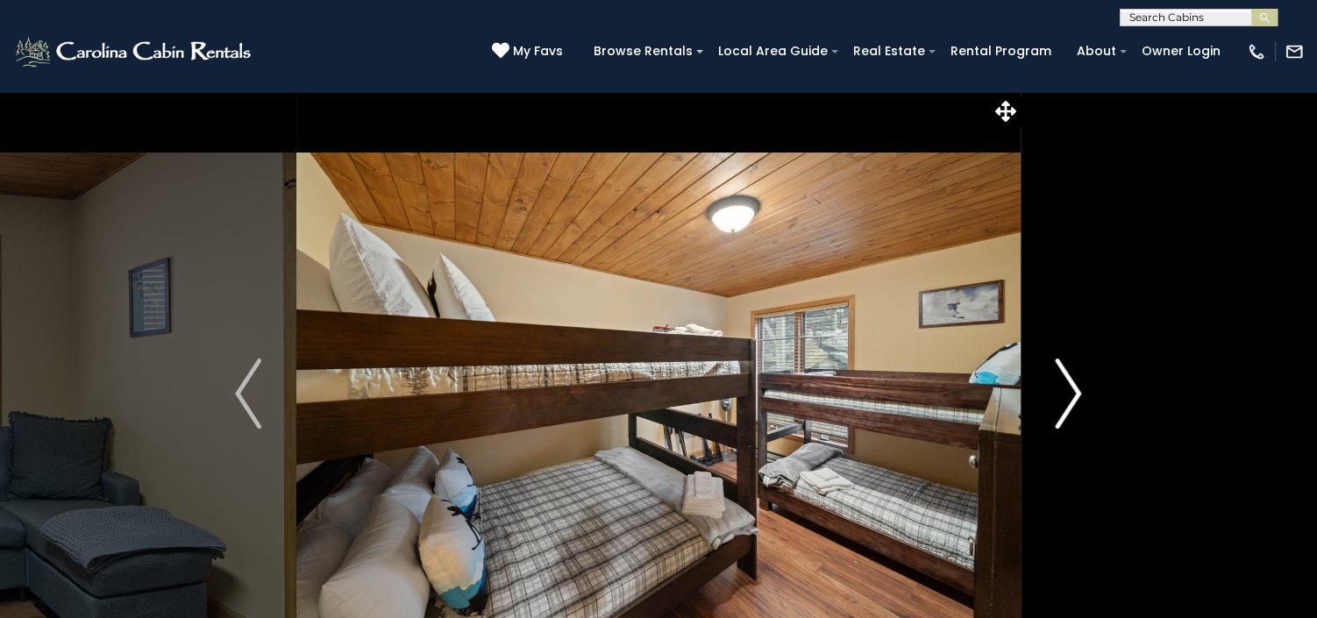
click at [1072, 380] on img "Next" at bounding box center [1069, 394] width 26 height 70
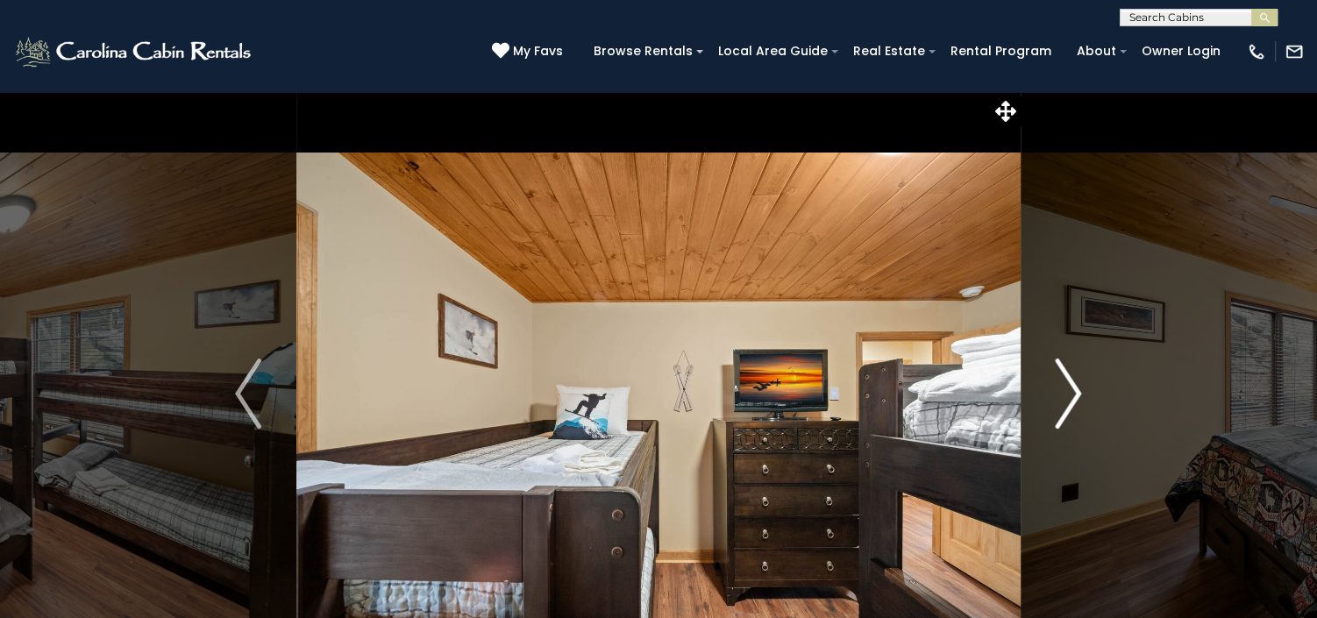
click at [1072, 380] on img "Next" at bounding box center [1069, 394] width 26 height 70
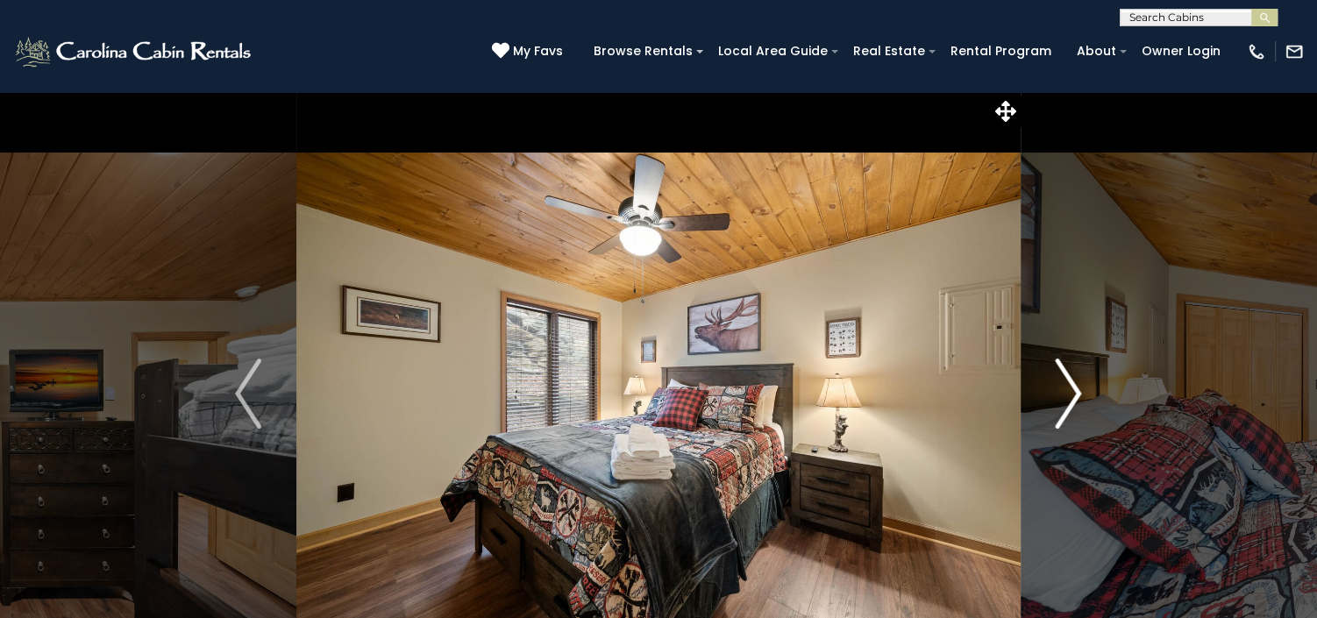
click at [1072, 380] on img "Next" at bounding box center [1069, 394] width 26 height 70
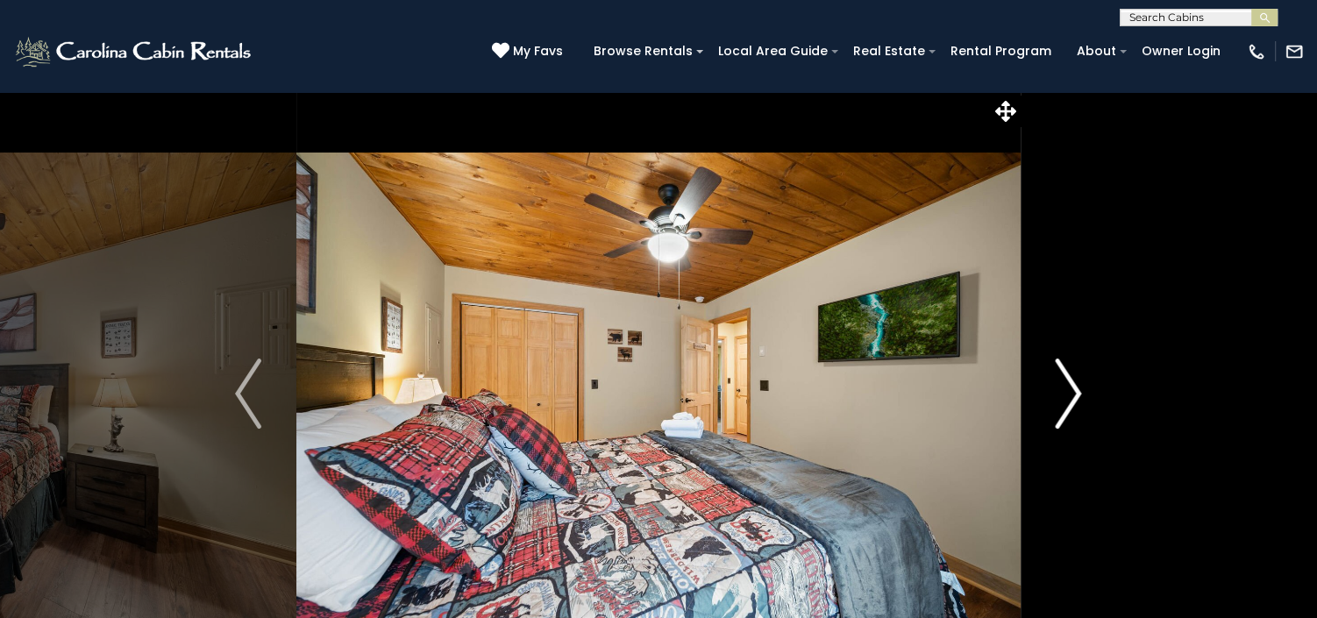
click at [1072, 380] on img "Next" at bounding box center [1069, 394] width 26 height 70
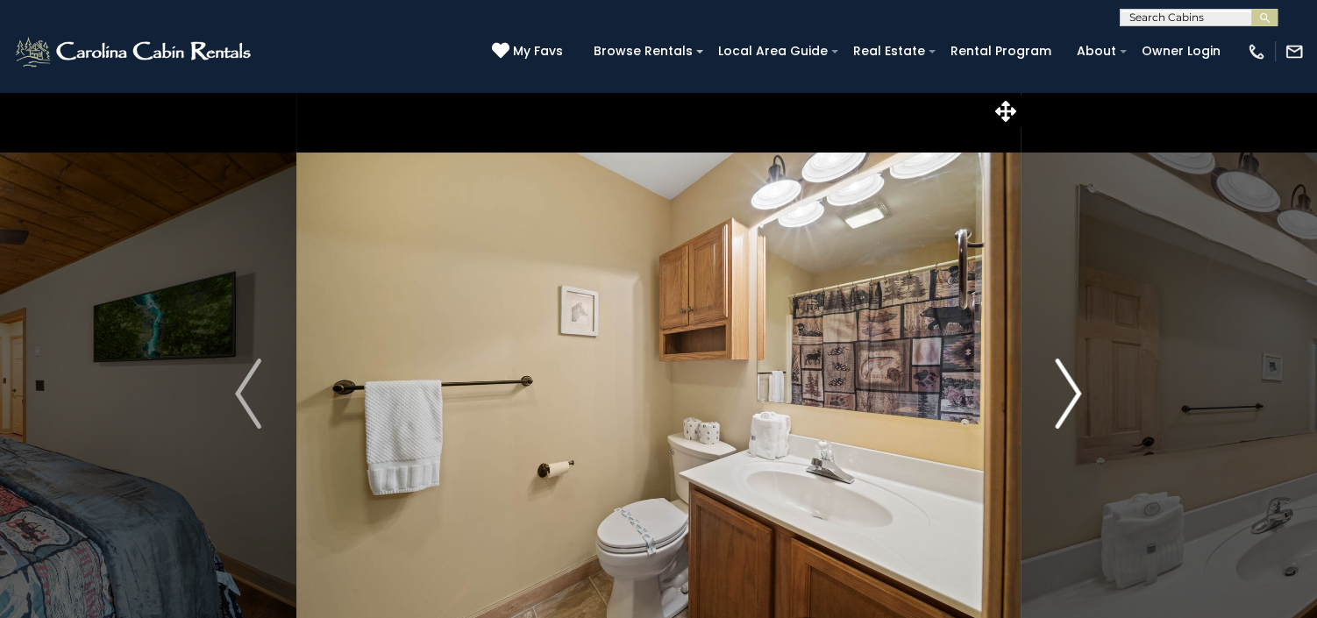
click at [1072, 380] on img "Next" at bounding box center [1069, 394] width 26 height 70
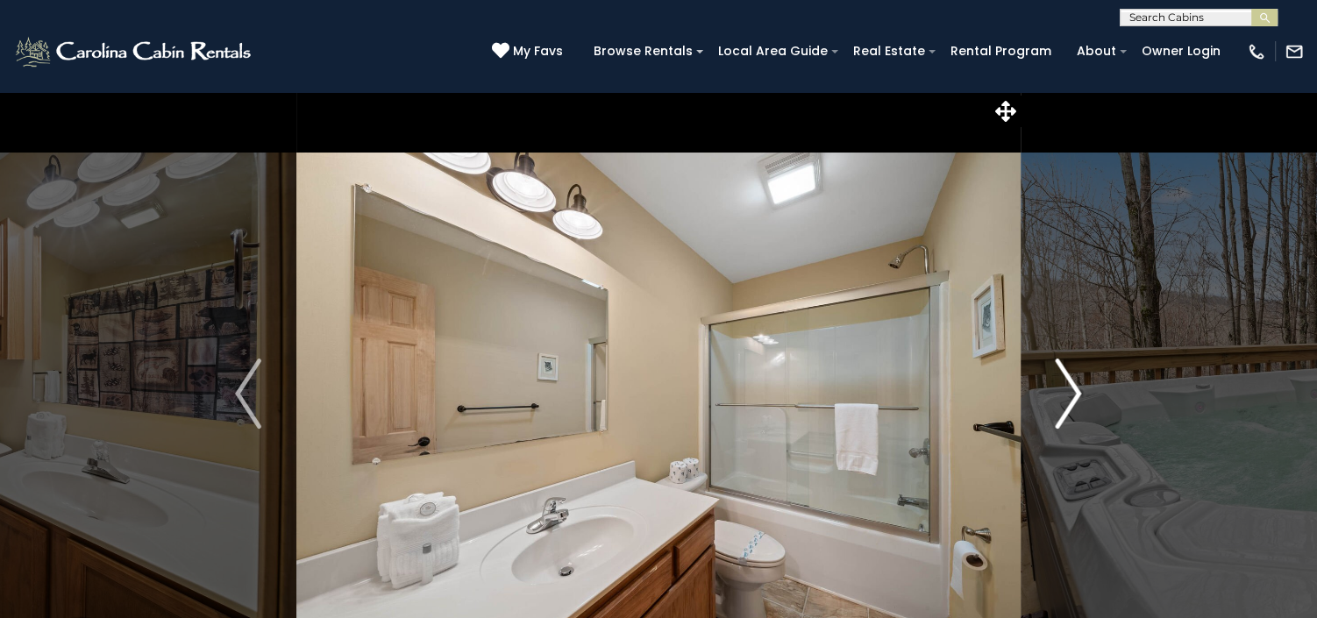
click at [1072, 380] on img "Next" at bounding box center [1069, 394] width 26 height 70
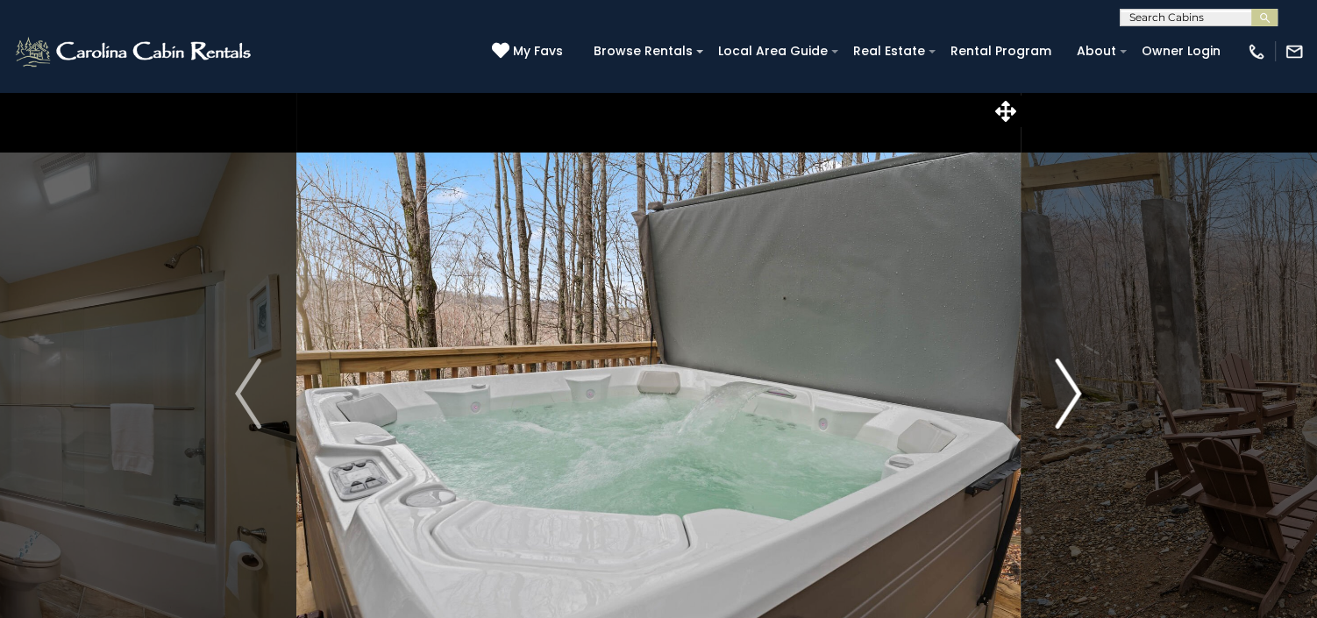
click at [1072, 380] on img "Next" at bounding box center [1069, 394] width 26 height 70
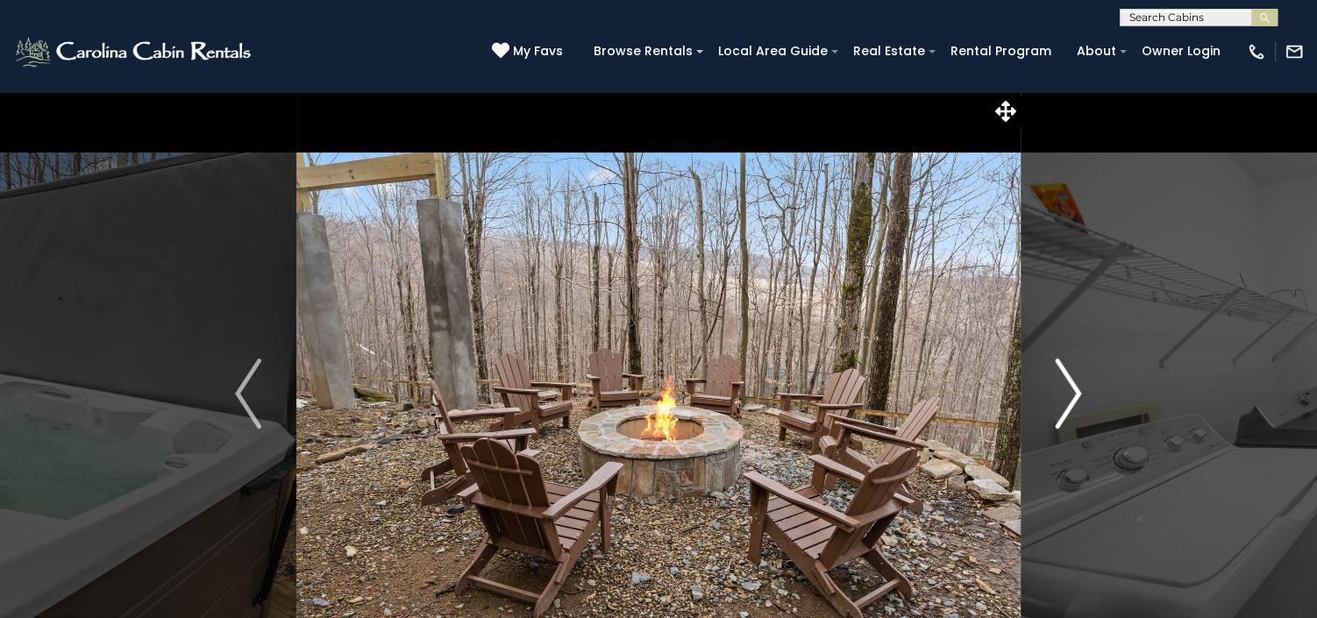
click at [1072, 380] on img "Next" at bounding box center [1069, 394] width 26 height 70
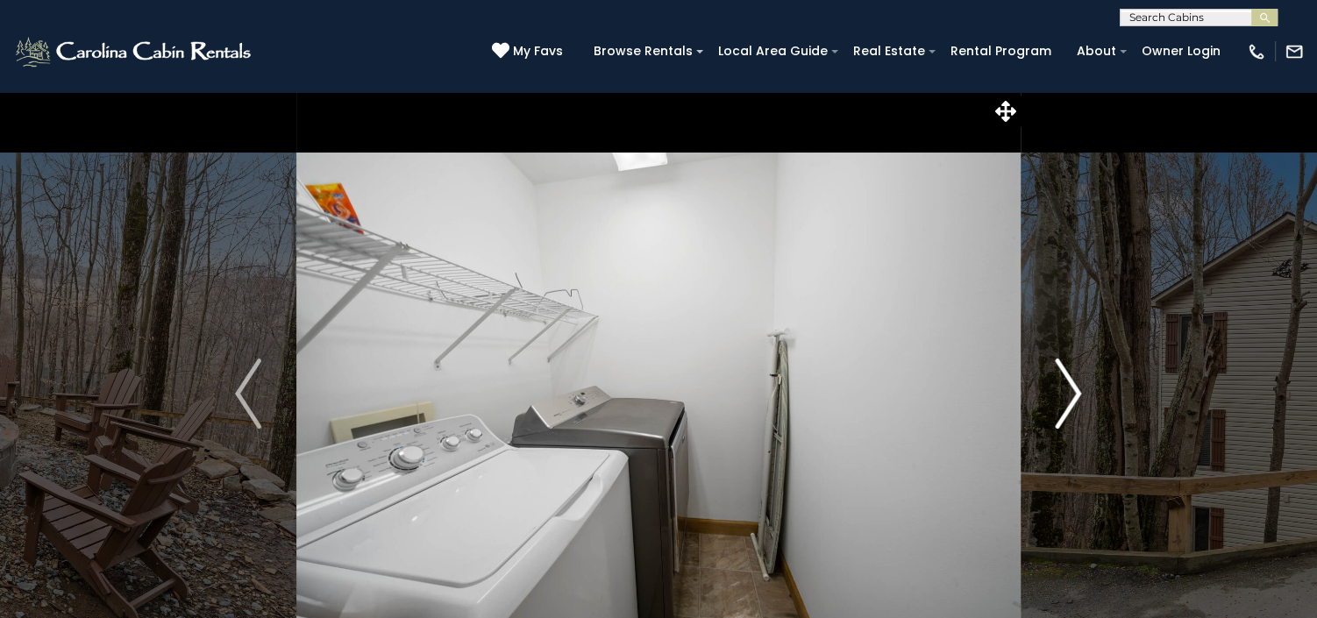
click at [1072, 380] on img "Next" at bounding box center [1069, 394] width 26 height 70
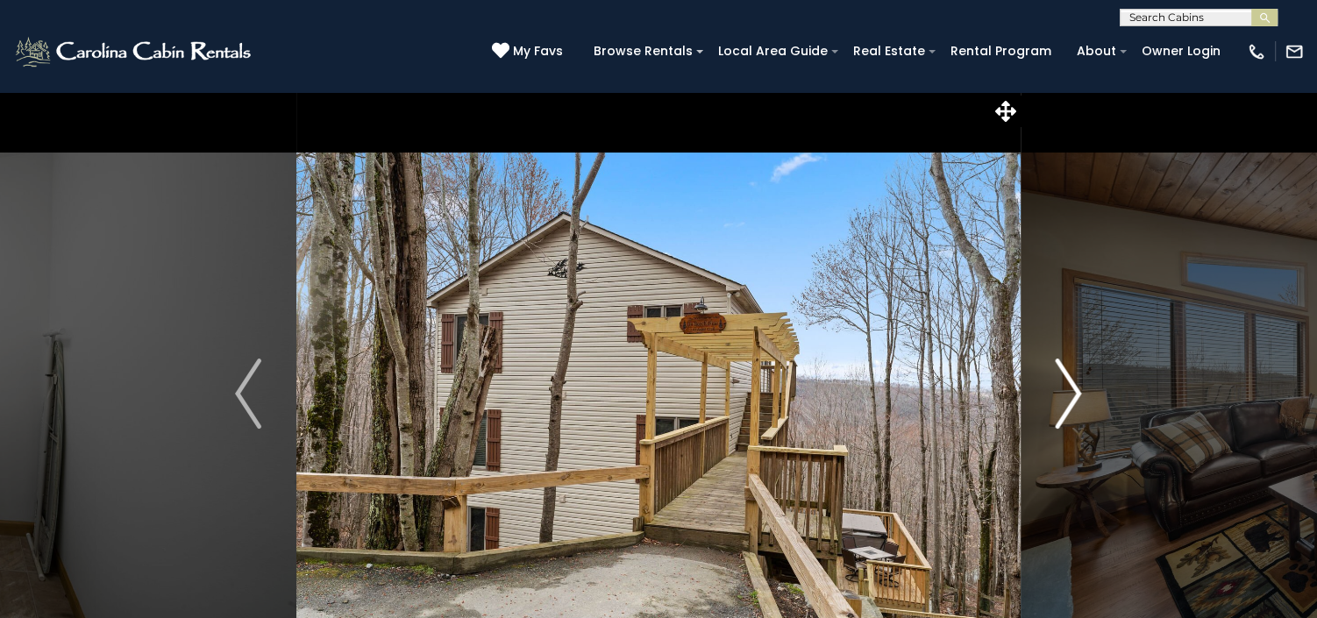
click at [1072, 380] on img "Next" at bounding box center [1069, 394] width 26 height 70
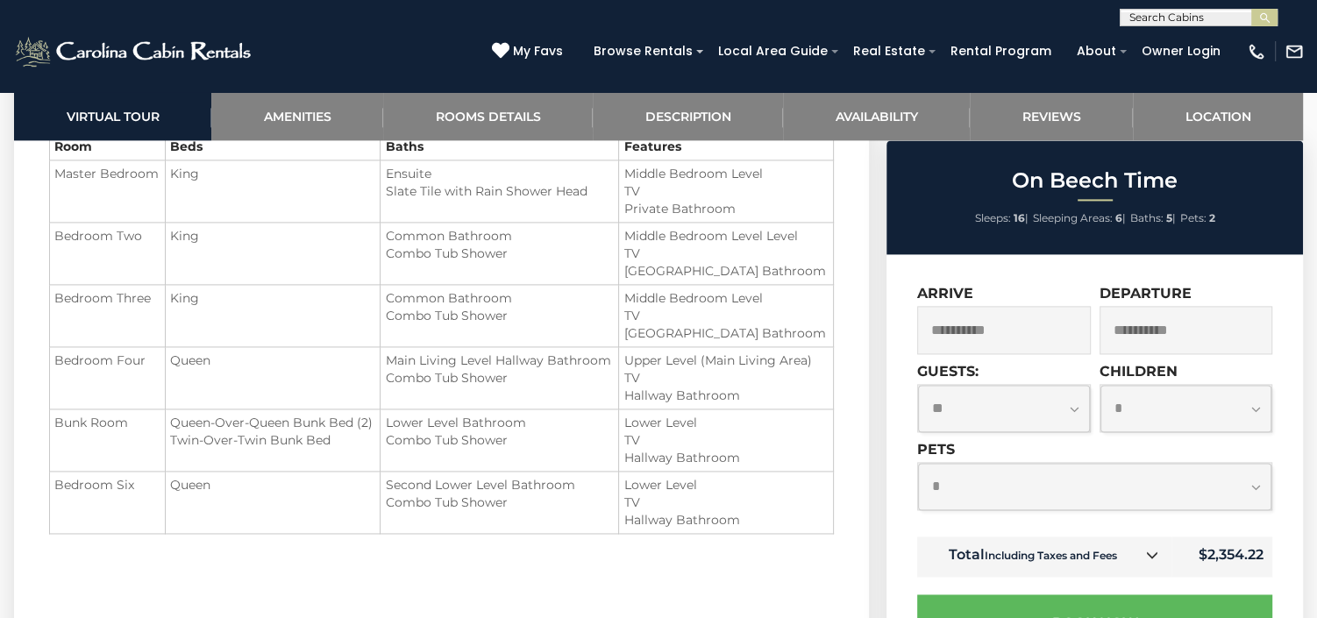
scroll to position [2082, 0]
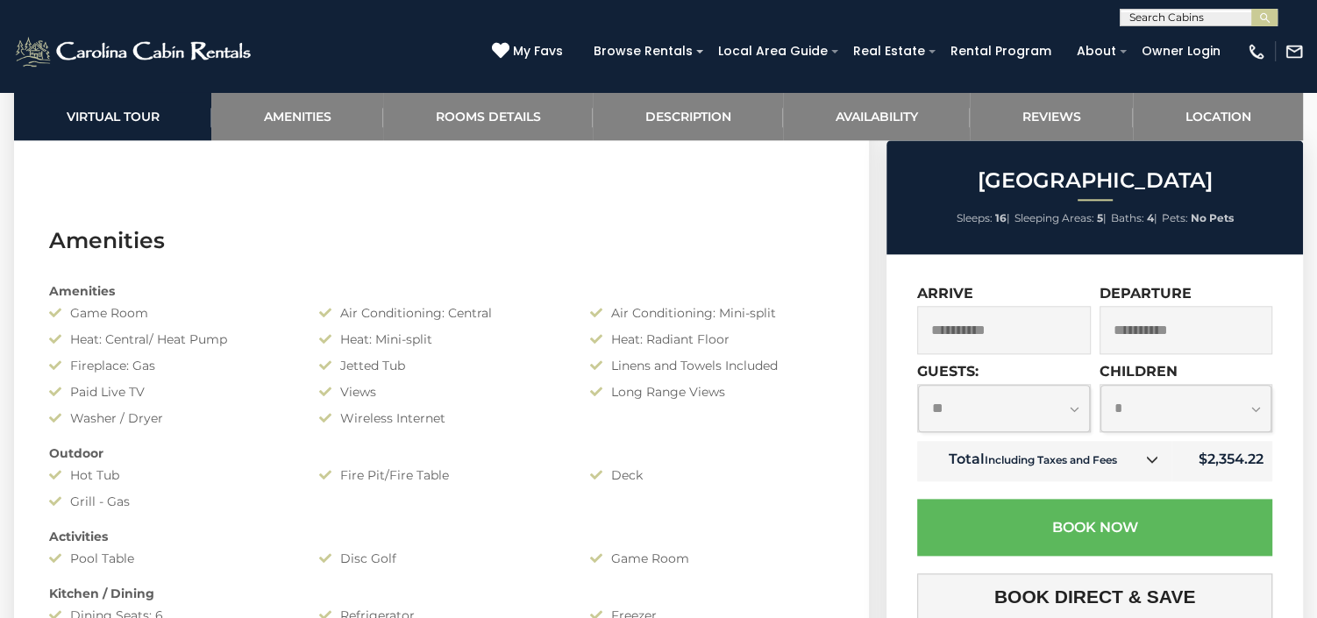
scroll to position [1972, 0]
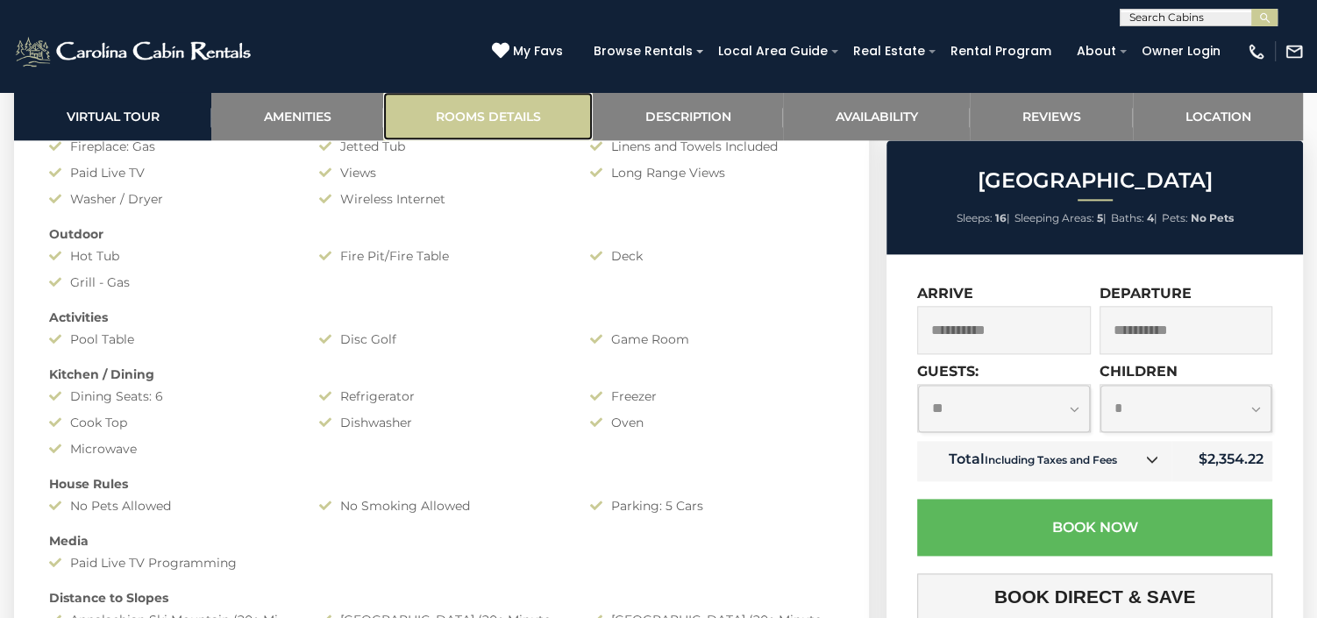
click at [497, 119] on link "Rooms Details" at bounding box center [488, 116] width 210 height 48
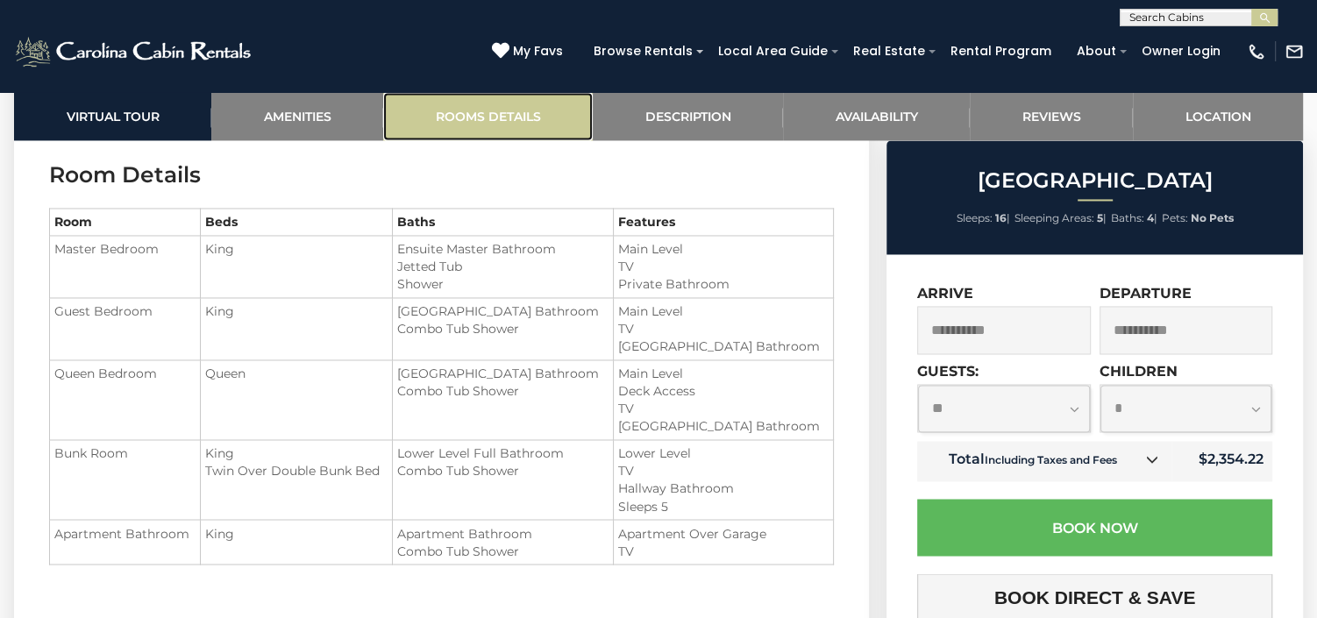
scroll to position [2512, 0]
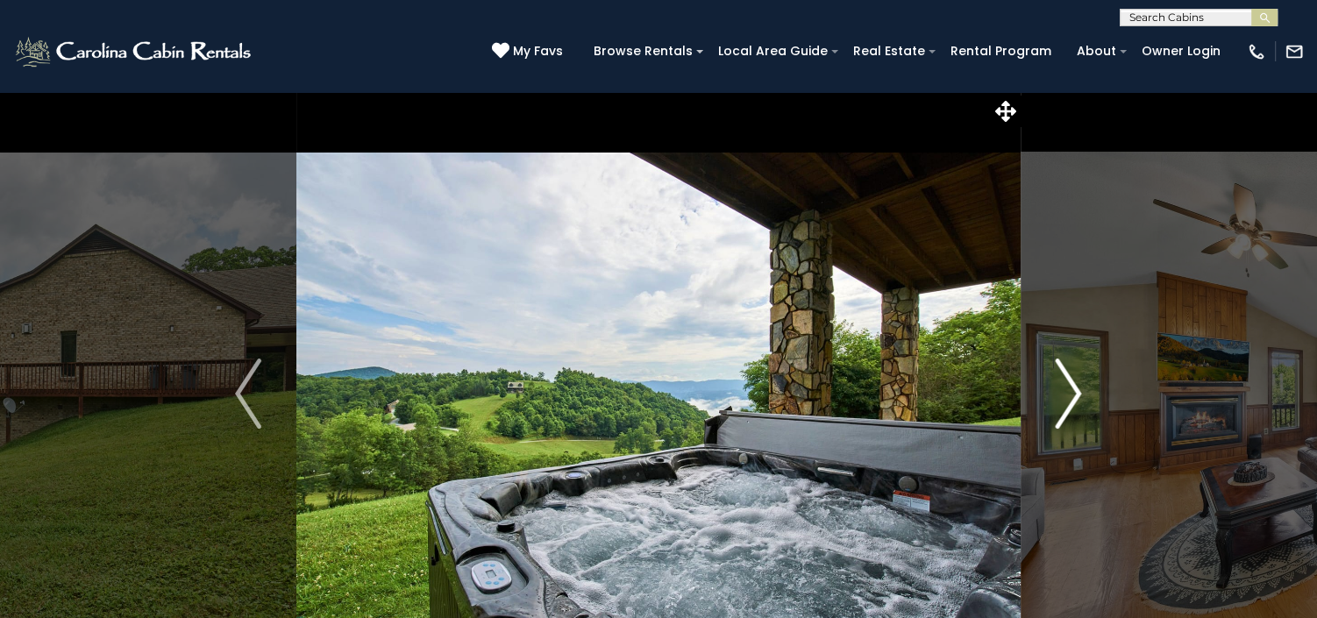
click at [1069, 392] on img "Next" at bounding box center [1069, 394] width 26 height 70
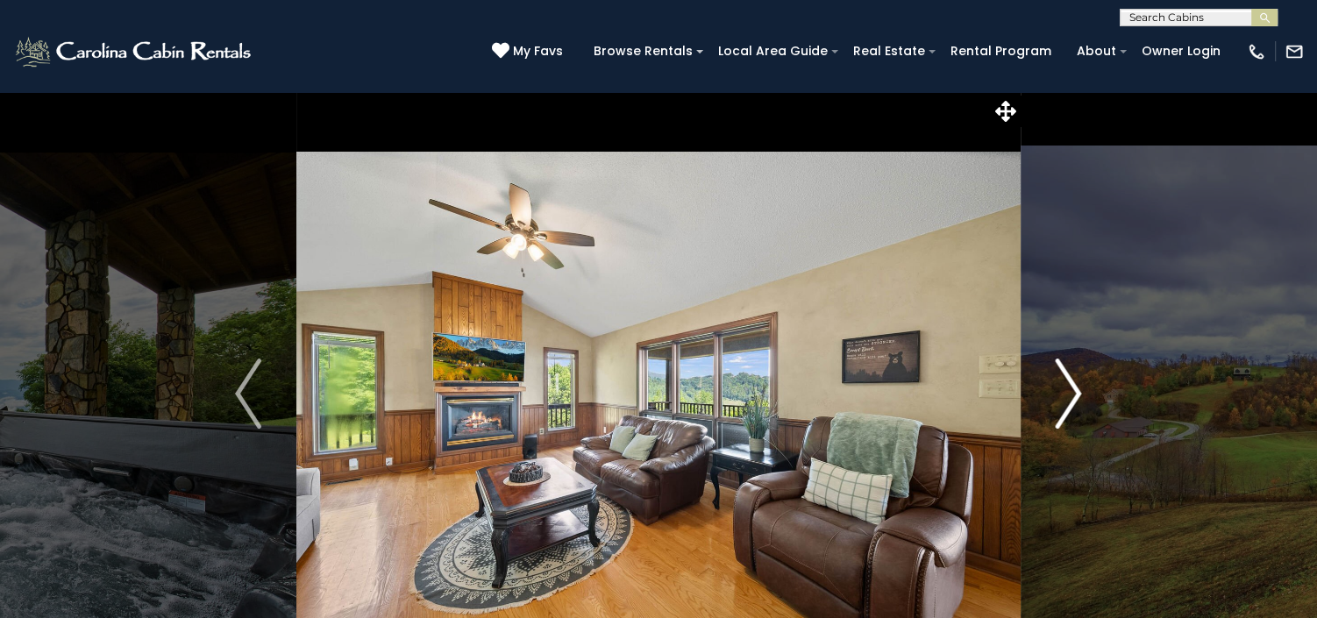
click at [1069, 392] on img "Next" at bounding box center [1069, 394] width 26 height 70
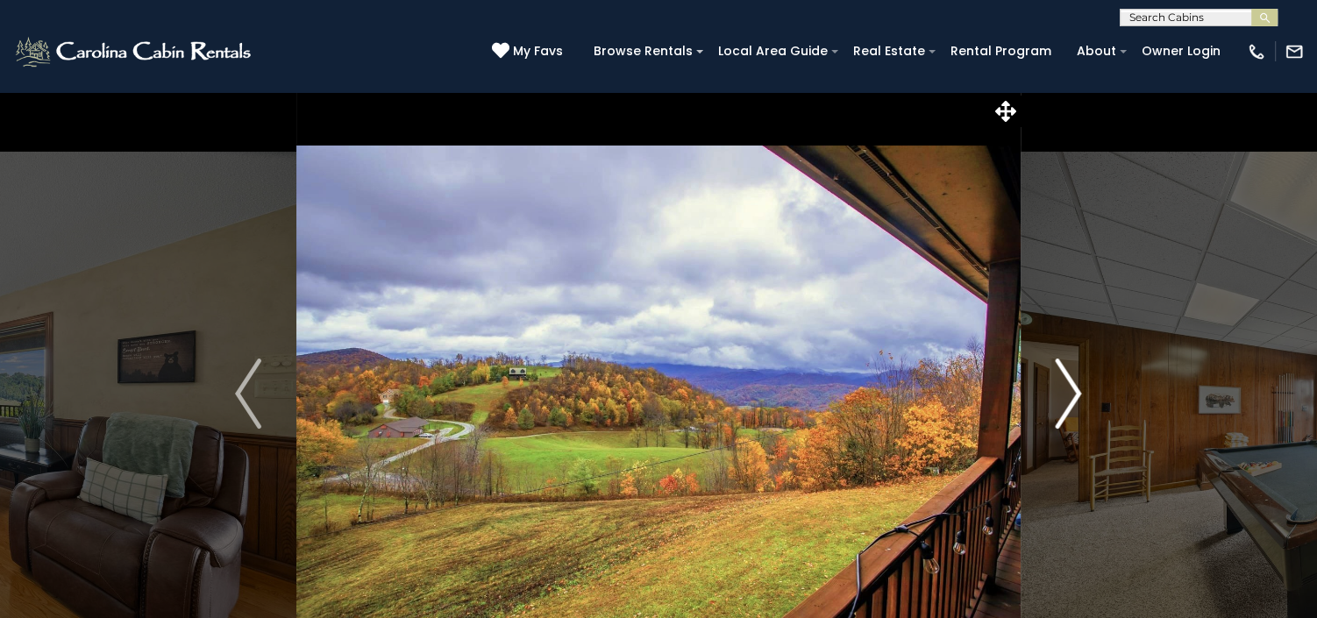
click at [1069, 392] on img "Next" at bounding box center [1069, 394] width 26 height 70
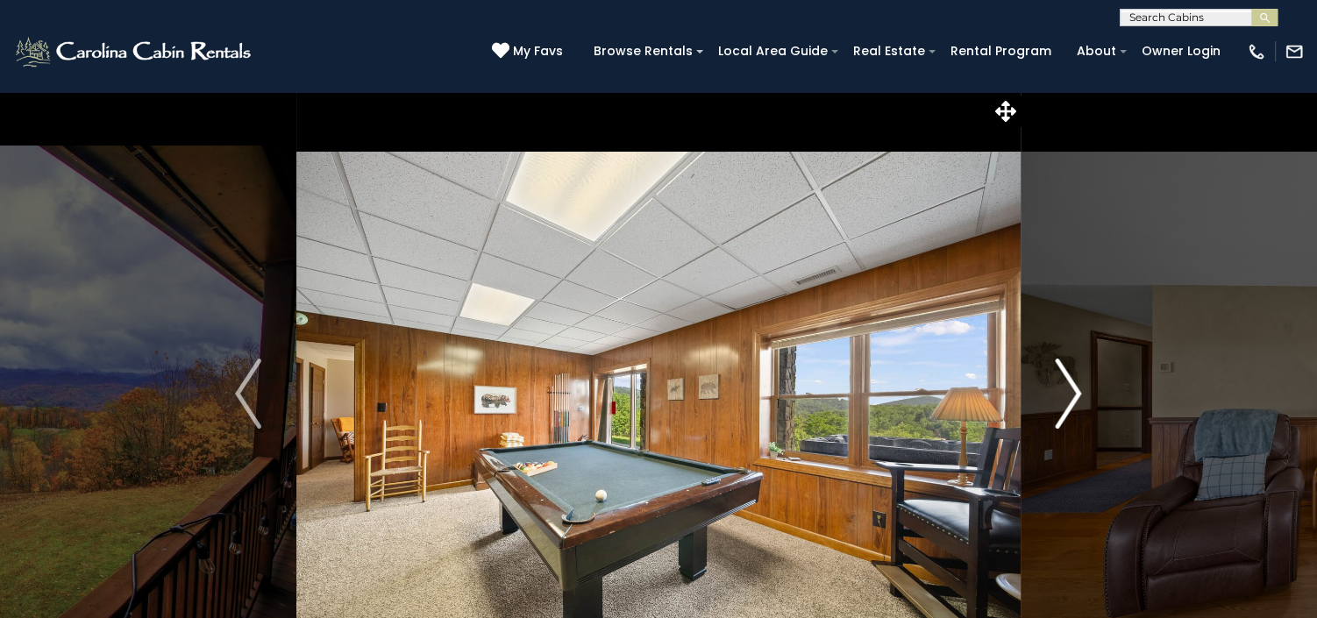
click at [1069, 392] on img "Next" at bounding box center [1069, 394] width 26 height 70
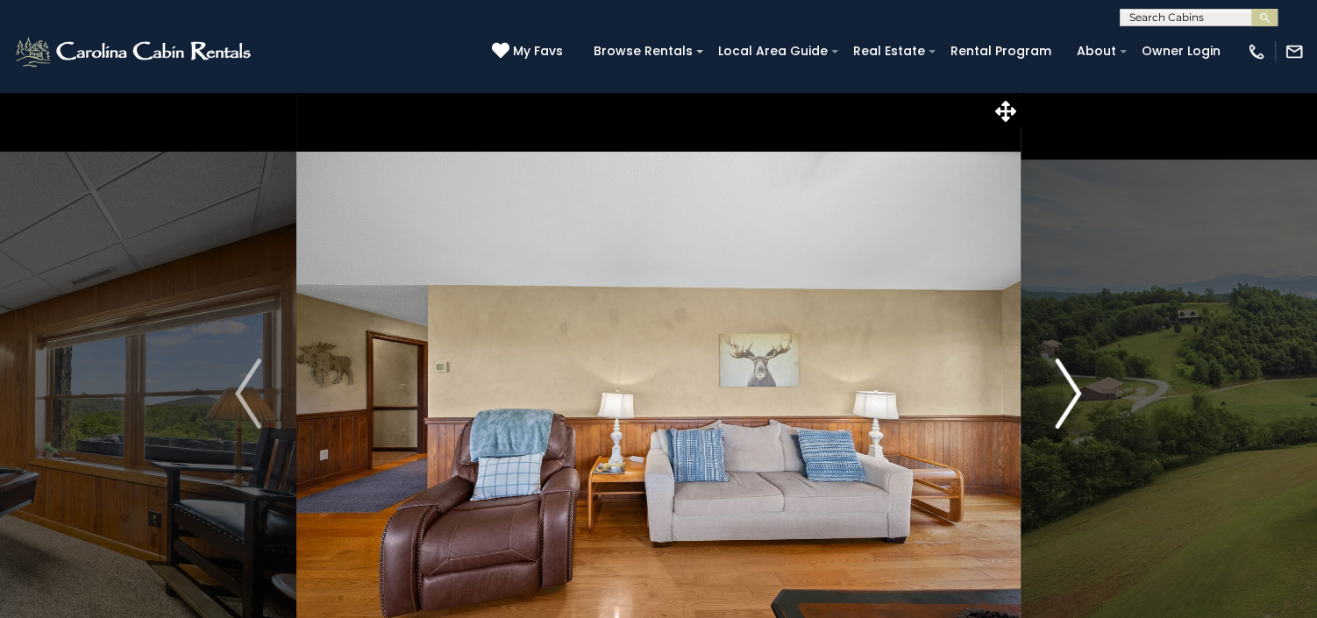
click at [1069, 392] on img "Next" at bounding box center [1069, 394] width 26 height 70
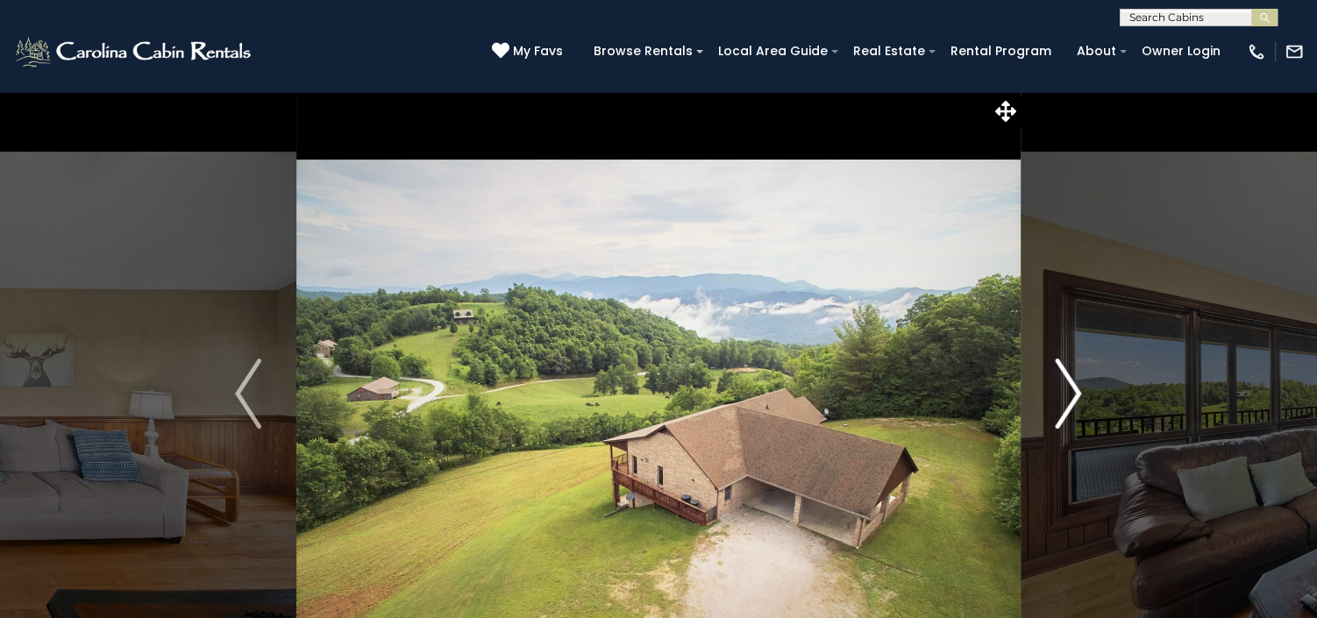
click at [1069, 392] on img "Next" at bounding box center [1069, 394] width 26 height 70
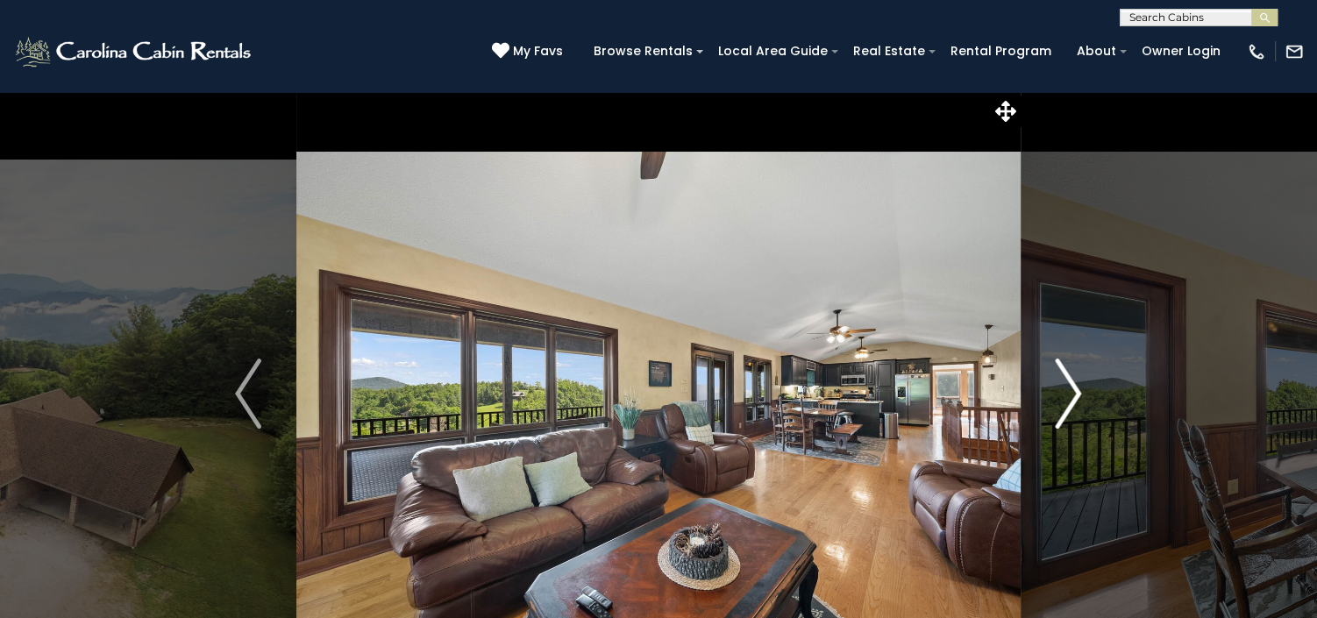
click at [1069, 392] on img "Next" at bounding box center [1069, 394] width 26 height 70
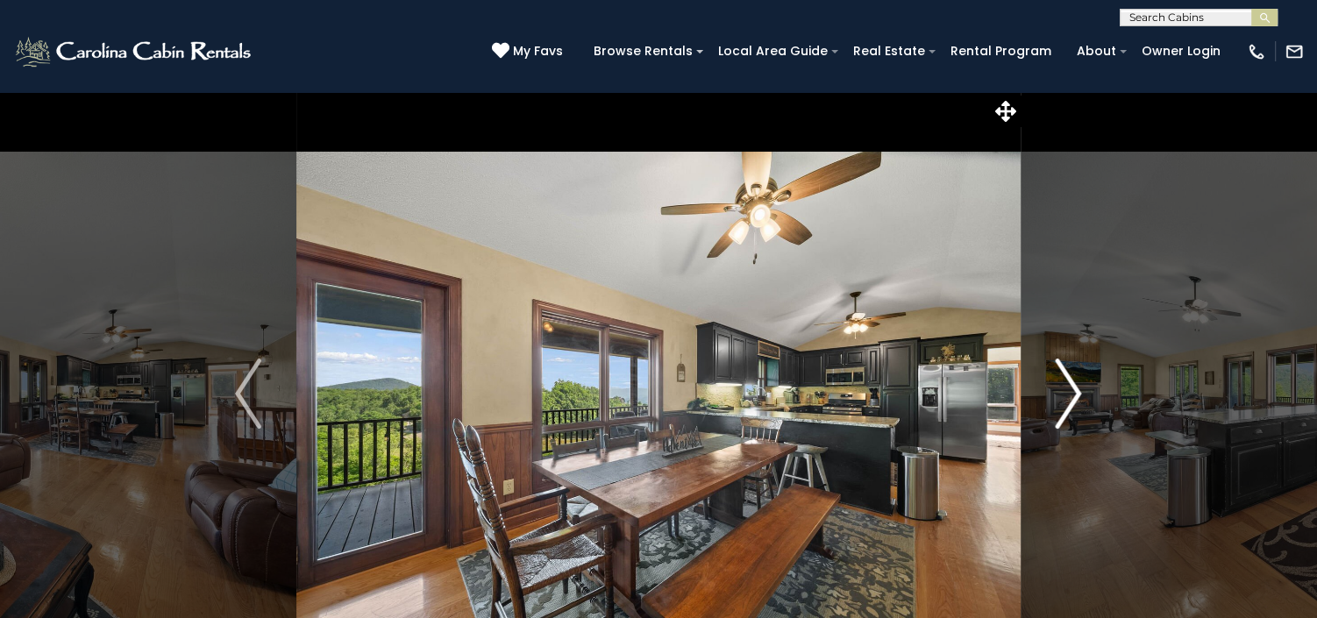
click at [1069, 392] on img "Next" at bounding box center [1069, 394] width 26 height 70
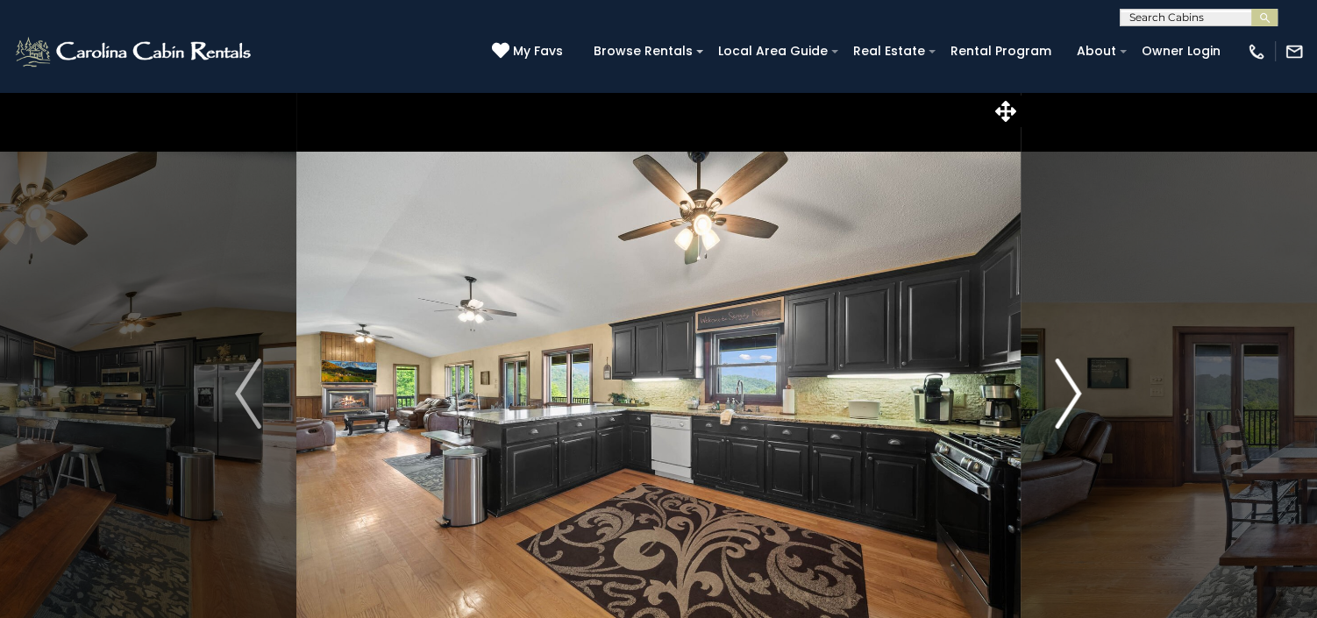
click at [1069, 392] on img "Next" at bounding box center [1069, 394] width 26 height 70
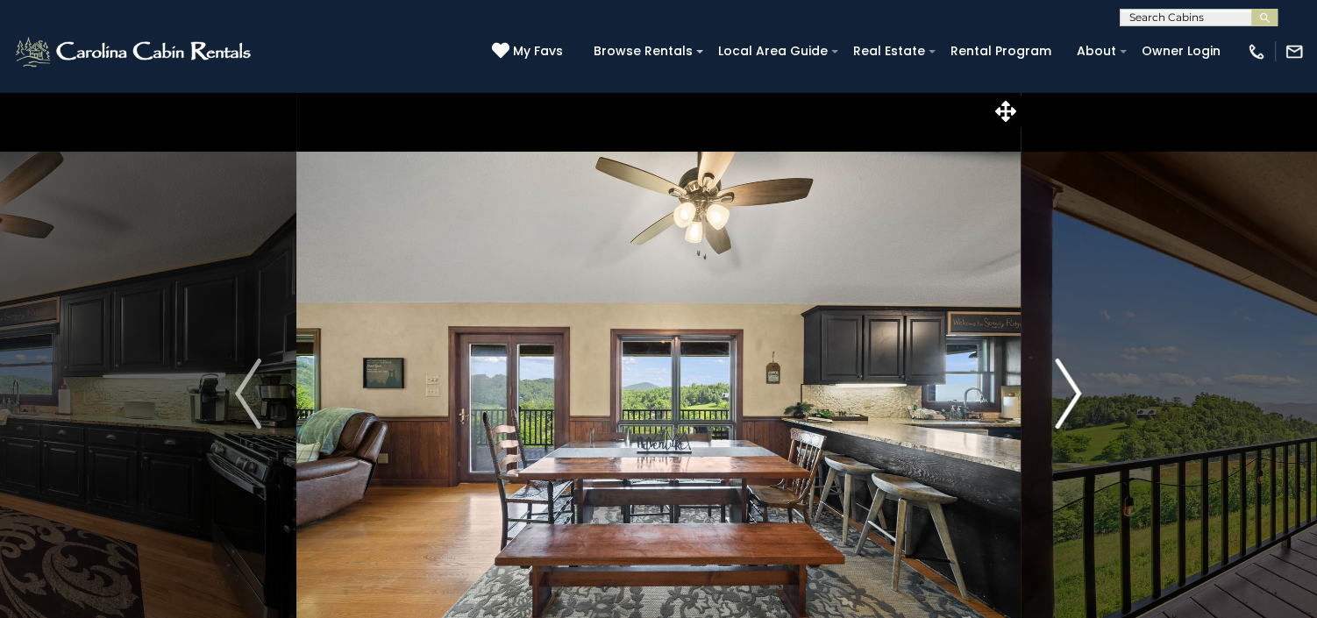
click at [1069, 392] on img "Next" at bounding box center [1069, 394] width 26 height 70
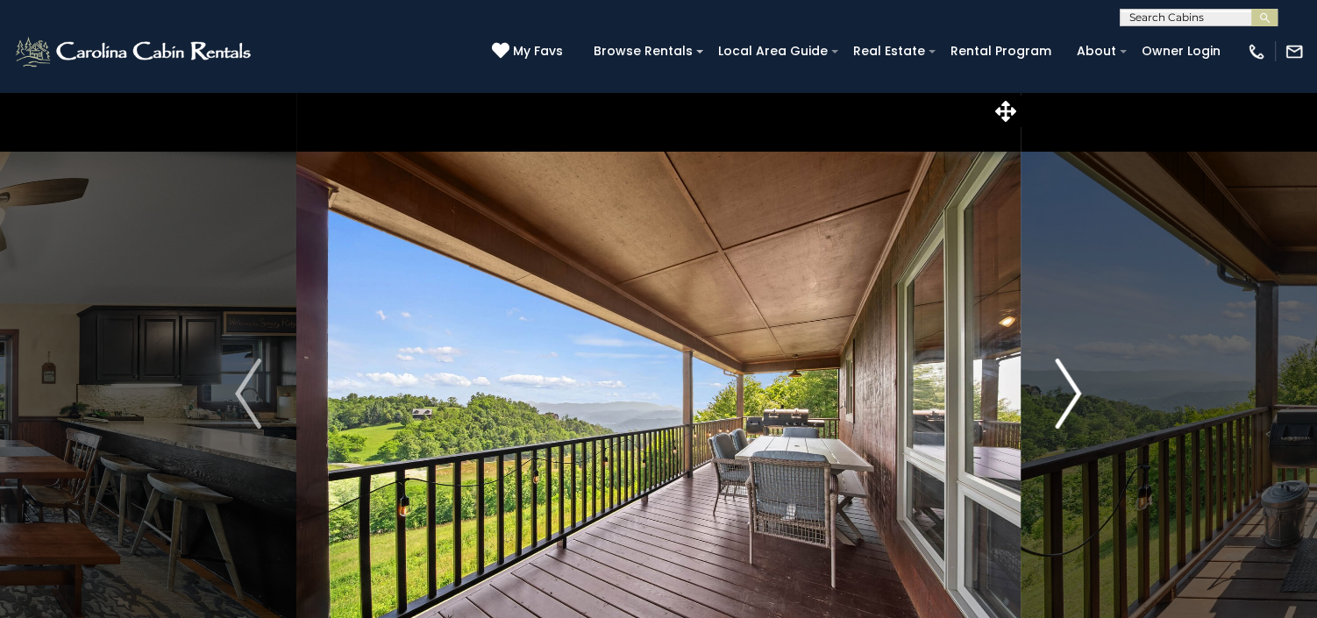
click at [1060, 391] on img "Next" at bounding box center [1069, 394] width 26 height 70
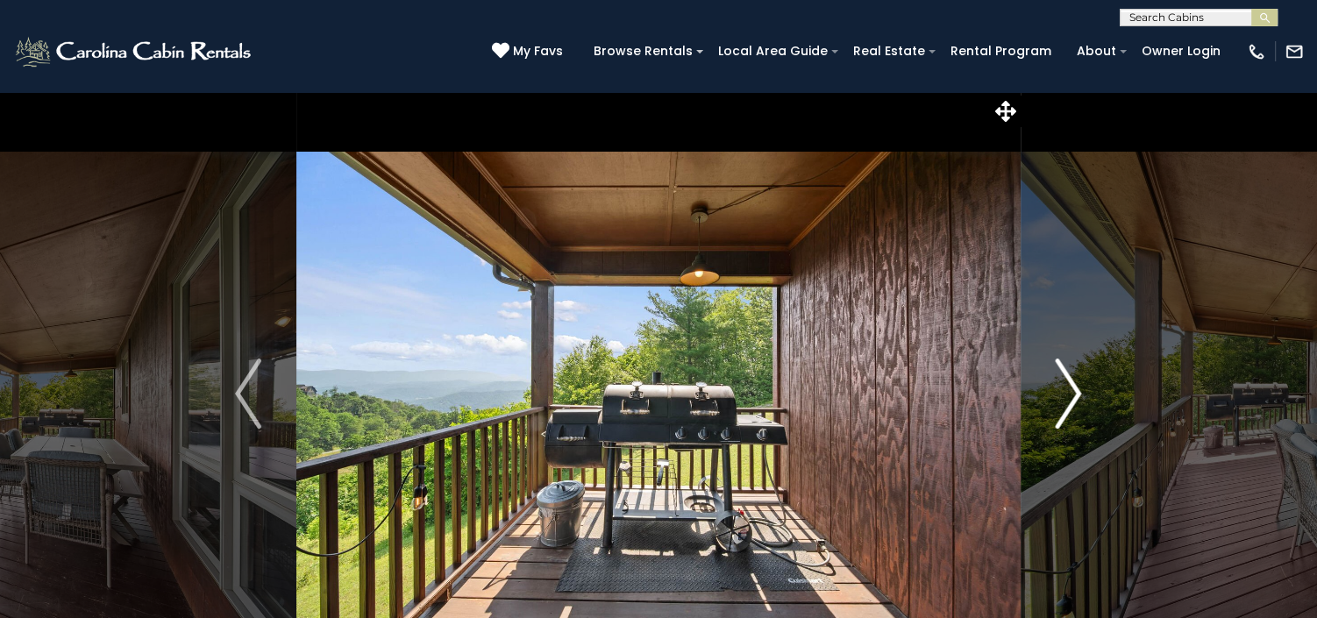
click at [1060, 391] on img "Next" at bounding box center [1069, 394] width 26 height 70
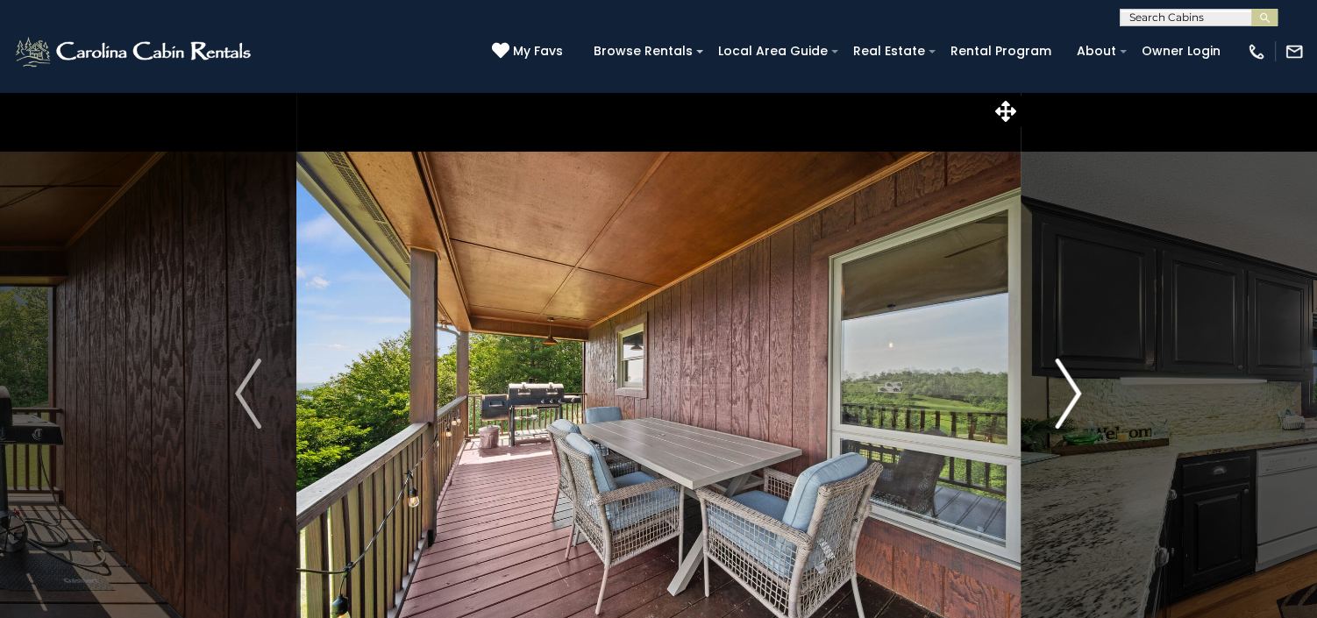
click at [1060, 391] on img "Next" at bounding box center [1069, 394] width 26 height 70
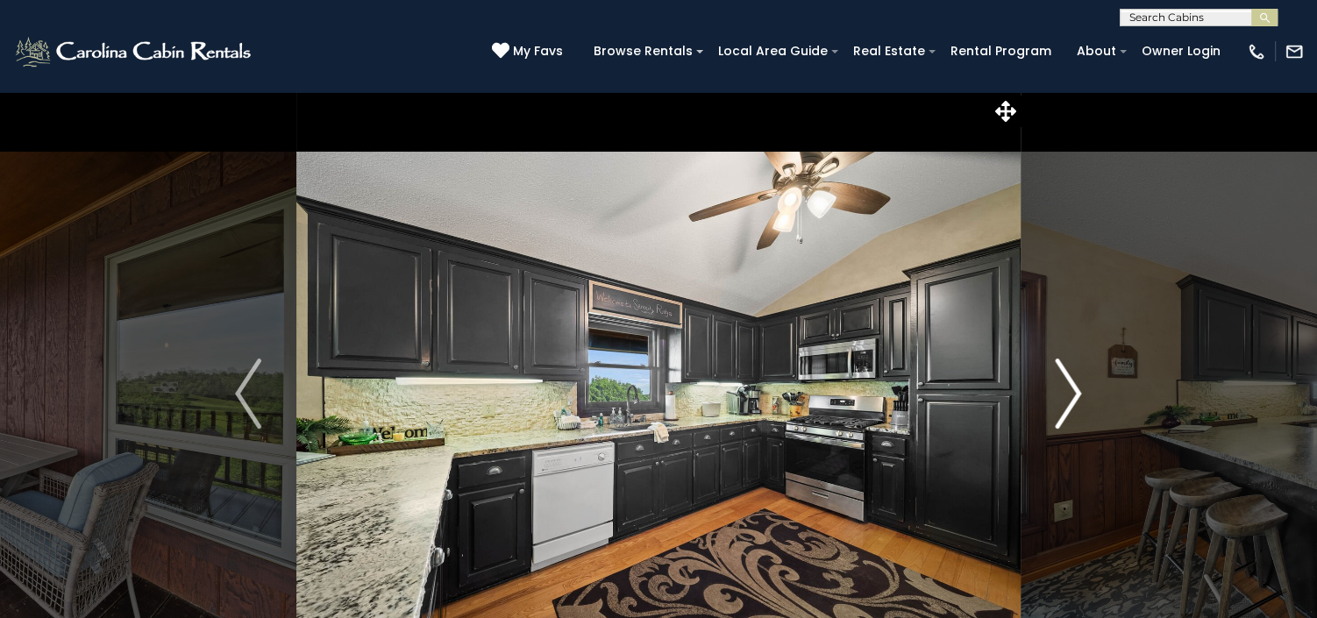
click at [1060, 391] on img "Next" at bounding box center [1069, 394] width 26 height 70
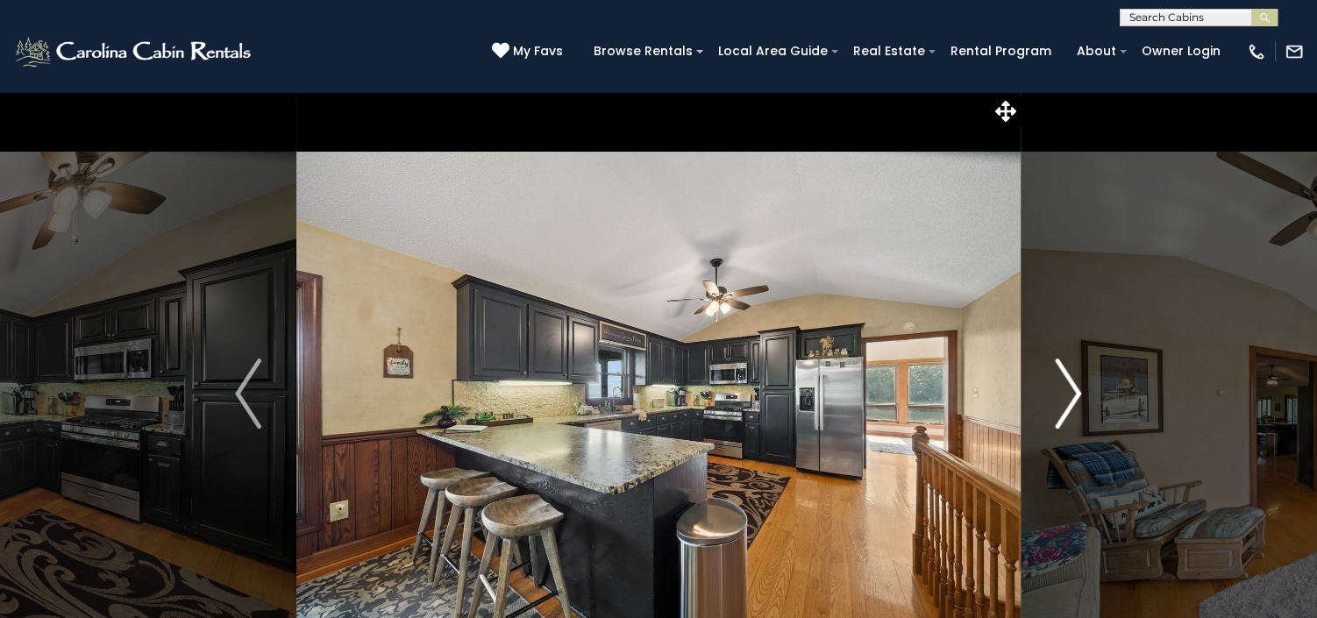
click at [1060, 391] on img "Next" at bounding box center [1069, 394] width 26 height 70
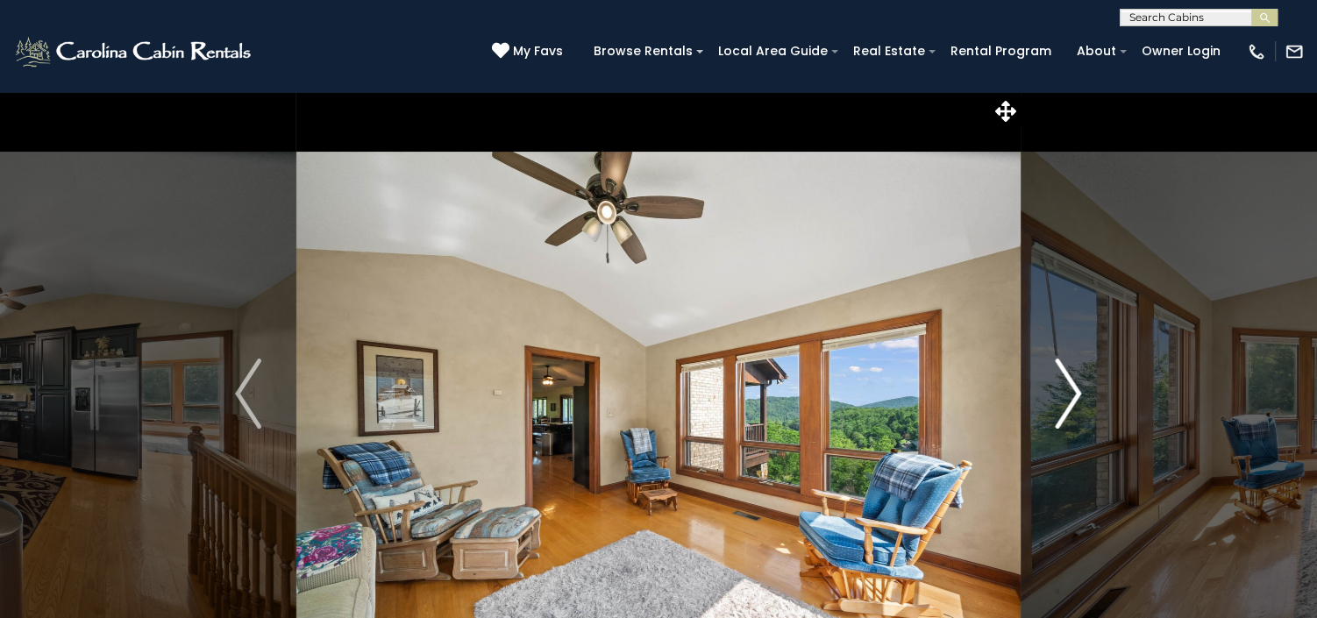
click at [1060, 391] on img "Next" at bounding box center [1069, 394] width 26 height 70
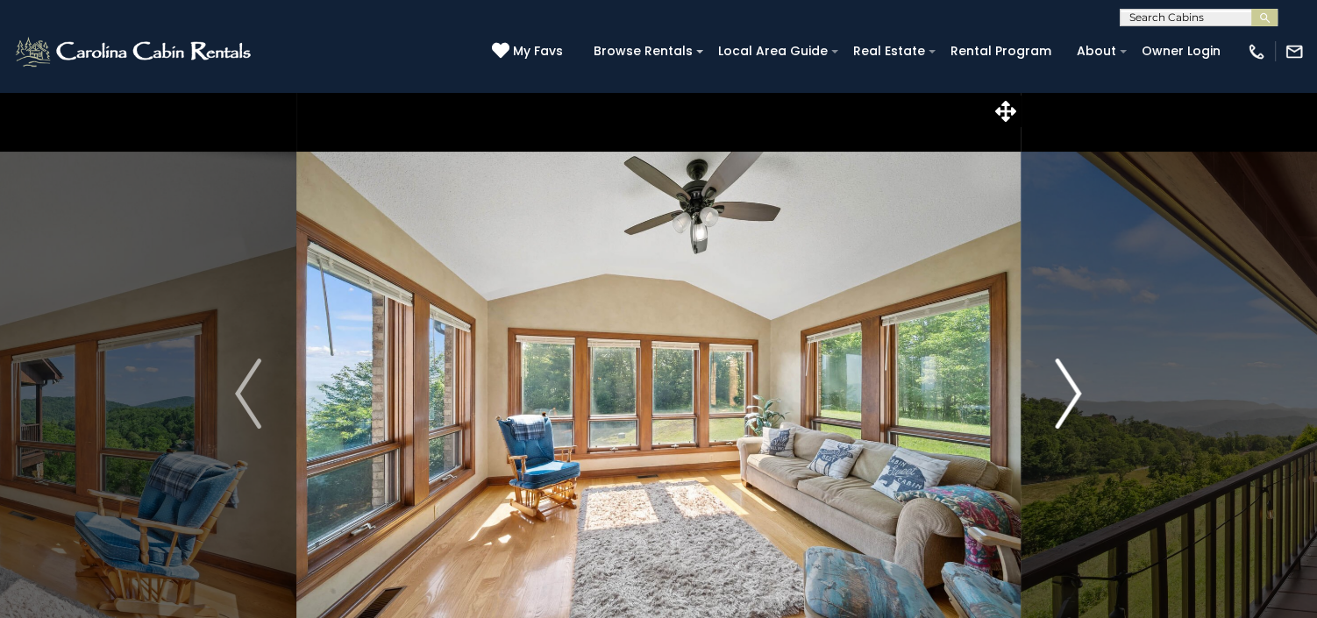
click at [1060, 391] on img "Next" at bounding box center [1069, 394] width 26 height 70
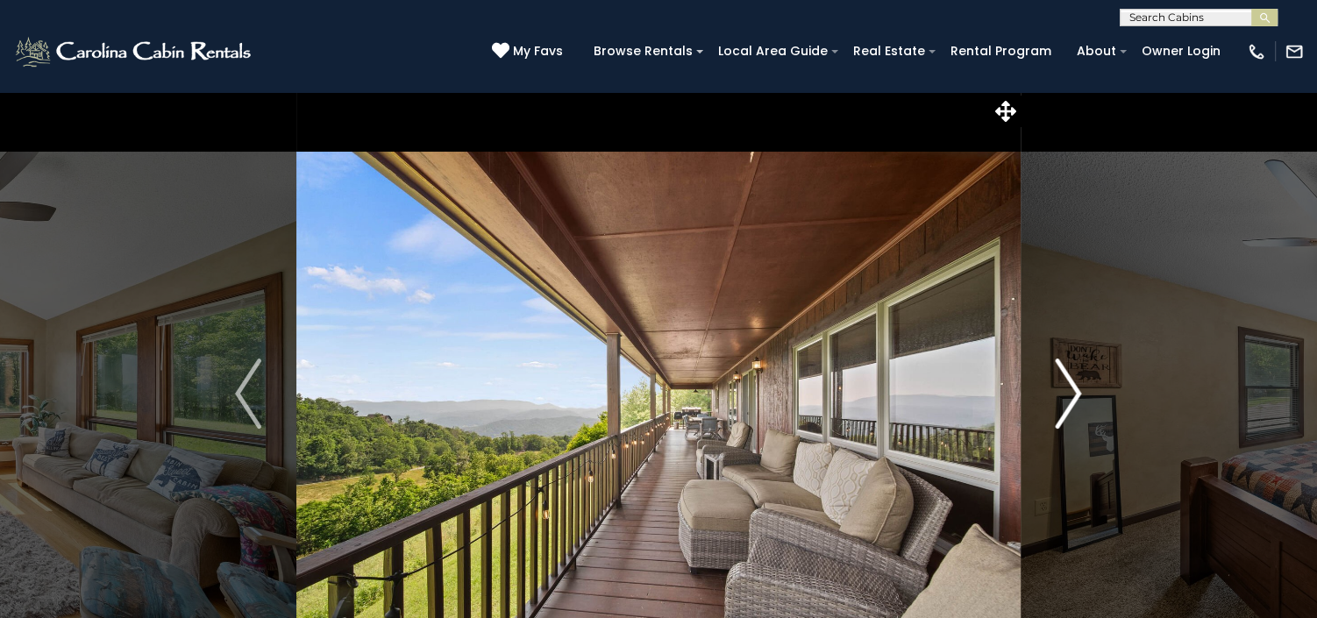
click at [1060, 391] on img "Next" at bounding box center [1069, 394] width 26 height 70
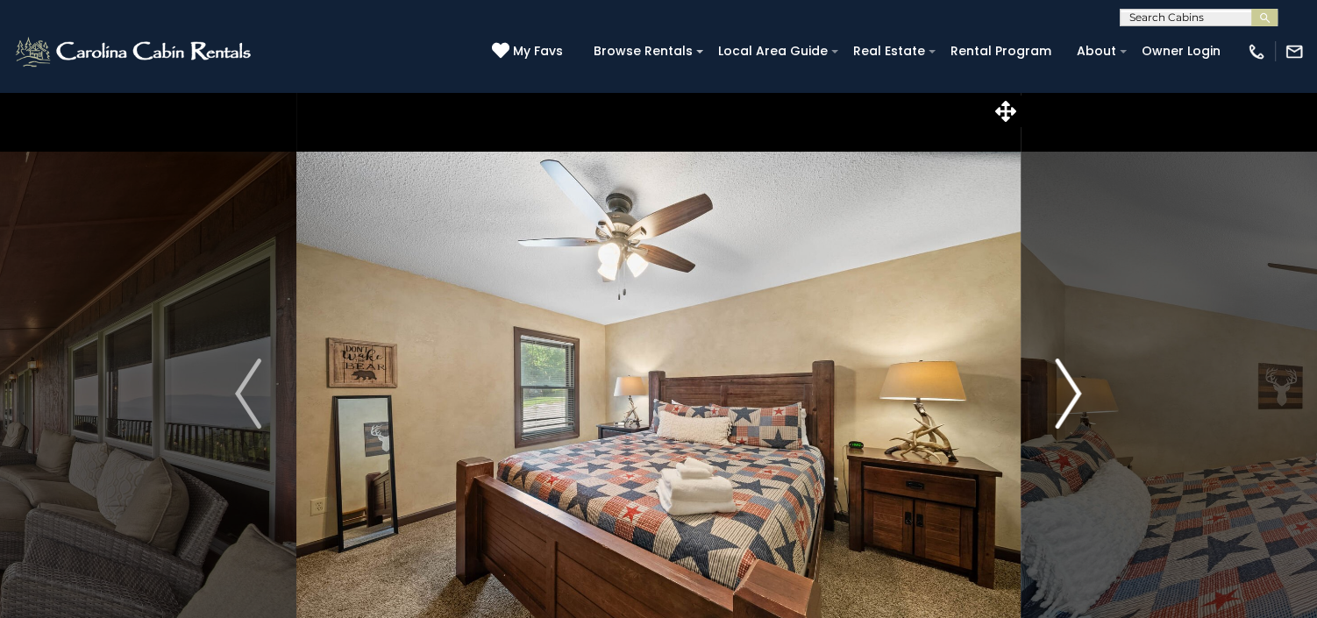
click at [1060, 391] on img "Next" at bounding box center [1069, 394] width 26 height 70
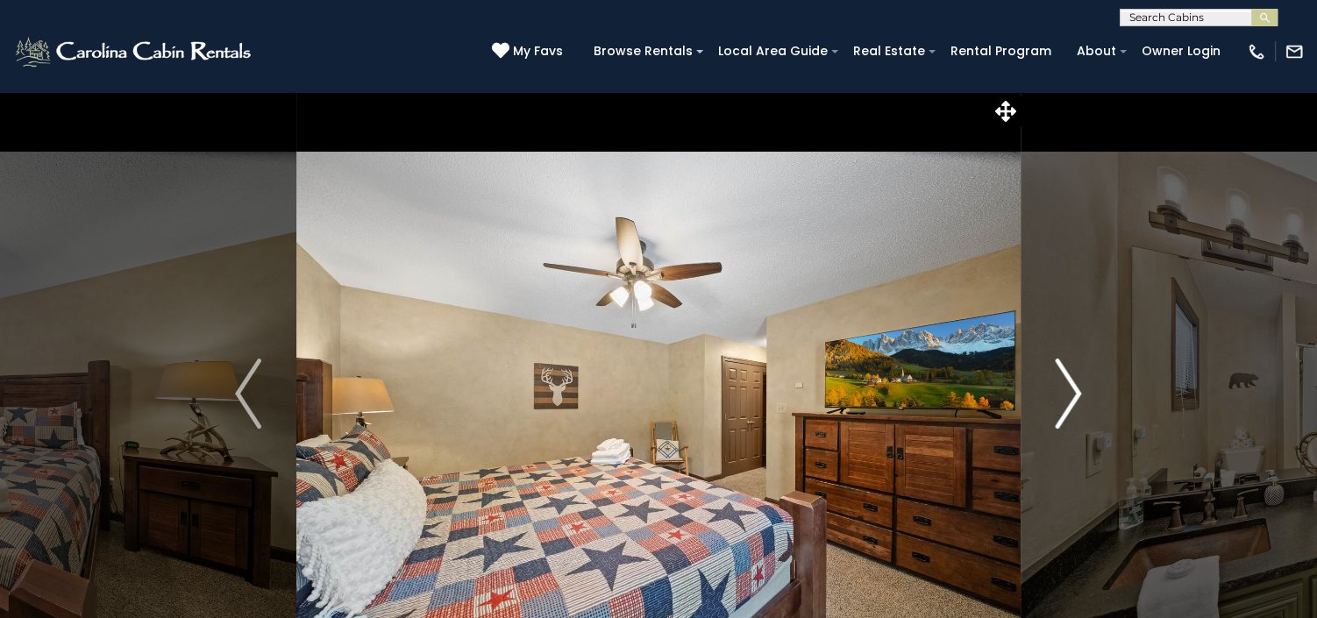
click at [1060, 391] on img "Next" at bounding box center [1069, 394] width 26 height 70
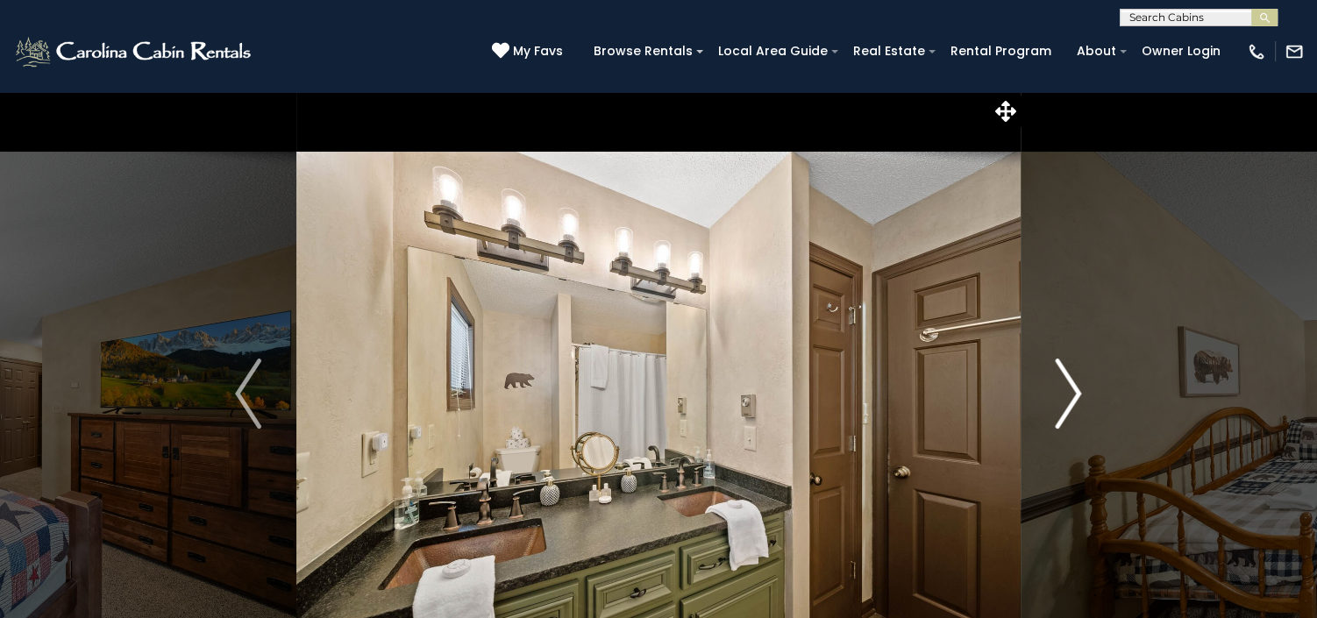
click at [1060, 391] on img "Next" at bounding box center [1069, 394] width 26 height 70
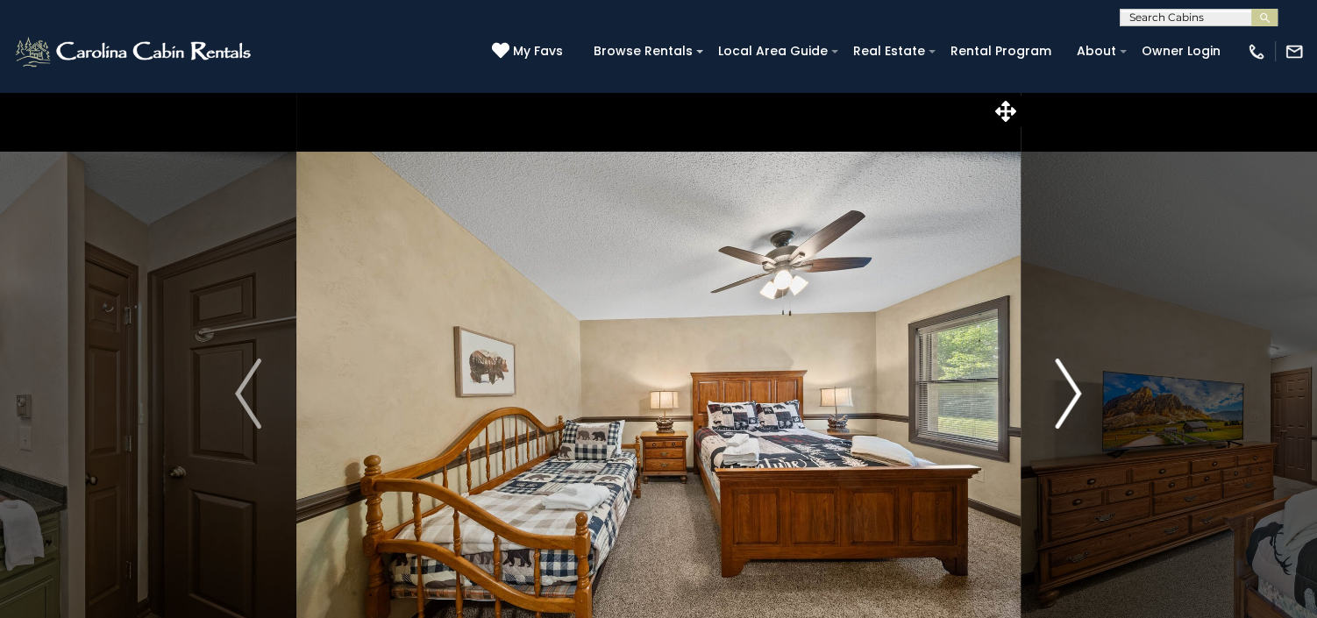
click at [1060, 391] on img "Next" at bounding box center [1069, 394] width 26 height 70
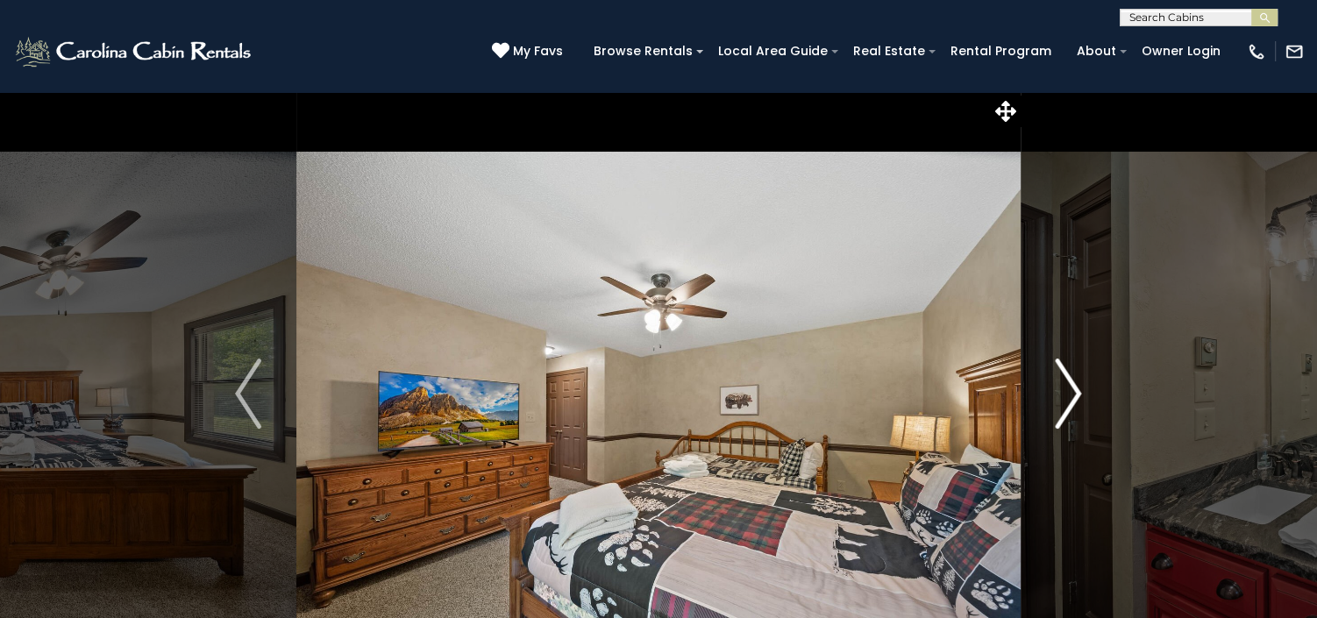
click at [1060, 391] on img "Next" at bounding box center [1069, 394] width 26 height 70
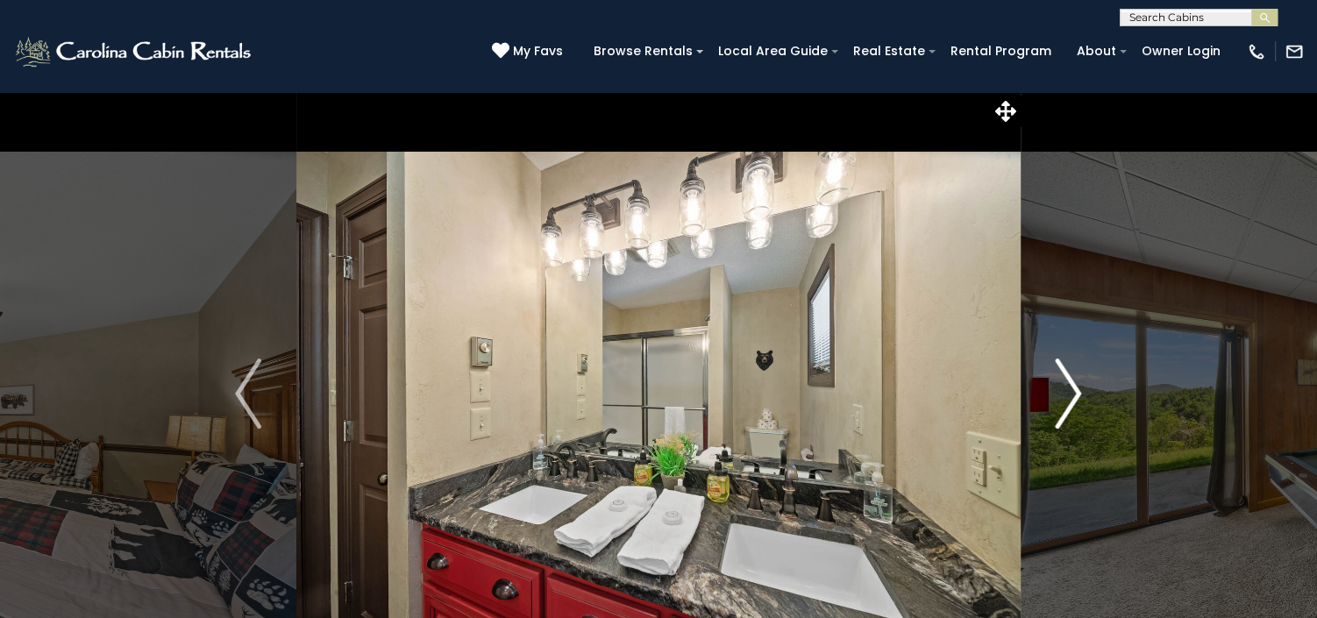
click at [1060, 391] on img "Next" at bounding box center [1069, 394] width 26 height 70
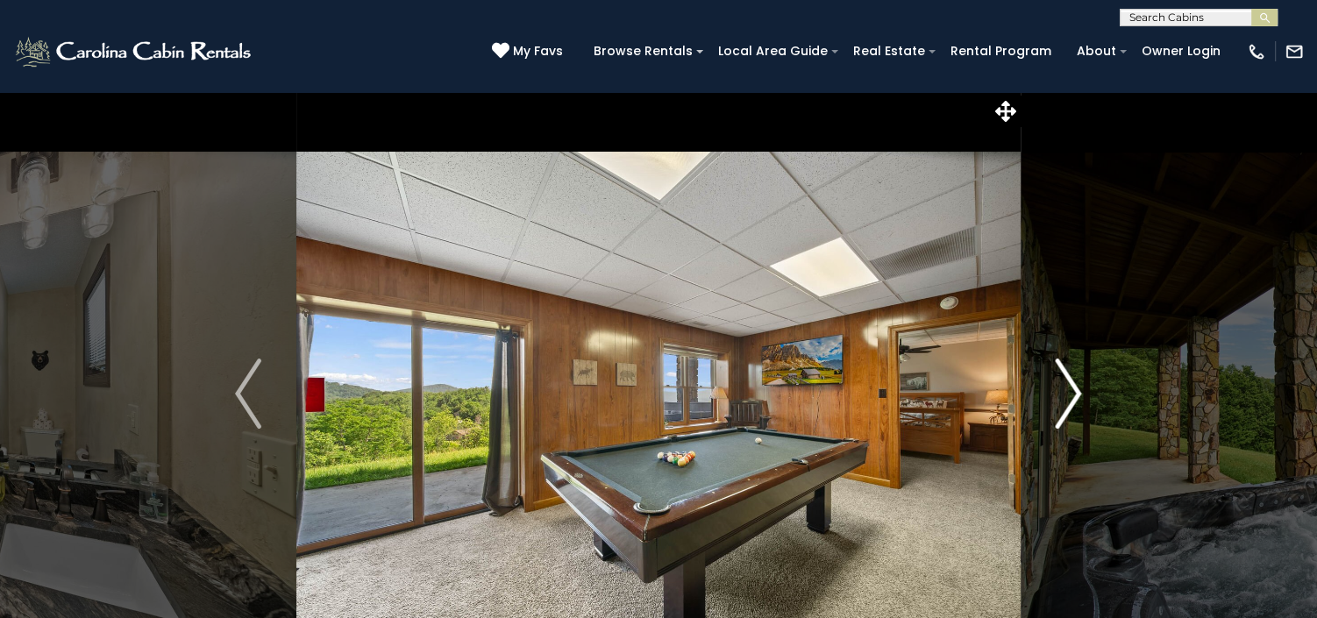
click at [1060, 391] on img "Next" at bounding box center [1069, 394] width 26 height 70
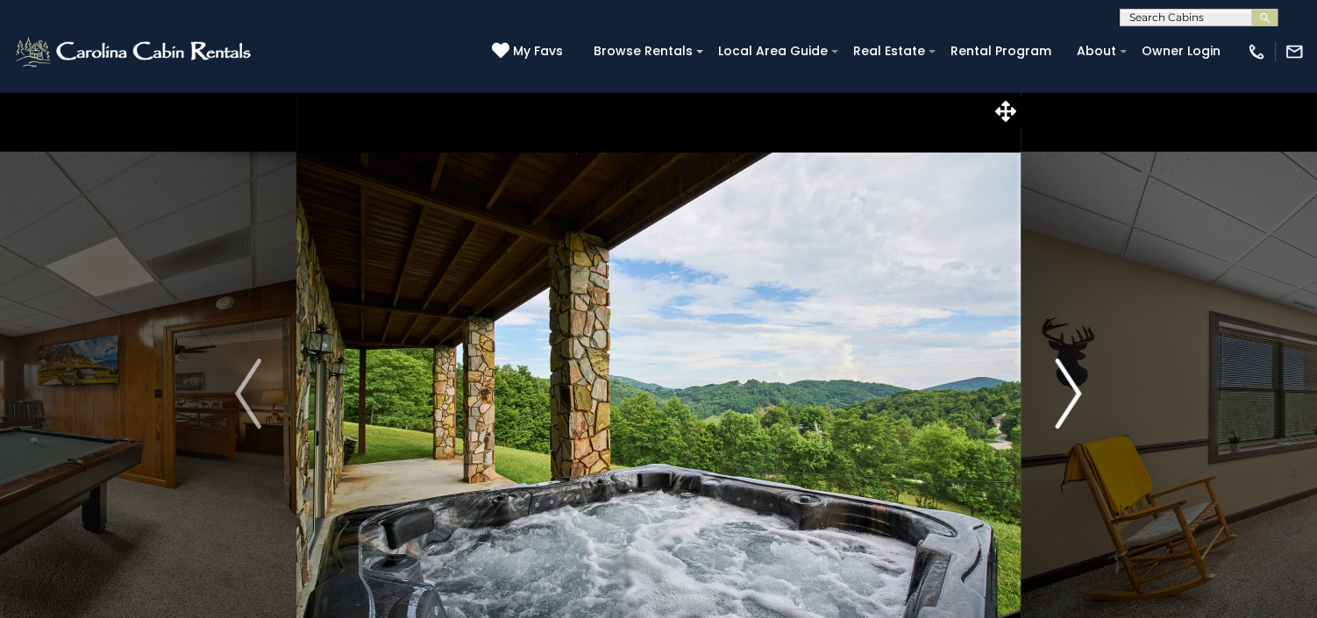
click at [1060, 391] on img "Next" at bounding box center [1069, 394] width 26 height 70
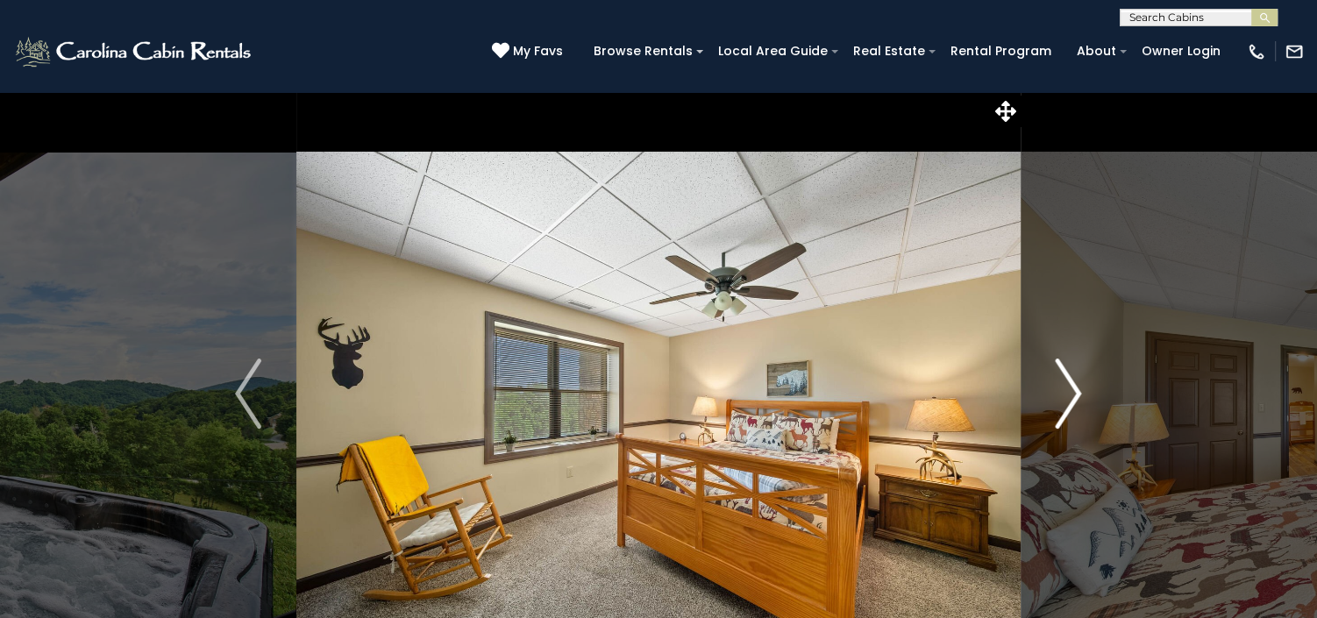
click at [1060, 391] on img "Next" at bounding box center [1069, 394] width 26 height 70
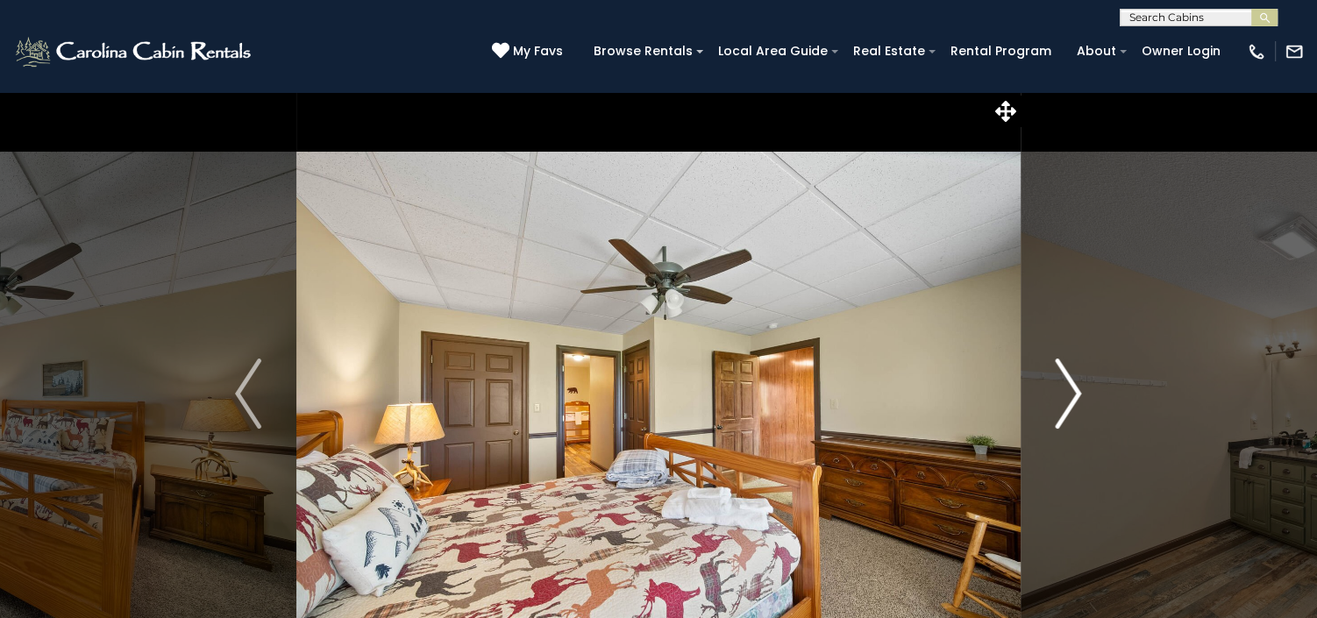
click at [1060, 391] on img "Next" at bounding box center [1069, 394] width 26 height 70
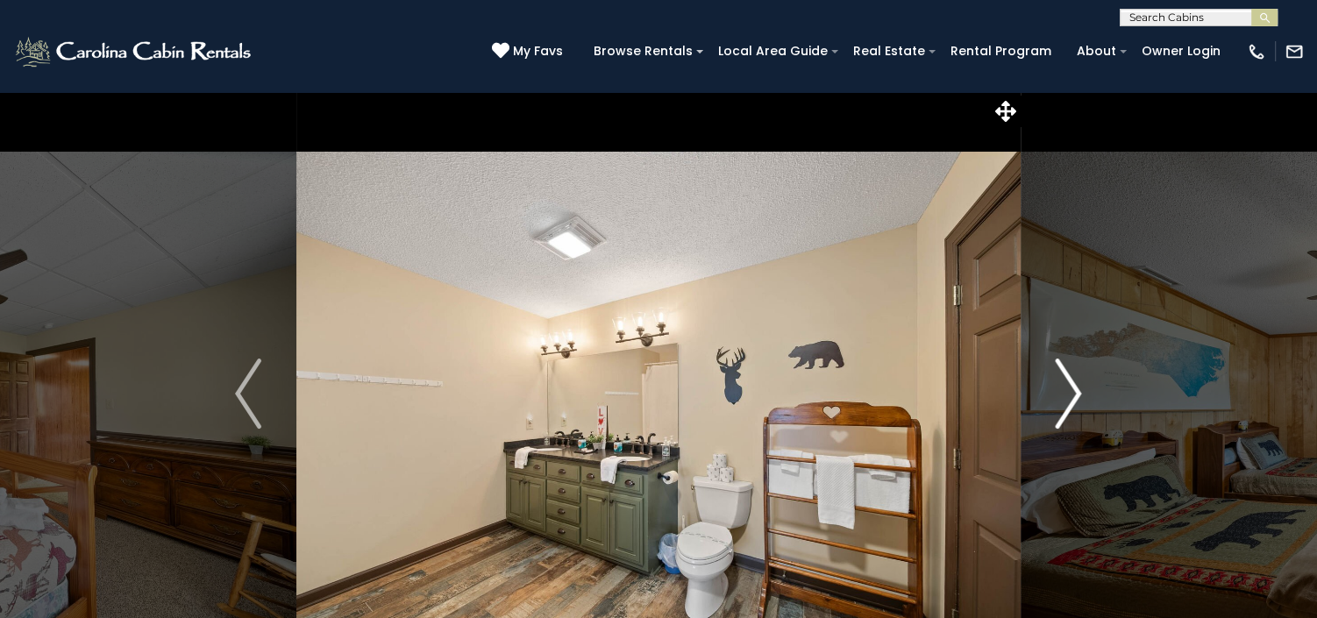
click at [1060, 391] on img "Next" at bounding box center [1069, 394] width 26 height 70
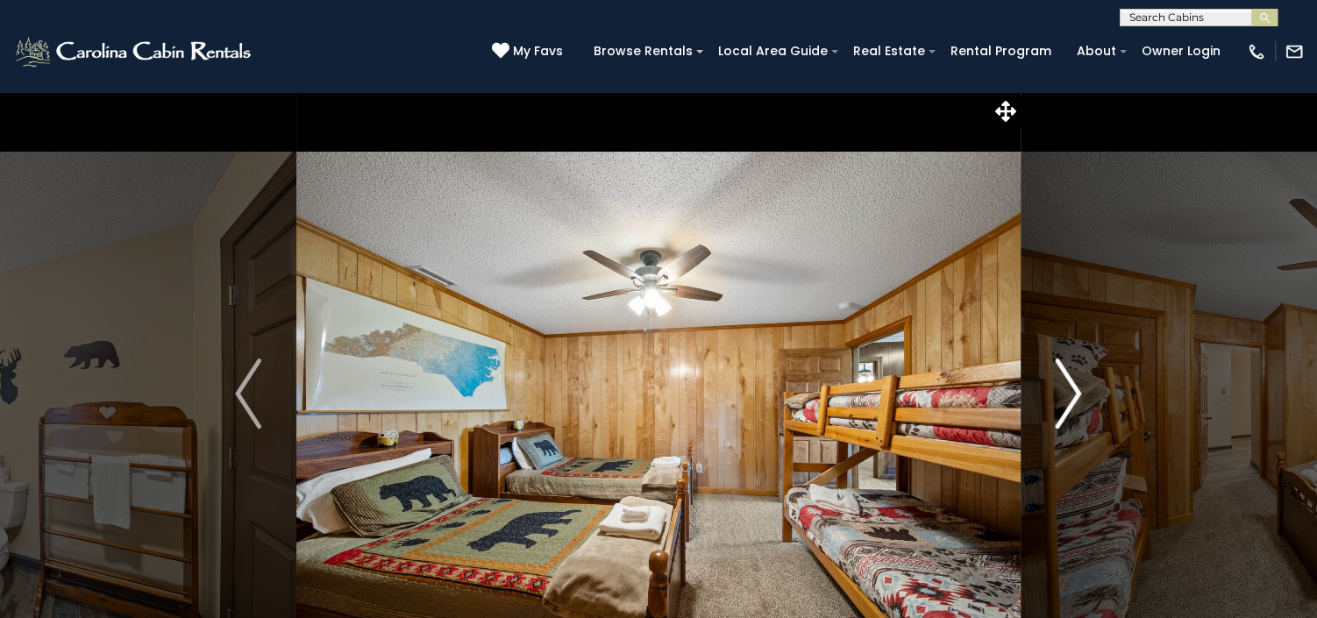
click at [1060, 391] on img "Next" at bounding box center [1069, 394] width 26 height 70
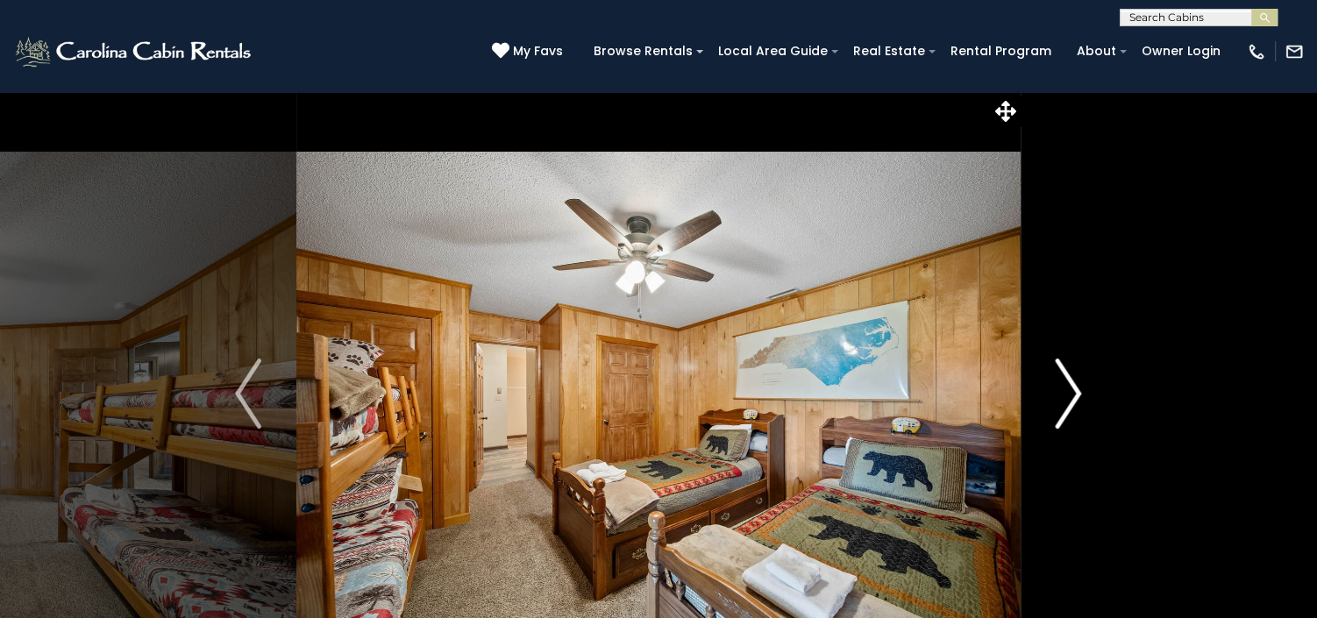
click at [1060, 391] on img "Next" at bounding box center [1069, 394] width 26 height 70
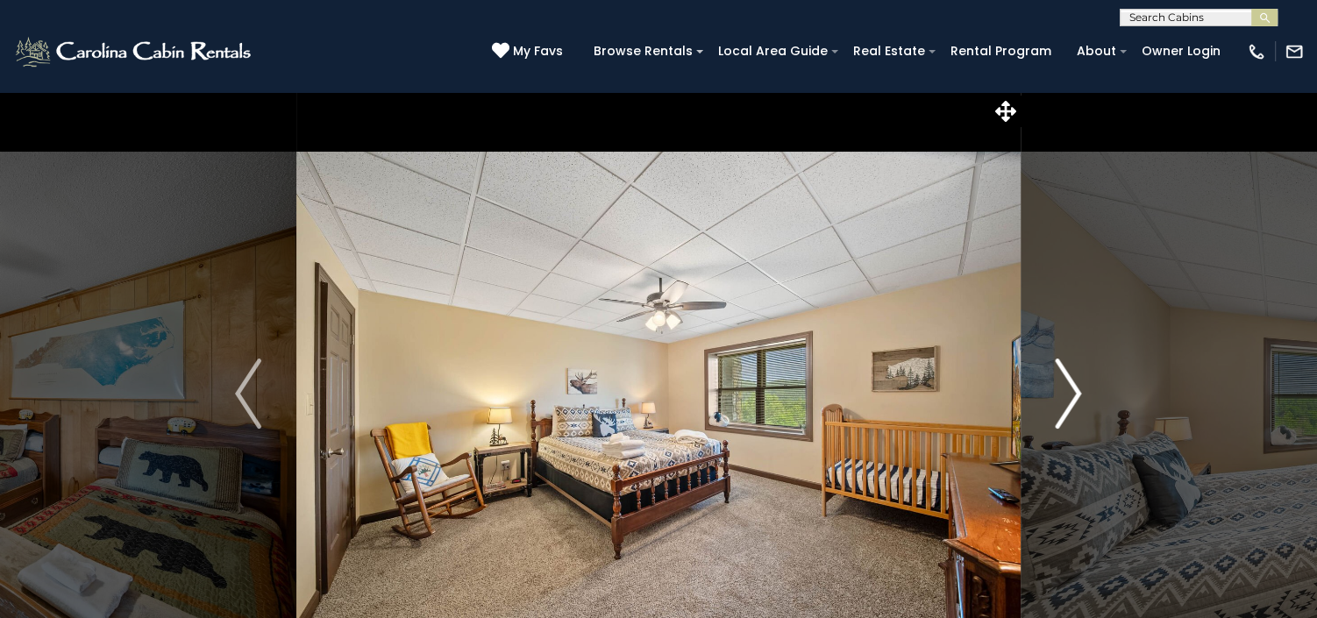
click at [1060, 391] on img "Next" at bounding box center [1069, 394] width 26 height 70
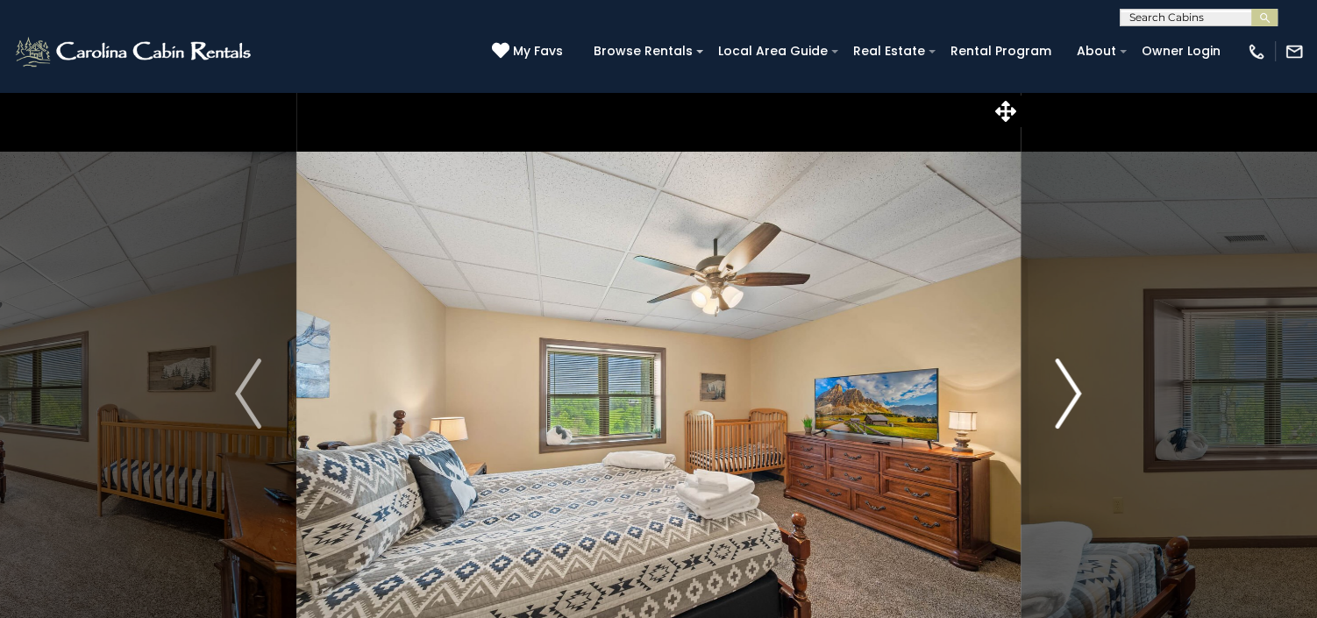
click at [1060, 391] on img "Next" at bounding box center [1069, 394] width 26 height 70
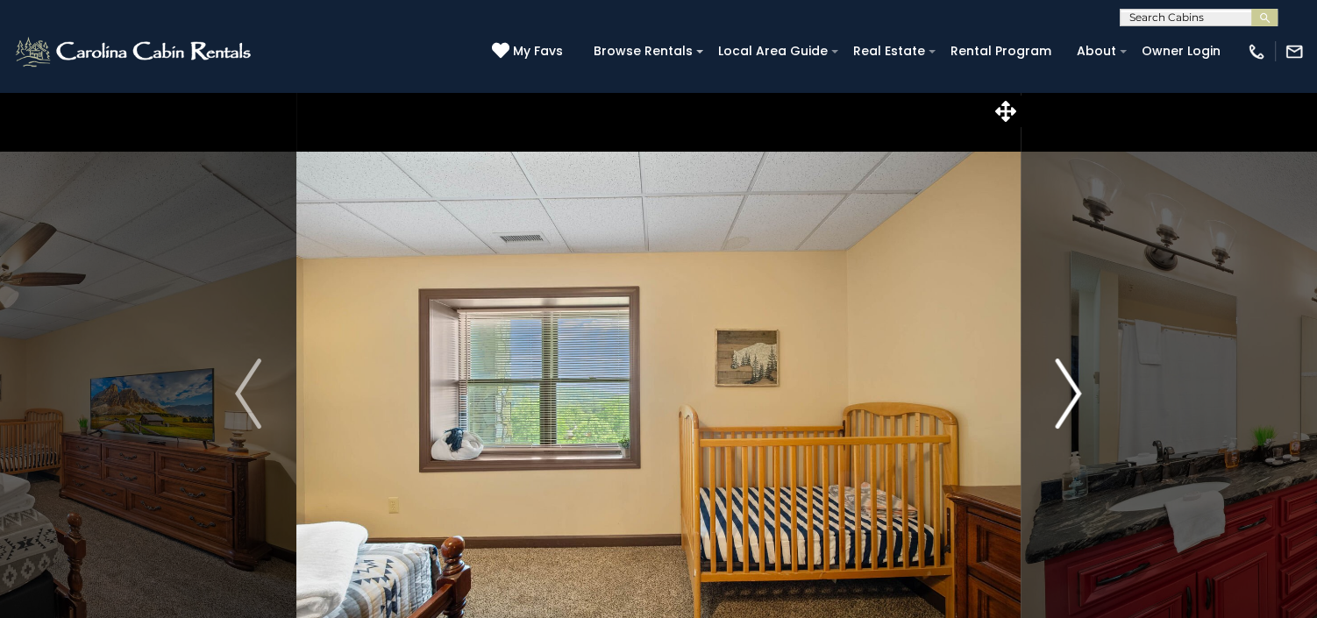
click at [1060, 391] on img "Next" at bounding box center [1069, 394] width 26 height 70
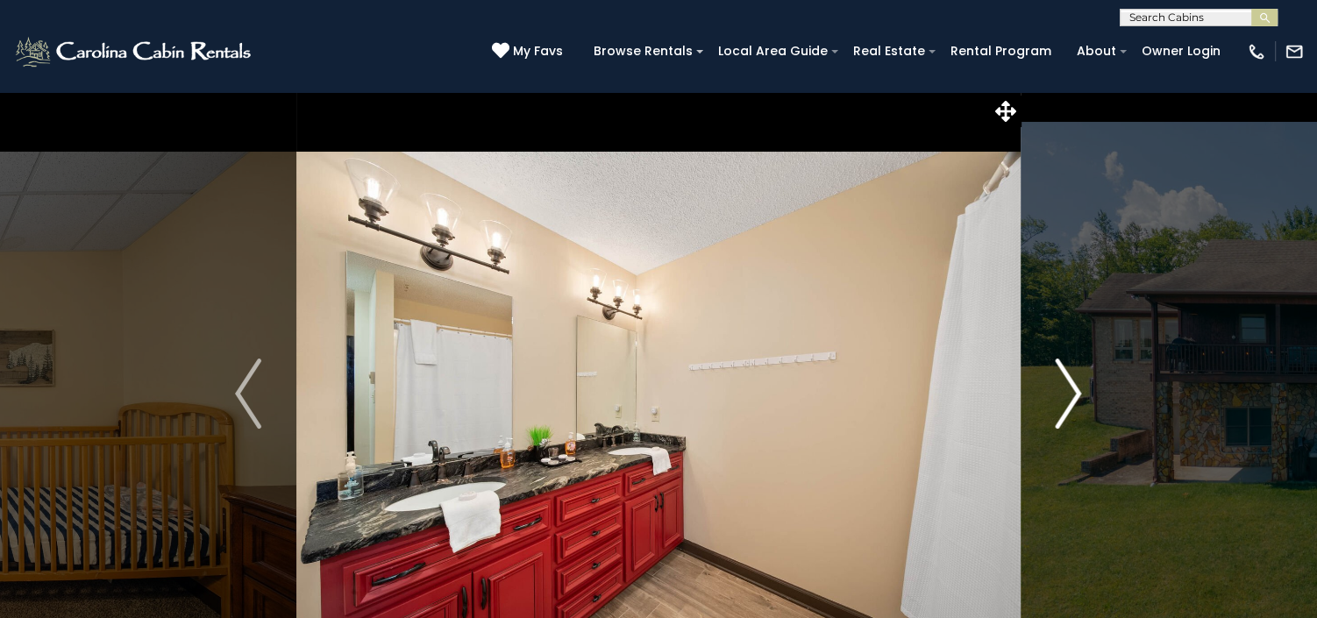
click at [1060, 391] on img "Next" at bounding box center [1069, 394] width 26 height 70
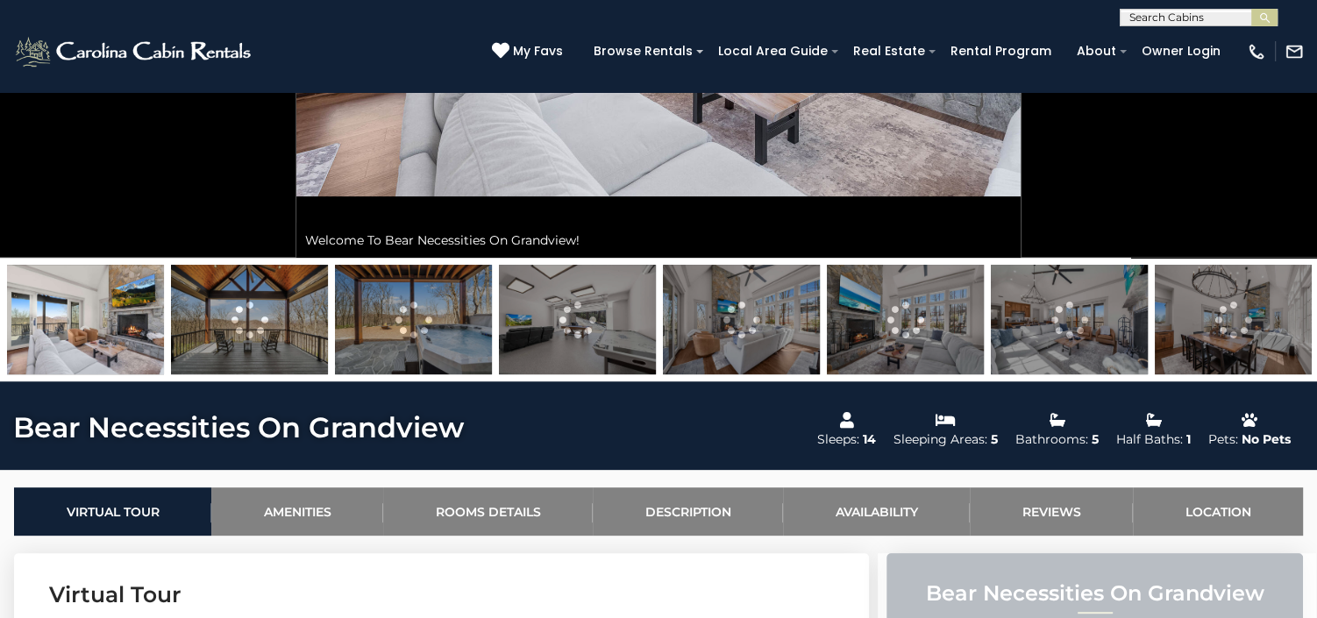
scroll to position [766, 0]
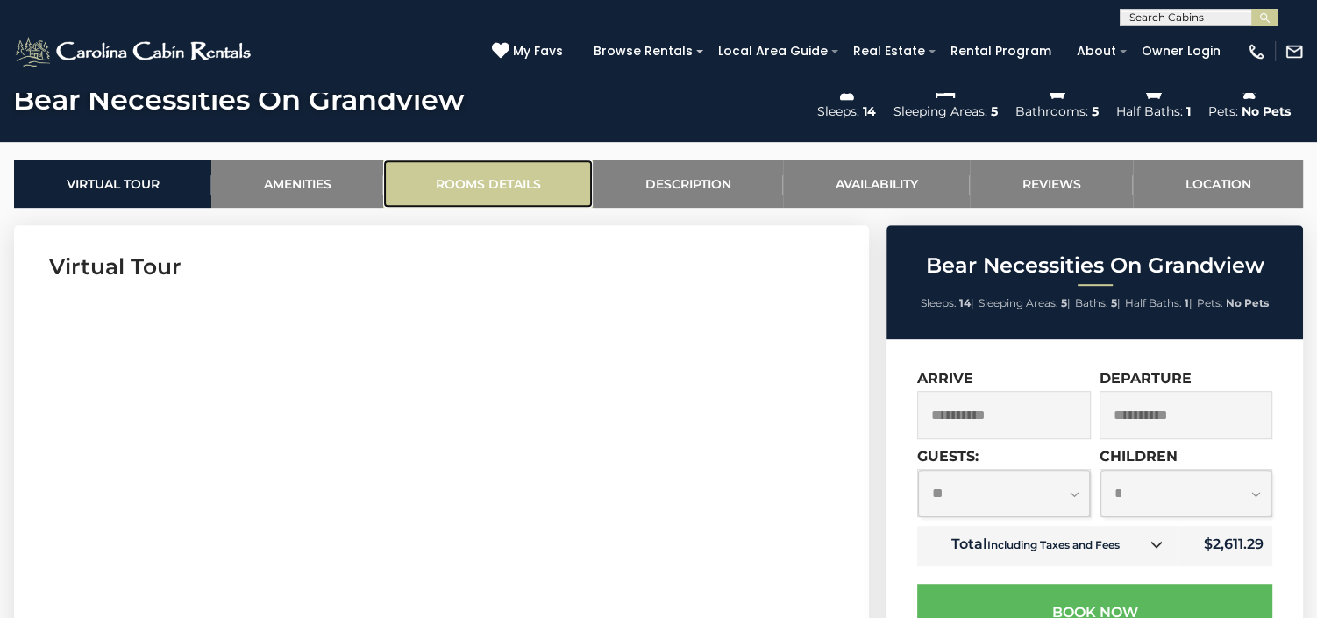
click at [486, 181] on link "Rooms Details" at bounding box center [488, 184] width 210 height 48
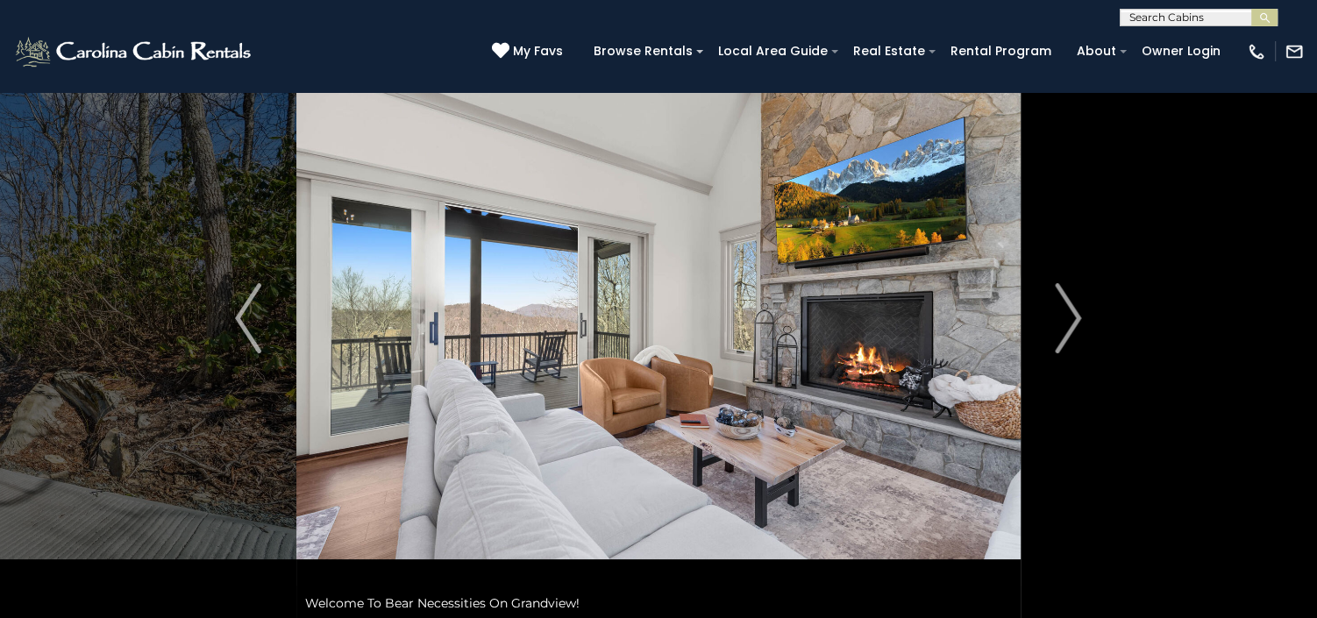
scroll to position [34, 0]
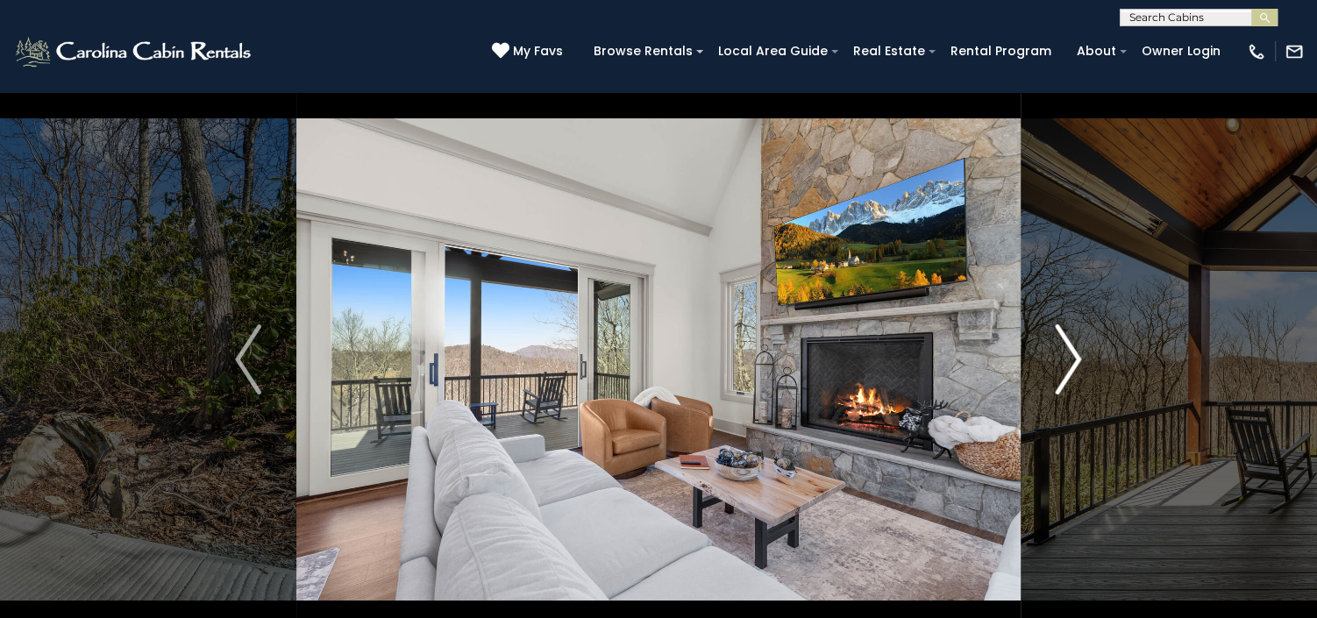
click at [1066, 353] on img "Next" at bounding box center [1069, 359] width 26 height 70
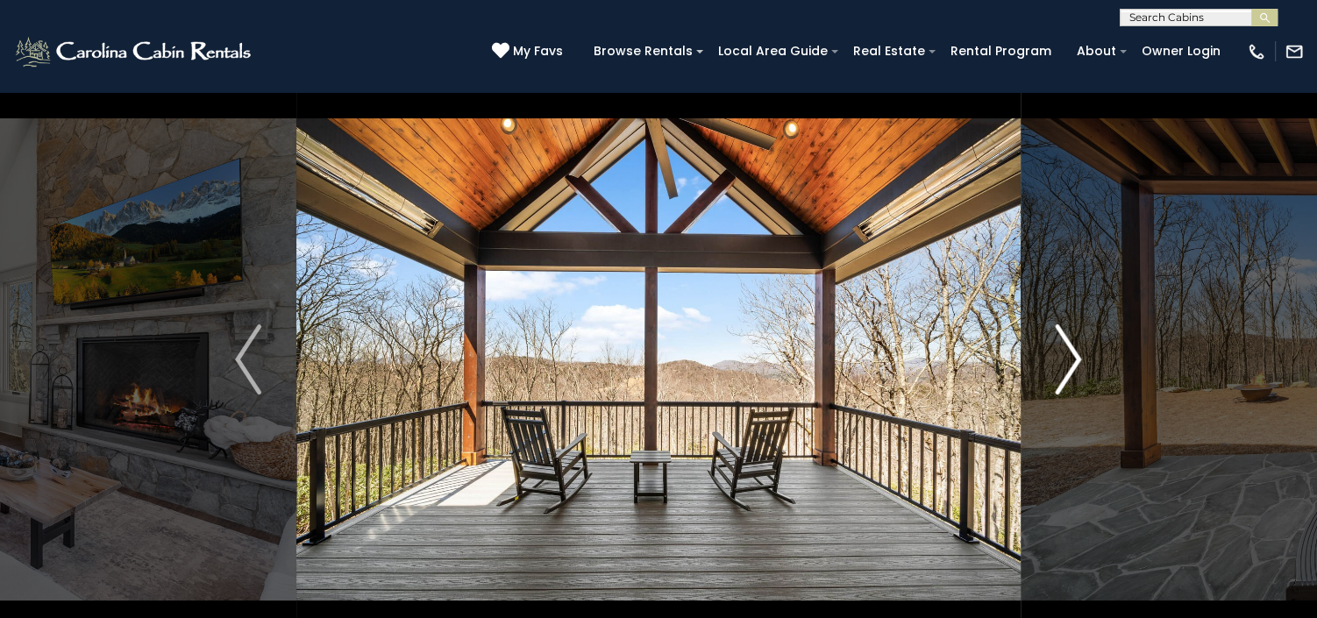
click at [1066, 353] on img "Next" at bounding box center [1069, 359] width 26 height 70
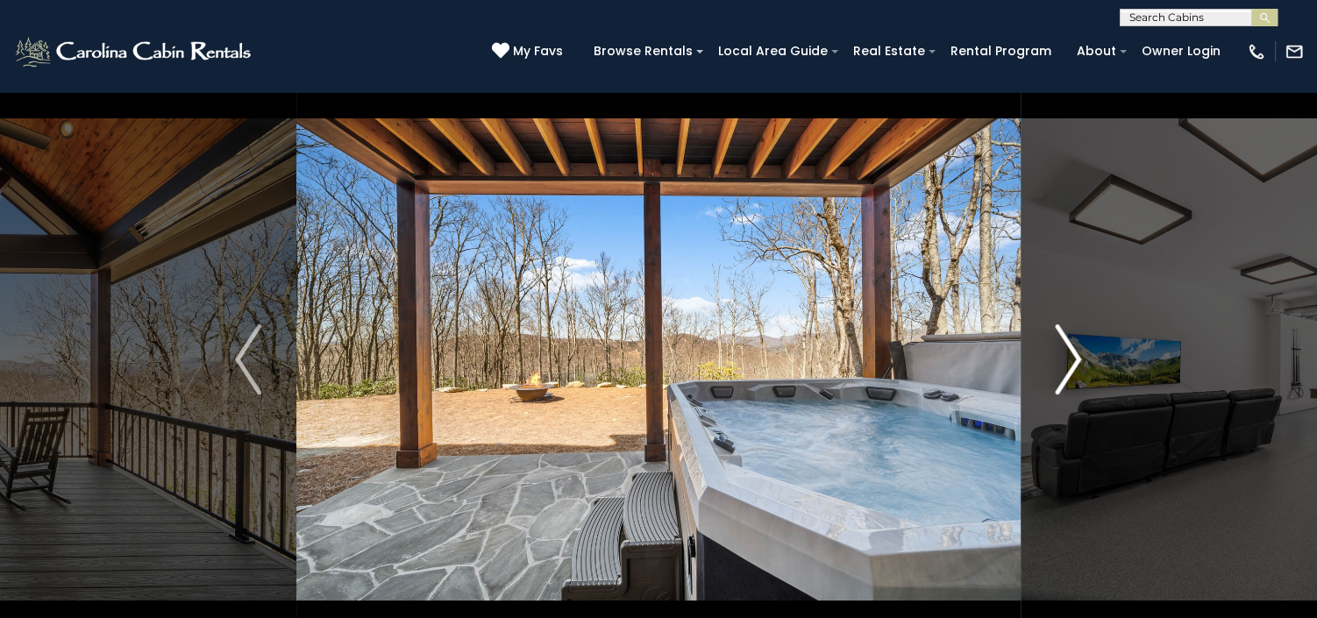
click at [1066, 353] on img "Next" at bounding box center [1069, 359] width 26 height 70
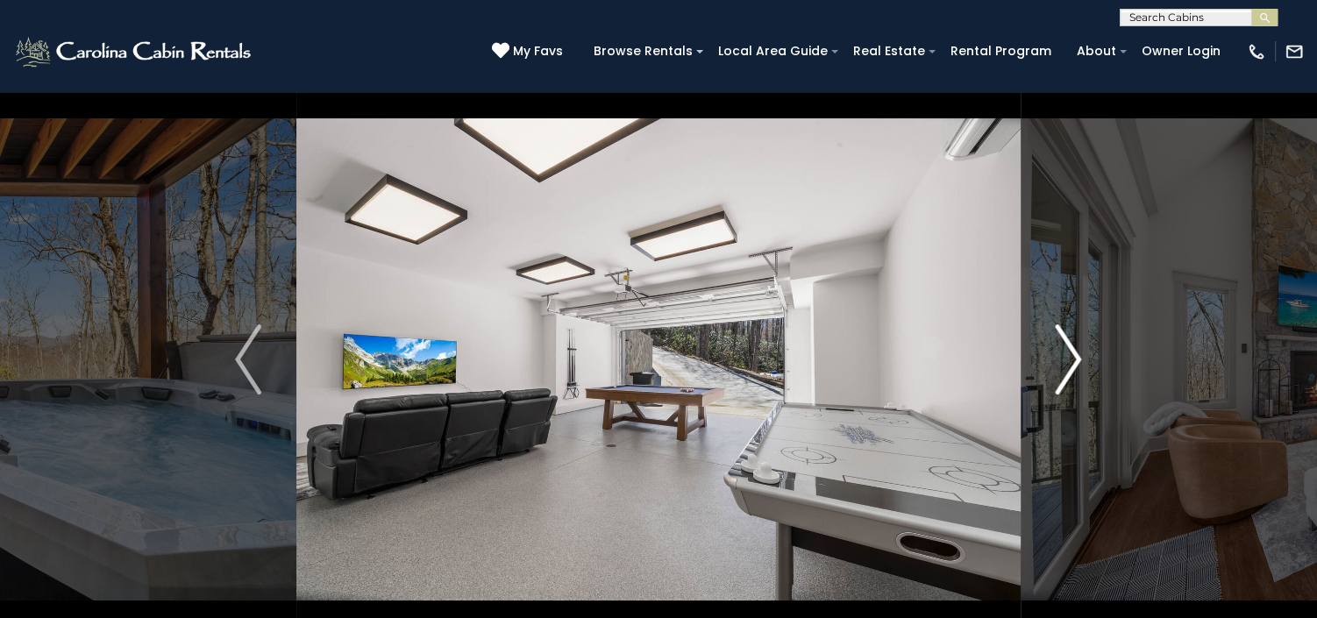
click at [1066, 353] on img "Next" at bounding box center [1069, 359] width 26 height 70
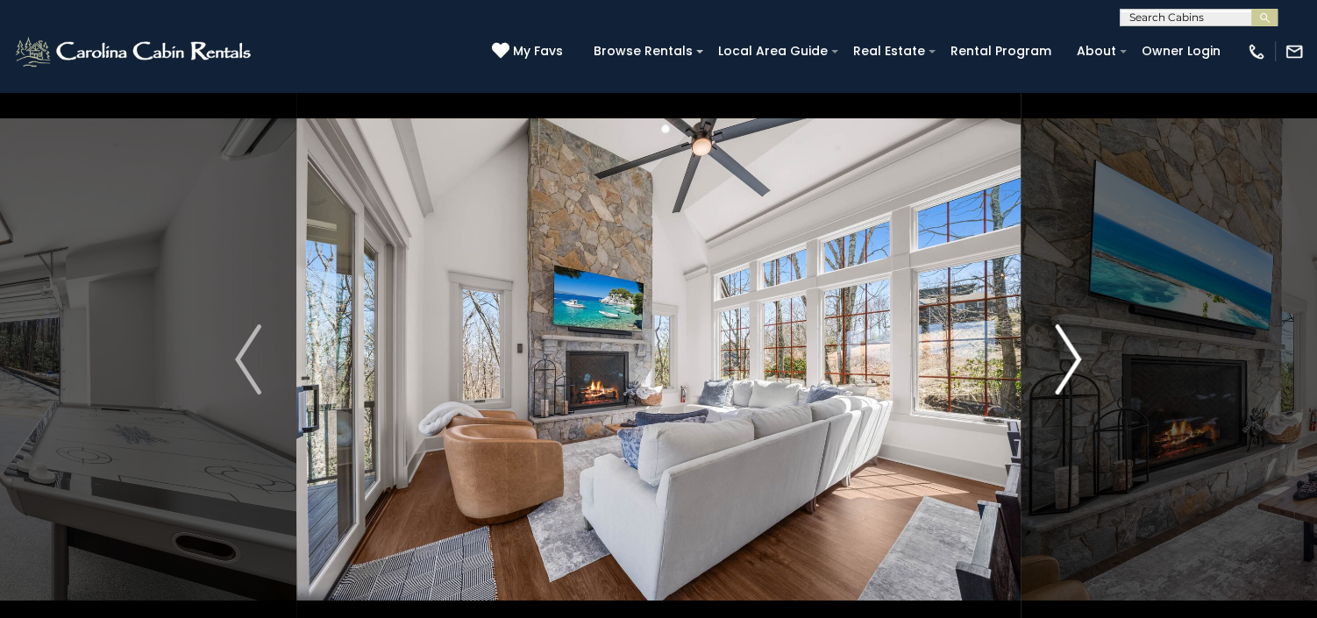
click at [1066, 353] on img "Next" at bounding box center [1069, 359] width 26 height 70
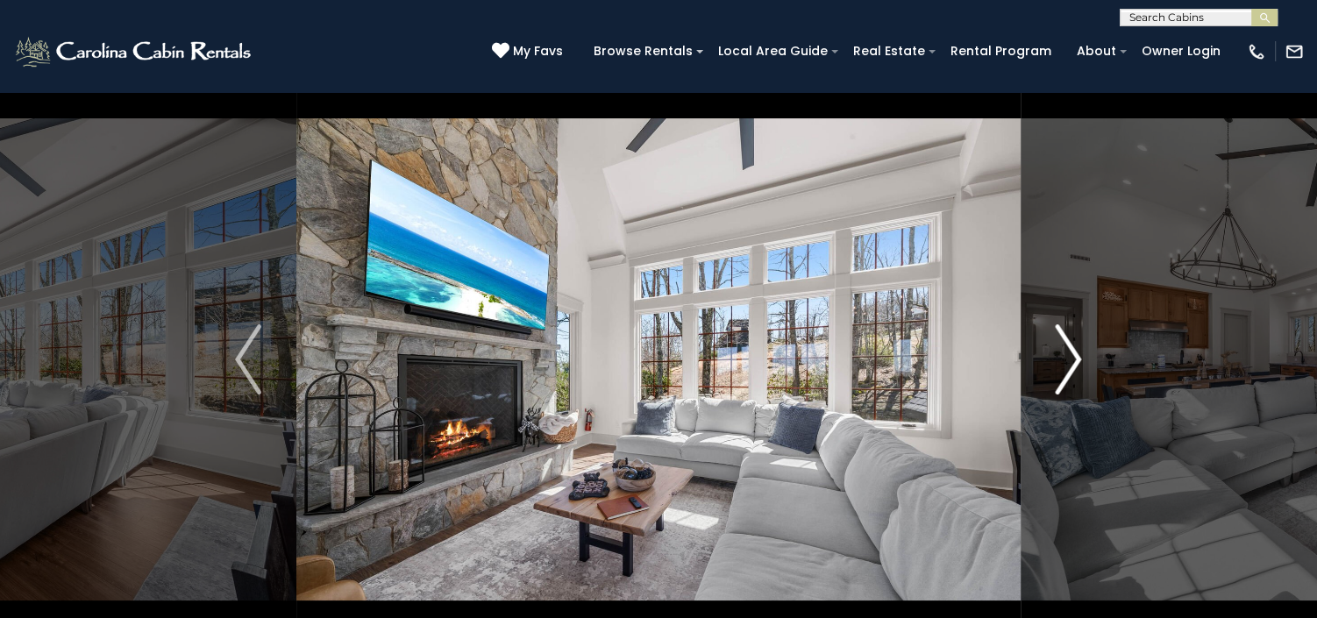
click at [1066, 353] on img "Next" at bounding box center [1069, 359] width 26 height 70
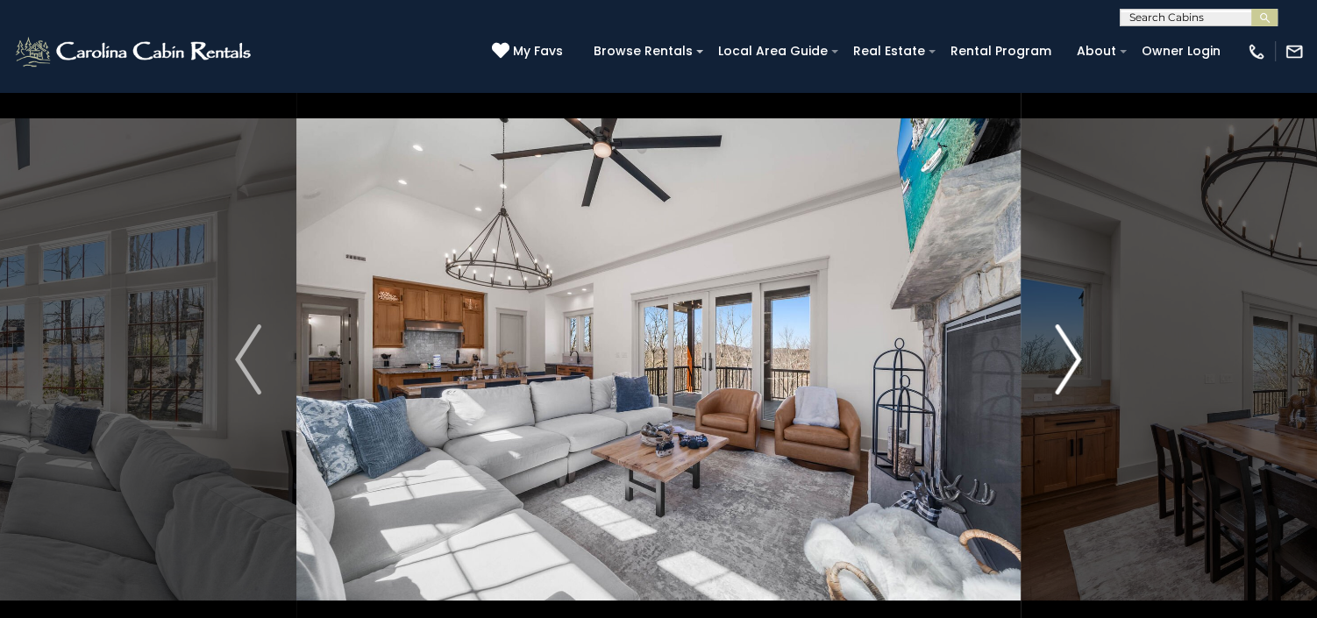
click at [1066, 353] on img "Next" at bounding box center [1069, 359] width 26 height 70
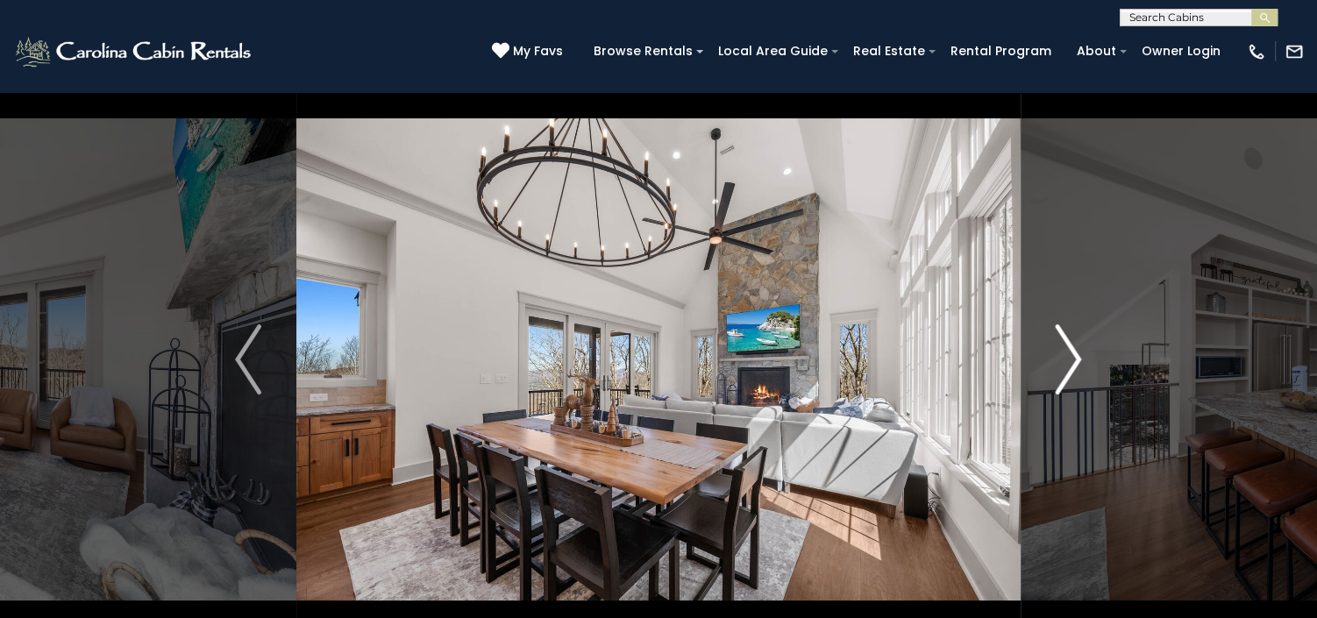
click at [1066, 353] on img "Next" at bounding box center [1069, 359] width 26 height 70
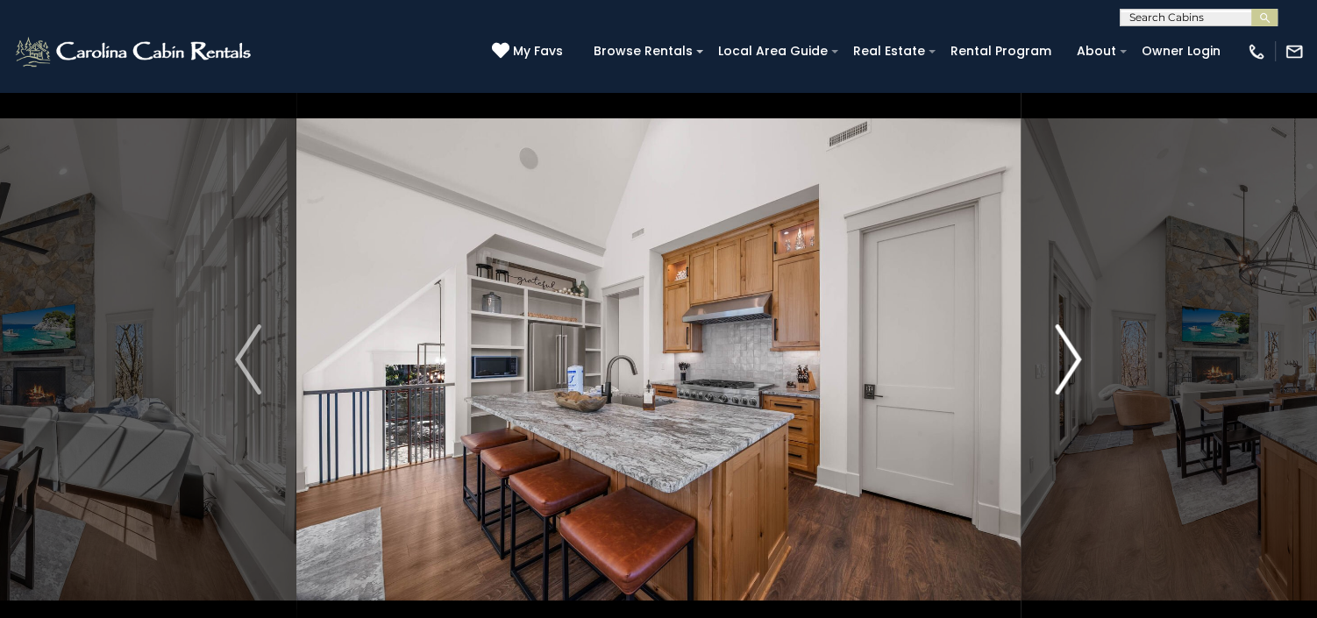
click at [1066, 353] on img "Next" at bounding box center [1069, 359] width 26 height 70
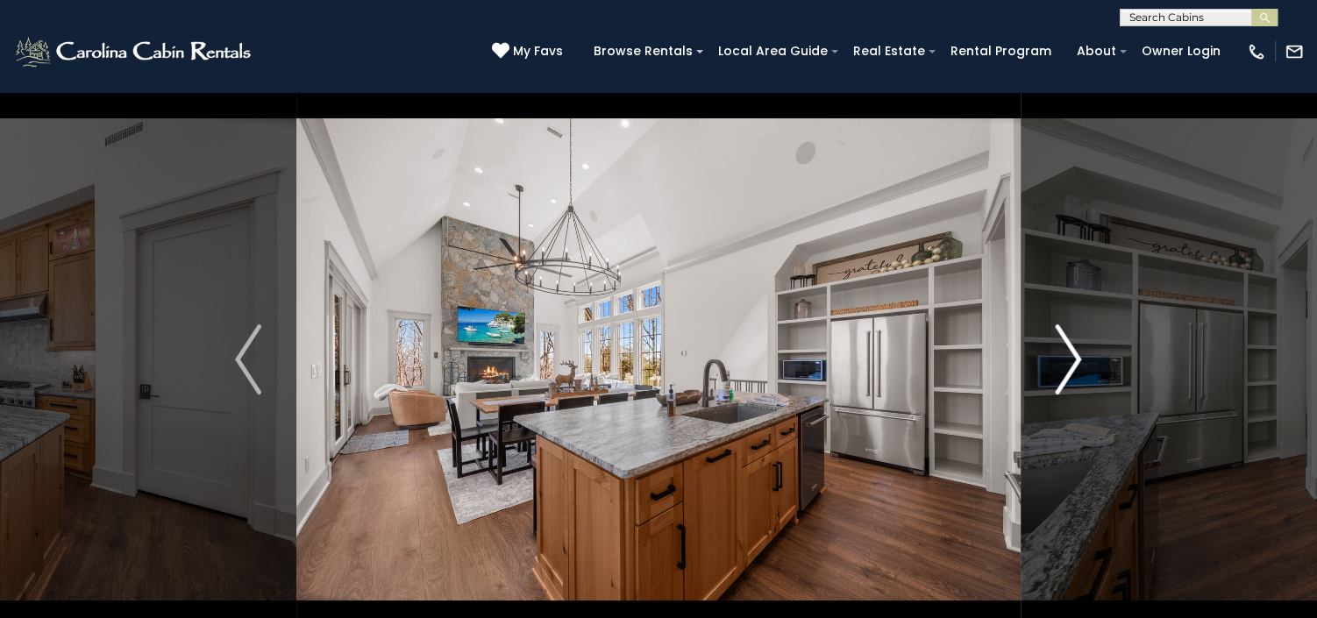
click at [1066, 353] on img "Next" at bounding box center [1069, 359] width 26 height 70
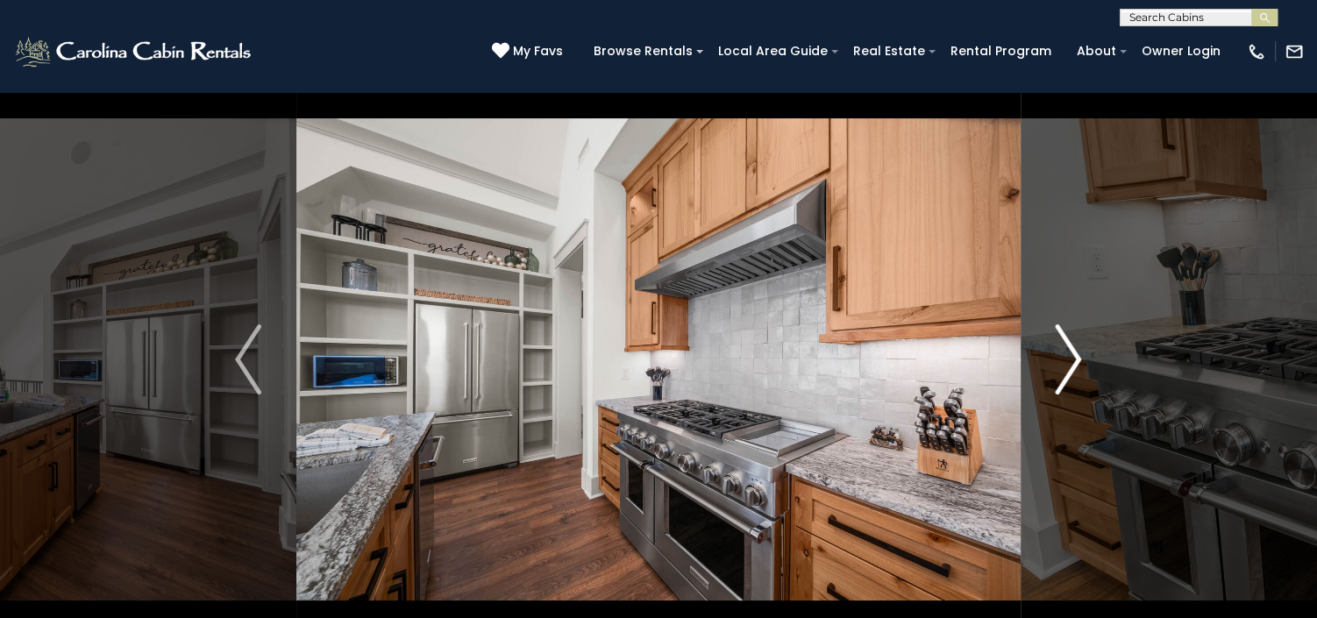
click at [1066, 353] on img "Next" at bounding box center [1069, 359] width 26 height 70
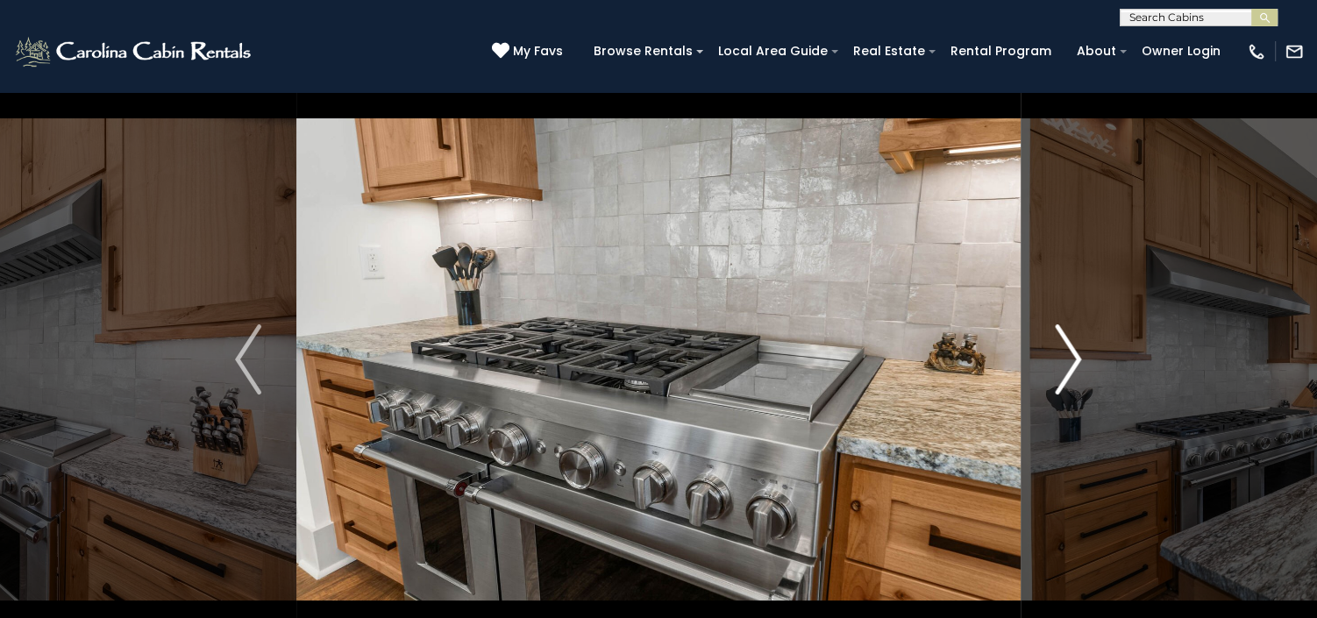
click at [1066, 353] on img "Next" at bounding box center [1069, 359] width 26 height 70
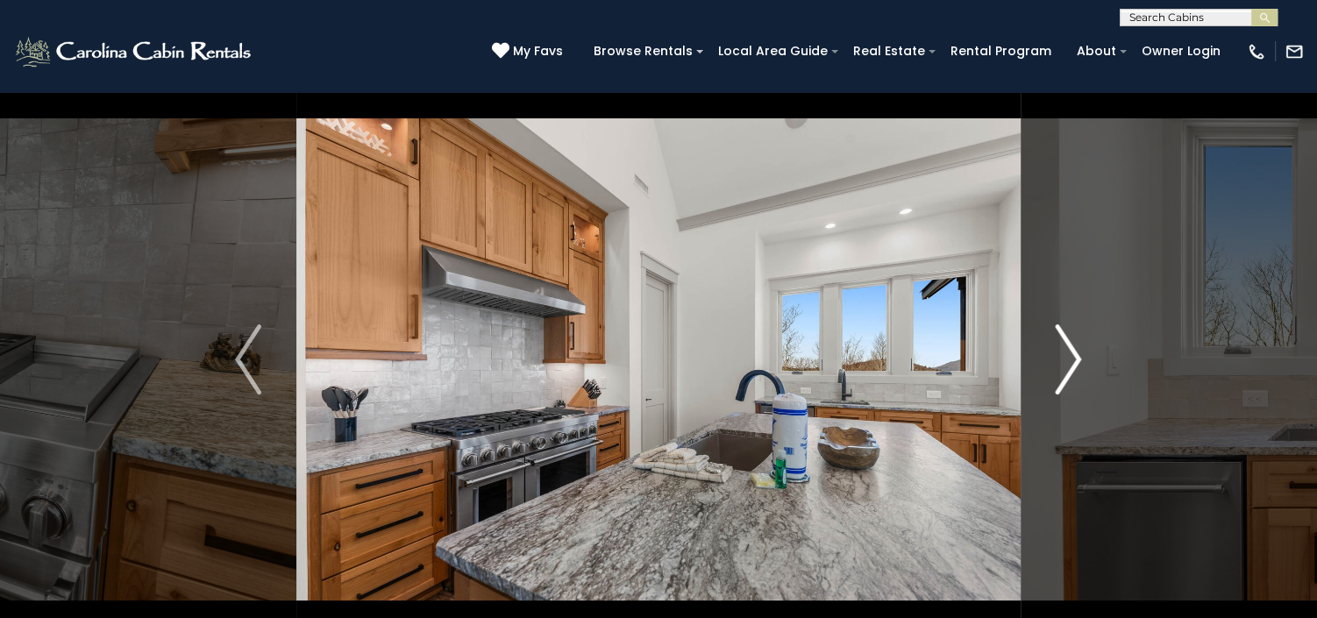
click at [1066, 353] on img "Next" at bounding box center [1069, 359] width 26 height 70
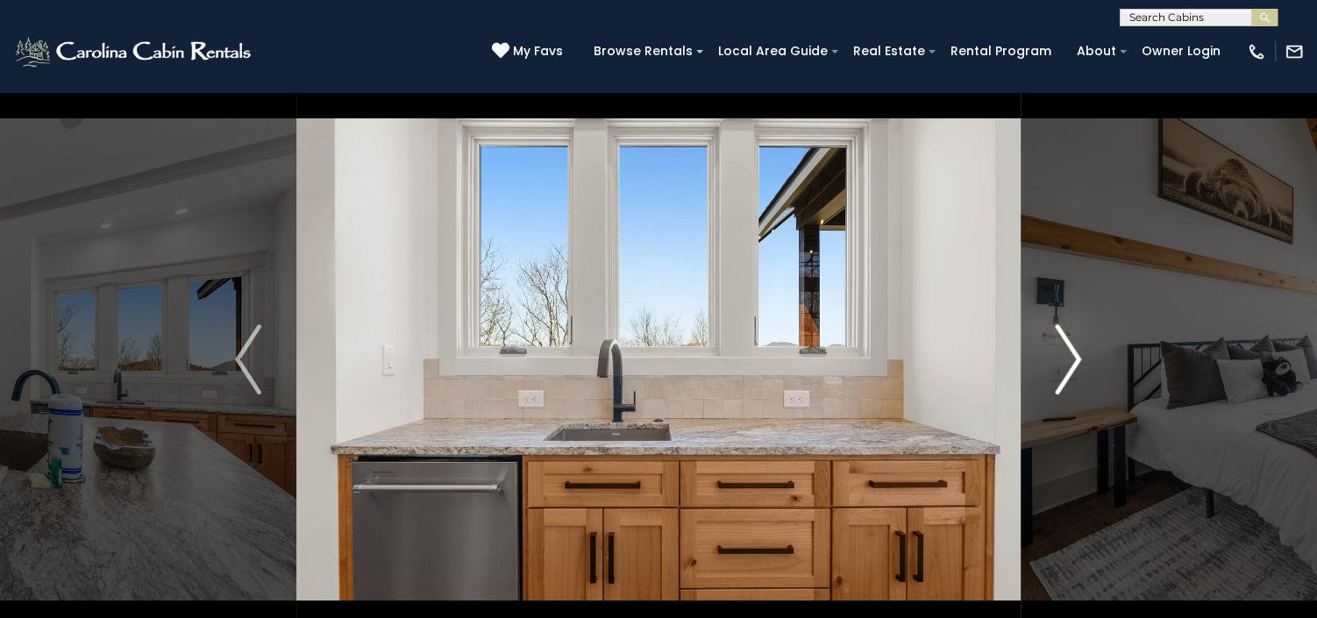
click at [1066, 353] on img "Next" at bounding box center [1069, 359] width 26 height 70
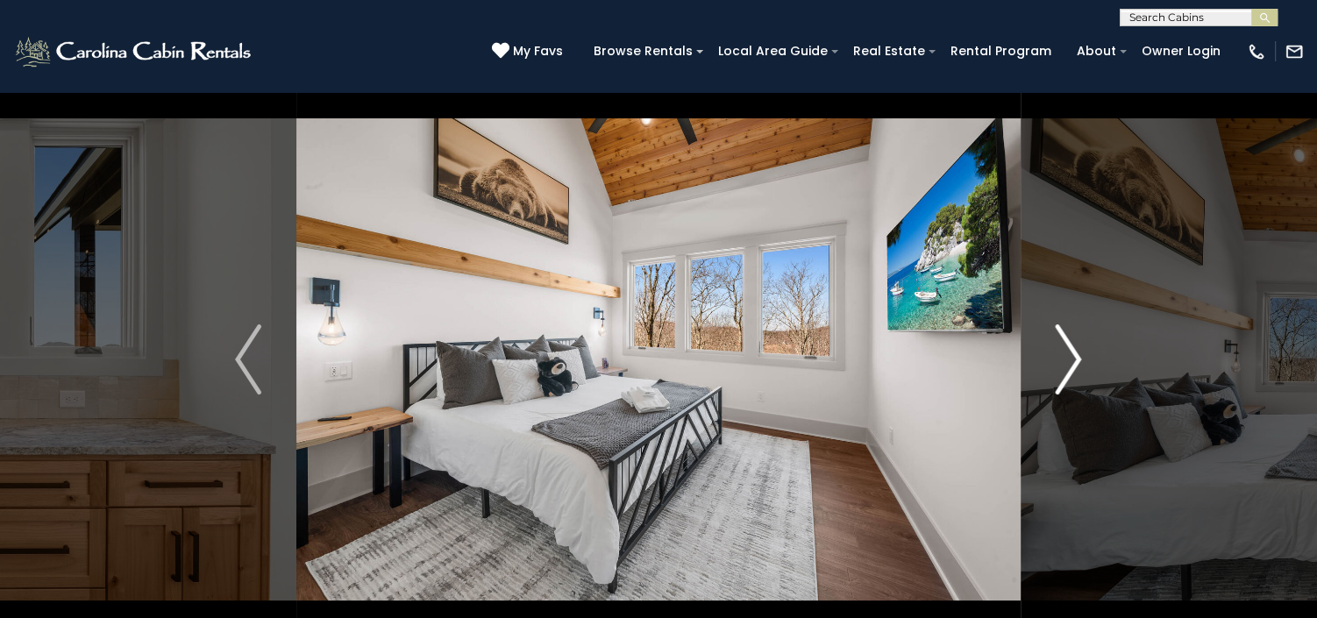
click at [1066, 353] on img "Next" at bounding box center [1069, 359] width 26 height 70
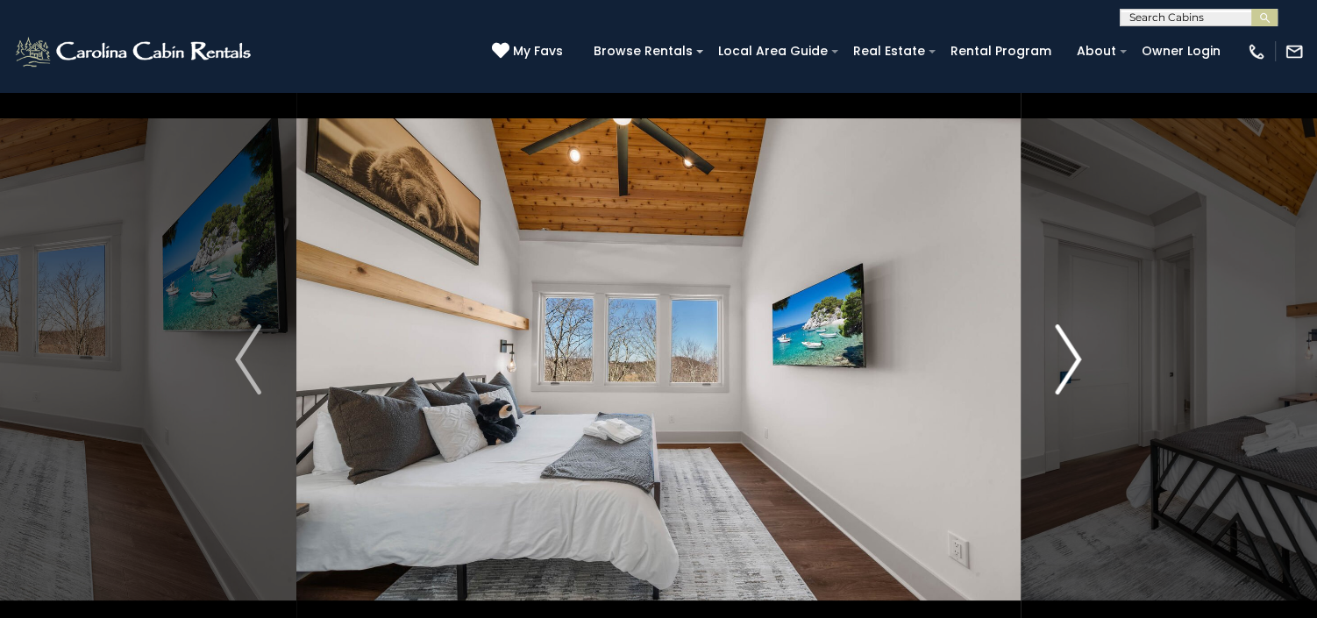
click at [1066, 353] on img "Next" at bounding box center [1069, 359] width 26 height 70
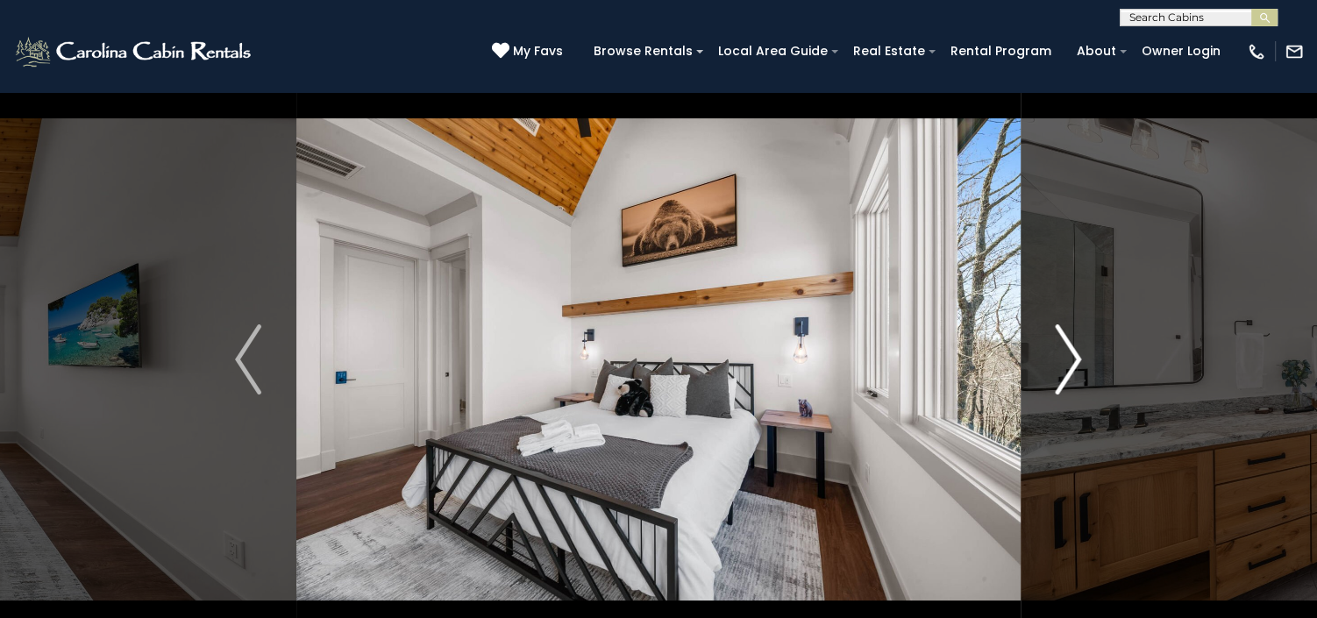
click at [1066, 353] on img "Next" at bounding box center [1069, 359] width 26 height 70
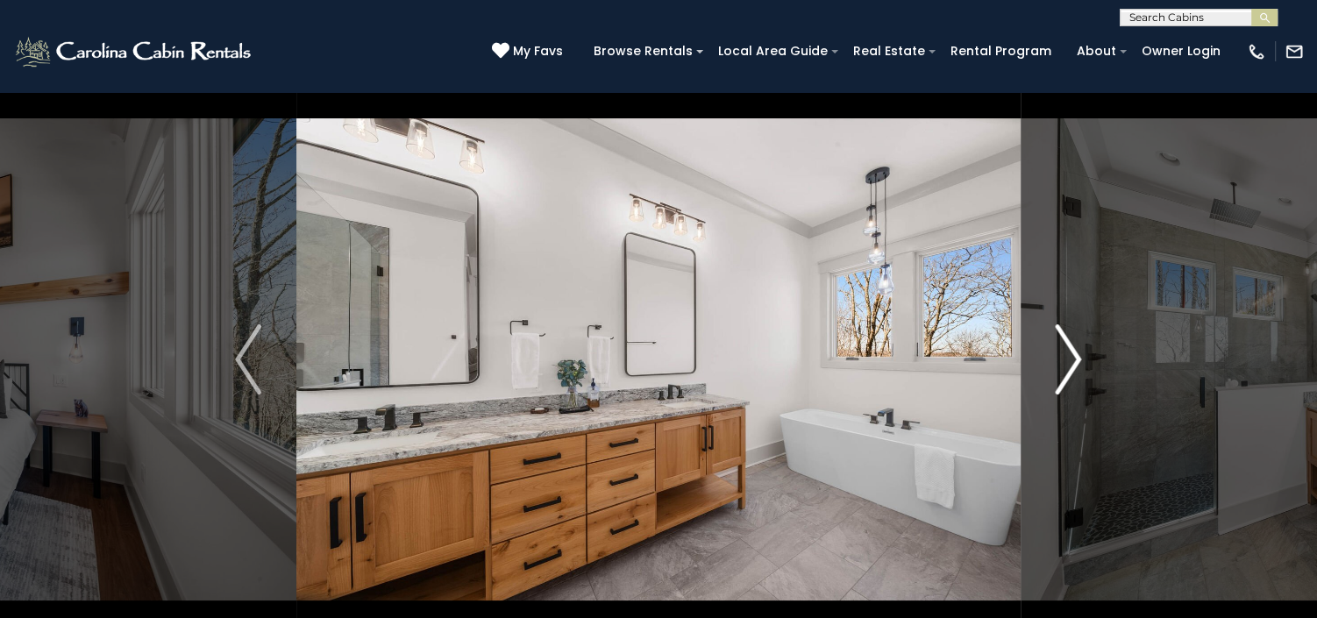
click at [1066, 353] on img "Next" at bounding box center [1069, 359] width 26 height 70
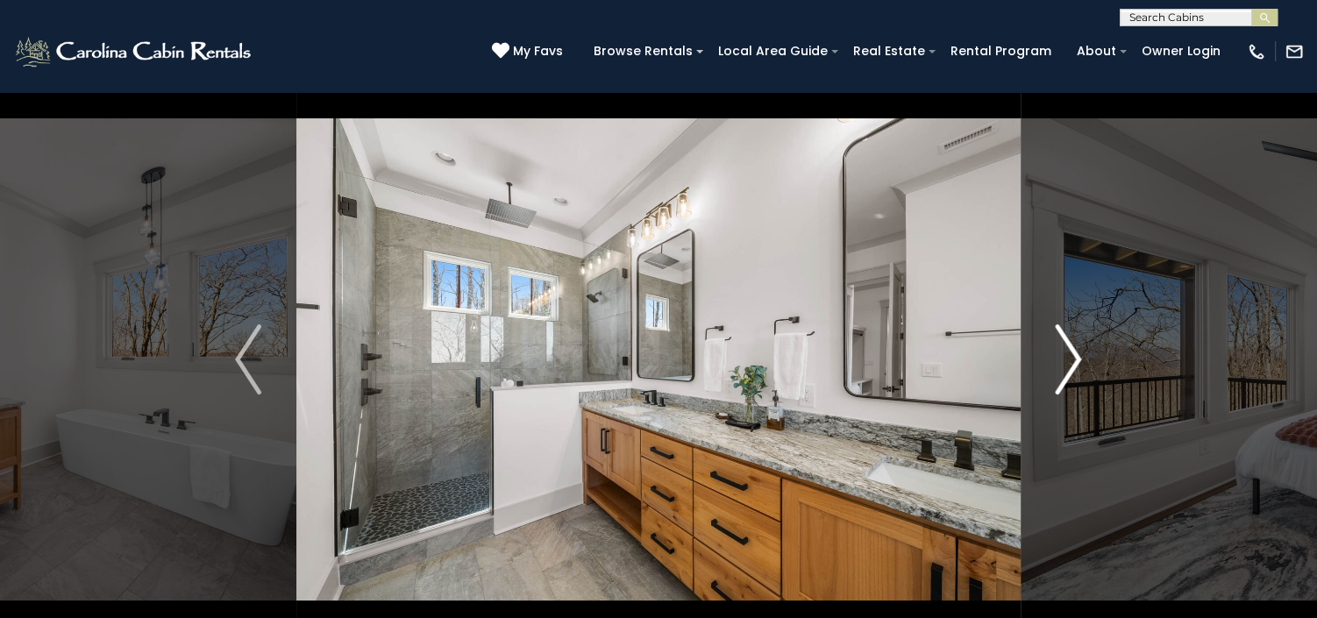
click at [1066, 353] on img "Next" at bounding box center [1069, 359] width 26 height 70
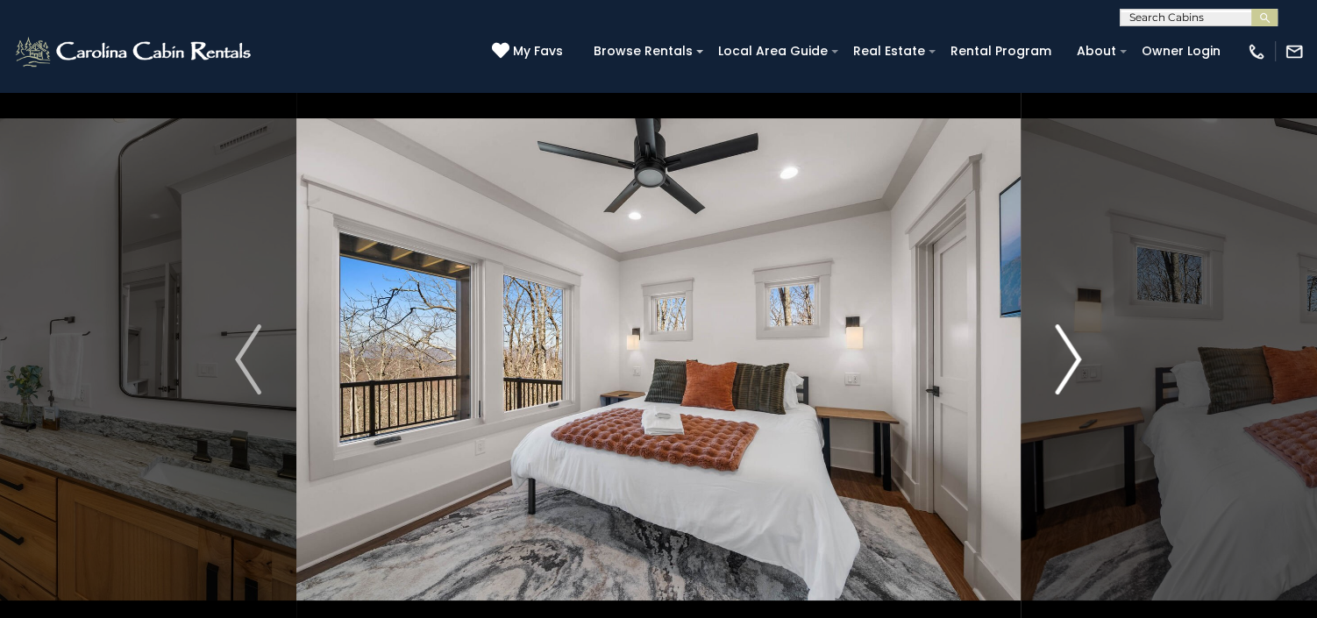
click at [1066, 353] on img "Next" at bounding box center [1069, 359] width 26 height 70
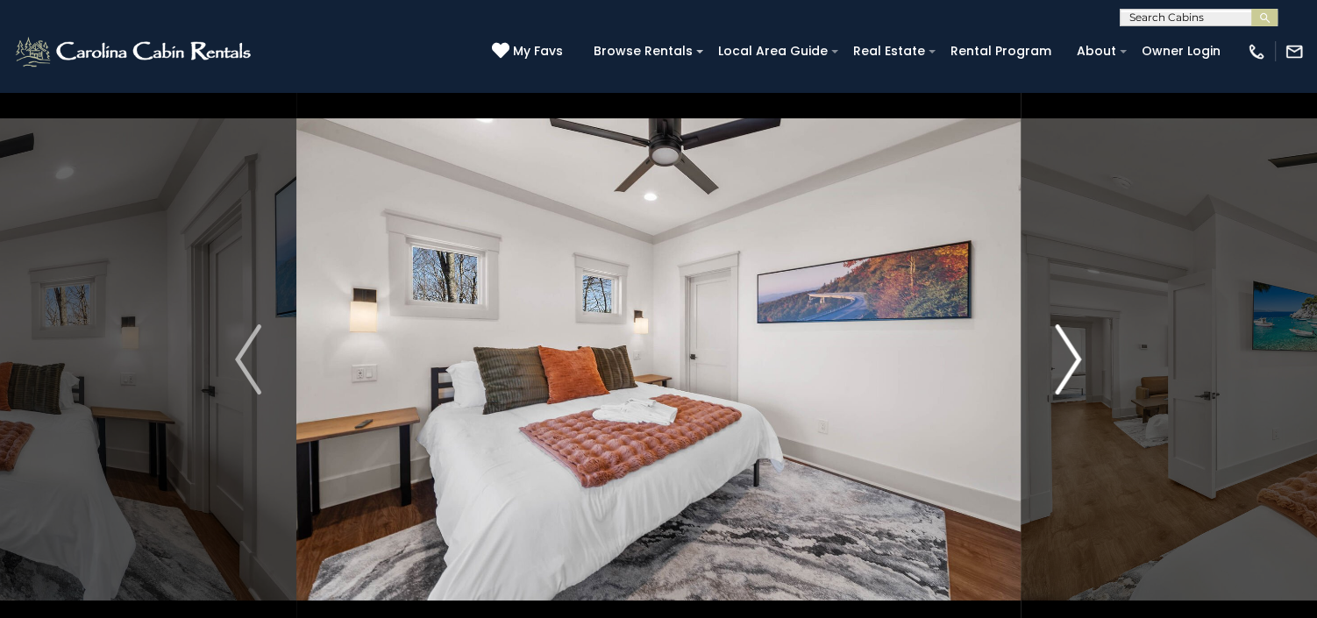
click at [1066, 353] on img "Next" at bounding box center [1069, 359] width 26 height 70
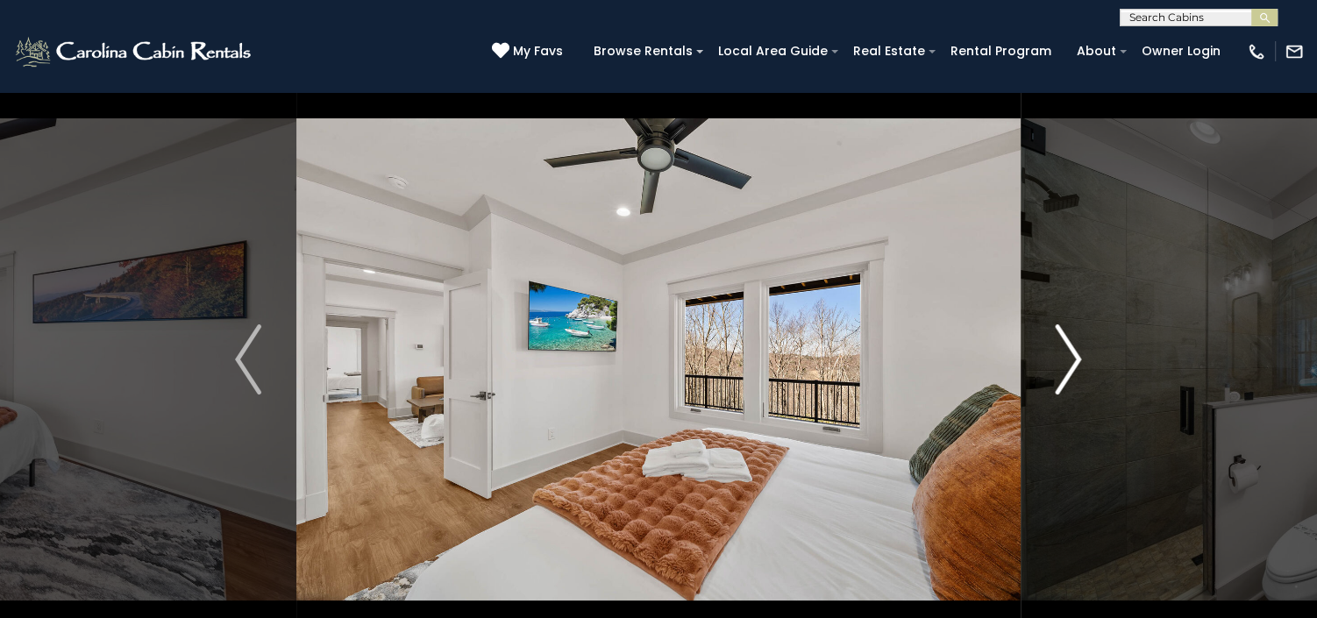
click at [1066, 353] on img "Next" at bounding box center [1069, 359] width 26 height 70
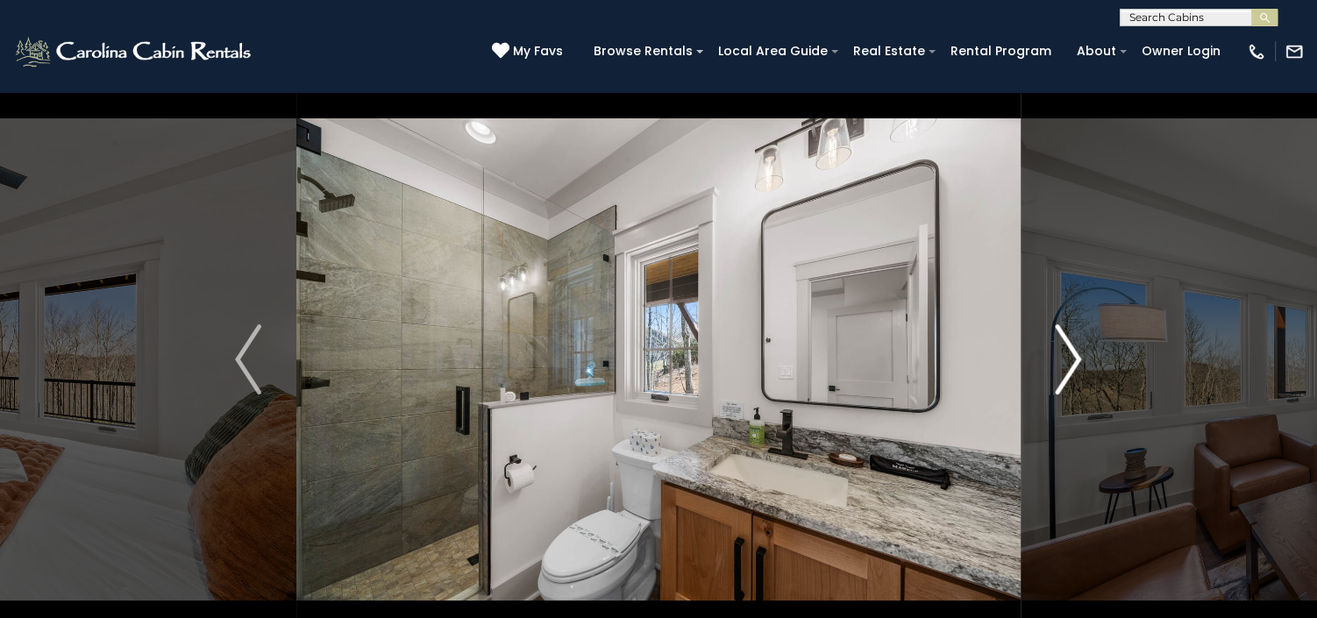
click at [1066, 353] on img "Next" at bounding box center [1069, 359] width 26 height 70
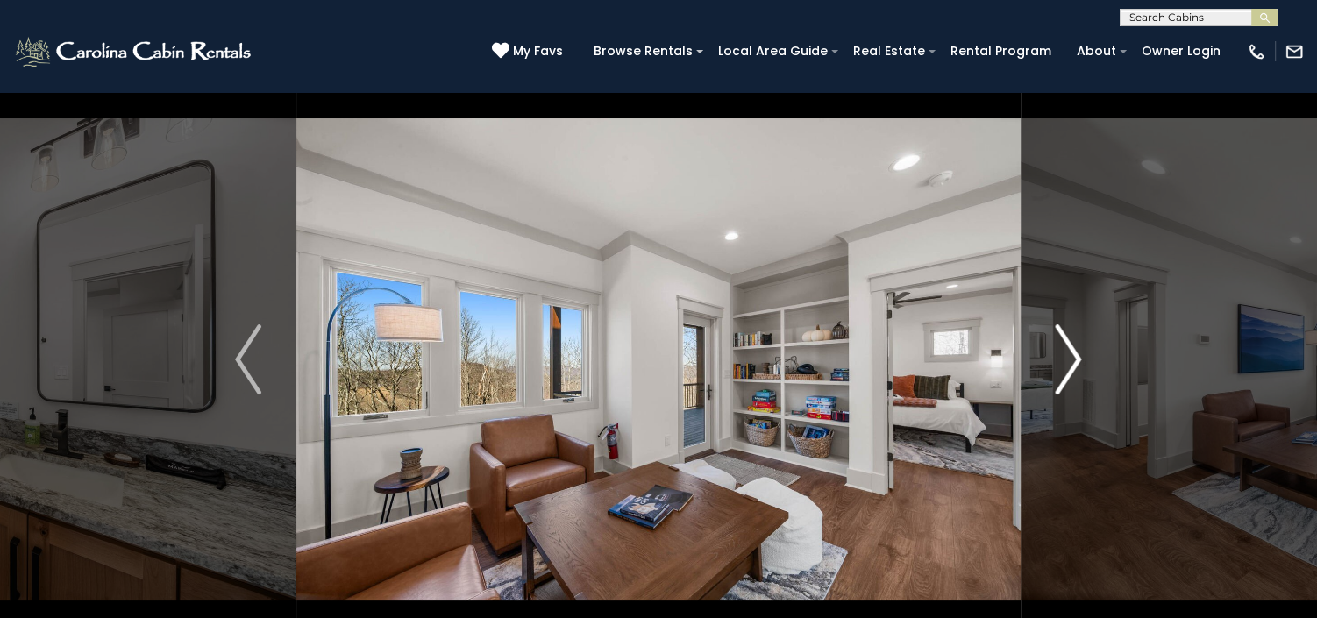
click at [1066, 353] on img "Next" at bounding box center [1069, 359] width 26 height 70
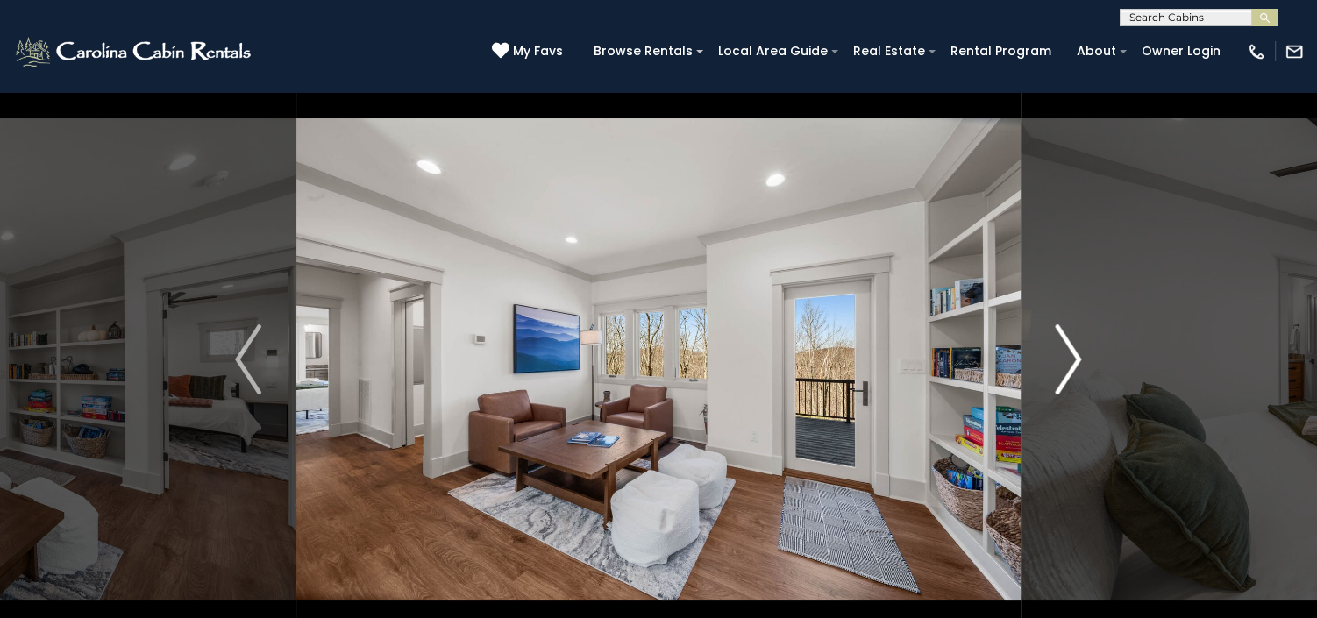
click at [1066, 353] on img "Next" at bounding box center [1069, 359] width 26 height 70
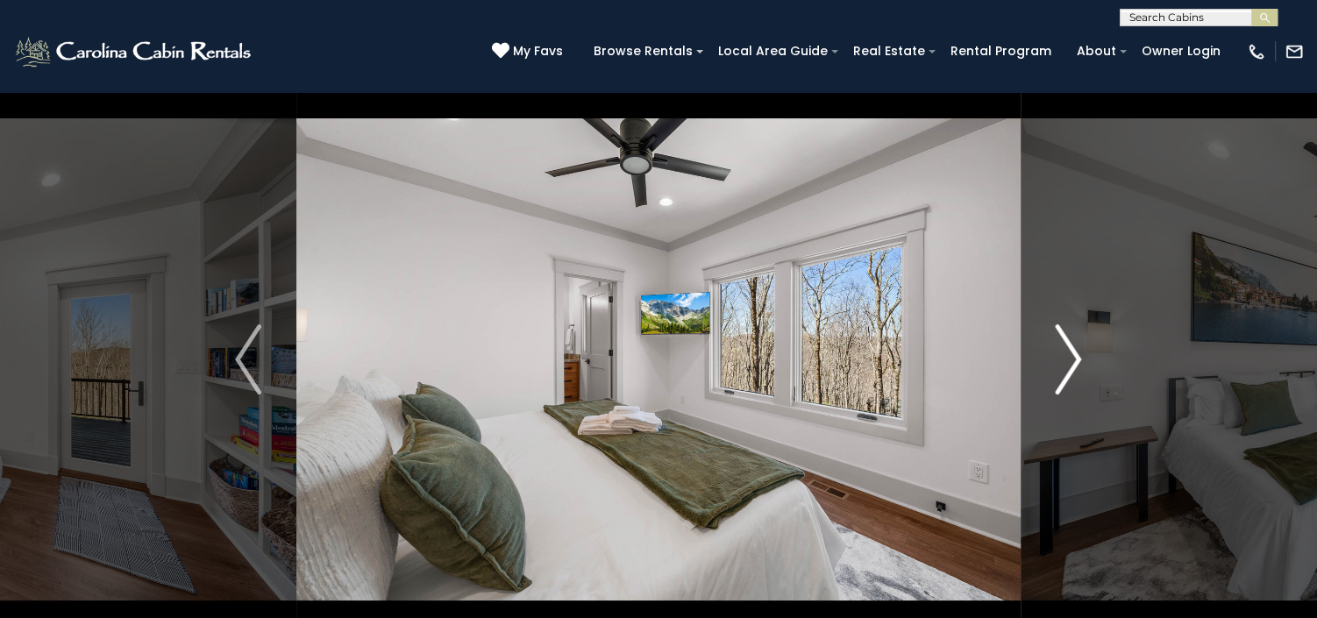
click at [1066, 353] on img "Next" at bounding box center [1069, 359] width 26 height 70
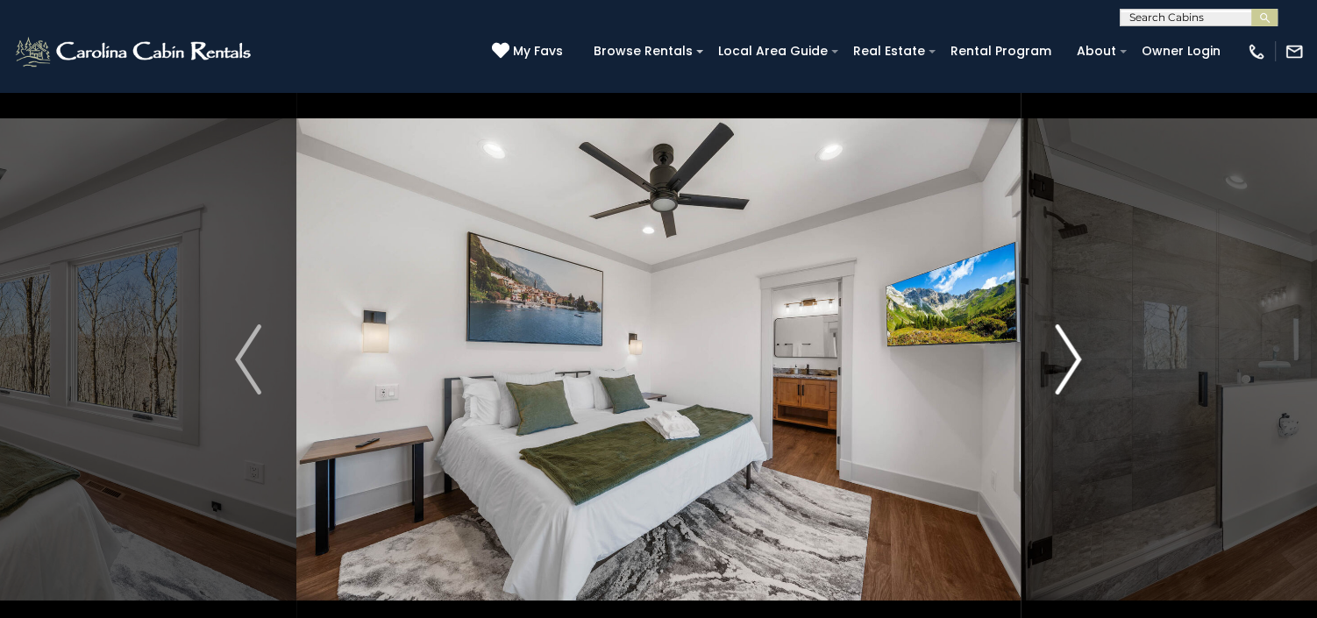
click at [1066, 353] on img "Next" at bounding box center [1069, 359] width 26 height 70
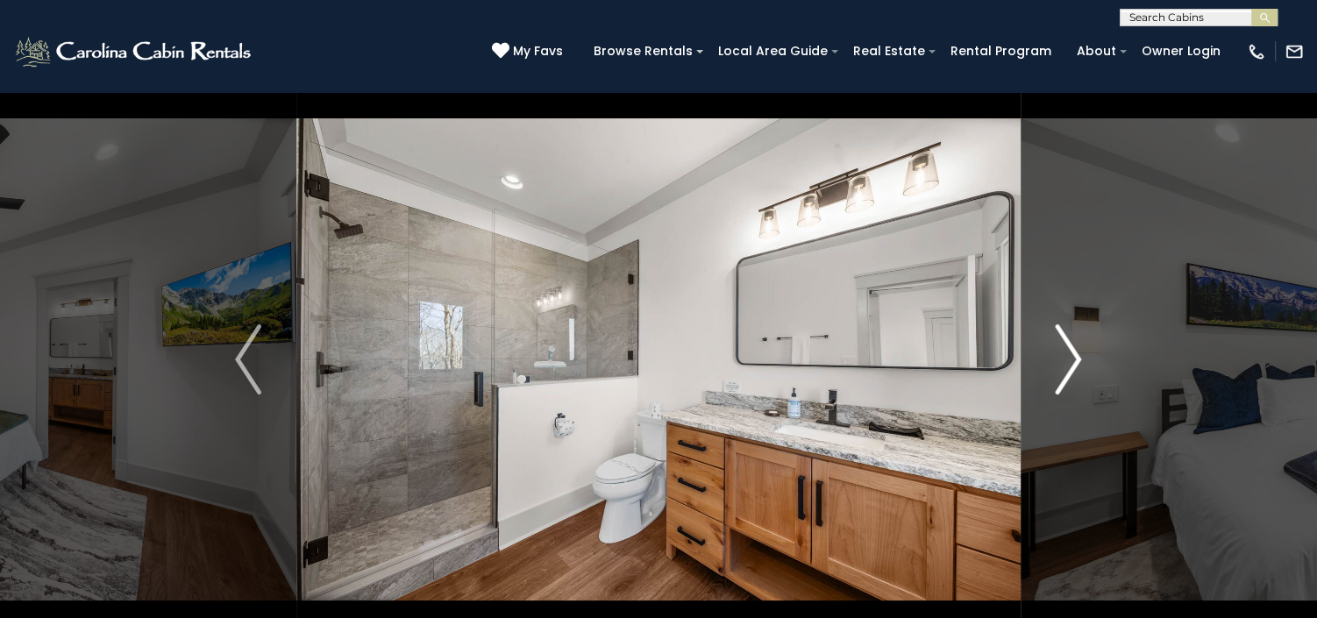
click at [1066, 353] on img "Next" at bounding box center [1069, 359] width 26 height 70
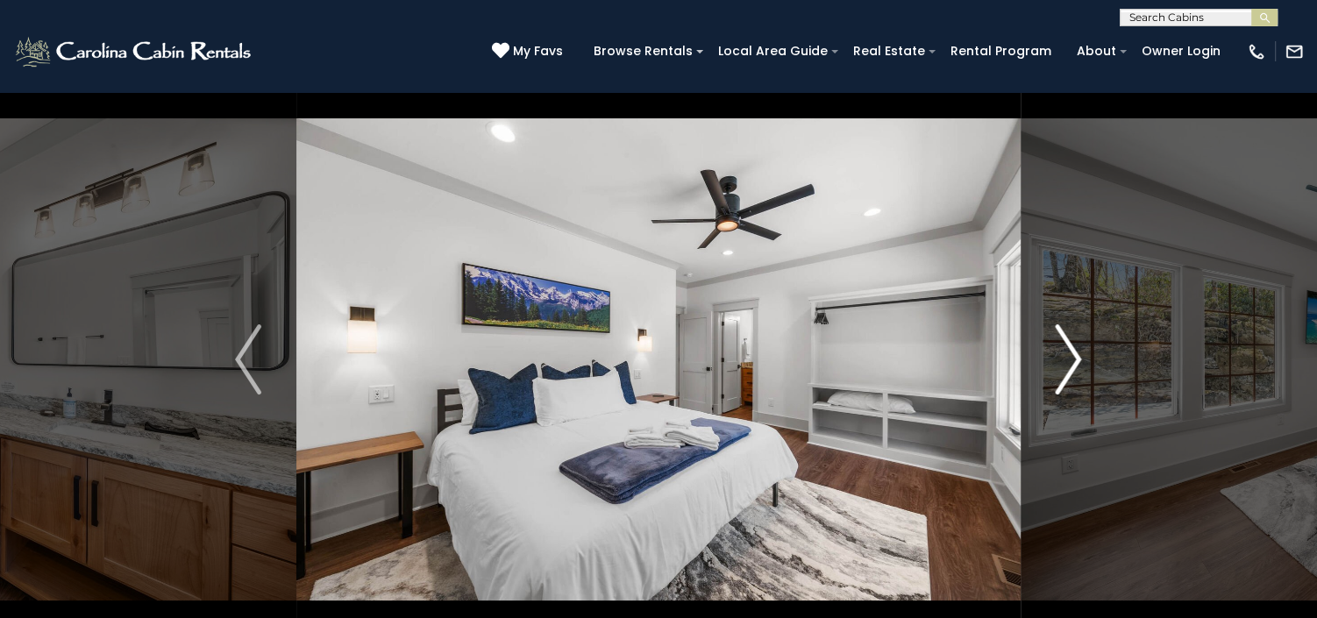
click at [1066, 353] on img "Next" at bounding box center [1069, 359] width 26 height 70
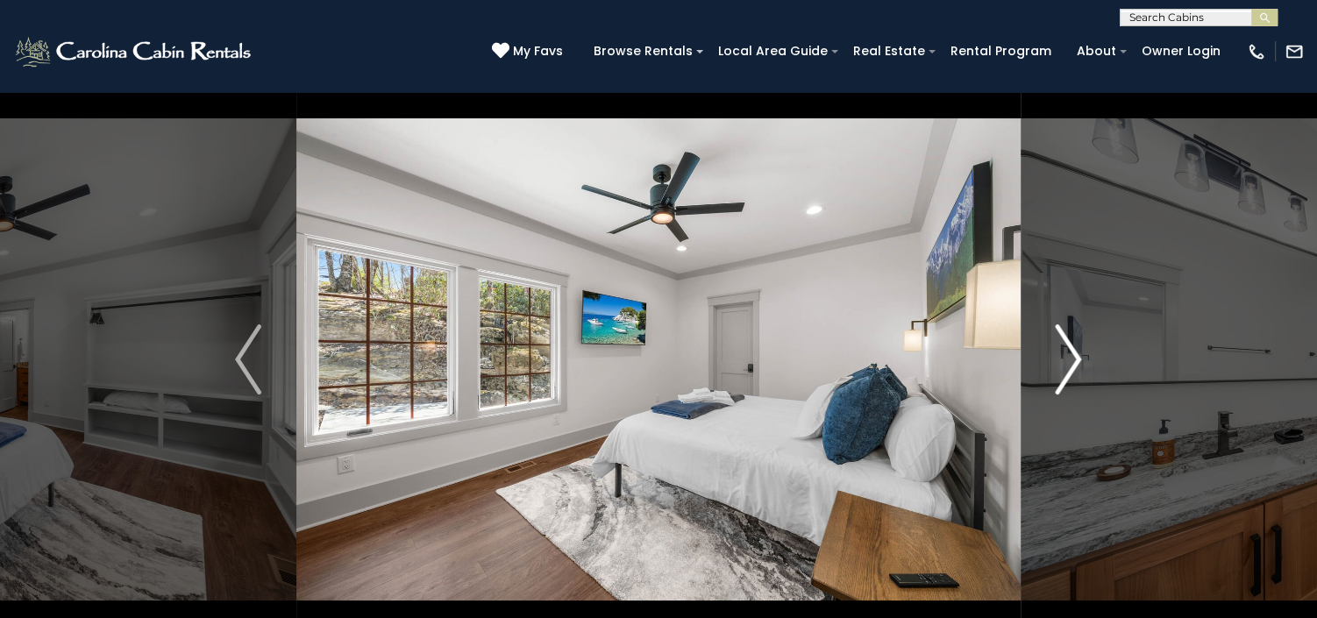
click at [1066, 353] on img "Next" at bounding box center [1069, 359] width 26 height 70
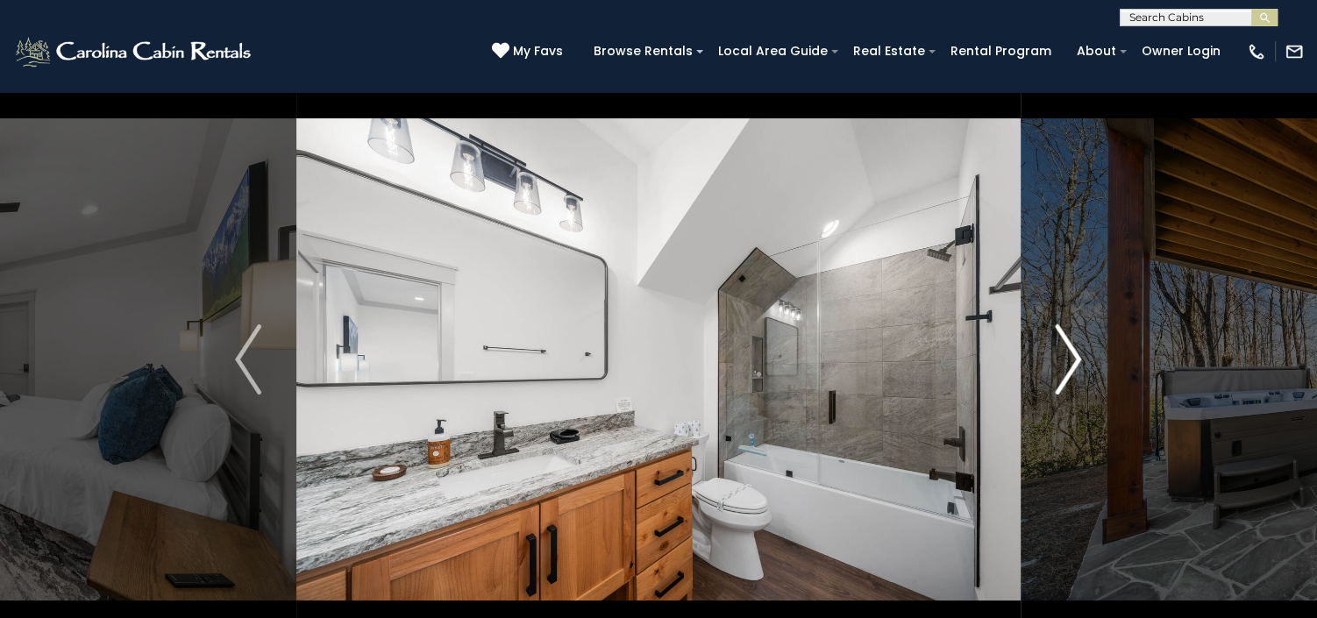
click at [1066, 353] on img "Next" at bounding box center [1069, 359] width 26 height 70
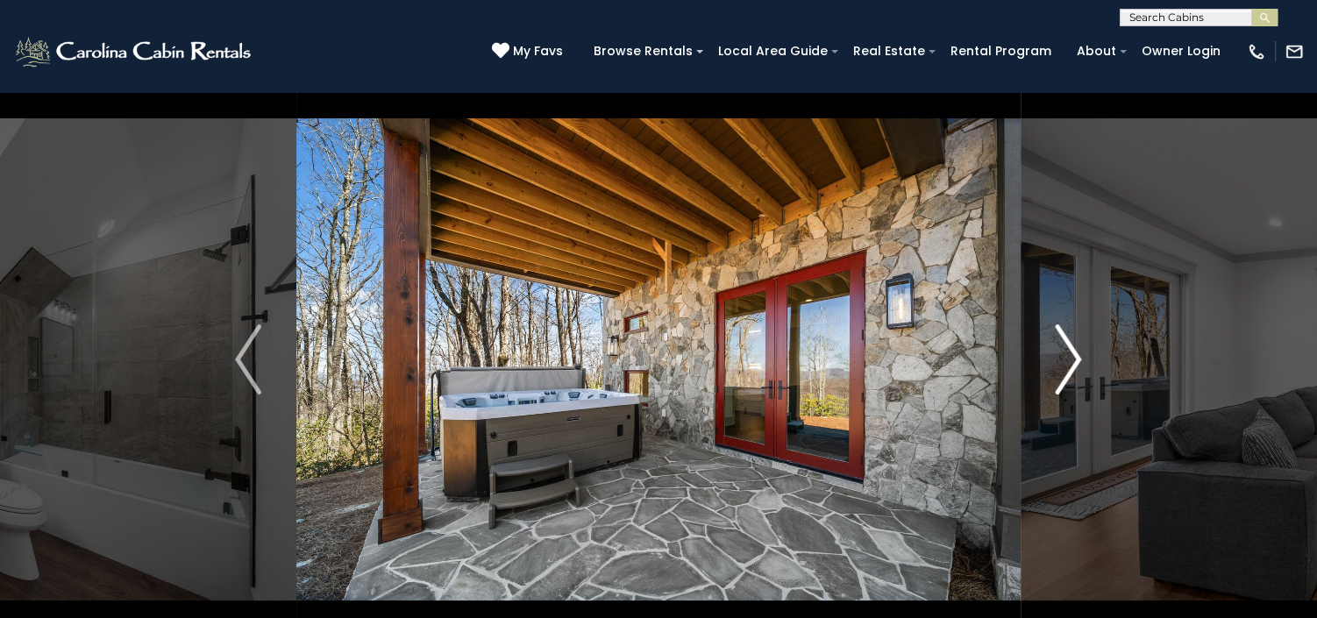
click at [1066, 353] on img "Next" at bounding box center [1069, 359] width 26 height 70
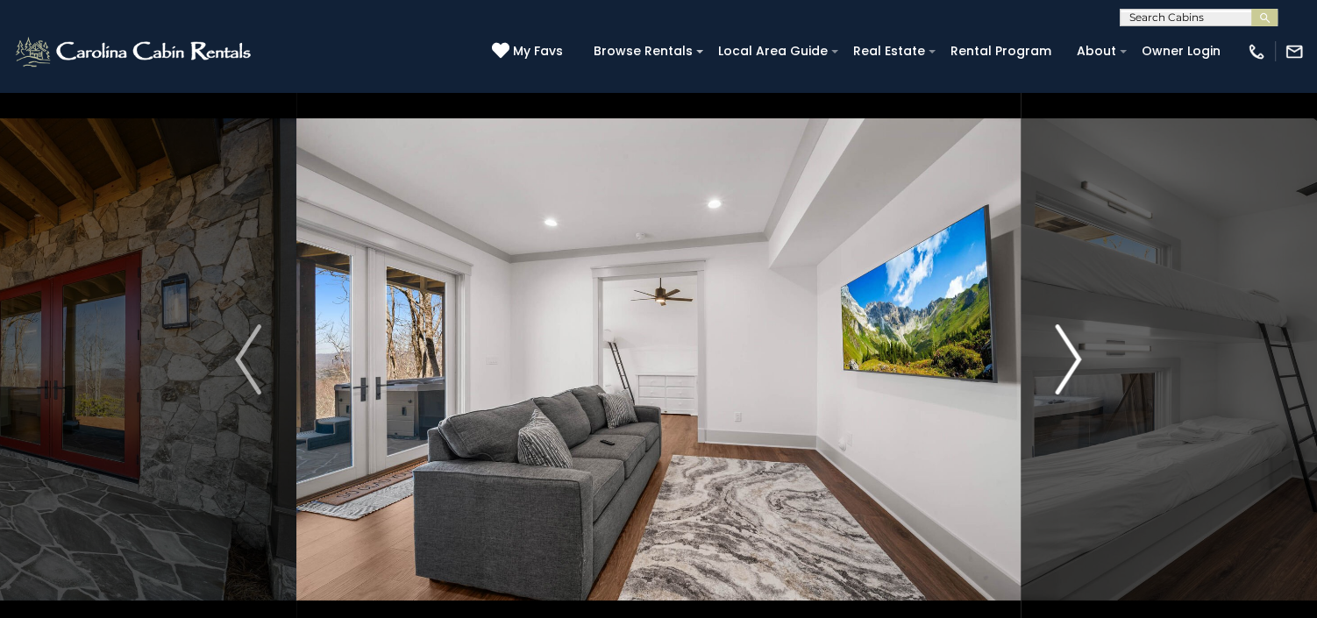
click at [1066, 353] on img "Next" at bounding box center [1069, 359] width 26 height 70
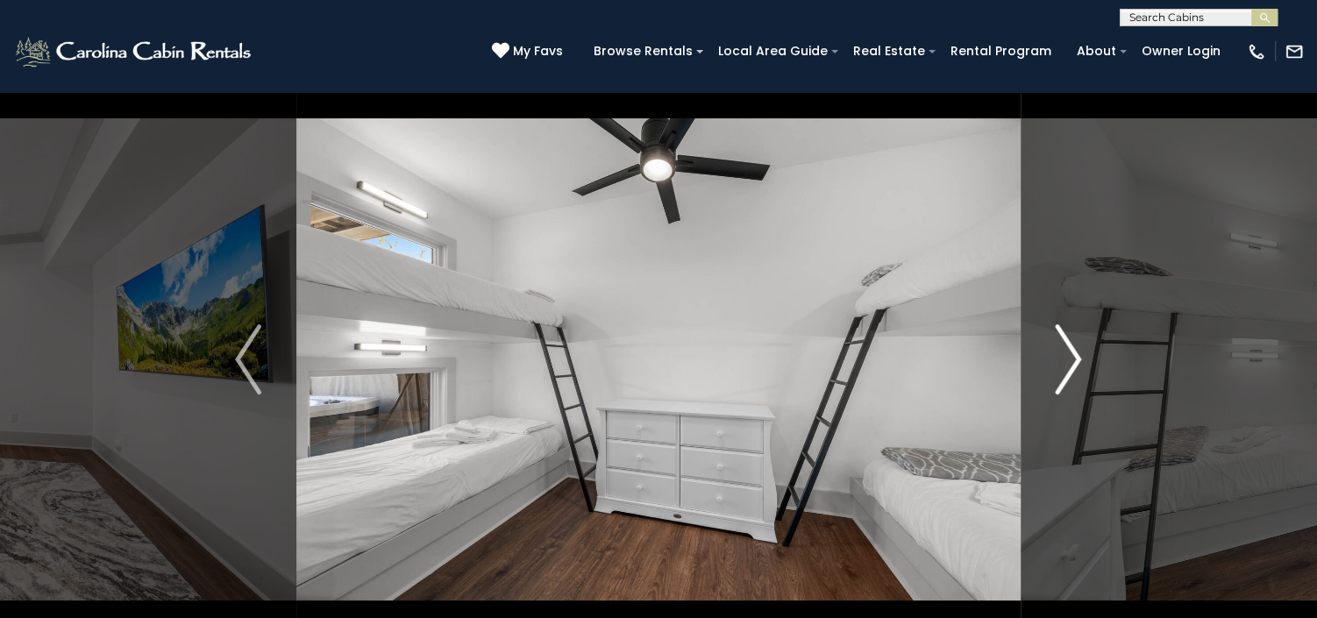
click at [1066, 353] on img "Next" at bounding box center [1069, 359] width 26 height 70
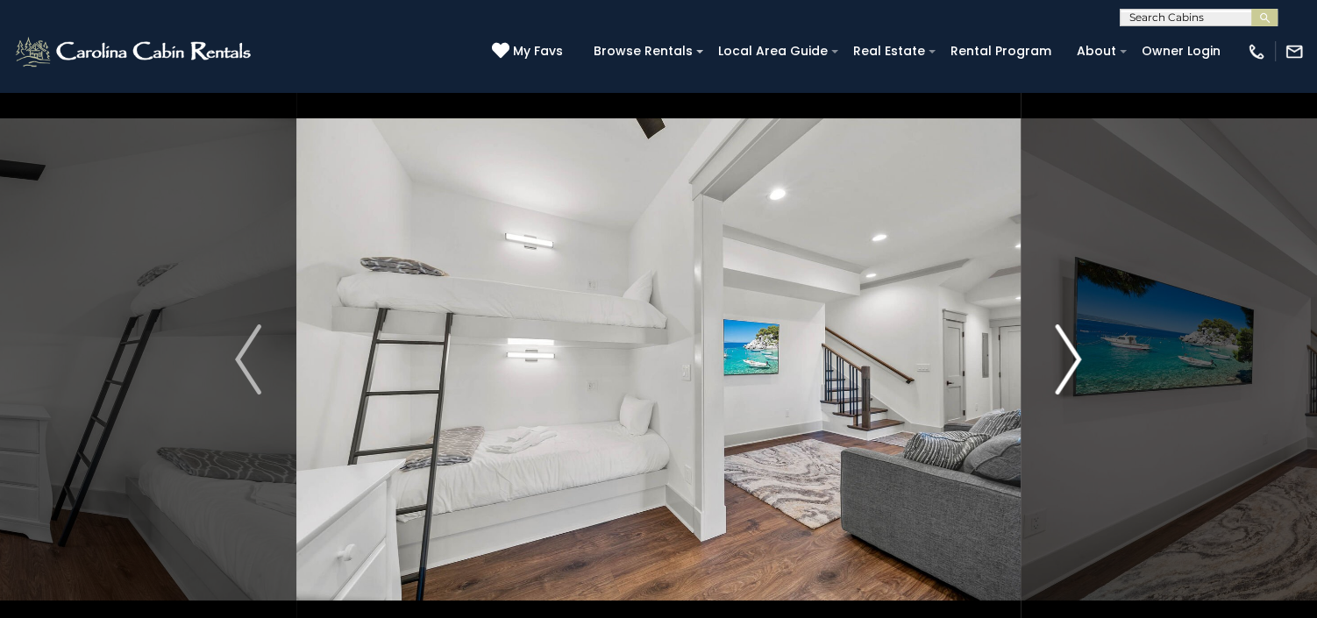
click at [1066, 353] on img "Next" at bounding box center [1069, 359] width 26 height 70
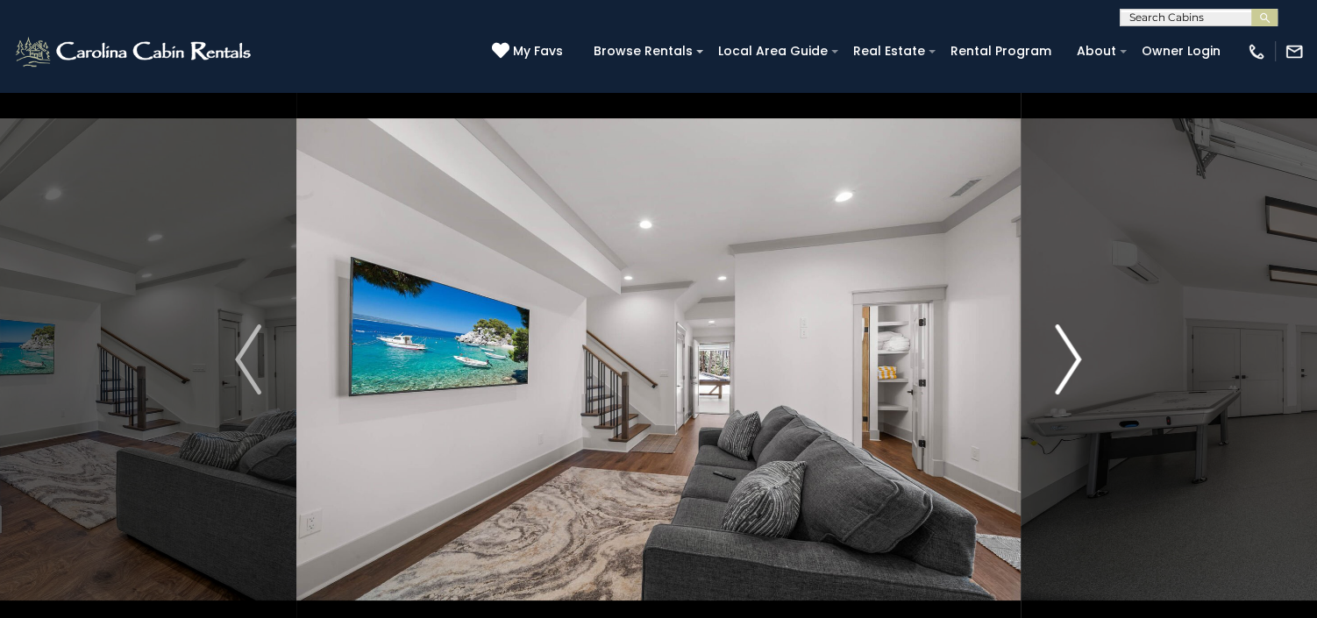
click at [1066, 353] on img "Next" at bounding box center [1069, 359] width 26 height 70
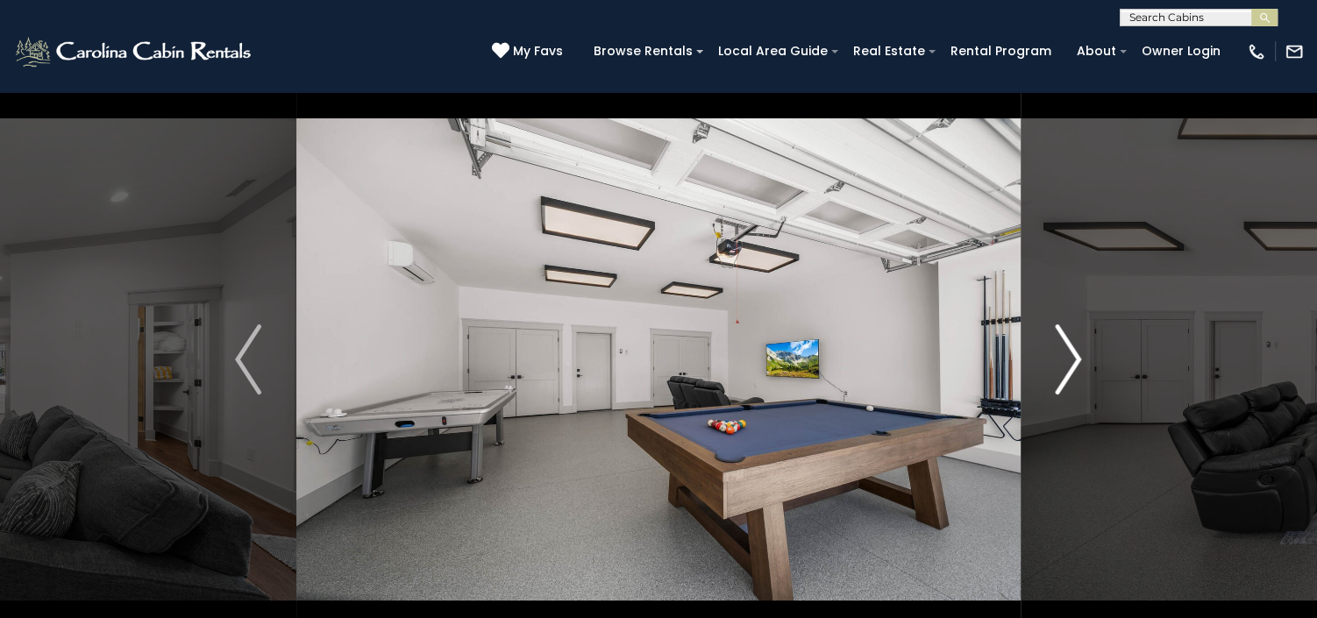
click at [1066, 353] on img "Next" at bounding box center [1069, 359] width 26 height 70
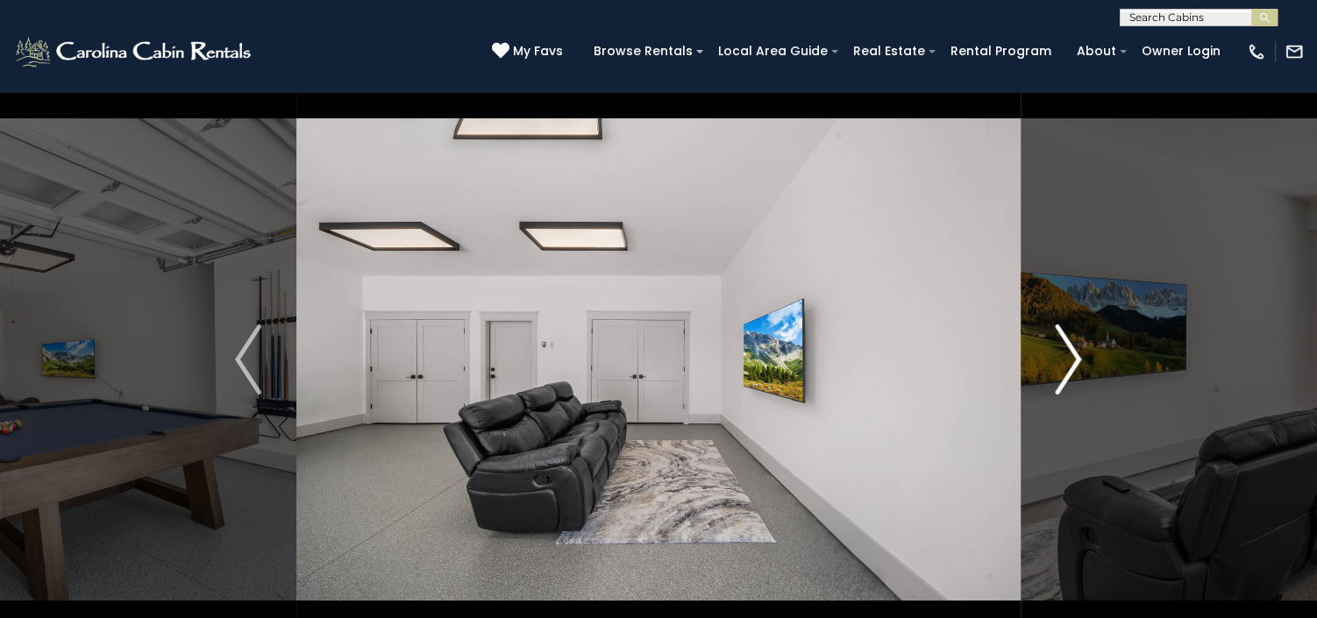
click at [1066, 353] on img "Next" at bounding box center [1069, 359] width 26 height 70
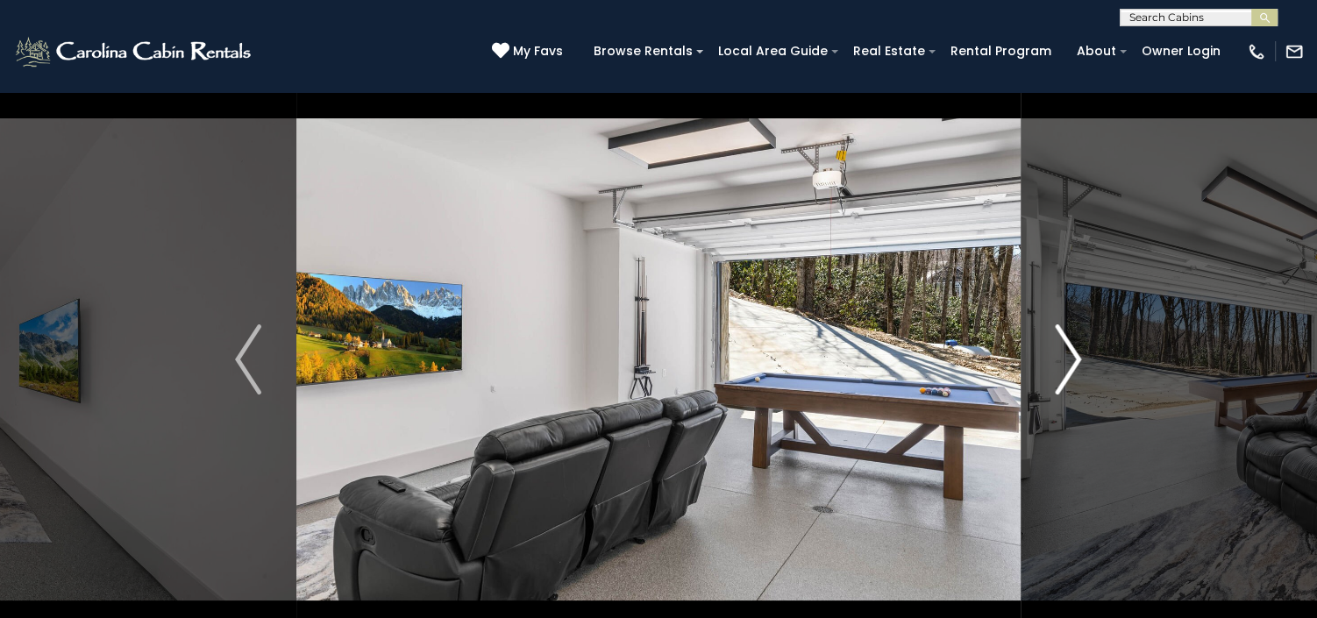
click at [1066, 353] on img "Next" at bounding box center [1069, 359] width 26 height 70
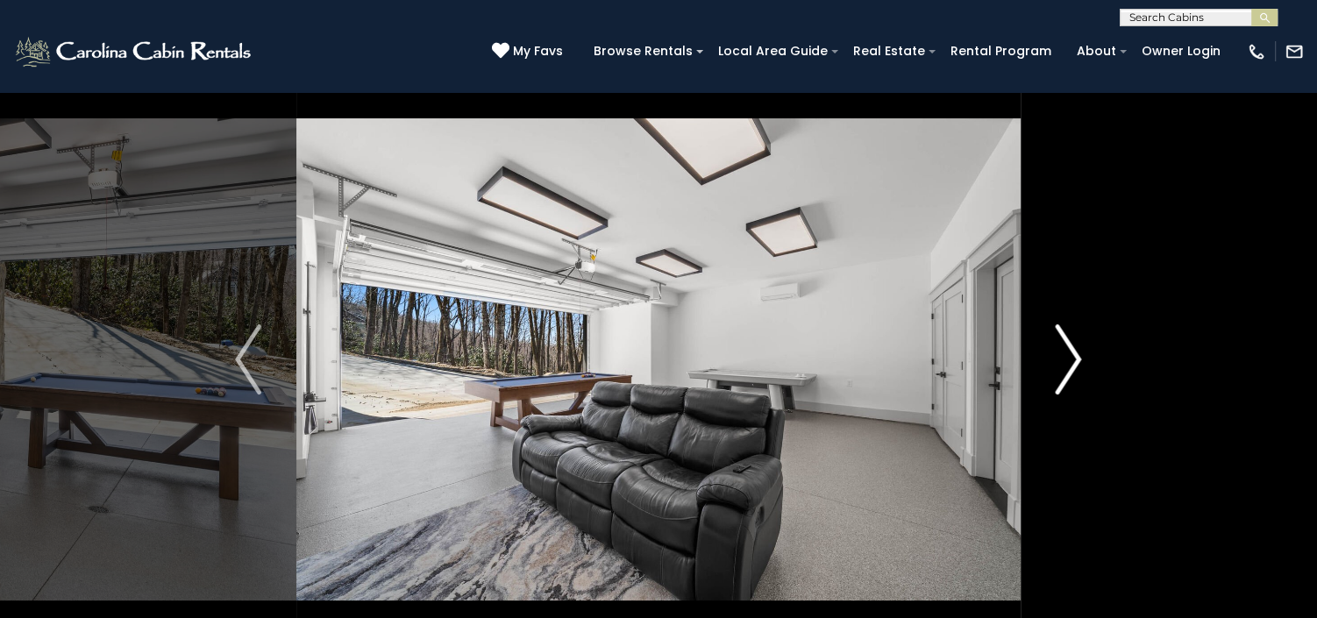
click at [1066, 353] on img "Next" at bounding box center [1069, 359] width 26 height 70
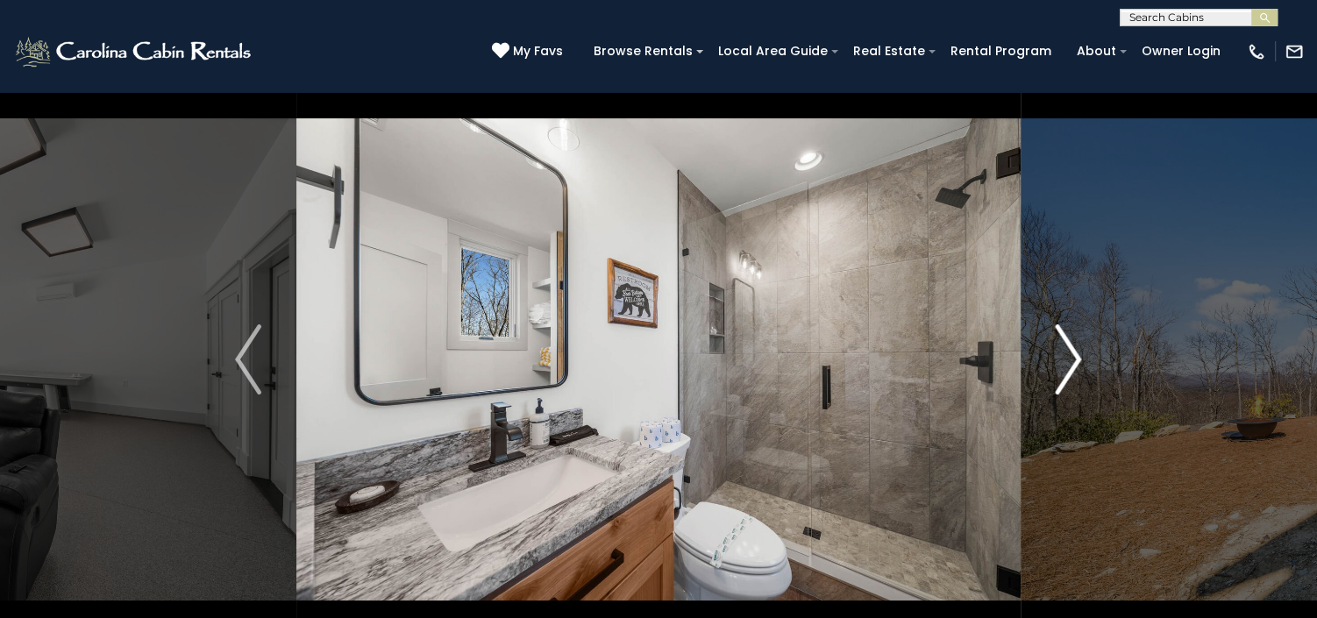
click at [1066, 353] on img "Next" at bounding box center [1069, 359] width 26 height 70
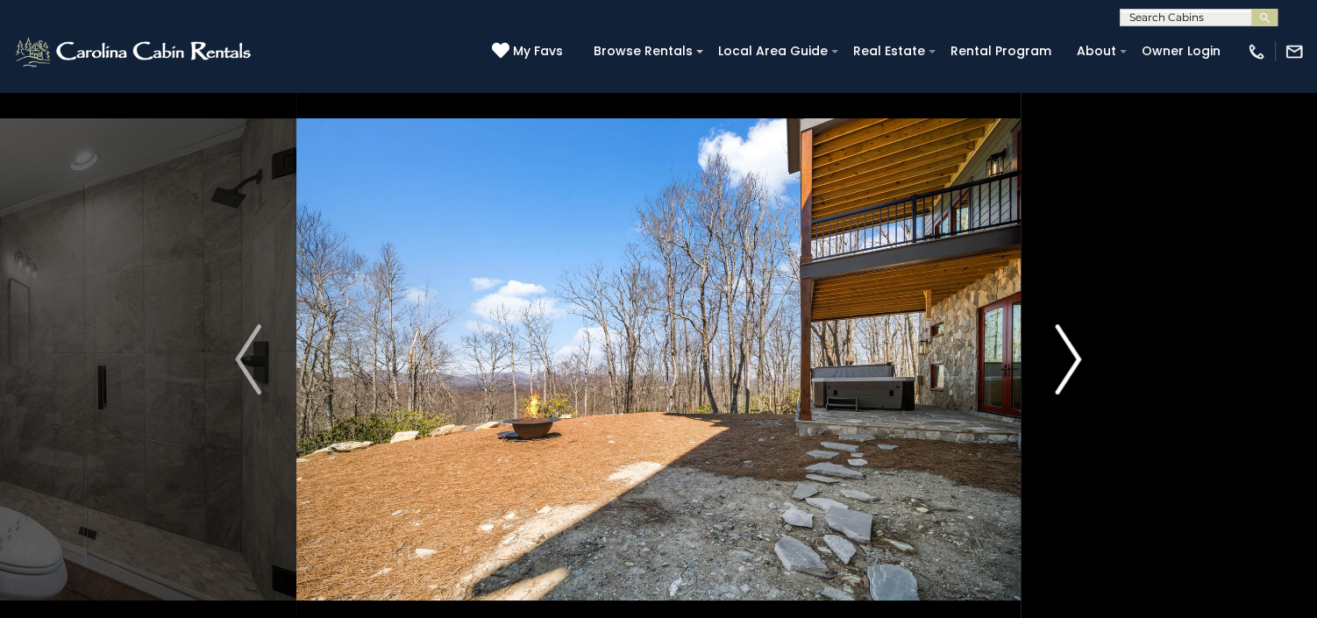
click at [1066, 353] on img "Next" at bounding box center [1069, 359] width 26 height 70
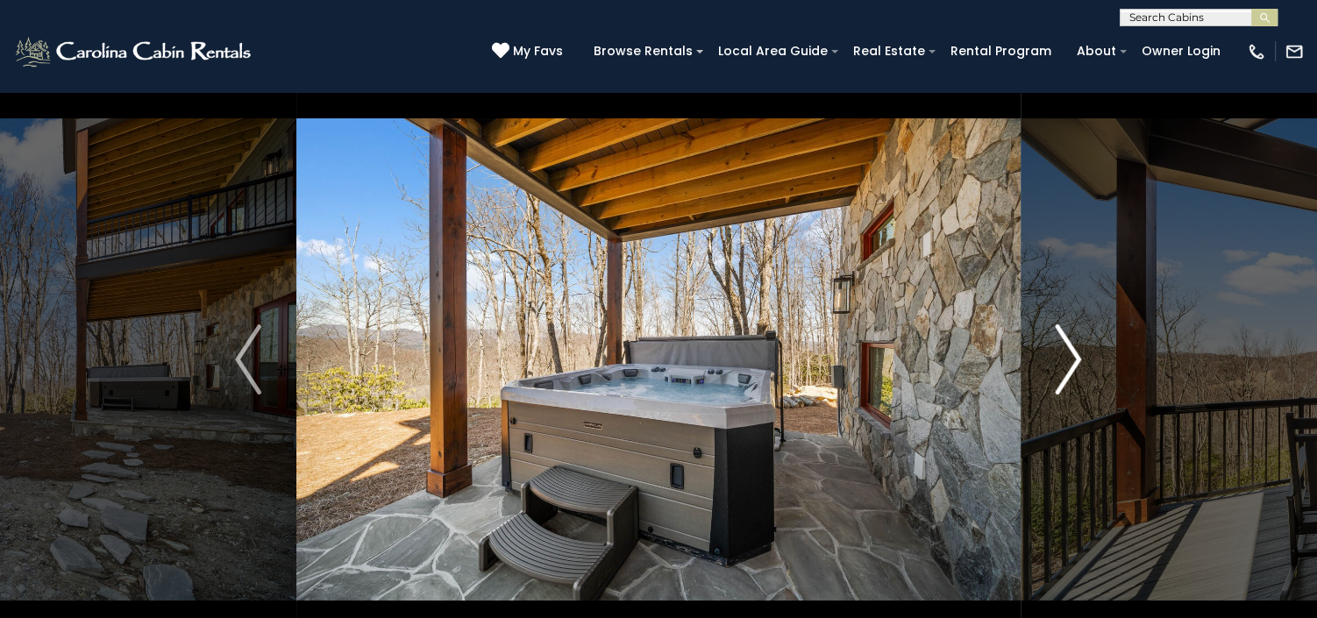
click at [1066, 353] on img "Next" at bounding box center [1069, 359] width 26 height 70
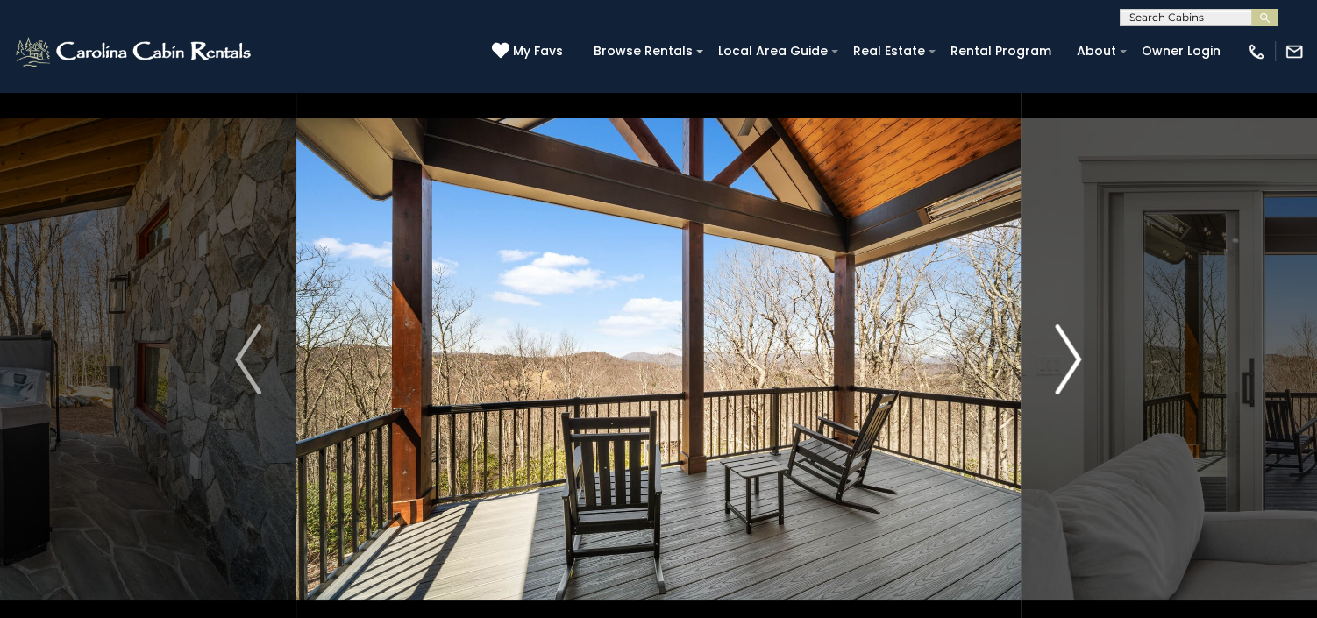
click at [1066, 353] on img "Next" at bounding box center [1069, 359] width 26 height 70
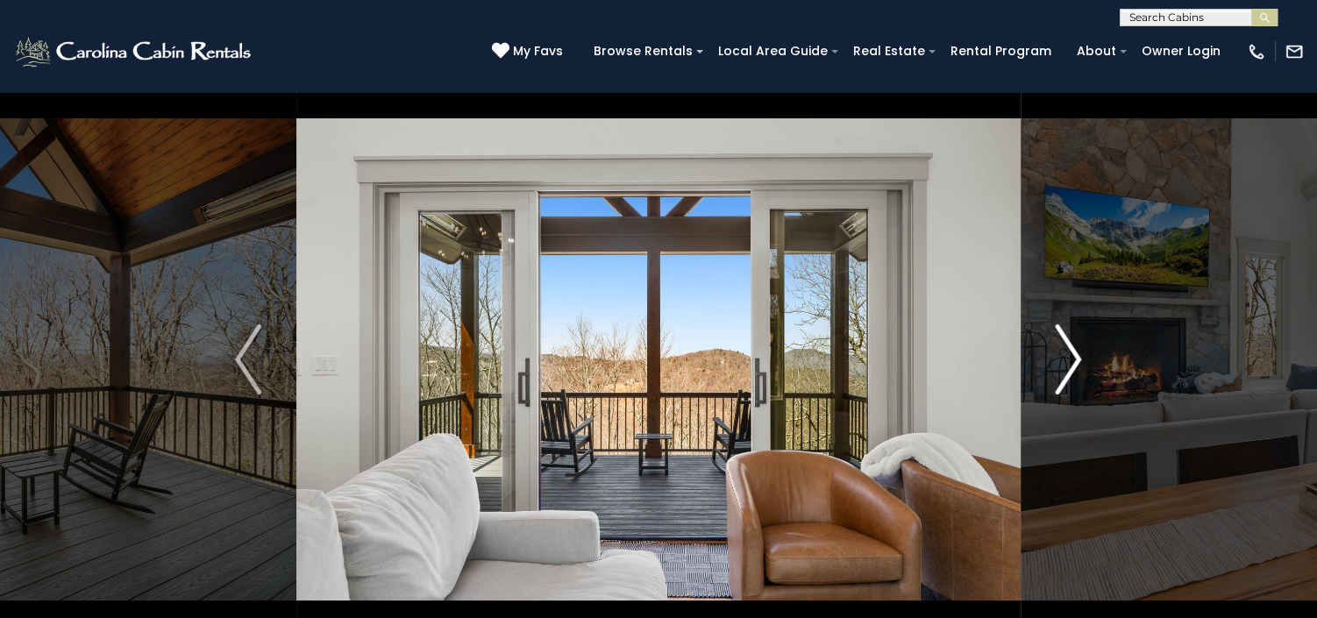
click at [1066, 353] on img "Next" at bounding box center [1069, 359] width 26 height 70
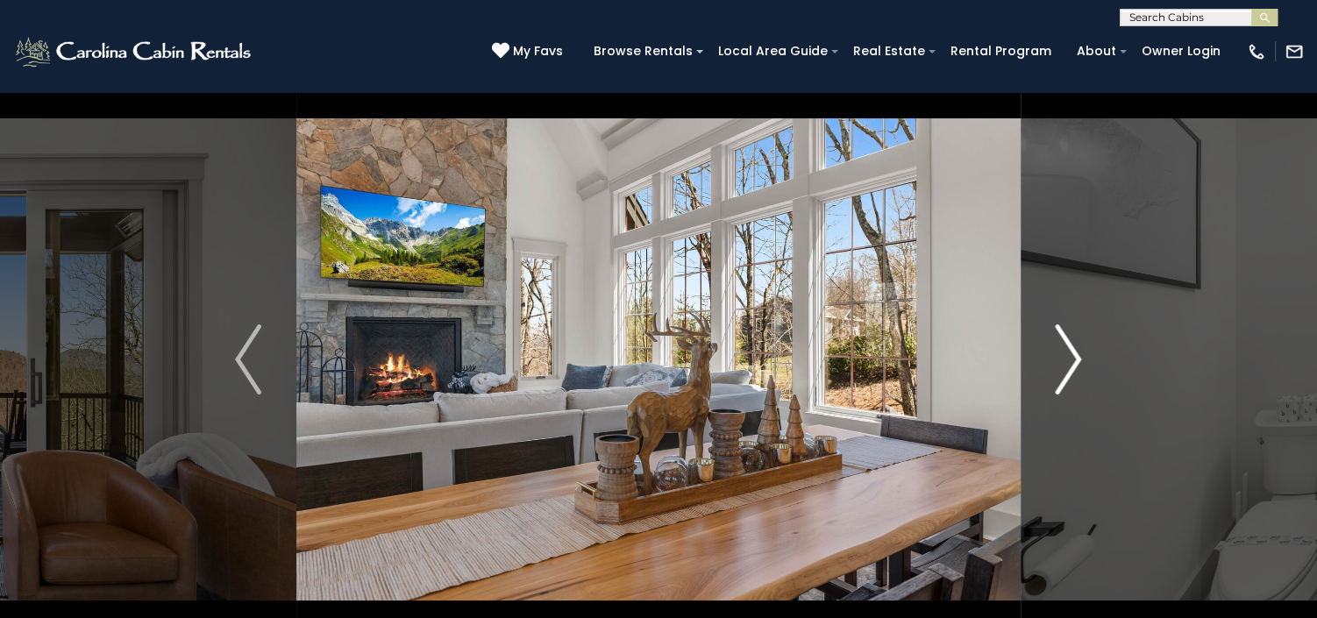
click at [1066, 353] on img "Next" at bounding box center [1069, 359] width 26 height 70
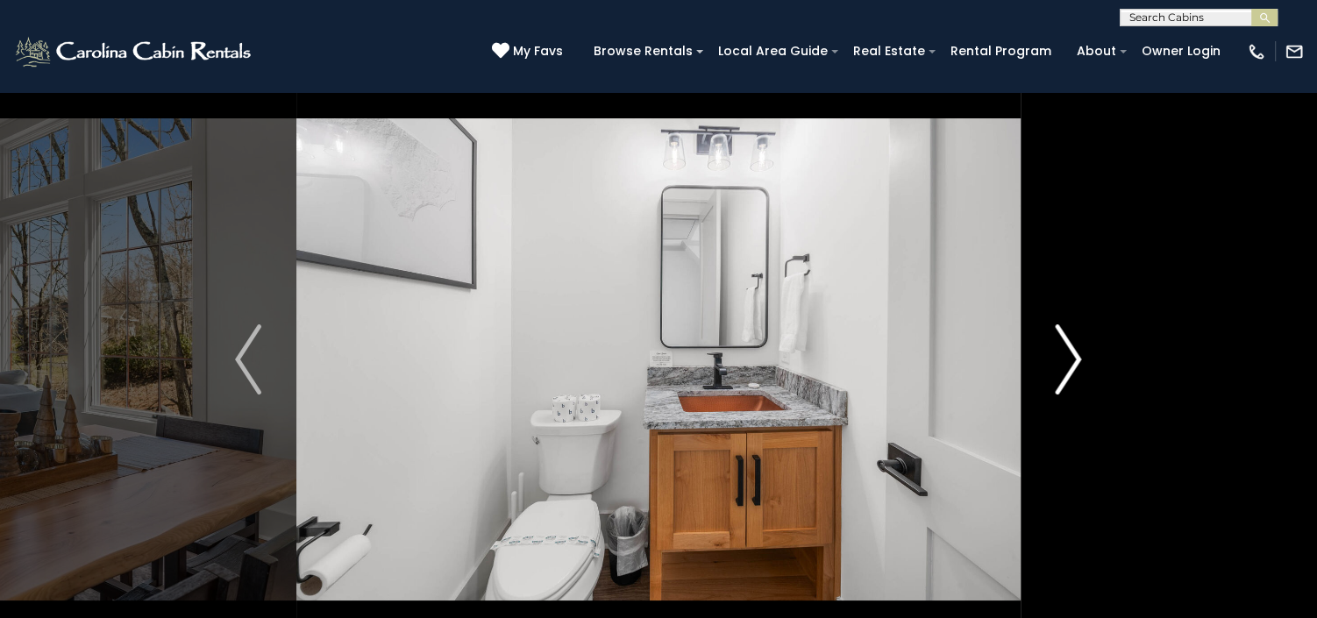
click at [1066, 353] on img "Next" at bounding box center [1069, 359] width 26 height 70
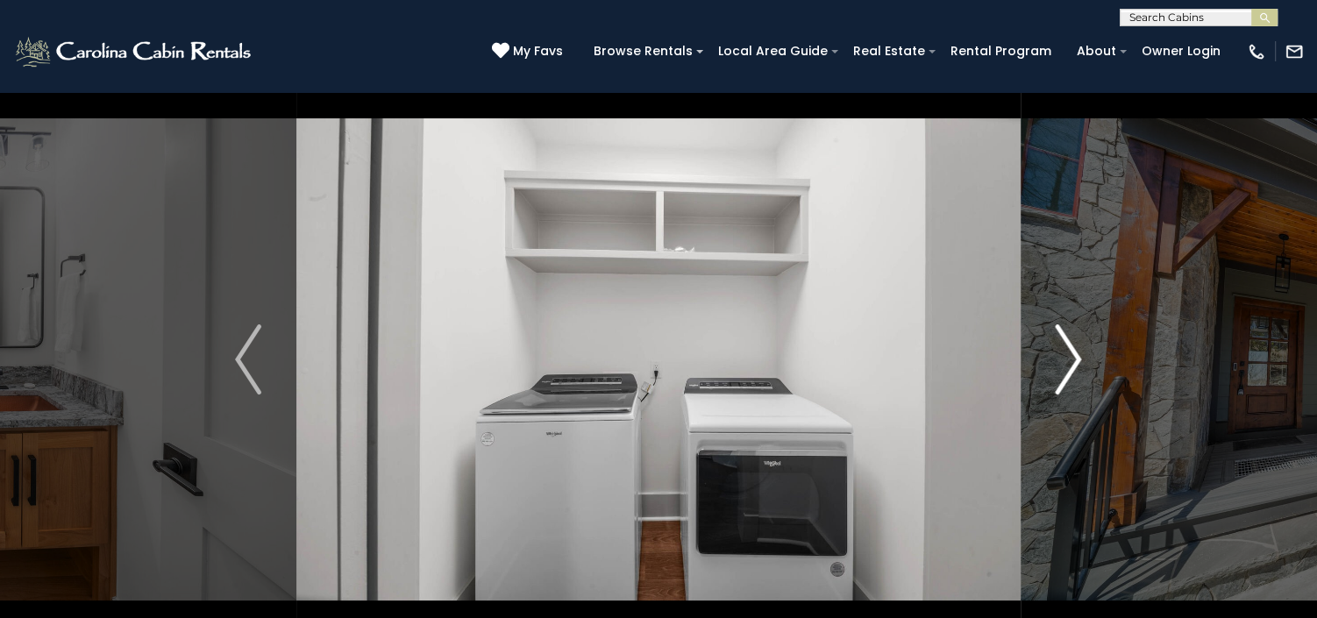
click at [1066, 353] on img "Next" at bounding box center [1069, 359] width 26 height 70
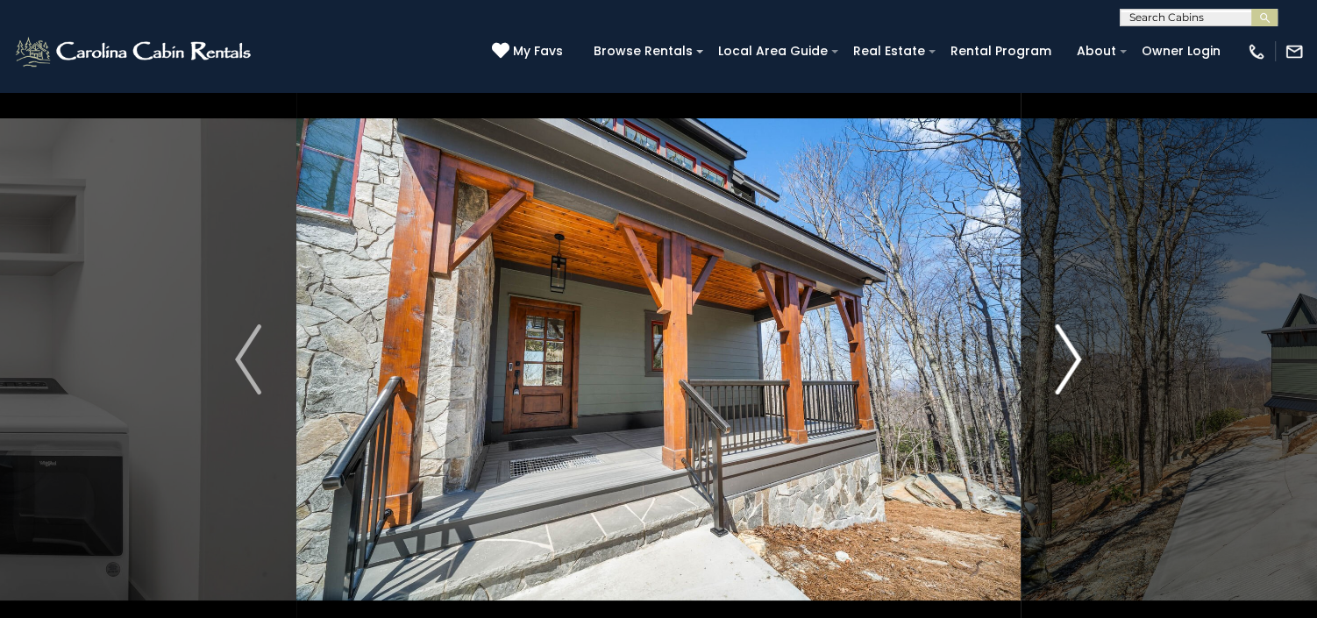
click at [1066, 353] on img "Next" at bounding box center [1069, 359] width 26 height 70
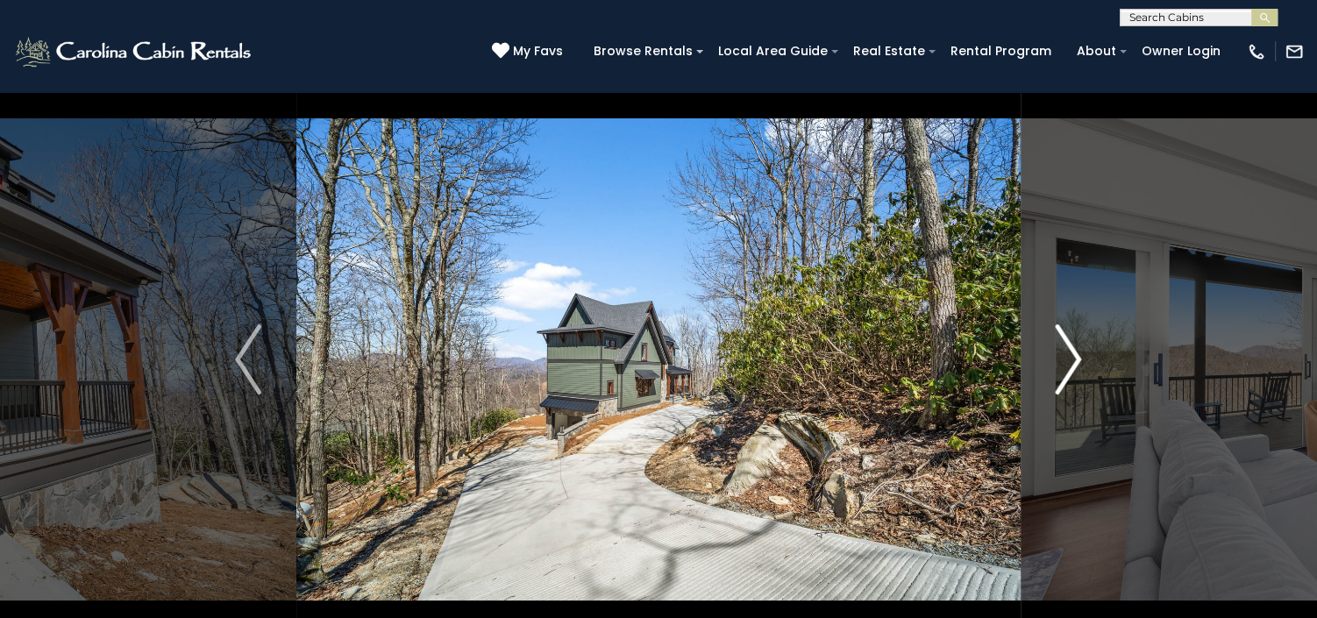
click at [1066, 353] on img "Next" at bounding box center [1069, 359] width 26 height 70
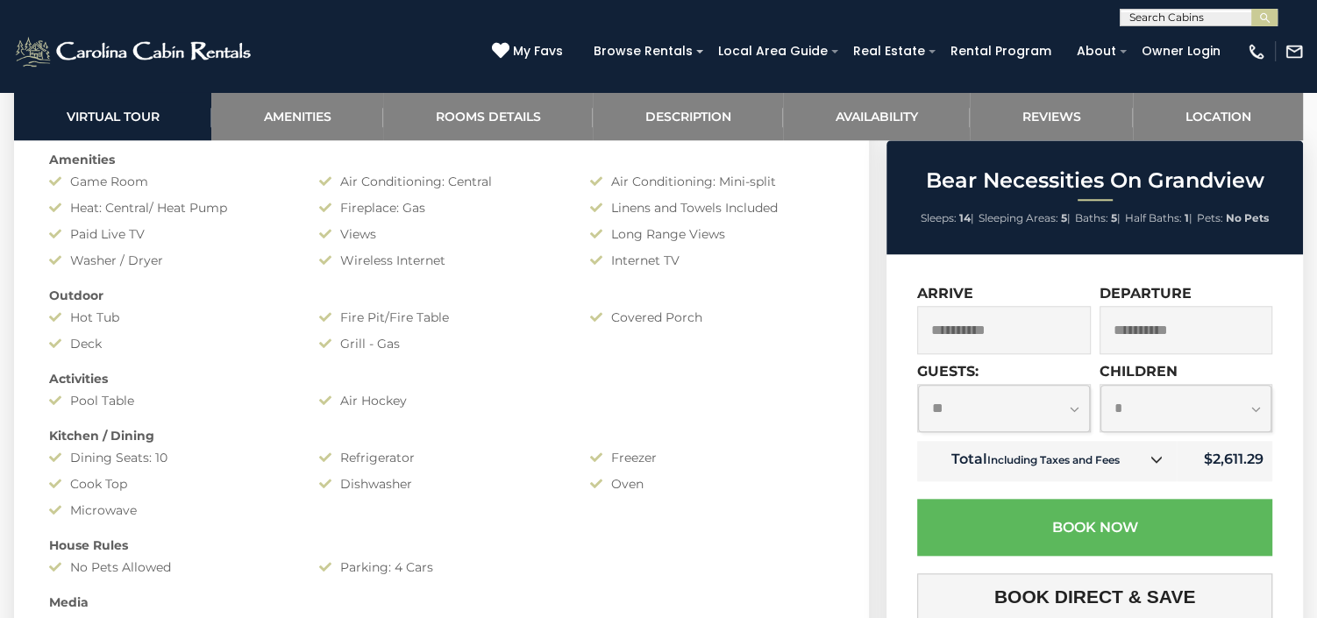
scroll to position [1569, 0]
